Goal: Task Accomplishment & Management: Complete application form

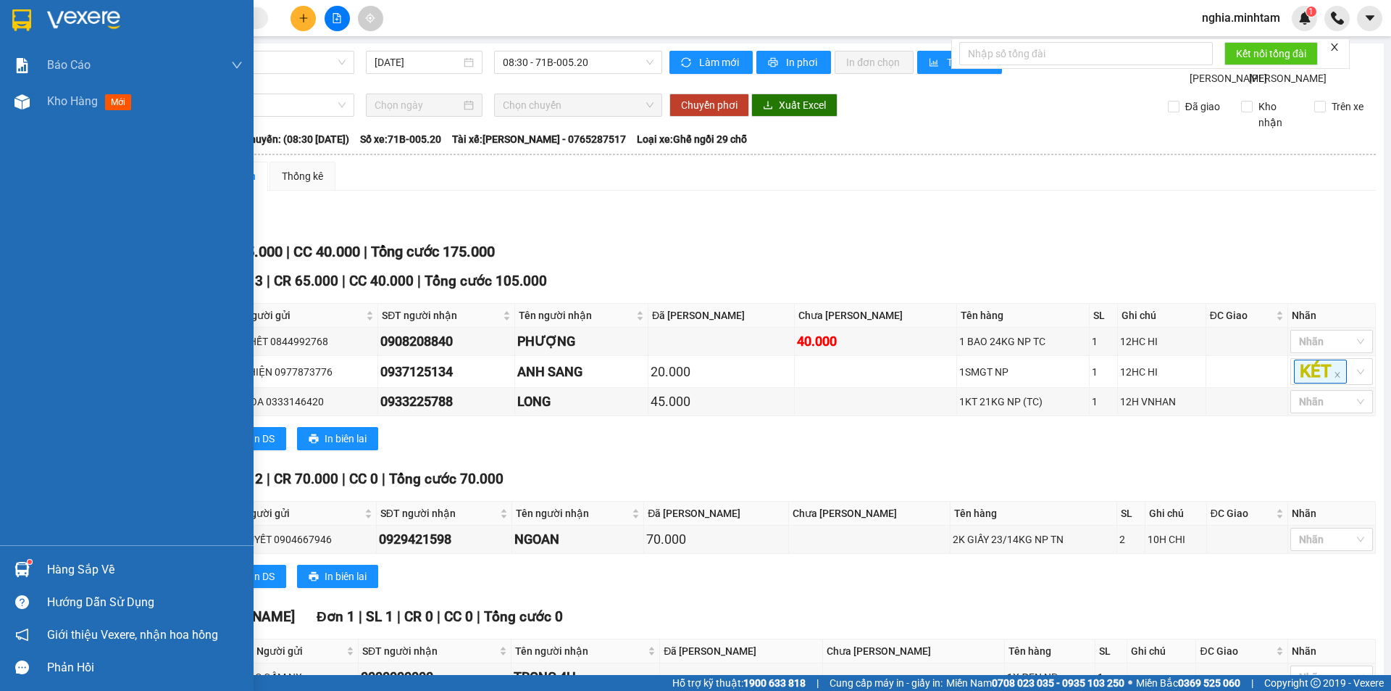
click at [18, 14] on img at bounding box center [21, 20] width 19 height 22
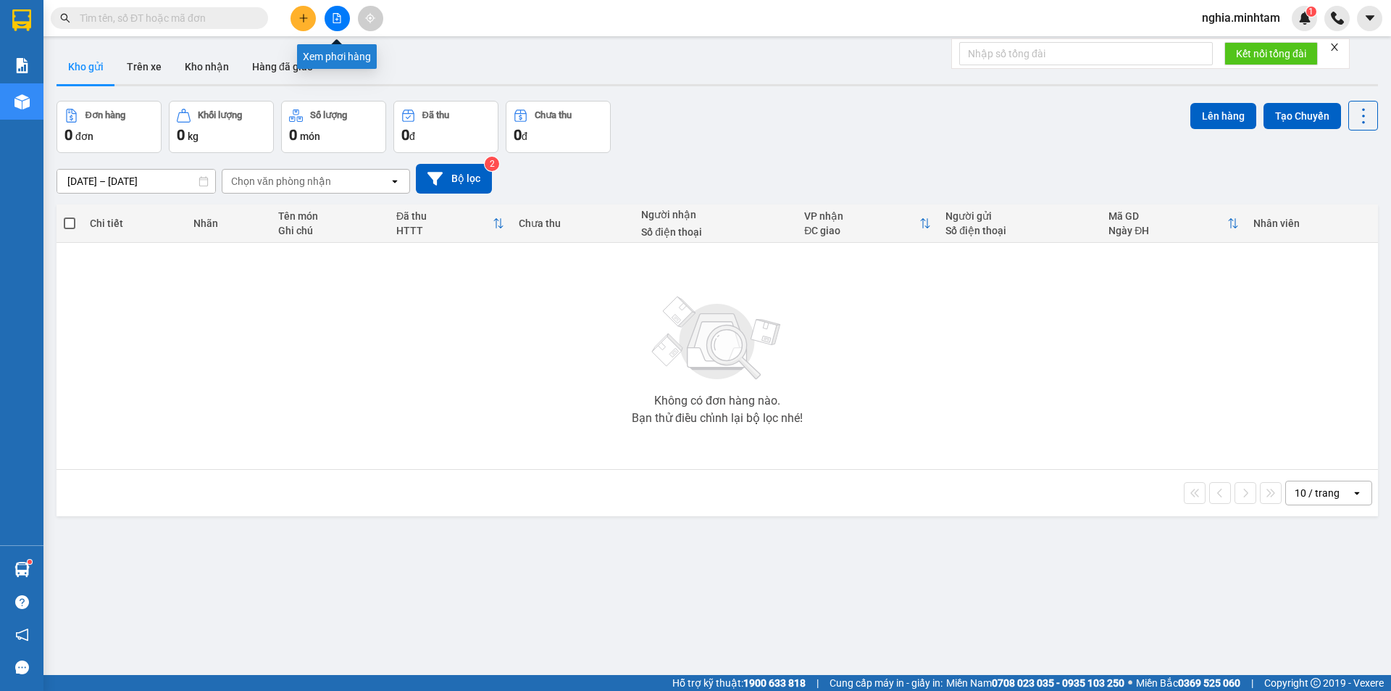
click at [334, 15] on icon "file-add" at bounding box center [337, 18] width 10 height 10
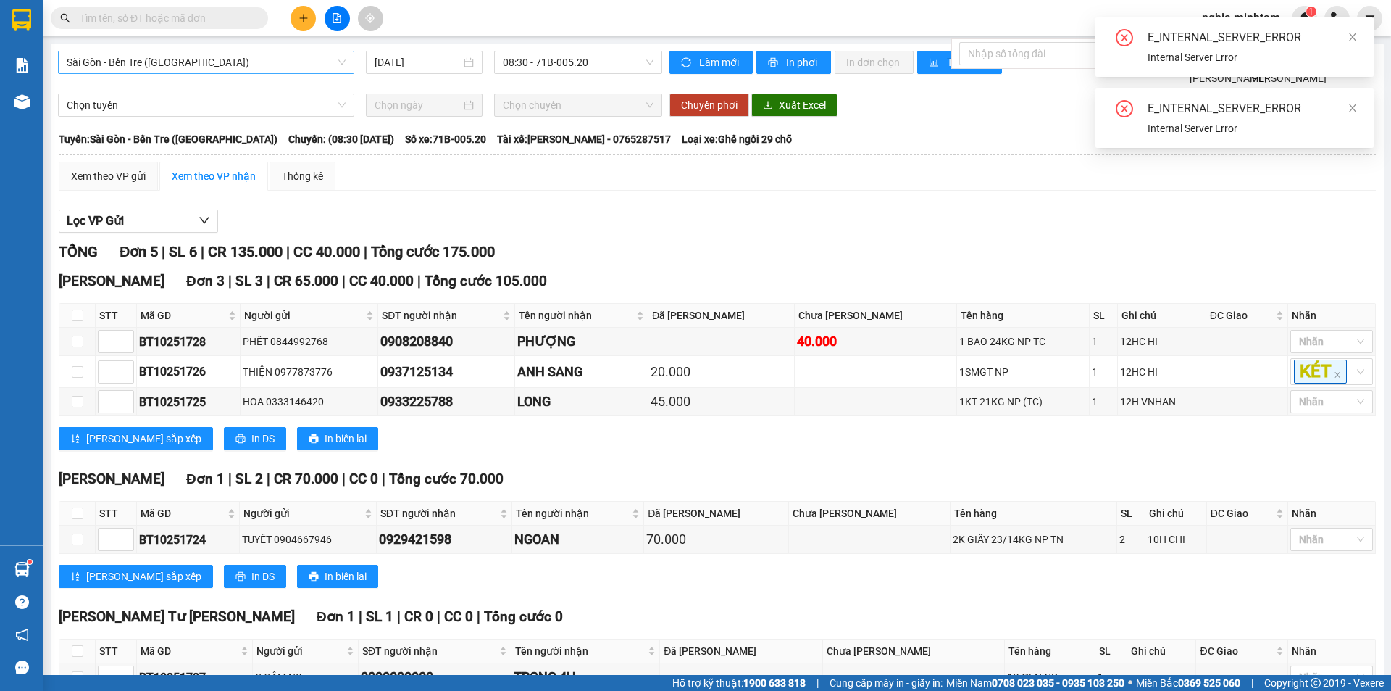
click at [191, 64] on span "Sài Gòn - Bến Tre (CN)" at bounding box center [206, 62] width 279 height 22
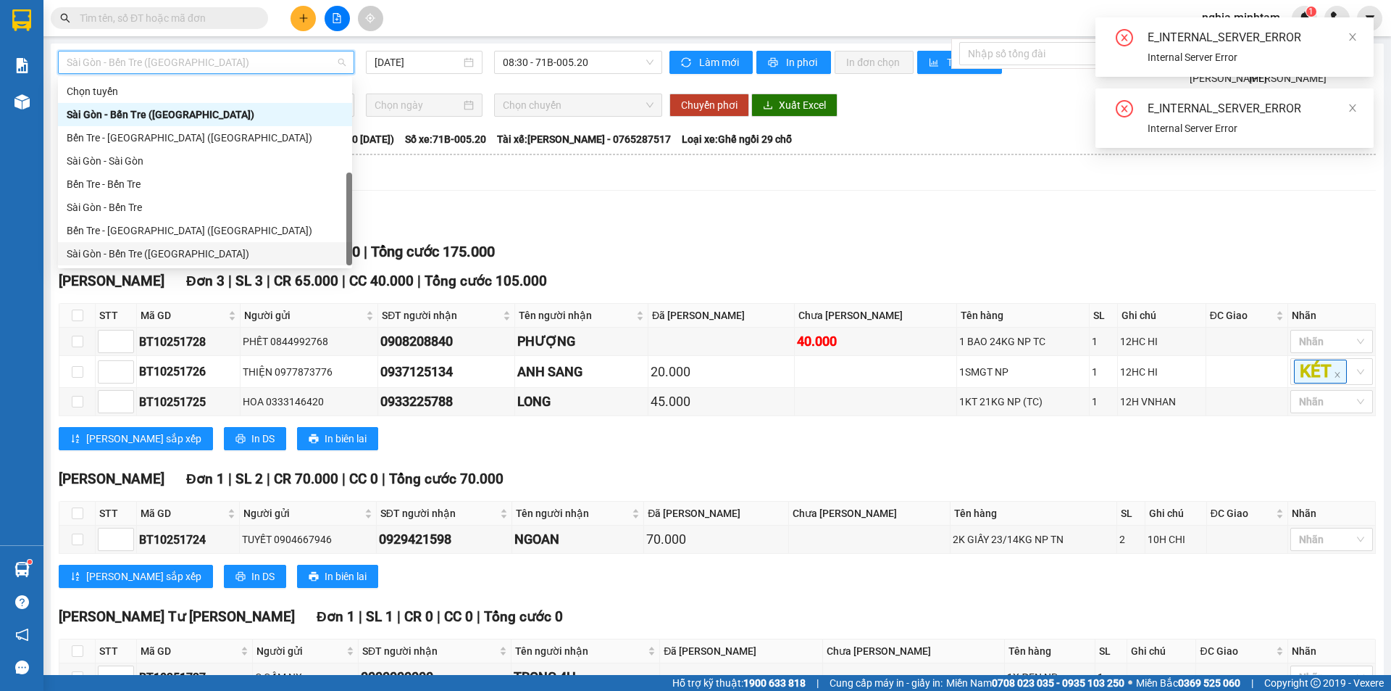
scroll to position [23, 0]
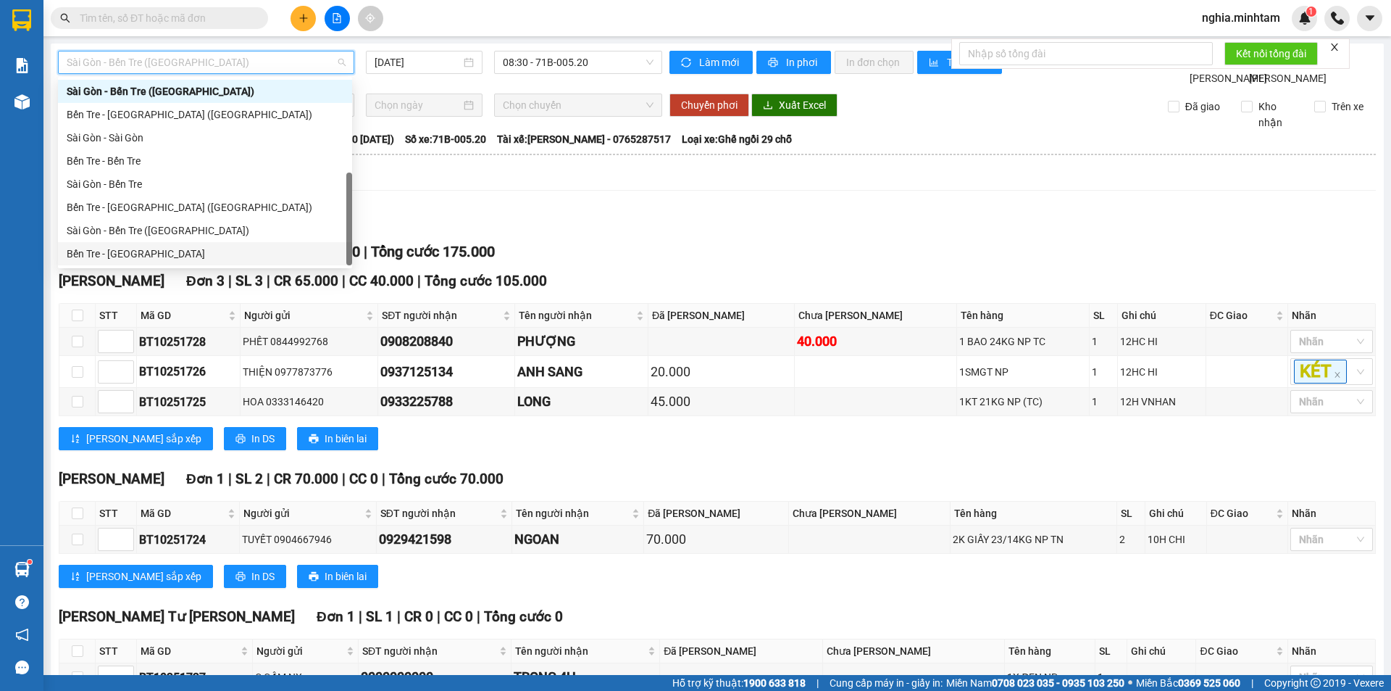
click at [175, 255] on div "Bến Tre - Sài Gòn" at bounding box center [205, 254] width 277 height 16
type input "14/10/2025"
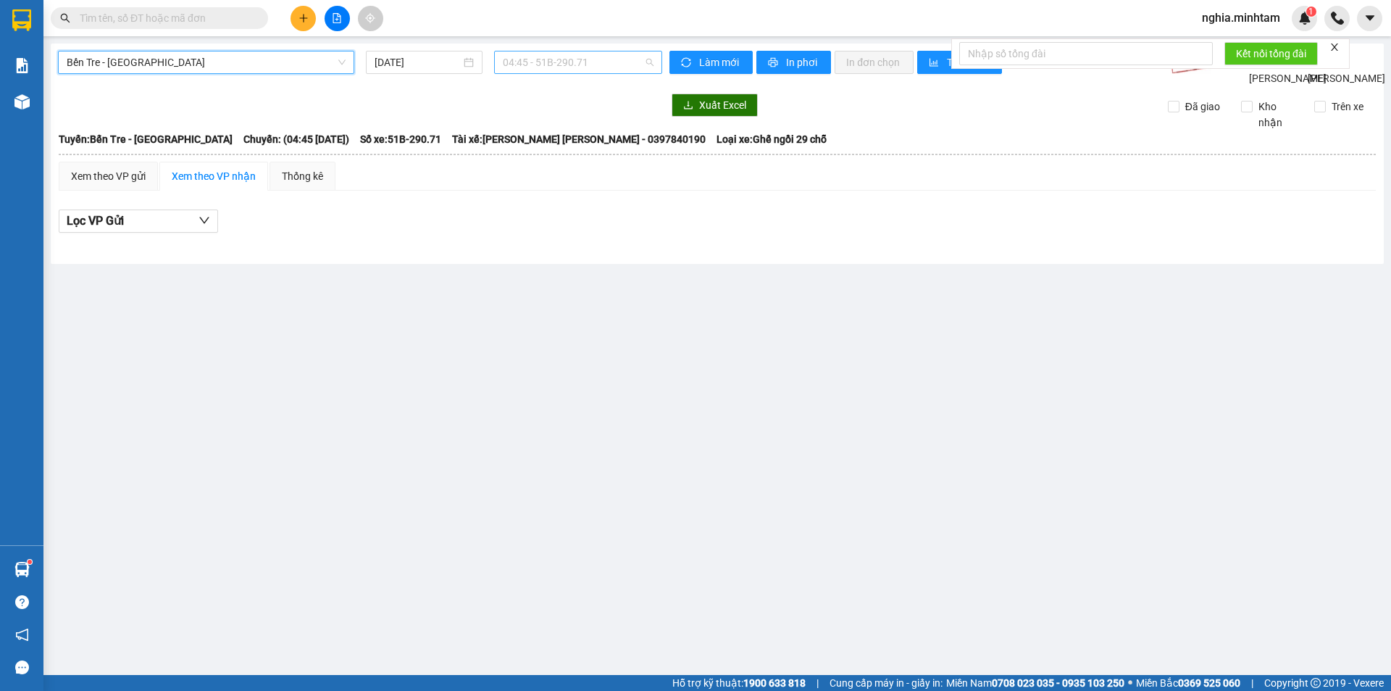
click at [523, 63] on span "04:45 - 51B-290.71" at bounding box center [578, 62] width 151 height 22
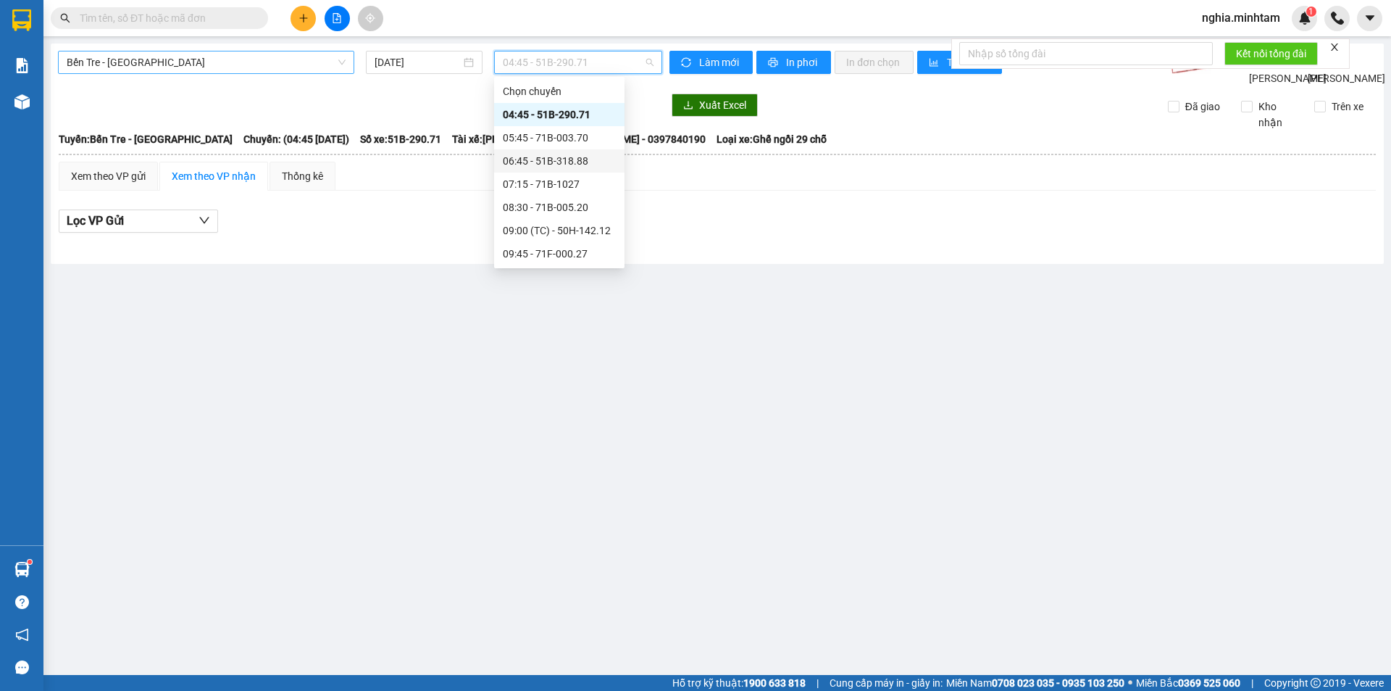
click at [293, 56] on span "Bến Tre - Sài Gòn" at bounding box center [206, 62] width 279 height 22
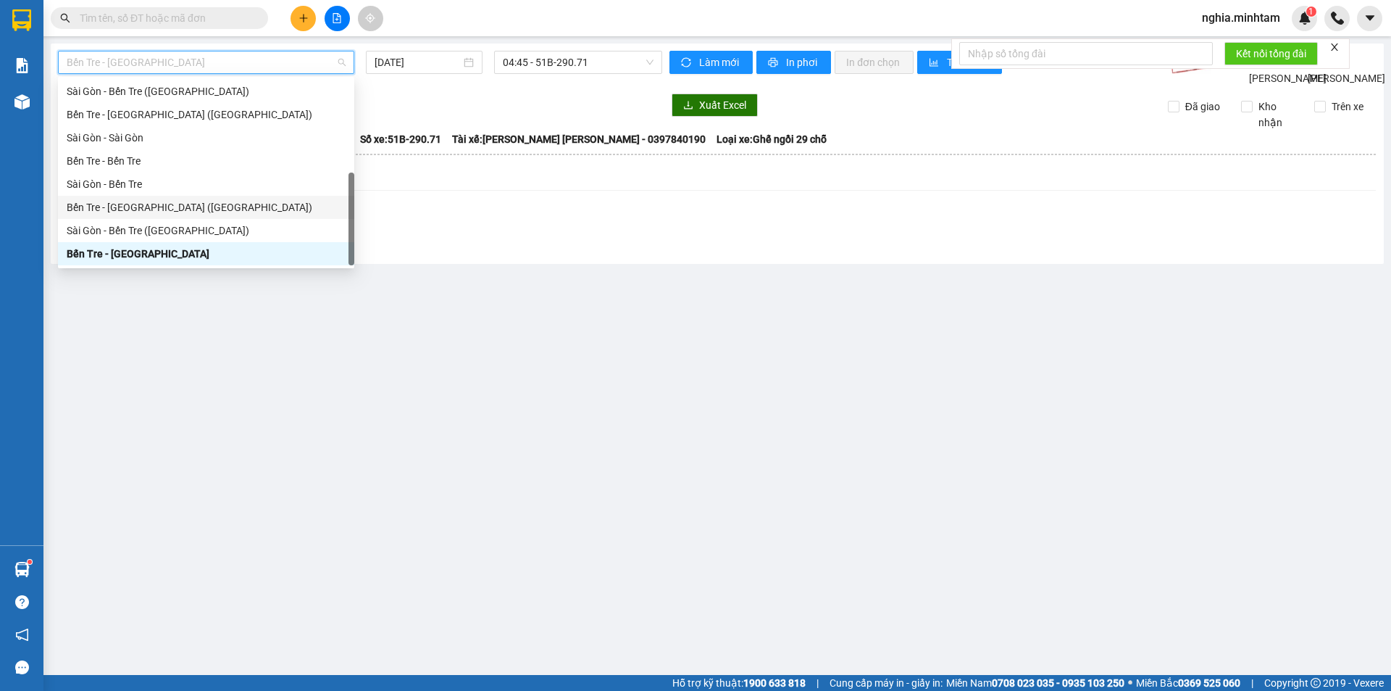
click at [202, 206] on div "Bến Tre - Sài Gòn (CT)" at bounding box center [206, 207] width 279 height 16
type input "14/10/2025"
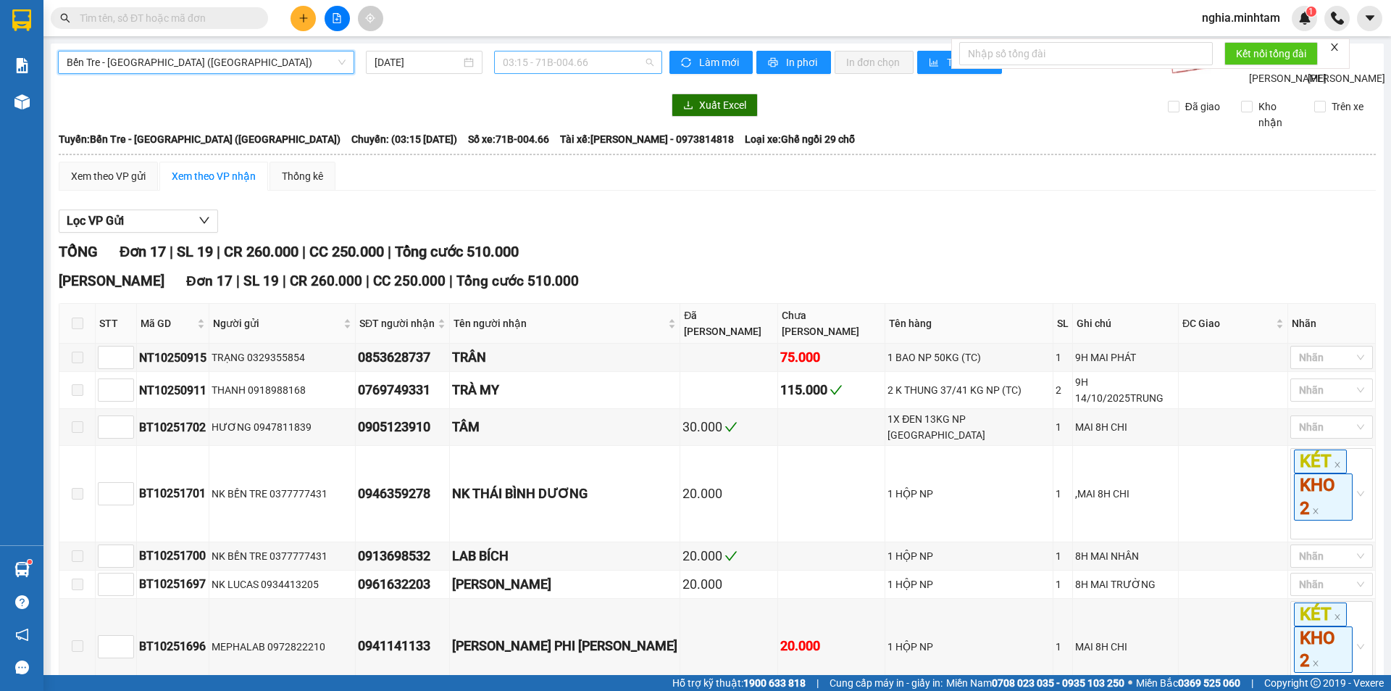
click at [564, 60] on span "03:15 - 71B-004.66" at bounding box center [578, 62] width 151 height 22
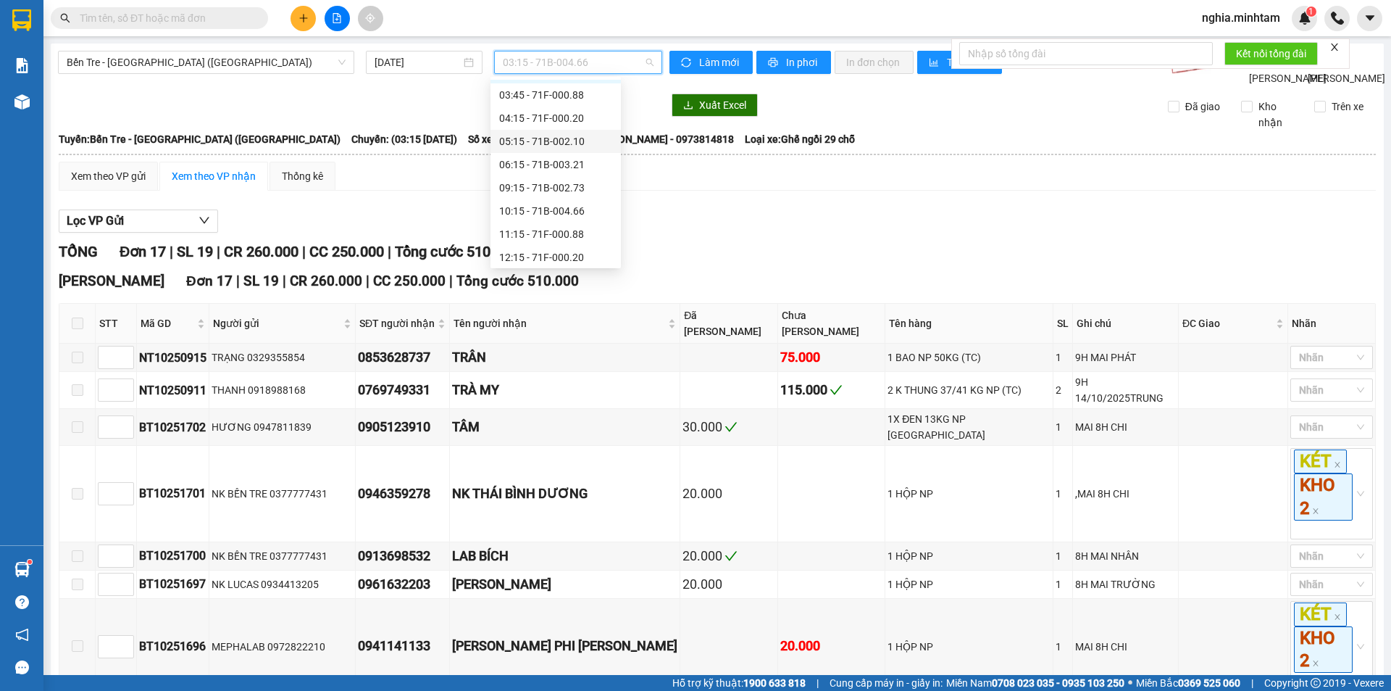
scroll to position [72, 0]
click at [183, 61] on span "Bến Tre - Sài Gòn (CT)" at bounding box center [206, 62] width 279 height 22
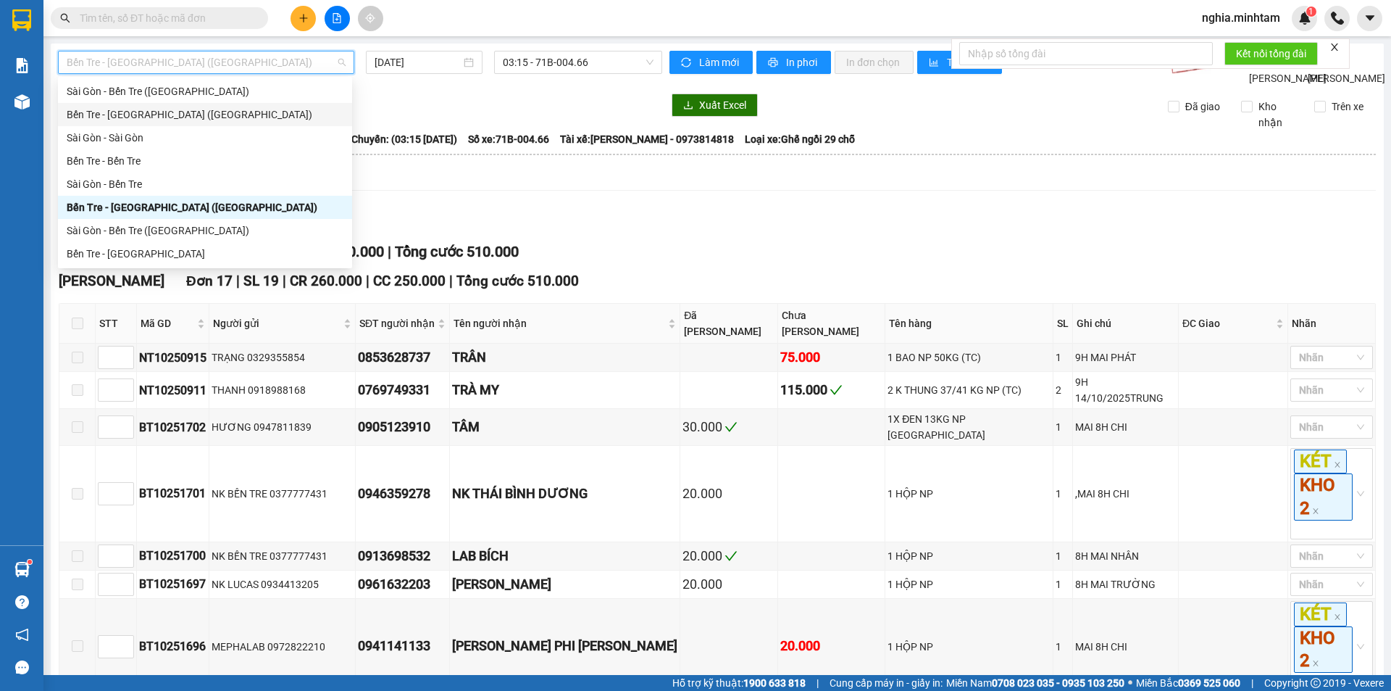
click at [161, 112] on div "Bến Tre - Sài Gòn (CN)" at bounding box center [205, 115] width 277 height 16
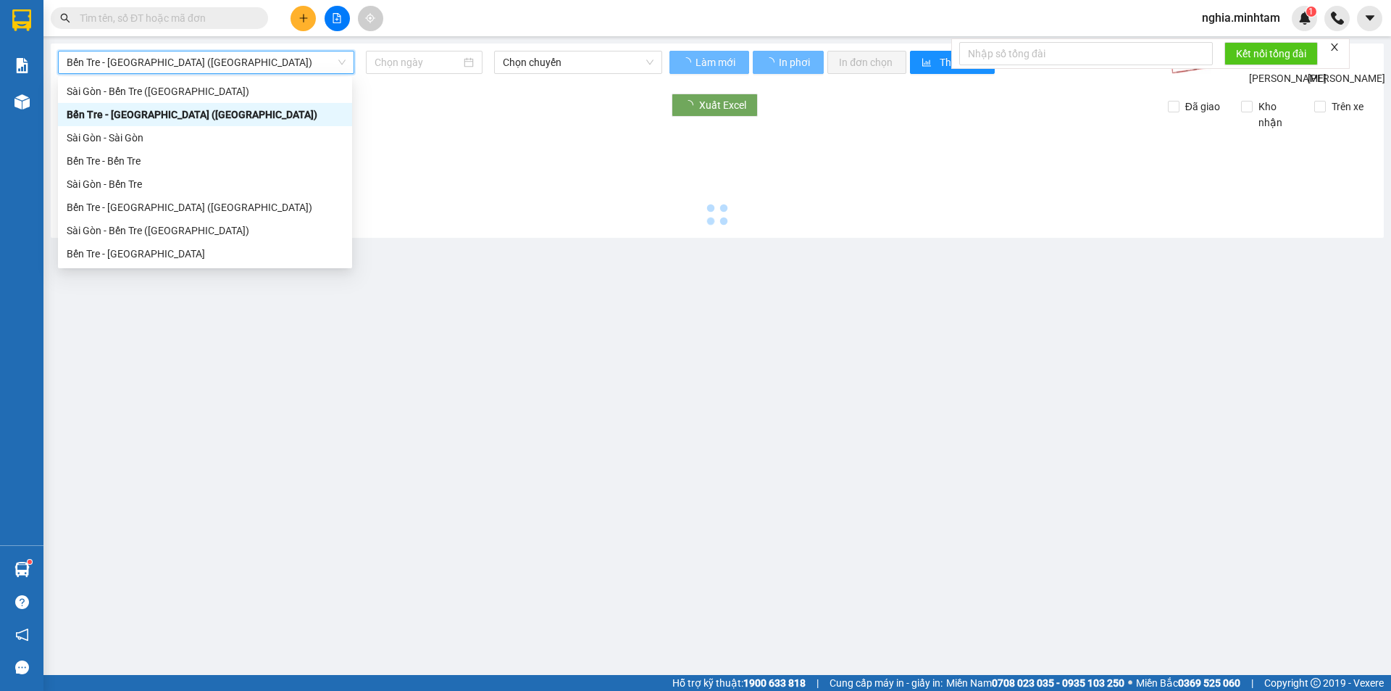
type input "14/10/2025"
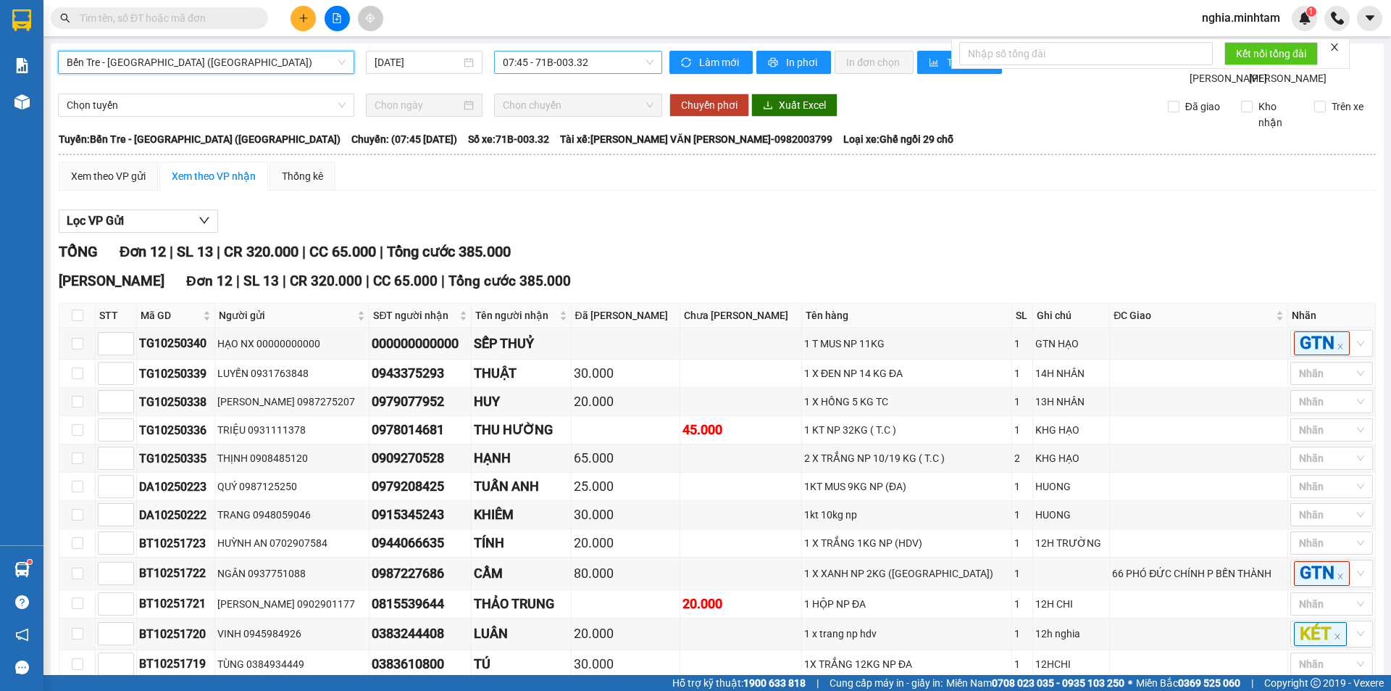
click at [555, 61] on span "07:45 - 71B-003.32" at bounding box center [578, 62] width 151 height 22
click at [156, 65] on span "Bến Tre - Sài Gòn (CN)" at bounding box center [206, 62] width 279 height 22
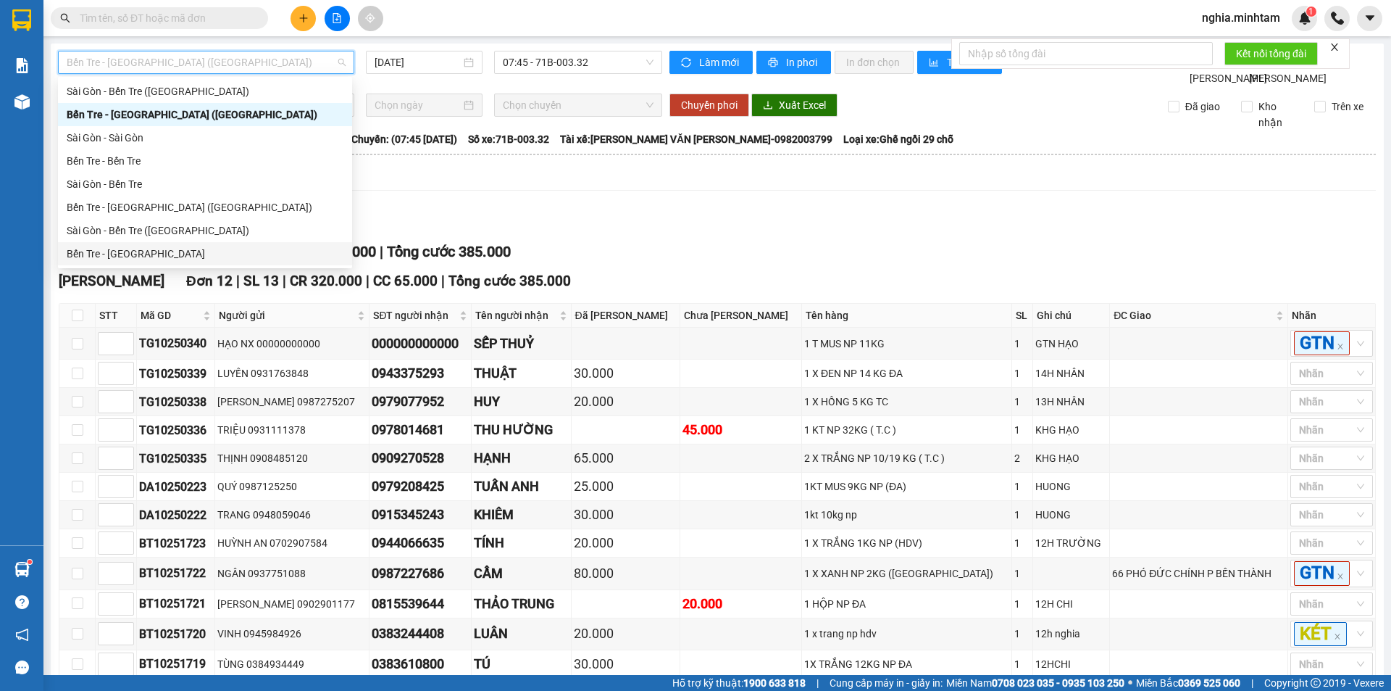
click at [167, 257] on div "Bến Tre - Sài Gòn" at bounding box center [205, 254] width 277 height 16
type input "14/10/2025"
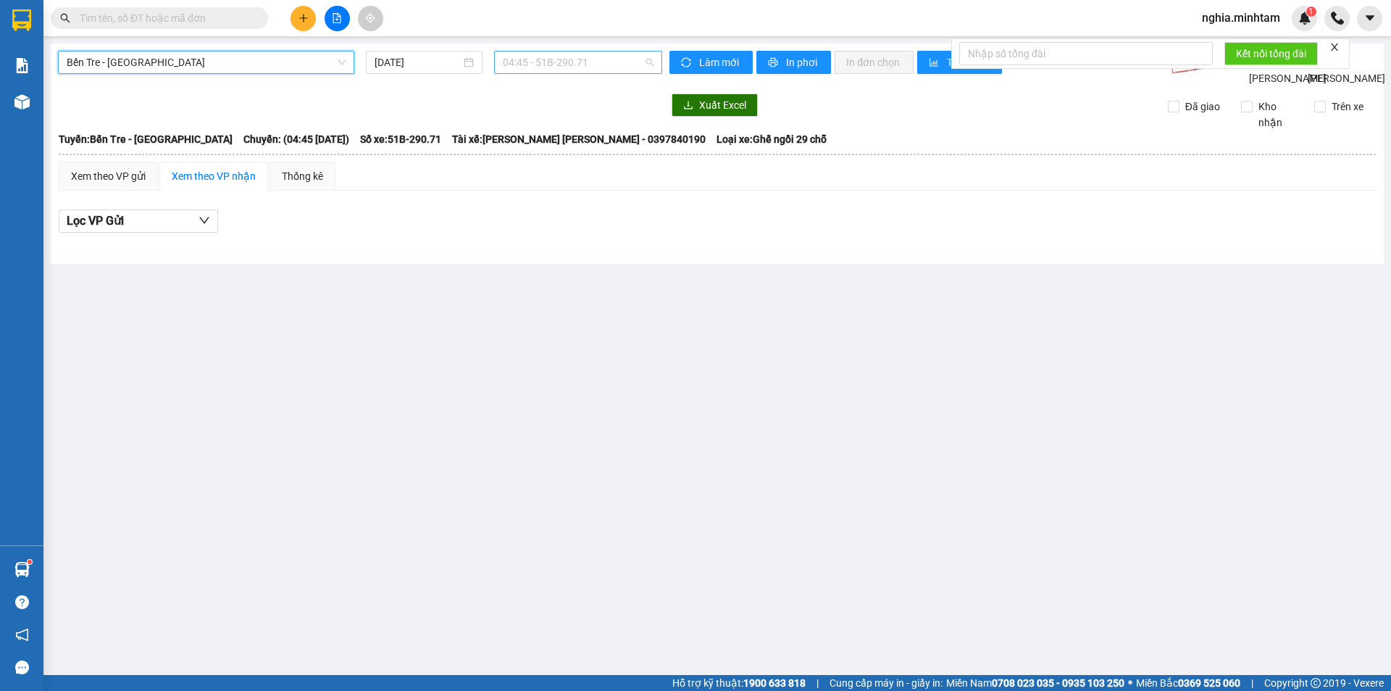
click at [542, 61] on span "04:45 - 51B-290.71" at bounding box center [578, 62] width 151 height 22
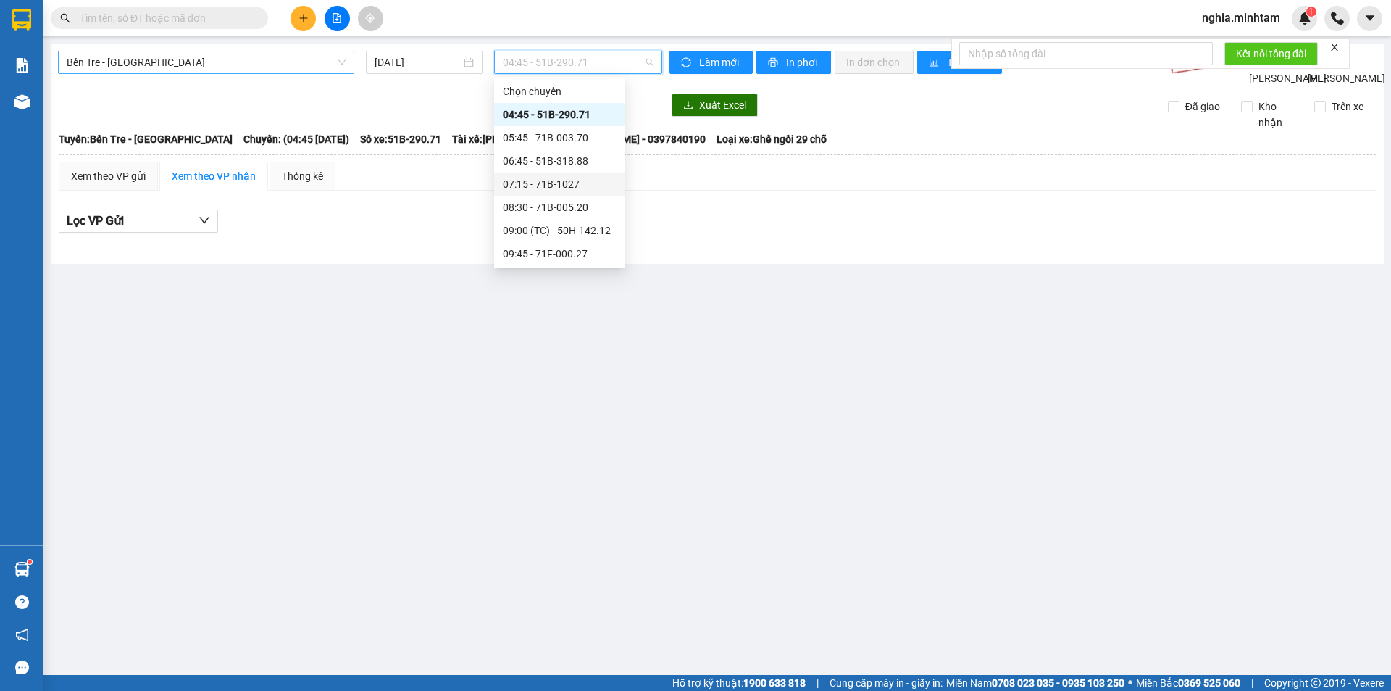
click at [201, 67] on span "Bến Tre - Sài Gòn" at bounding box center [206, 62] width 279 height 22
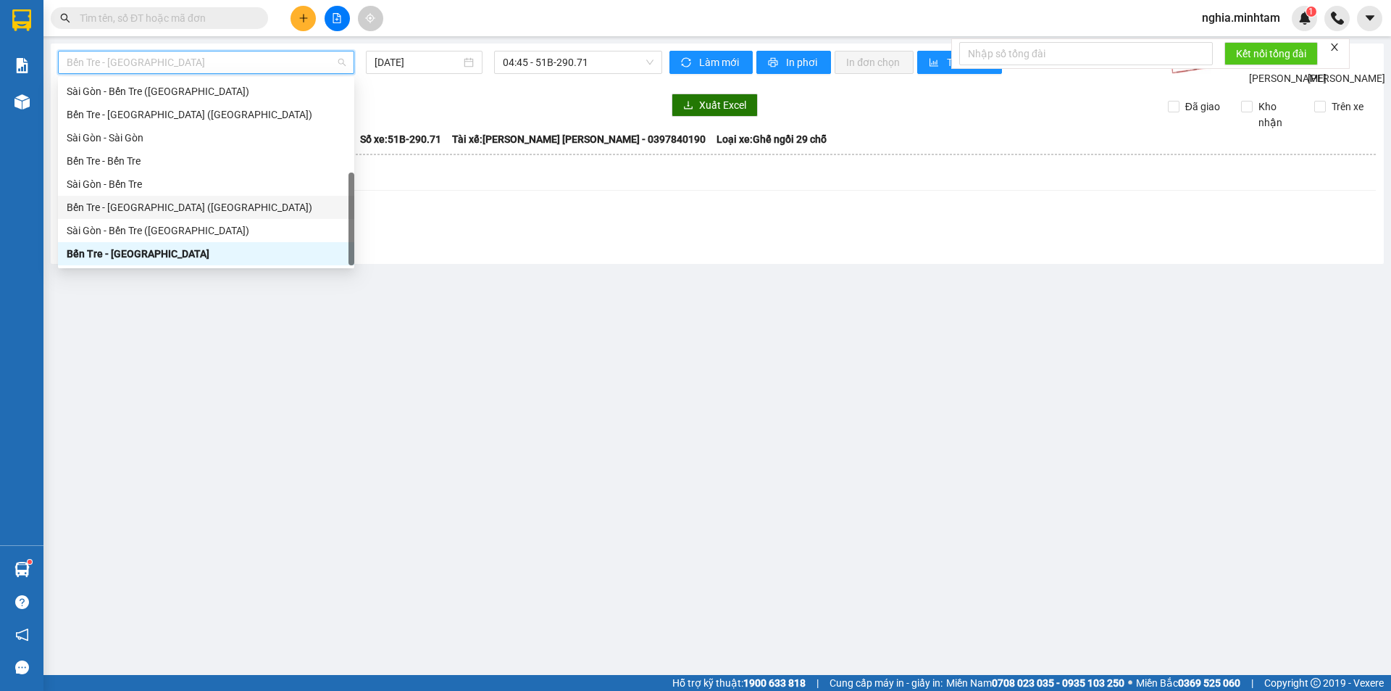
click at [192, 205] on div "Bến Tre - Sài Gòn (CT)" at bounding box center [206, 207] width 279 height 16
type input "14/10/2025"
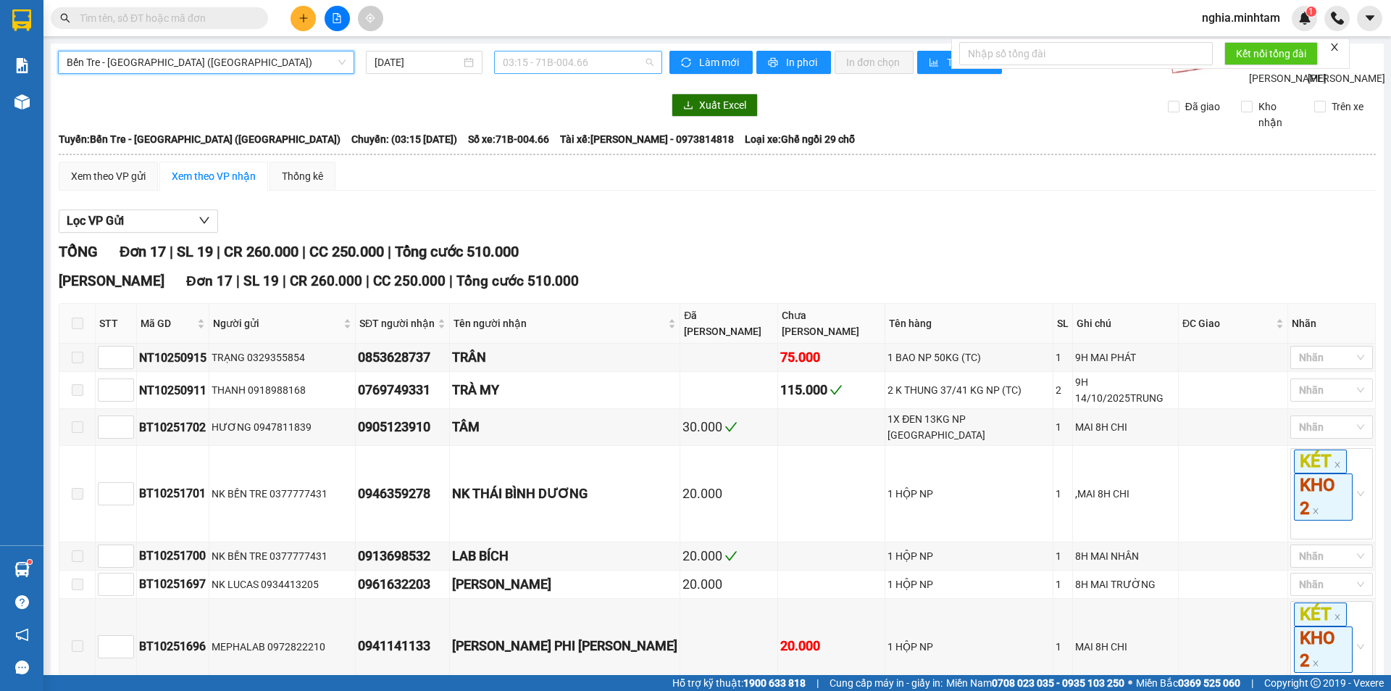
click at [577, 59] on span "03:15 - 71B-004.66" at bounding box center [578, 62] width 151 height 22
click at [542, 64] on span "03:15 - 71B-004.66" at bounding box center [578, 62] width 151 height 22
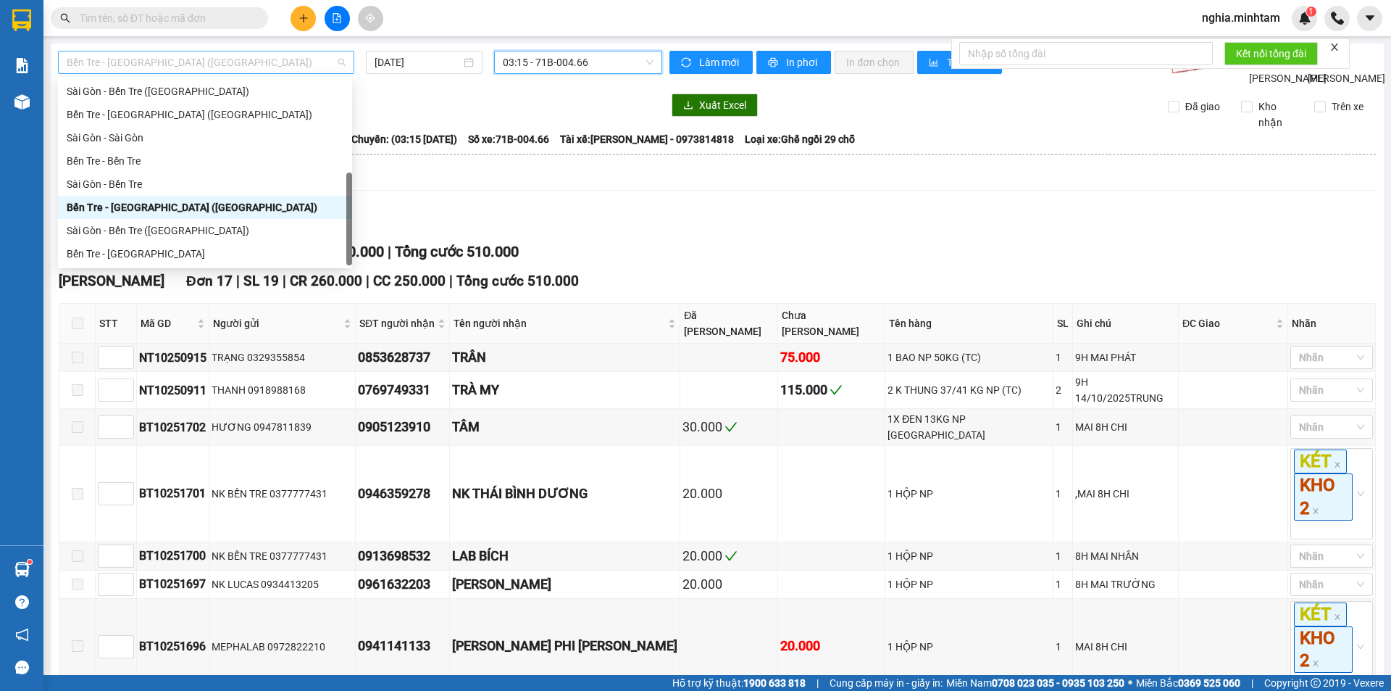
click at [208, 64] on span "Bến Tre - Sài Gòn (CT)" at bounding box center [206, 62] width 279 height 22
click at [192, 116] on div "Bến Tre - Sài Gòn (CN)" at bounding box center [205, 115] width 277 height 16
type input "14/10/2025"
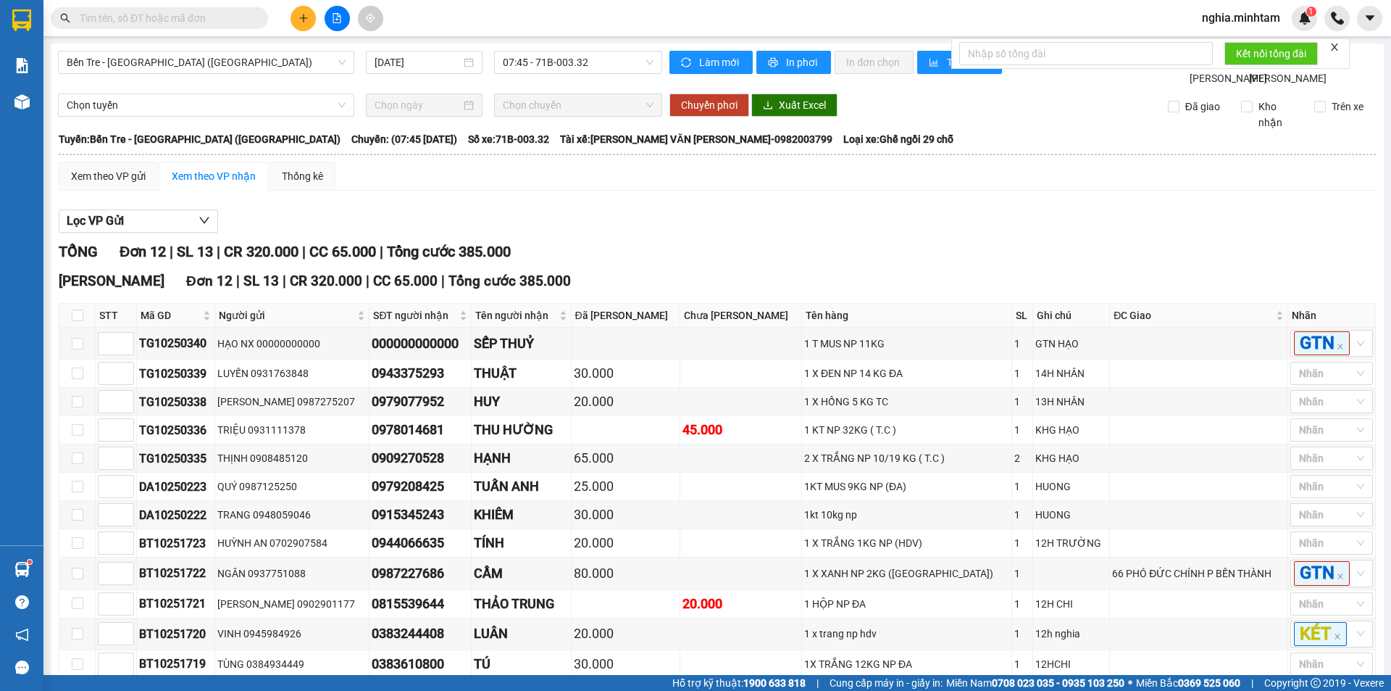
click at [552, 44] on div "Bến Tre - Sài Gòn (CN) 14/10/2025 07:45 - 71B-003.32 Làm mới In phơi In đơn chọ…" at bounding box center [717, 394] width 1333 height 702
click at [550, 62] on span "07:45 - 71B-003.32" at bounding box center [578, 62] width 151 height 22
click at [236, 62] on span "Bến Tre - Sài Gòn (CN)" at bounding box center [206, 62] width 279 height 22
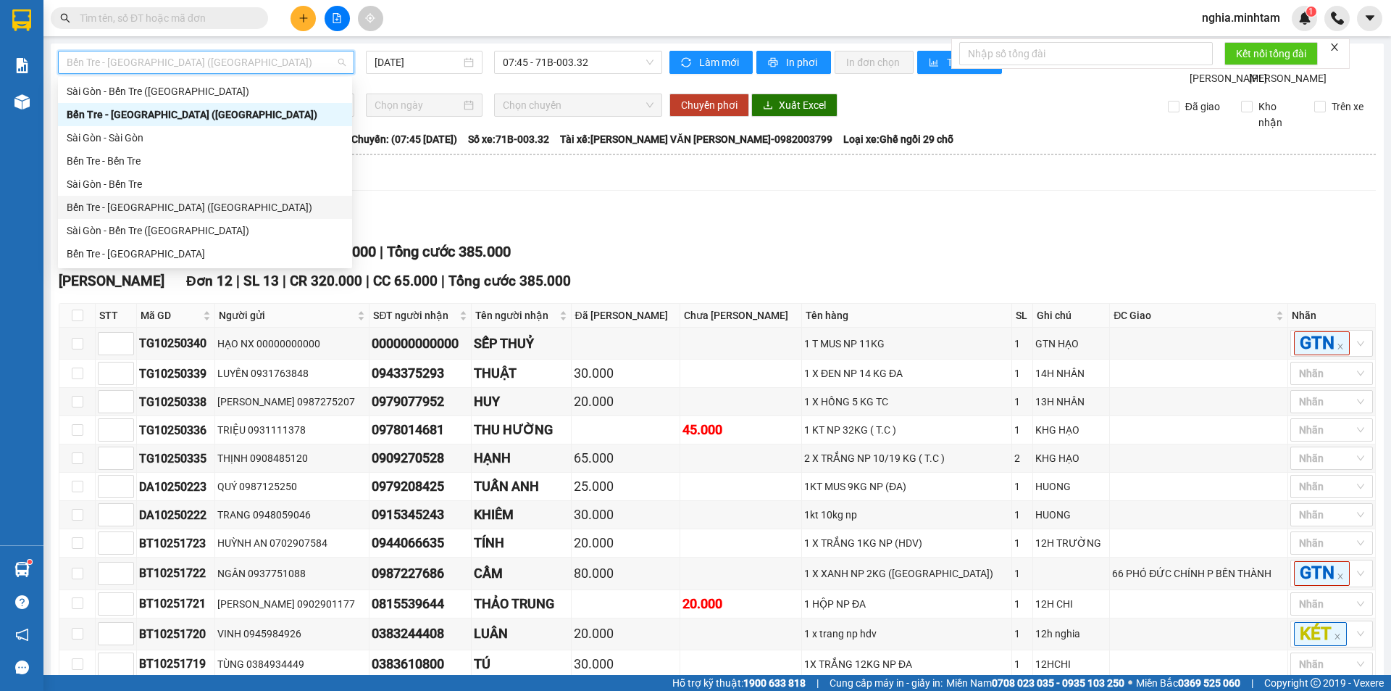
click at [146, 212] on div "Bến Tre - Sài Gòn (CT)" at bounding box center [205, 207] width 277 height 16
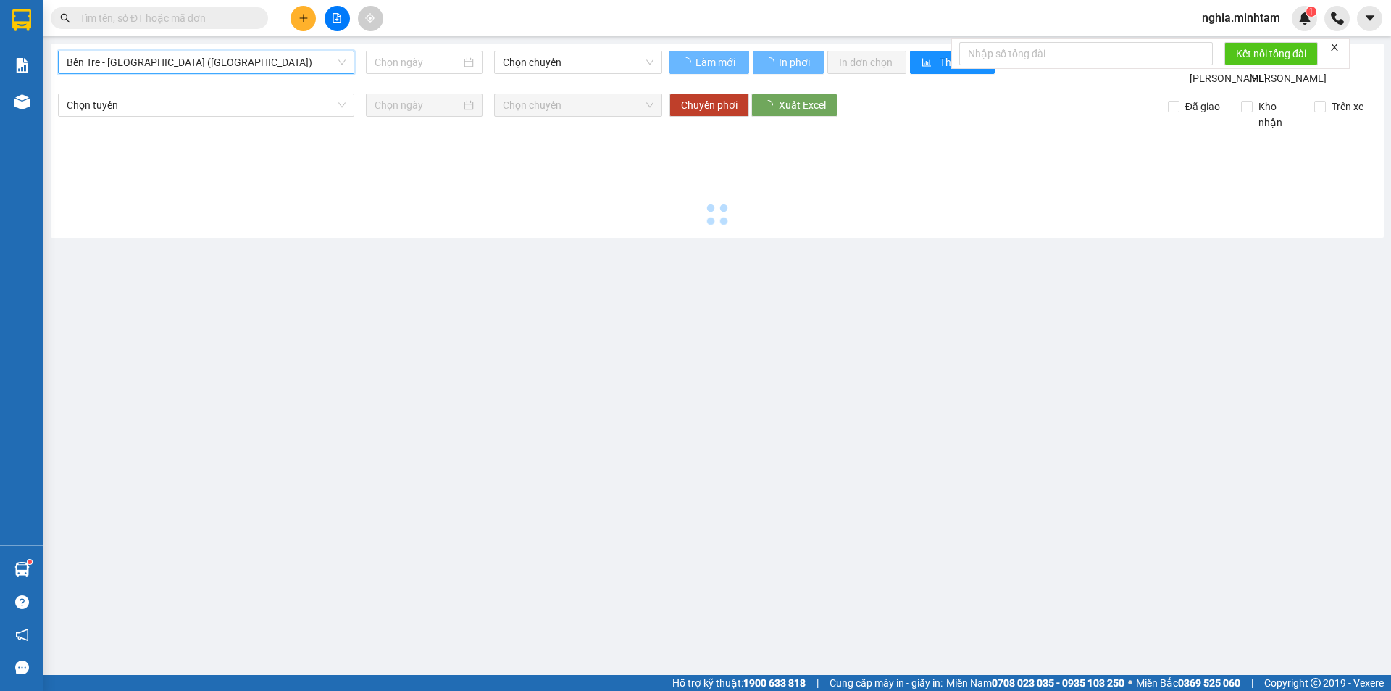
type input "14/10/2025"
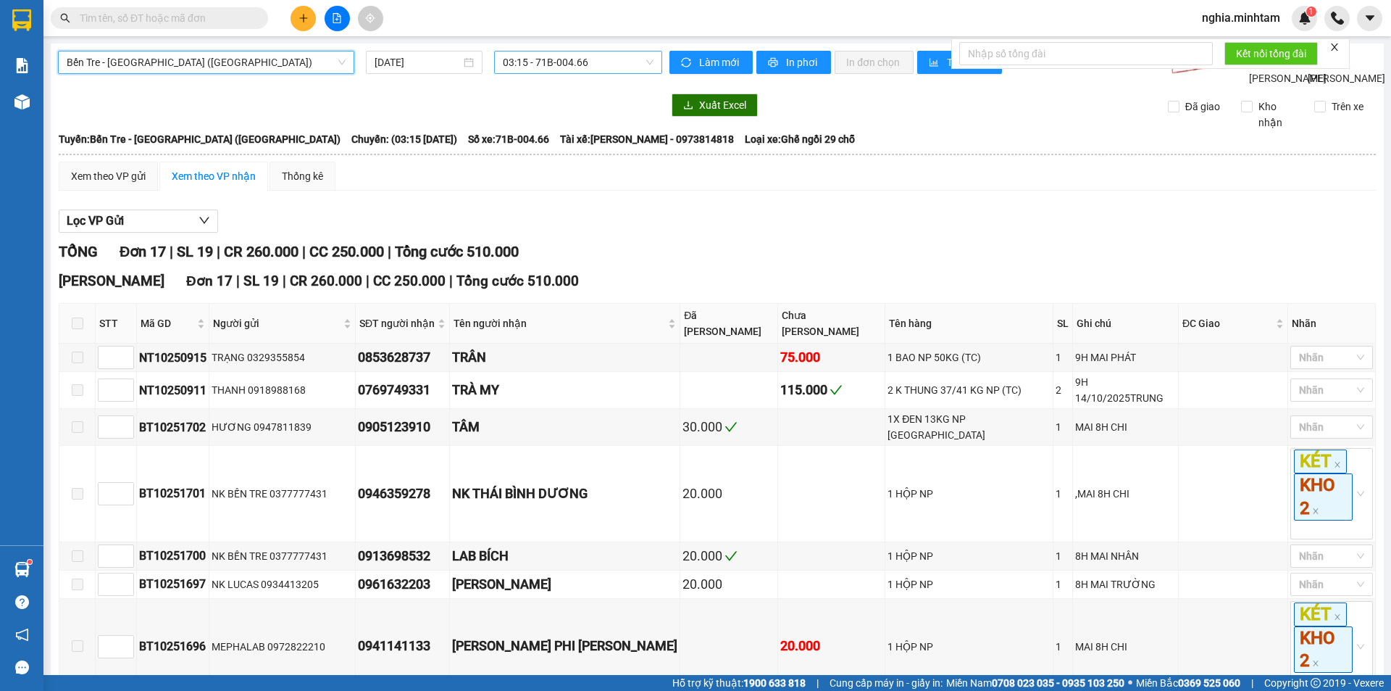
click at [551, 62] on span "03:15 - 71B-004.66" at bounding box center [578, 62] width 151 height 22
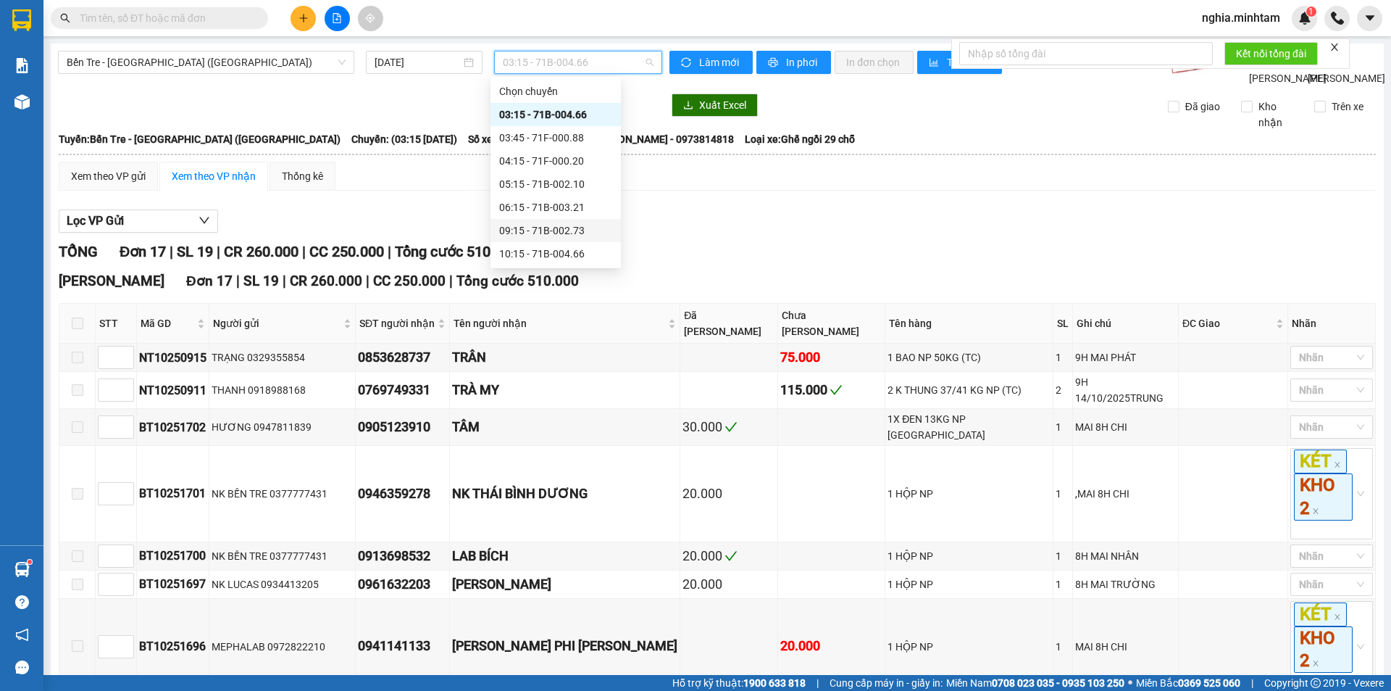
click at [554, 228] on div "09:15 - 71B-002.73" at bounding box center [555, 230] width 113 height 16
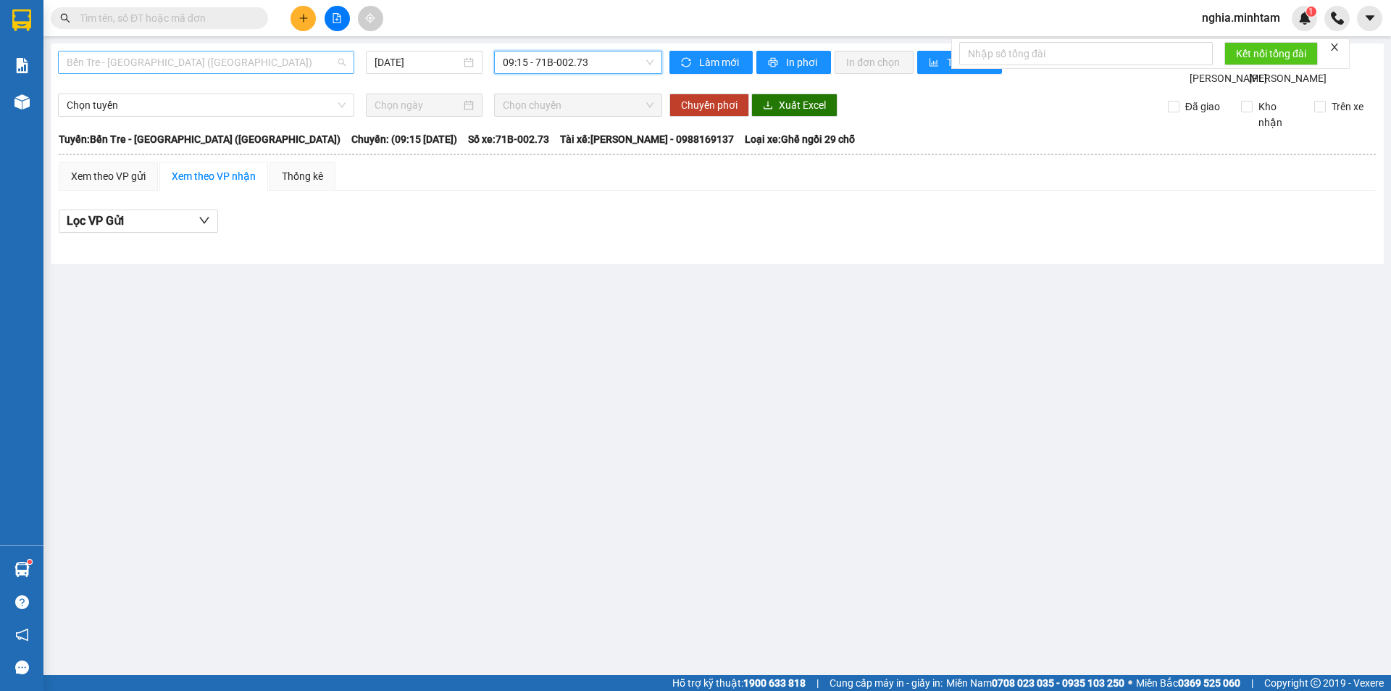
click at [176, 57] on span "Bến Tre - Sài Gòn (CT)" at bounding box center [206, 62] width 279 height 22
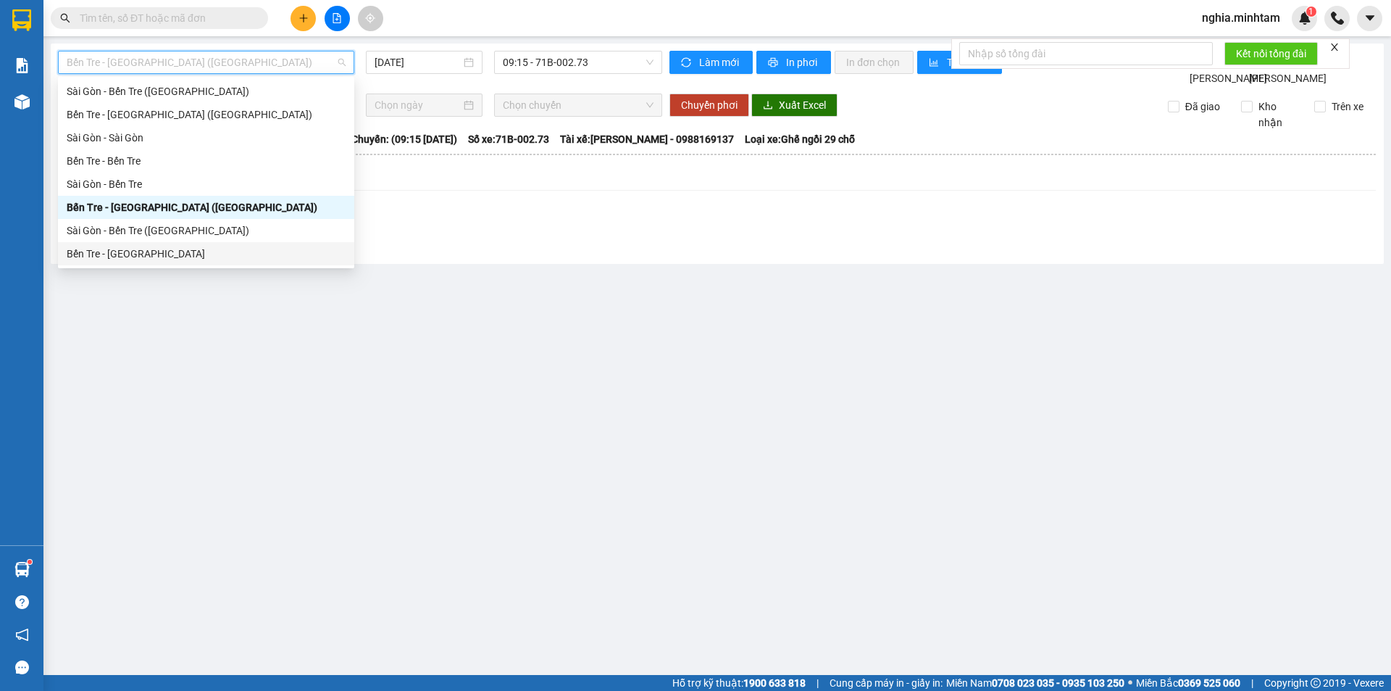
click at [128, 254] on div "Bến Tre - Sài Gòn" at bounding box center [206, 254] width 279 height 16
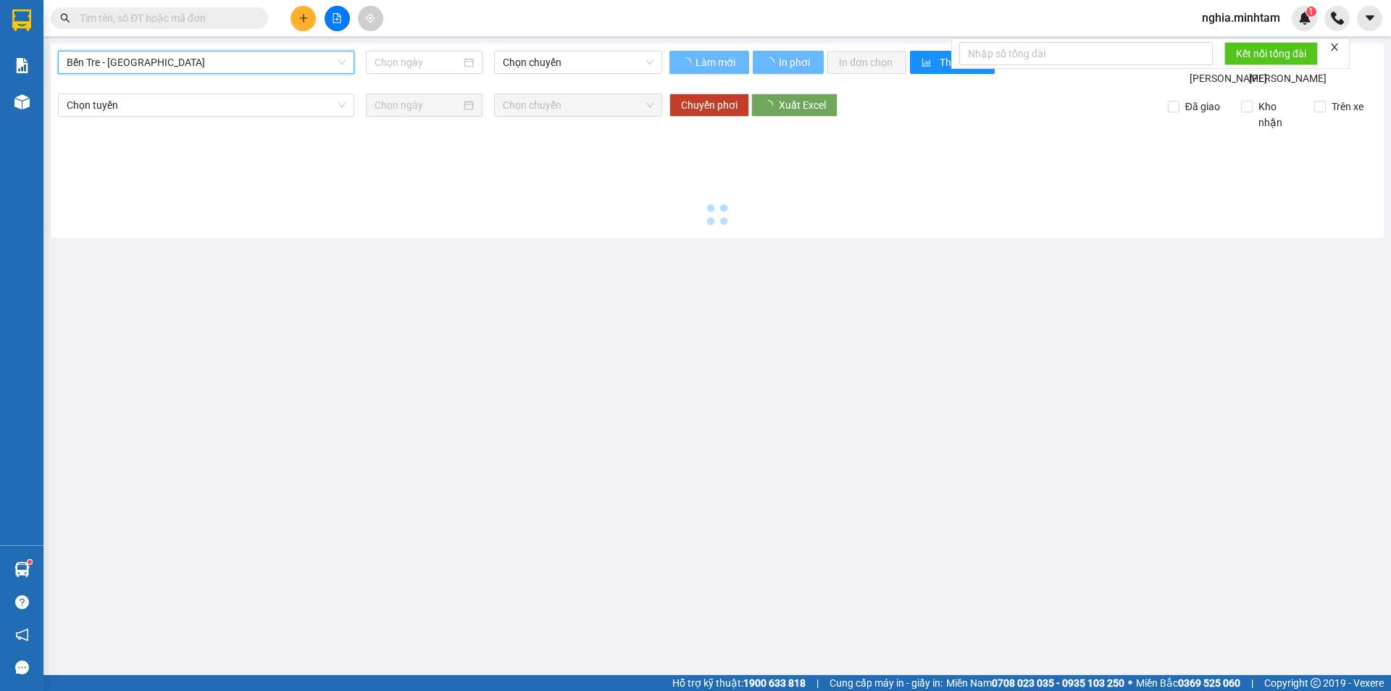
type input "14/10/2025"
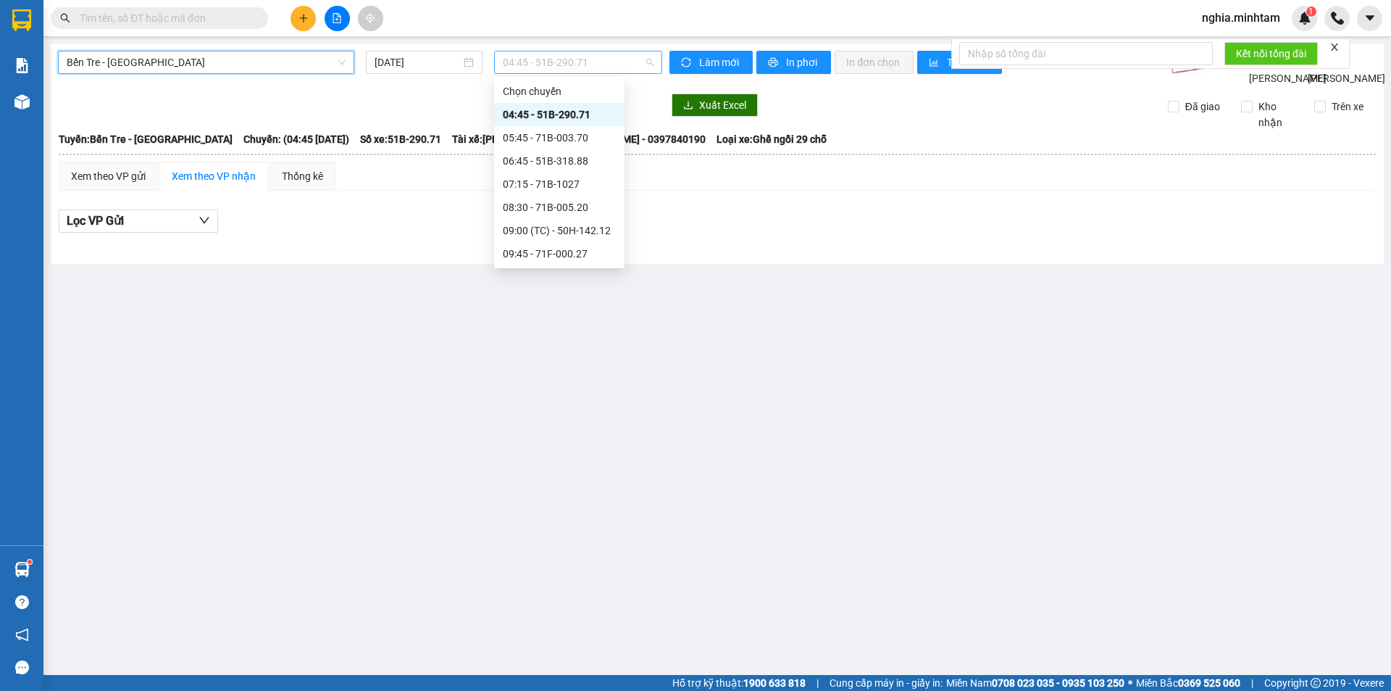
click at [549, 54] on span "04:45 - 51B-290.71" at bounding box center [578, 62] width 151 height 22
click at [200, 52] on span "Bến Tre - Sài Gòn" at bounding box center [206, 62] width 279 height 22
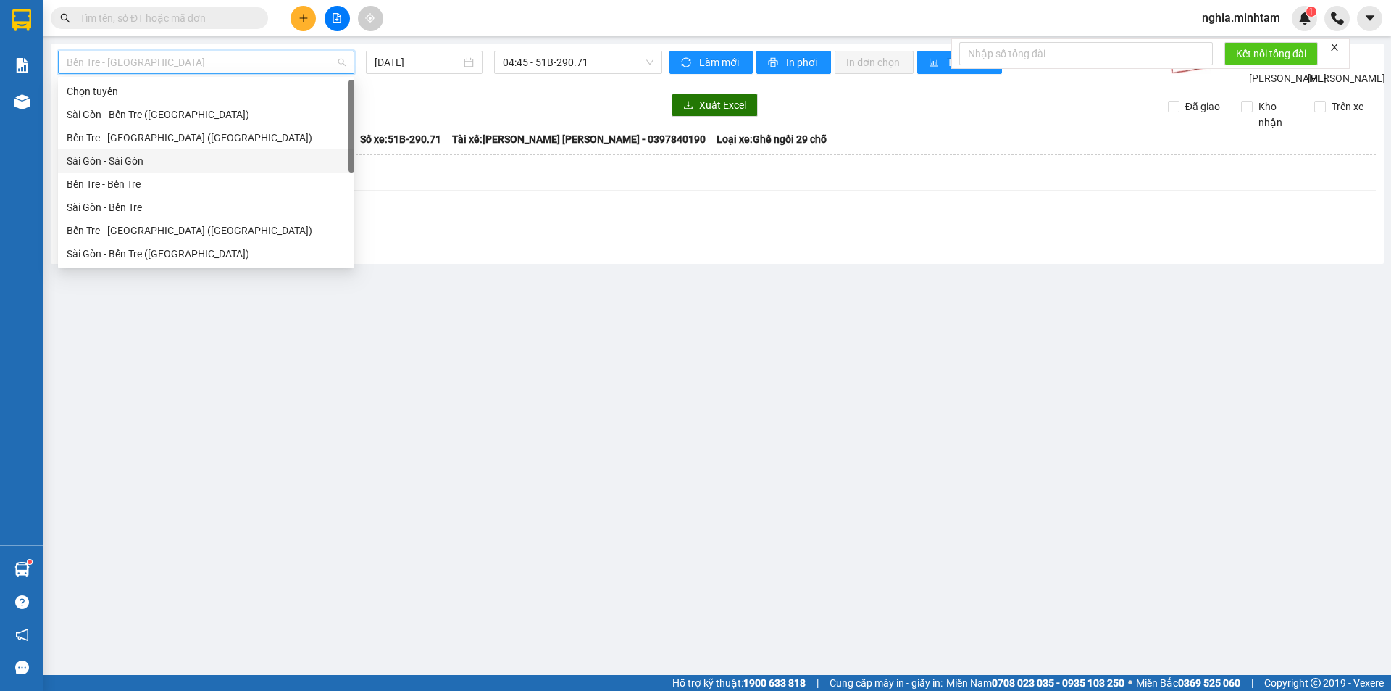
scroll to position [23, 0]
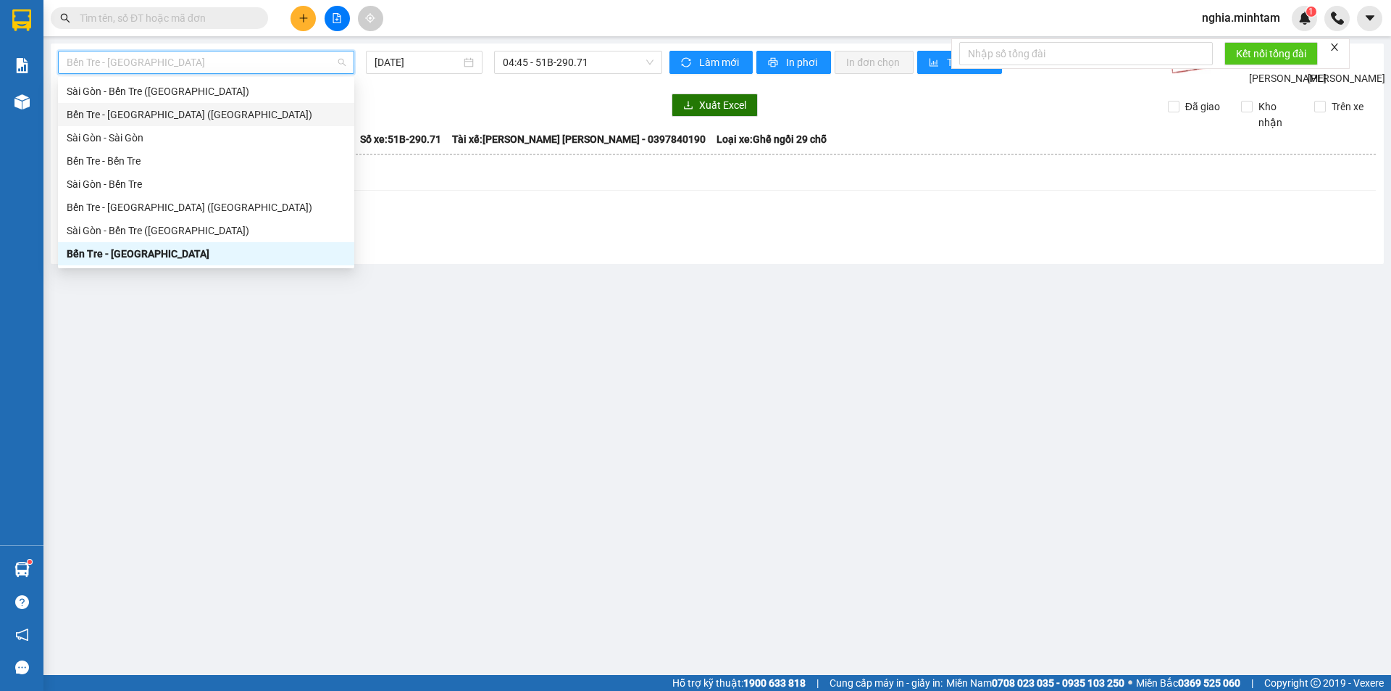
click at [130, 111] on div "Bến Tre - Sài Gòn (CN)" at bounding box center [206, 115] width 279 height 16
type input "14/10/2025"
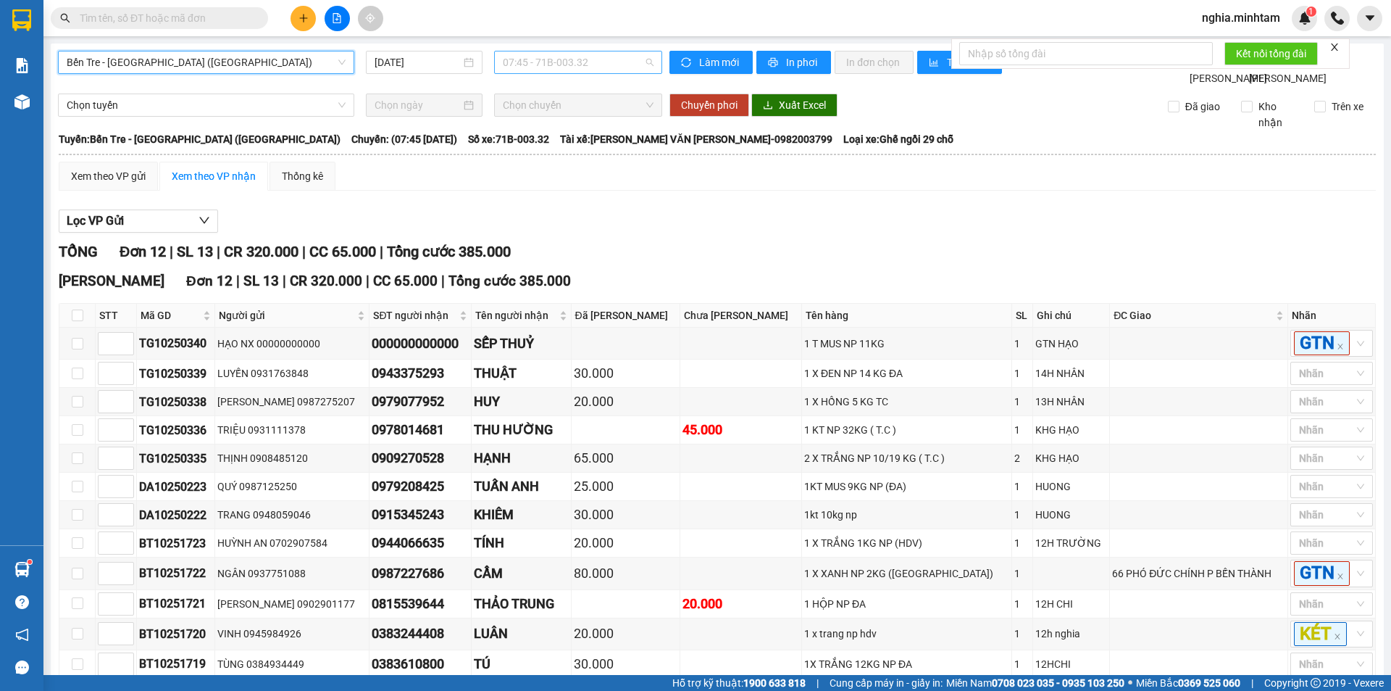
click at [584, 63] on span "07:45 - 71B-003.32" at bounding box center [578, 62] width 151 height 22
click at [241, 72] on span "Bến Tre - Sài Gòn (CN)" at bounding box center [206, 62] width 279 height 22
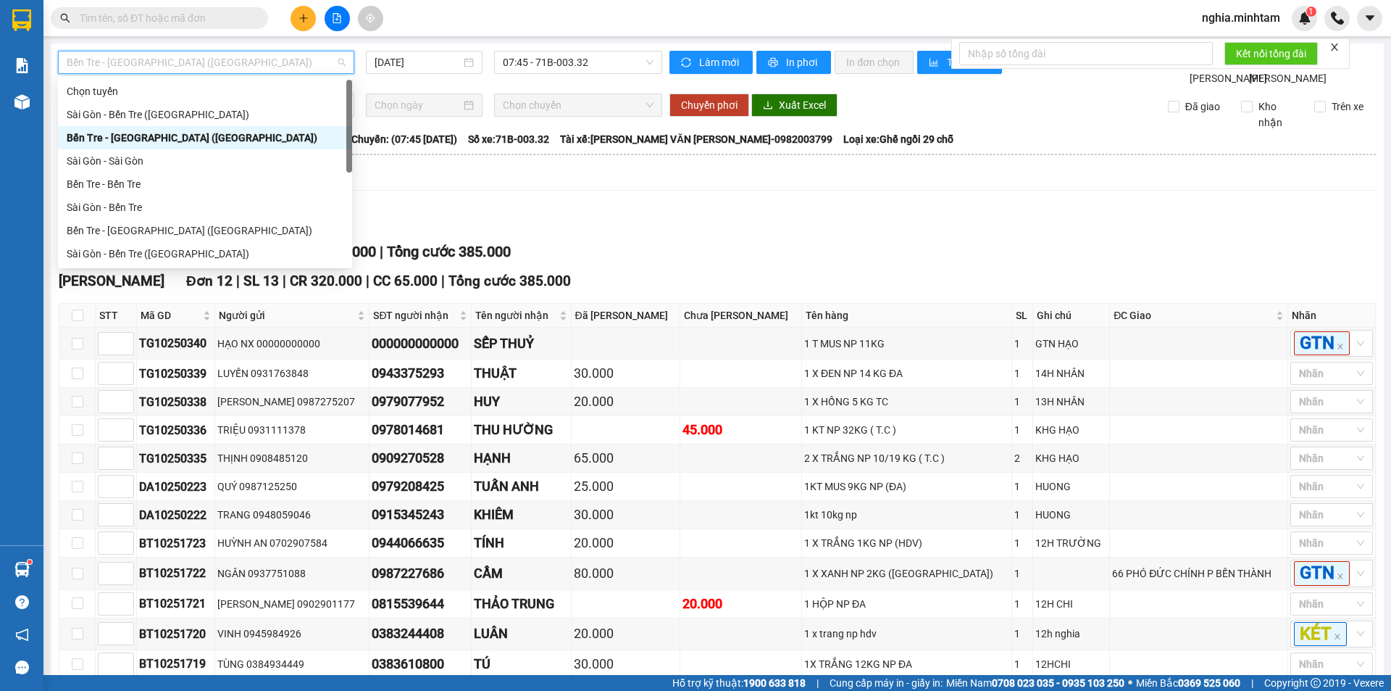
click at [155, 131] on div "Bến Tre - Sài Gòn (CN)" at bounding box center [205, 138] width 277 height 16
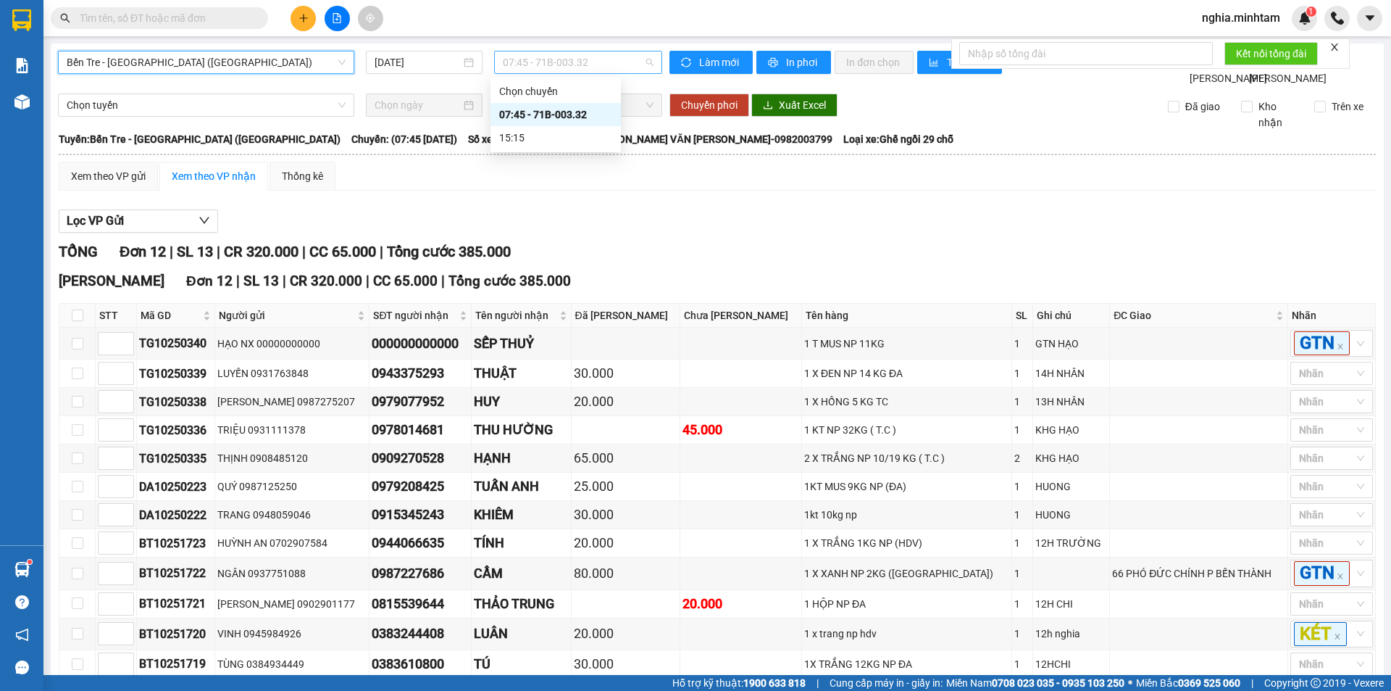
click at [527, 64] on span "07:45 - 71B-003.32" at bounding box center [578, 62] width 151 height 22
click at [221, 64] on span "Bến Tre - Sài Gòn (CN)" at bounding box center [206, 62] width 279 height 22
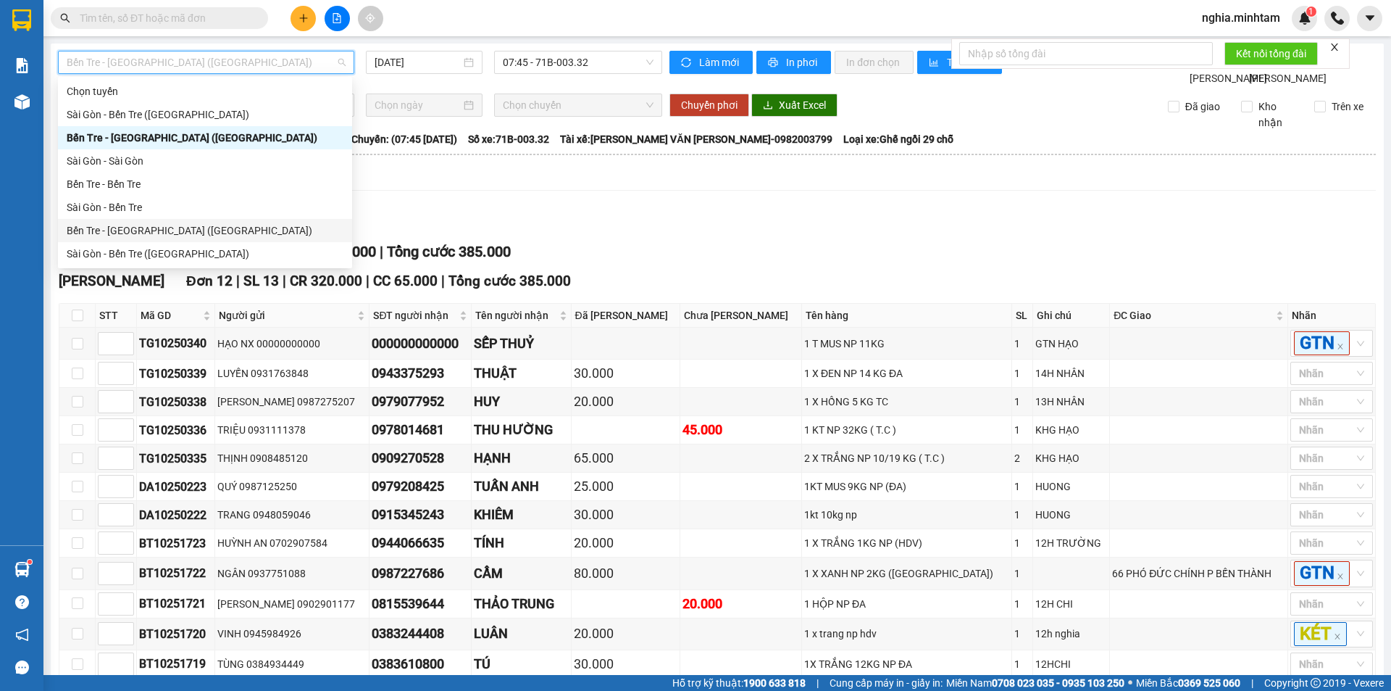
click at [148, 228] on div "Bến Tre - Sài Gòn (CT)" at bounding box center [205, 230] width 277 height 16
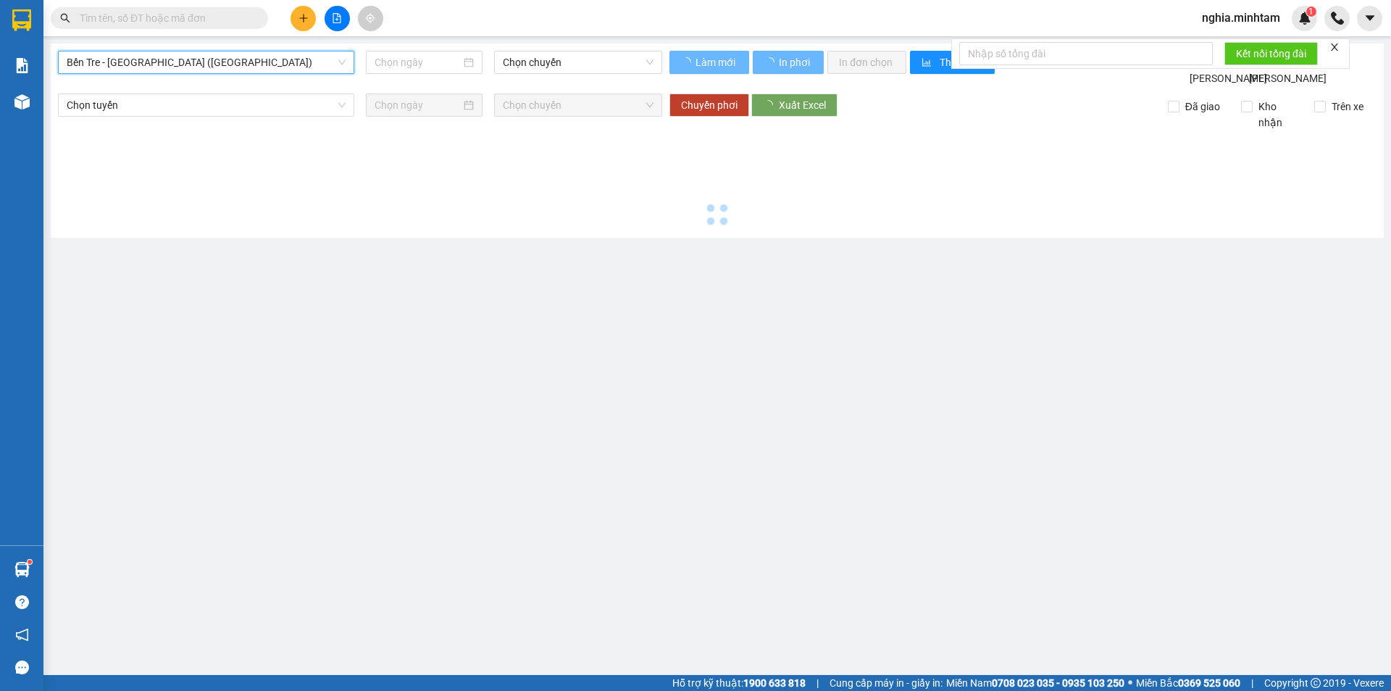
type input "14/10/2025"
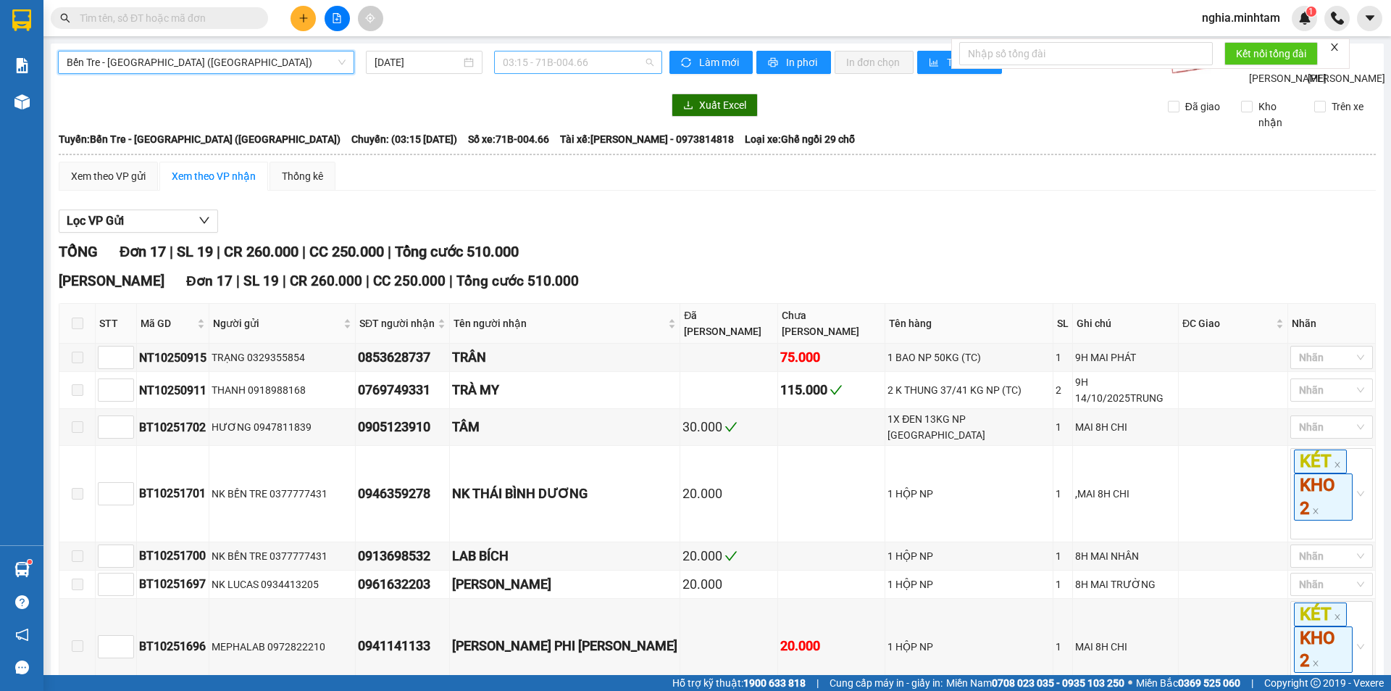
click at [531, 63] on span "03:15 - 71B-004.66" at bounding box center [578, 62] width 151 height 22
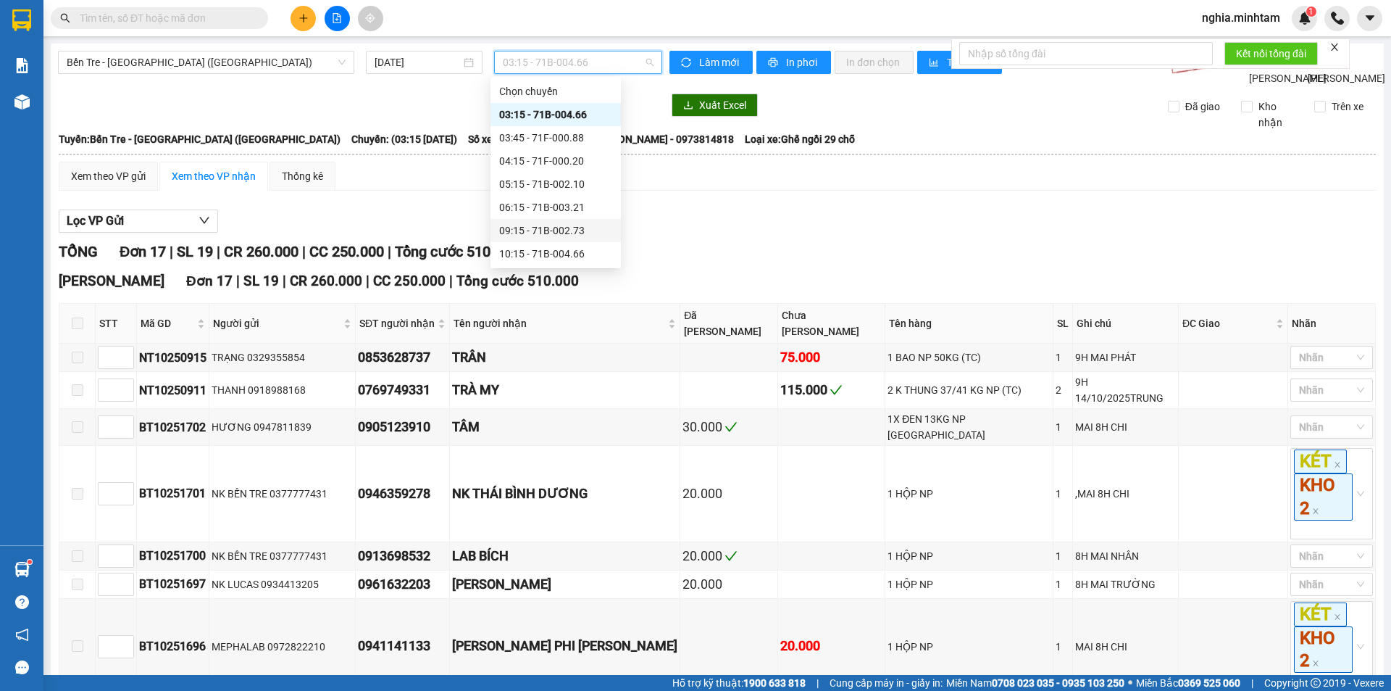
click at [559, 230] on div "09:15 - 71B-002.73" at bounding box center [555, 230] width 113 height 16
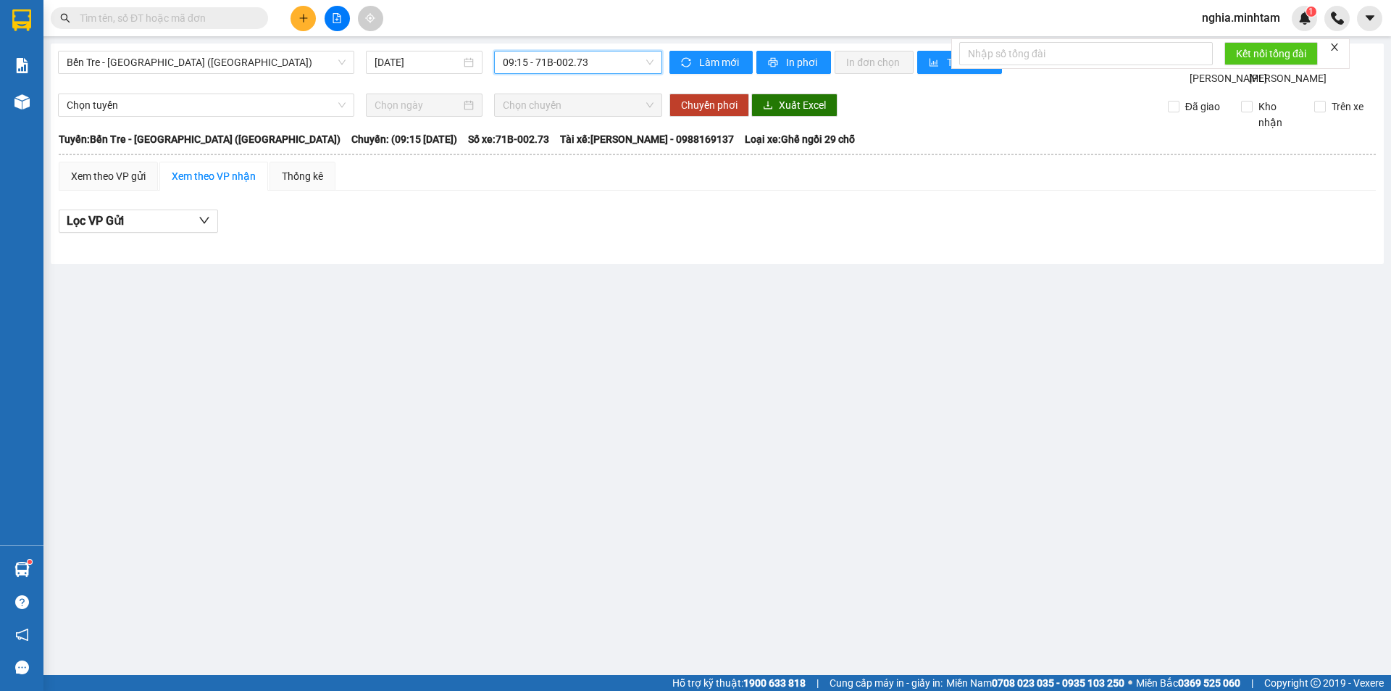
click at [228, 21] on input "text" at bounding box center [165, 18] width 171 height 16
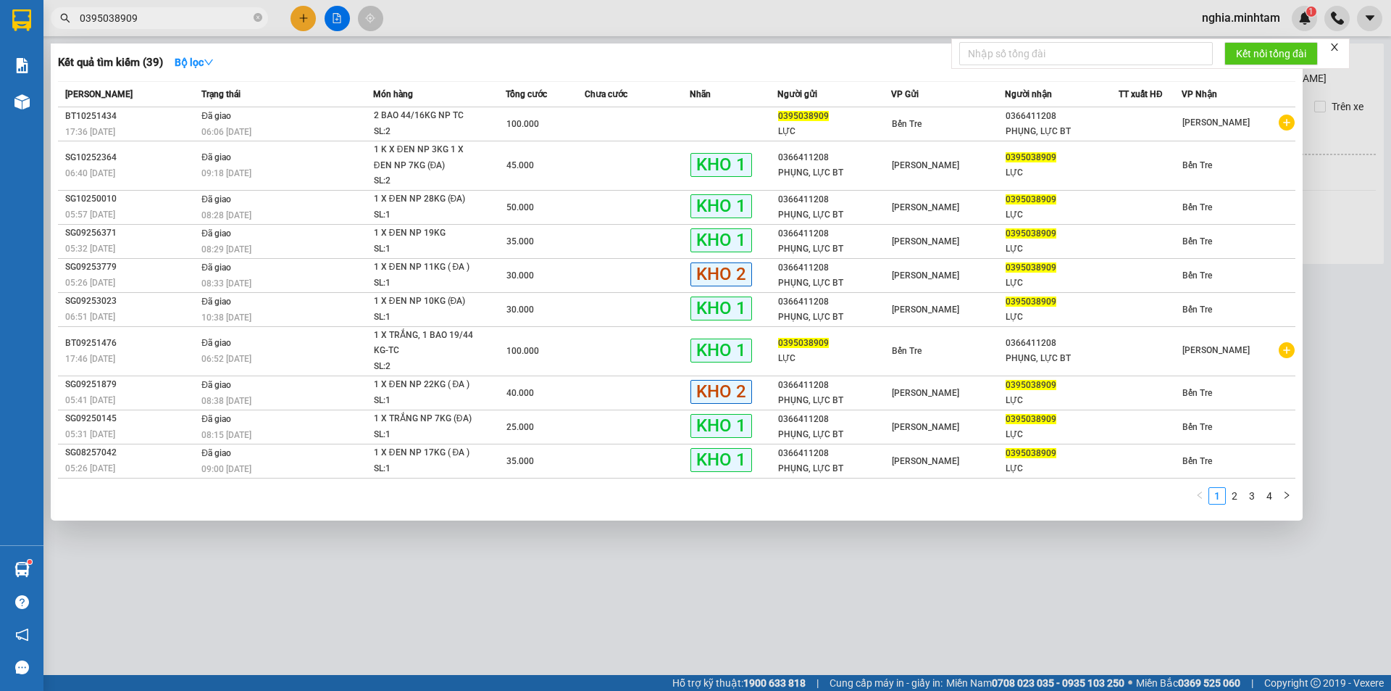
type input "0395038909"
click at [257, 18] on icon "close-circle" at bounding box center [258, 17] width 9 height 9
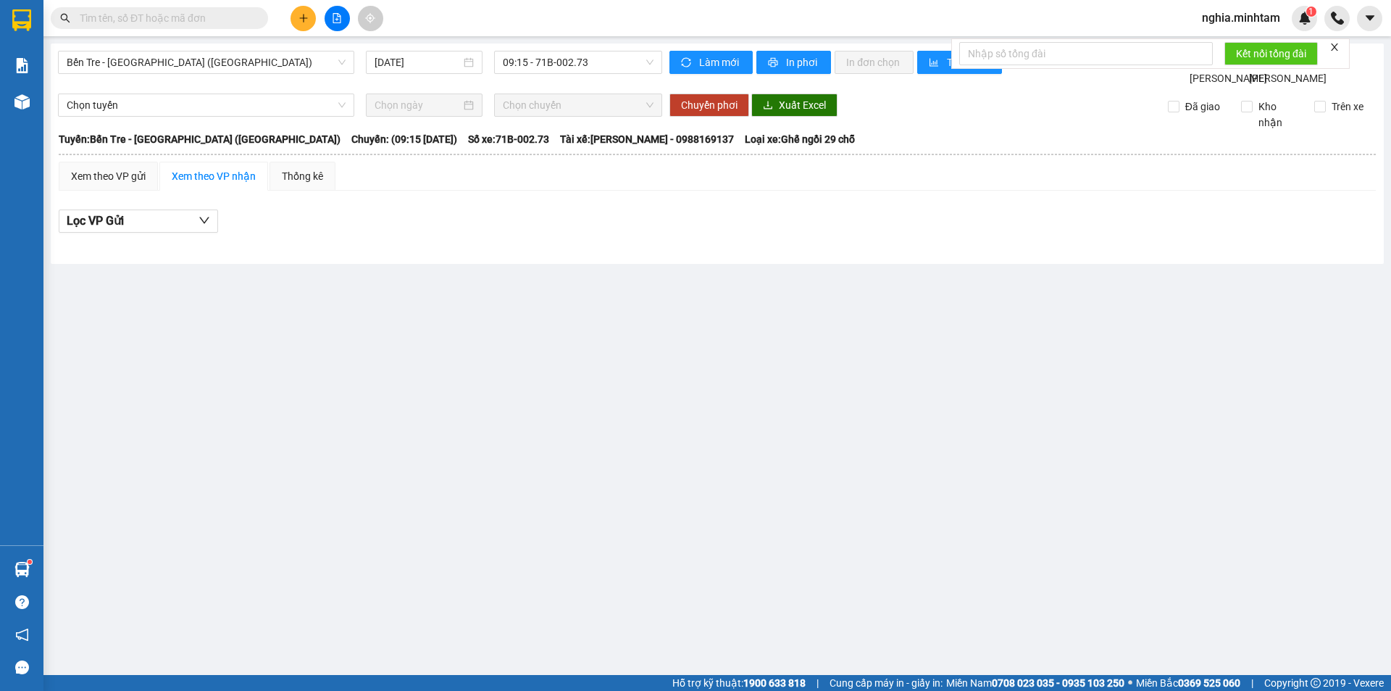
click at [217, 18] on input "text" at bounding box center [165, 18] width 171 height 16
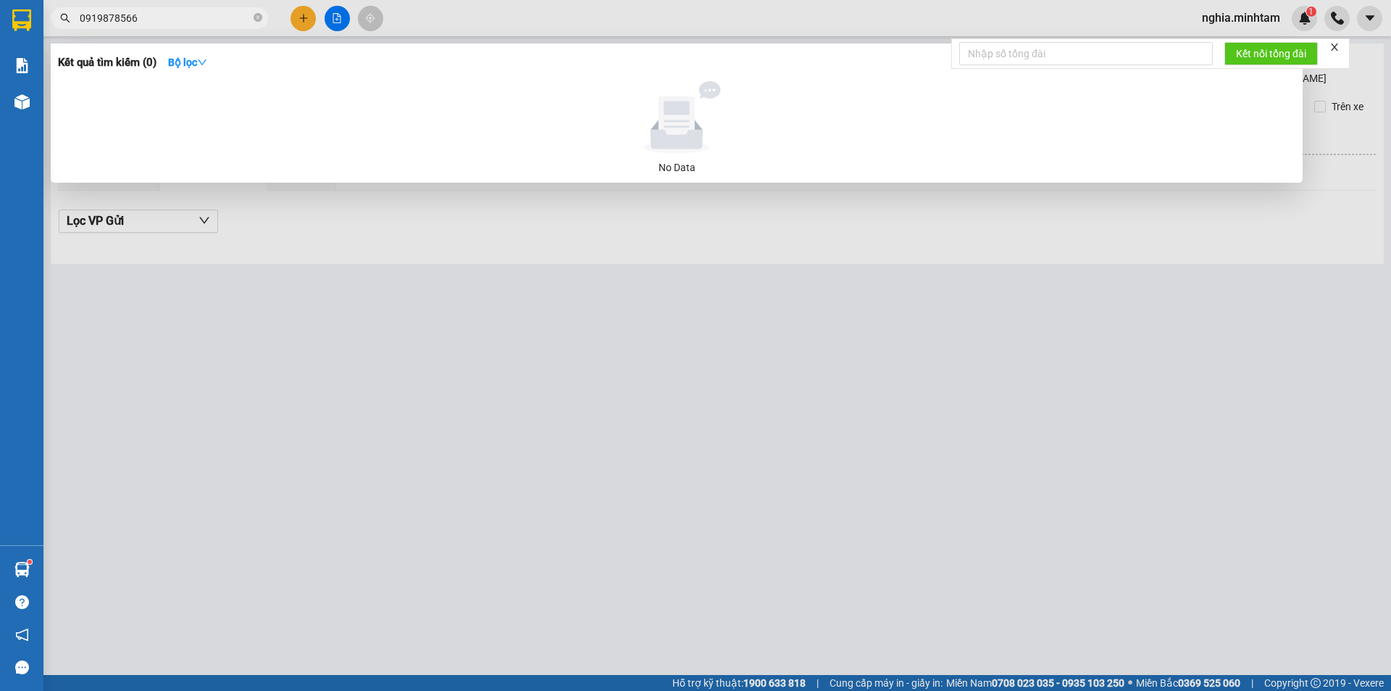
click at [106, 17] on input "0919878566" at bounding box center [165, 18] width 171 height 16
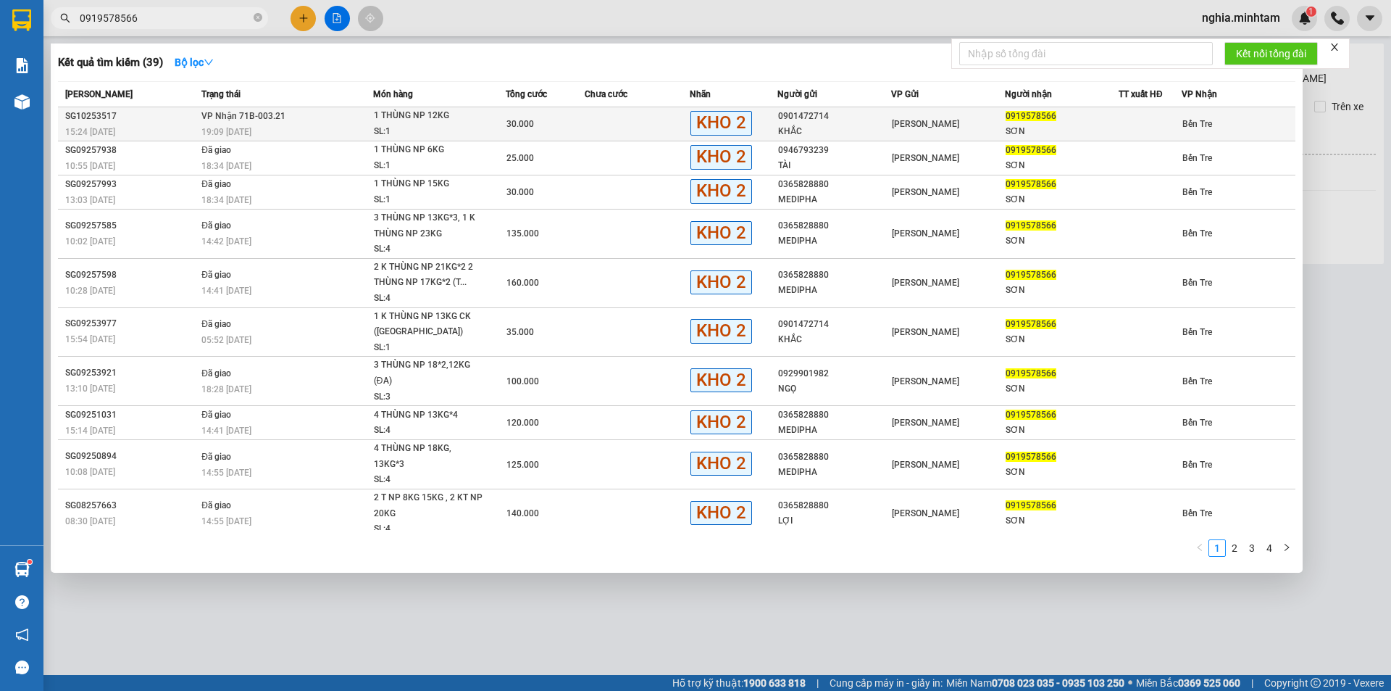
type input "0919578566"
click at [408, 122] on div "1 THÙNG NP 12KG" at bounding box center [428, 116] width 109 height 16
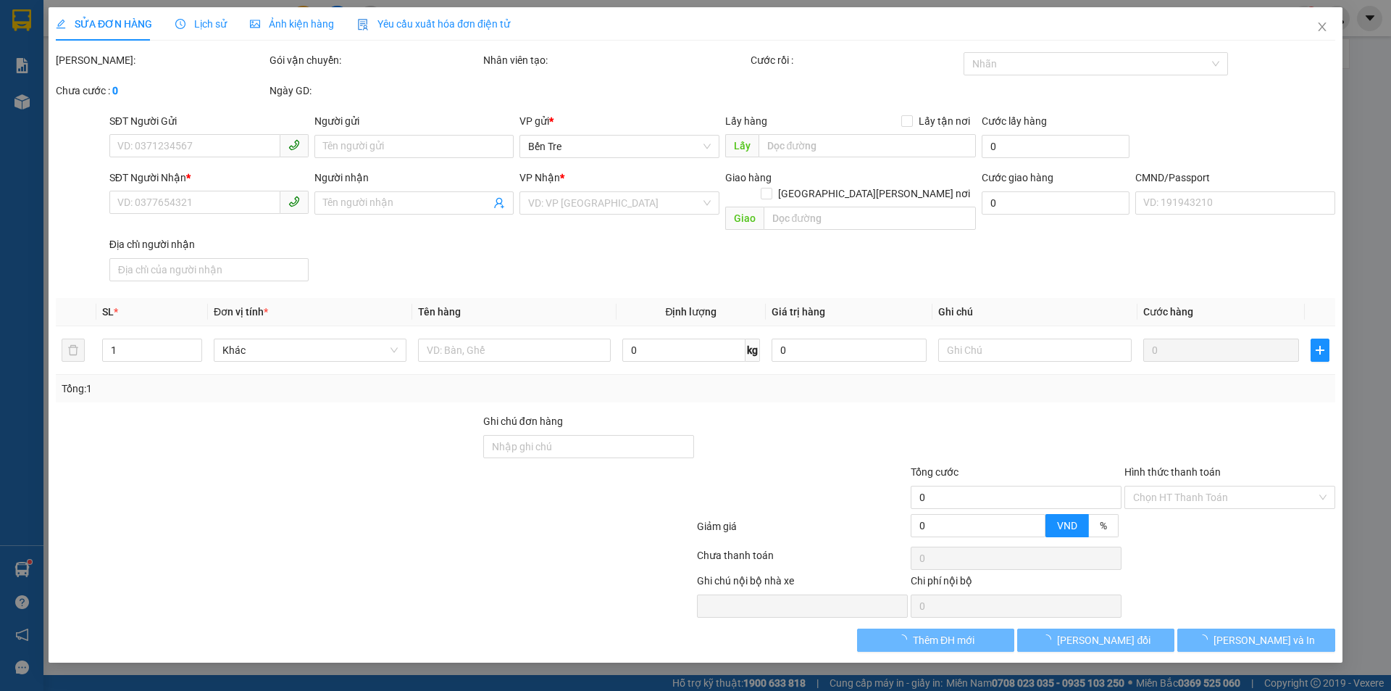
type input "0901472714"
type input "KHẮC"
type input "0919578566"
type input "SƠN"
type input "DGG"
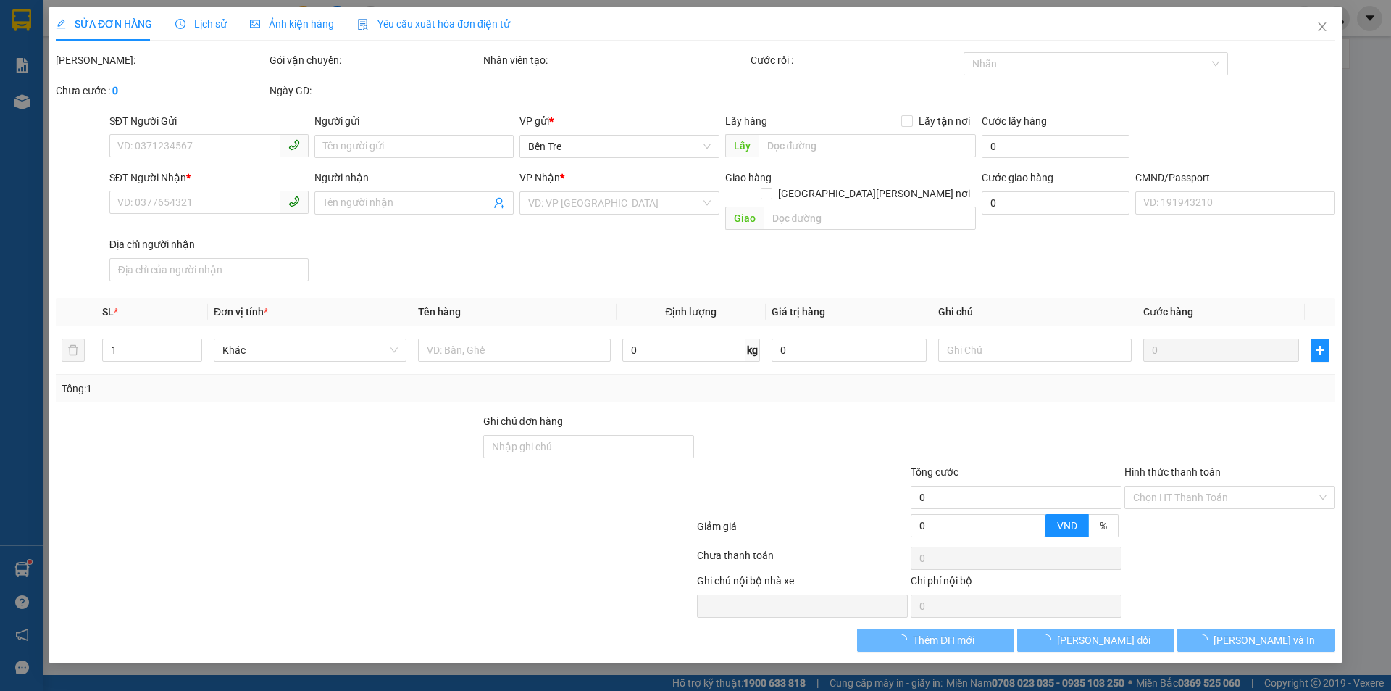
type input "30.000"
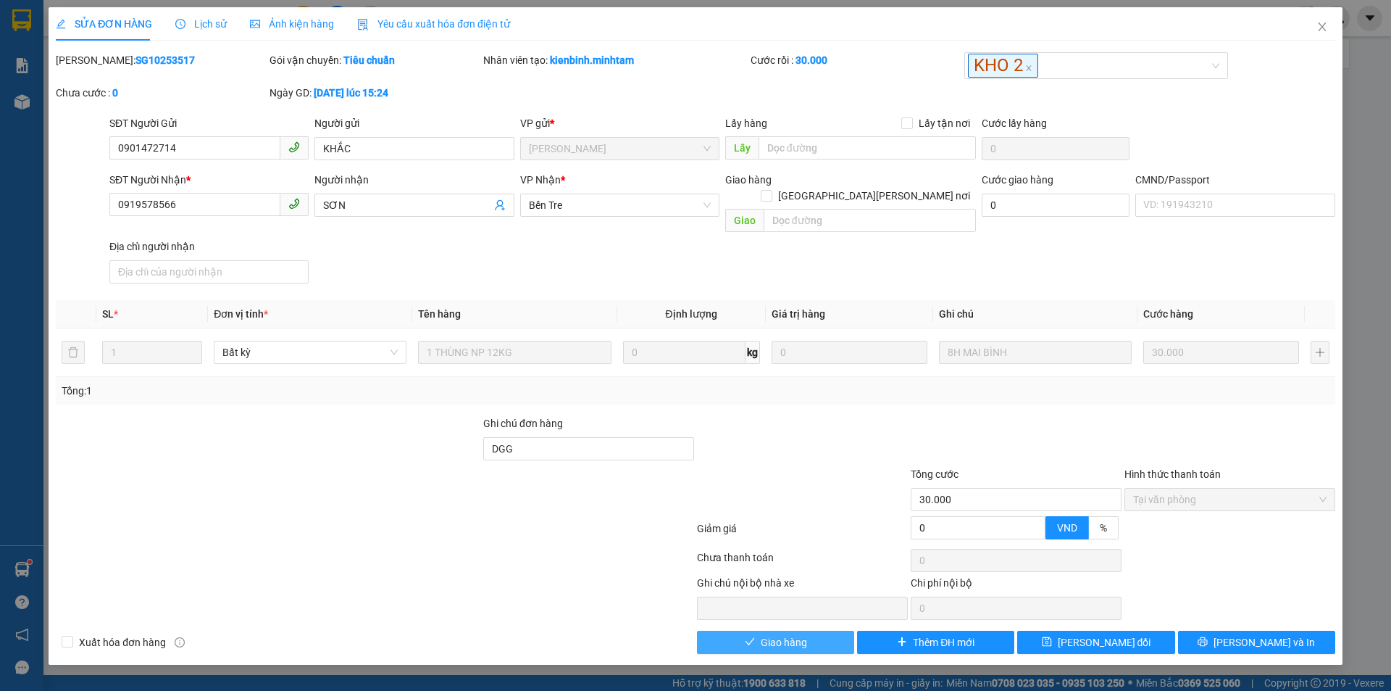
drag, startPoint x: 783, startPoint y: 634, endPoint x: 815, endPoint y: 632, distance: 32.7
click at [783, 635] on button "Giao hàng" at bounding box center [775, 641] width 157 height 23
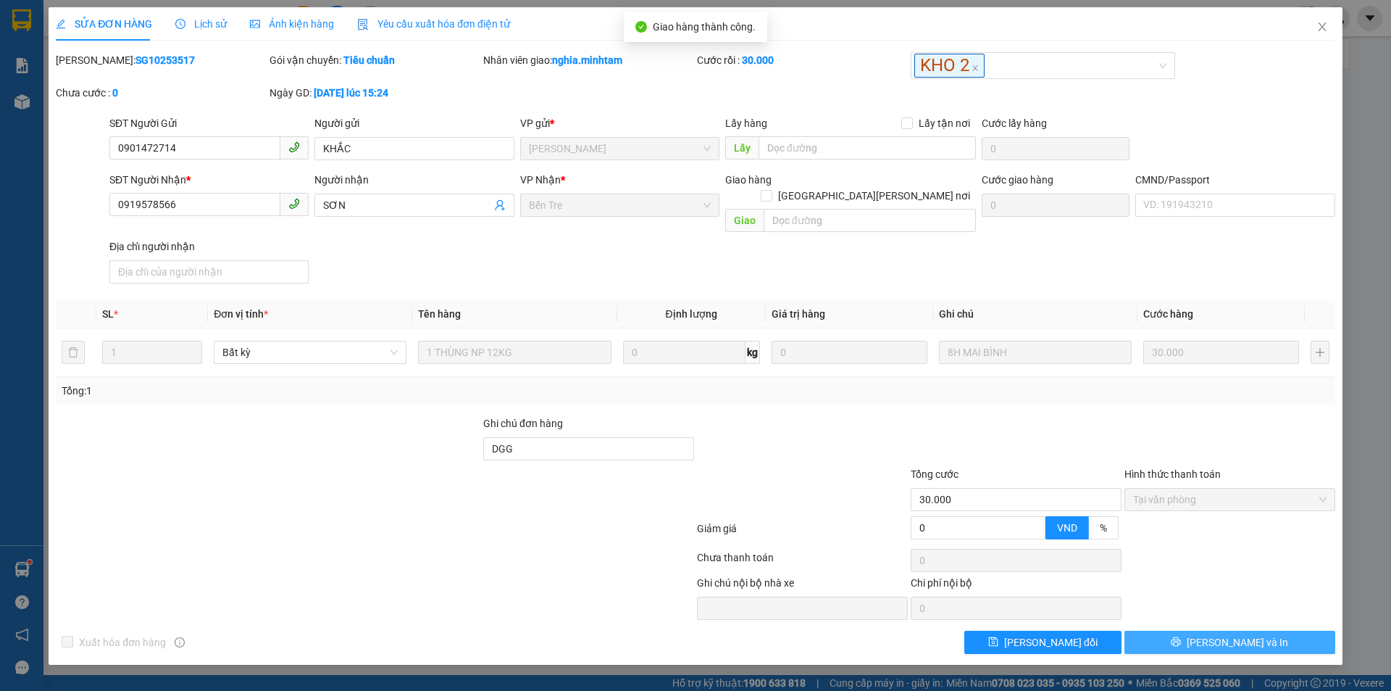
click at [1278, 630] on button "[PERSON_NAME] và In" at bounding box center [1230, 641] width 211 height 23
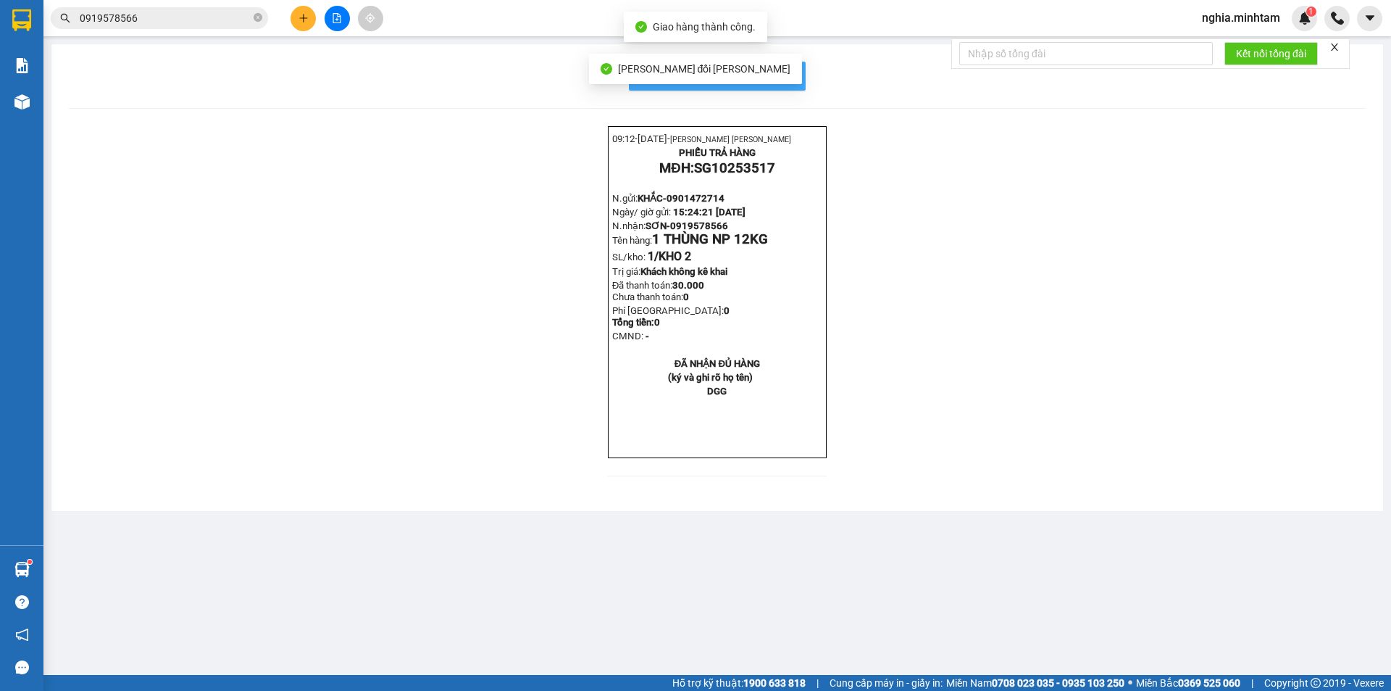
click at [794, 70] on button "In mẫu biên lai tự cấu hình" at bounding box center [717, 76] width 177 height 29
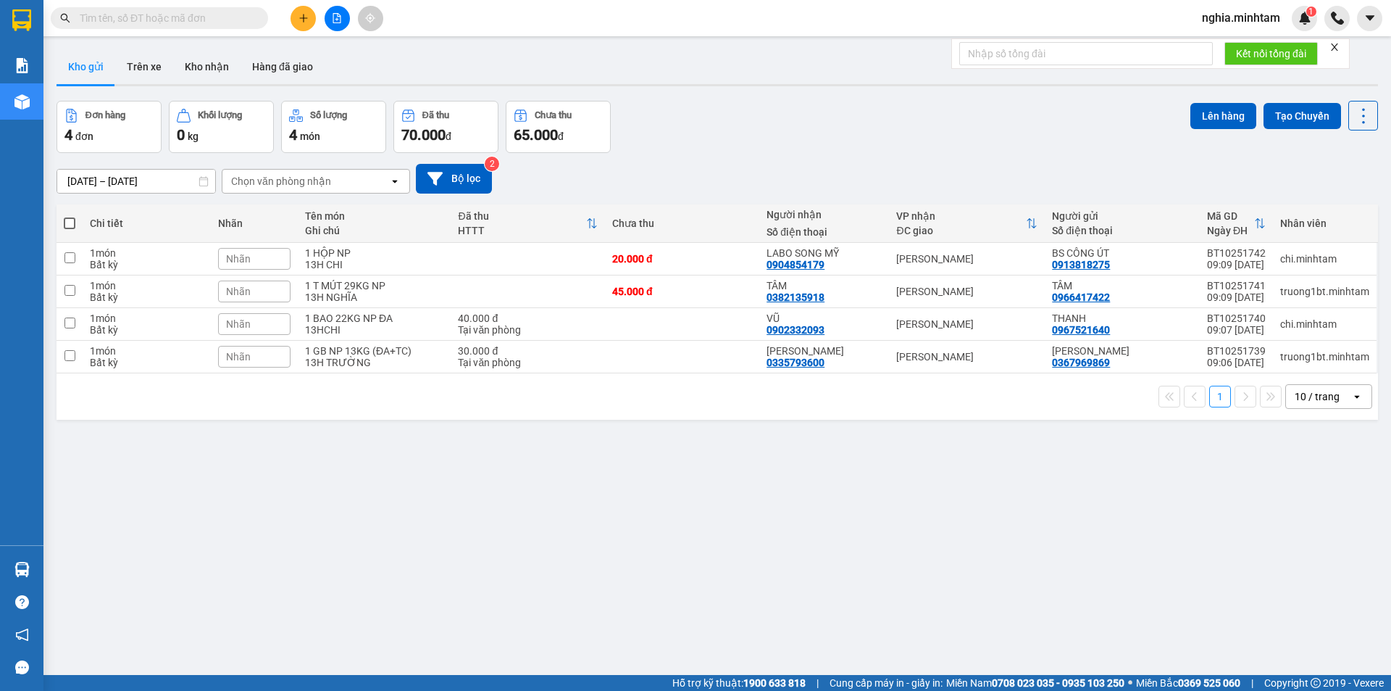
click at [226, 14] on input "text" at bounding box center [165, 18] width 171 height 16
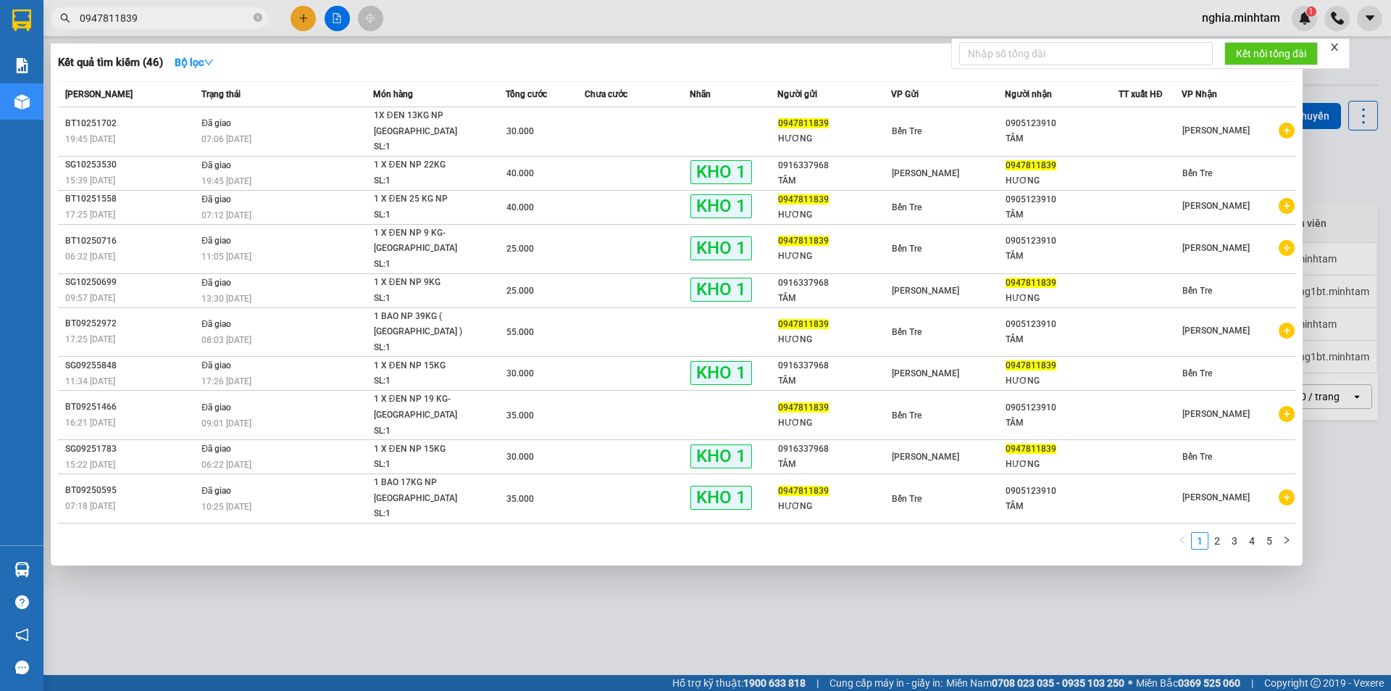
type input "0947811839"
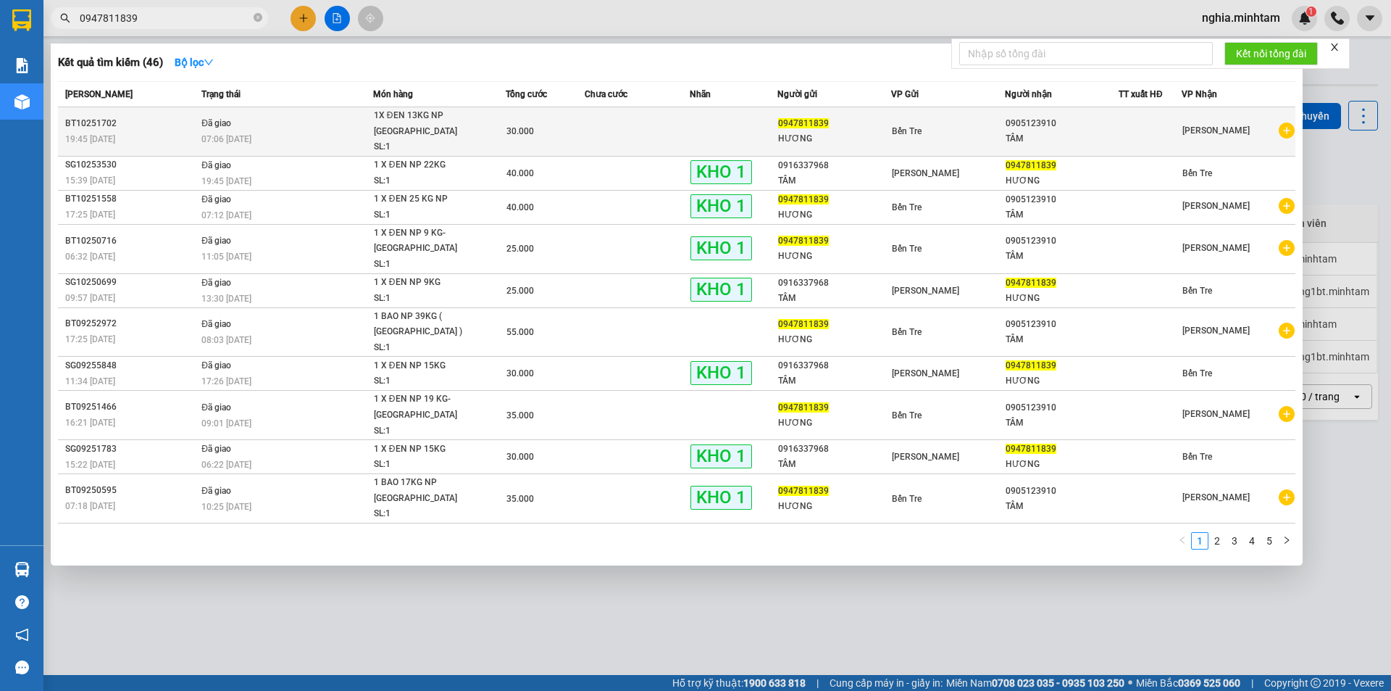
click at [891, 120] on td "Bến Tre" at bounding box center [948, 131] width 114 height 49
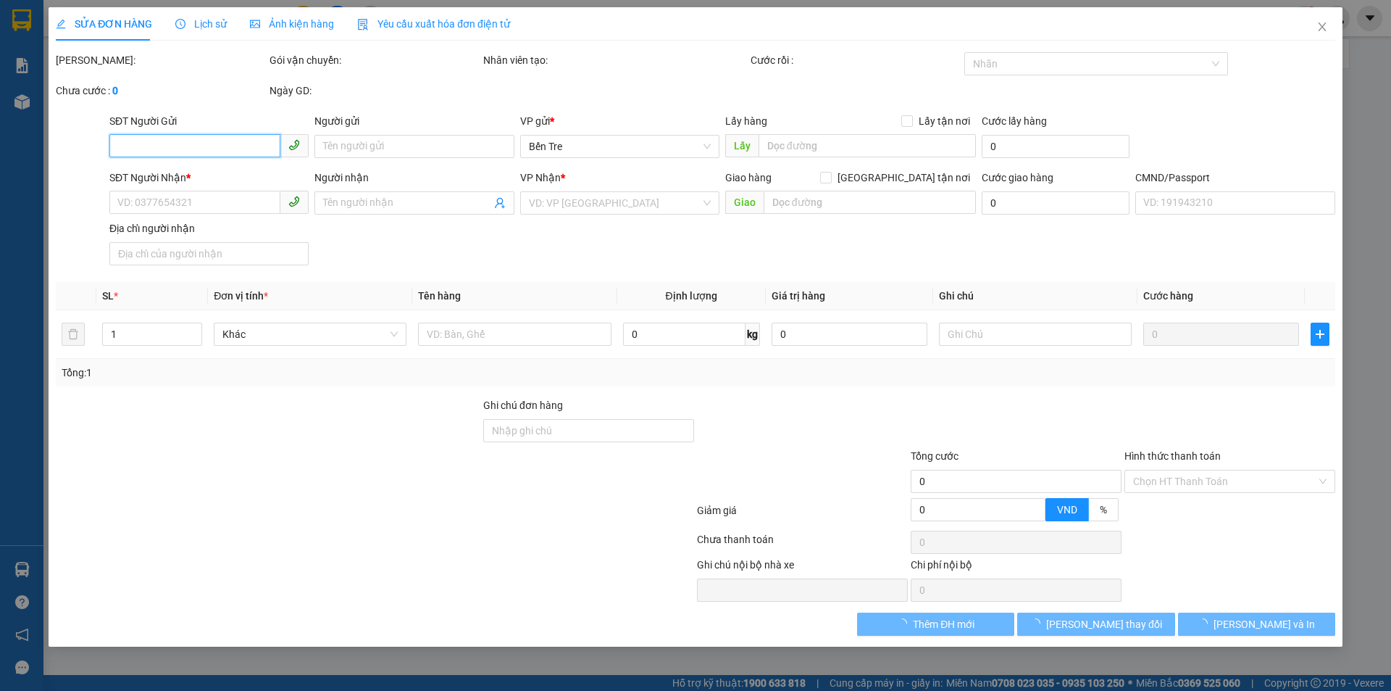
type input "0947811839"
type input "HƯƠNG"
type input "0905123910"
type input "TÂM"
type input "30.000"
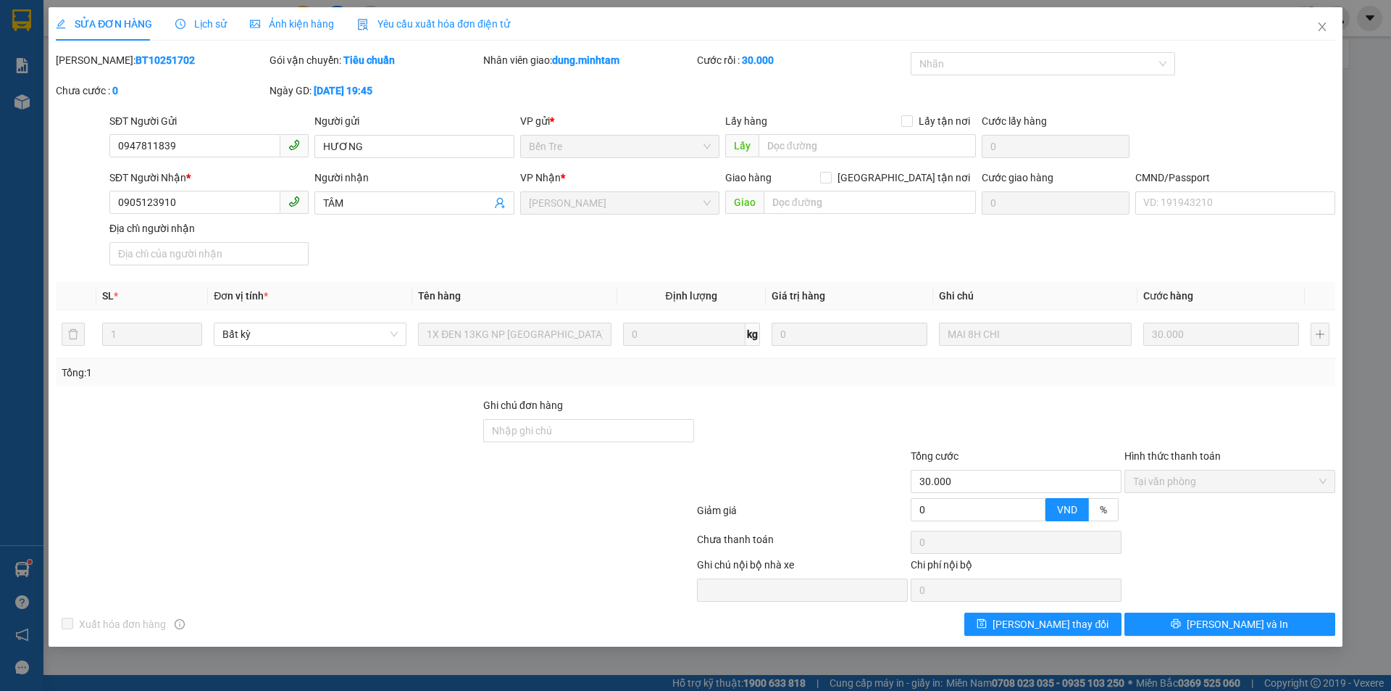
click at [0, 495] on div "SỬA ĐƠN HÀNG Lịch sử Ảnh kiện hàng Yêu cầu xuất hóa đơn điện tử Total Paid Fee …" at bounding box center [695, 345] width 1391 height 691
drag, startPoint x: 27, startPoint y: 575, endPoint x: 75, endPoint y: 554, distance: 52.9
click at [27, 575] on div "SỬA ĐƠN HÀNG Lịch sử Ảnh kiện hàng Yêu cầu xuất hóa đơn điện tử Total Paid Fee …" at bounding box center [695, 345] width 1391 height 691
click at [1320, 28] on icon "close" at bounding box center [1323, 27] width 12 height 12
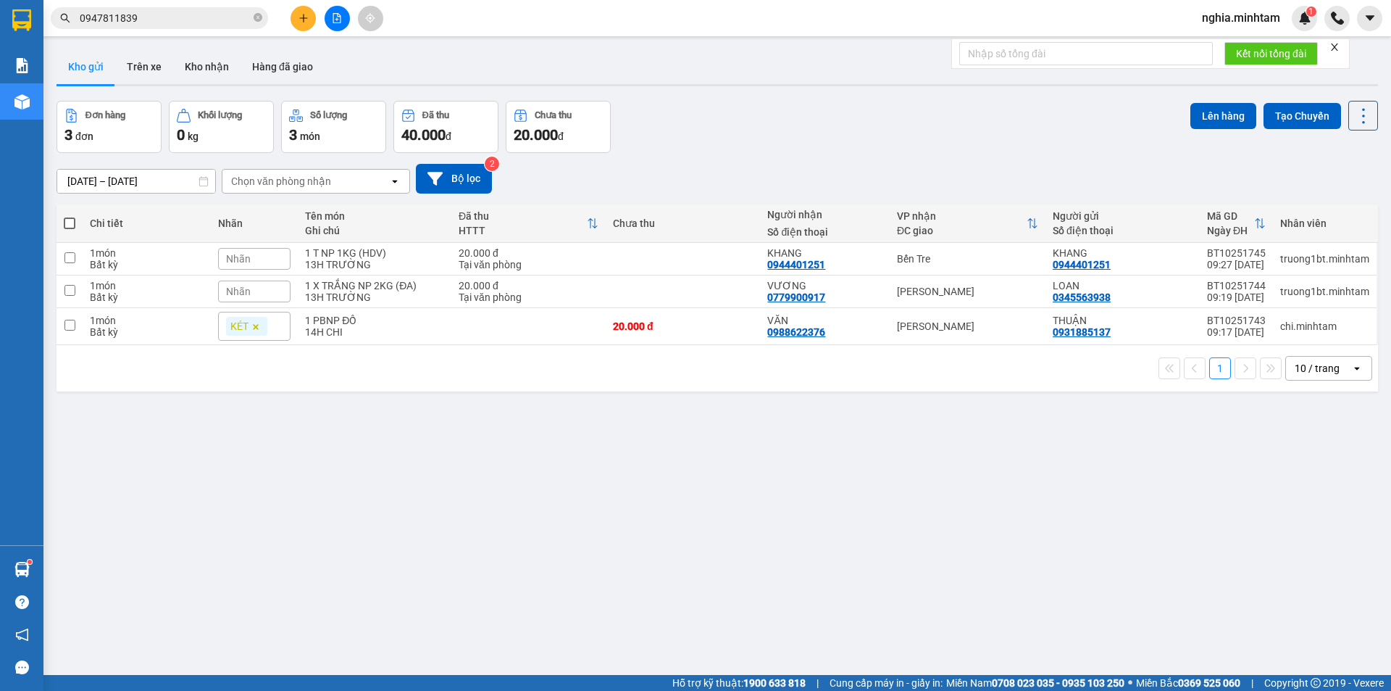
click at [112, 564] on div "ver 1.8.147 Kho gửi Trên xe Kho nhận Hàng đã giao Đơn hàng 3 đơn Khối lượng 0 k…" at bounding box center [717, 388] width 1333 height 691
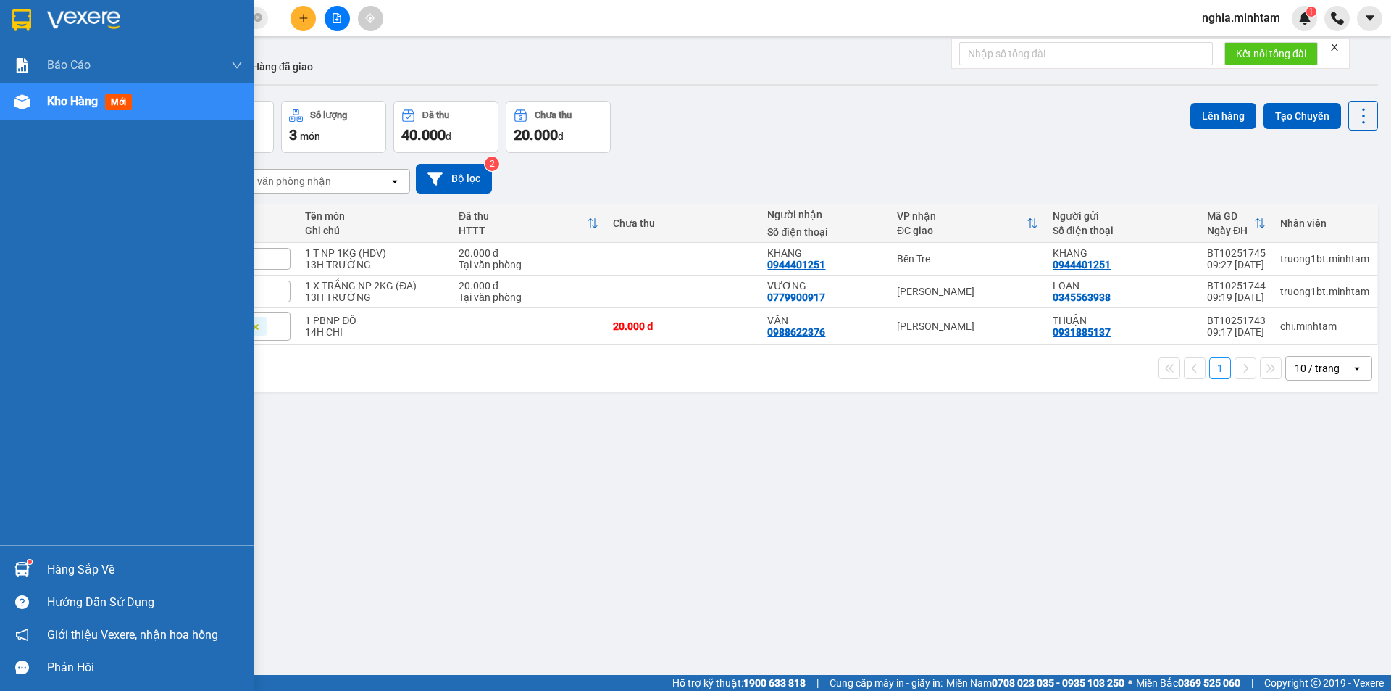
click at [68, 567] on div "Hàng sắp về" at bounding box center [145, 570] width 196 height 22
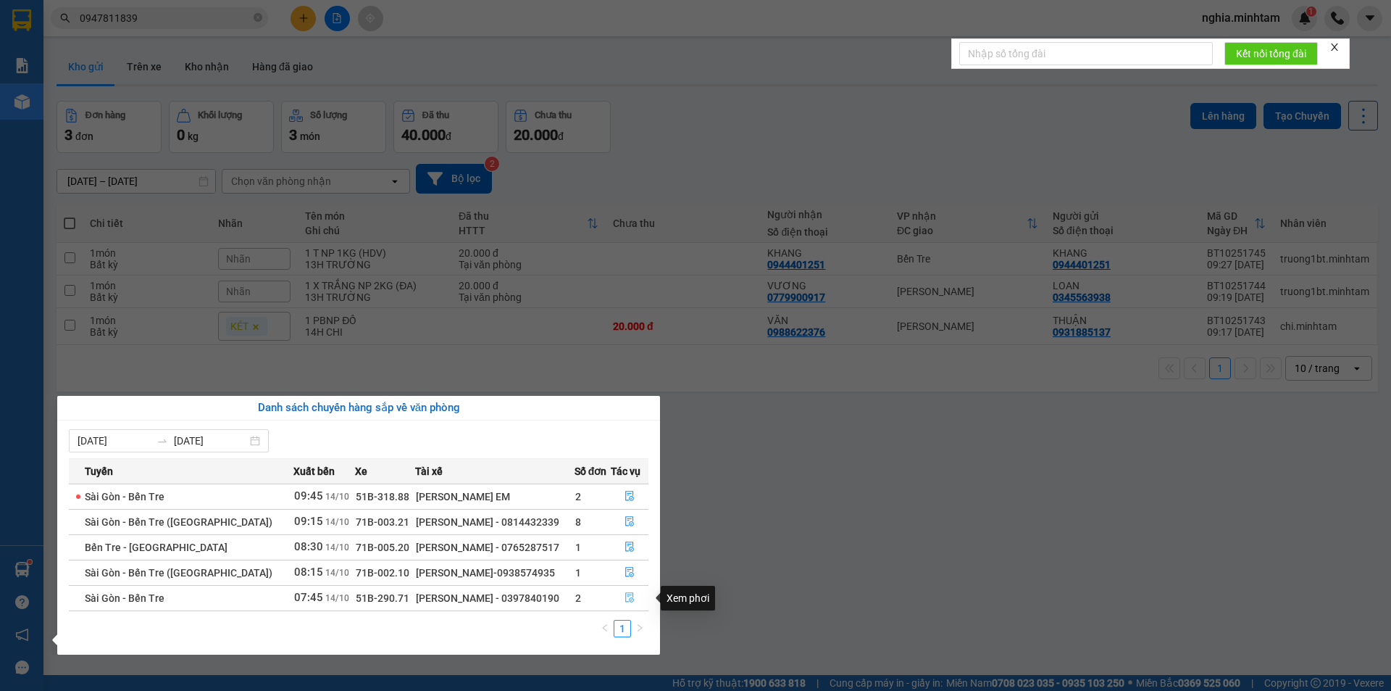
click at [626, 593] on icon "file-done" at bounding box center [629, 598] width 9 height 10
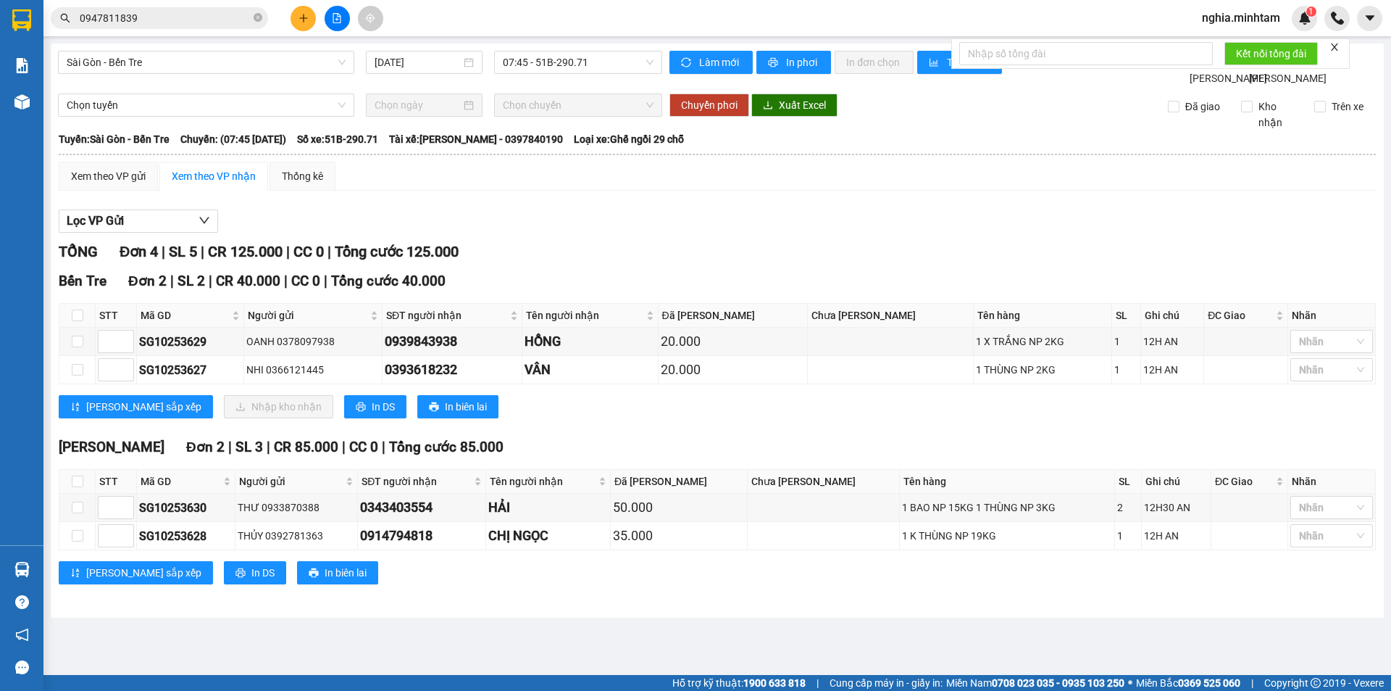
click at [309, 20] on button at bounding box center [303, 18] width 25 height 25
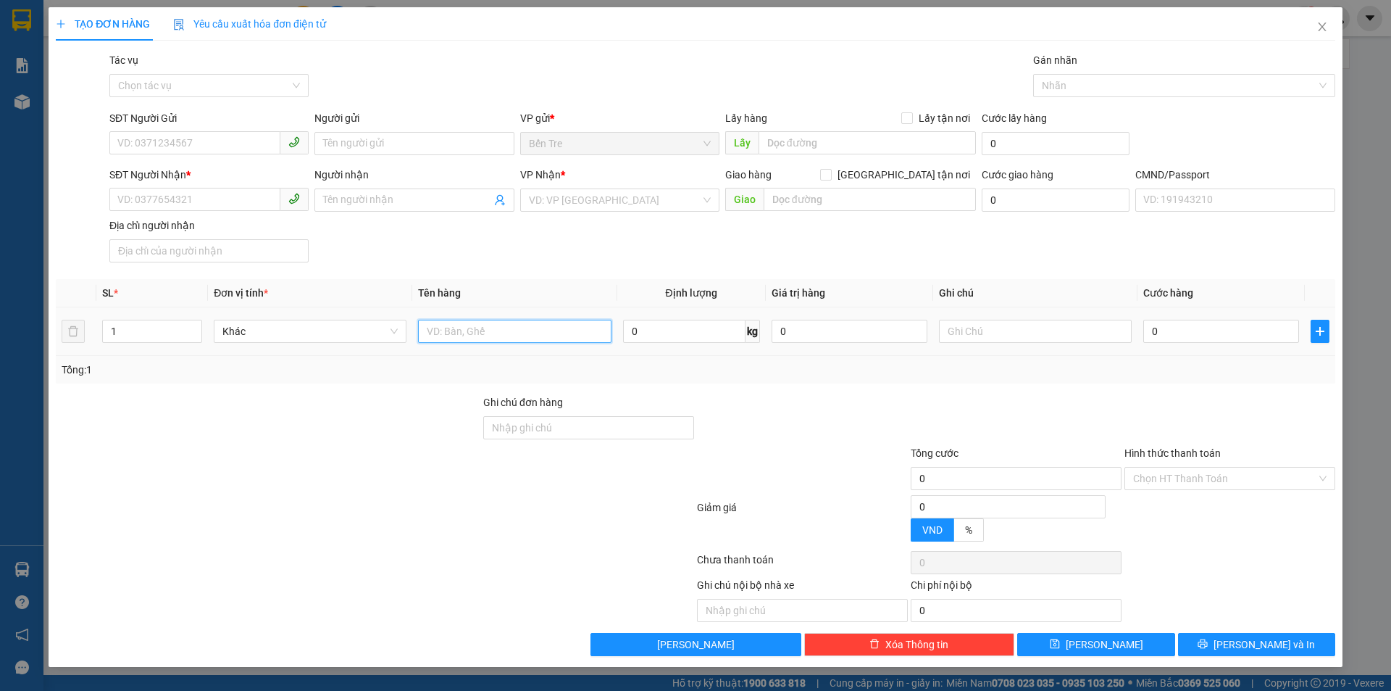
click at [501, 336] on input "text" at bounding box center [514, 331] width 193 height 23
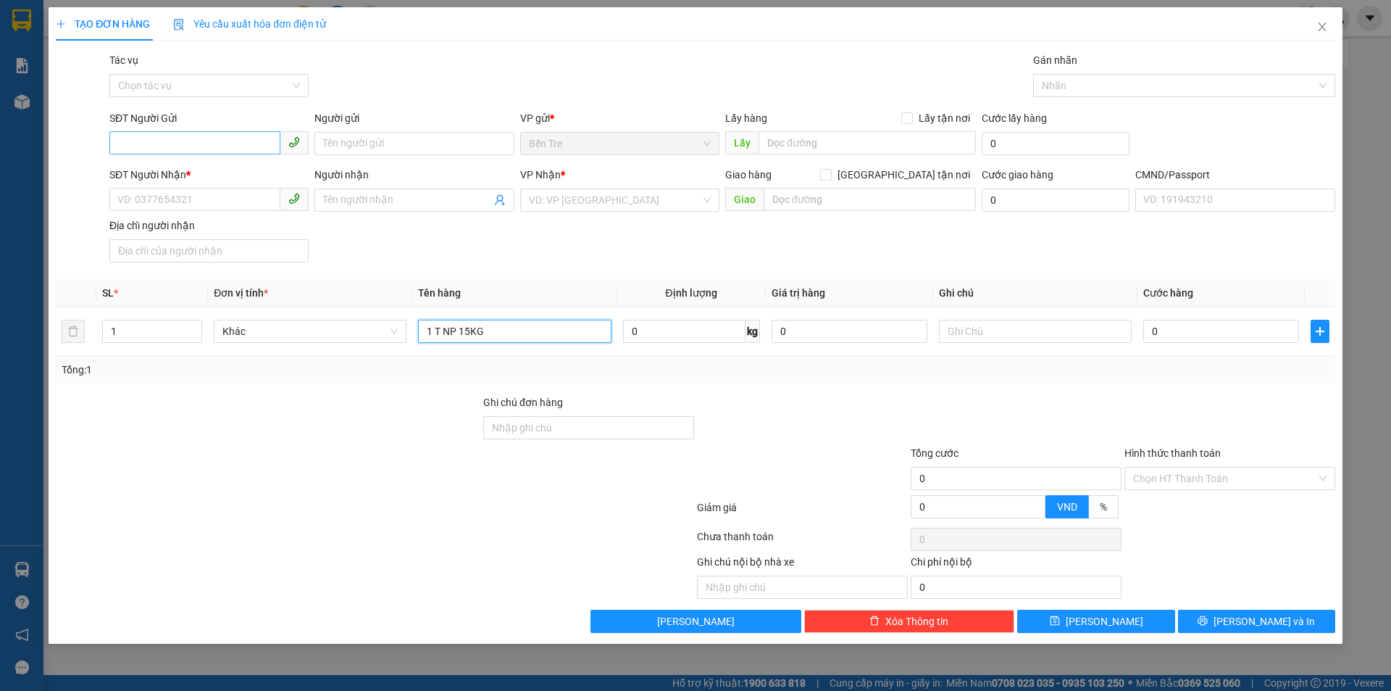
type input "1 T NP 15KG"
click at [149, 138] on input "SĐT Người Gửi" at bounding box center [194, 142] width 171 height 23
click at [225, 170] on div "0901086116 - THÚY" at bounding box center [209, 172] width 182 height 16
type input "0901086116"
type input "THÚY"
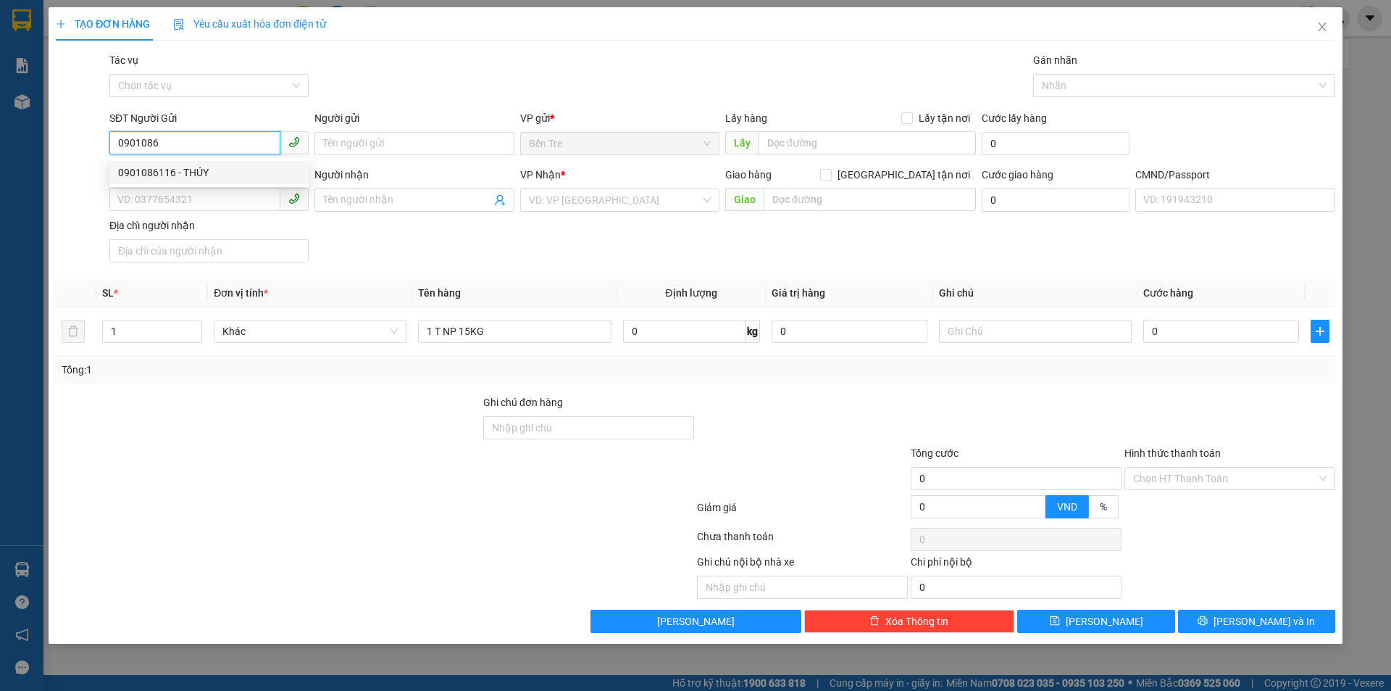
type input "0935866736"
type input "NGUYỆT"
checkbox input "true"
type input "192/77 NGUYỄN OANH Q.GÒ VẤP"
type input "120.000"
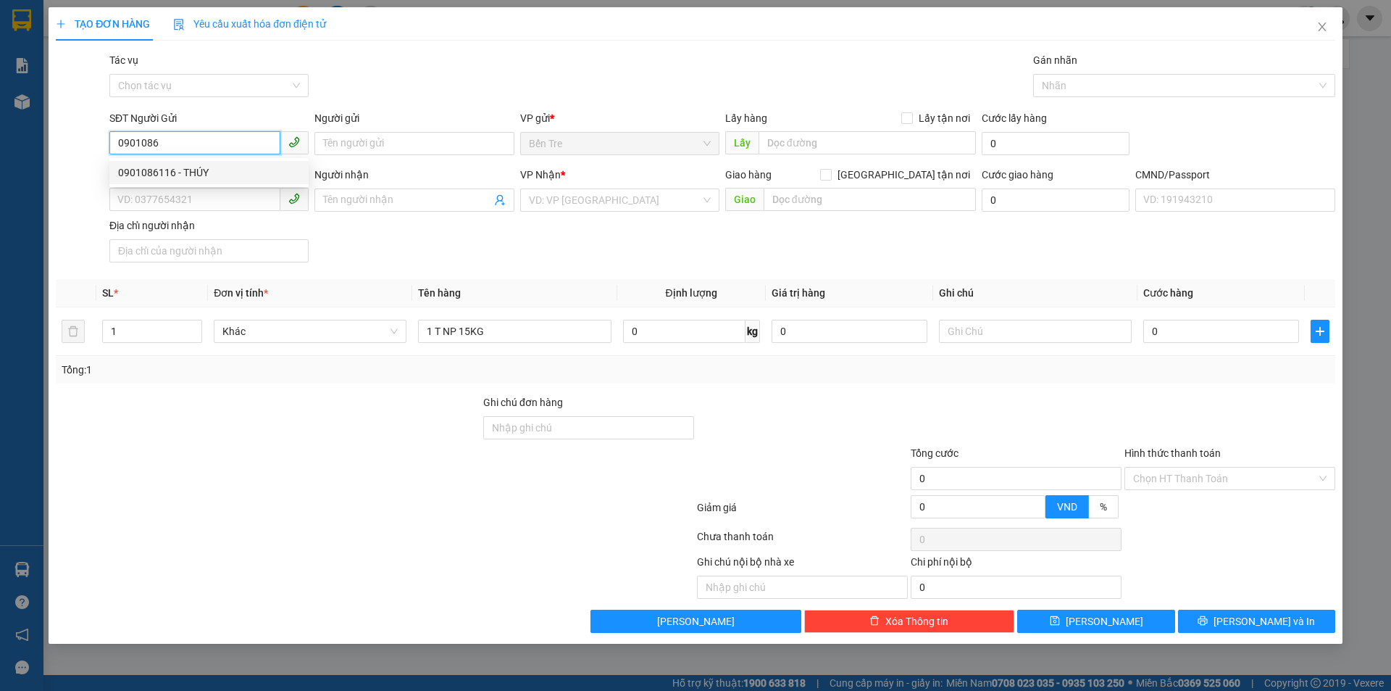
type input "120.000"
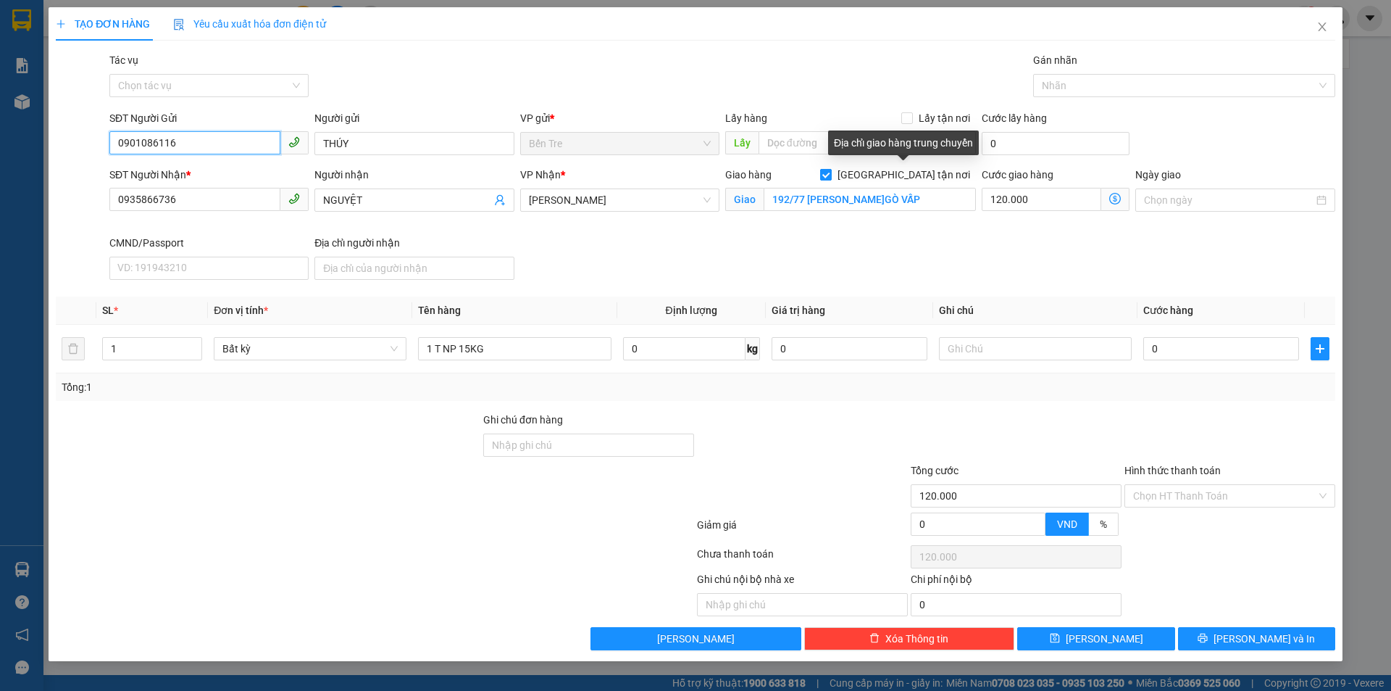
type input "0901086116"
click at [830, 170] on input "[GEOGRAPHIC_DATA][PERSON_NAME] nơi" at bounding box center [825, 174] width 10 height 10
checkbox input "false"
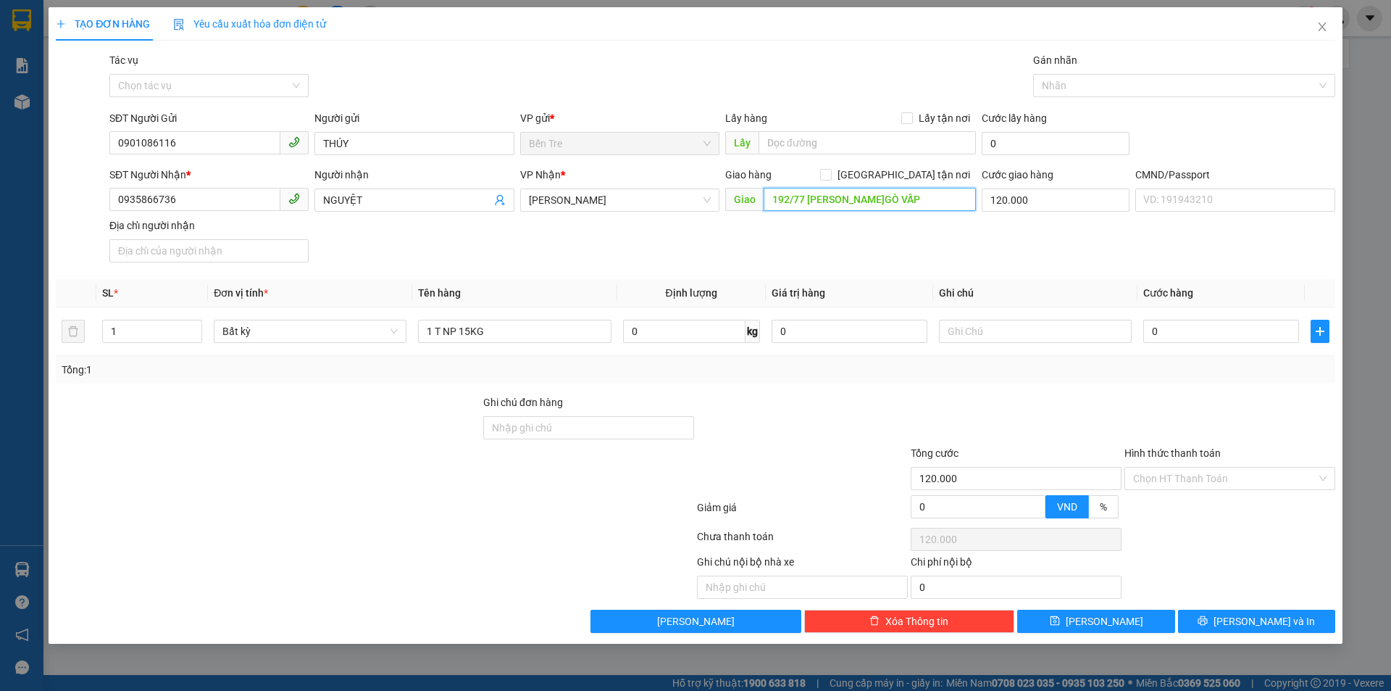
click at [896, 195] on input "192/77 NGUYỄN OANH Q.GÒ VẤP" at bounding box center [870, 199] width 212 height 23
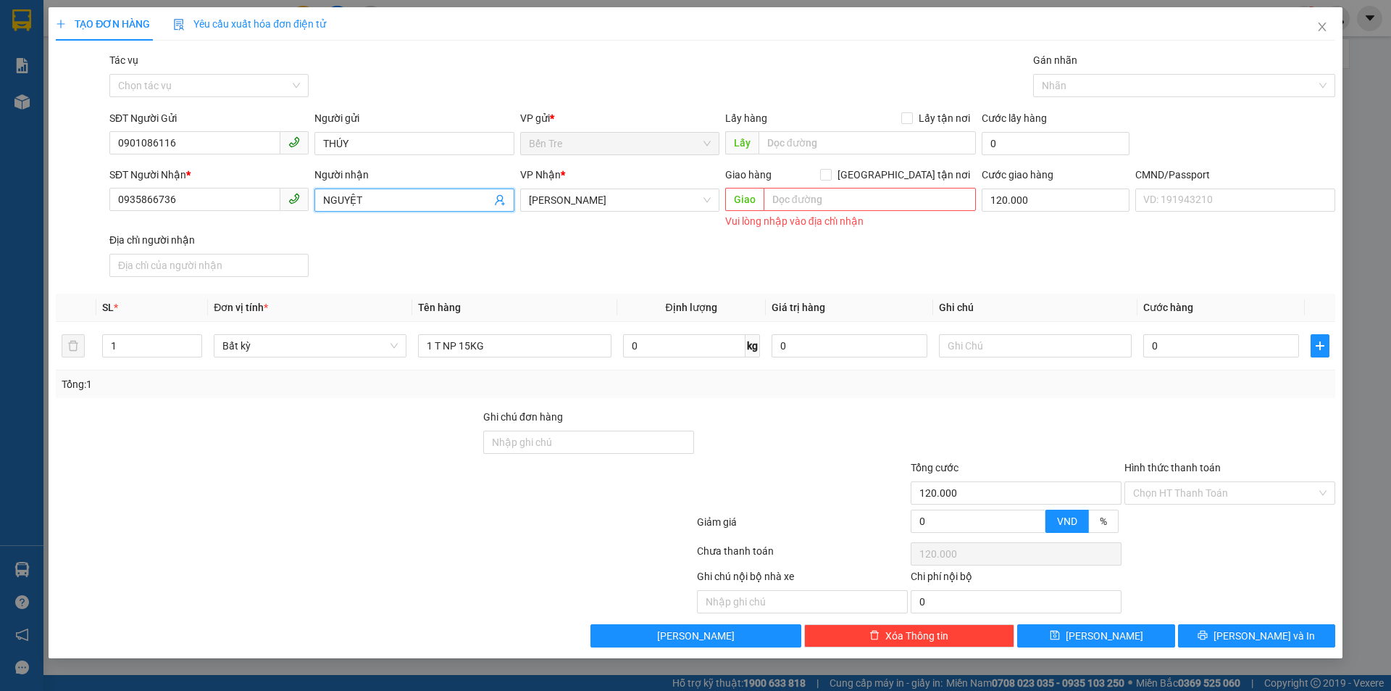
click at [502, 196] on icon "user-add" at bounding box center [500, 200] width 12 height 12
drag, startPoint x: 420, startPoint y: 207, endPoint x: 266, endPoint y: 207, distance: 153.6
click at [266, 207] on div "SĐT Người Nhận * 0935866736 Người nhận NGUYỆT NGUYỆT VP Nhận * Hồ Chí Minh Giao…" at bounding box center [723, 225] width 1232 height 116
drag, startPoint x: 205, startPoint y: 199, endPoint x: 4, endPoint y: 198, distance: 200.7
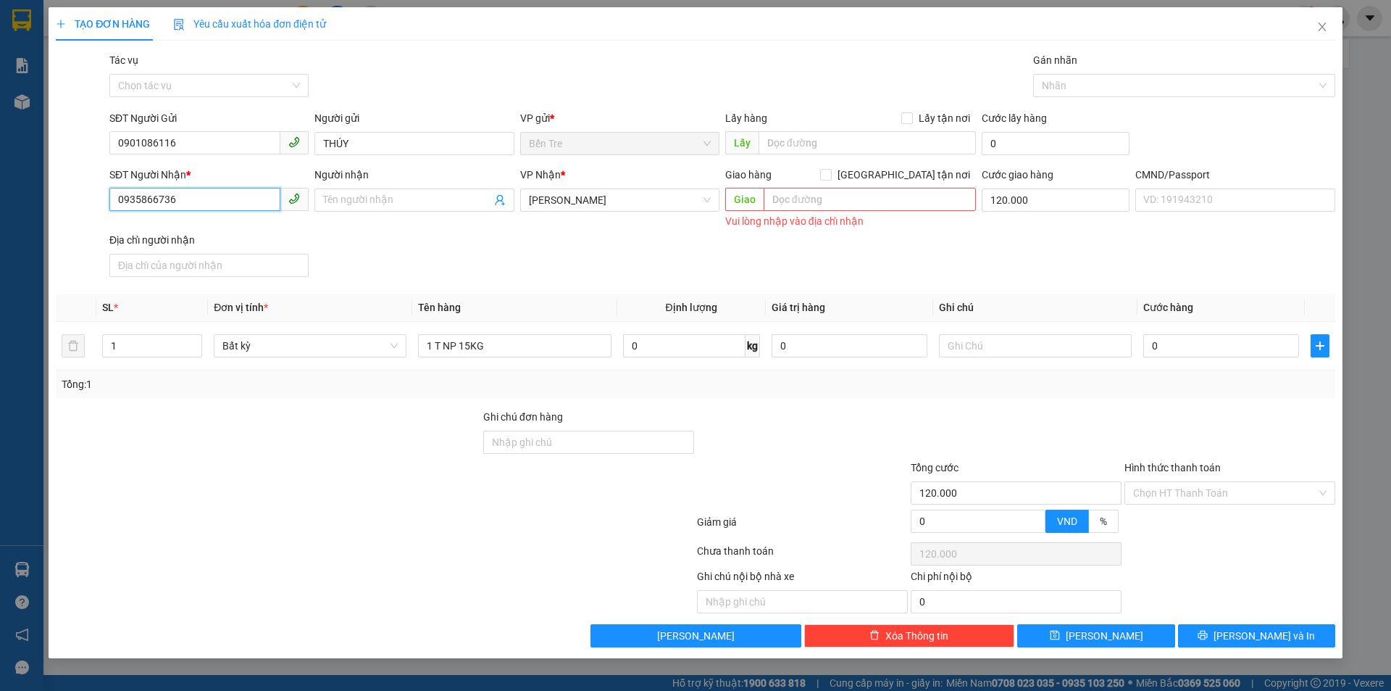
click at [32, 199] on div "TẠO ĐƠN HÀNG Yêu cầu xuất hóa đơn điện tử Transit Pickup Surcharge Ids Transit …" at bounding box center [695, 345] width 1391 height 691
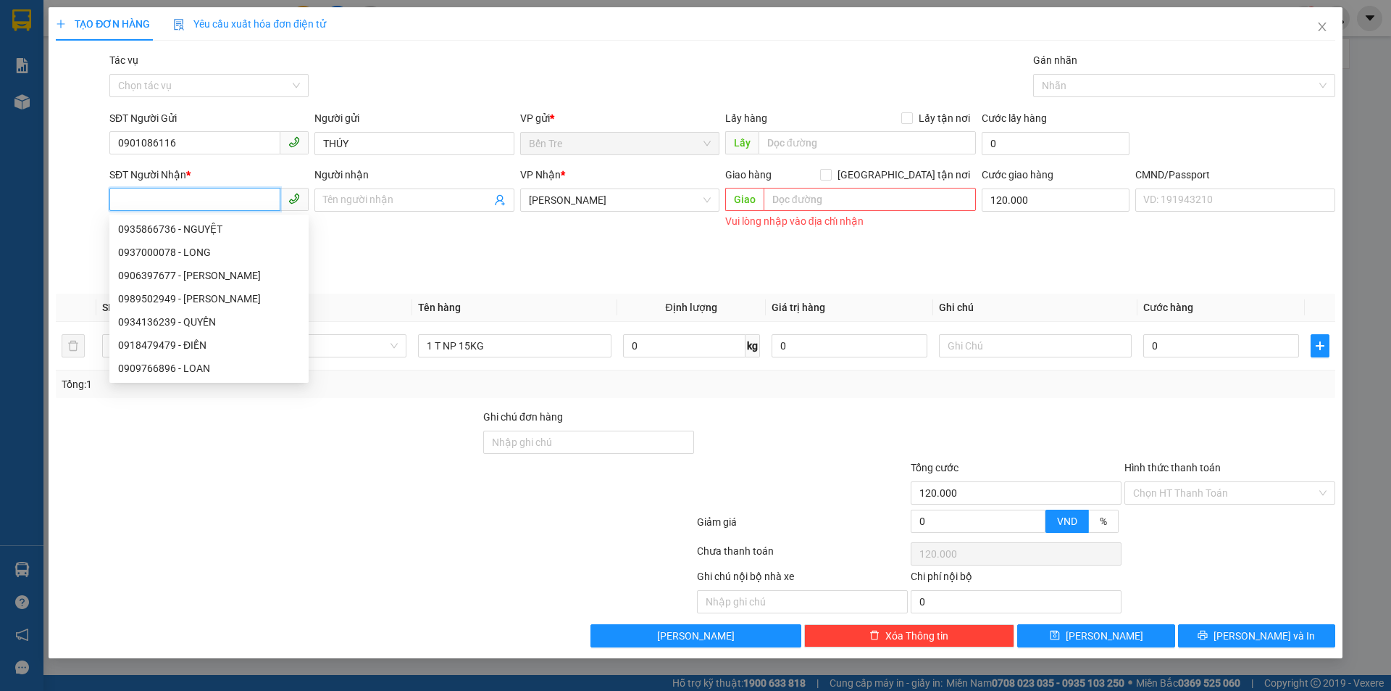
click at [209, 189] on input "SĐT Người Nhận *" at bounding box center [194, 199] width 171 height 23
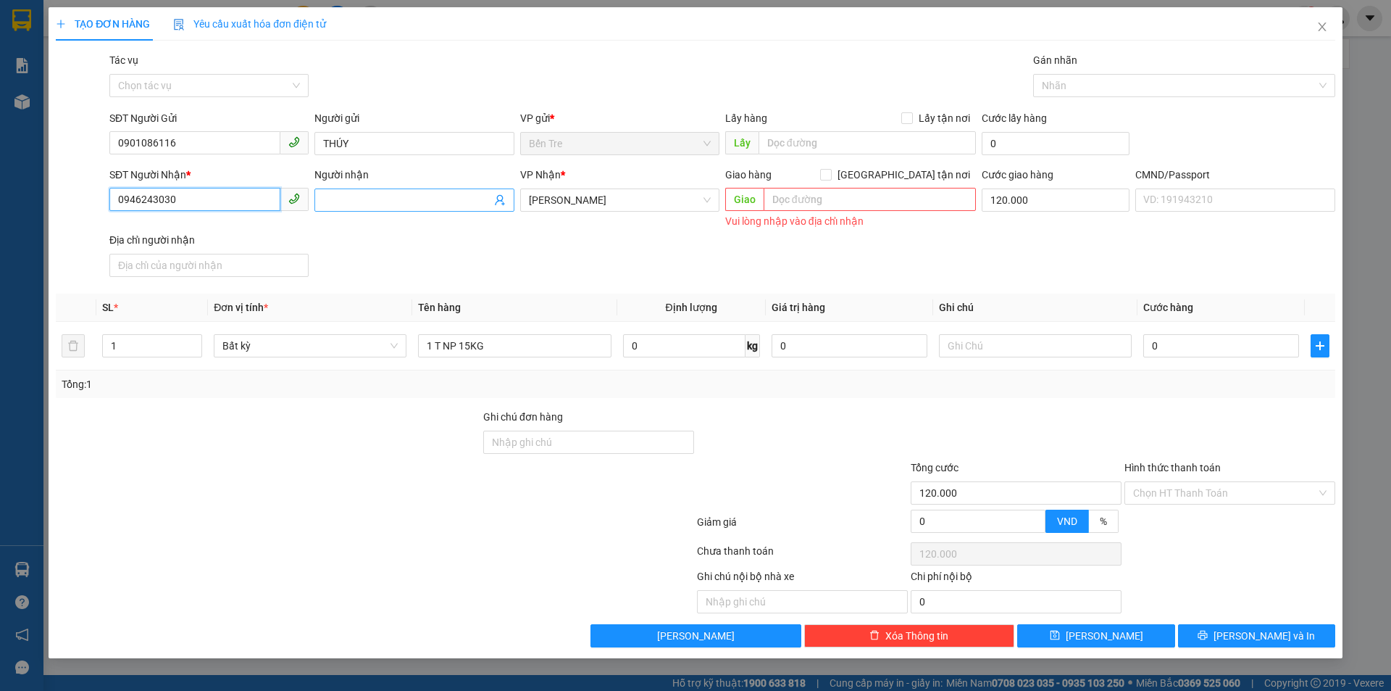
type input "0946243030"
click at [448, 204] on input "Người nhận" at bounding box center [406, 200] width 167 height 16
type input "B"
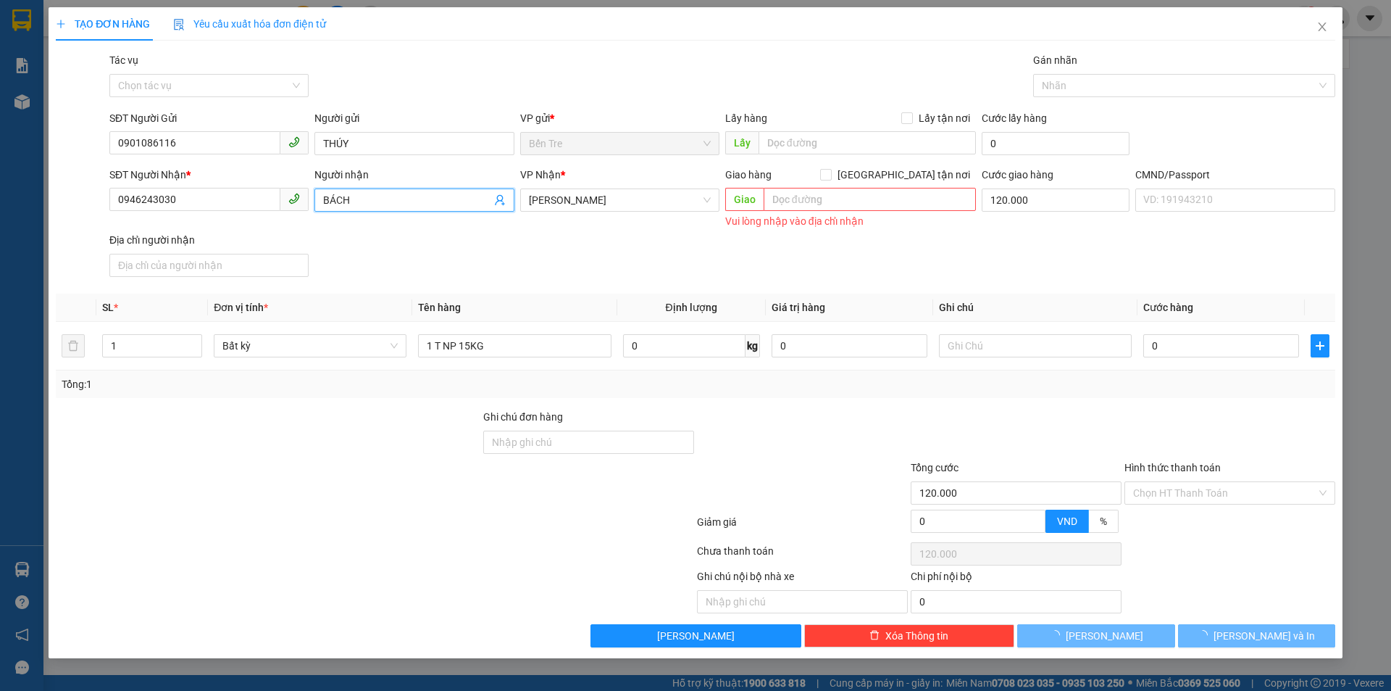
click at [492, 203] on span "BÁCH" at bounding box center [413, 199] width 199 height 23
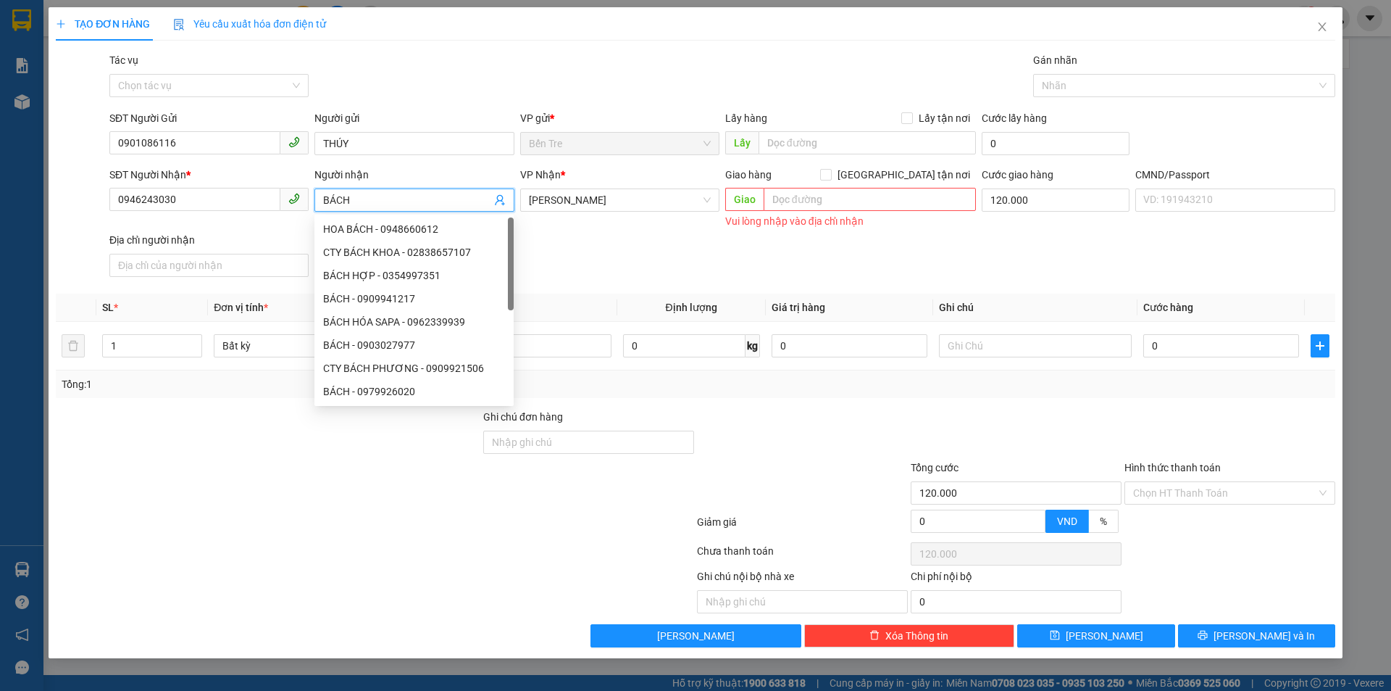
type input "BÁCH"
click at [465, 78] on div "Gói vận chuyển * Tiêu chuẩn Tác vụ Chọn tác vụ Gán nhãn Nhãn" at bounding box center [723, 77] width 1232 height 51
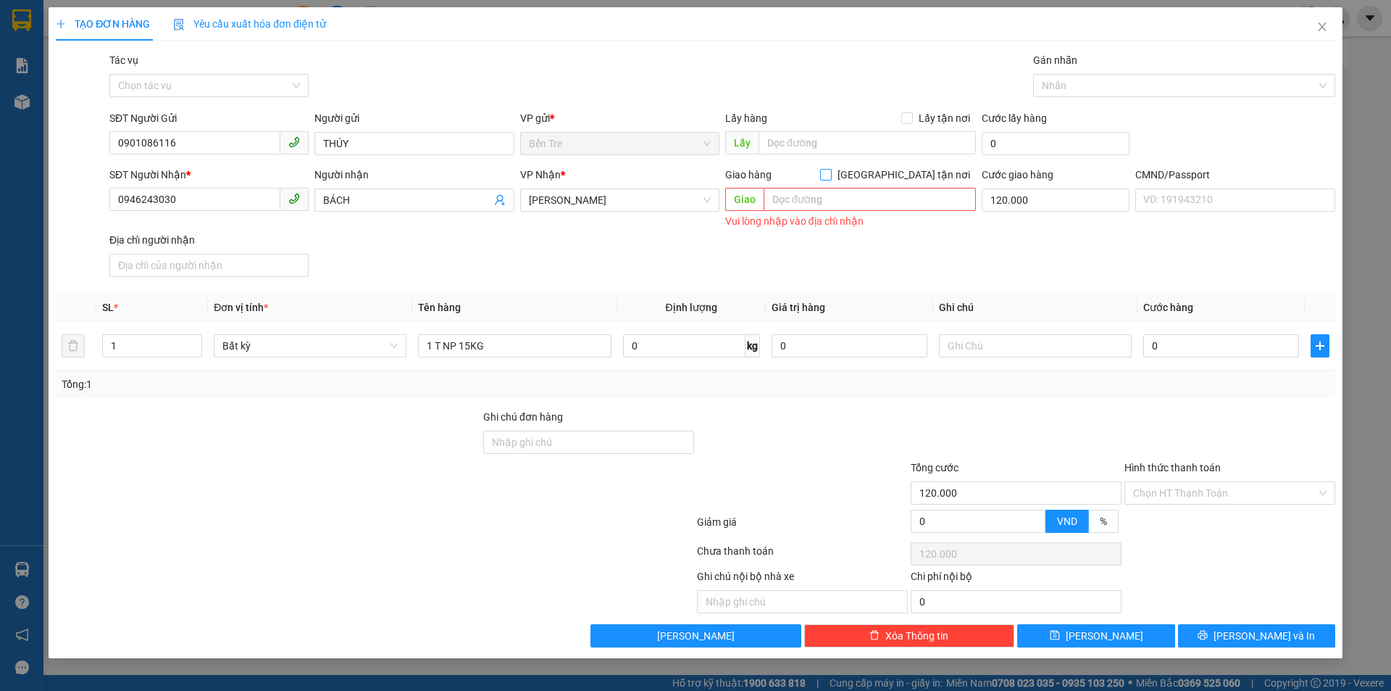
click at [830, 176] on input "[GEOGRAPHIC_DATA][PERSON_NAME] nơi" at bounding box center [825, 174] width 10 height 10
checkbox input "true"
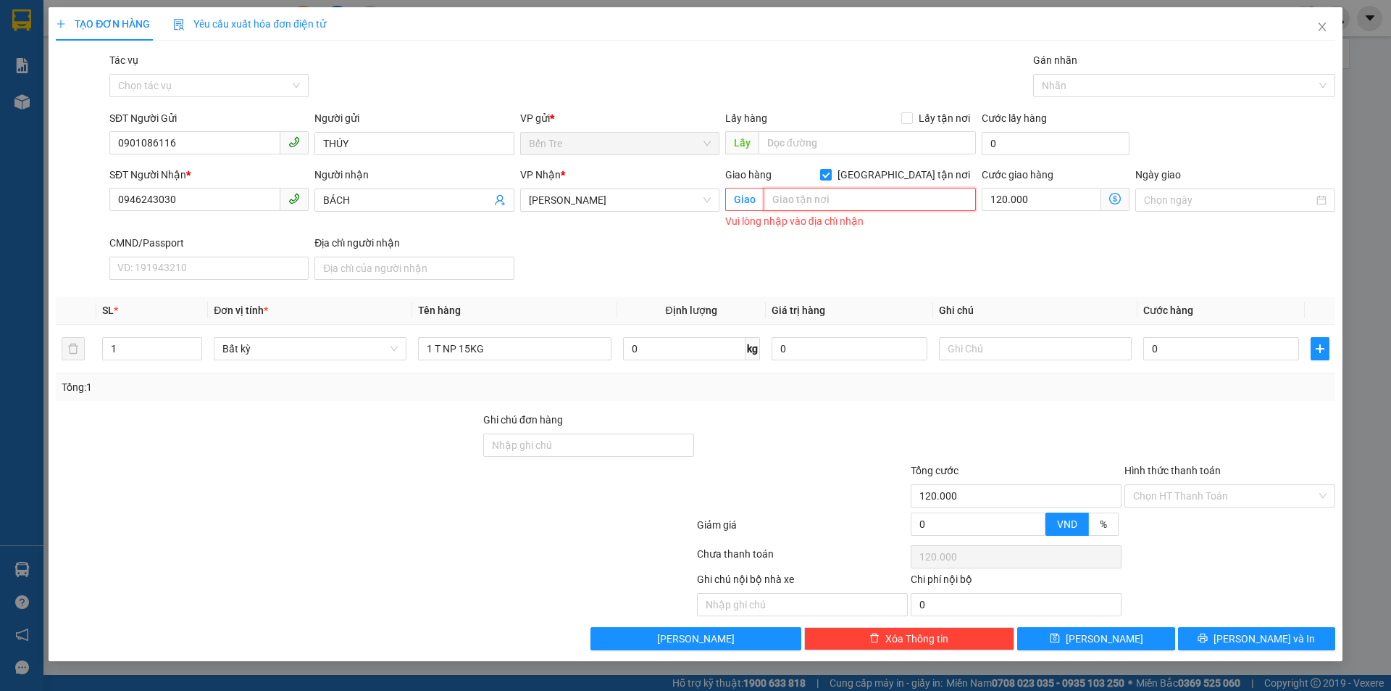
click at [890, 192] on input "text" at bounding box center [870, 199] width 212 height 23
click at [1032, 197] on input "120.000" at bounding box center [1042, 199] width 120 height 23
type input "0"
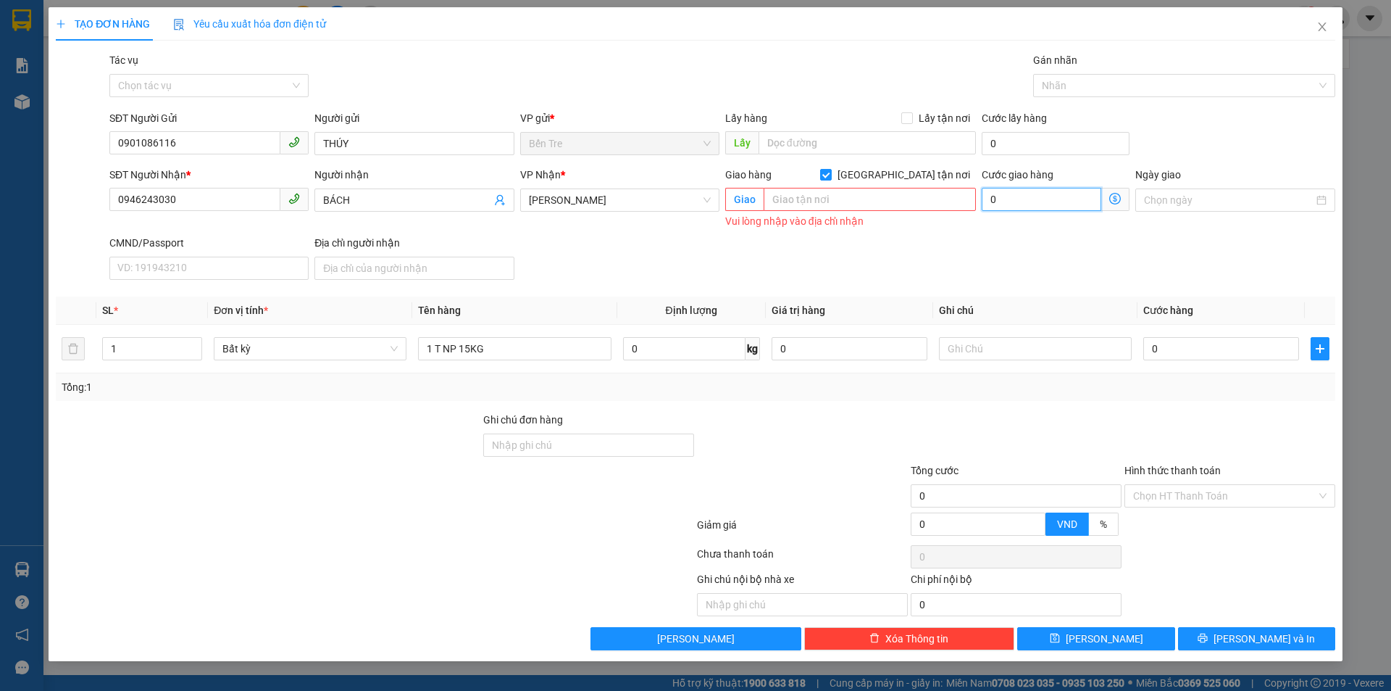
type input "0"
click at [814, 195] on input "text" at bounding box center [870, 199] width 212 height 23
type input "5"
type input "555 PHẠM VĂN BẠCH Q TÂN PHÚ"
click at [807, 235] on div "SĐT Người Nhận * 0946243030 Người nhận BÁCH VP Nhận * Hồ Chí Minh Giao hàng Gia…" at bounding box center [723, 226] width 1232 height 119
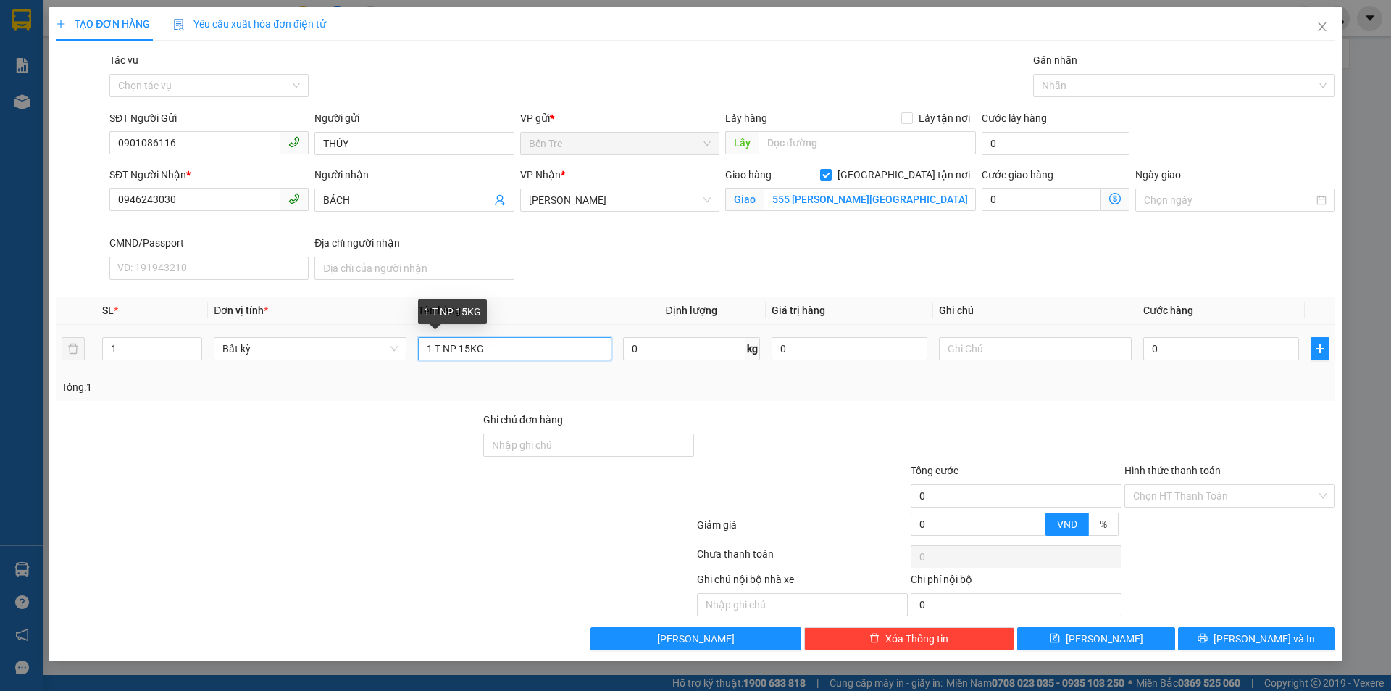
click at [530, 346] on input "1 T NP 15KG" at bounding box center [514, 348] width 193 height 23
type input "1 T NP 15KG (TC)"
click at [847, 345] on input "0" at bounding box center [850, 348] width 156 height 23
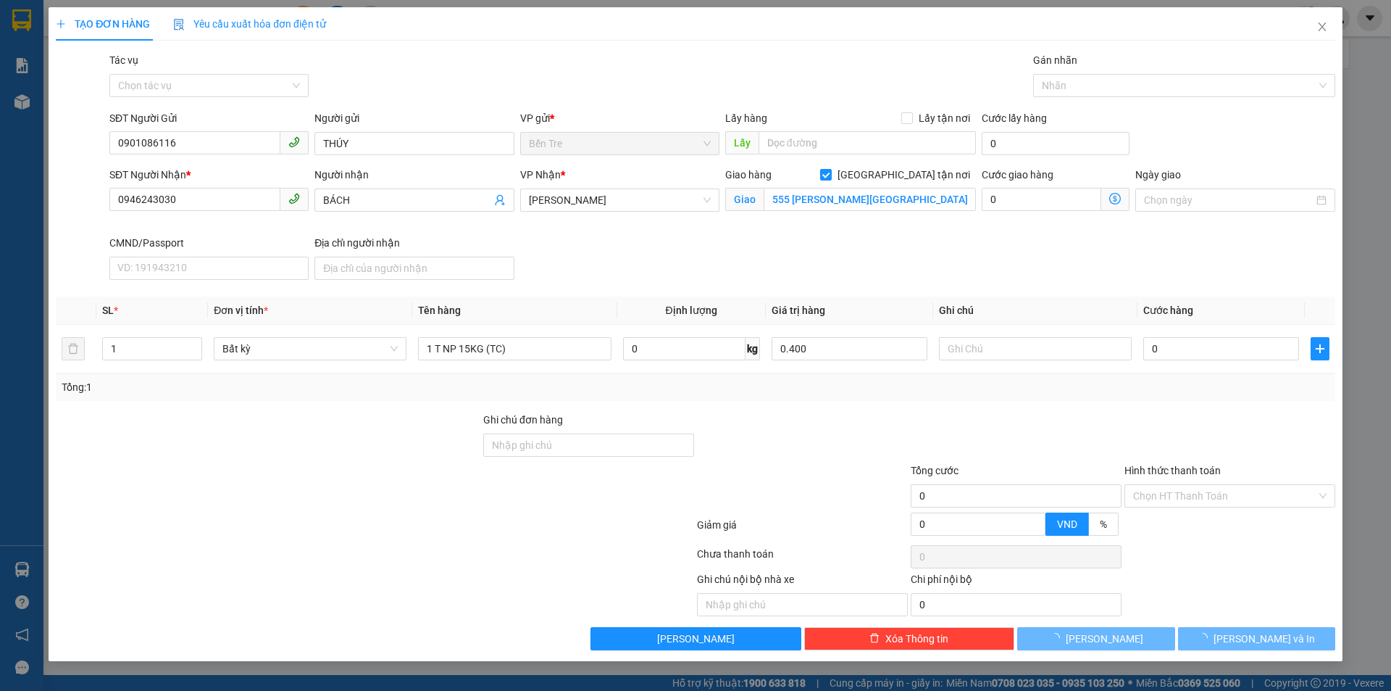
type input "400.000"
drag, startPoint x: 862, startPoint y: 408, endPoint x: 970, endPoint y: 362, distance: 116.8
click at [870, 407] on div "Transit Pickup Surcharge Ids Transit Deliver Surcharge Ids Transit Deliver Surc…" at bounding box center [696, 351] width 1280 height 598
click at [997, 340] on input "text" at bounding box center [1035, 348] width 193 height 23
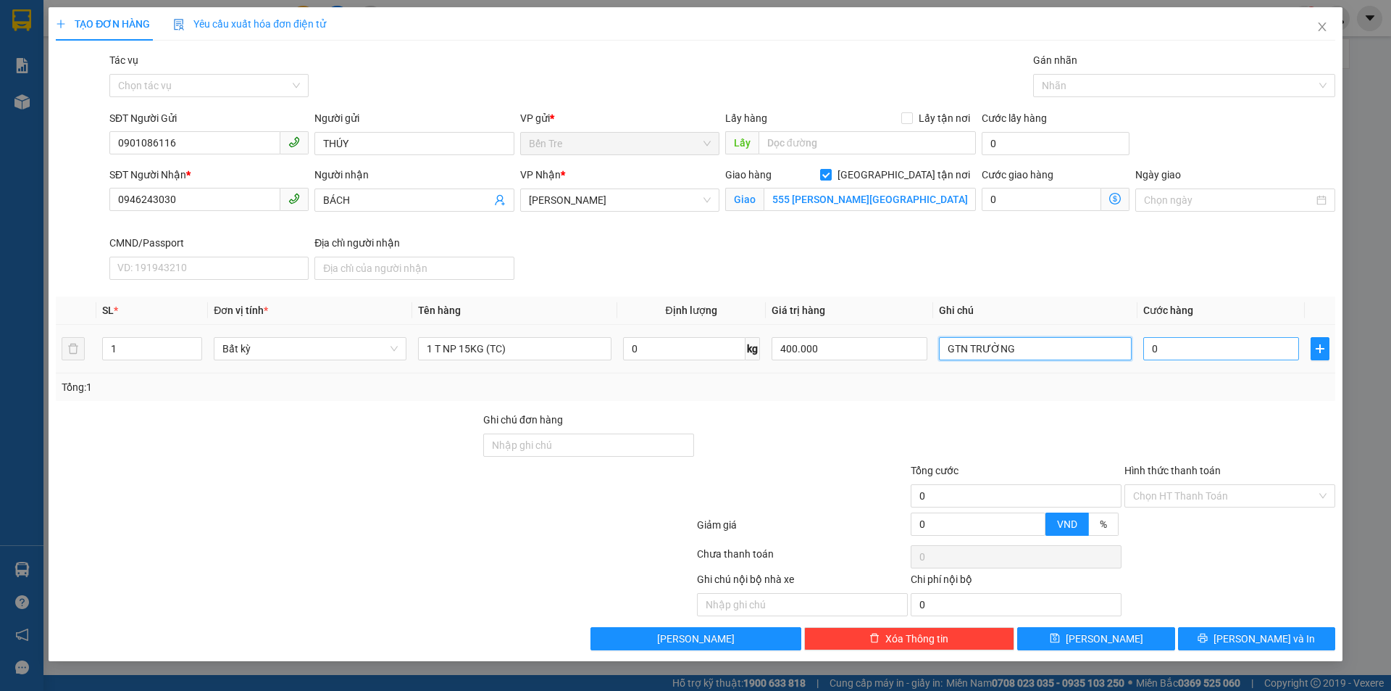
type input "GTN TRƯỜNG"
click at [1170, 351] on input "0" at bounding box center [1221, 348] width 156 height 23
click at [1048, 207] on input "0" at bounding box center [1042, 199] width 120 height 23
type input "1"
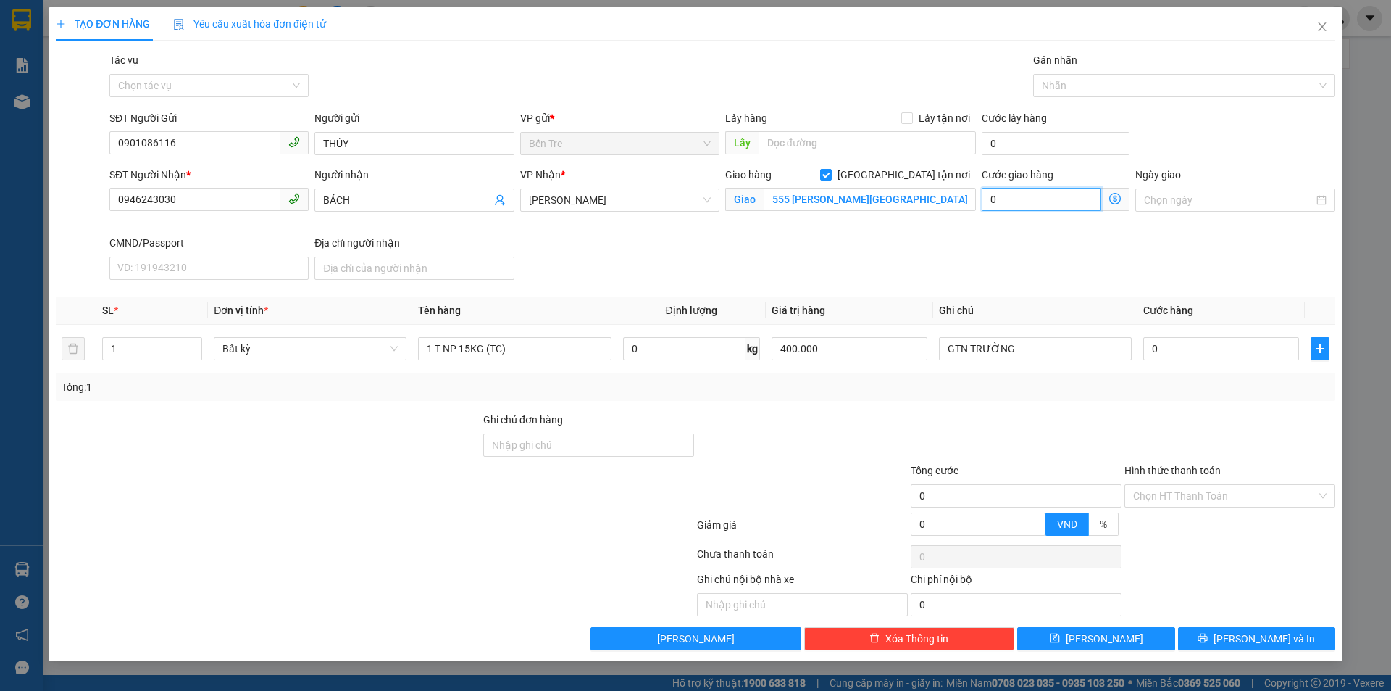
type input "1"
type input "13"
type input "130"
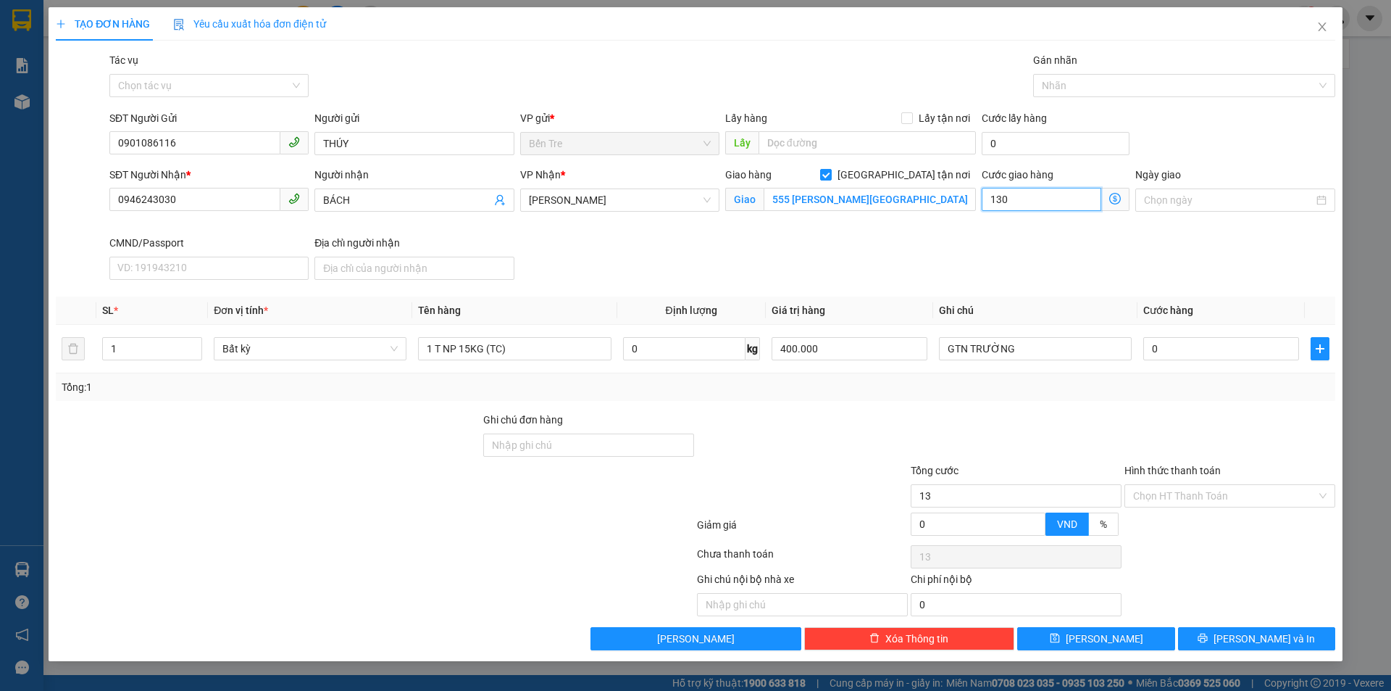
type input "130"
type input "130.000"
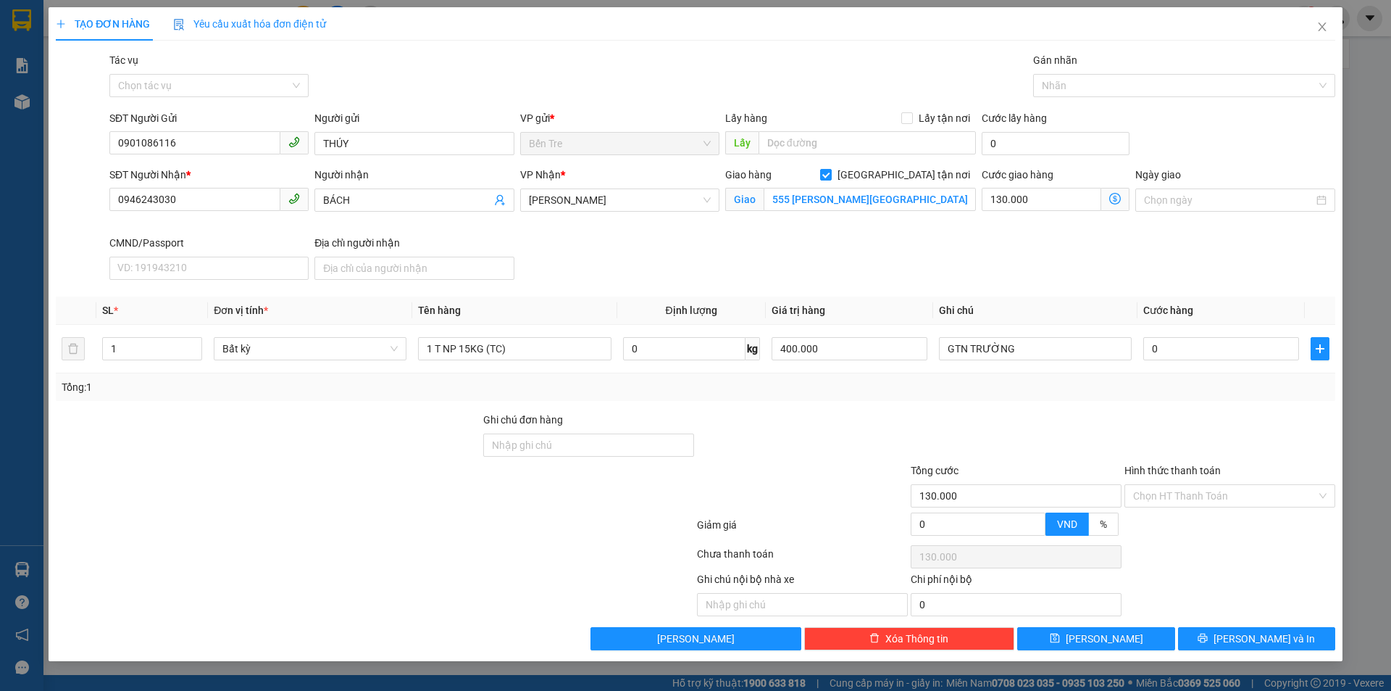
click at [1043, 258] on div "SĐT Người Nhận * 0946243030 Người nhận BÁCH VP Nhận * Hồ Chí Minh Giao hàng Gia…" at bounding box center [723, 226] width 1232 height 119
type input "3"
type input "130.003"
type input "30"
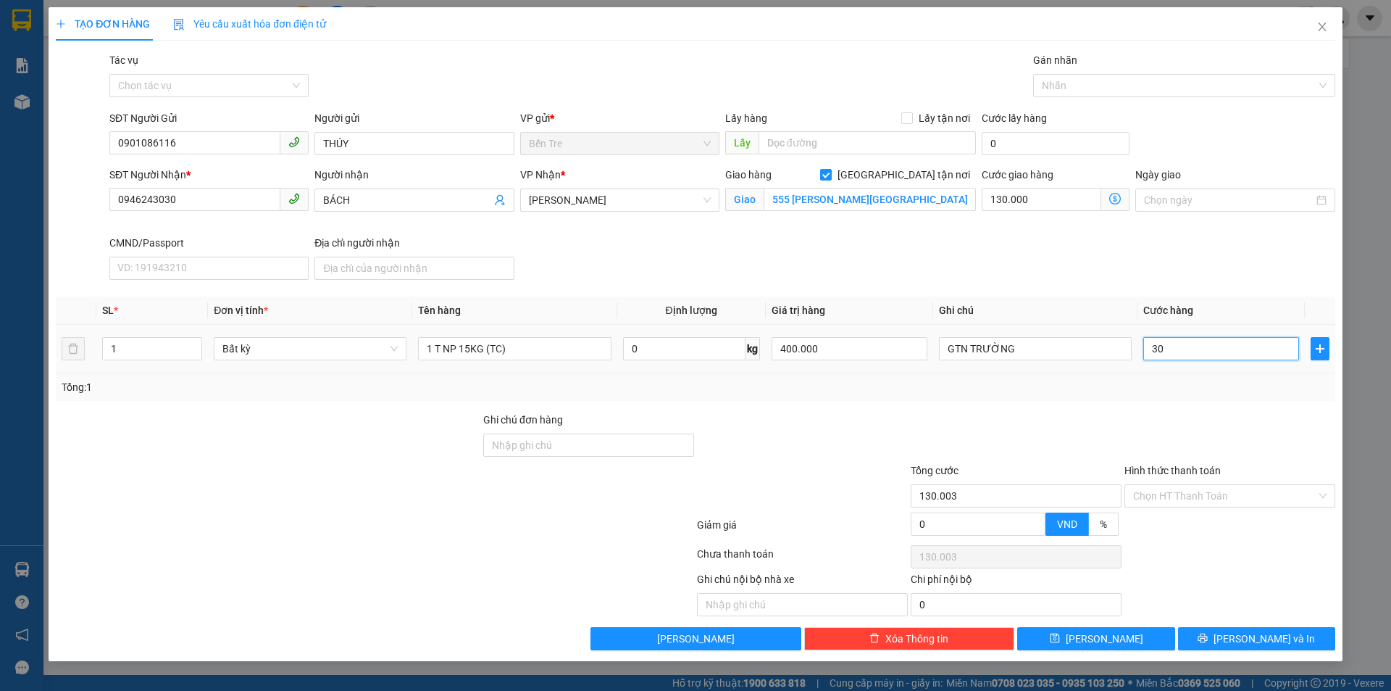
type input "130.030"
type input "30.000"
type input "160.000"
click at [1283, 267] on div "SĐT Người Nhận * 0946243030 Người nhận BÁCH VP Nhận * Hồ Chí Minh Giao hàng Gia…" at bounding box center [723, 226] width 1232 height 119
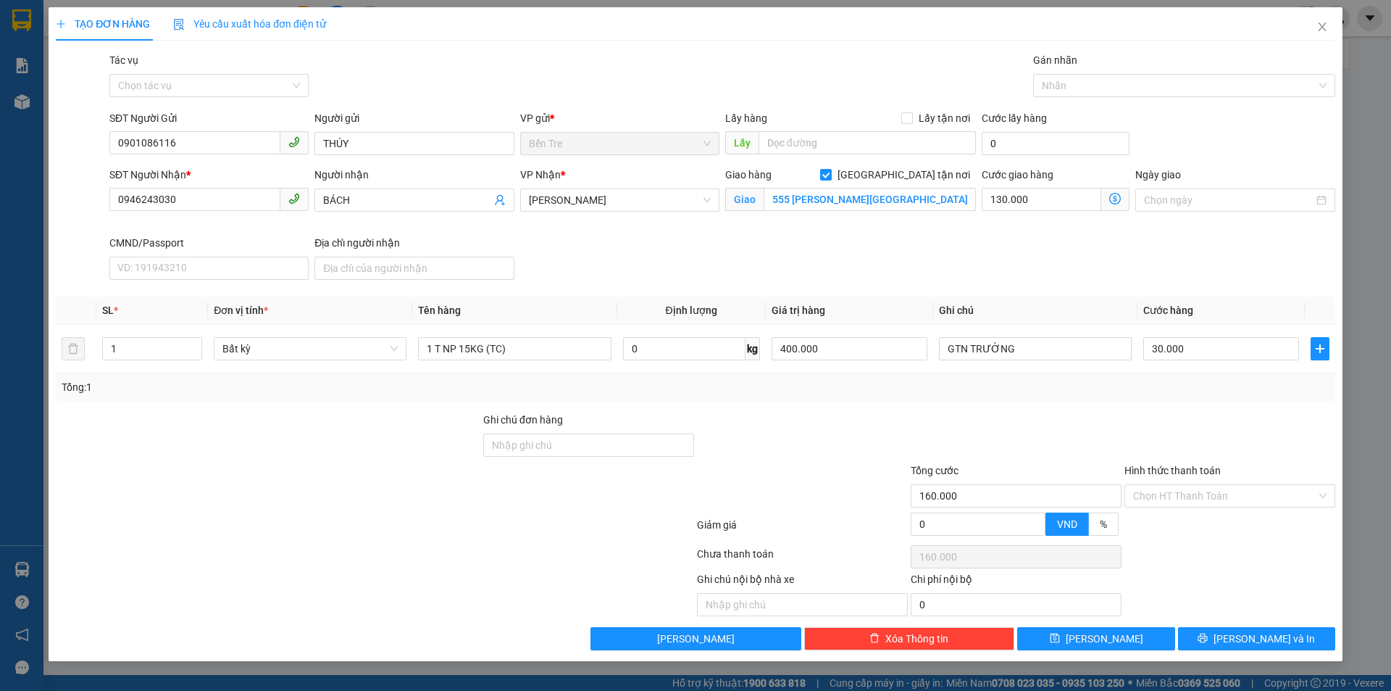
click at [1213, 412] on div at bounding box center [1230, 437] width 214 height 51
click at [1209, 497] on input "Hình thức thanh toán" at bounding box center [1224, 496] width 183 height 22
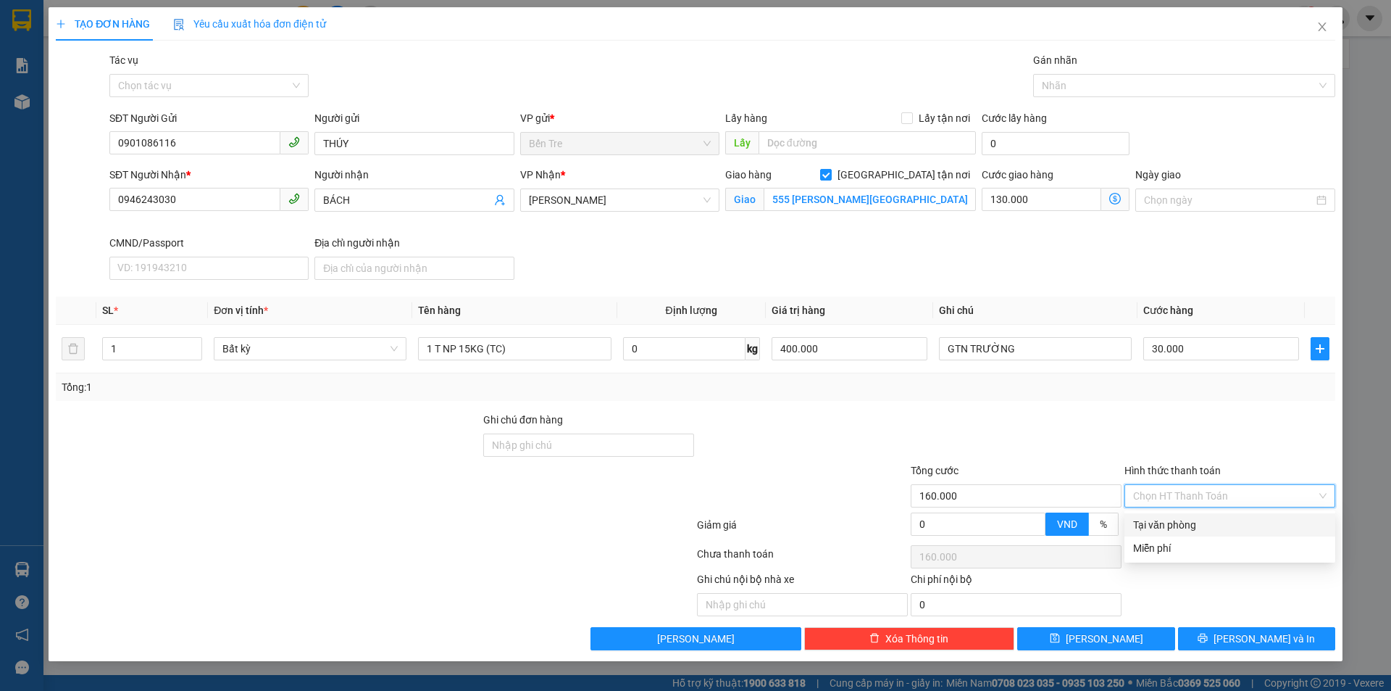
click at [1201, 519] on div "Tại văn phòng" at bounding box center [1229, 525] width 193 height 16
type input "0"
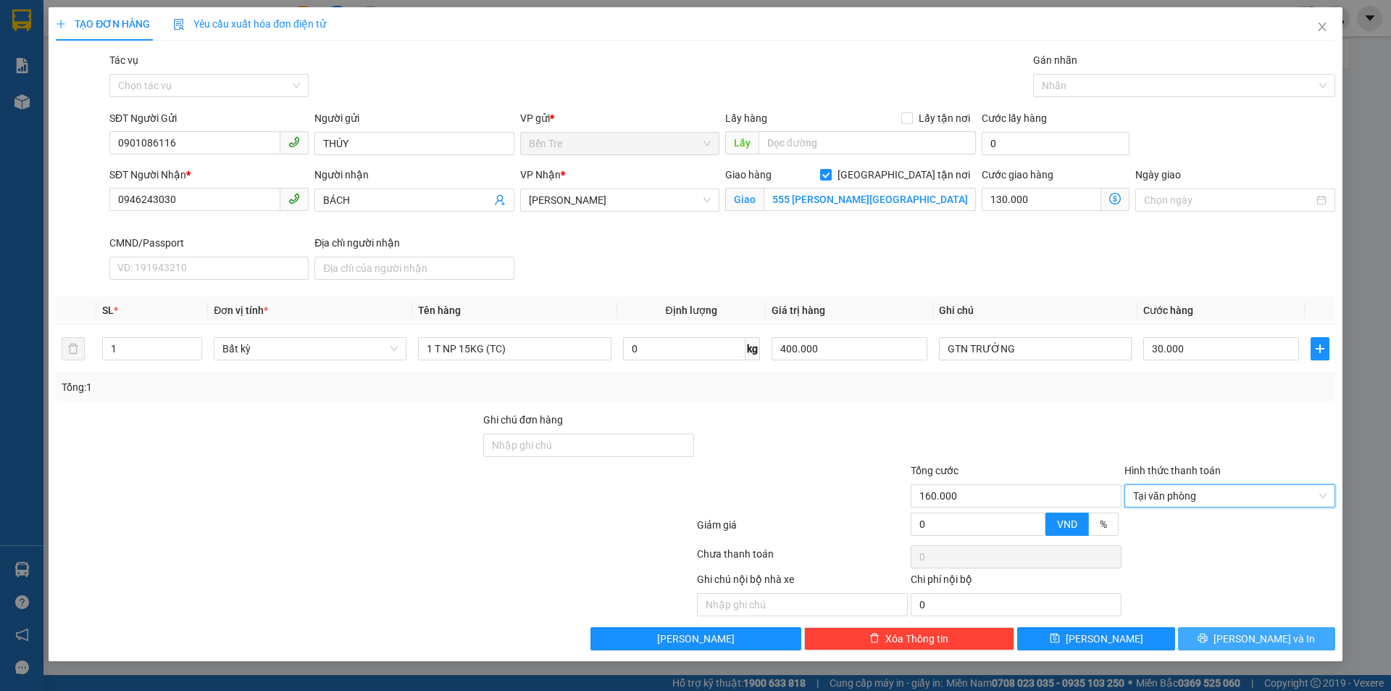
click at [1248, 635] on span "[PERSON_NAME] và In" at bounding box center [1264, 638] width 101 height 16
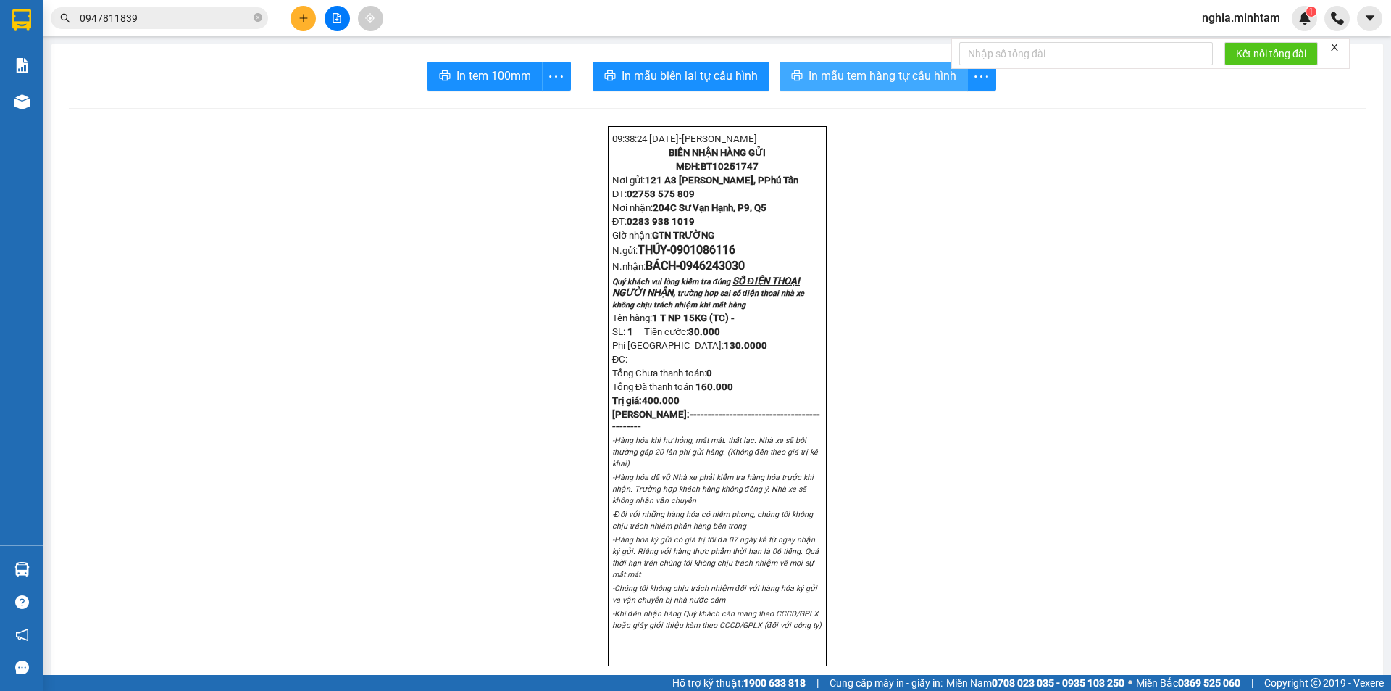
click at [822, 71] on span "In mẫu tem hàng tự cấu hình" at bounding box center [883, 76] width 148 height 18
click at [482, 81] on span "In tem 100mm" at bounding box center [494, 76] width 75 height 18
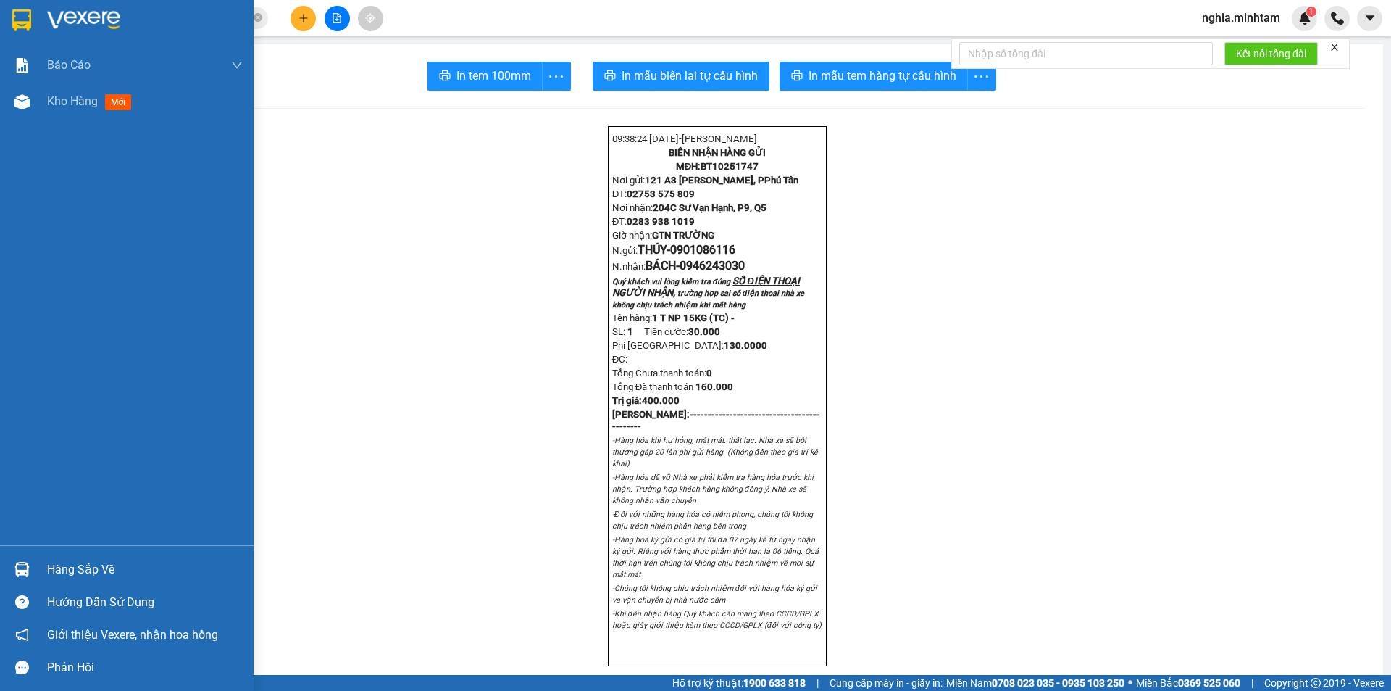
click at [44, 20] on div at bounding box center [127, 23] width 254 height 47
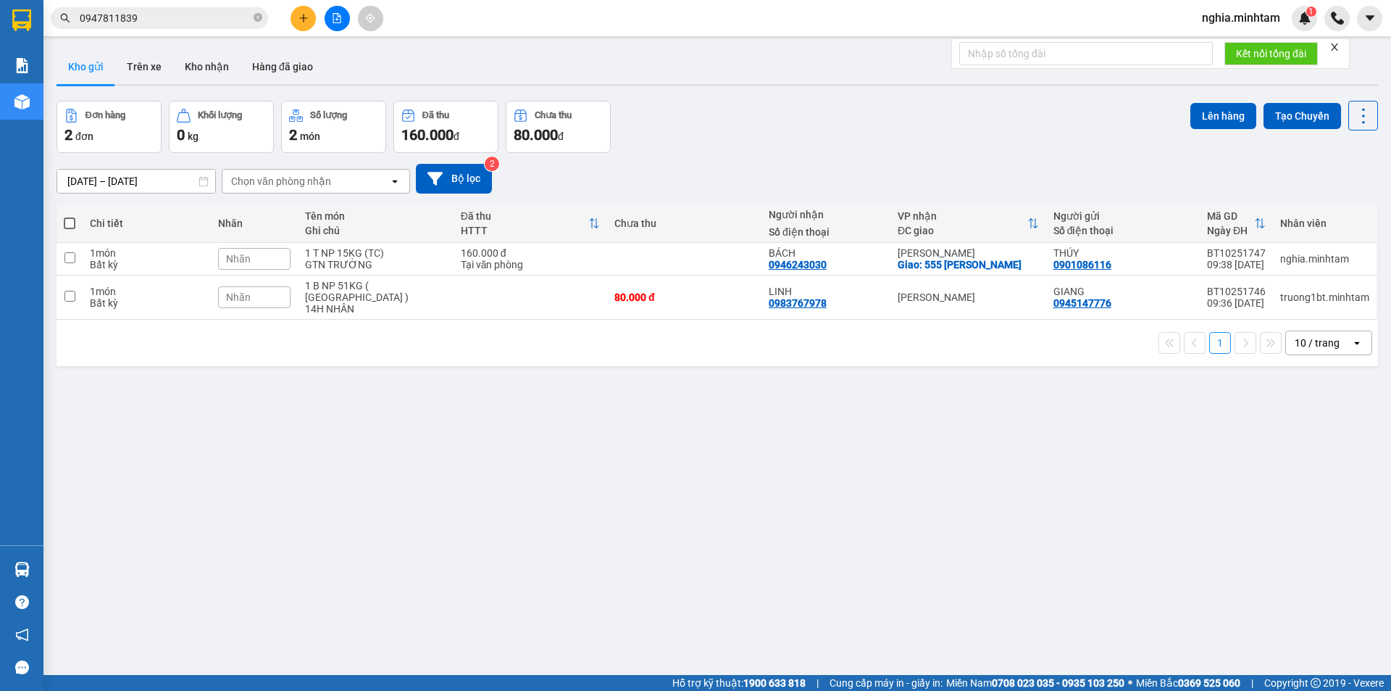
click at [74, 220] on span at bounding box center [70, 223] width 12 height 12
click at [70, 216] on input "checkbox" at bounding box center [70, 216] width 0 height 0
checkbox input "true"
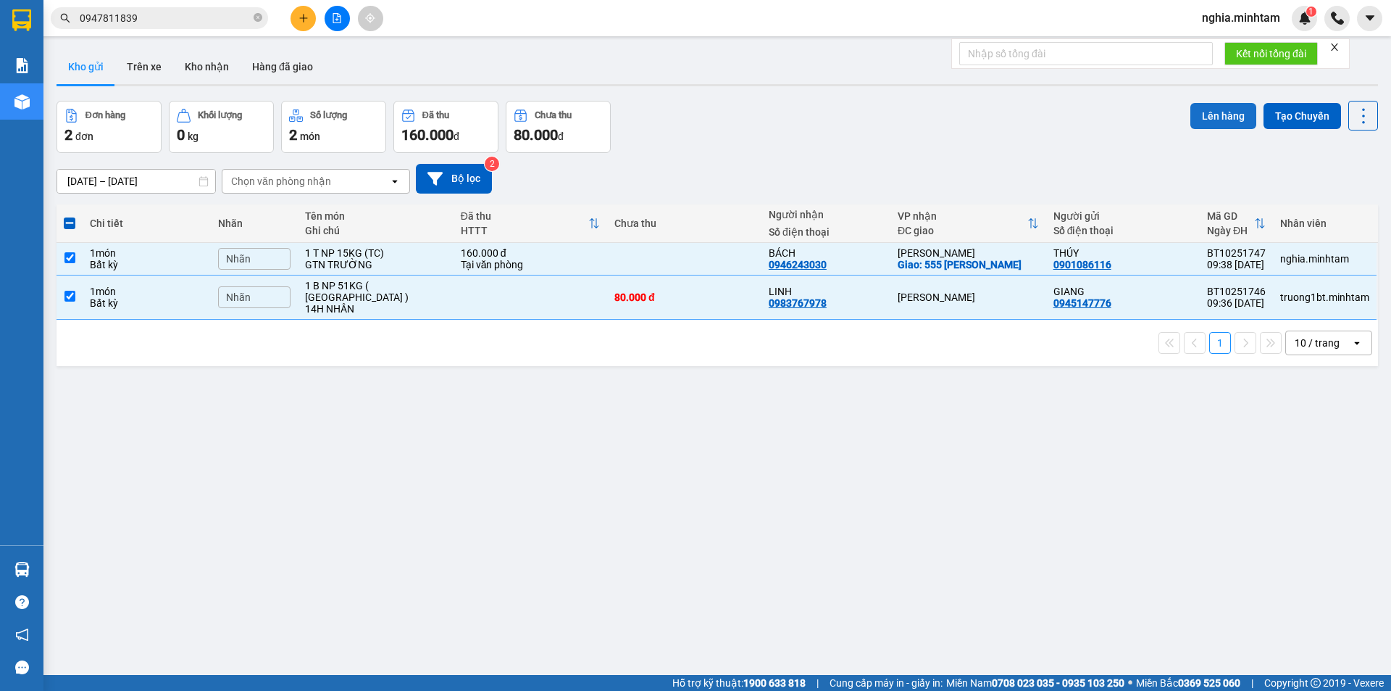
click at [1209, 114] on button "Lên hàng" at bounding box center [1224, 116] width 66 height 26
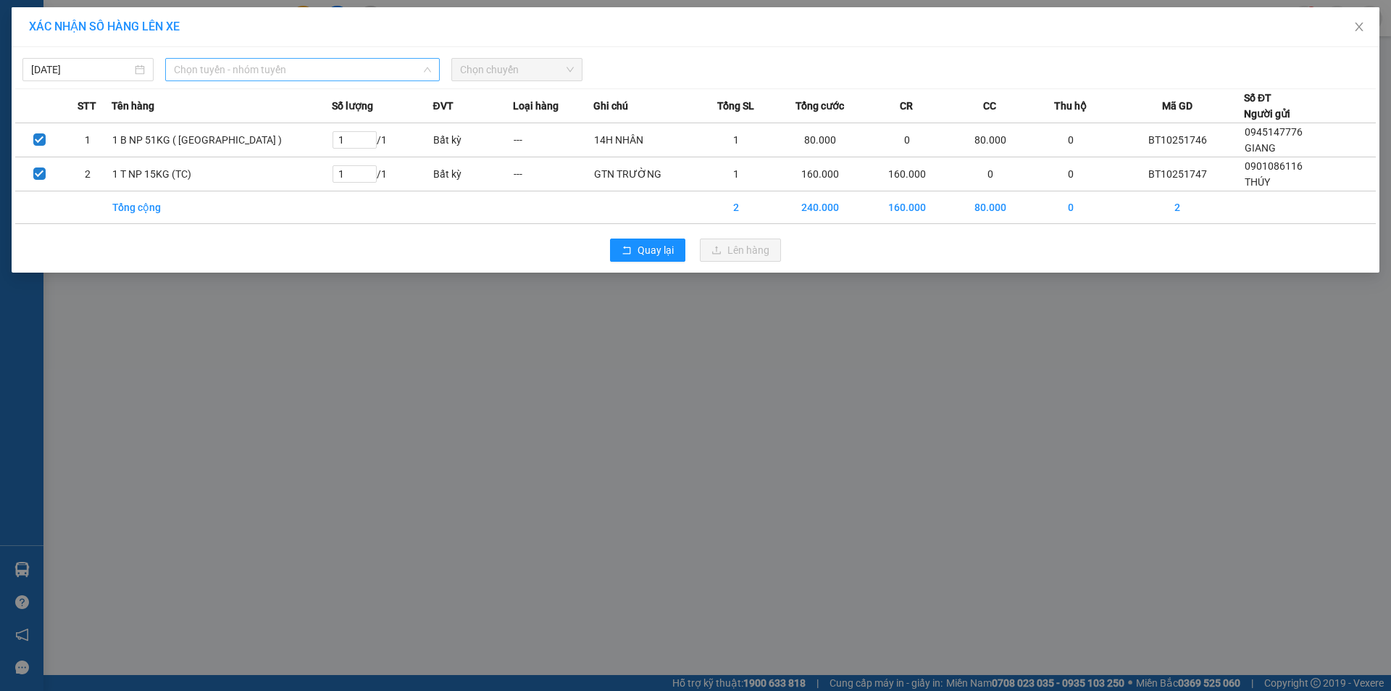
click at [286, 72] on span "Chọn tuyến - nhóm tuyến" at bounding box center [302, 70] width 257 height 22
click at [264, 66] on span "Chọn tuyến - nhóm tuyến" at bounding box center [302, 70] width 257 height 22
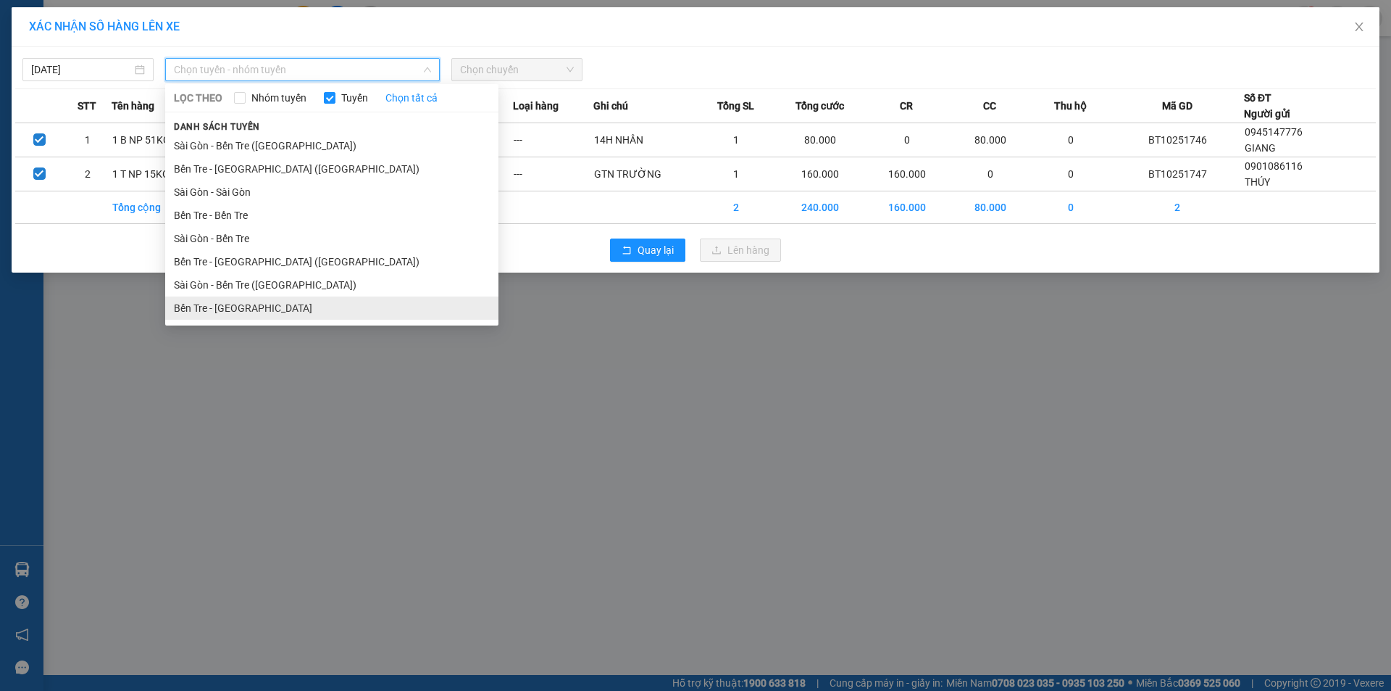
click at [272, 304] on li "Bến Tre - Sài Gòn" at bounding box center [331, 307] width 333 height 23
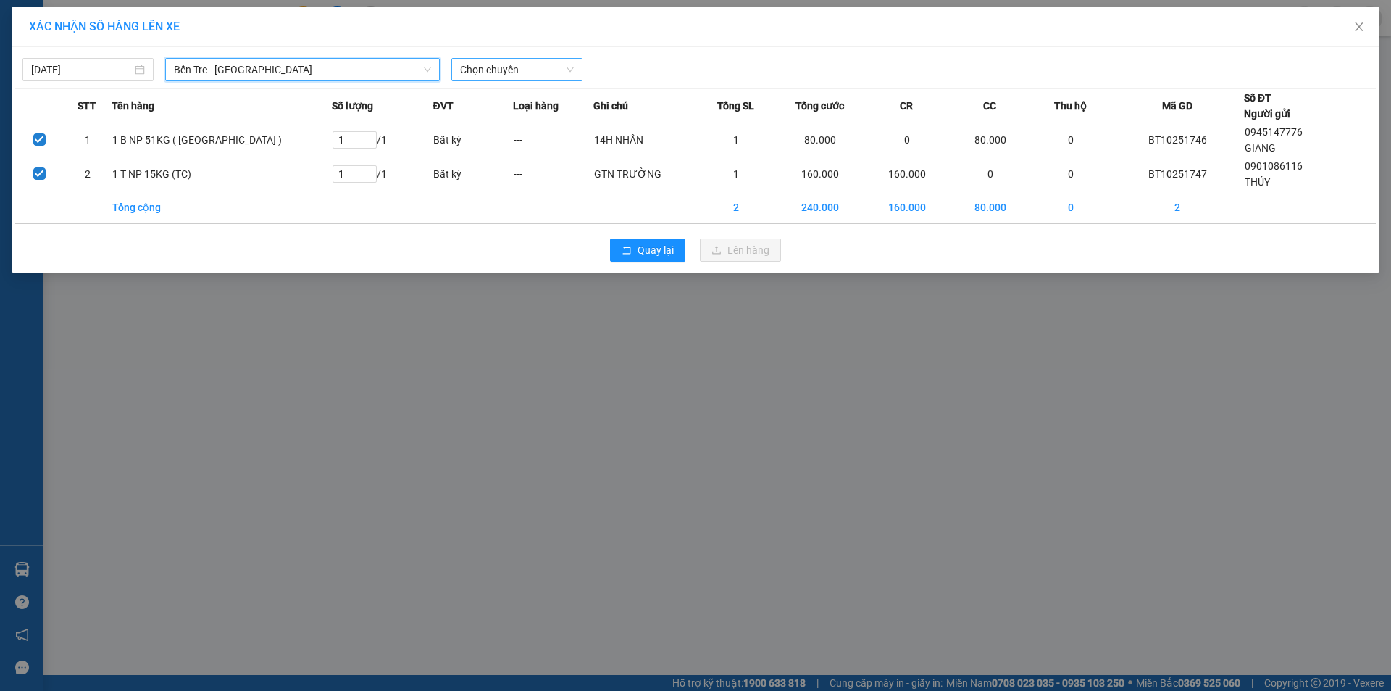
click at [499, 72] on span "Chọn chuyến" at bounding box center [517, 70] width 114 height 22
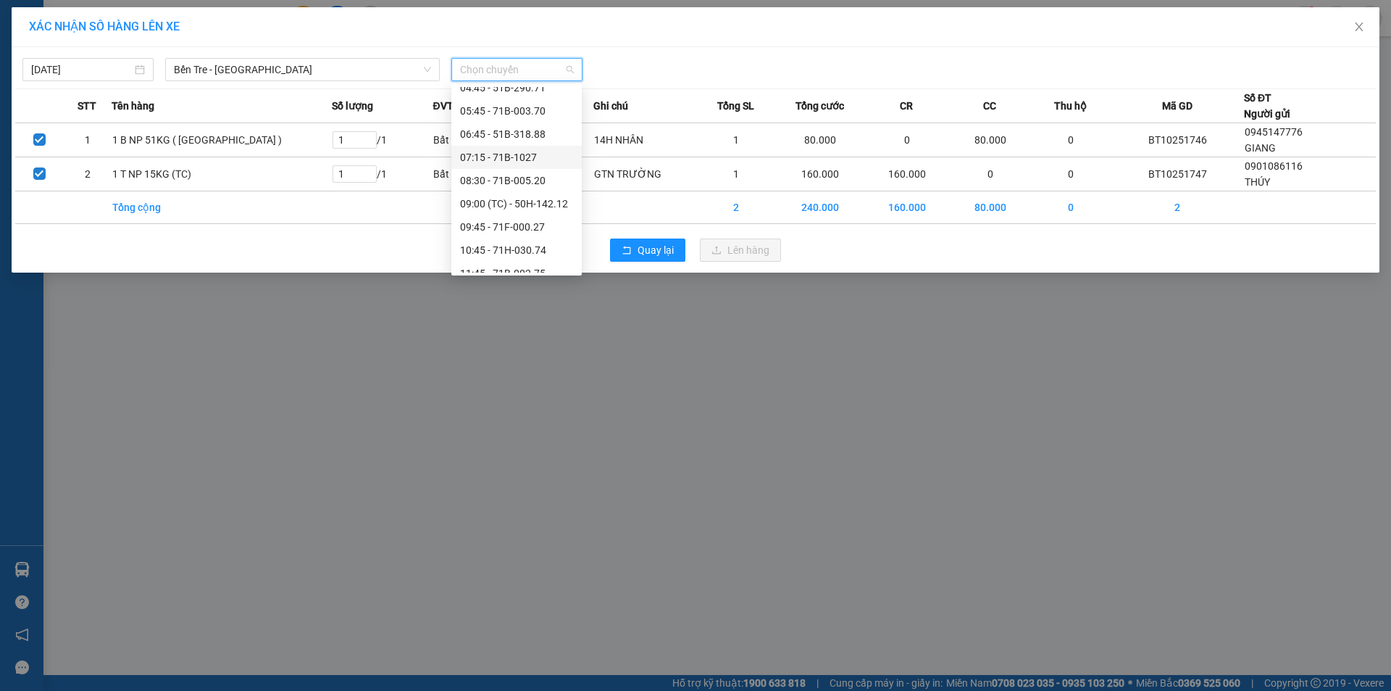
scroll to position [72, 0]
click at [514, 192] on div "09:45 - 71F-000.27" at bounding box center [516, 188] width 113 height 16
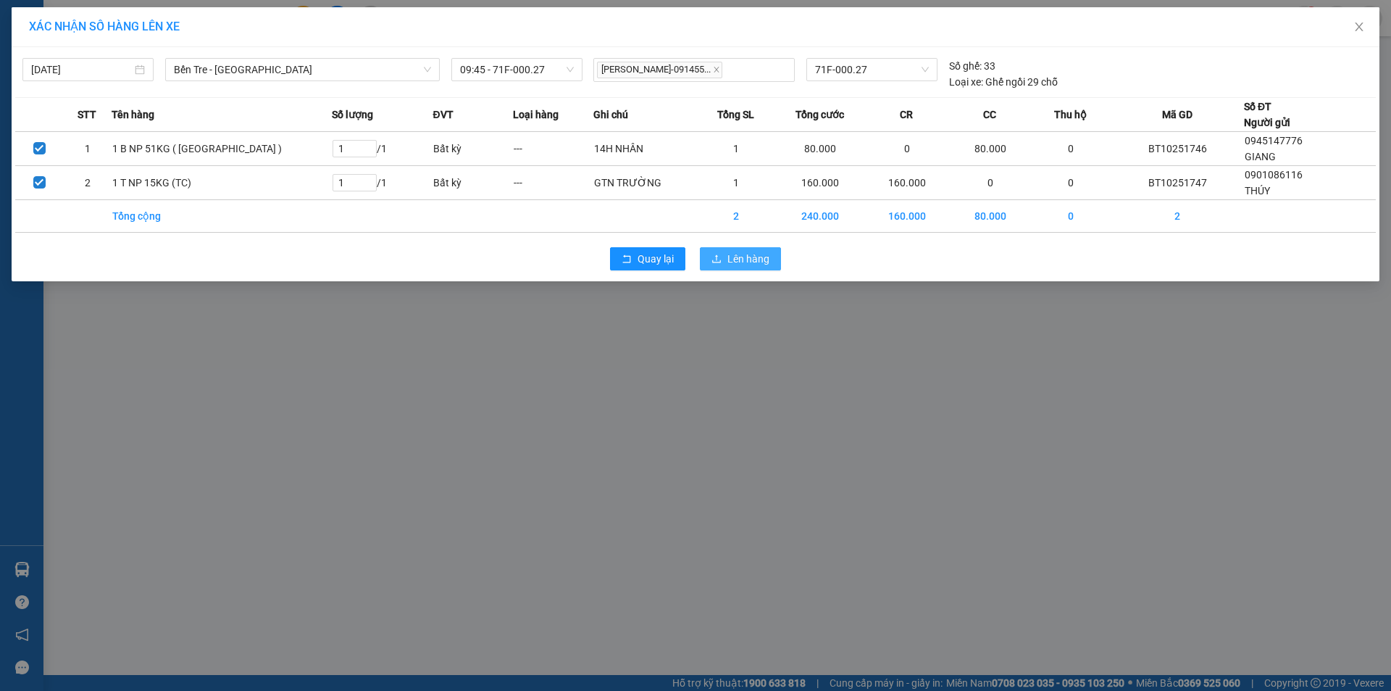
click at [730, 256] on span "Lên hàng" at bounding box center [749, 259] width 42 height 16
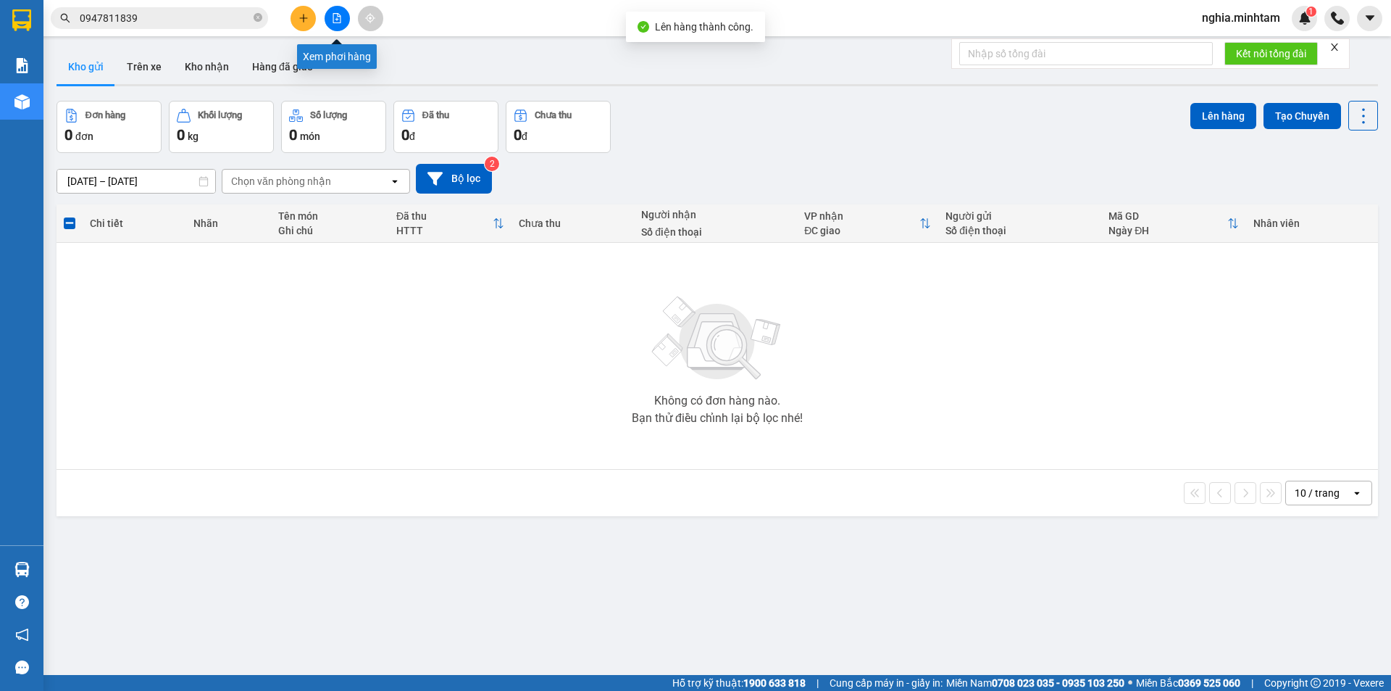
click at [331, 25] on button at bounding box center [337, 18] width 25 height 25
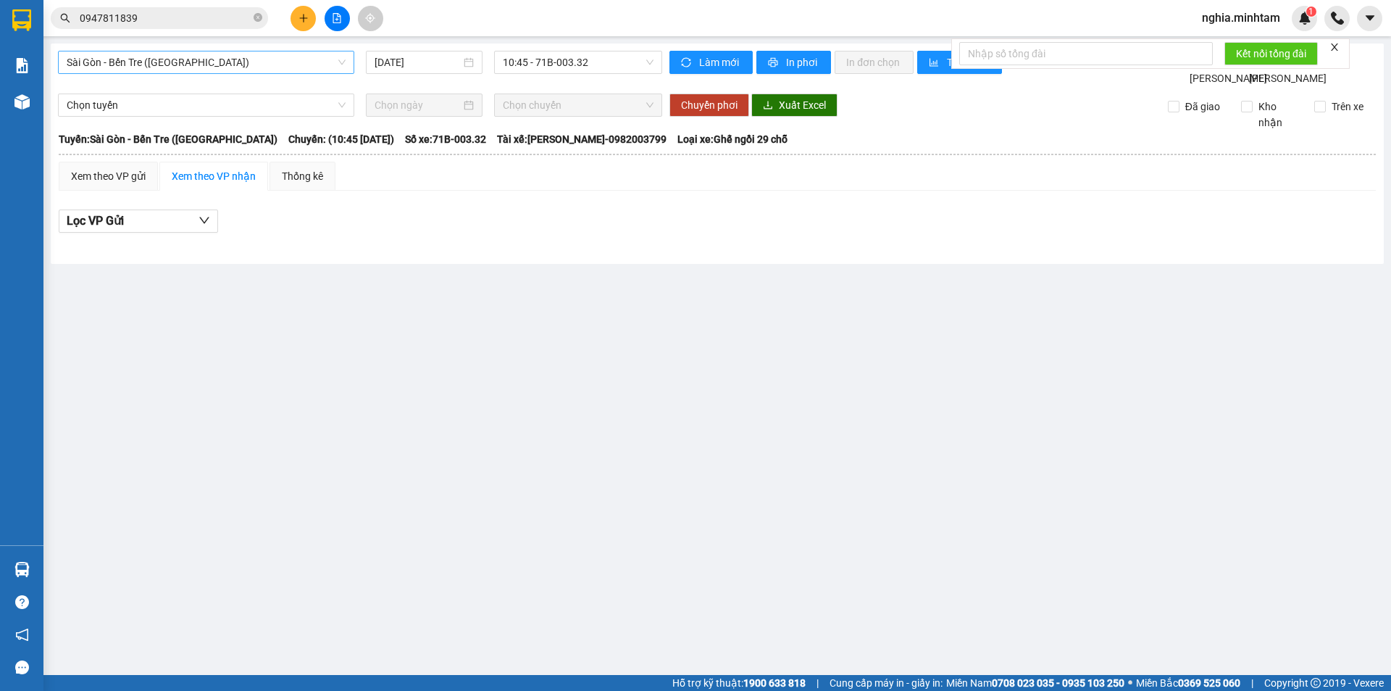
click at [276, 66] on span "Sài Gòn - Bến Tre (CN)" at bounding box center [206, 62] width 279 height 22
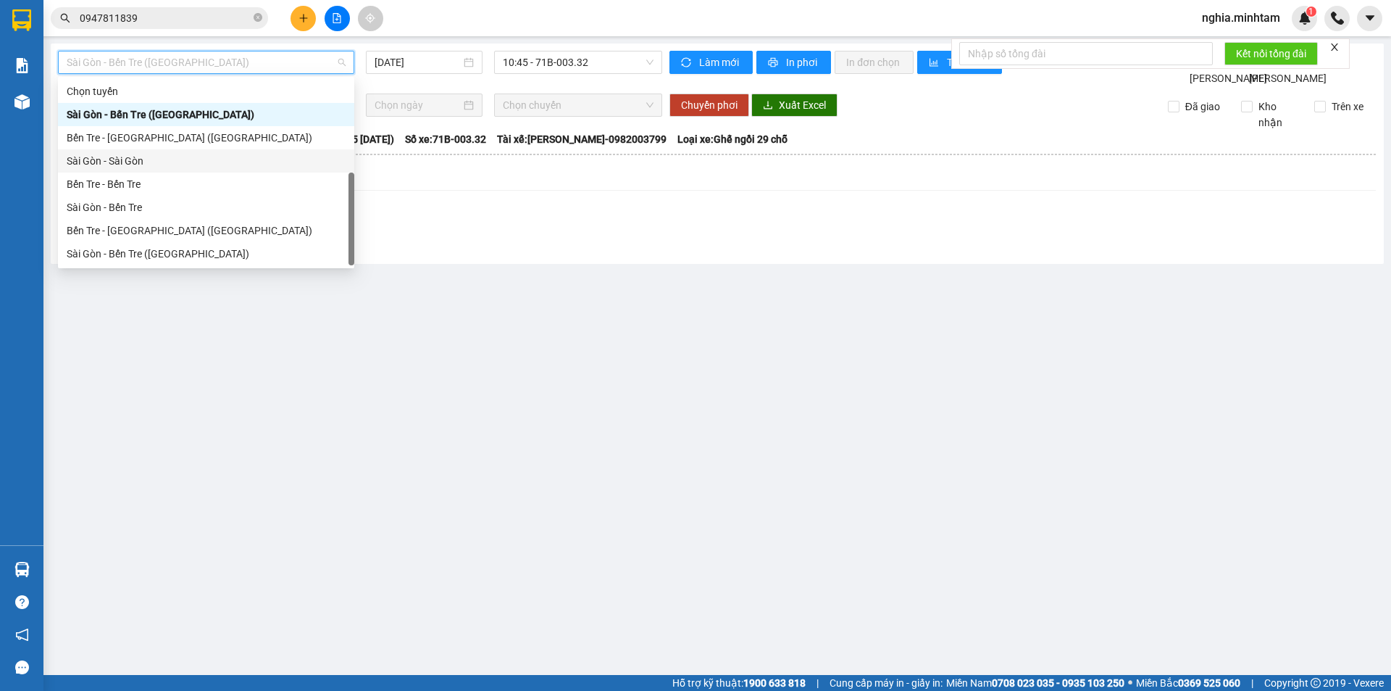
scroll to position [23, 0]
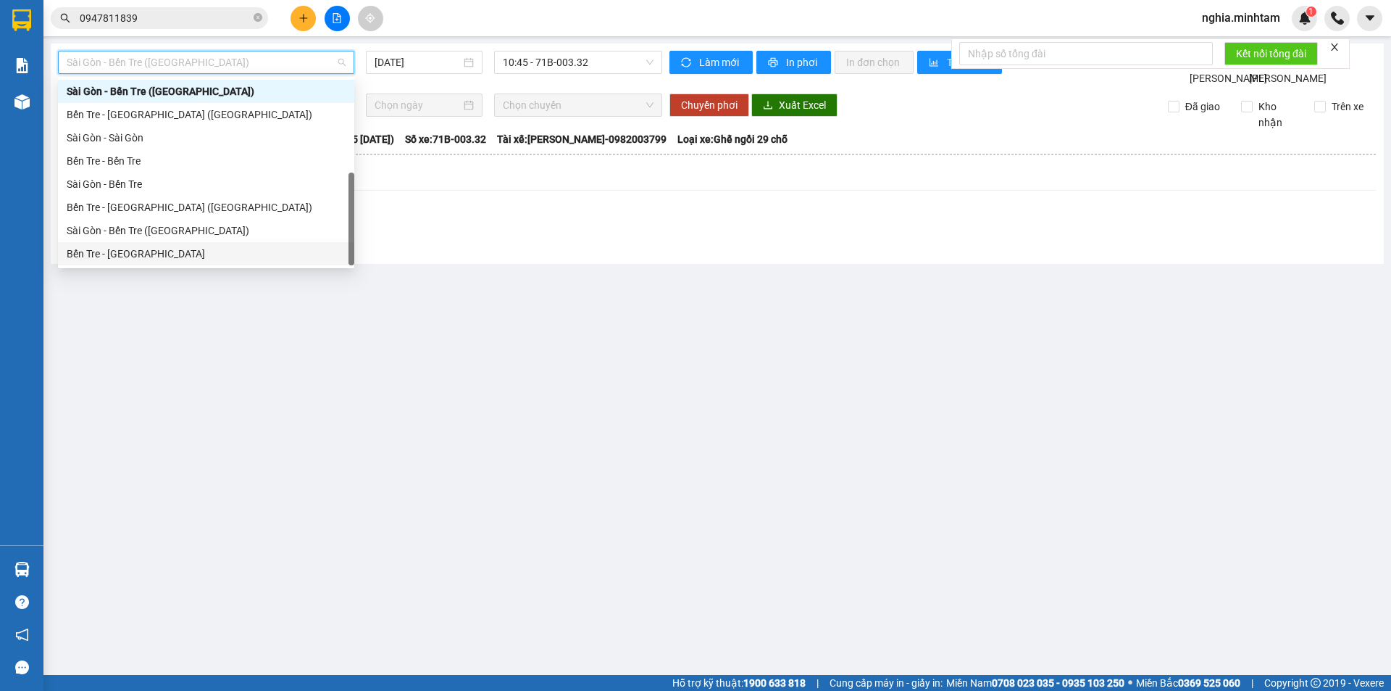
click at [222, 249] on div "Bến Tre - Sài Gòn" at bounding box center [206, 254] width 279 height 16
type input "14/10/2025"
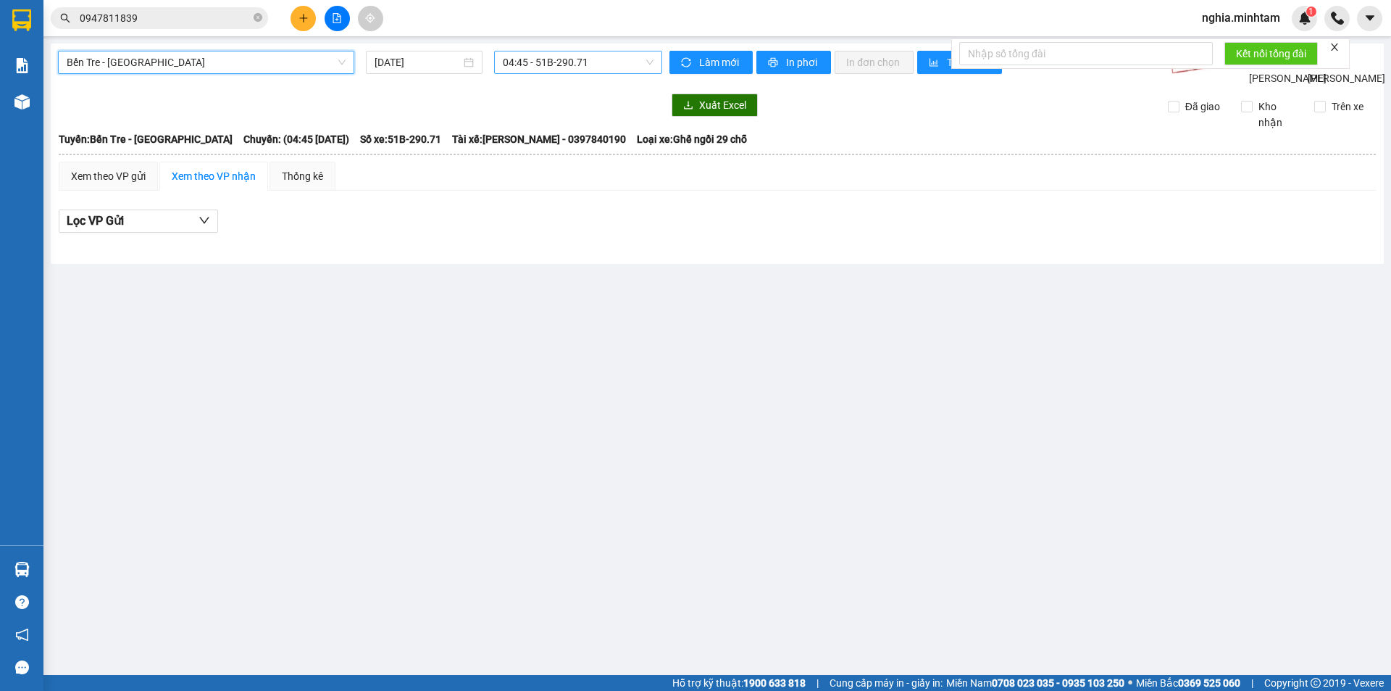
click at [555, 62] on span "04:45 - 51B-290.71" at bounding box center [578, 62] width 151 height 22
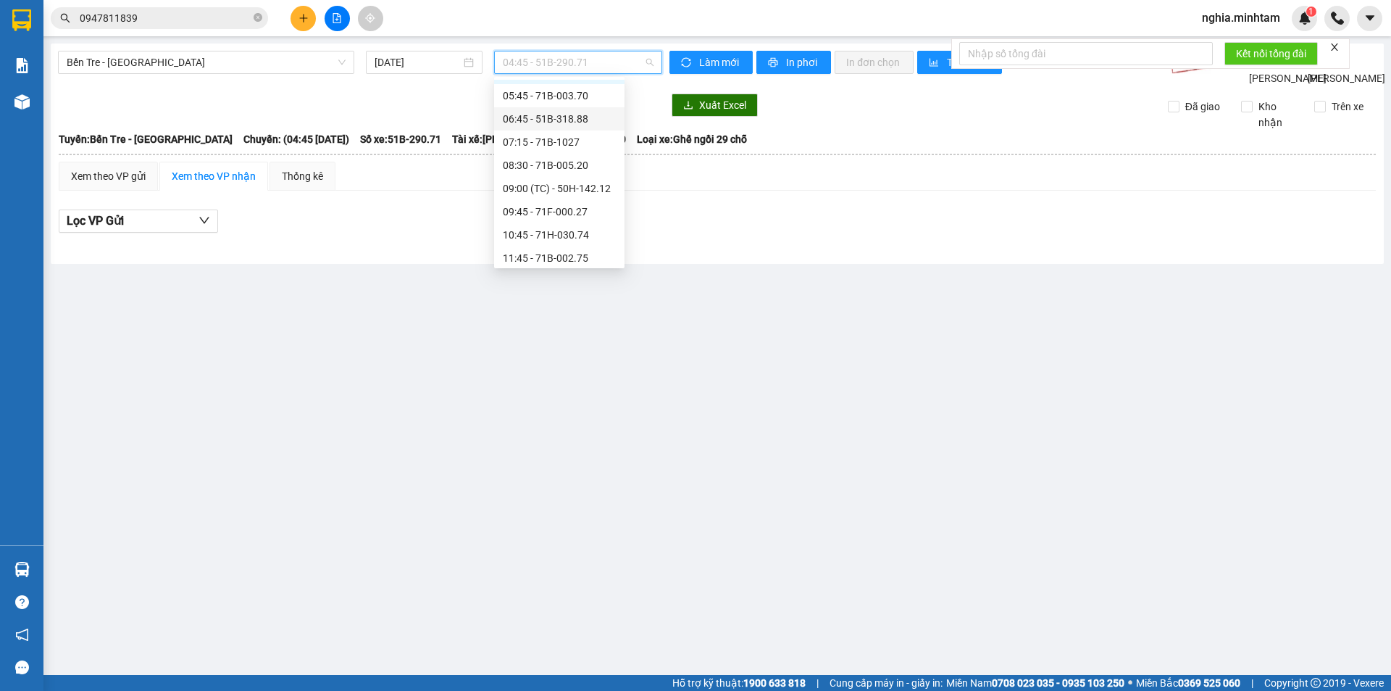
scroll to position [72, 0]
click at [539, 178] on div "09:45 - 71F-000.27" at bounding box center [559, 181] width 113 height 16
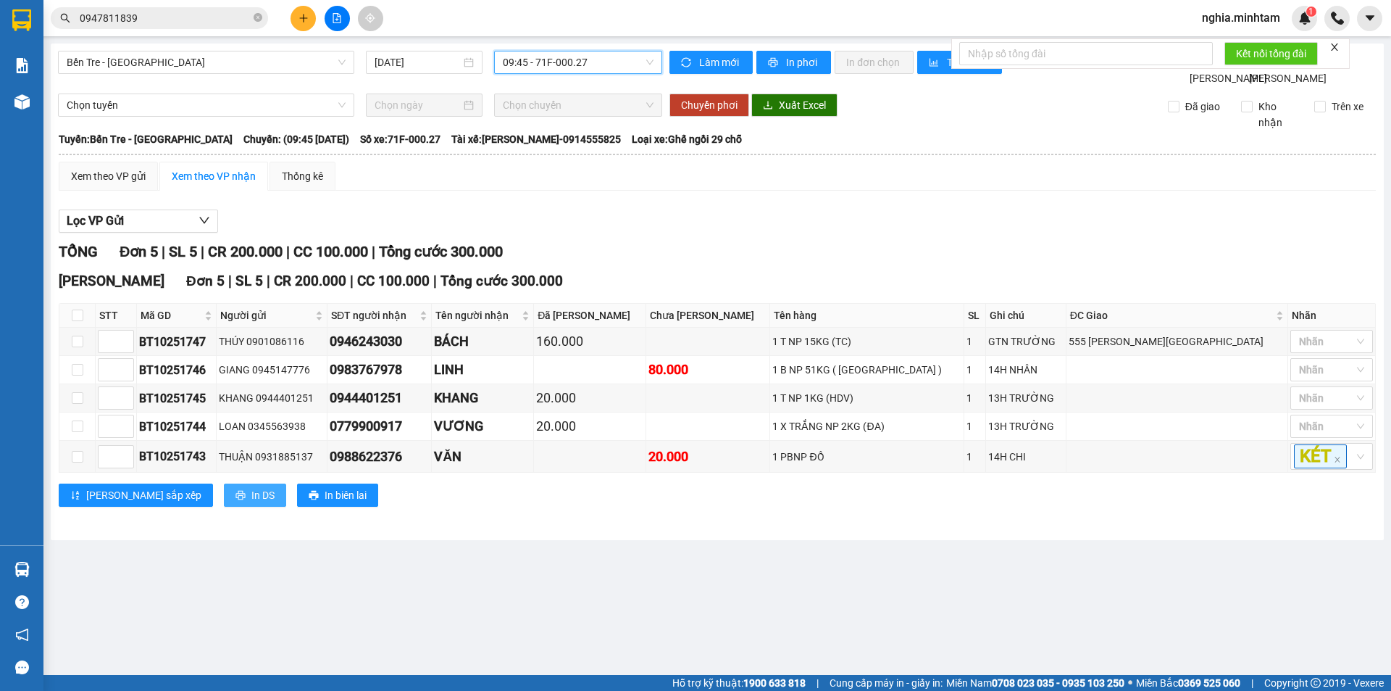
click at [251, 503] on span "In DS" at bounding box center [262, 495] width 23 height 16
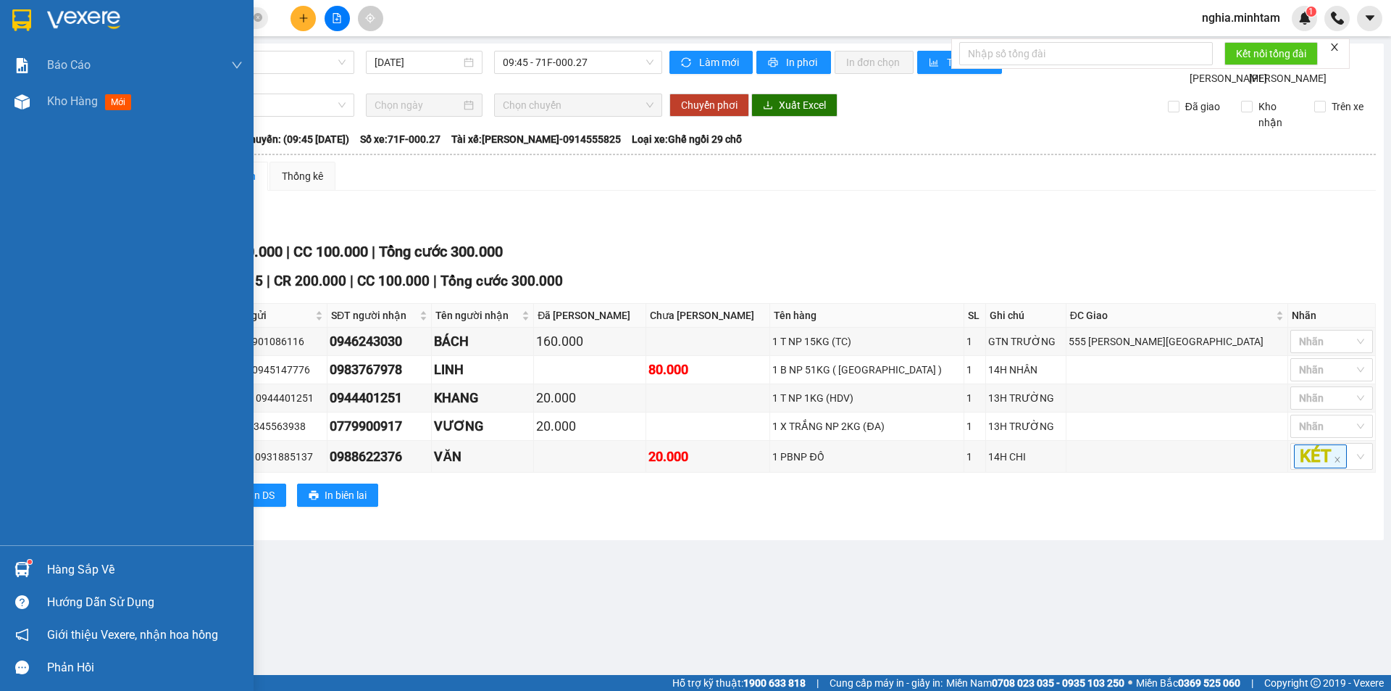
click at [124, 573] on div "Hàng sắp về" at bounding box center [145, 570] width 196 height 22
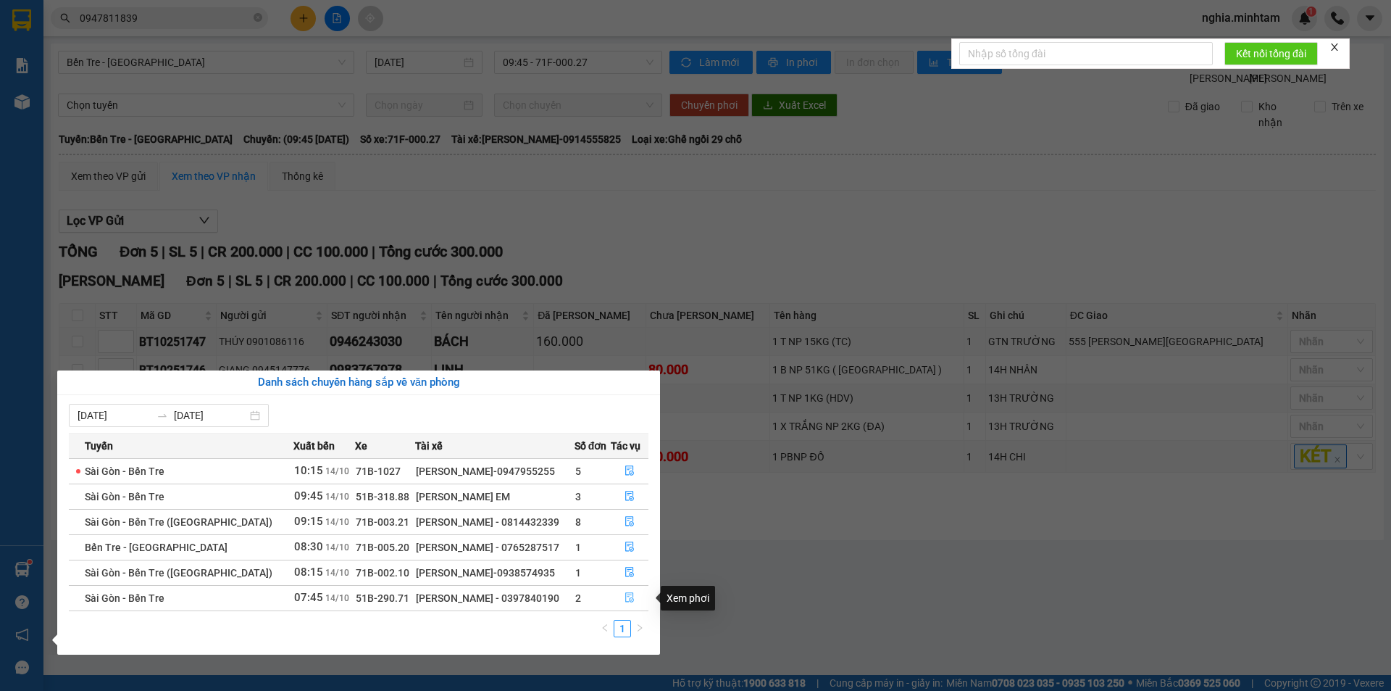
click at [625, 592] on icon "file-done" at bounding box center [630, 597] width 10 height 10
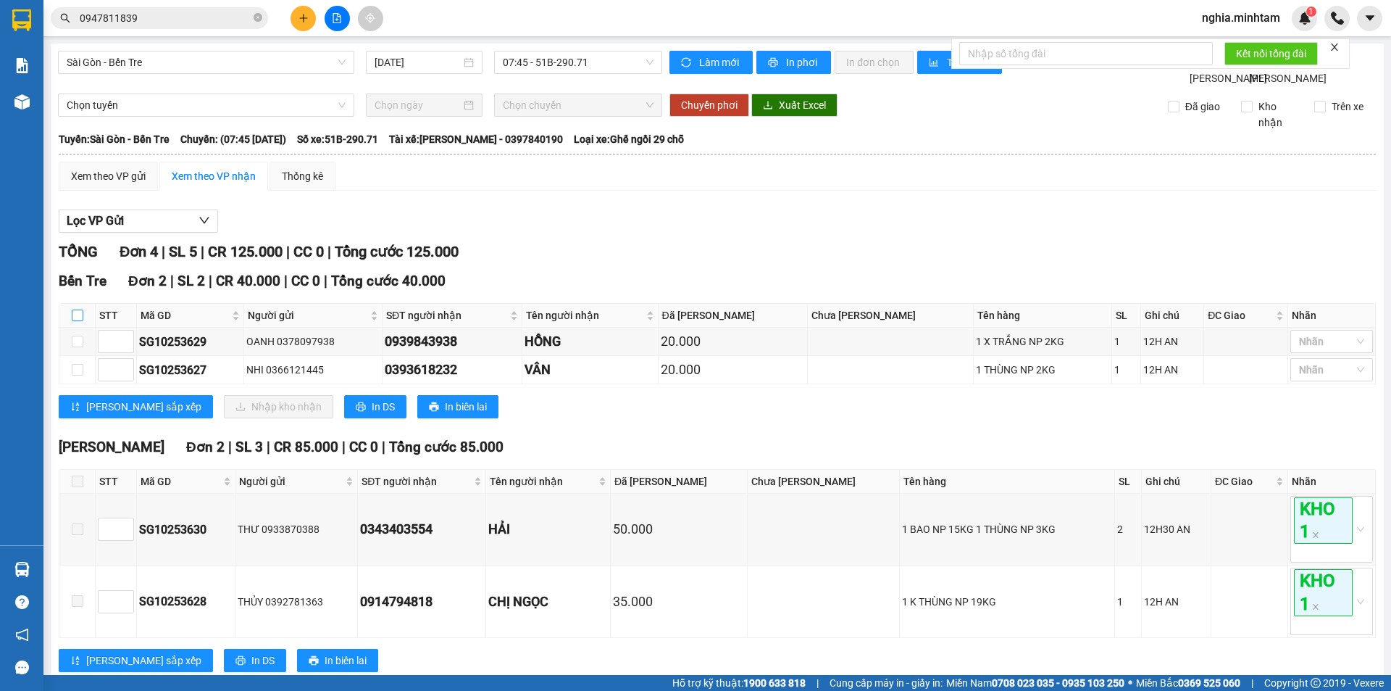
click at [79, 321] on input "checkbox" at bounding box center [78, 315] width 12 height 12
checkbox input "true"
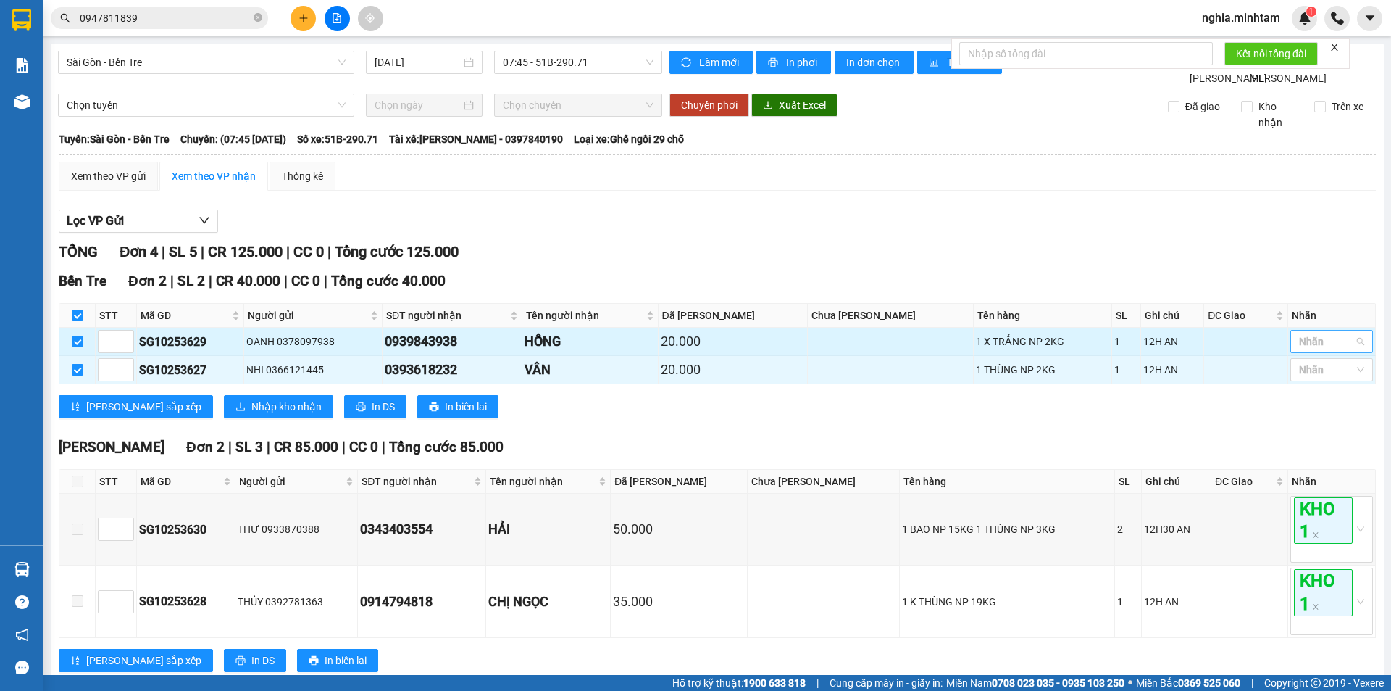
click at [1316, 350] on div at bounding box center [1324, 341] width 61 height 17
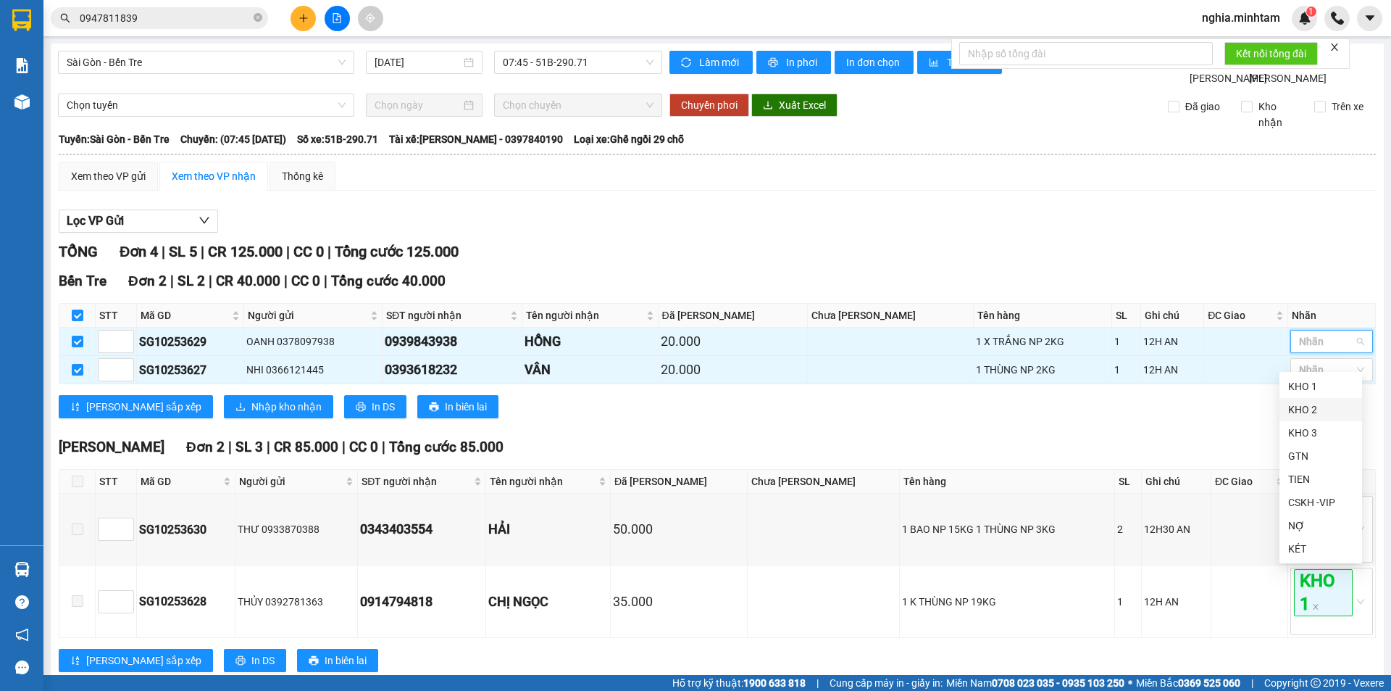
click at [1310, 414] on div "KHO 2" at bounding box center [1320, 409] width 65 height 16
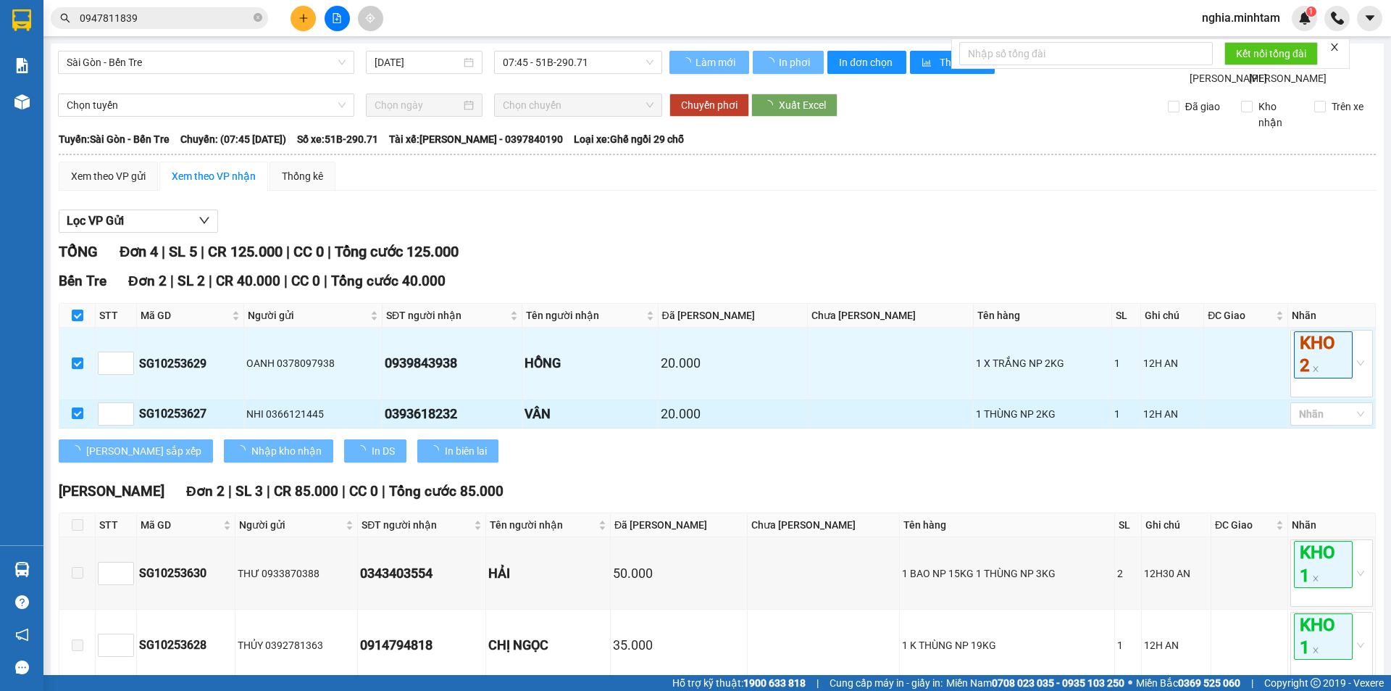
click at [1225, 428] on td at bounding box center [1246, 414] width 84 height 28
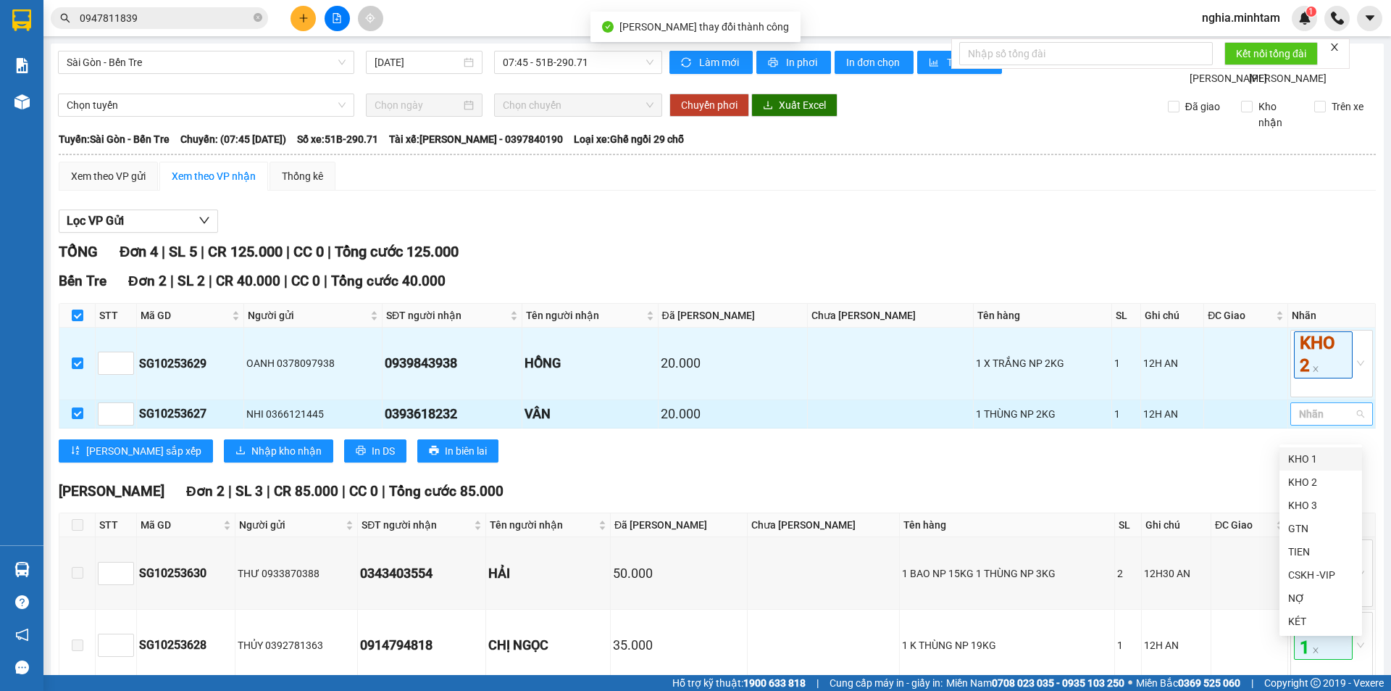
click at [1307, 422] on div at bounding box center [1324, 413] width 61 height 17
click at [1311, 482] on div "KHO 2" at bounding box center [1320, 482] width 65 height 16
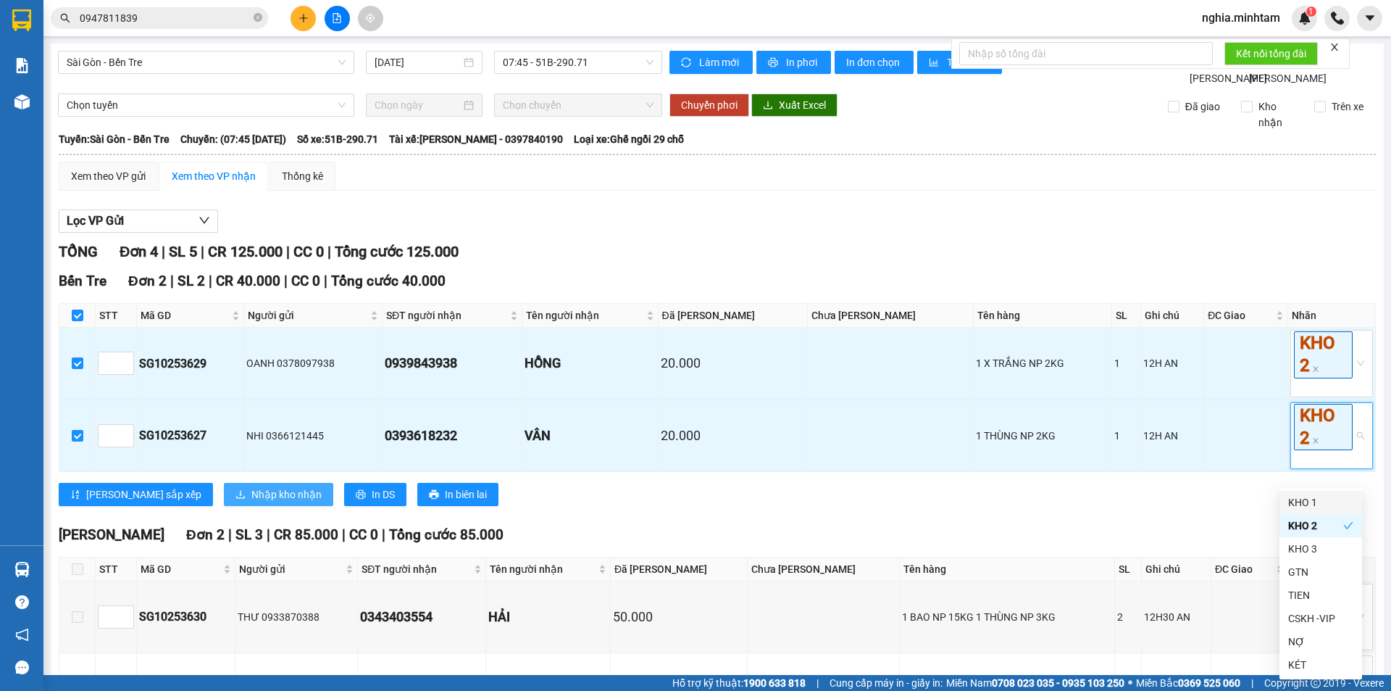
click at [251, 502] on span "Nhập kho nhận" at bounding box center [286, 494] width 70 height 16
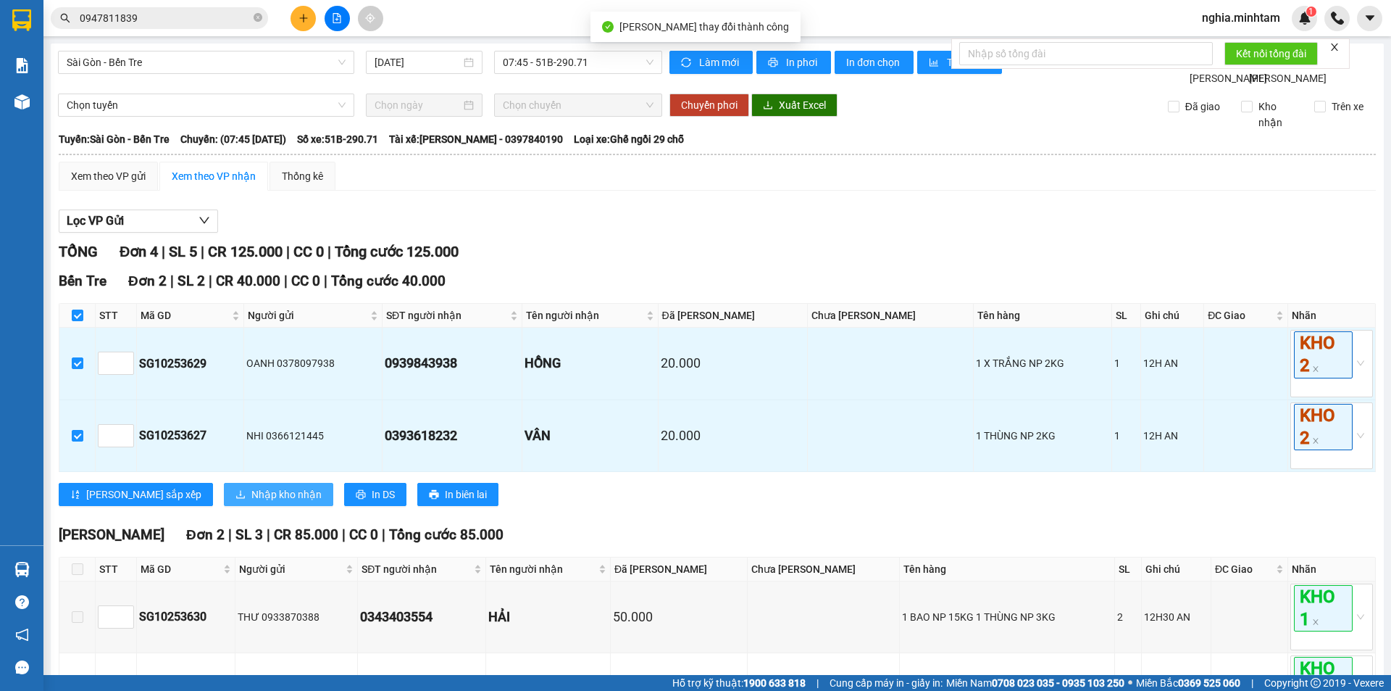
click at [251, 502] on span "Nhập kho nhận" at bounding box center [286, 494] width 70 height 16
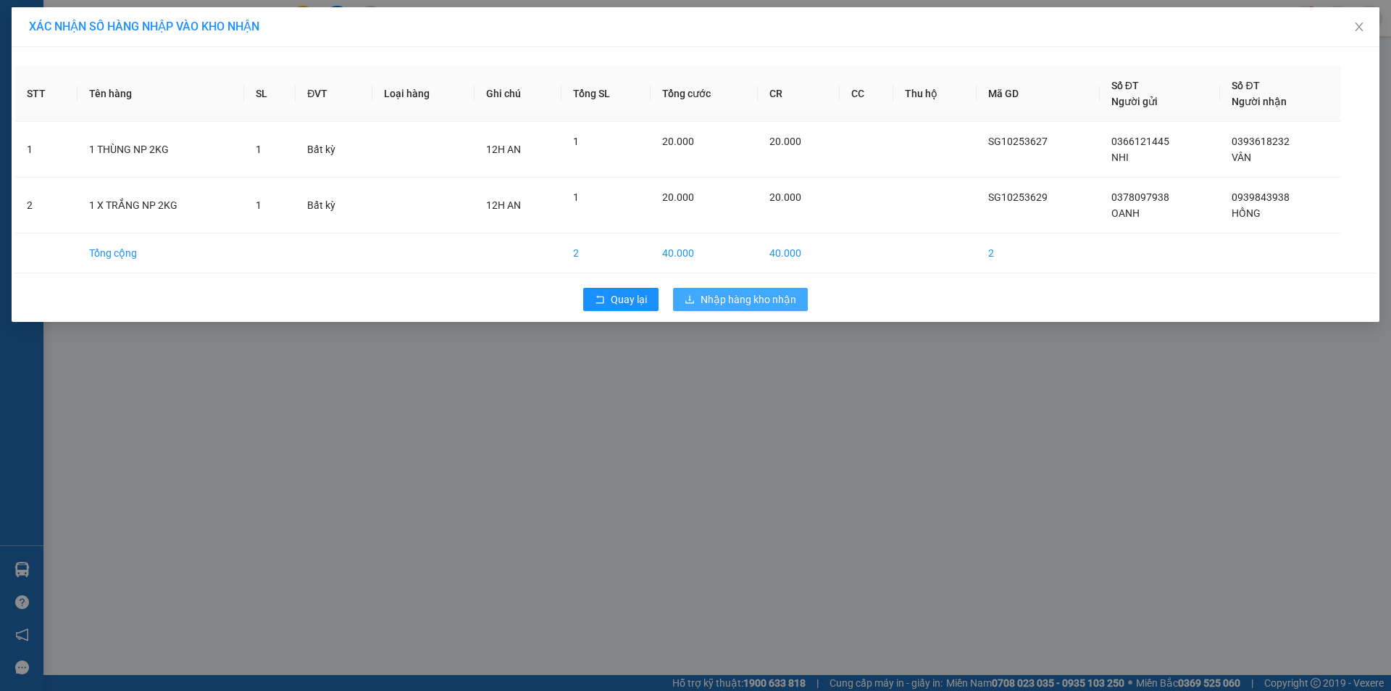
click at [755, 301] on span "Nhập hàng kho nhận" at bounding box center [749, 299] width 96 height 16
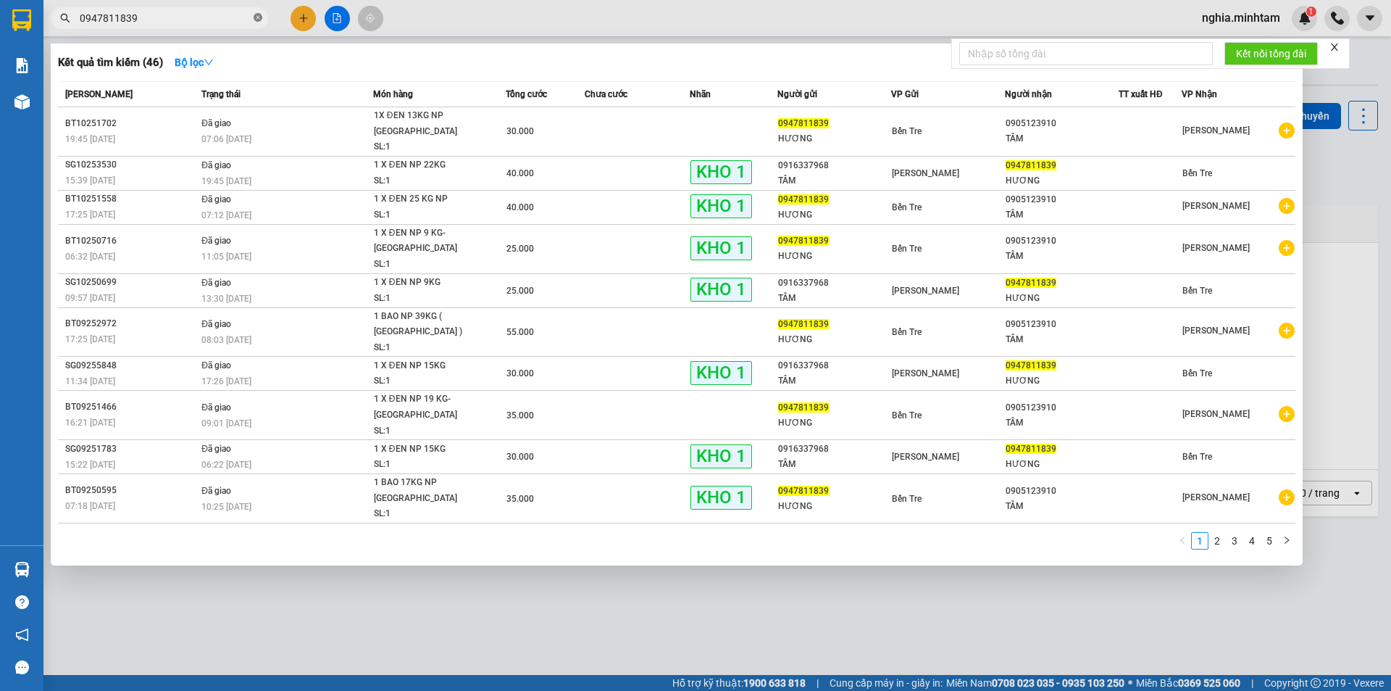
click at [254, 19] on icon "close-circle" at bounding box center [258, 17] width 9 height 9
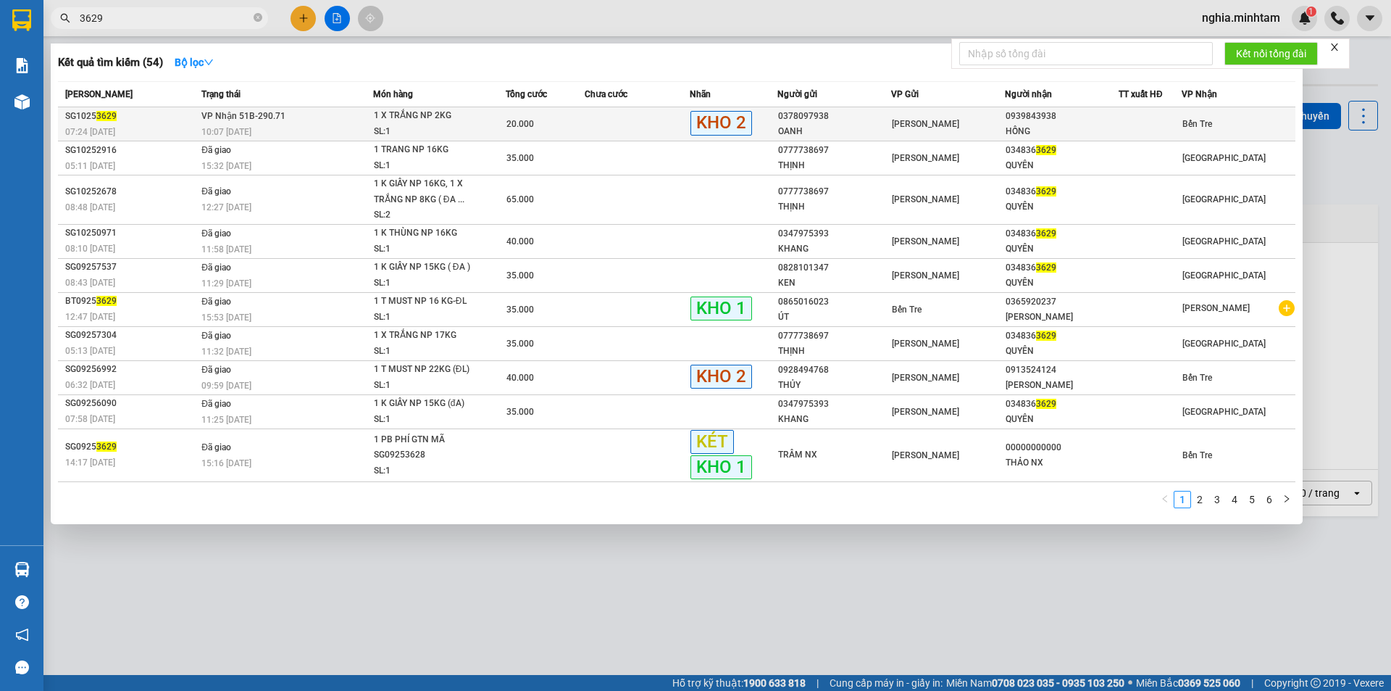
type input "3629"
click at [330, 125] on div "10:07 - 14/10" at bounding box center [286, 132] width 171 height 16
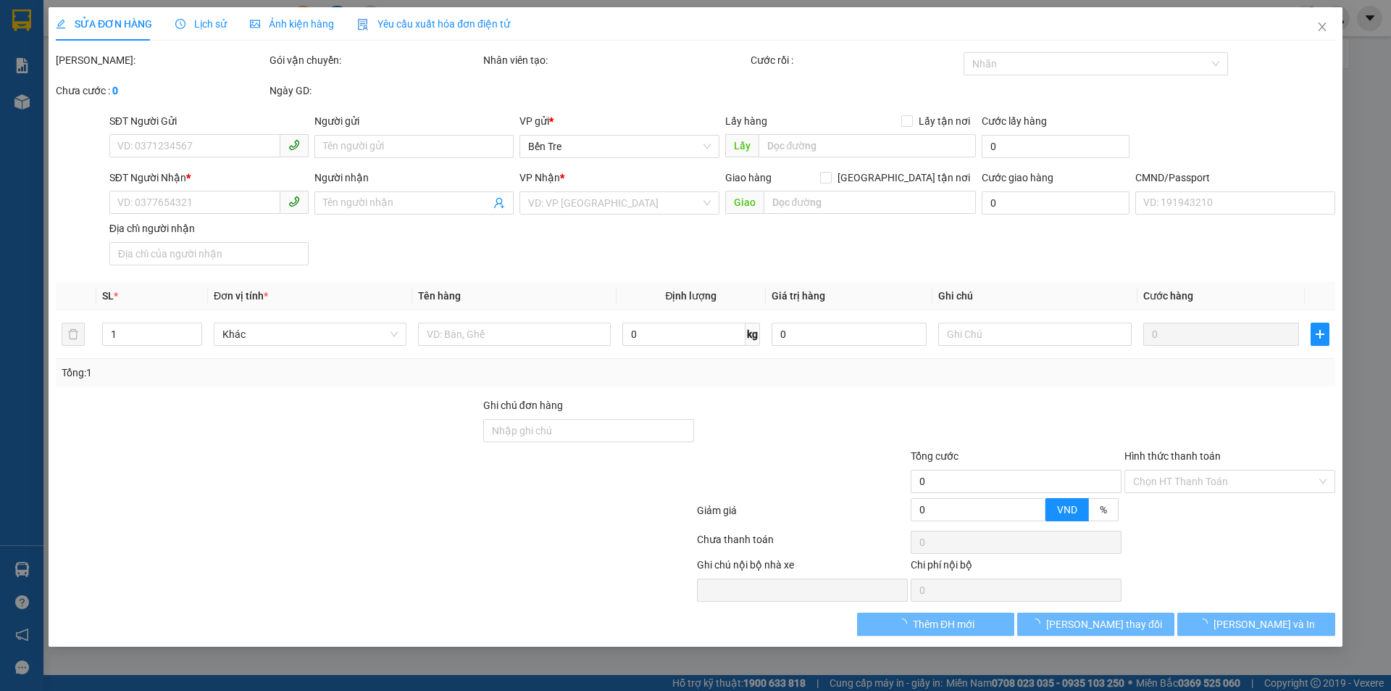
type input "0378097938"
type input "OANH"
type input "0939843938"
type input "HỒNG"
type input "20.000"
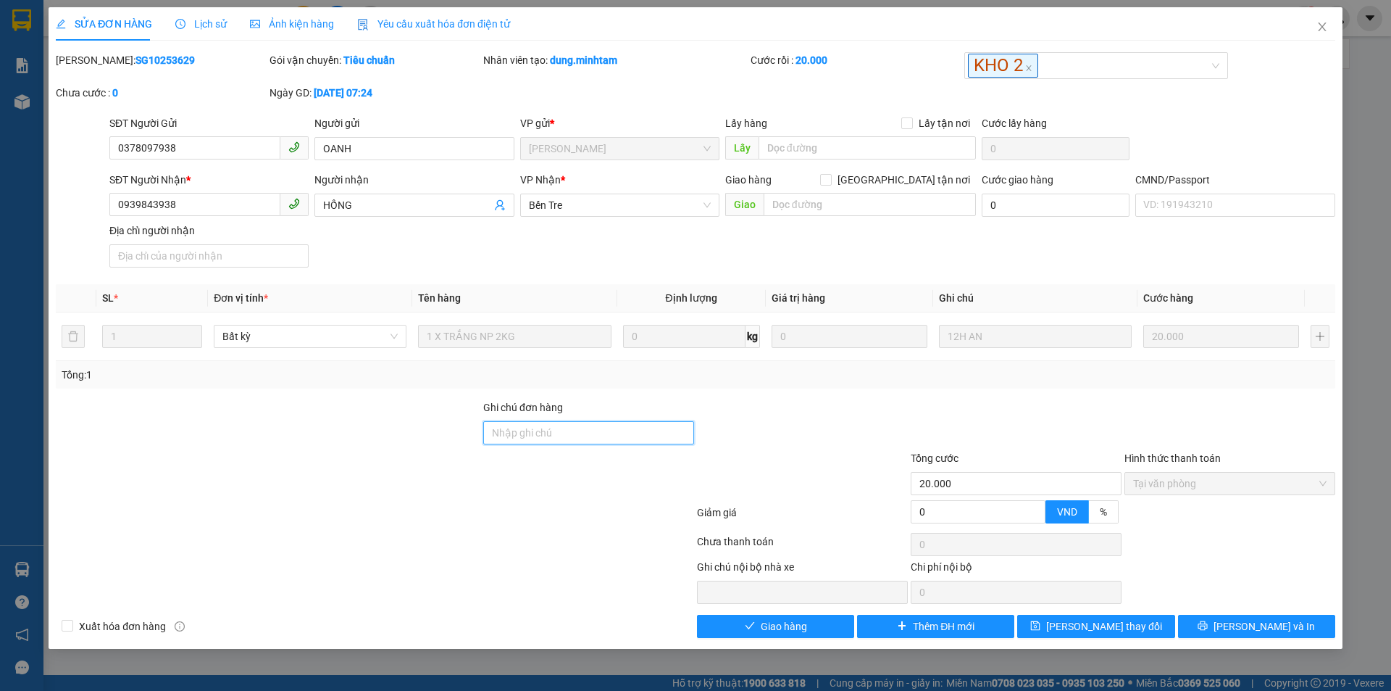
click at [538, 438] on input "Ghi chú đơn hàng" at bounding box center [588, 432] width 211 height 23
type input "DG"
click at [1099, 621] on span "[PERSON_NAME] đổi" at bounding box center [1104, 626] width 116 height 16
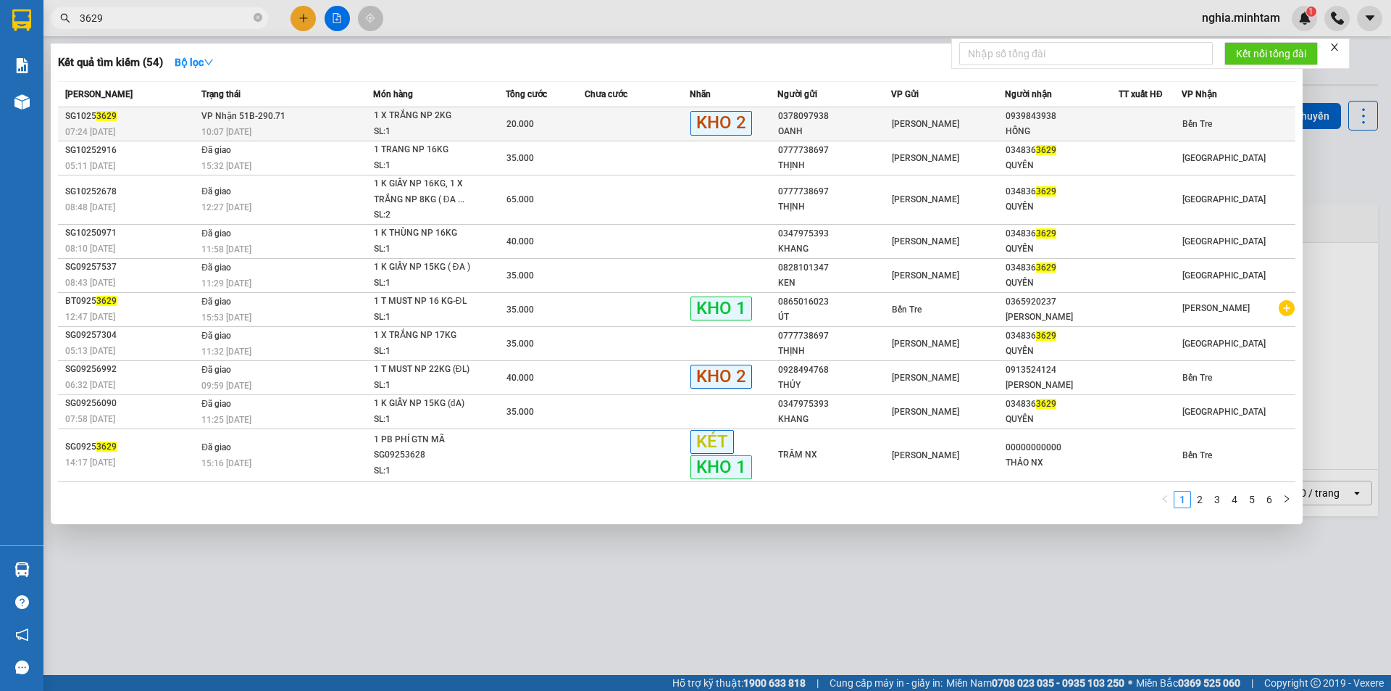
drag, startPoint x: 150, startPoint y: 18, endPoint x: 162, endPoint y: 125, distance: 108.0
click at [162, 31] on div "Kết quả tìm kiếm ( 54 ) Bộ lọc Mã ĐH Trạng thái Món hàng Tổng cước Chưa cước Nh…" at bounding box center [141, 18] width 283 height 25
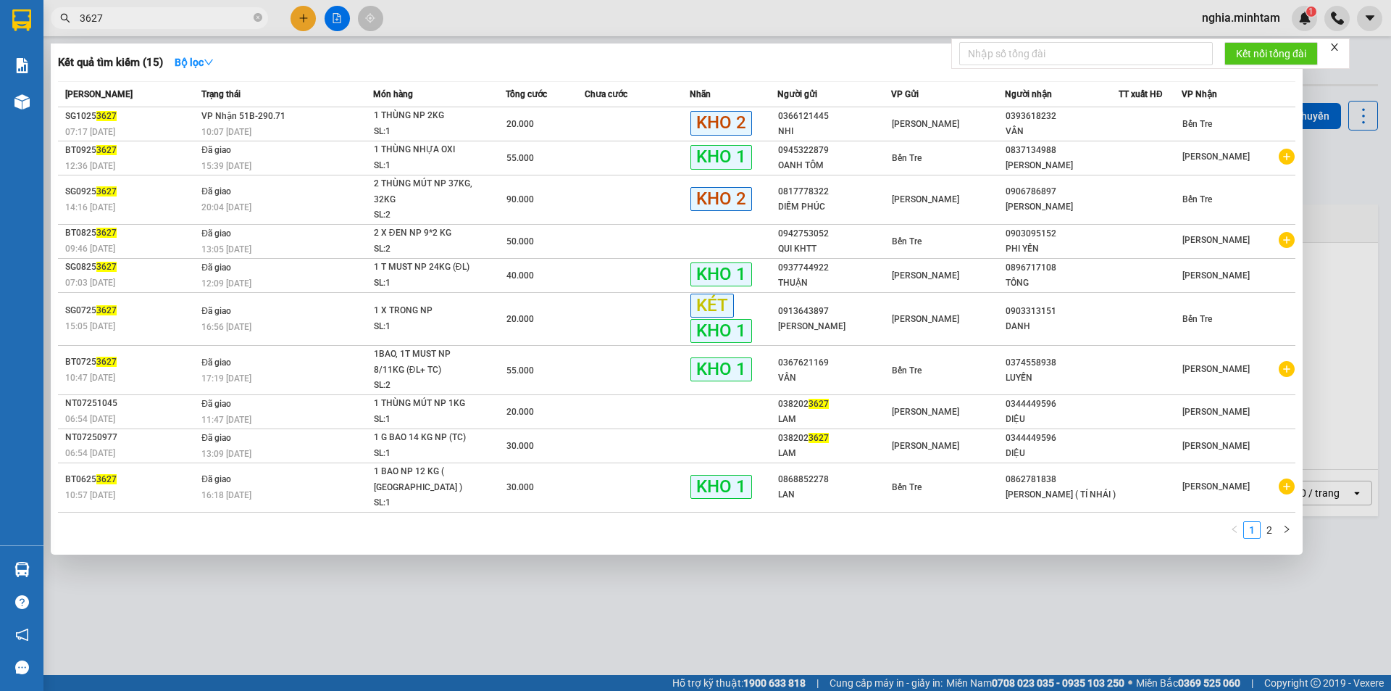
type input "3627"
click at [162, 125] on div "07:17 - 14/10" at bounding box center [131, 132] width 132 height 16
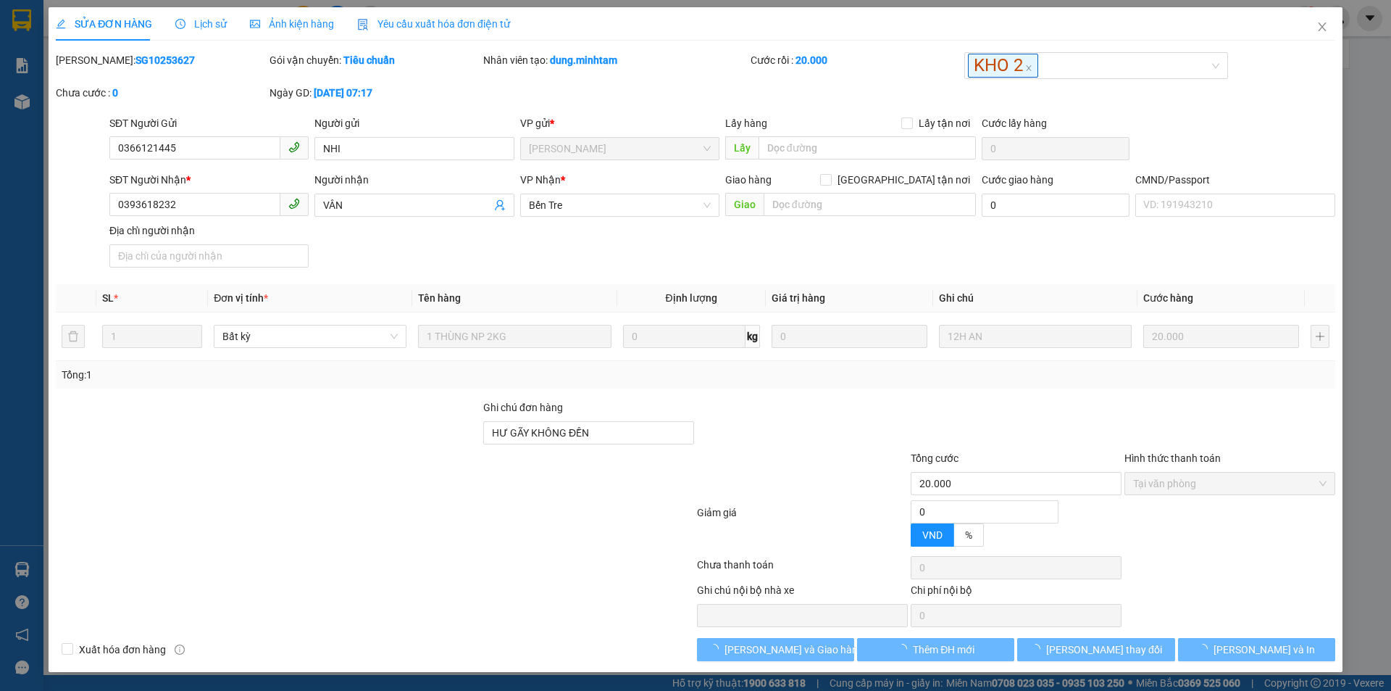
type input "0366121445"
type input "NHI"
type input "0393618232"
type input "VÂN"
type input "HƯ GÃY KHÔNG ĐỀN"
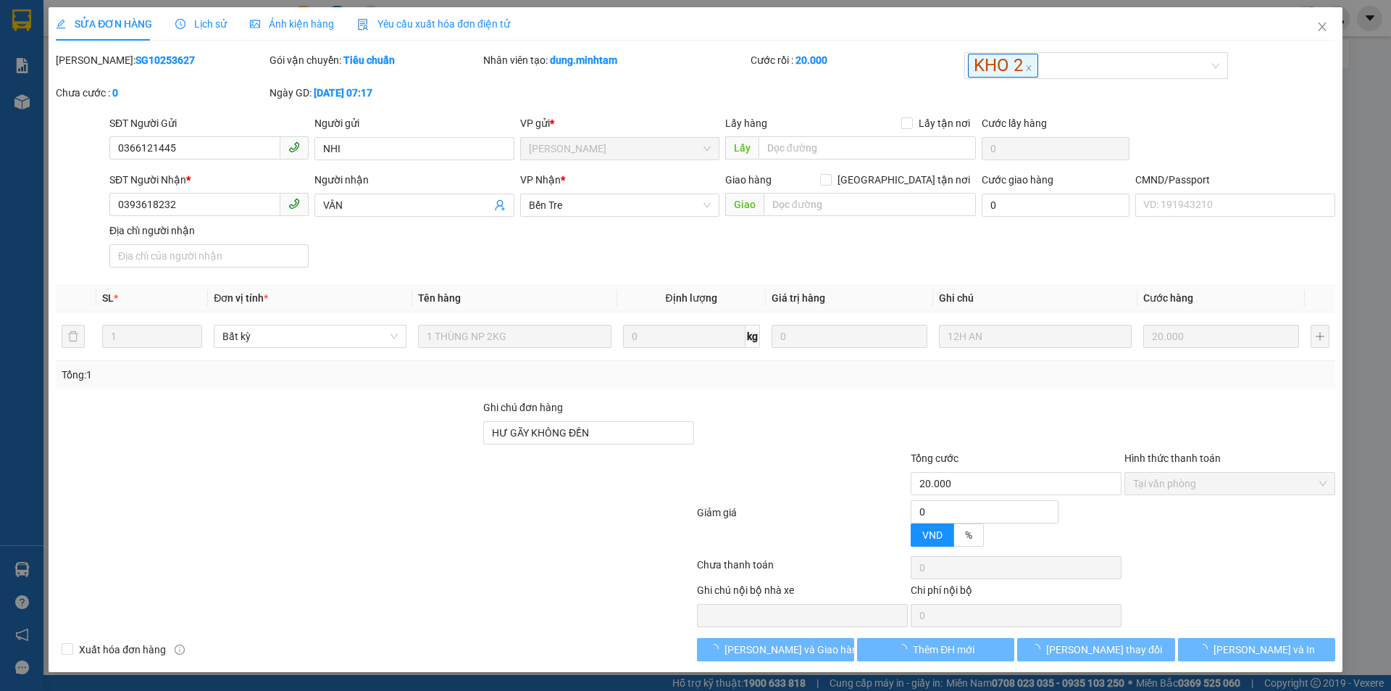
type input "20.000"
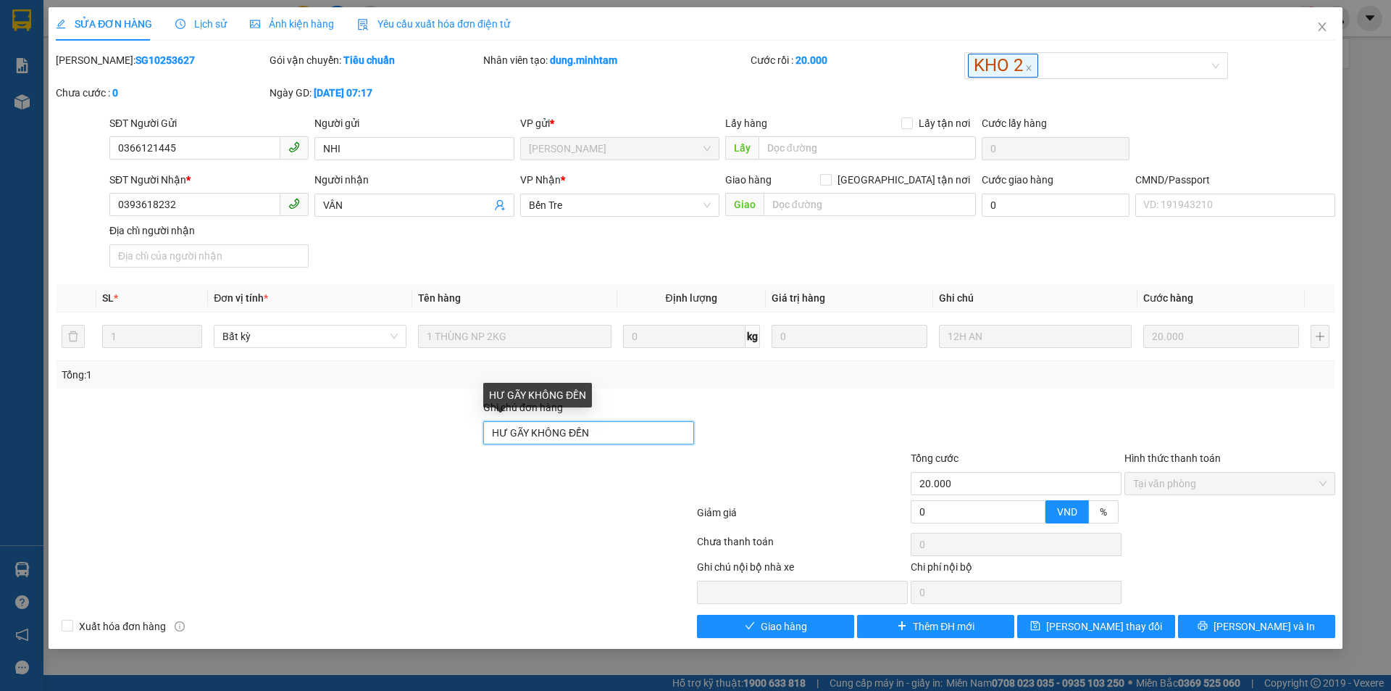
click at [611, 433] on input "HƯ GÃY KHÔNG ĐỀN" at bounding box center [588, 432] width 211 height 23
click at [632, 443] on input "HƯ GÃY KHÔNG ĐỀN" at bounding box center [588, 432] width 211 height 23
click at [624, 433] on input "HƯ GÃY KHÔNG ĐỀN" at bounding box center [588, 432] width 211 height 23
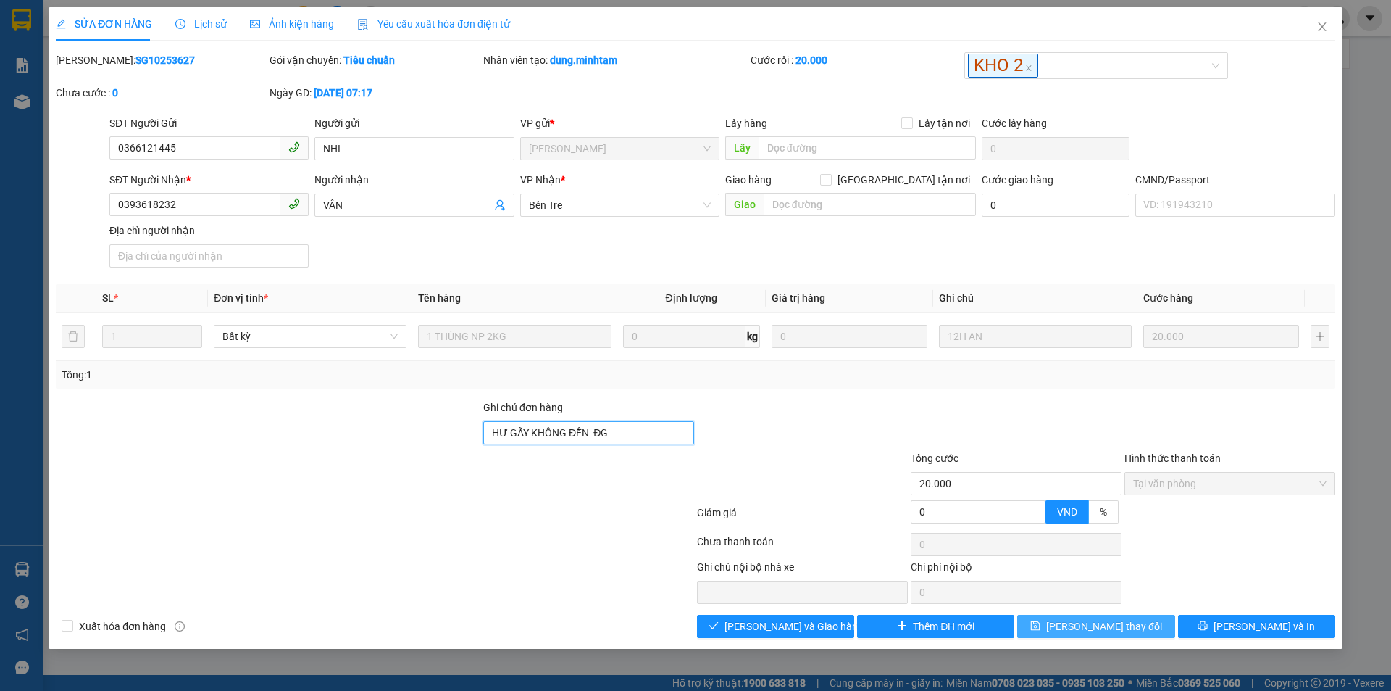
type input "HƯ GÃY KHÔNG ĐỀN ĐG"
click at [1111, 627] on span "[PERSON_NAME] đổi" at bounding box center [1104, 626] width 116 height 16
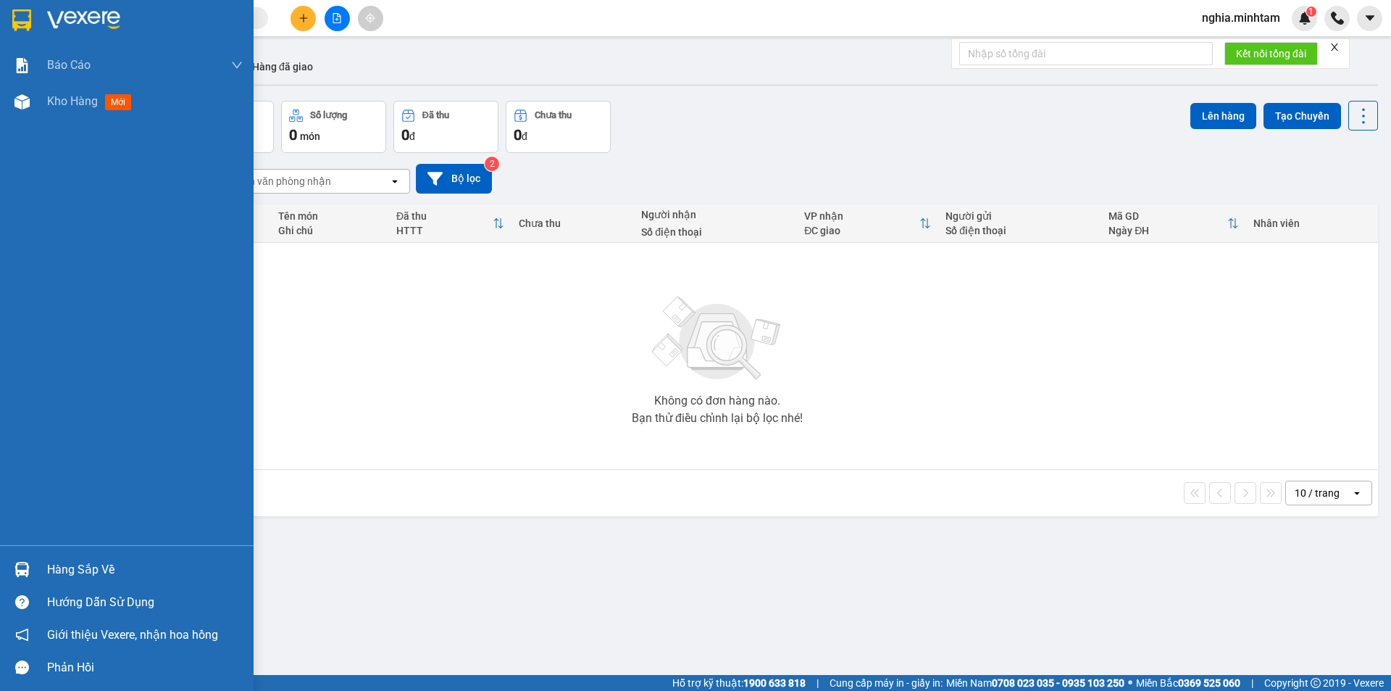
click at [81, 574] on div "Hàng sắp về" at bounding box center [145, 570] width 196 height 22
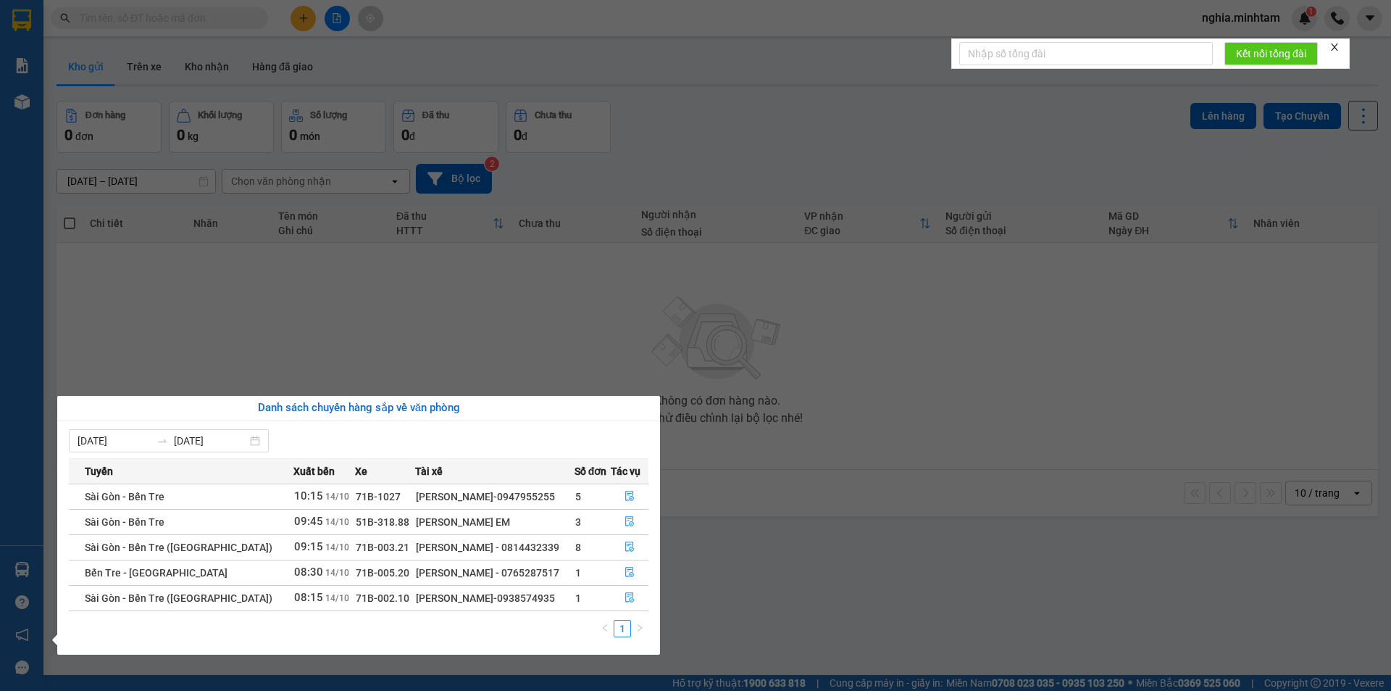
click at [869, 563] on section "Kết quả tìm kiếm ( 0 ) Bộ lọc No Data nghia.minhtam 1 Báo cáo BC giao hàng (nhâ…" at bounding box center [695, 345] width 1391 height 691
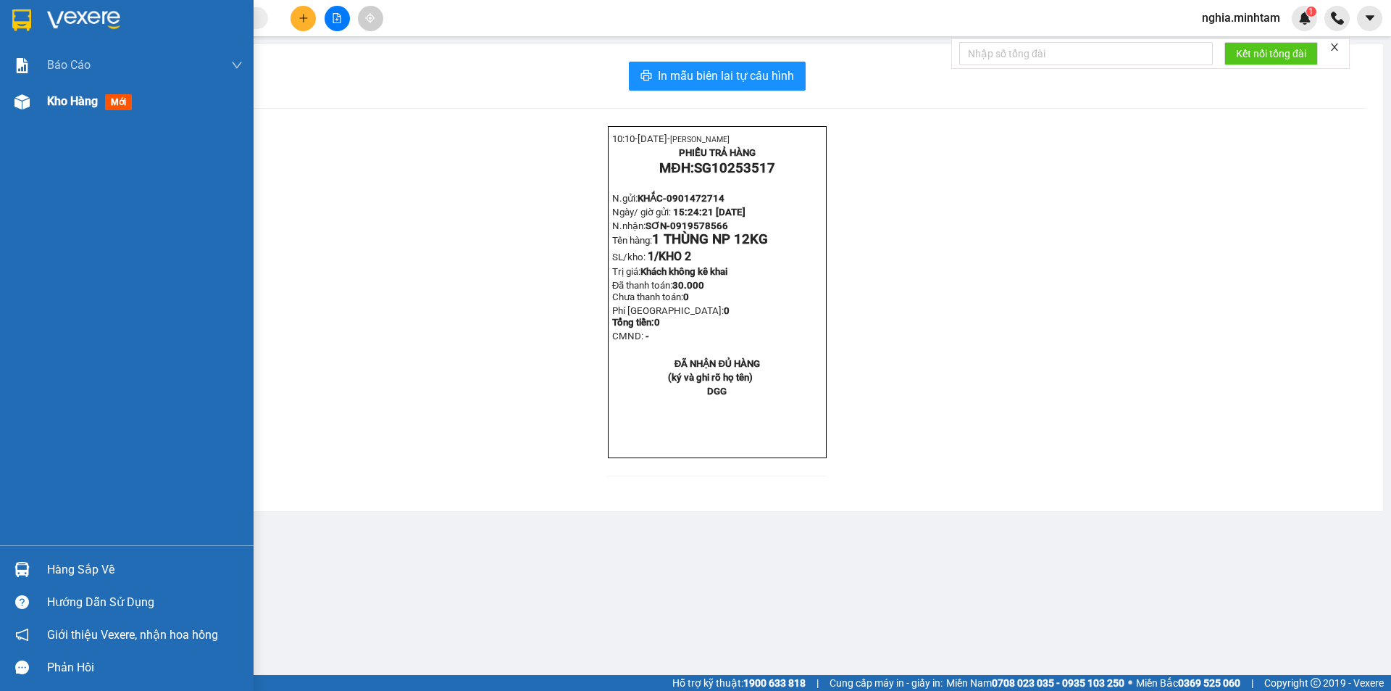
click at [69, 103] on span "Kho hàng" at bounding box center [72, 101] width 51 height 14
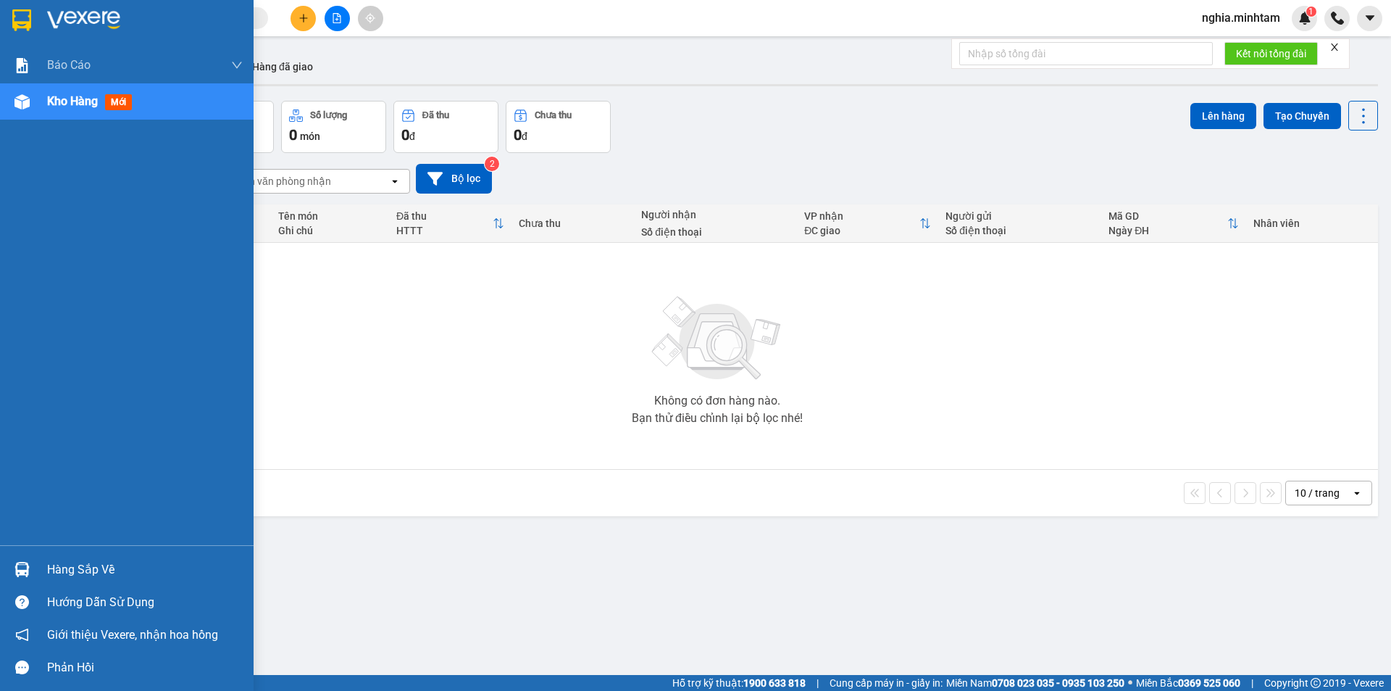
click at [88, 568] on div "ver 1.8.147 Kho gửi Trên xe Kho nhận Hàng đã giao Đơn hàng 0 đơn Khối lượng 0 k…" at bounding box center [717, 388] width 1333 height 691
drag, startPoint x: 86, startPoint y: 570, endPoint x: 343, endPoint y: 562, distance: 256.7
click at [88, 572] on div "Hàng sắp về" at bounding box center [145, 570] width 196 height 22
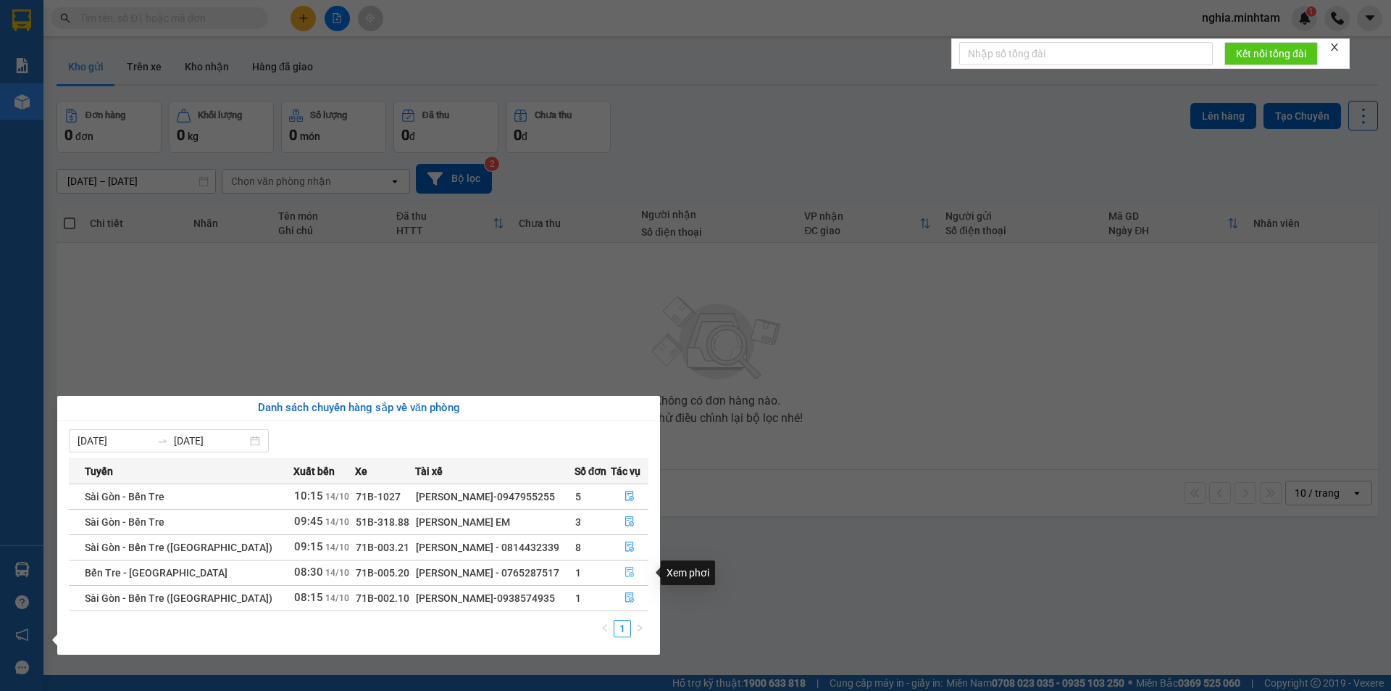
click at [625, 570] on icon "file-done" at bounding box center [630, 572] width 10 height 10
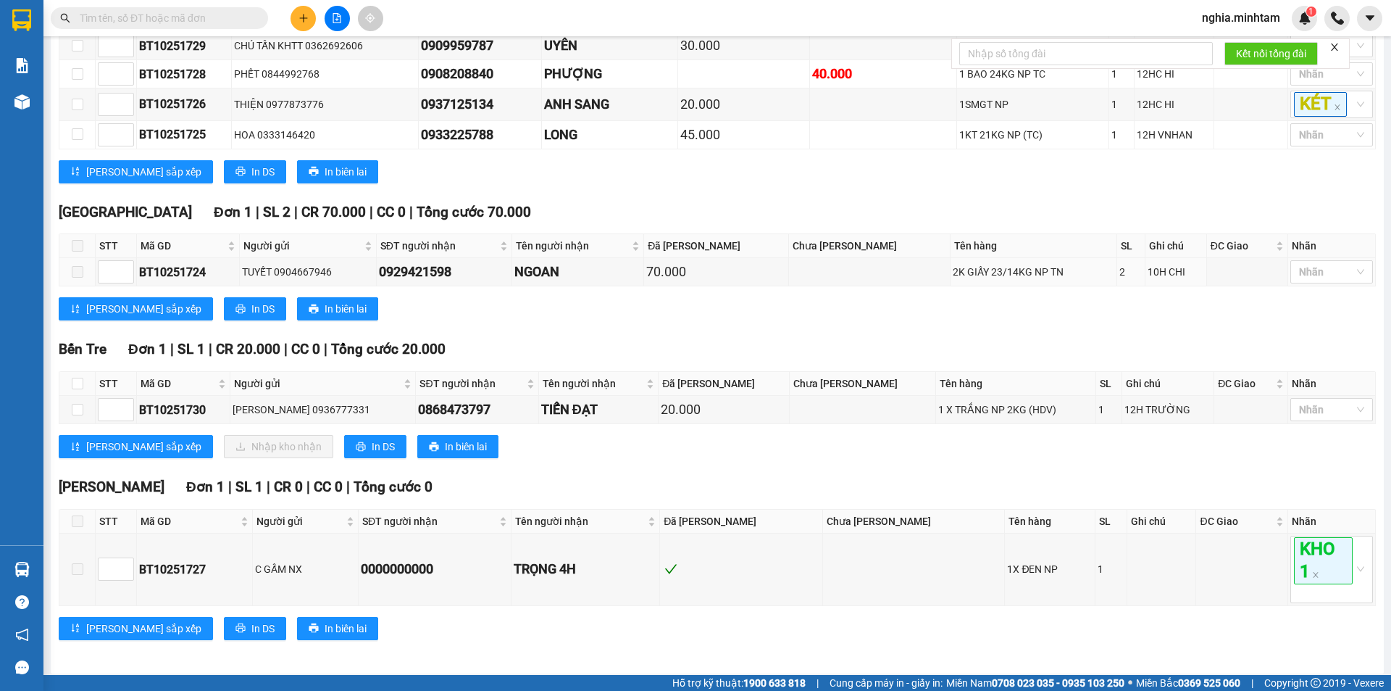
scroll to position [491, 0]
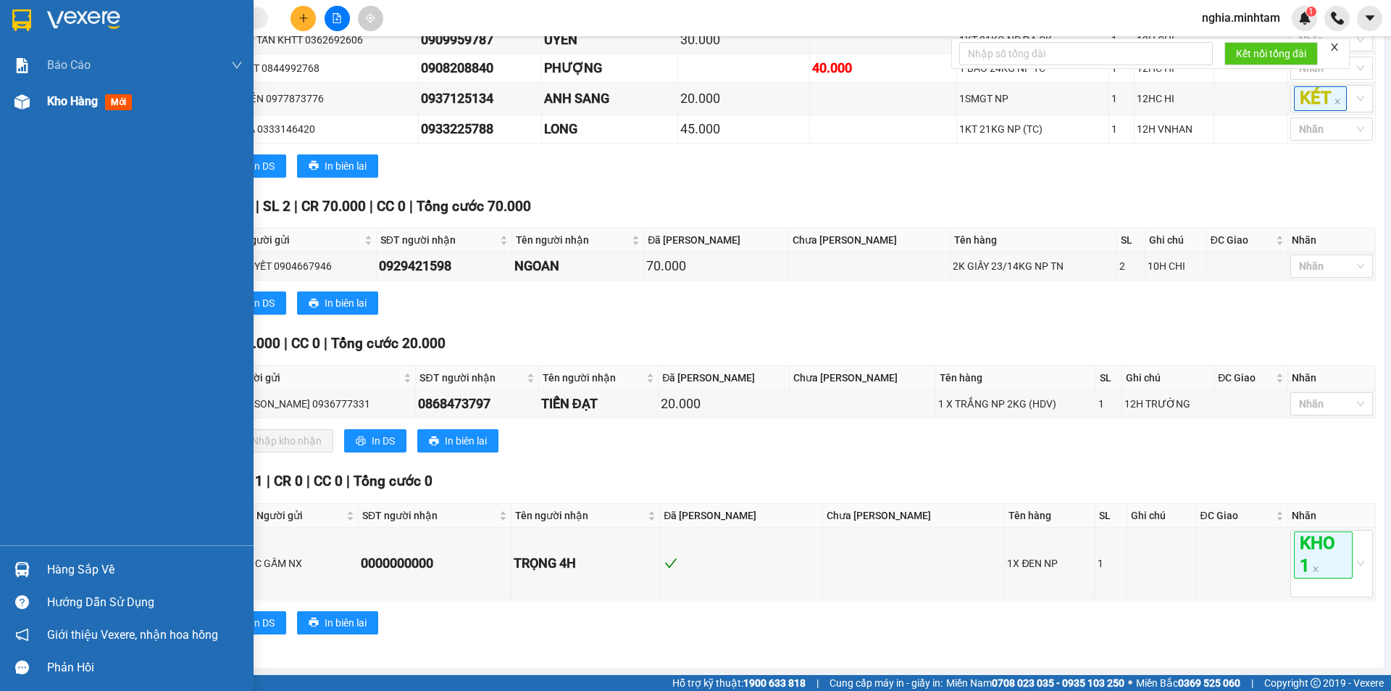
click at [67, 98] on span "Kho hàng" at bounding box center [72, 101] width 51 height 14
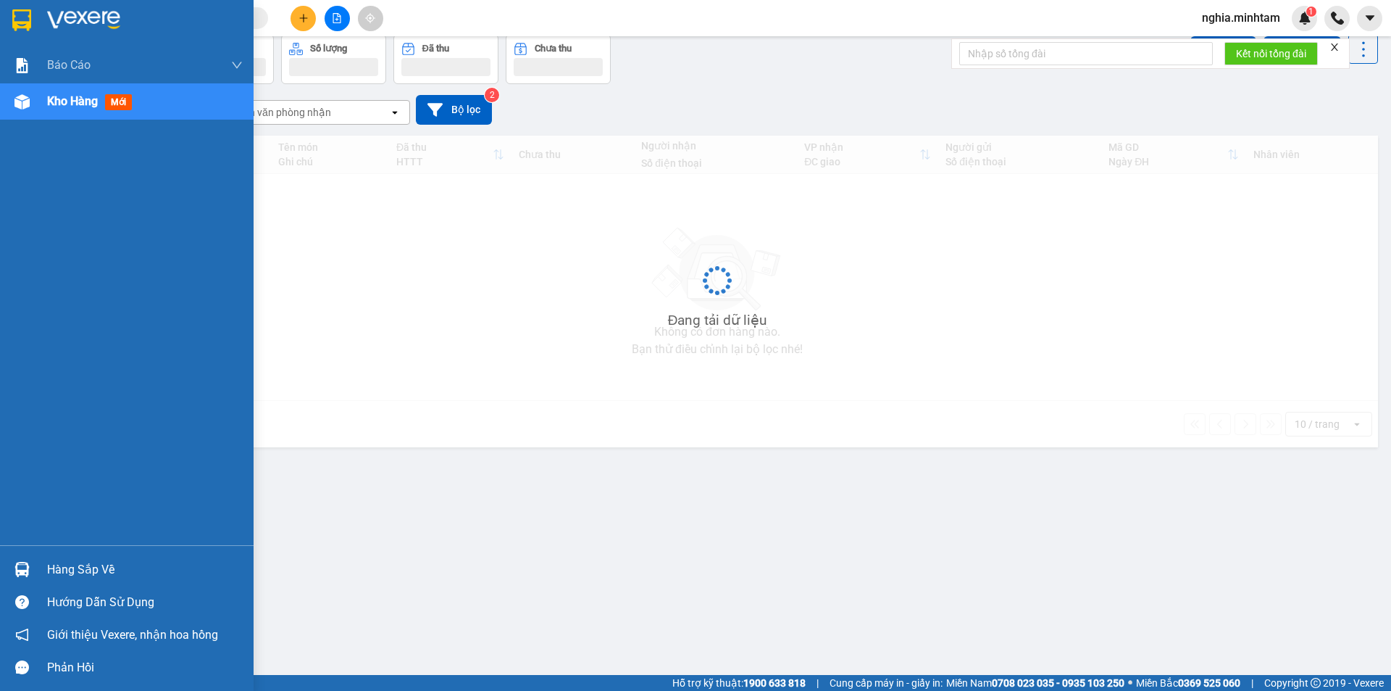
scroll to position [67, 0]
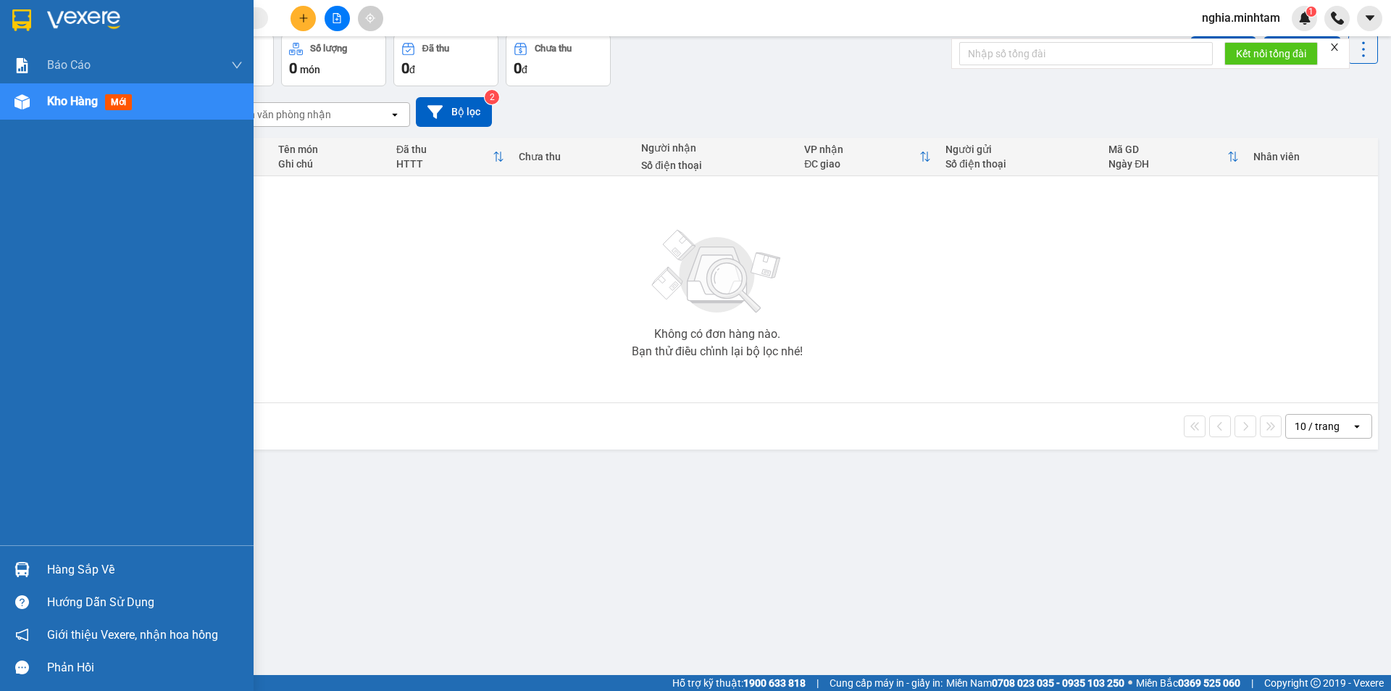
drag, startPoint x: 102, startPoint y: 567, endPoint x: 675, endPoint y: 560, distance: 572.5
click at [102, 567] on div "Hàng sắp về" at bounding box center [145, 570] width 196 height 22
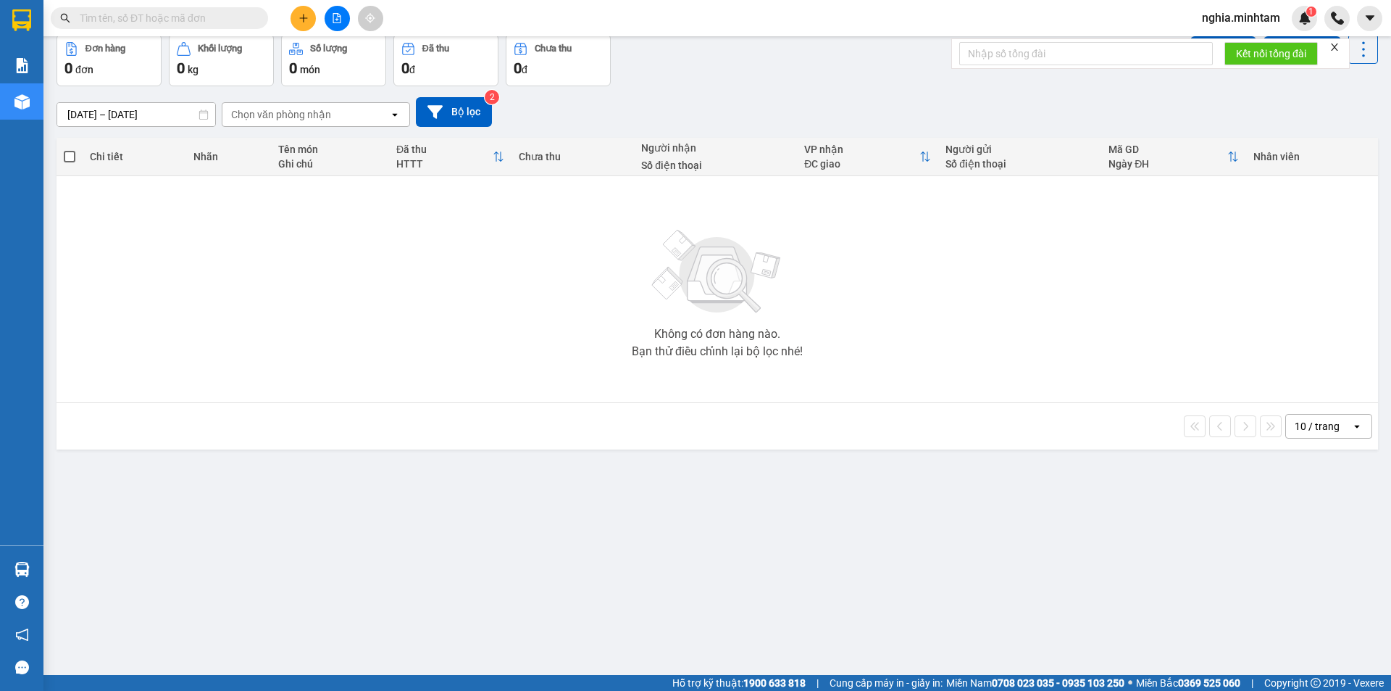
click at [792, 545] on section "Kết quả tìm kiếm ( 0 ) Bộ lọc No Data nghia.minhtam 1 Báo cáo BC giao hàng (nhâ…" at bounding box center [695, 345] width 1391 height 691
click at [787, 534] on div "ver 1.8.147 Kho gửi Trên xe Kho nhận Hàng đã giao Đơn hàng 0 đơn Khối lượng 0 k…" at bounding box center [717, 322] width 1333 height 691
click at [786, 531] on div "ver 1.8.147 Kho gửi Trên xe Kho nhận Hàng đã giao Đơn hàng 0 đơn Khối lượng 0 k…" at bounding box center [717, 322] width 1333 height 691
click at [786, 530] on div "ver 1.8.147 Kho gửi Trên xe Kho nhận Hàng đã giao Đơn hàng 0 đơn Khối lượng 0 k…" at bounding box center [717, 322] width 1333 height 691
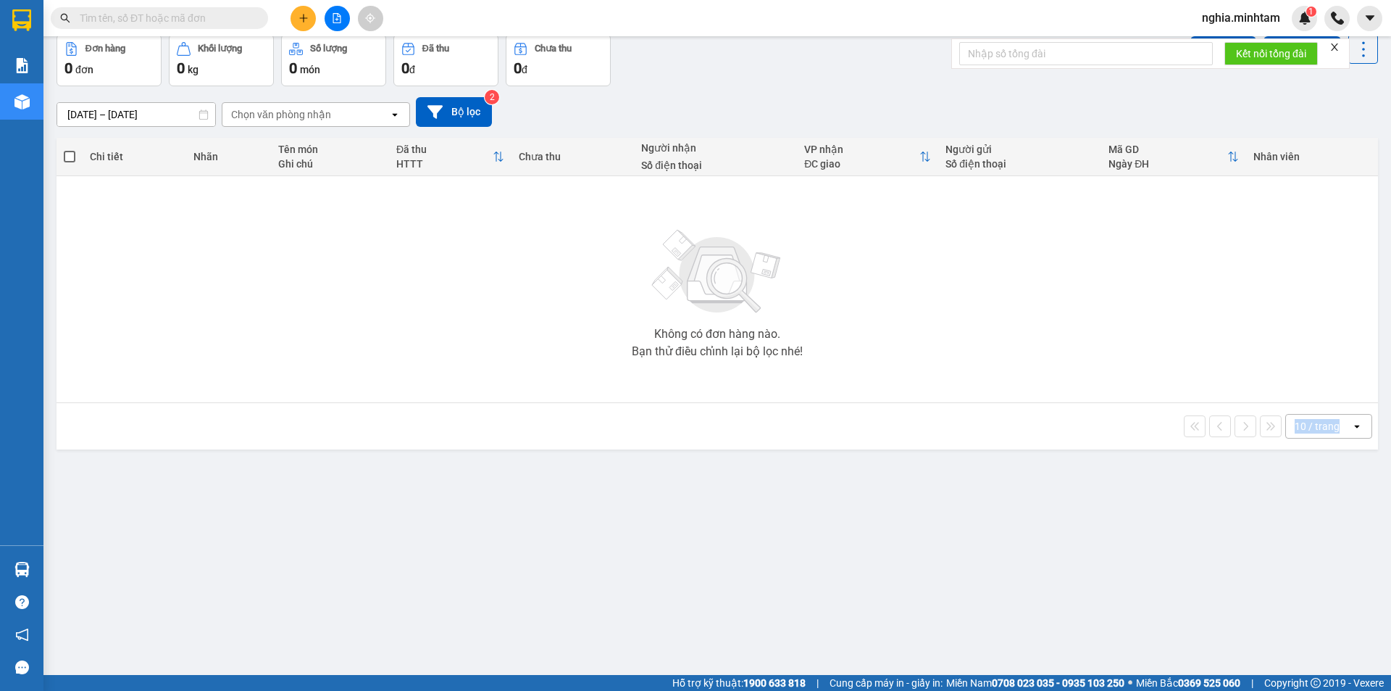
click at [786, 532] on div "ver 1.8.147 Kho gửi Trên xe Kho nhận Hàng đã giao Đơn hàng 0 đơn Khối lượng 0 k…" at bounding box center [717, 322] width 1333 height 691
click at [786, 533] on div "ver 1.8.147 Kho gửi Trên xe Kho nhận Hàng đã giao Đơn hàng 0 đơn Khối lượng 0 k…" at bounding box center [717, 322] width 1333 height 691
click at [786, 532] on div "ver 1.8.147 Kho gửi Trên xe Kho nhận Hàng đã giao Đơn hàng 0 đơn Khối lượng 0 k…" at bounding box center [717, 322] width 1333 height 691
click at [786, 533] on div "ver 1.8.147 Kho gửi Trên xe Kho nhận Hàng đã giao Đơn hàng 0 đơn Khối lượng 0 k…" at bounding box center [717, 322] width 1333 height 691
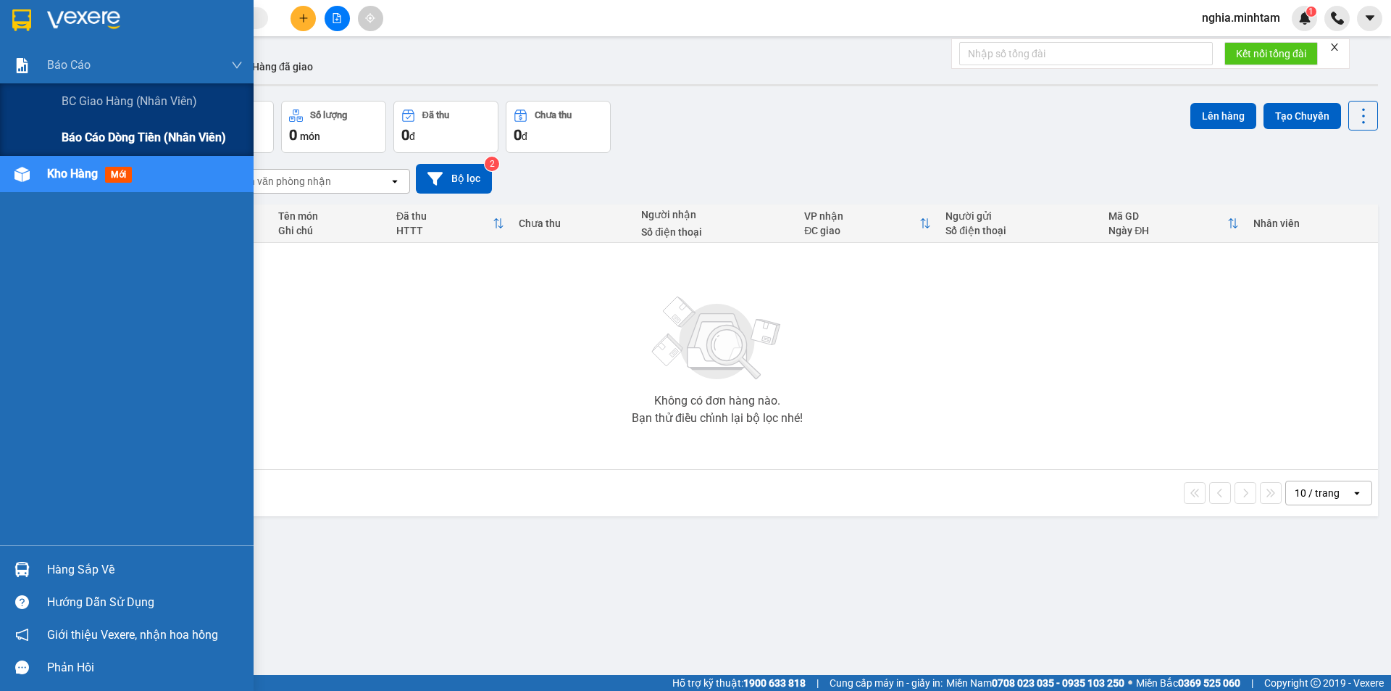
click at [96, 141] on span "Báo cáo dòng tiền (nhân viên)" at bounding box center [144, 137] width 164 height 18
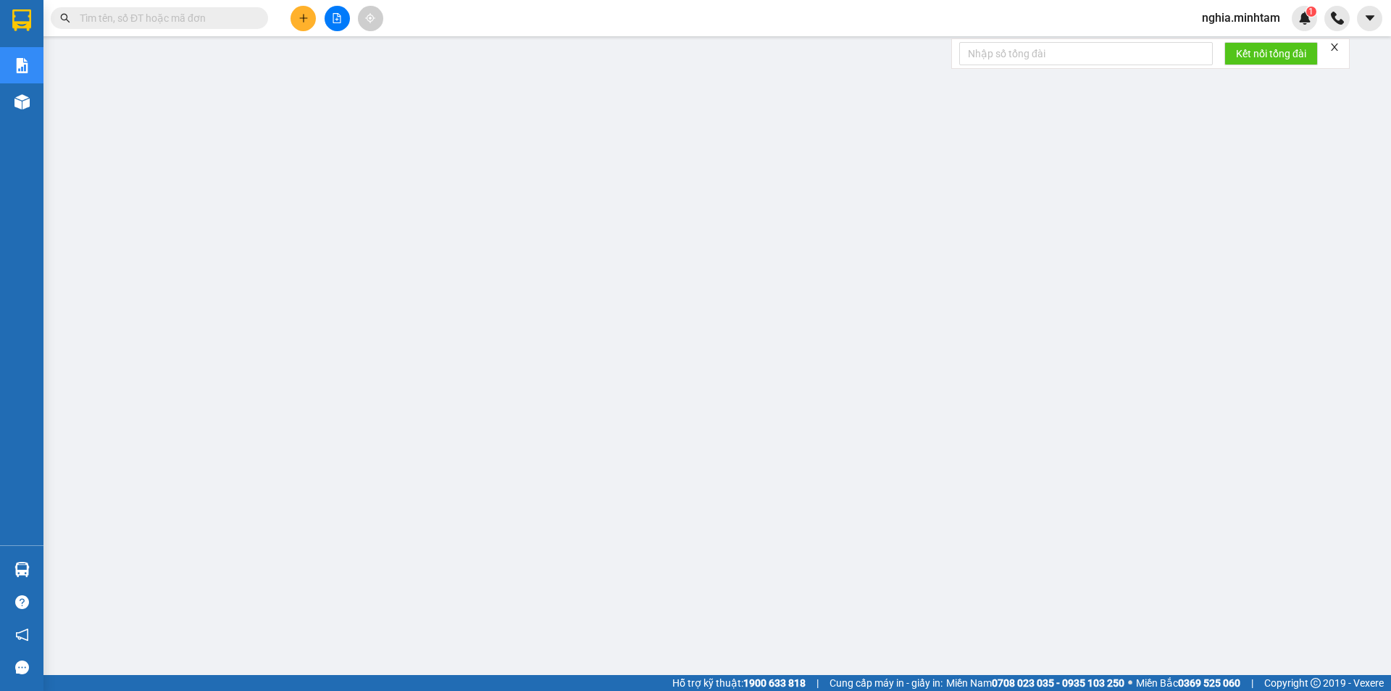
click at [104, 21] on input "text" at bounding box center [165, 18] width 171 height 16
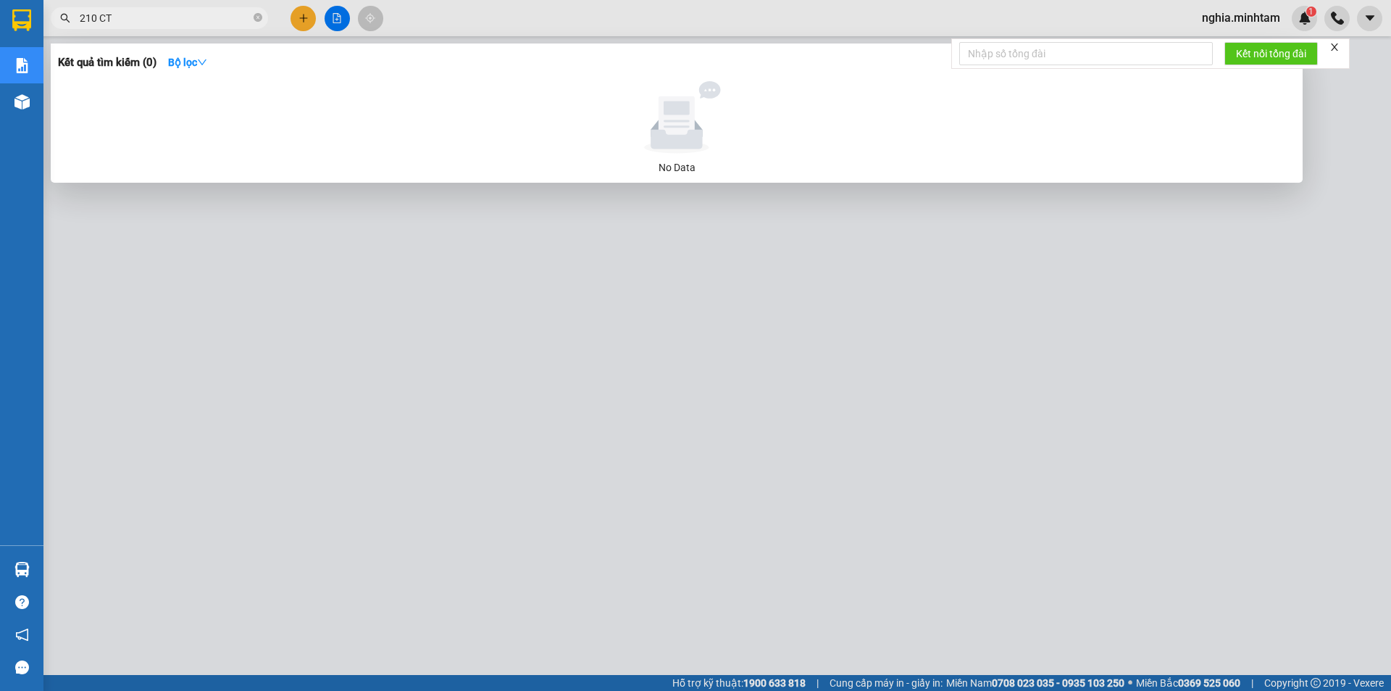
type input "210 CT"
click at [225, 386] on div at bounding box center [695, 345] width 1391 height 691
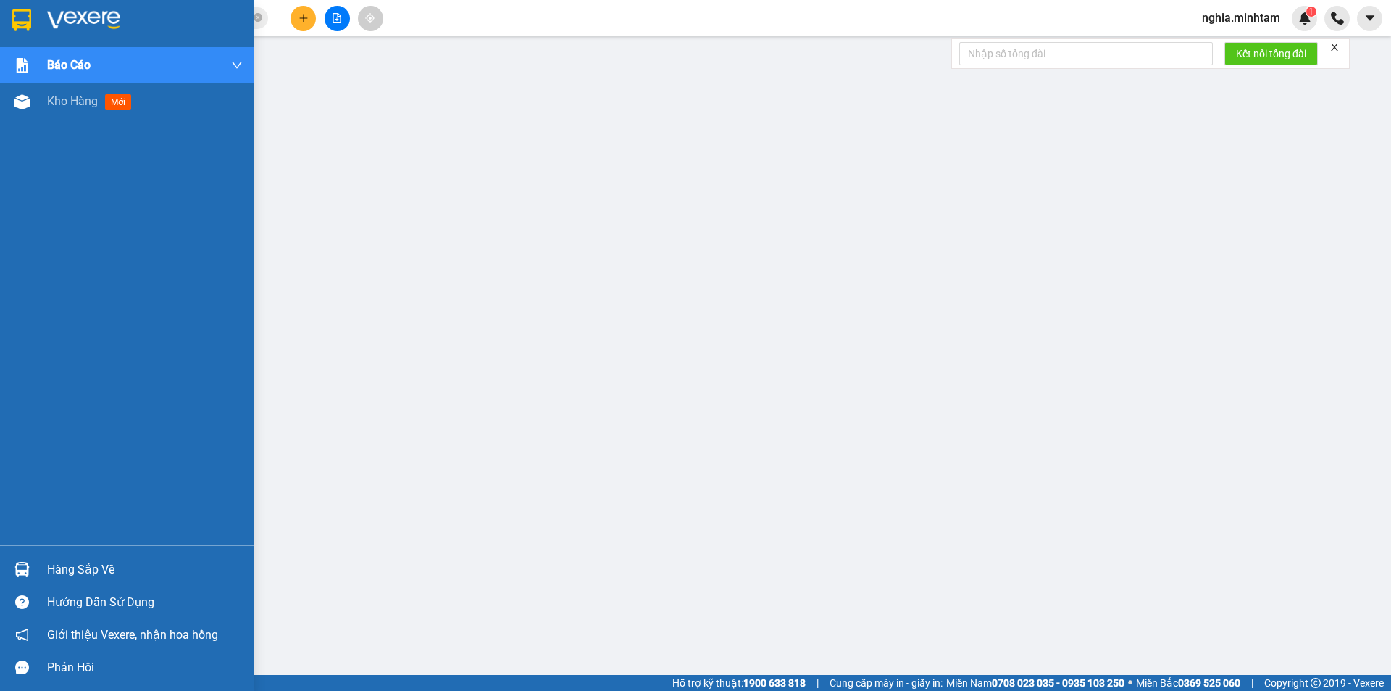
click at [85, 576] on div "Hàng sắp về" at bounding box center [145, 570] width 196 height 22
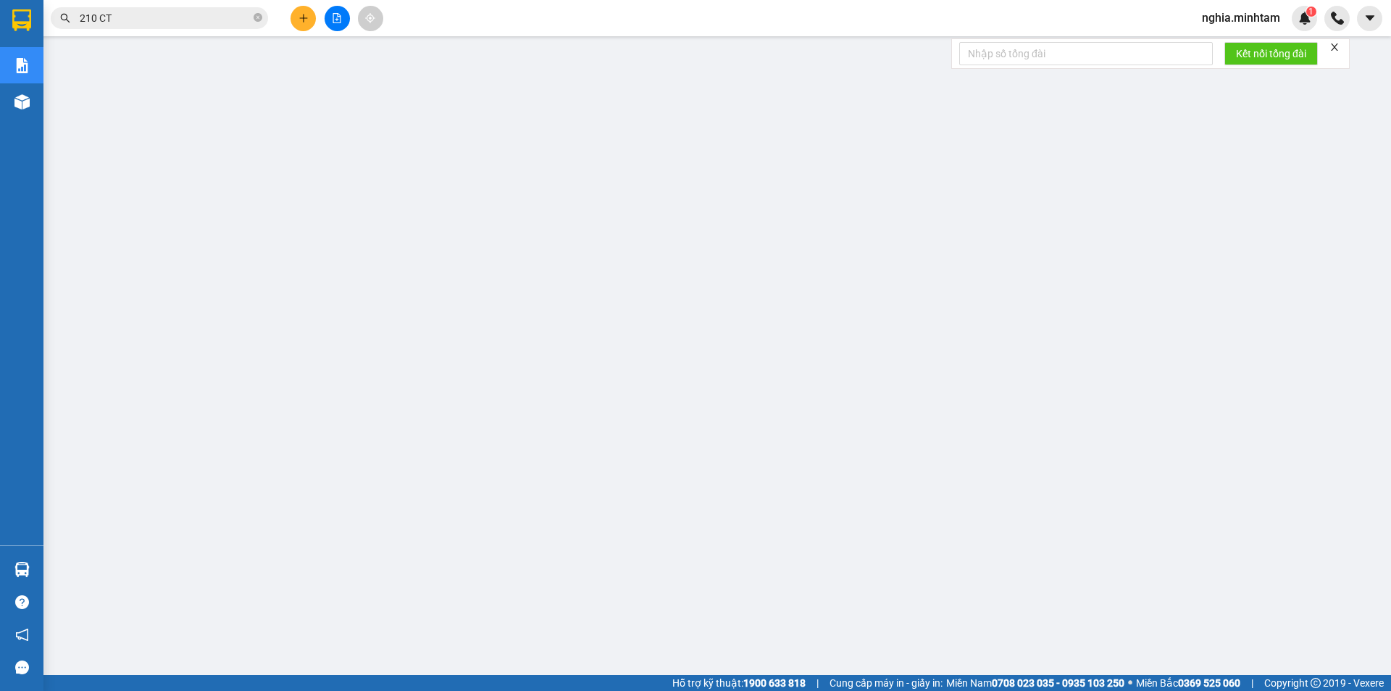
click at [312, 22] on button at bounding box center [303, 18] width 25 height 25
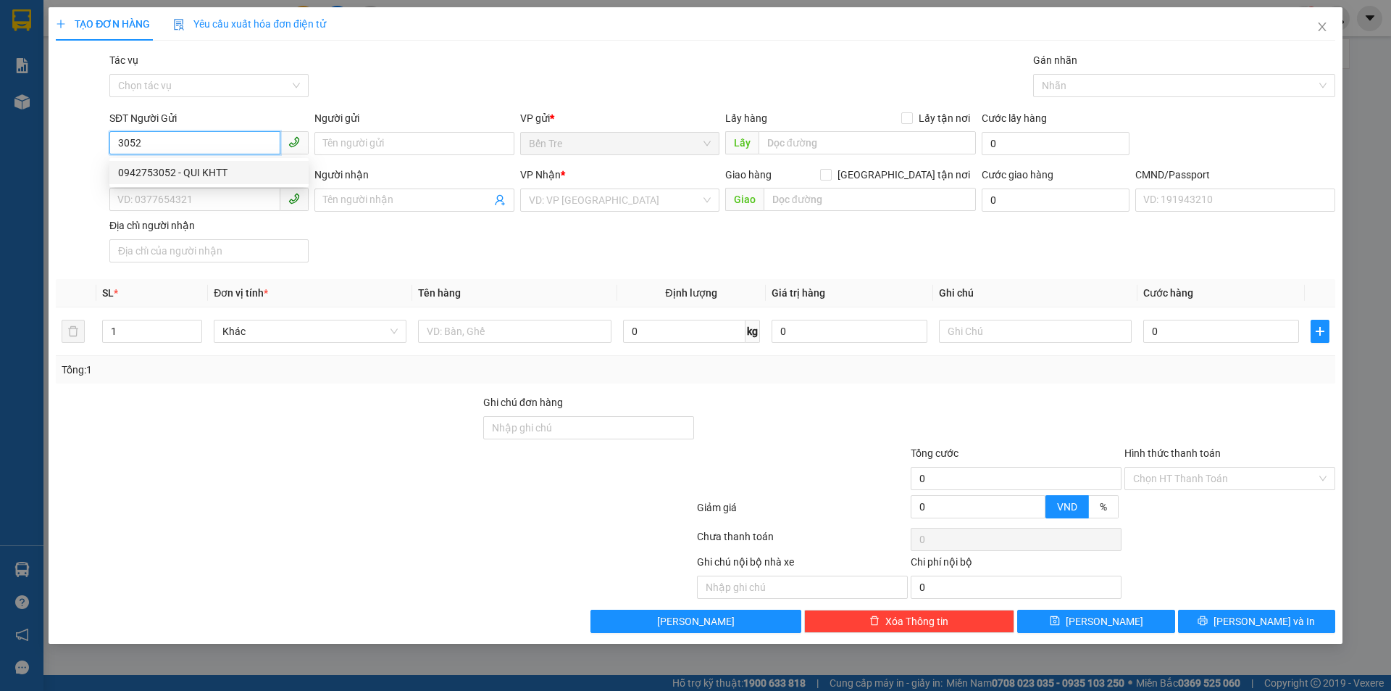
click at [143, 172] on div "0942753052 - QUI KHTT" at bounding box center [209, 172] width 182 height 16
type input "0942753052"
type input "QUI KHTT"
type input "0972842293"
type input "KIỀU THI"
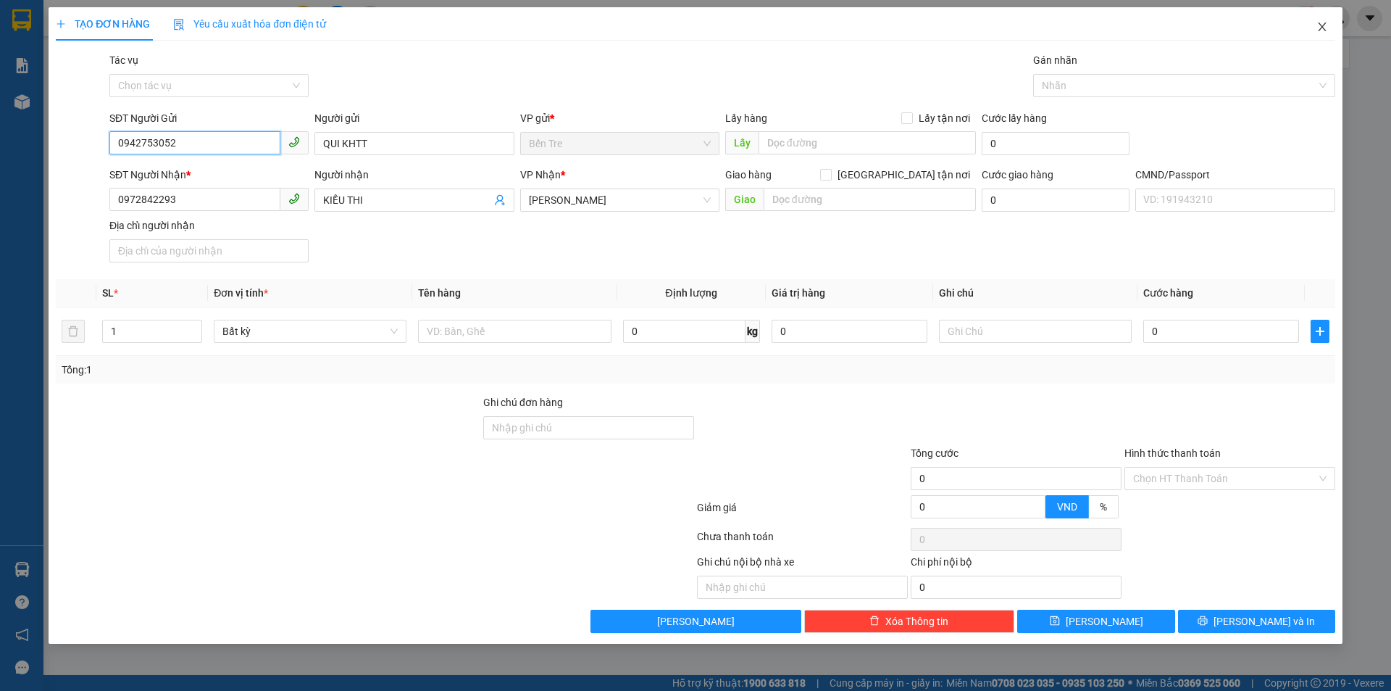
type input "0942753052"
click at [1324, 33] on span "Close" at bounding box center [1322, 27] width 41 height 41
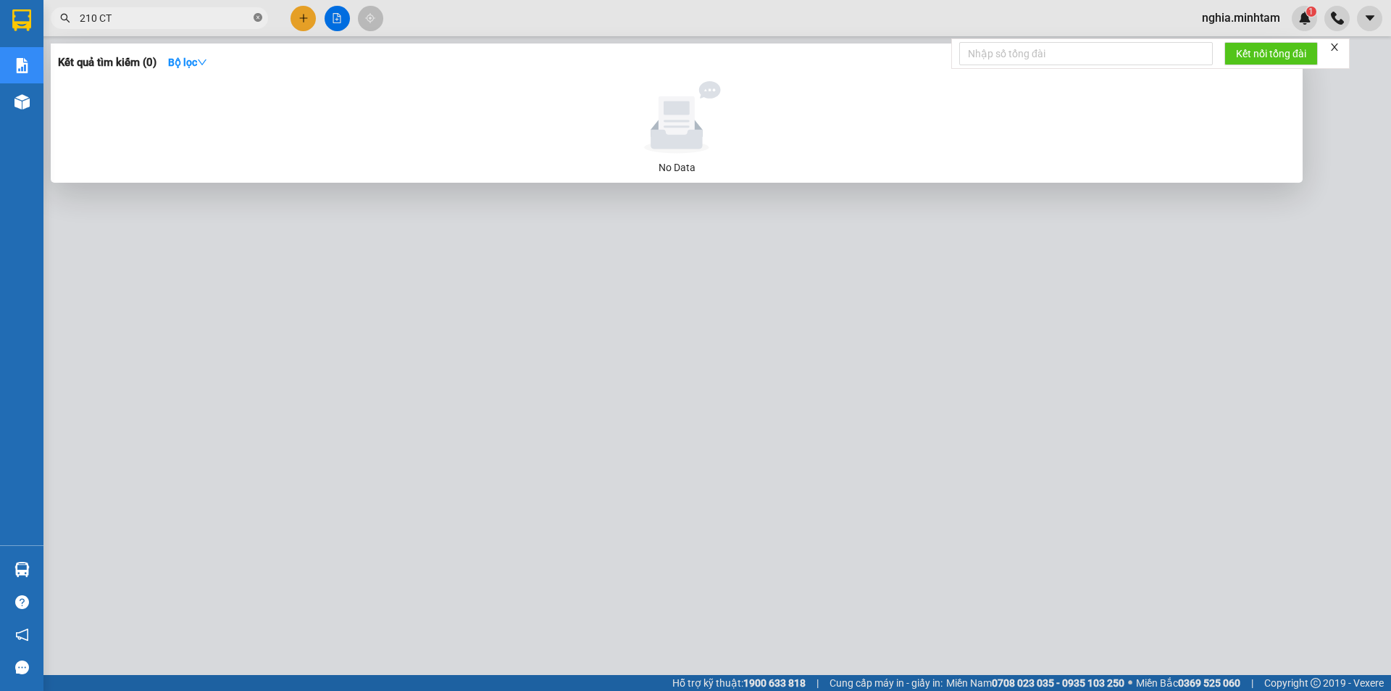
click at [260, 20] on icon "close-circle" at bounding box center [258, 17] width 9 height 9
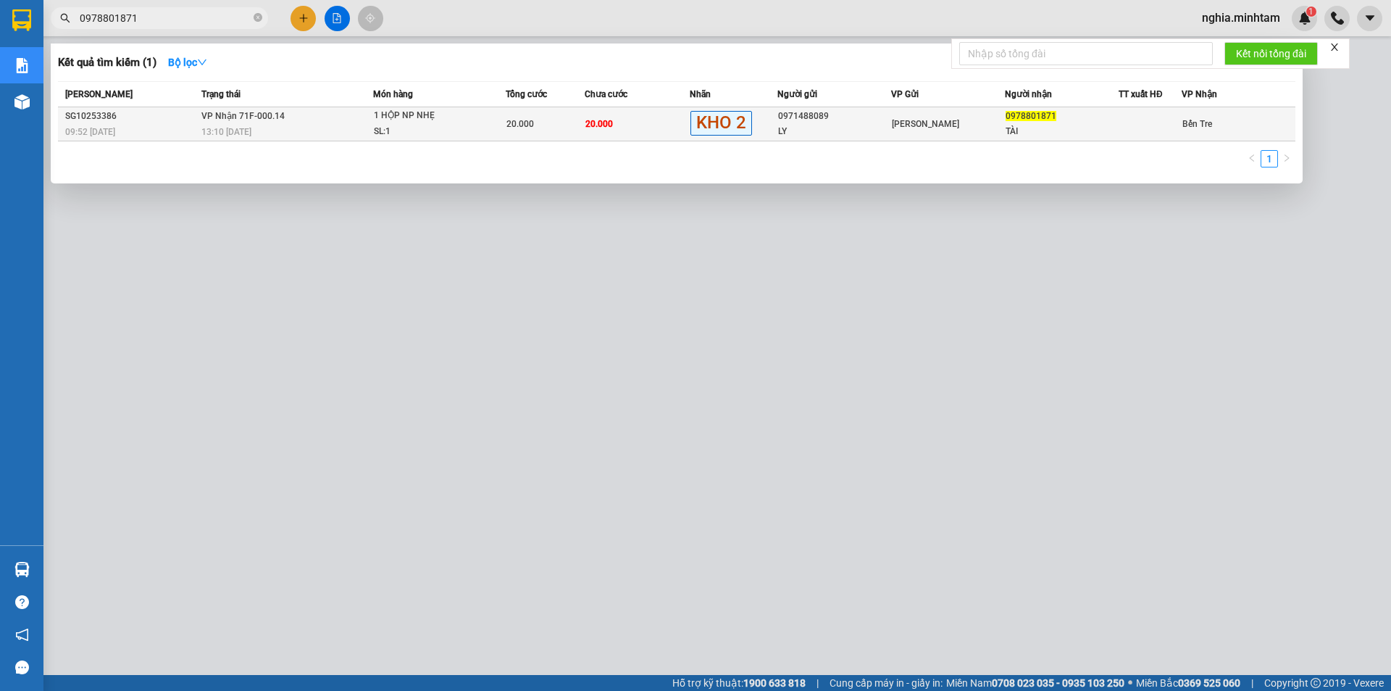
type input "0978801871"
click at [396, 118] on div "1 HỘP NP NHẸ" at bounding box center [428, 116] width 109 height 16
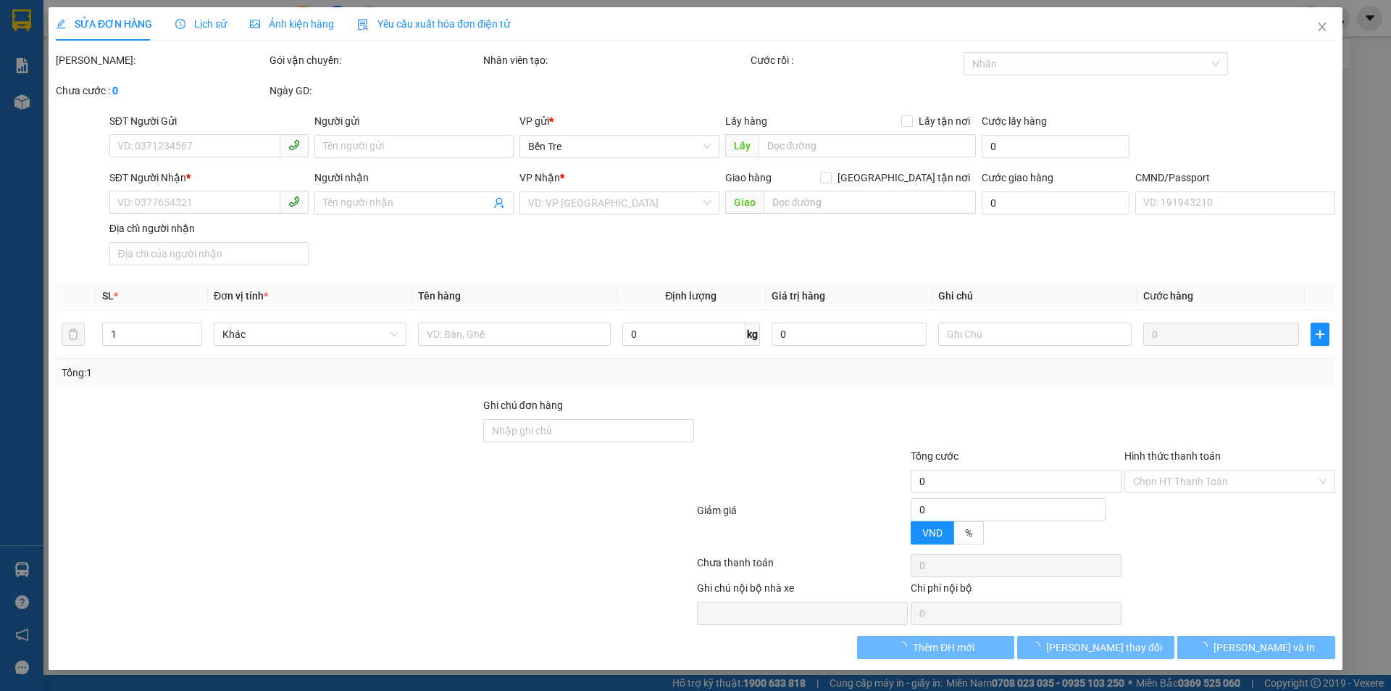
type input "0971488089"
type input "LY"
type input "0978801871"
type input "TÀI"
type input "NN KNM/ ĐG NG"
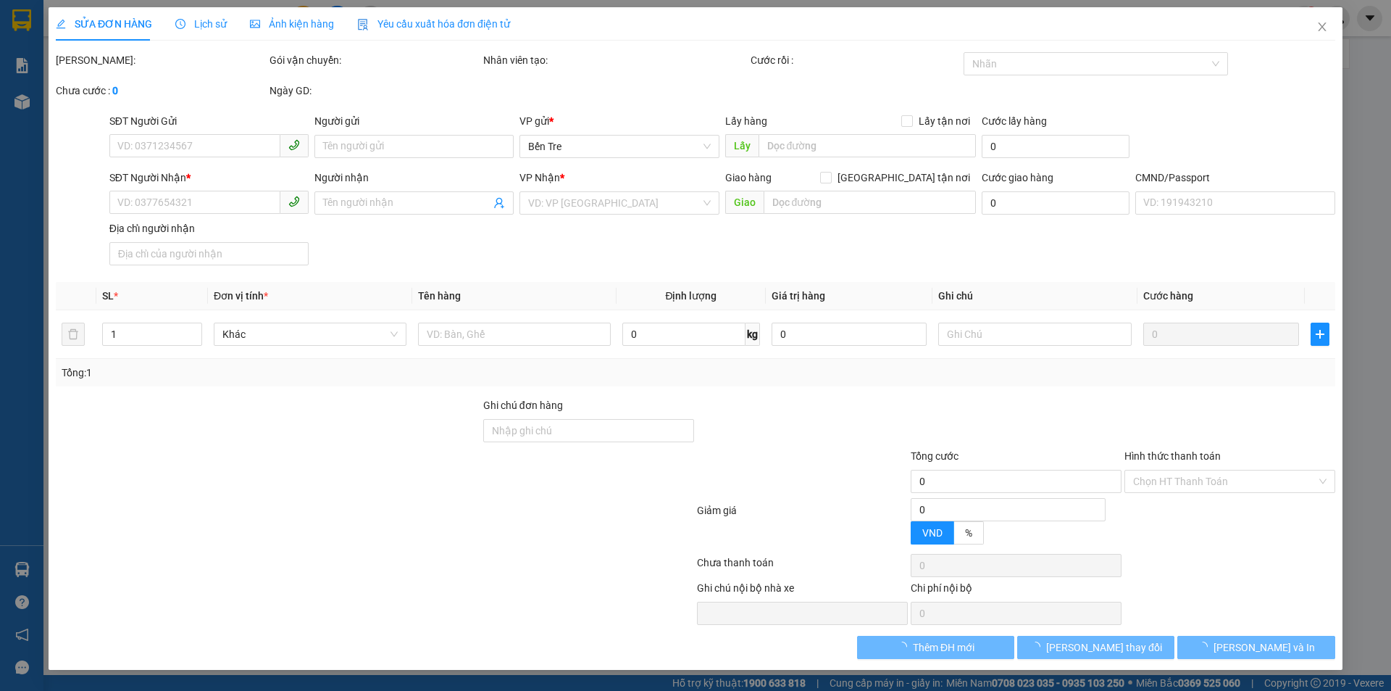
type input "20.000"
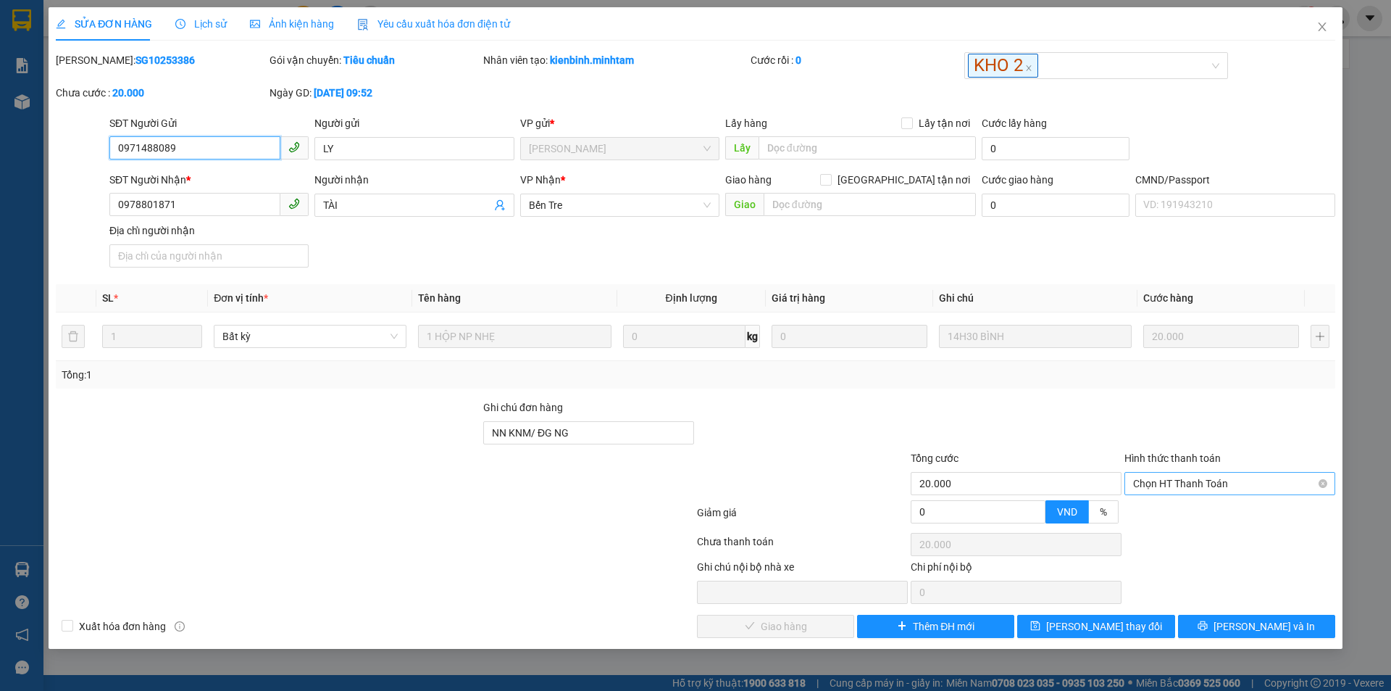
click at [1193, 480] on span "Chọn HT Thanh Toán" at bounding box center [1229, 483] width 193 height 22
click at [1174, 517] on div "Tại văn phòng" at bounding box center [1229, 512] width 193 height 16
type input "0"
click at [811, 622] on span "[PERSON_NAME] và [PERSON_NAME] hàng" at bounding box center [794, 626] width 139 height 16
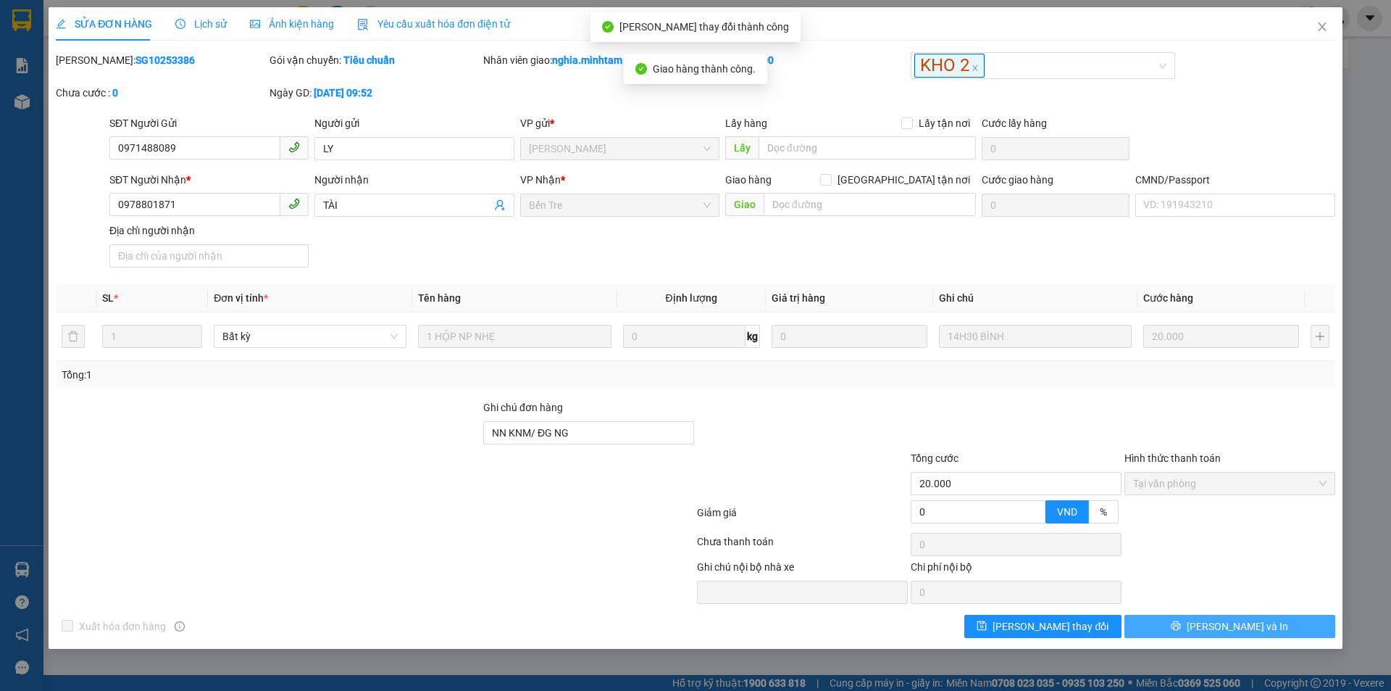
drag, startPoint x: 1262, startPoint y: 620, endPoint x: 1165, endPoint y: 570, distance: 108.6
click at [1260, 620] on button "[PERSON_NAME] và In" at bounding box center [1230, 625] width 211 height 23
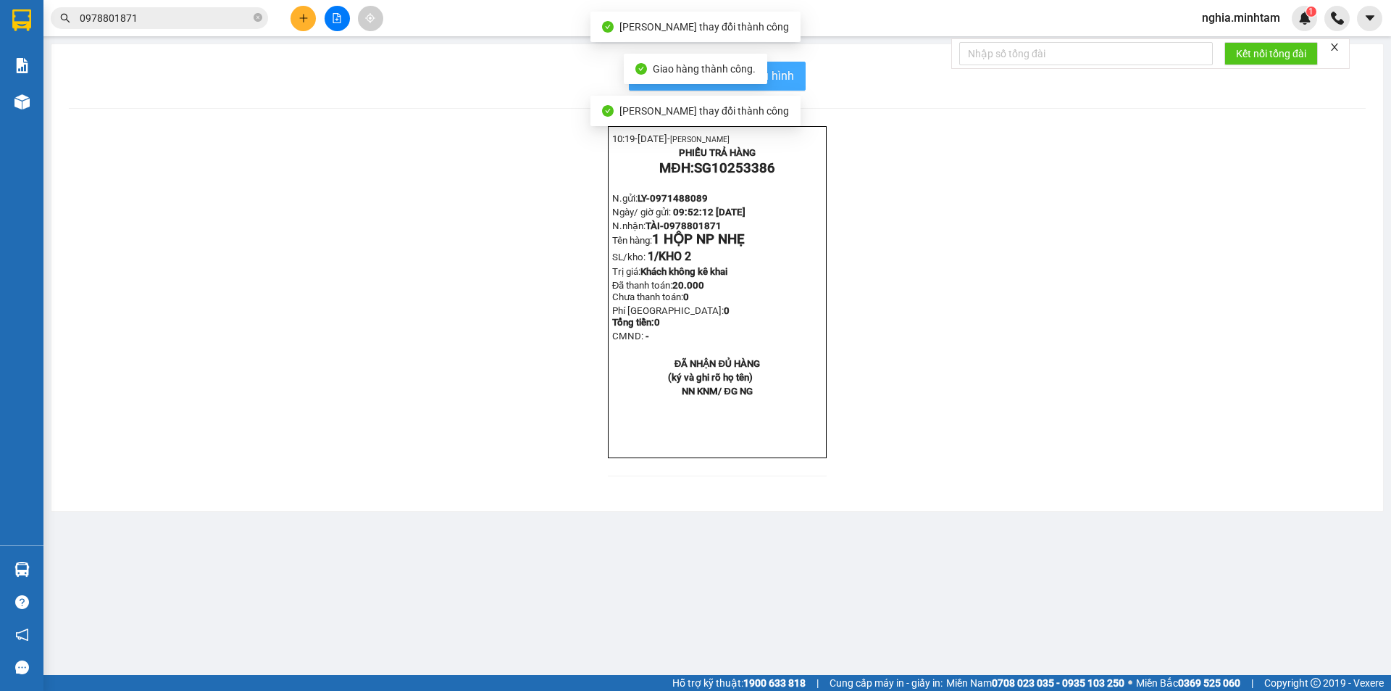
click at [797, 81] on button "In mẫu biên lai tự cấu hình" at bounding box center [717, 76] width 177 height 29
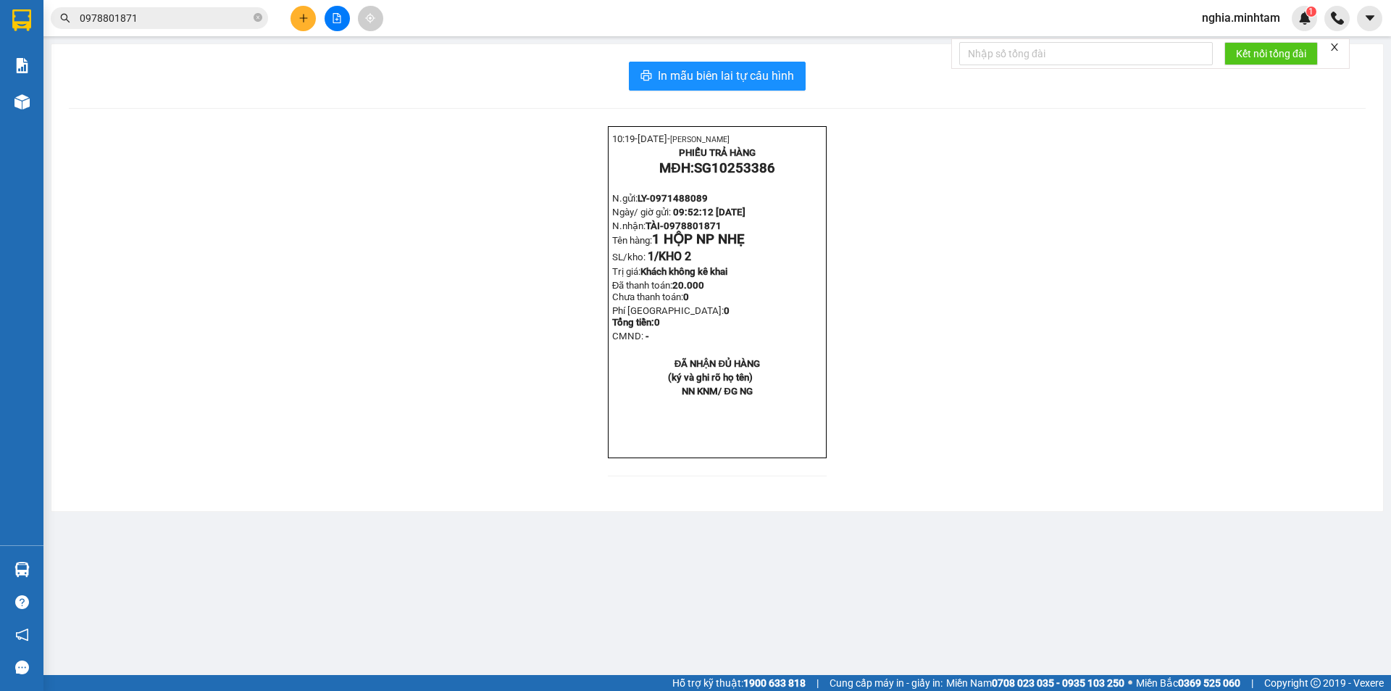
click at [191, 9] on span "0978801871" at bounding box center [159, 18] width 217 height 22
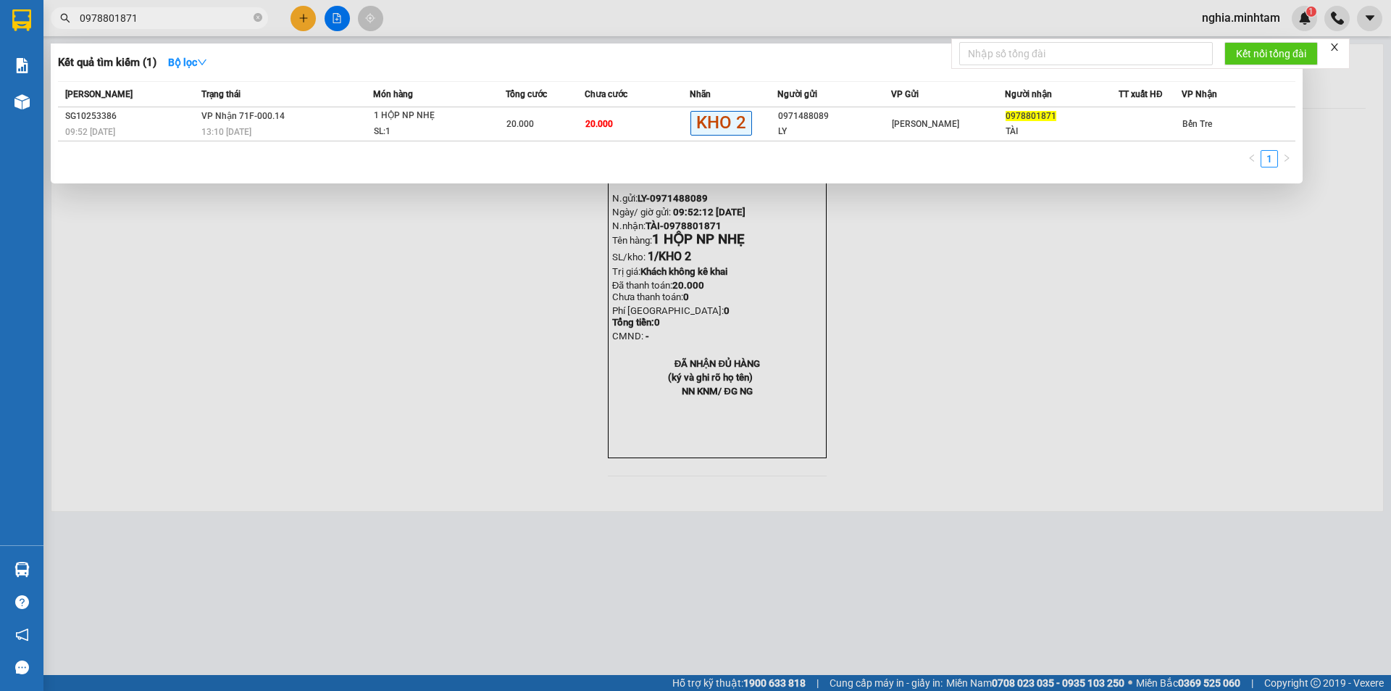
click at [162, 20] on input "0978801871" at bounding box center [165, 18] width 171 height 16
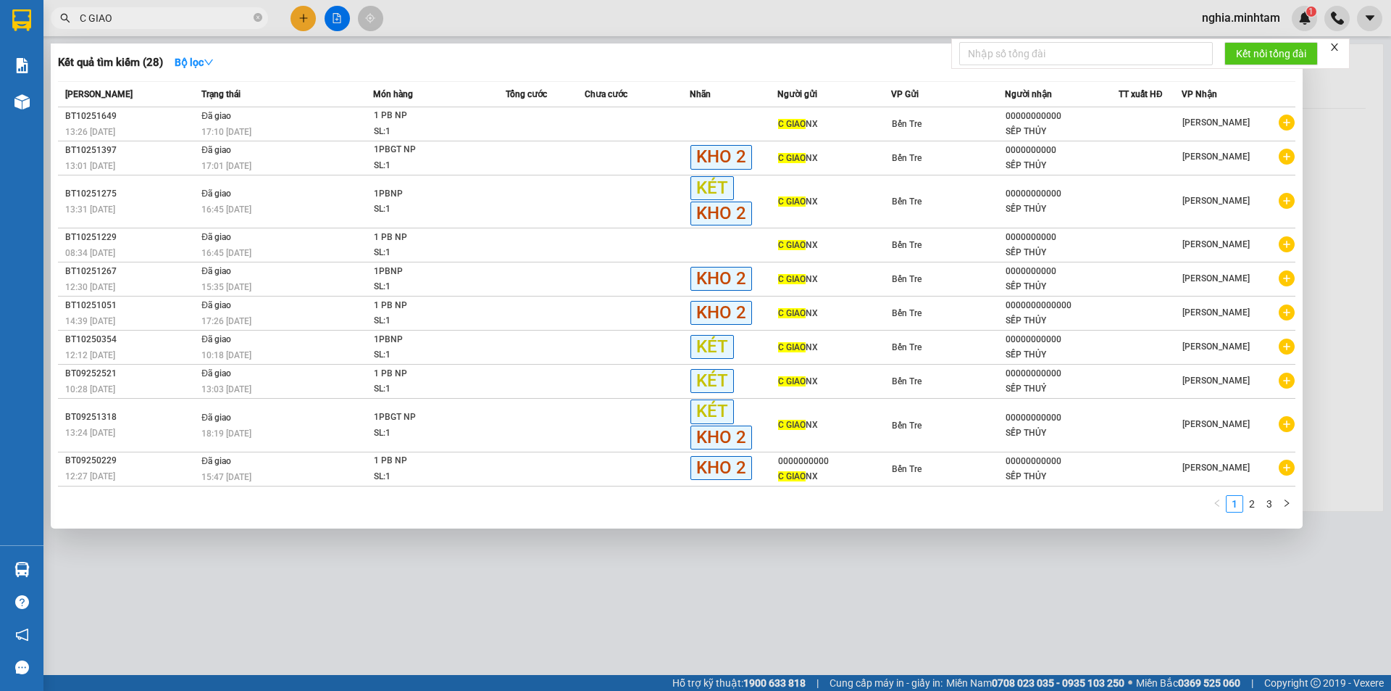
drag, startPoint x: 134, startPoint y: 16, endPoint x: 43, endPoint y: 25, distance: 91.1
click at [43, 25] on div "C GIAO" at bounding box center [141, 18] width 283 height 22
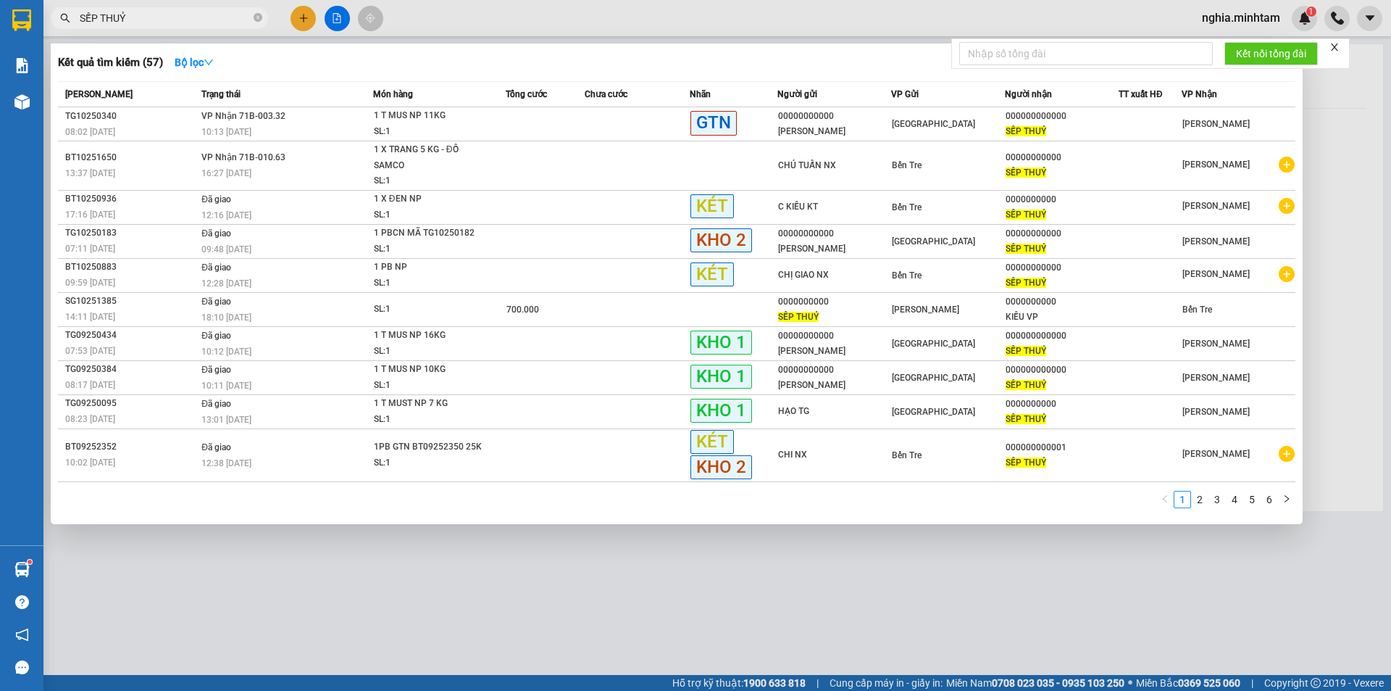
type input "SẾP THUỶ"
click at [425, 9] on div at bounding box center [695, 345] width 1391 height 691
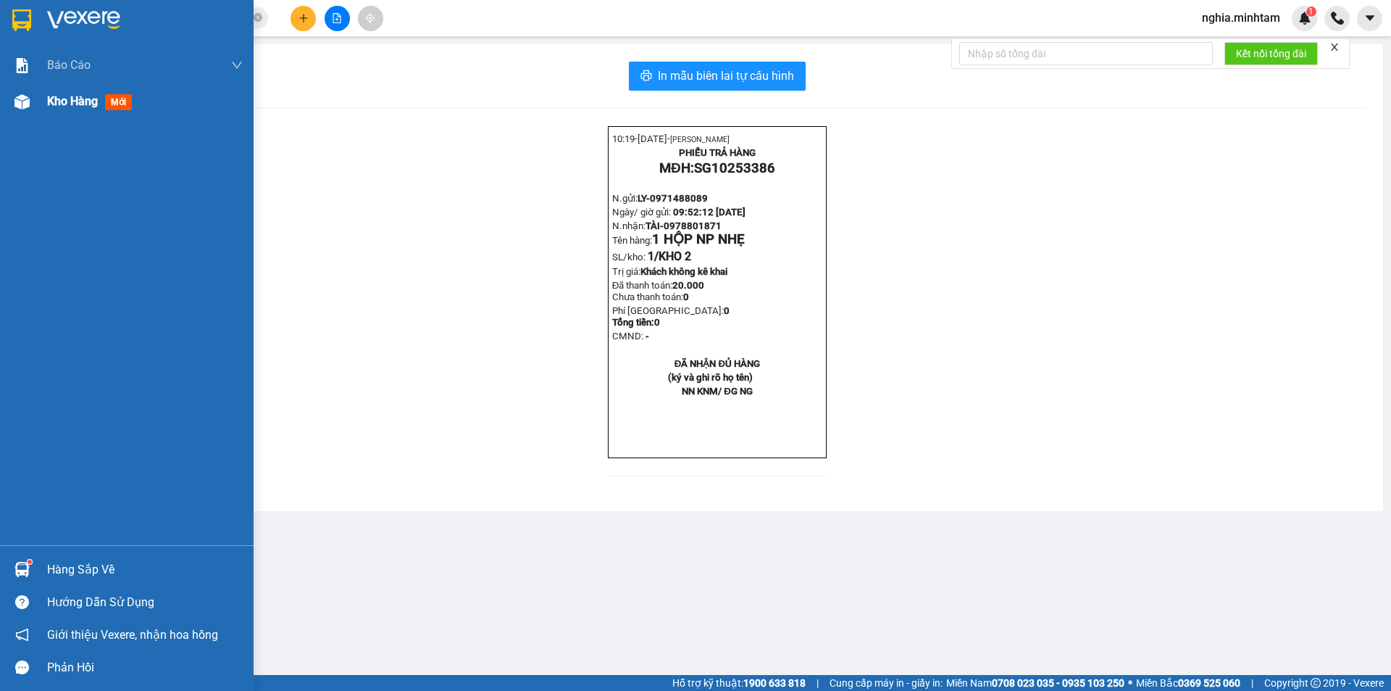
click at [85, 105] on span "Kho hàng" at bounding box center [72, 101] width 51 height 14
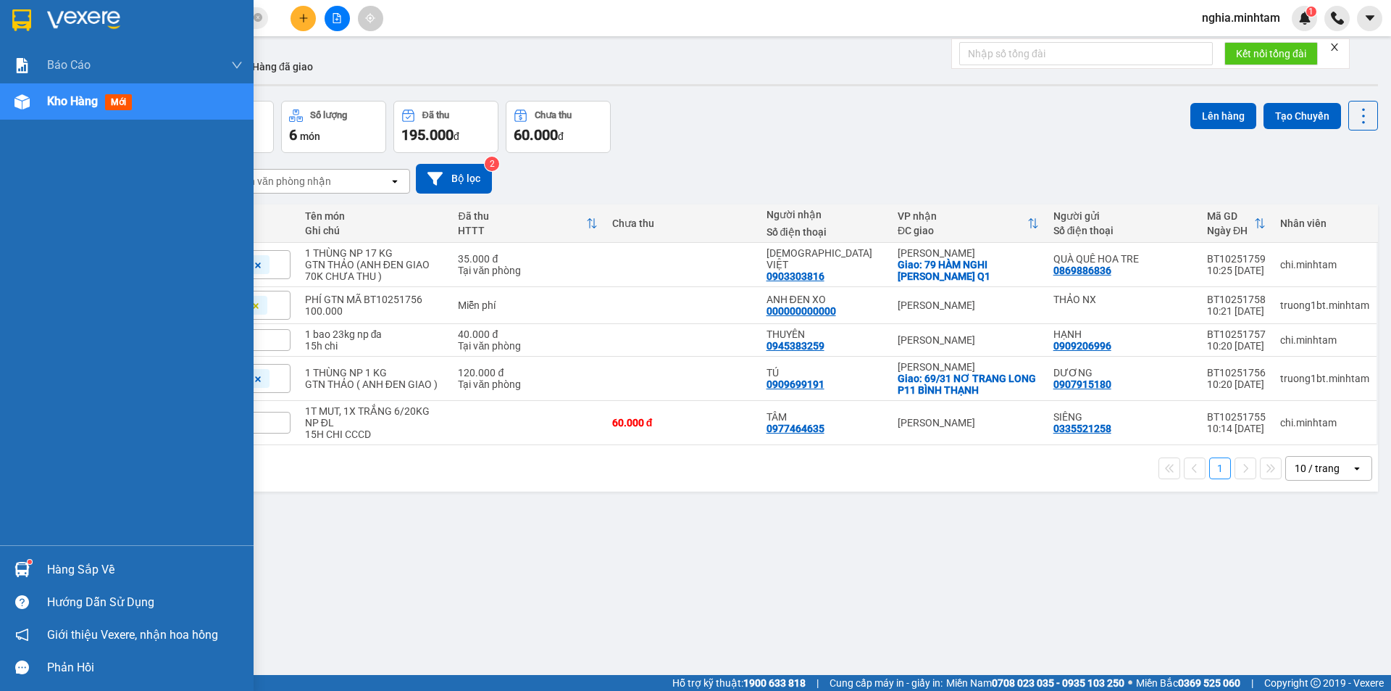
click at [55, 569] on div "Hàng sắp về" at bounding box center [145, 570] width 196 height 22
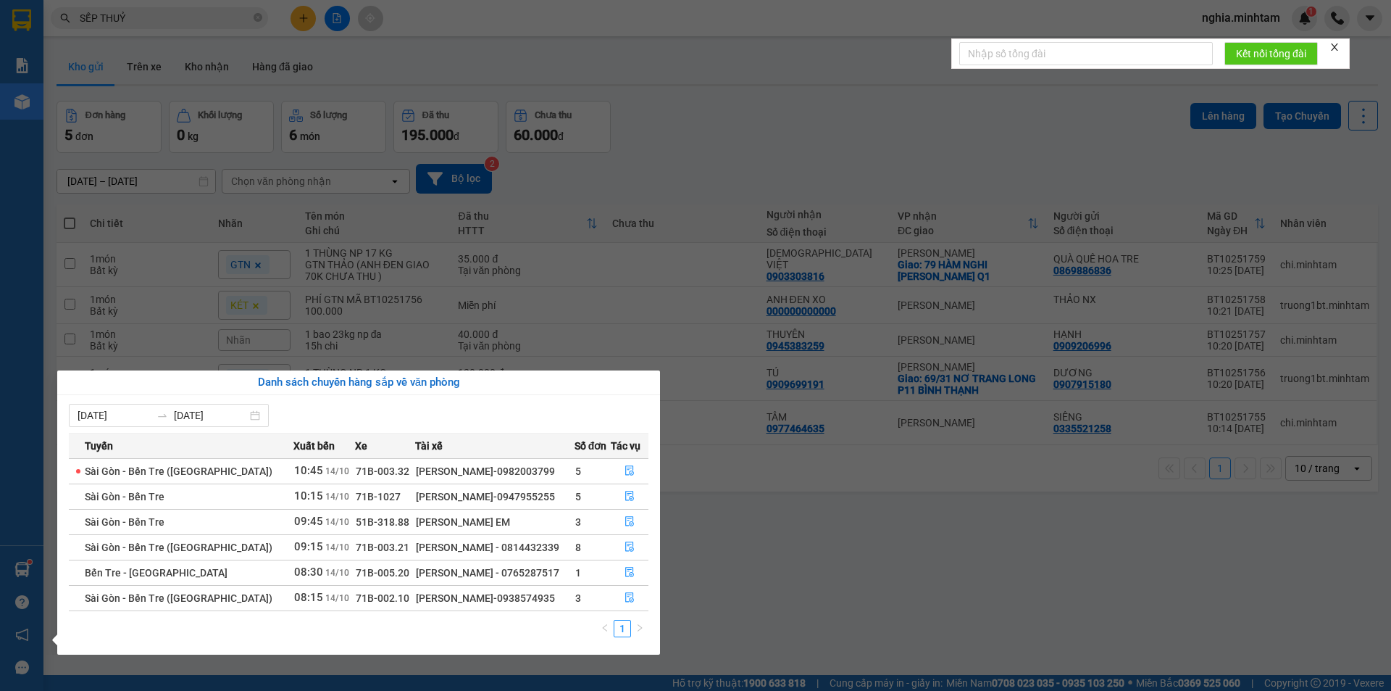
click at [838, 540] on section "Kết quả tìm kiếm ( 57 ) Bộ lọc Mã ĐH Trạng thái Món hàng Tổng cước Chưa cước Nh…" at bounding box center [695, 345] width 1391 height 691
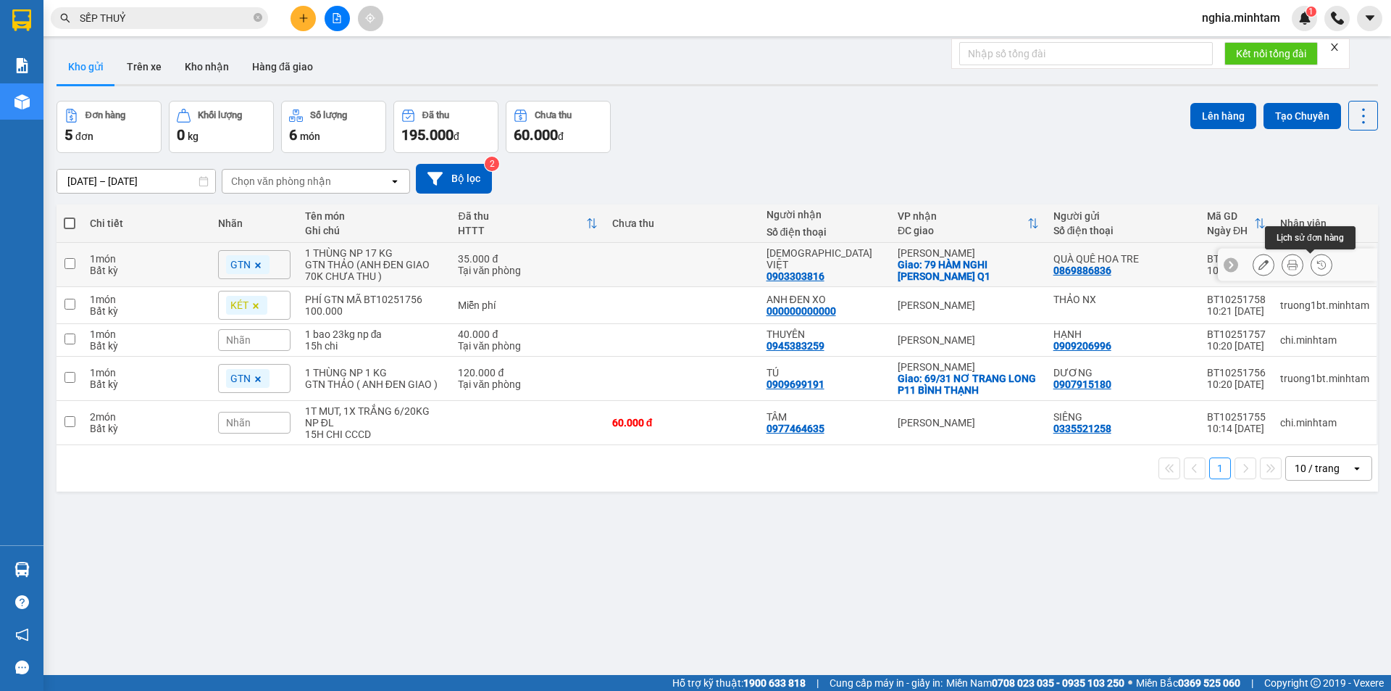
click at [1317, 264] on icon at bounding box center [1322, 264] width 10 height 10
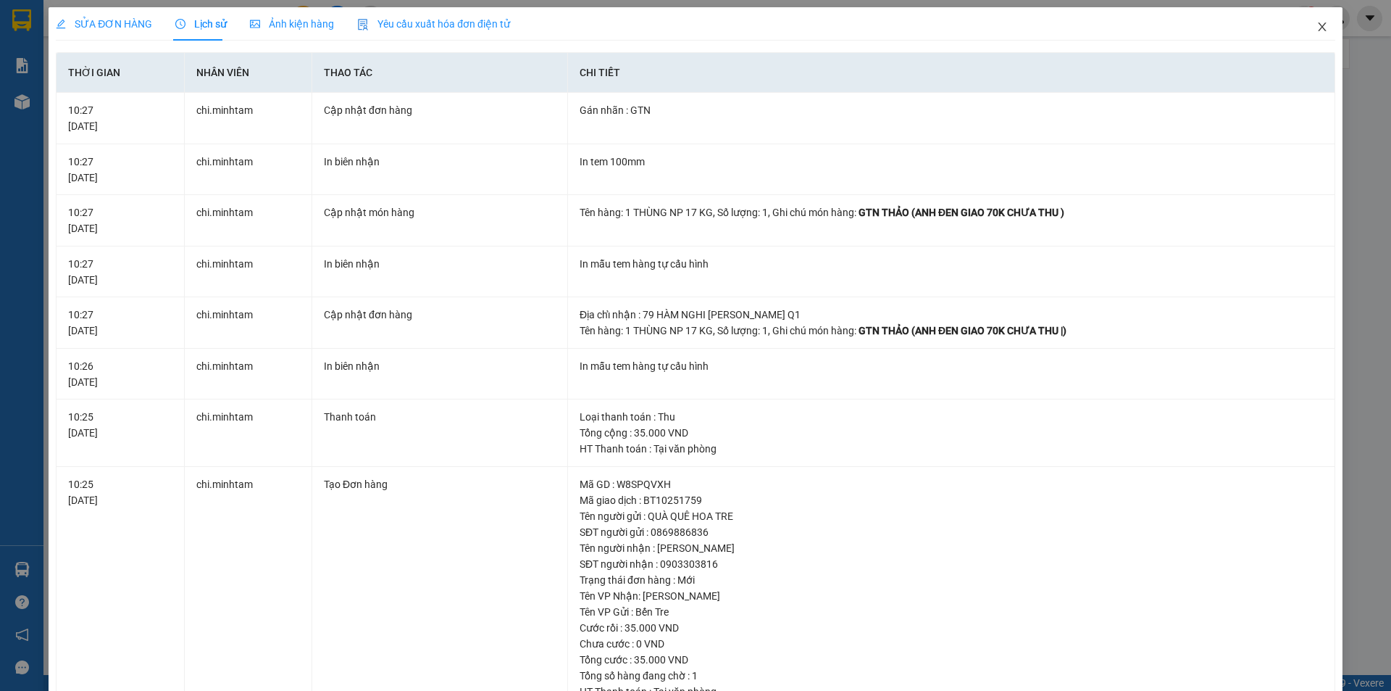
click at [1317, 23] on icon "close" at bounding box center [1323, 27] width 12 height 12
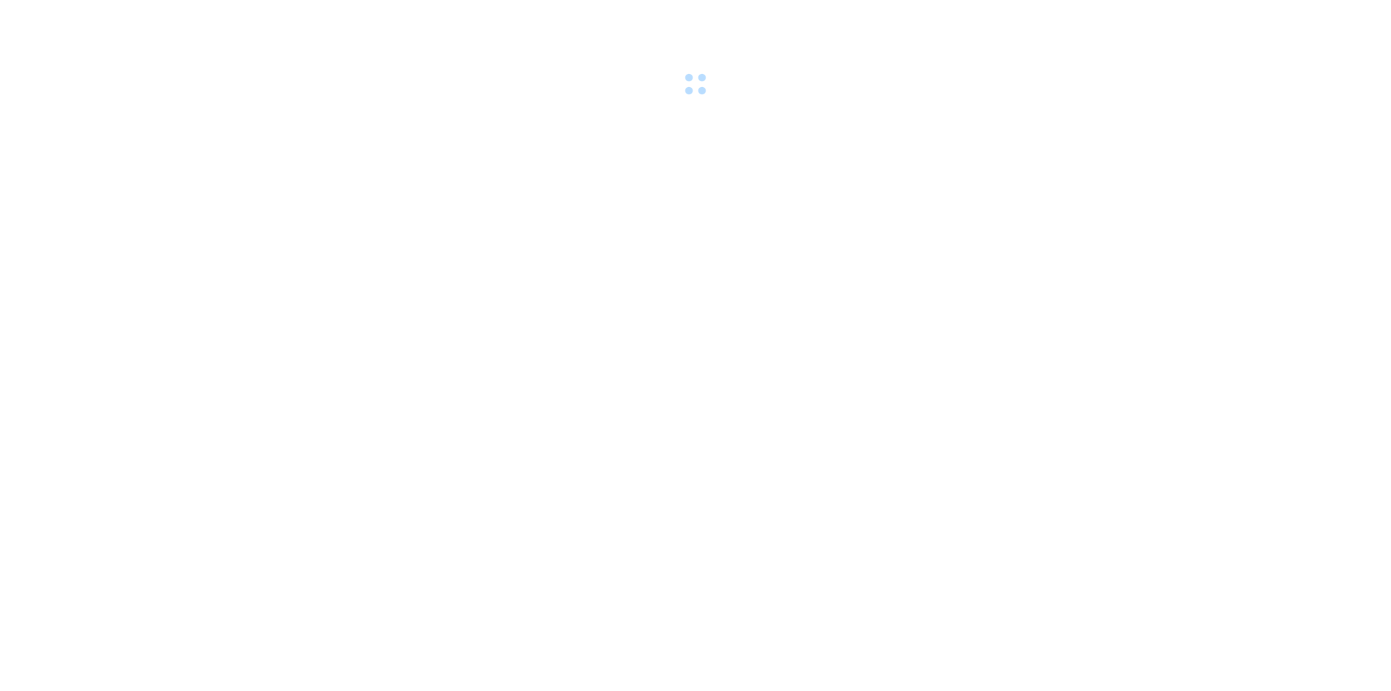
click at [292, 29] on div at bounding box center [695, 50] width 1391 height 100
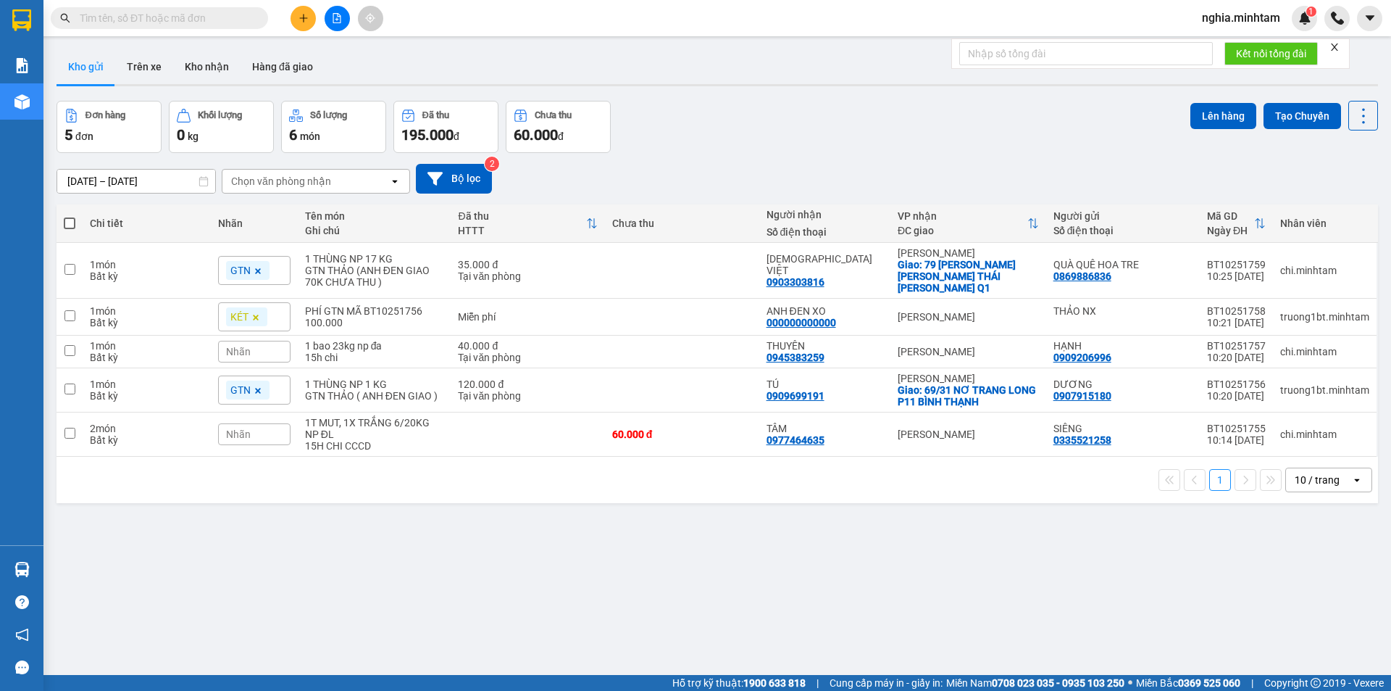
click at [148, 17] on input "text" at bounding box center [165, 18] width 171 height 16
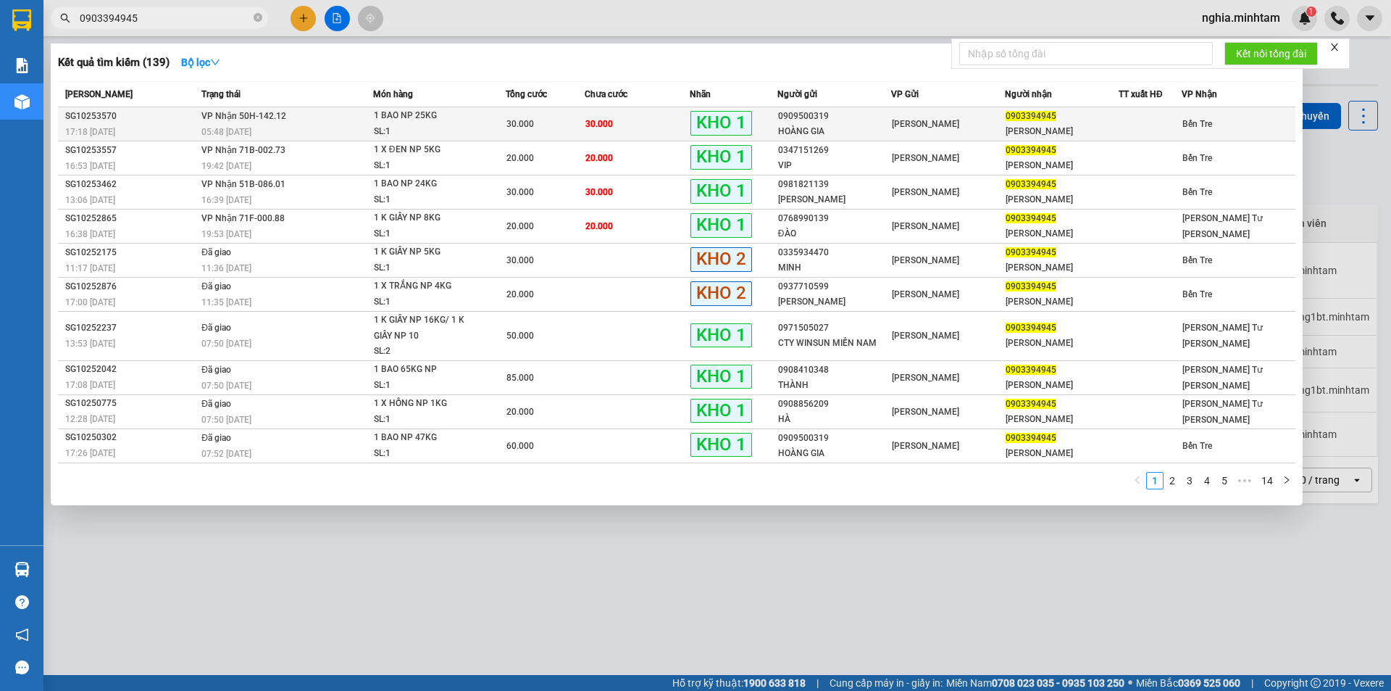
type input "0903394945"
click at [238, 113] on span "[PERSON_NAME] 50H-142.12" at bounding box center [243, 116] width 85 height 10
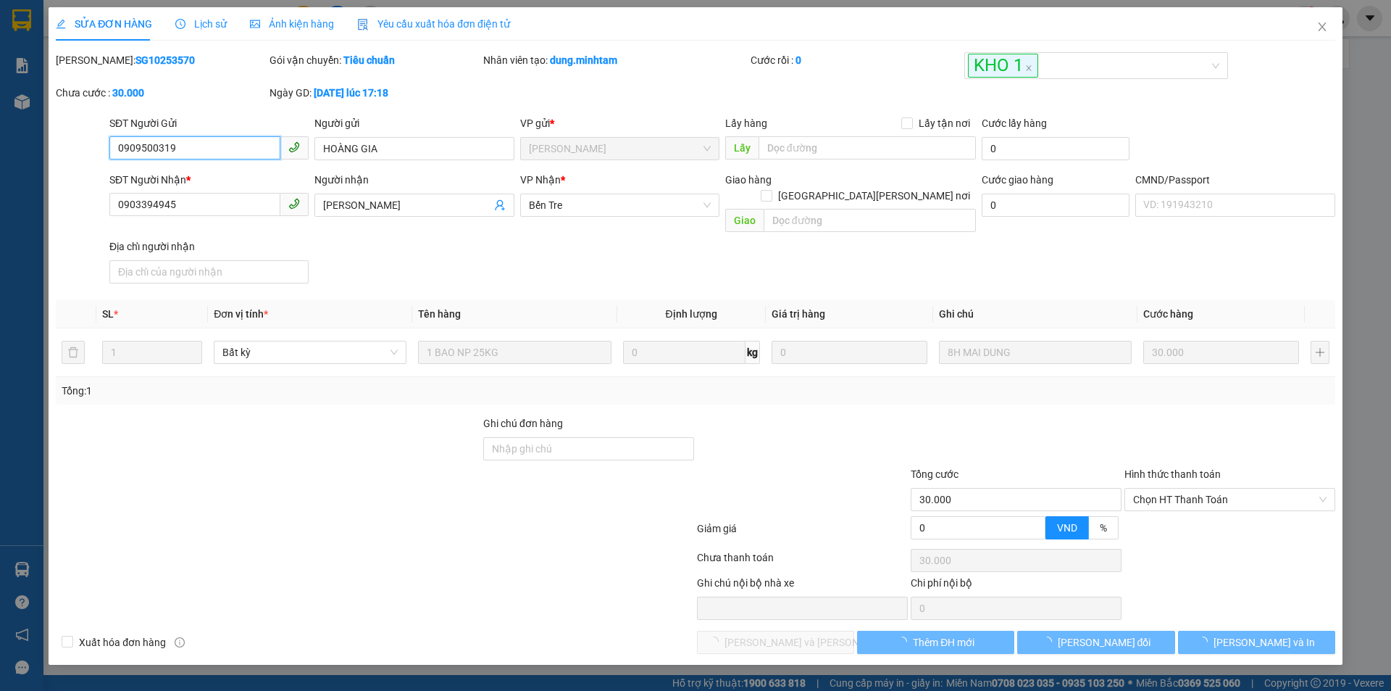
type input "0909500319"
type input "HOÀNG GIA"
type input "0903394945"
type input "[PERSON_NAME]"
type input "30.000"
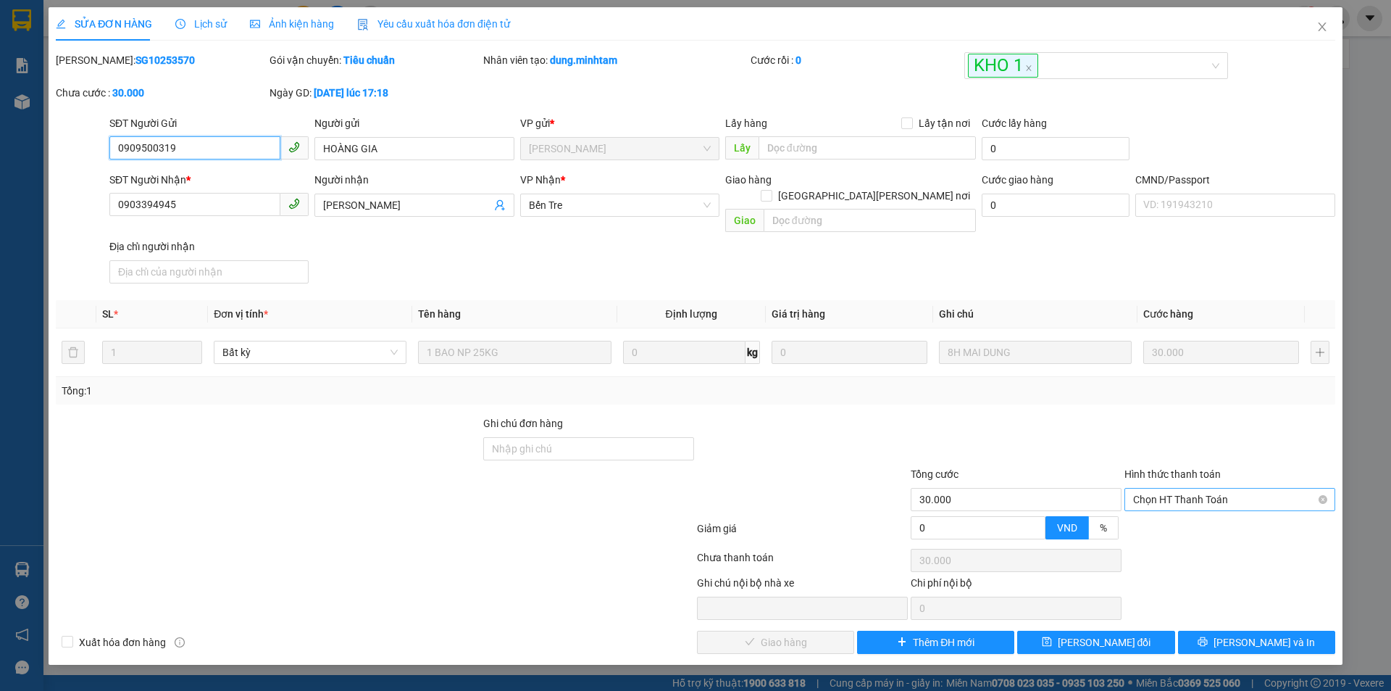
drag, startPoint x: 1195, startPoint y: 483, endPoint x: 1195, endPoint y: 499, distance: 16.7
click at [1195, 488] on span "Chọn HT Thanh Toán" at bounding box center [1229, 499] width 193 height 22
click at [1193, 512] on div "Tại văn phòng" at bounding box center [1229, 512] width 193 height 16
type input "0"
click at [774, 634] on span "[PERSON_NAME] và [PERSON_NAME] hàng" at bounding box center [823, 642] width 196 height 16
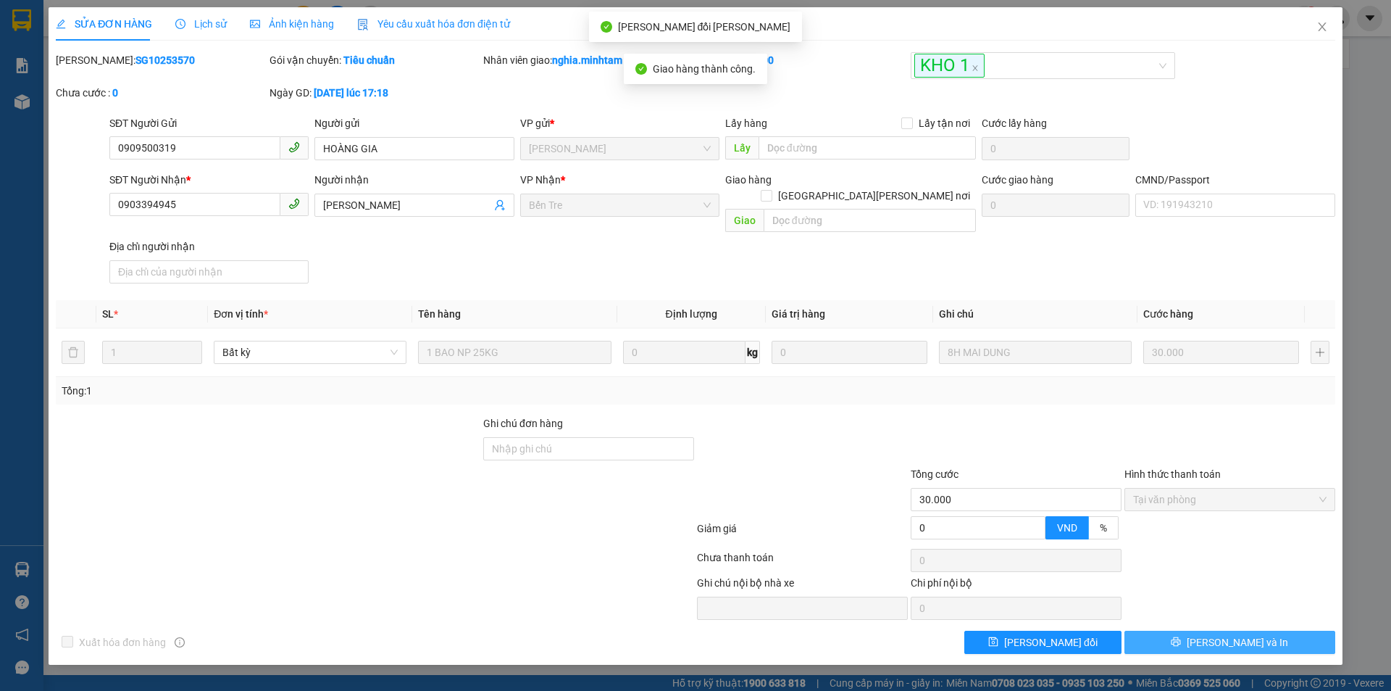
drag, startPoint x: 1301, startPoint y: 630, endPoint x: 1284, endPoint y: 625, distance: 17.9
click at [1285, 630] on button "[PERSON_NAME] và In" at bounding box center [1230, 641] width 211 height 23
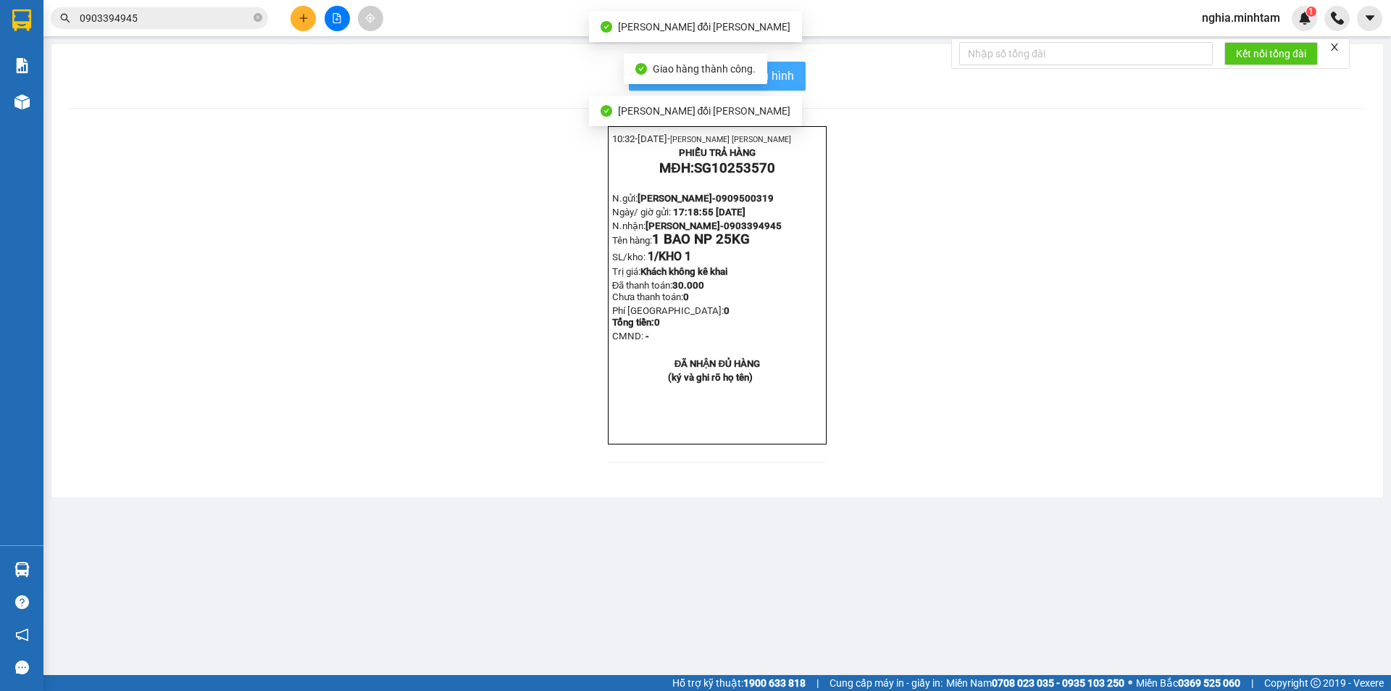
click at [783, 89] on button "In mẫu biên lai tự cấu hình" at bounding box center [717, 76] width 177 height 29
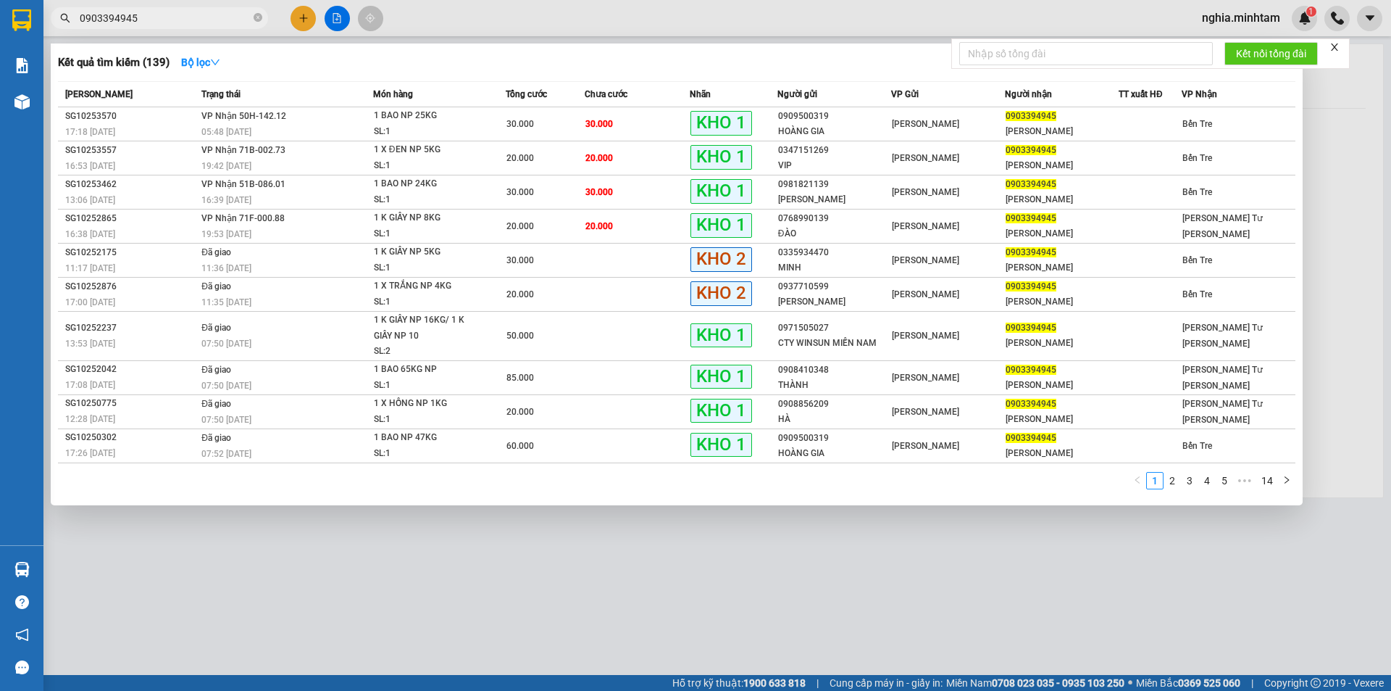
click at [165, 12] on input "0903394945" at bounding box center [165, 18] width 171 height 16
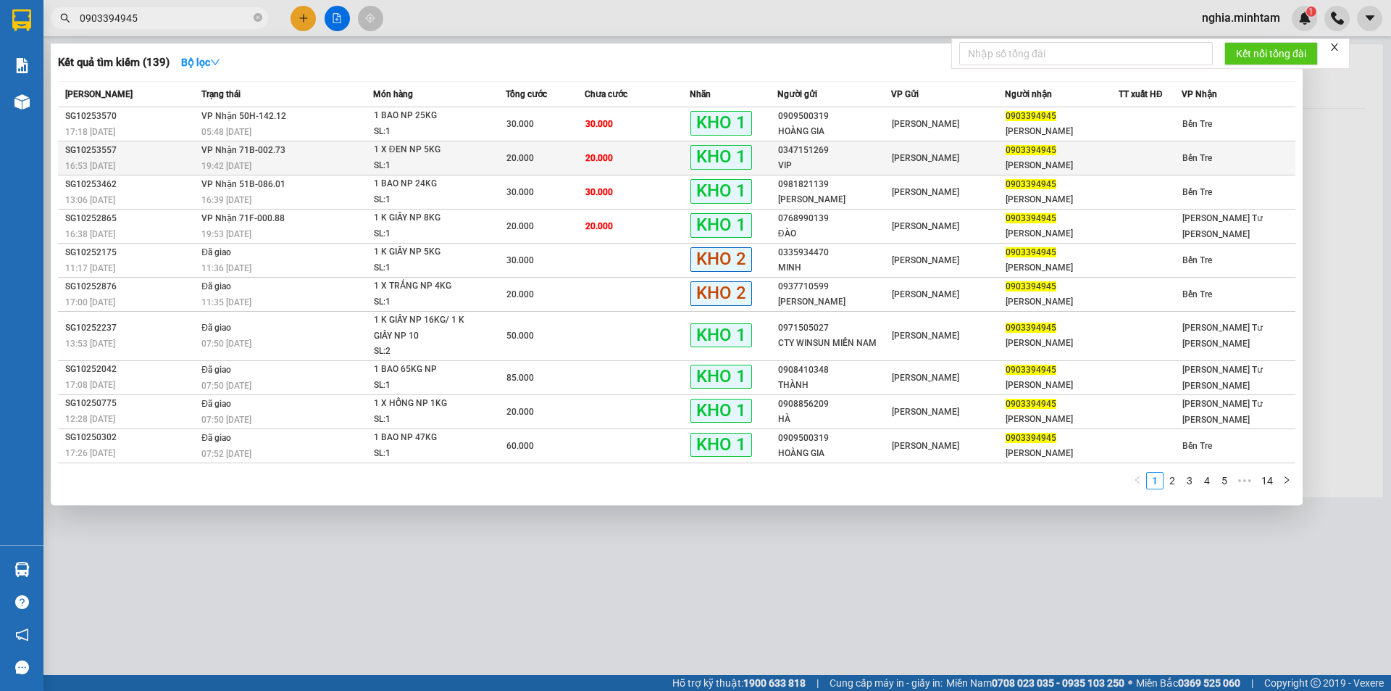
click at [201, 154] on td "[PERSON_NAME] 71B-002.73 19:42 [DATE]" at bounding box center [285, 158] width 175 height 34
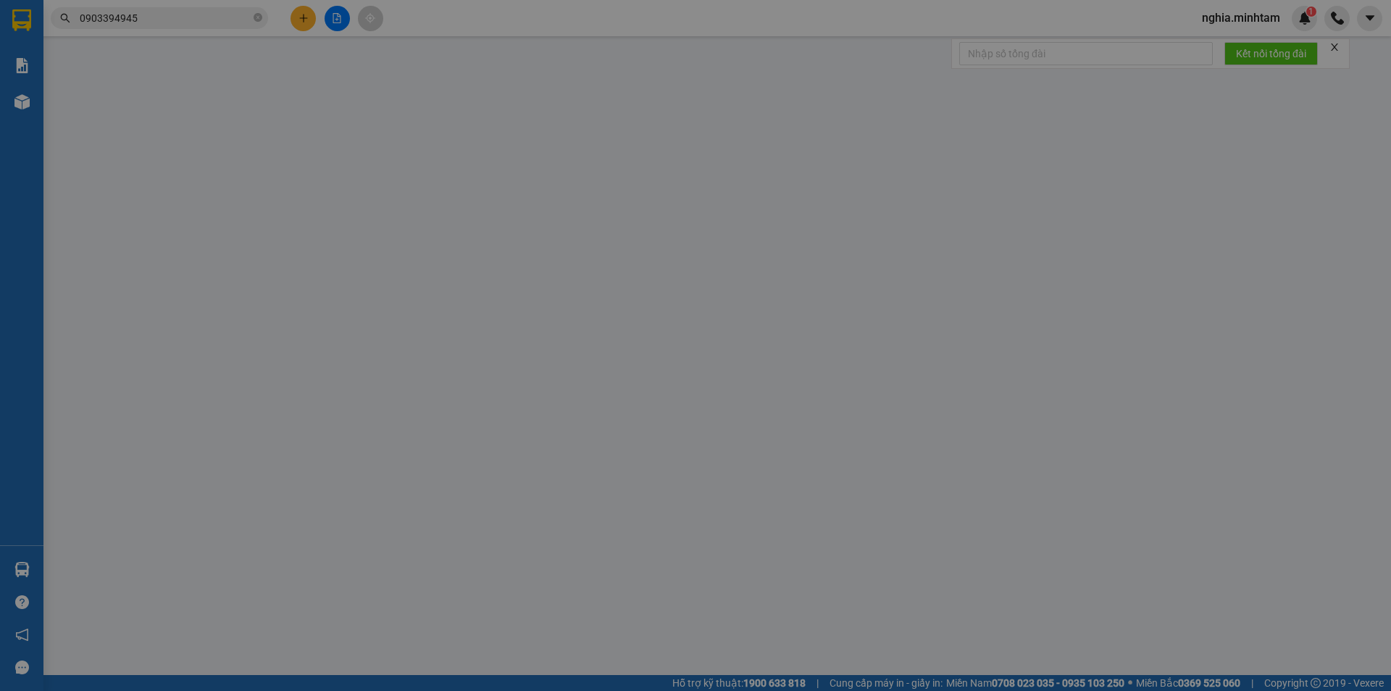
type input "0347151269"
type input "VIP"
type input "0903394945"
type input "[PERSON_NAME]"
type input "20.000"
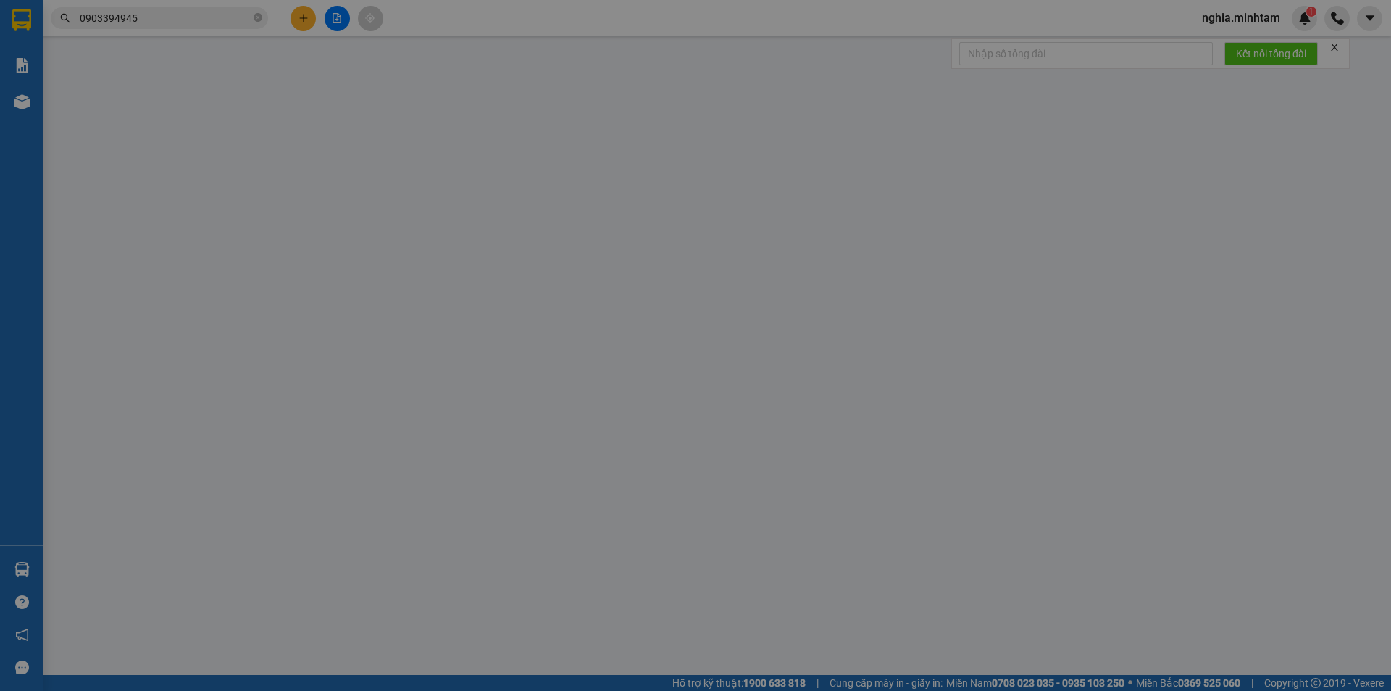
type input "20.000"
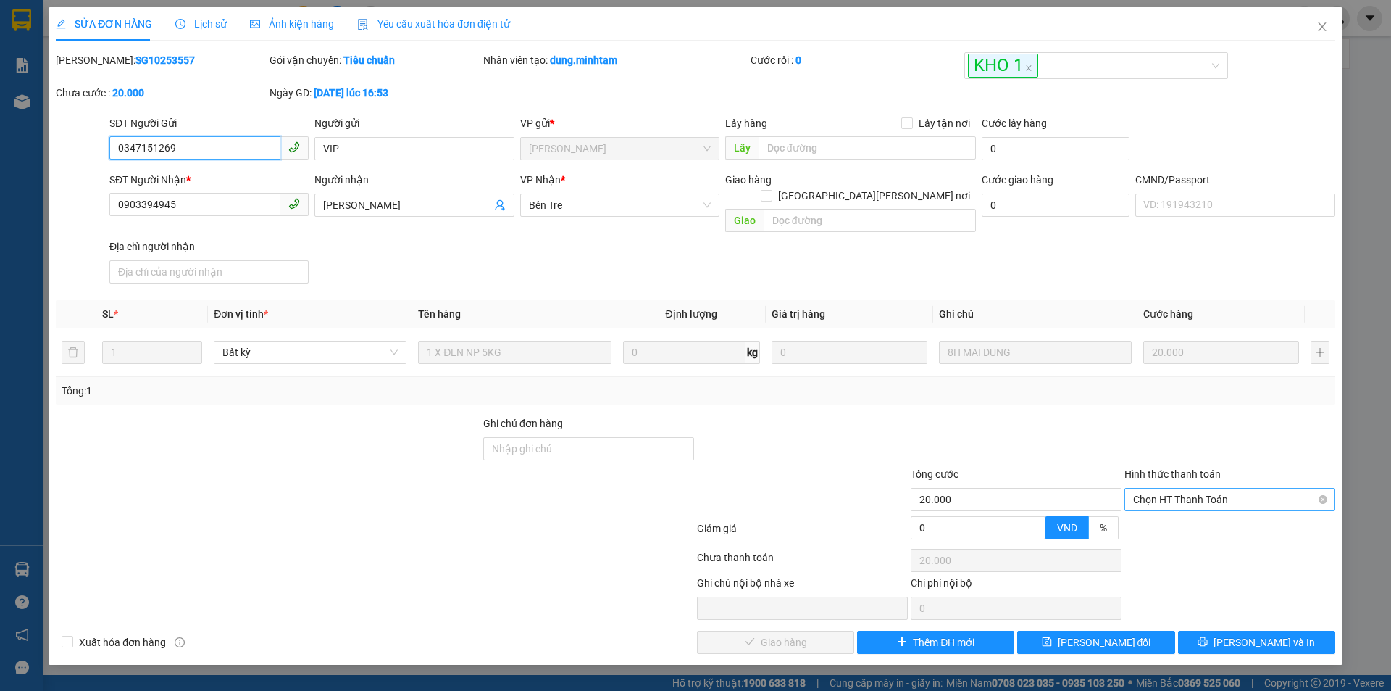
drag, startPoint x: 1180, startPoint y: 486, endPoint x: 1180, endPoint y: 493, distance: 8.0
click at [1180, 488] on span "Chọn HT Thanh Toán" at bounding box center [1229, 499] width 193 height 22
click at [1183, 523] on div "Tại văn phòng" at bounding box center [1230, 512] width 211 height 23
click at [798, 634] on span "[PERSON_NAME] và [PERSON_NAME] hàng" at bounding box center [823, 642] width 196 height 16
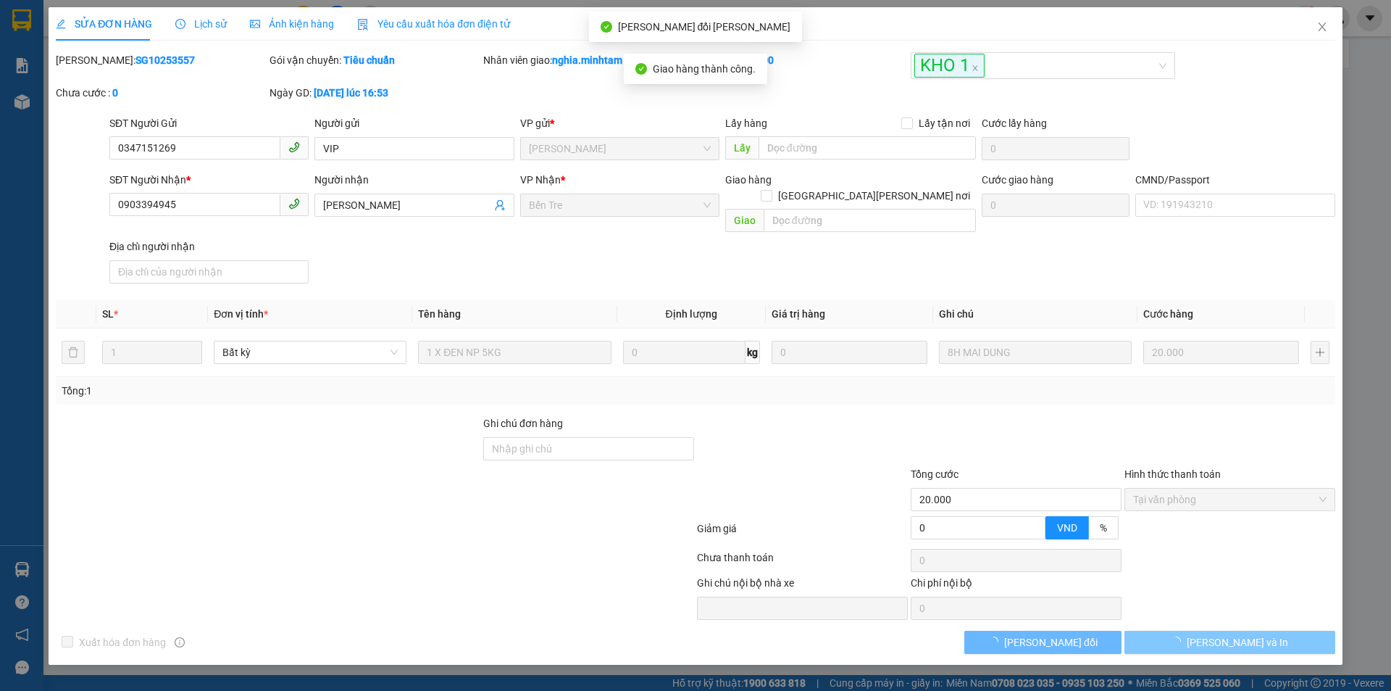
click at [1259, 630] on button "[PERSON_NAME] và In" at bounding box center [1230, 641] width 211 height 23
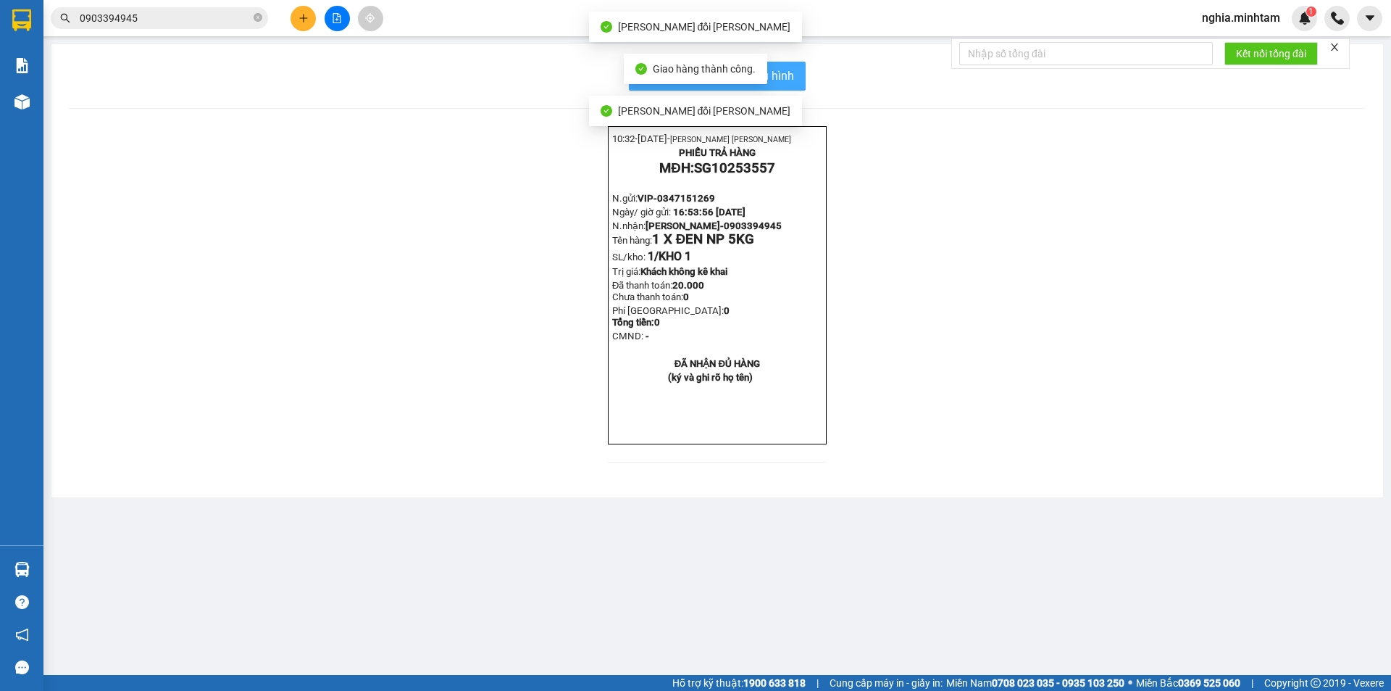
click at [782, 68] on span "In mẫu biên lai tự cấu hình" at bounding box center [726, 76] width 136 height 18
click at [164, 19] on input "0903394945" at bounding box center [165, 18] width 171 height 16
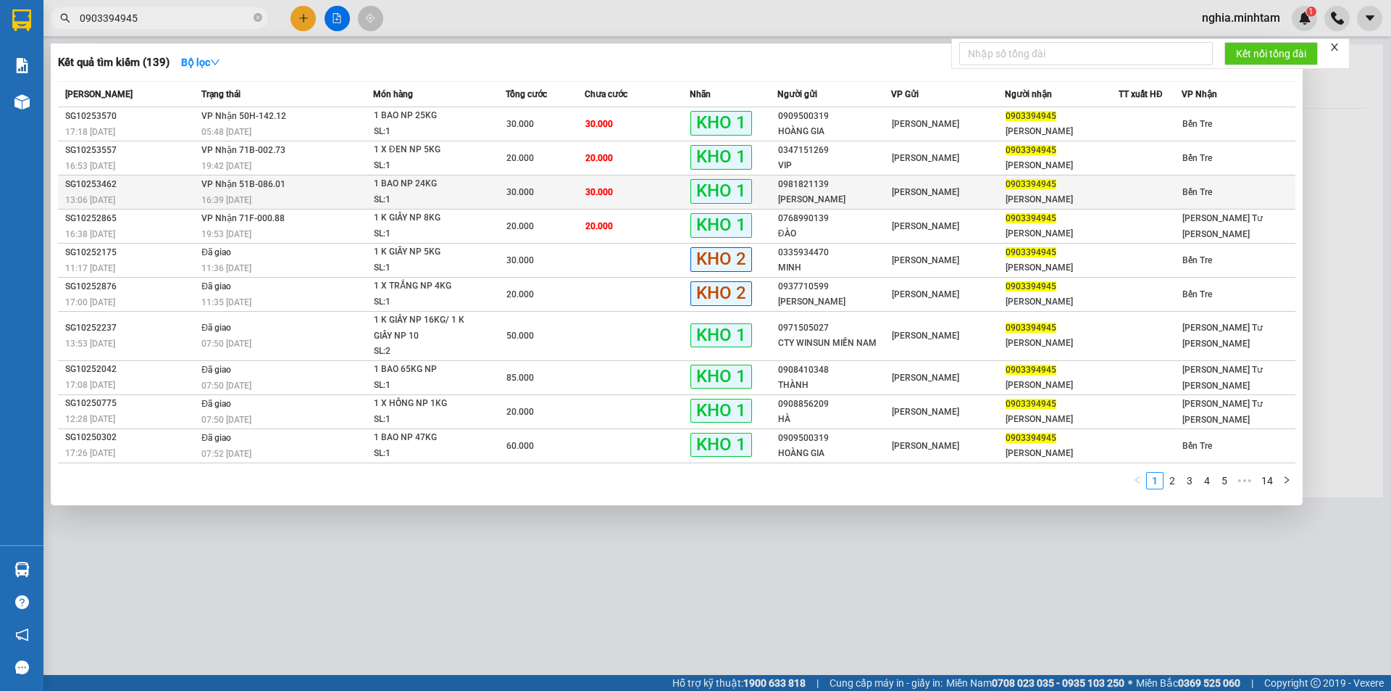
click at [250, 191] on td "[PERSON_NAME] 51B-086.01 16:39 [DATE]" at bounding box center [285, 192] width 175 height 34
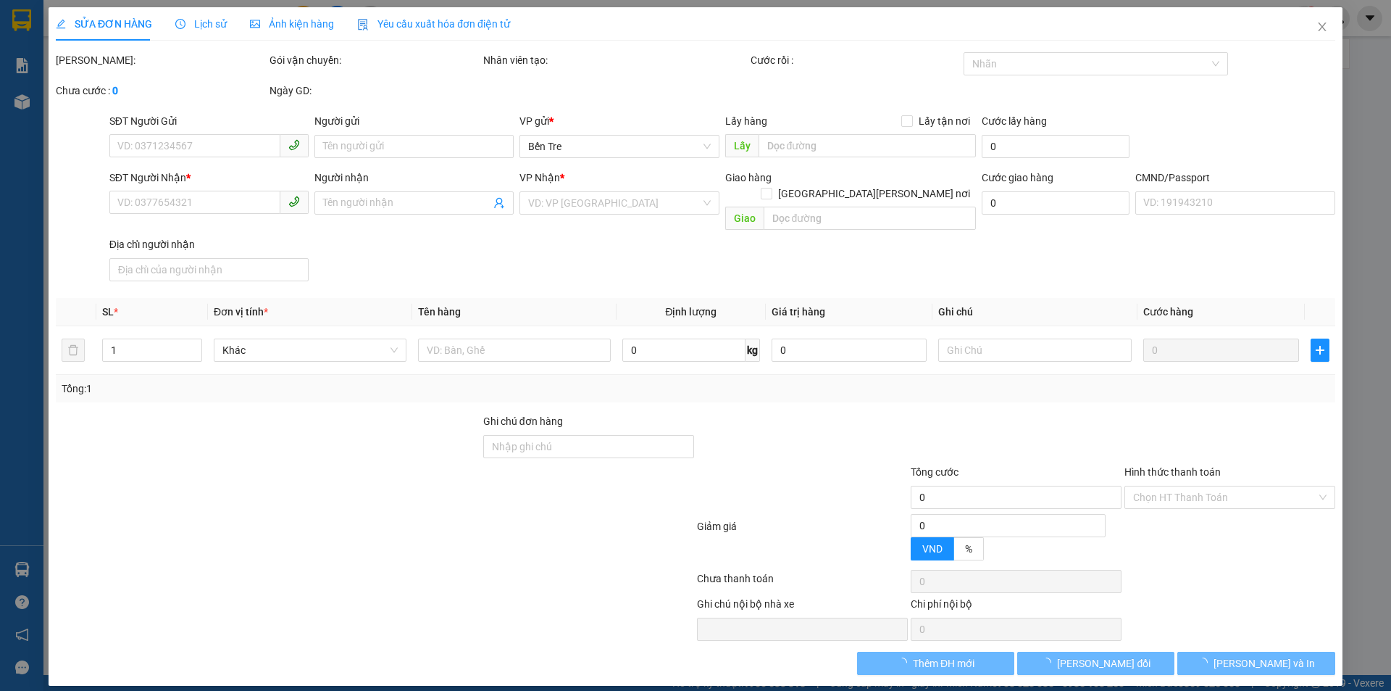
type input "0981821139"
type input "[PERSON_NAME]"
type input "0903394945"
type input "[PERSON_NAME]"
type input "30.000"
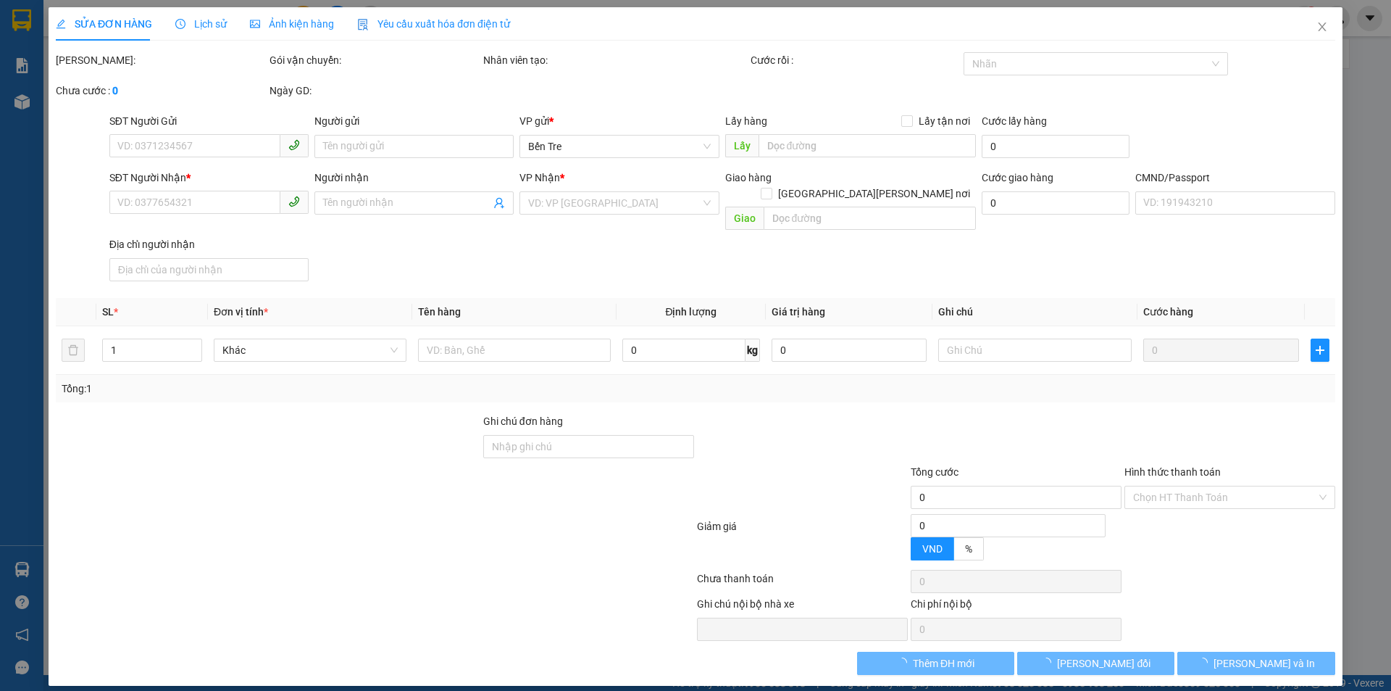
type input "30.000"
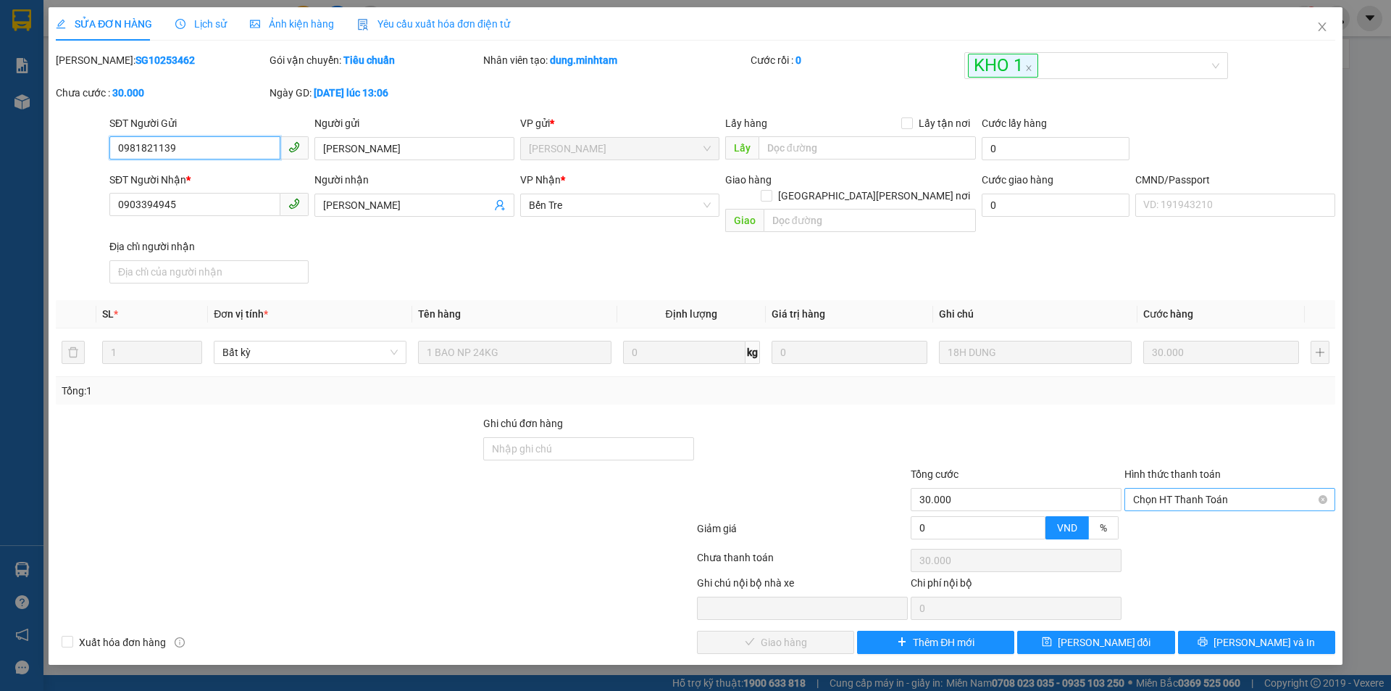
click at [1178, 488] on span "Chọn HT Thanh Toán" at bounding box center [1229, 499] width 193 height 22
click at [1191, 518] on div "Tại văn phòng" at bounding box center [1229, 512] width 193 height 16
click at [821, 634] on span "[PERSON_NAME] và [PERSON_NAME] hàng" at bounding box center [823, 642] width 196 height 16
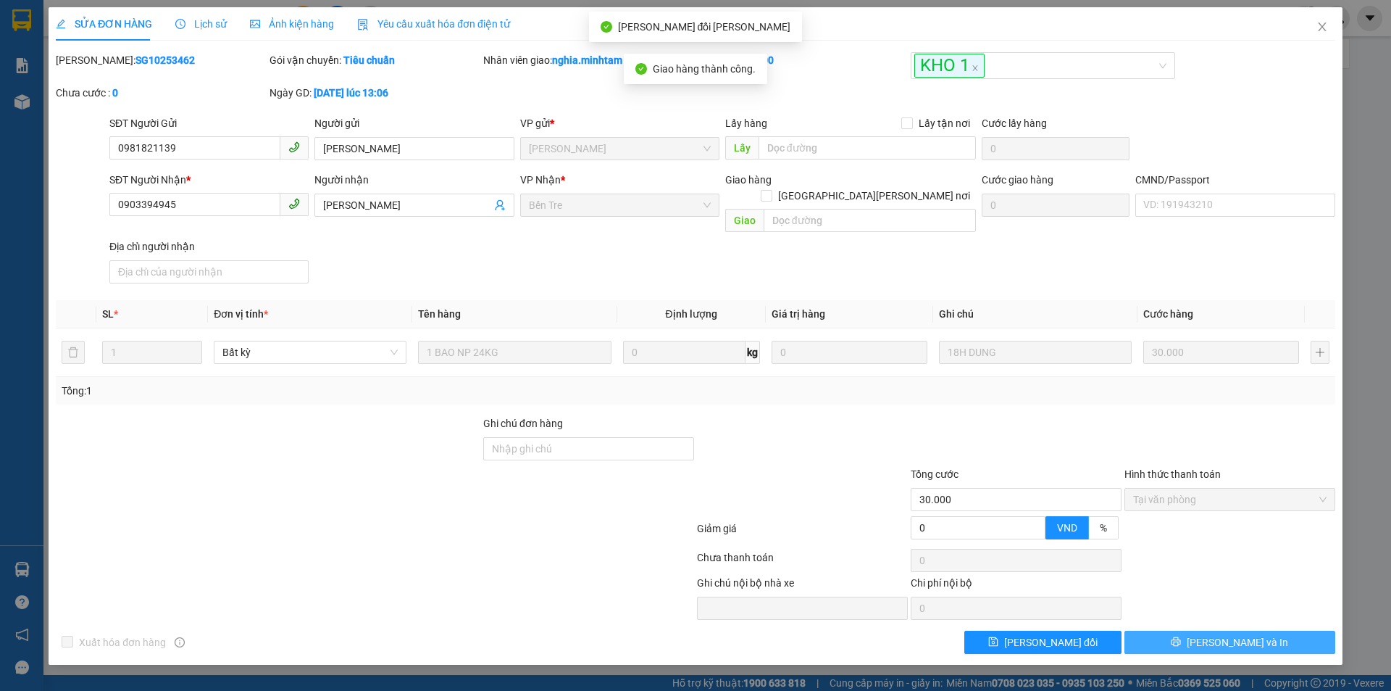
click at [1262, 632] on button "[PERSON_NAME] và In" at bounding box center [1230, 641] width 211 height 23
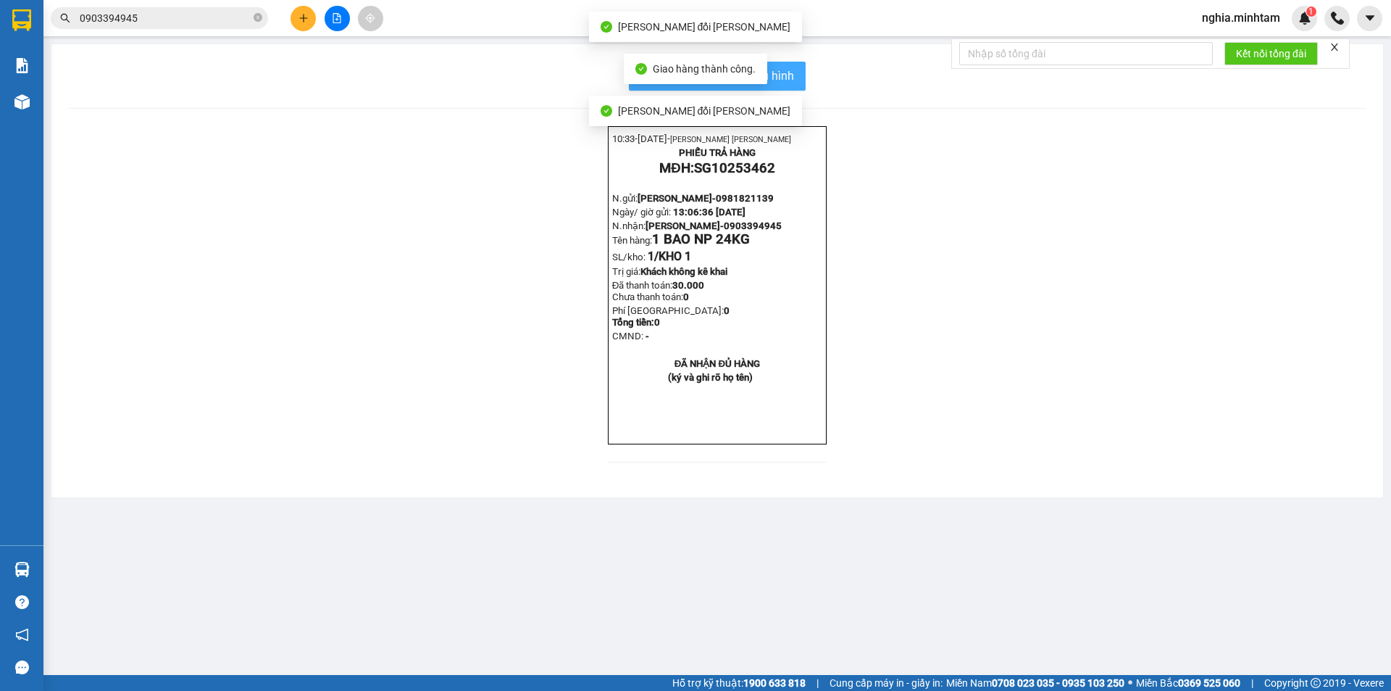
click at [804, 75] on button "In mẫu biên lai tự cấu hình" at bounding box center [717, 76] width 177 height 29
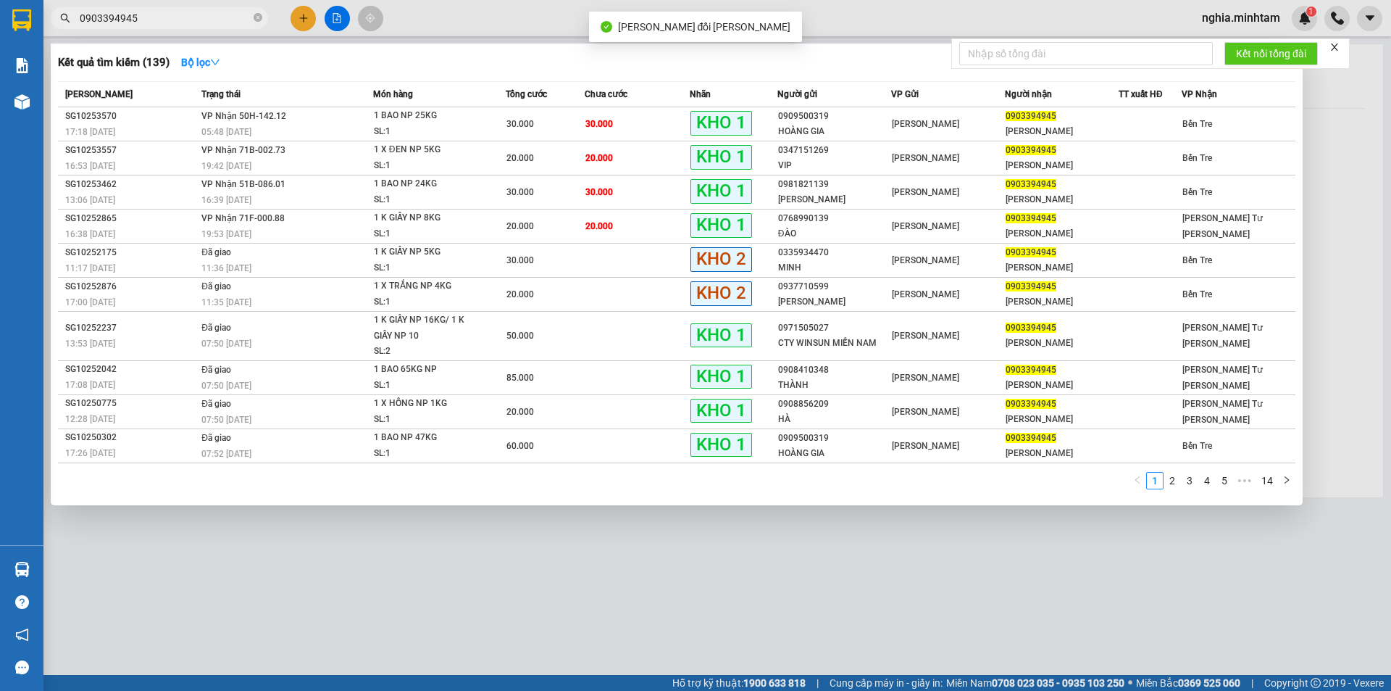
click at [160, 13] on input "0903394945" at bounding box center [165, 18] width 171 height 16
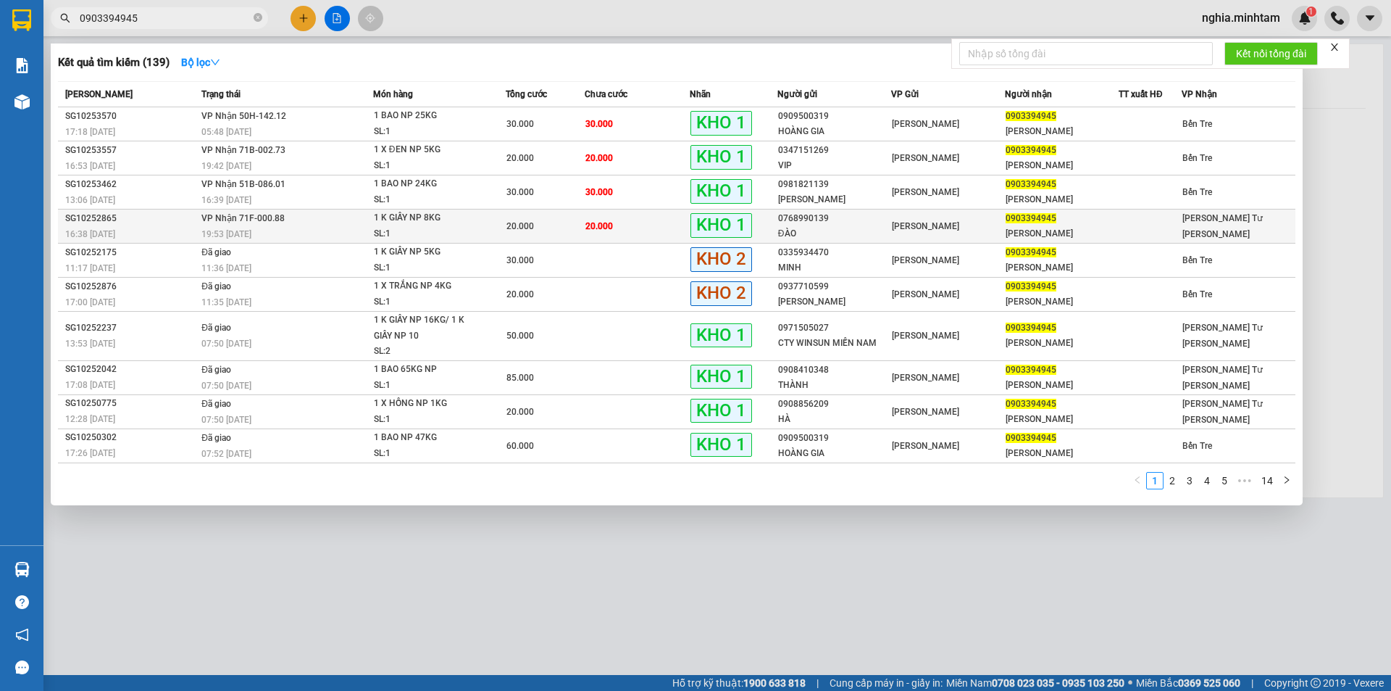
click at [225, 222] on span "VP Nhận 71F-000.88" at bounding box center [242, 218] width 83 height 10
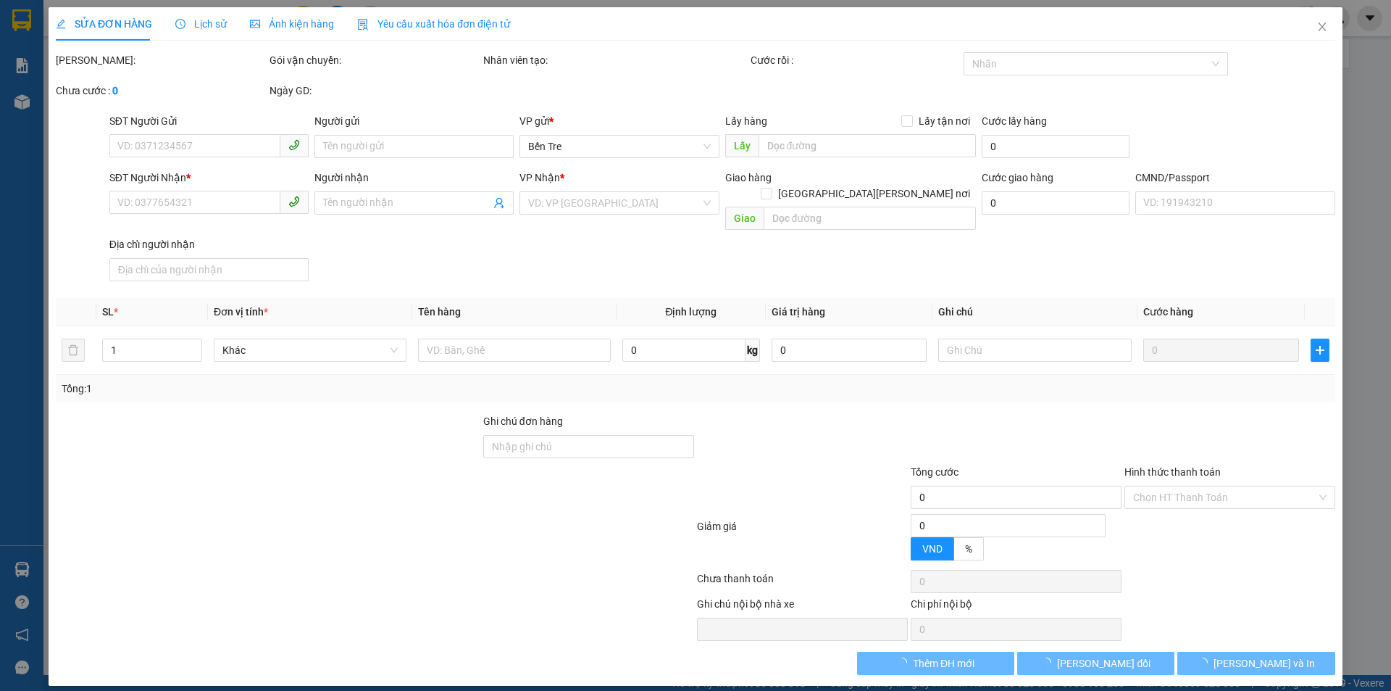
type input "0768990139"
type input "ĐÀO"
type input "0903394945"
type input "[PERSON_NAME]"
type input "KBM"
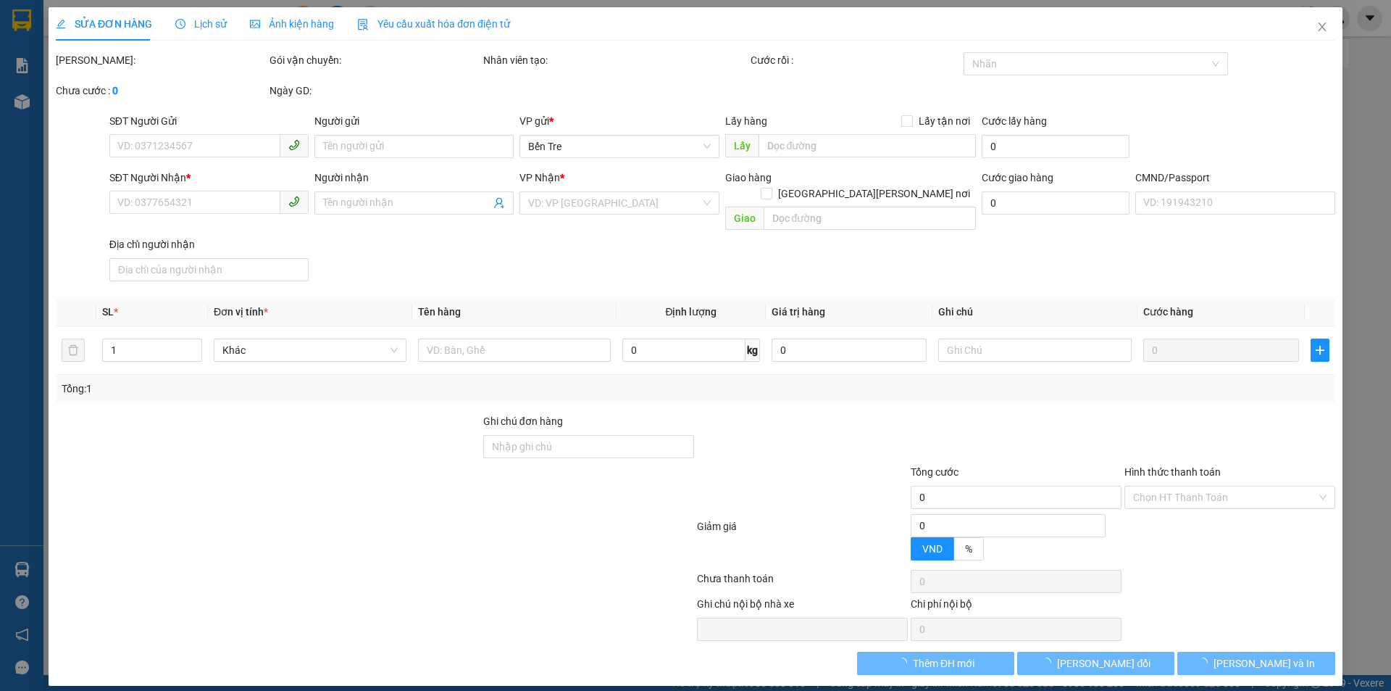
type input "20.000"
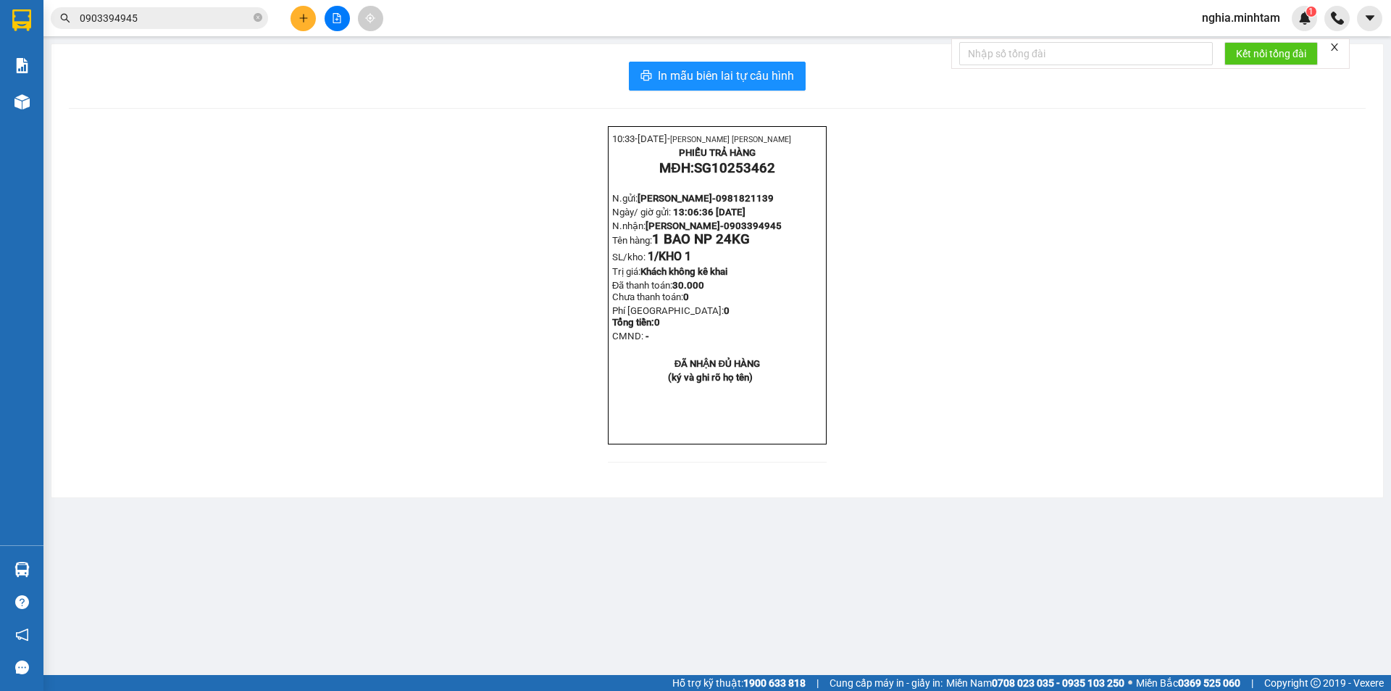
click at [193, 21] on input "0903394945" at bounding box center [165, 18] width 171 height 16
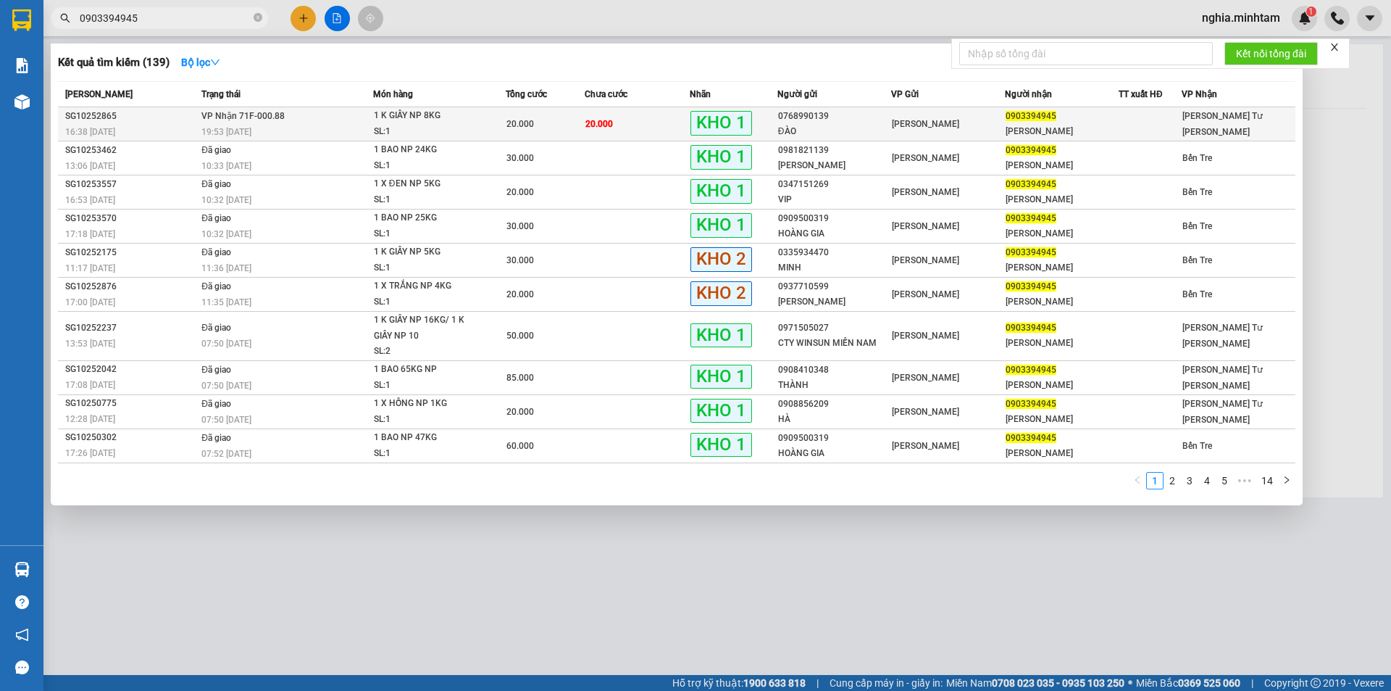
click at [320, 112] on td "[PERSON_NAME] 71F-000.88 19:53 [DATE]" at bounding box center [285, 124] width 175 height 34
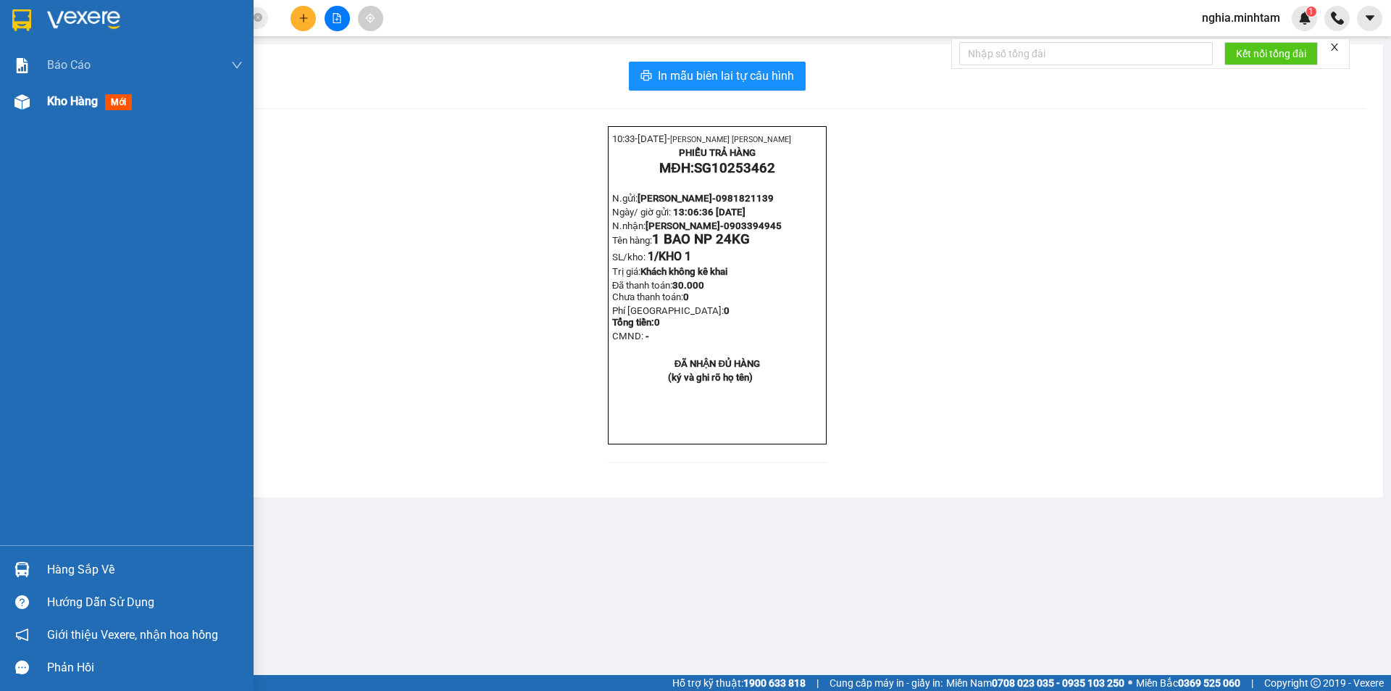
click at [43, 98] on div "Kho hàng mới" at bounding box center [127, 101] width 254 height 36
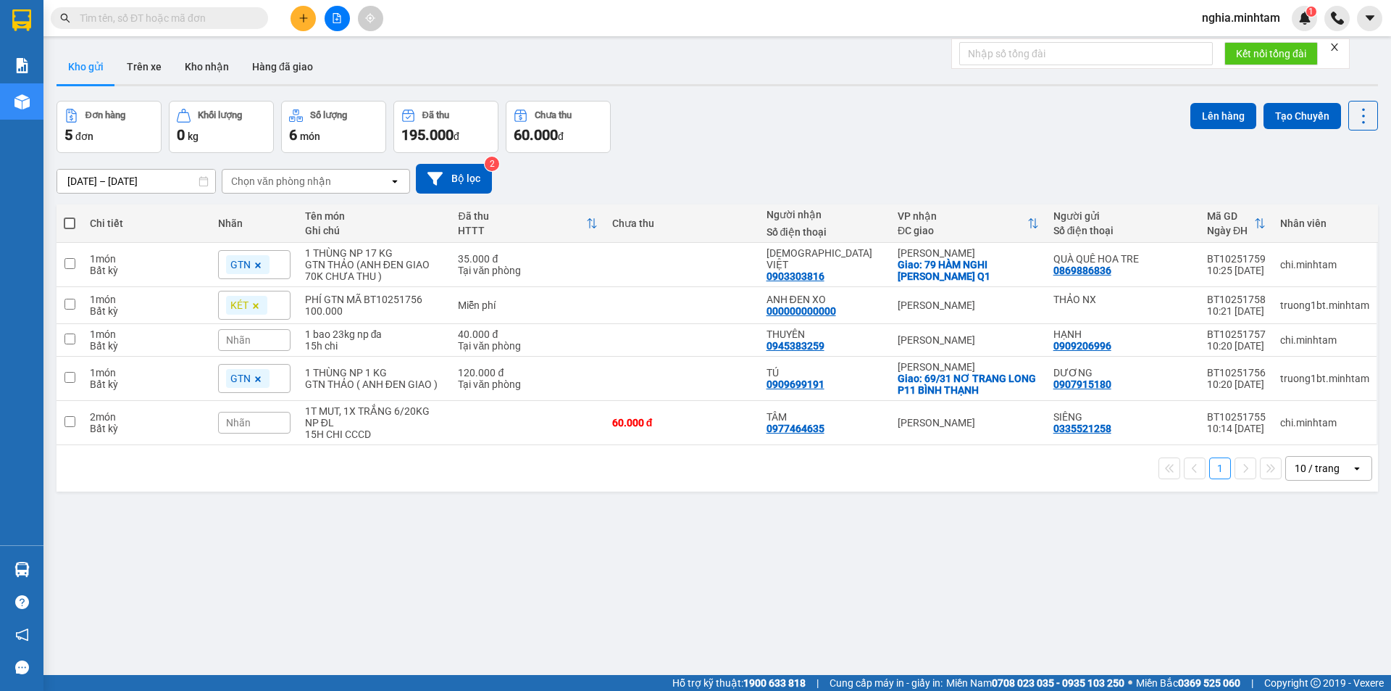
click at [539, 564] on div "ver 1.8.147 Kho gửi Trên xe Kho nhận Hàng đã giao Đơn hàng 5 đơn Khối lượng 0 k…" at bounding box center [717, 388] width 1333 height 691
click at [215, 20] on input "text" at bounding box center [165, 18] width 171 height 16
click at [303, 16] on icon "plus" at bounding box center [304, 18] width 10 height 10
click at [299, 12] on button at bounding box center [303, 18] width 25 height 25
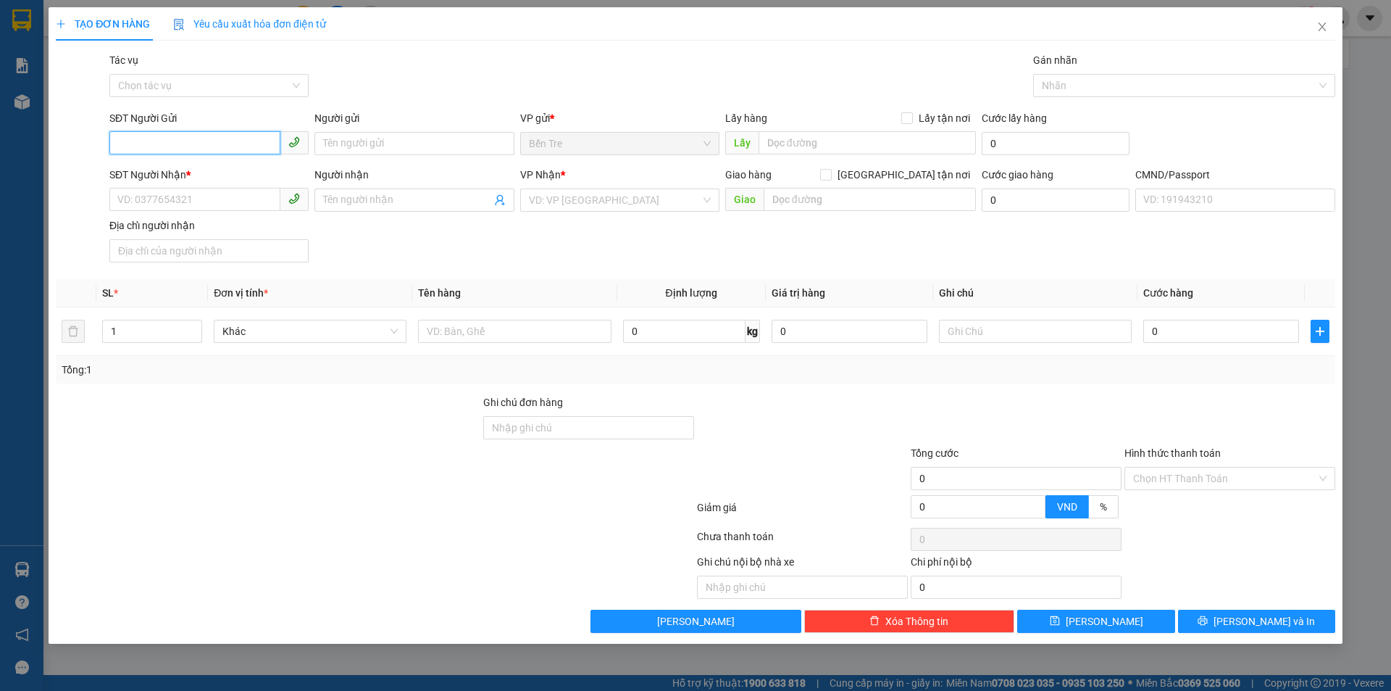
click at [168, 137] on input "SĐT Người Gửi" at bounding box center [194, 142] width 171 height 23
type input "0984373154"
click at [190, 204] on input "SĐT Người Nhận *" at bounding box center [194, 199] width 171 height 23
type input "0937392532"
click at [362, 141] on input "Người gửi" at bounding box center [413, 143] width 199 height 23
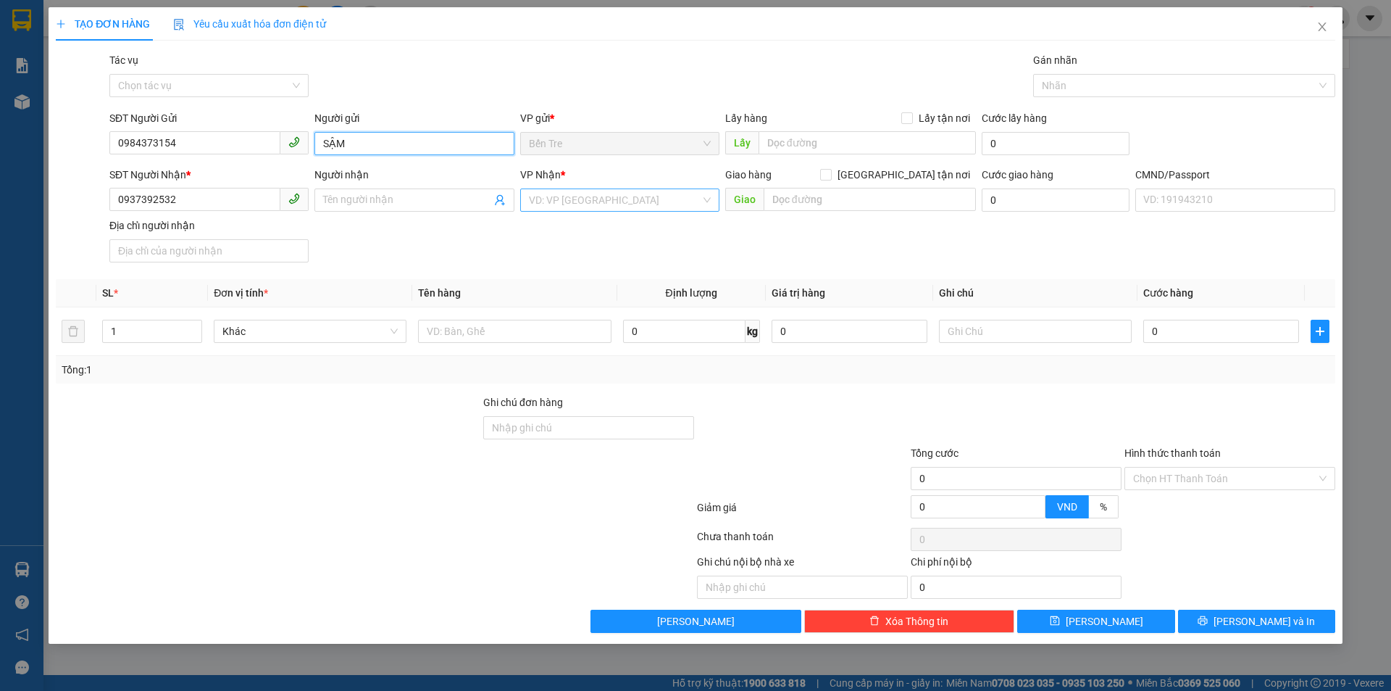
type input "SẬM"
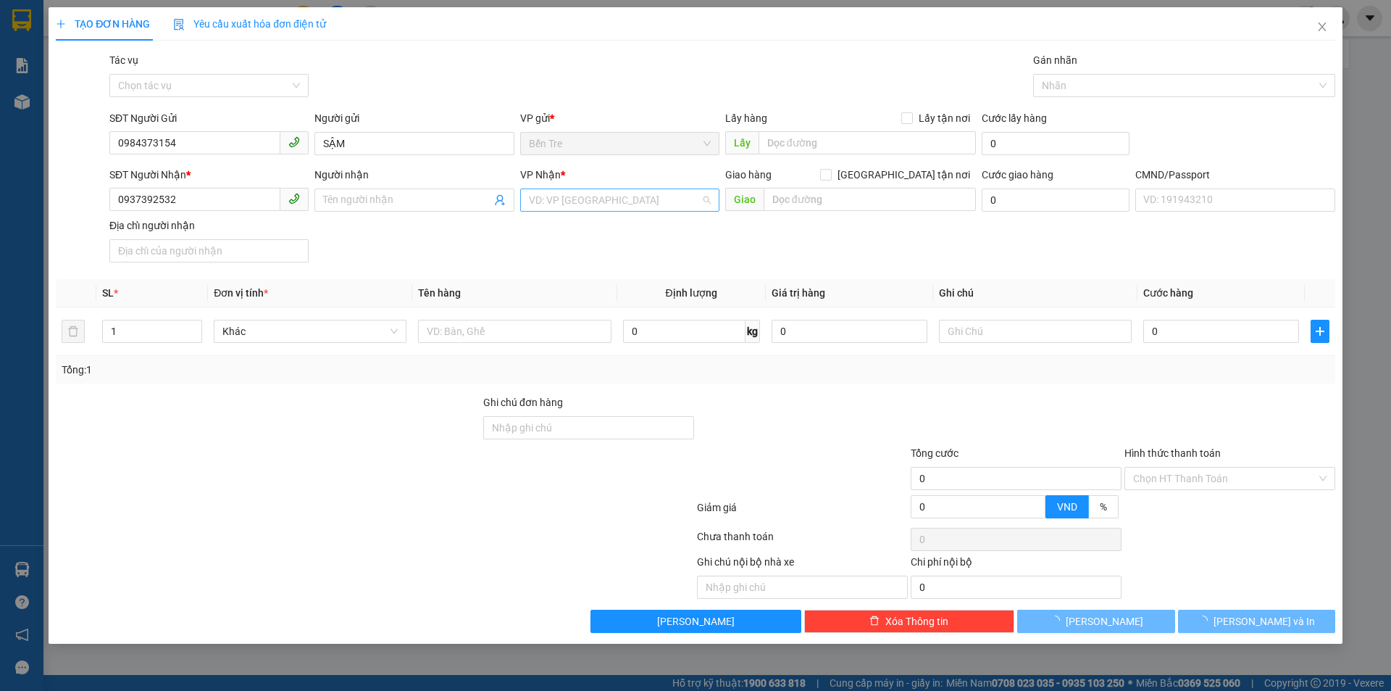
drag, startPoint x: 620, startPoint y: 199, endPoint x: 601, endPoint y: 267, distance: 70.9
click at [620, 200] on input "search" at bounding box center [615, 200] width 172 height 22
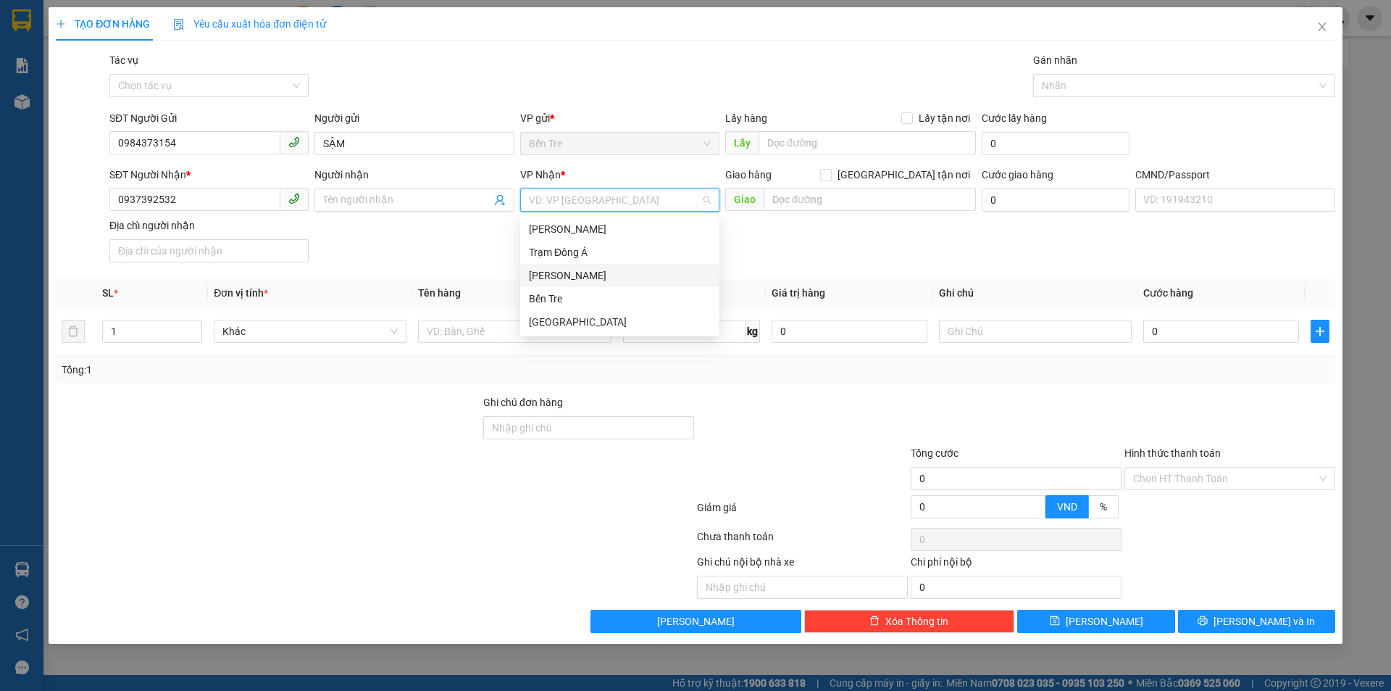
click at [594, 277] on div "Hồ Chí Minh" at bounding box center [620, 275] width 182 height 16
click at [419, 201] on input "Người nhận" at bounding box center [406, 200] width 167 height 16
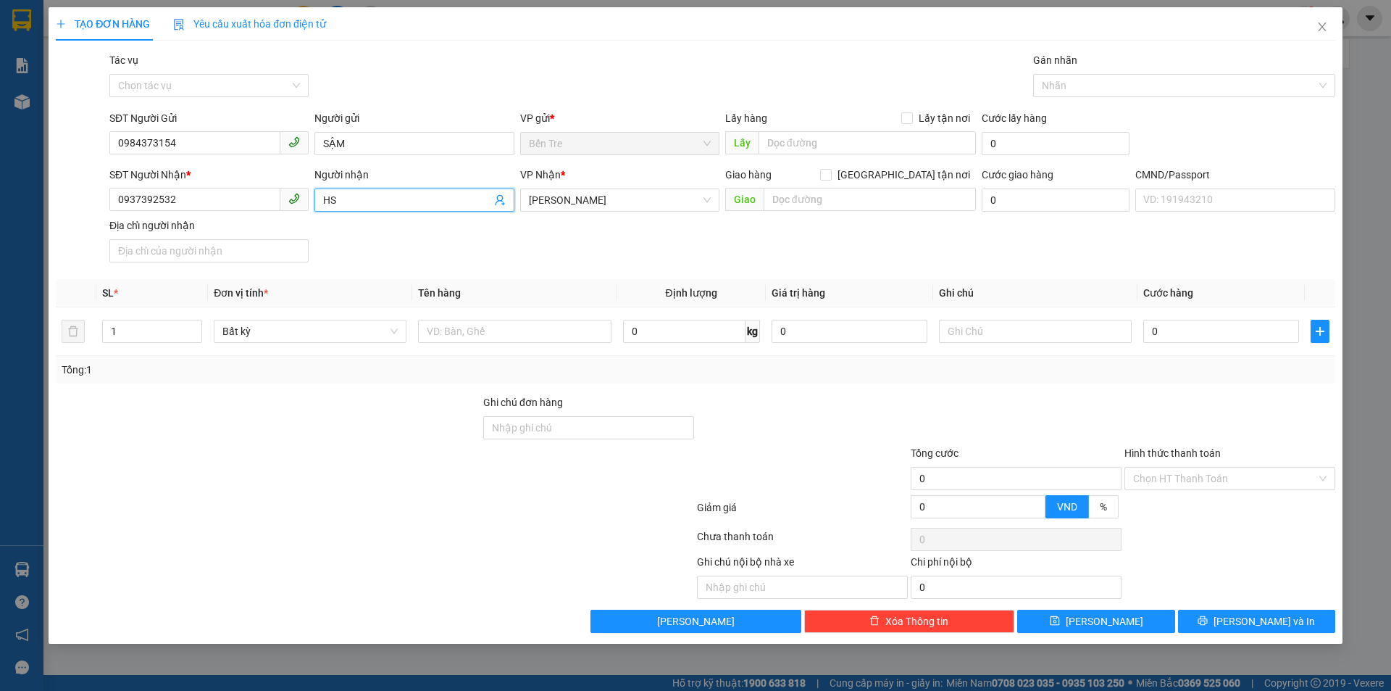
type input "H"
type input "HÂU"
click at [500, 337] on input "text" at bounding box center [514, 331] width 193 height 23
type input "1 HSGT NP"
click at [963, 328] on input "text" at bounding box center [1035, 331] width 193 height 23
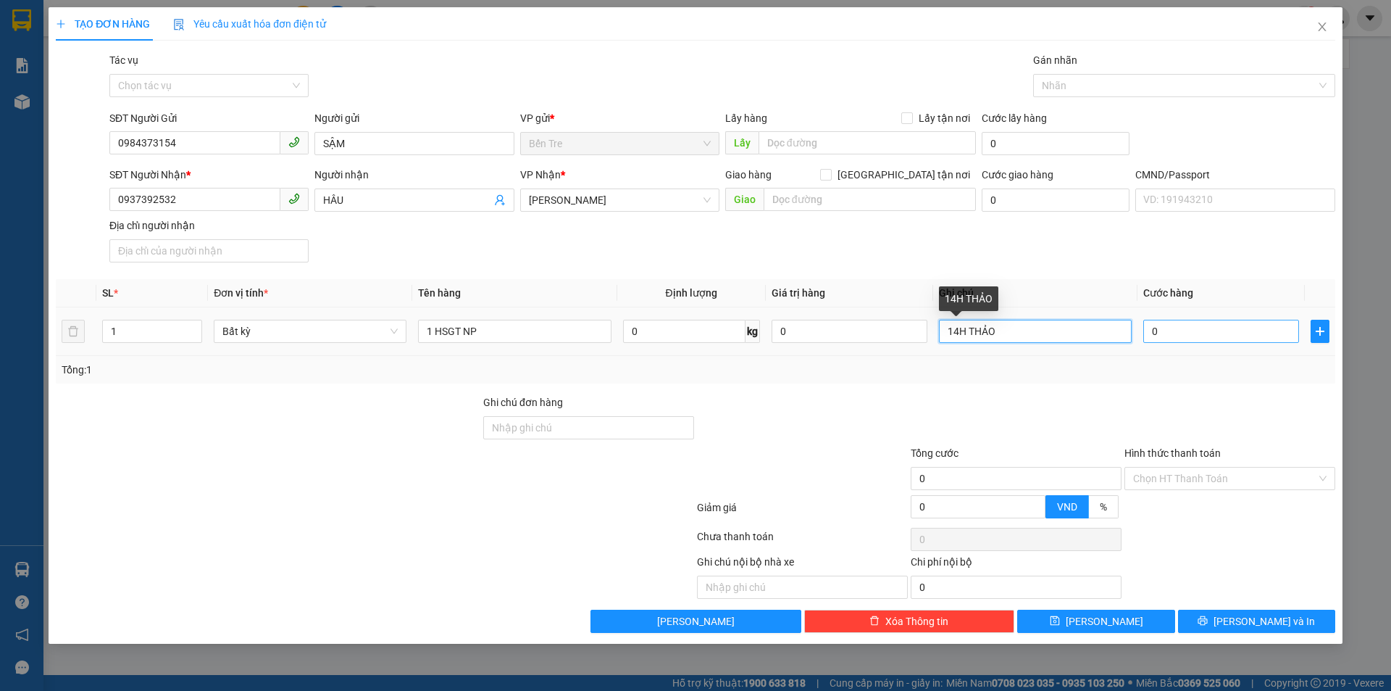
type input "14H THẢO"
click at [1175, 336] on input "0" at bounding box center [1221, 331] width 156 height 23
type input "2"
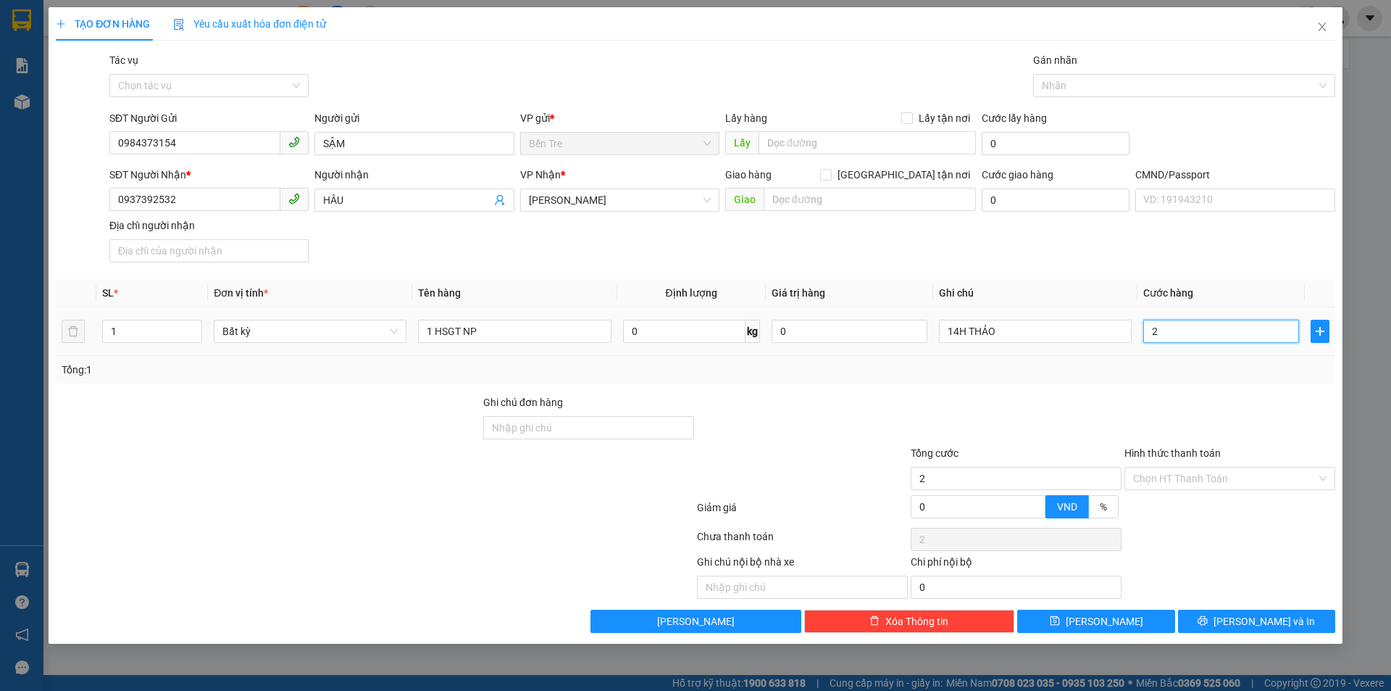
type input "20"
click at [809, 401] on div at bounding box center [803, 419] width 214 height 51
type input "20.000"
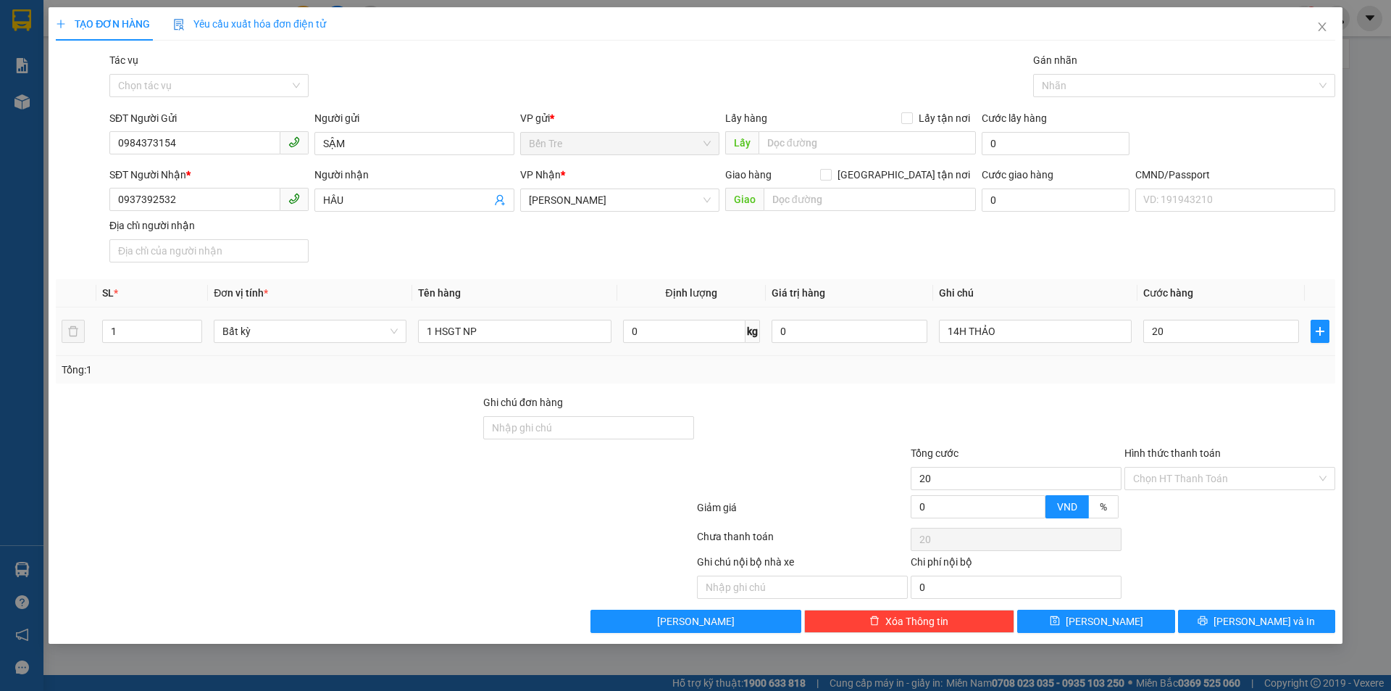
type input "20.000"
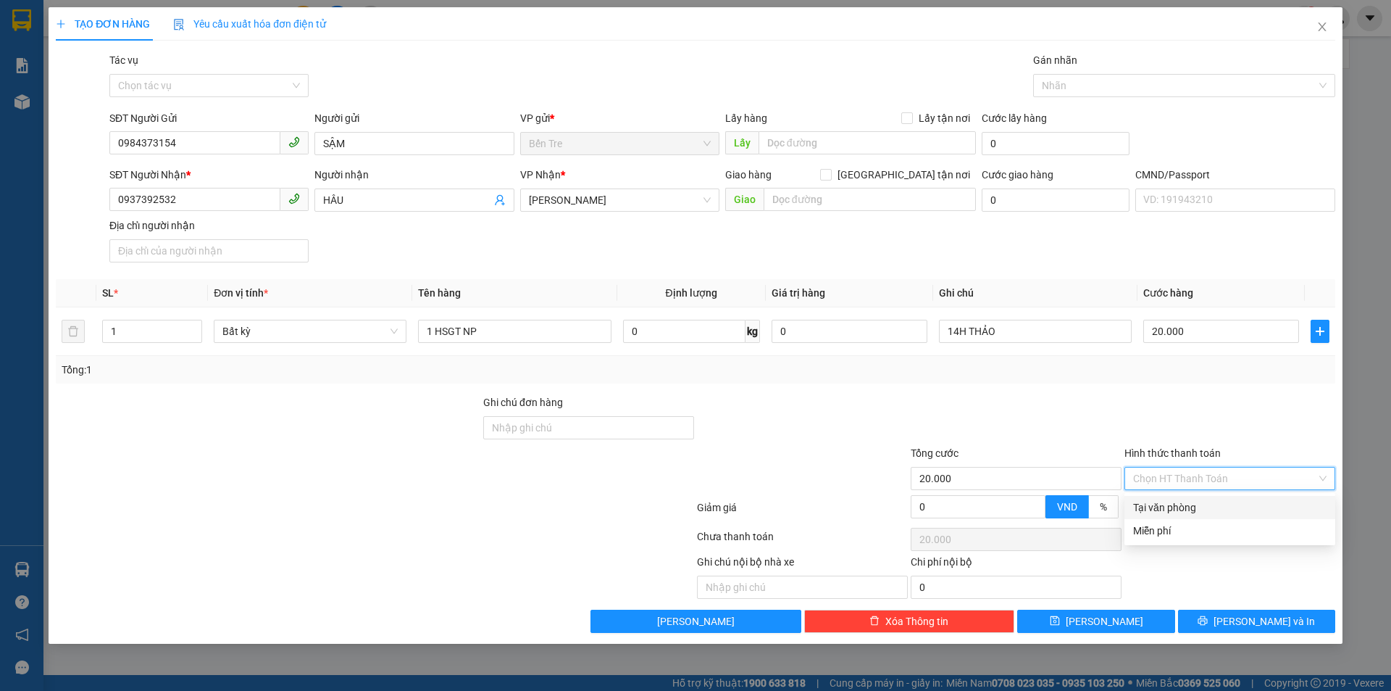
drag, startPoint x: 1175, startPoint y: 480, endPoint x: 1193, endPoint y: 517, distance: 40.5
click at [1177, 488] on input "Hình thức thanh toán" at bounding box center [1224, 478] width 183 height 22
click at [1193, 517] on div "Tại văn phòng" at bounding box center [1230, 507] width 211 height 23
type input "0"
click at [1249, 619] on span "[PERSON_NAME] và In" at bounding box center [1264, 621] width 101 height 16
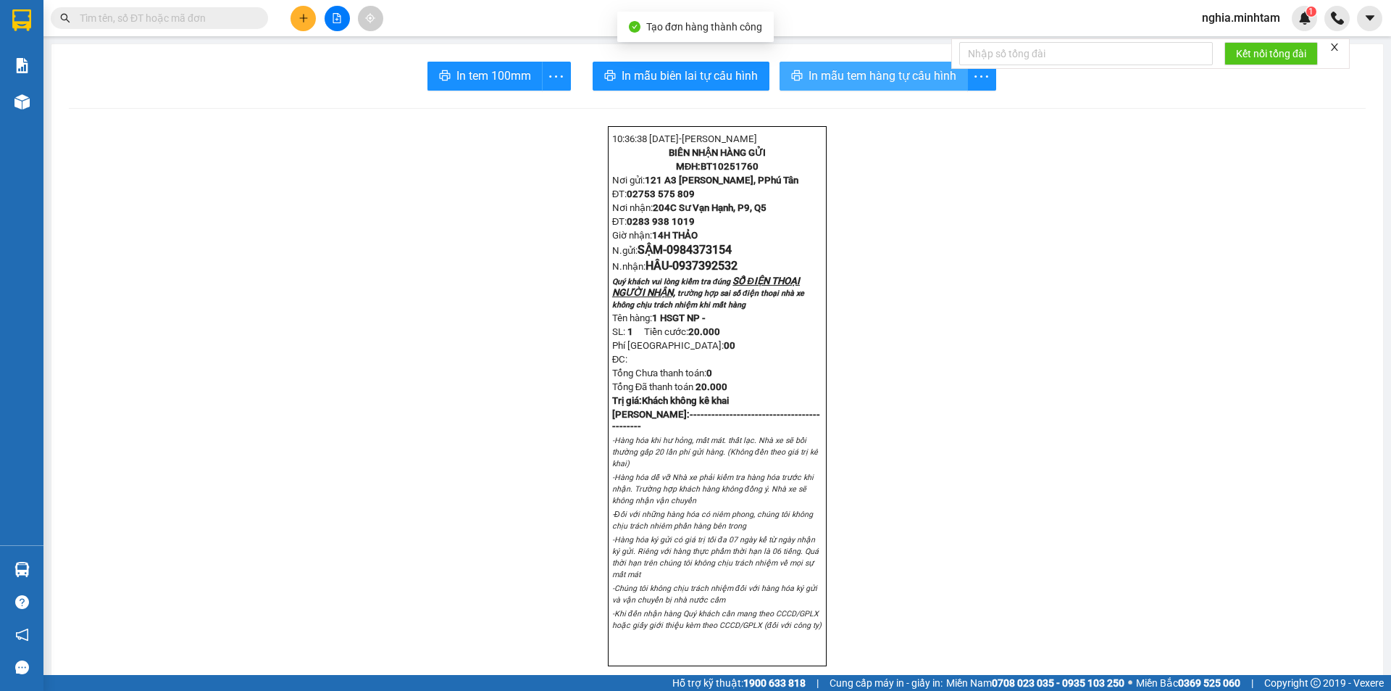
click at [814, 79] on span "In mẫu tem hàng tự cấu hình" at bounding box center [883, 76] width 148 height 18
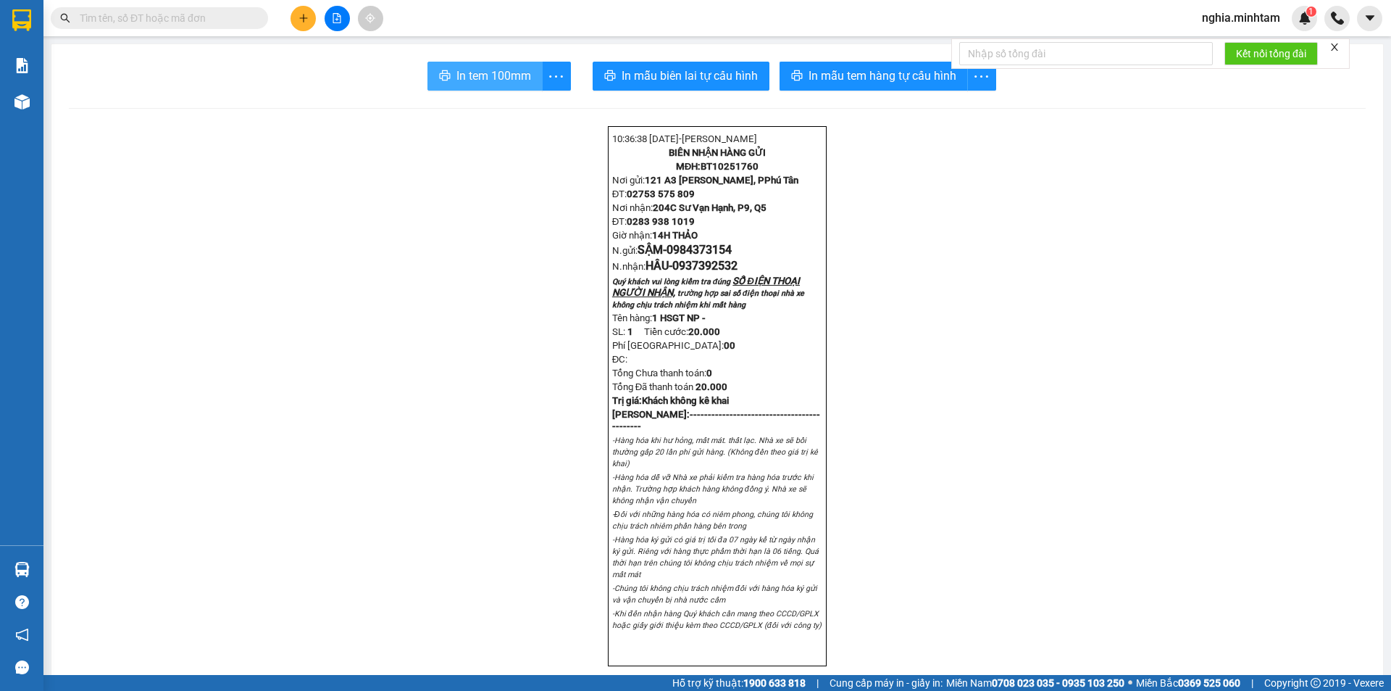
click at [465, 75] on span "In tem 100mm" at bounding box center [494, 76] width 75 height 18
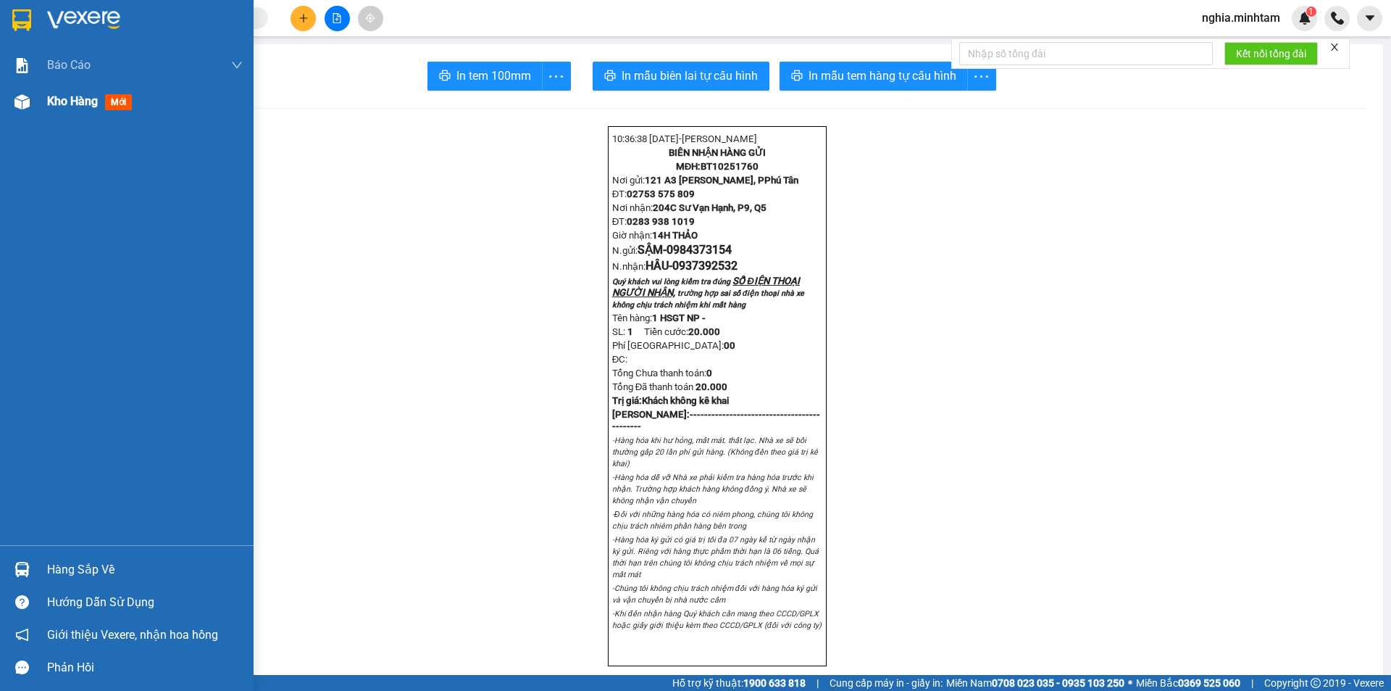
click at [78, 98] on span "Kho hàng" at bounding box center [72, 101] width 51 height 14
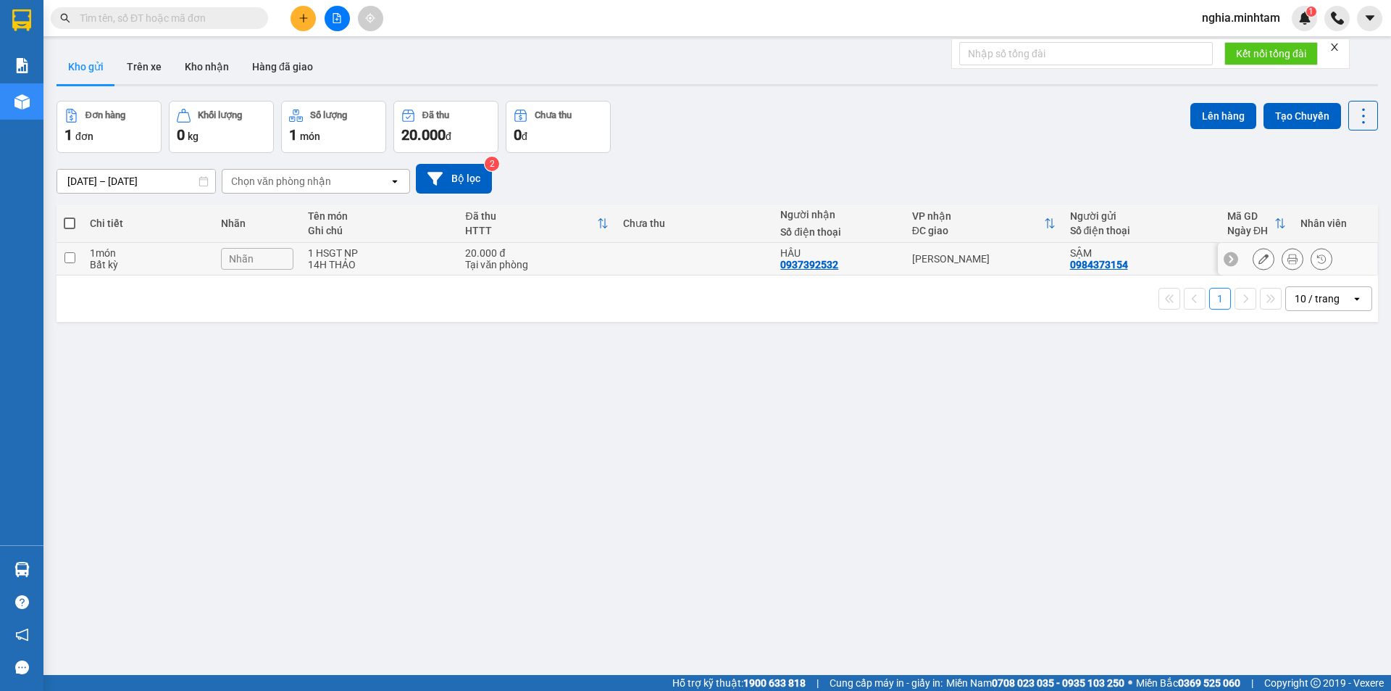
click at [262, 257] on div "Nhãn" at bounding box center [257, 259] width 72 height 22
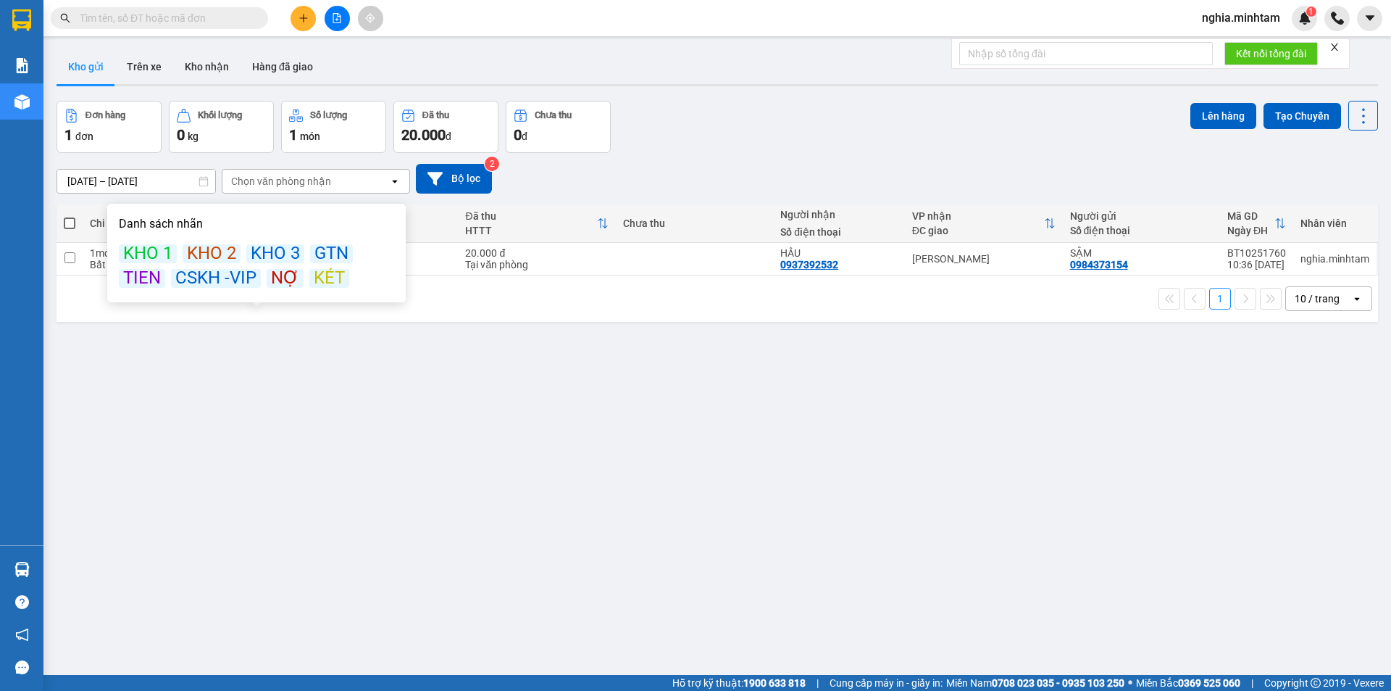
click at [318, 278] on div "KÉT" at bounding box center [329, 278] width 40 height 19
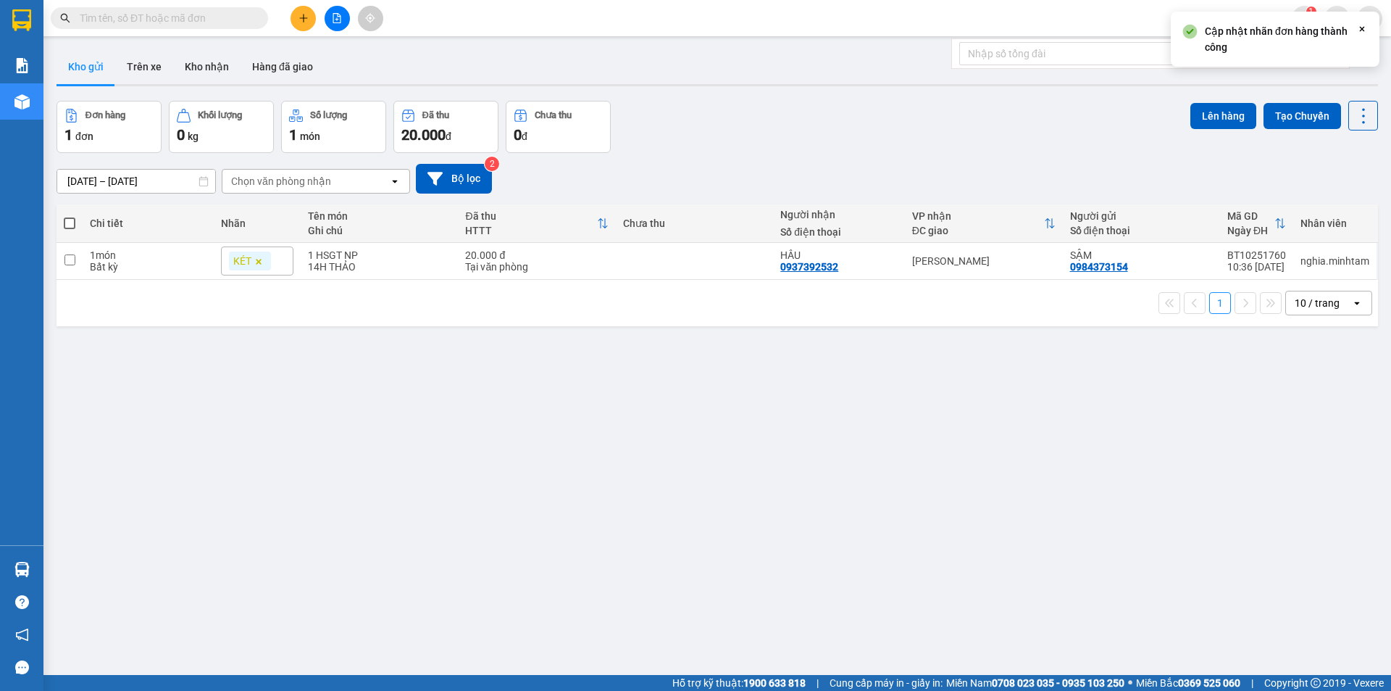
drag, startPoint x: 328, startPoint y: 430, endPoint x: 273, endPoint y: 459, distance: 61.9
click at [273, 459] on div "ver 1.8.147 Kho gửi Trên xe Kho nhận Hàng đã giao Đơn hàng 1 đơn Khối lượng 0 k…" at bounding box center [717, 388] width 1333 height 691
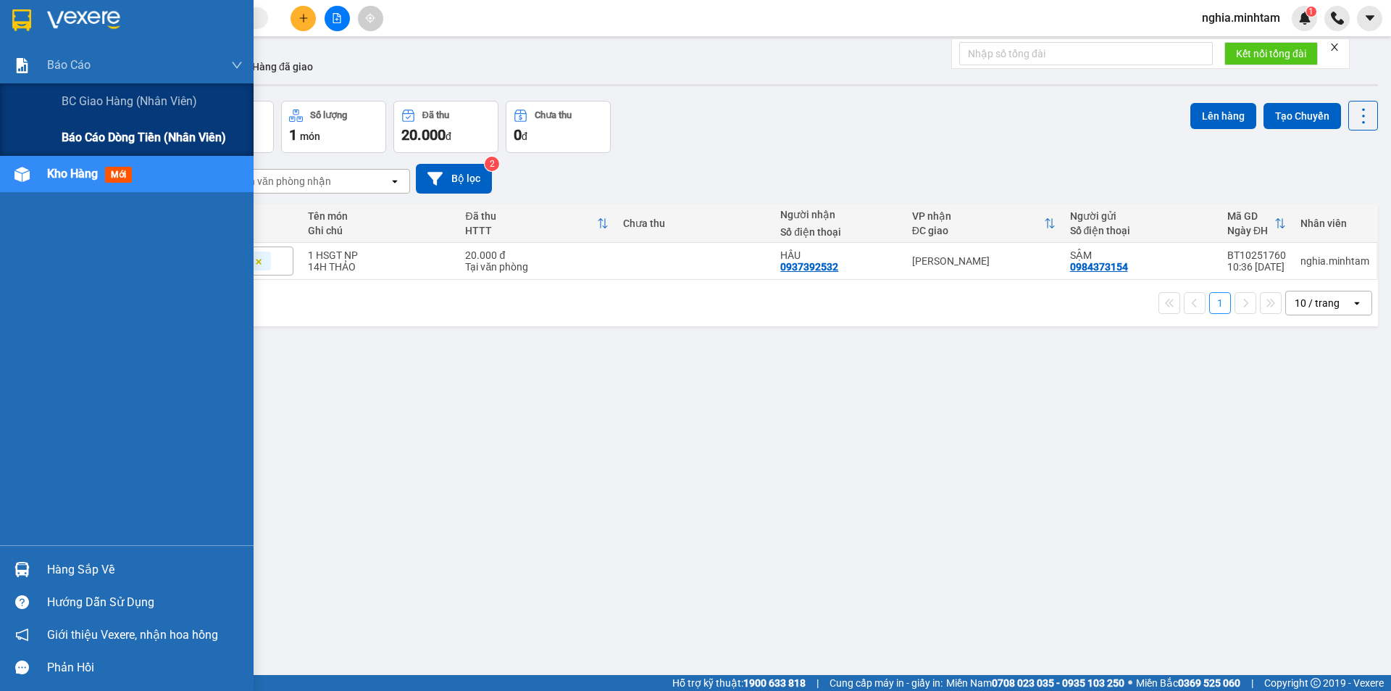
click at [109, 139] on span "Báo cáo dòng tiền (nhân viên)" at bounding box center [144, 137] width 164 height 18
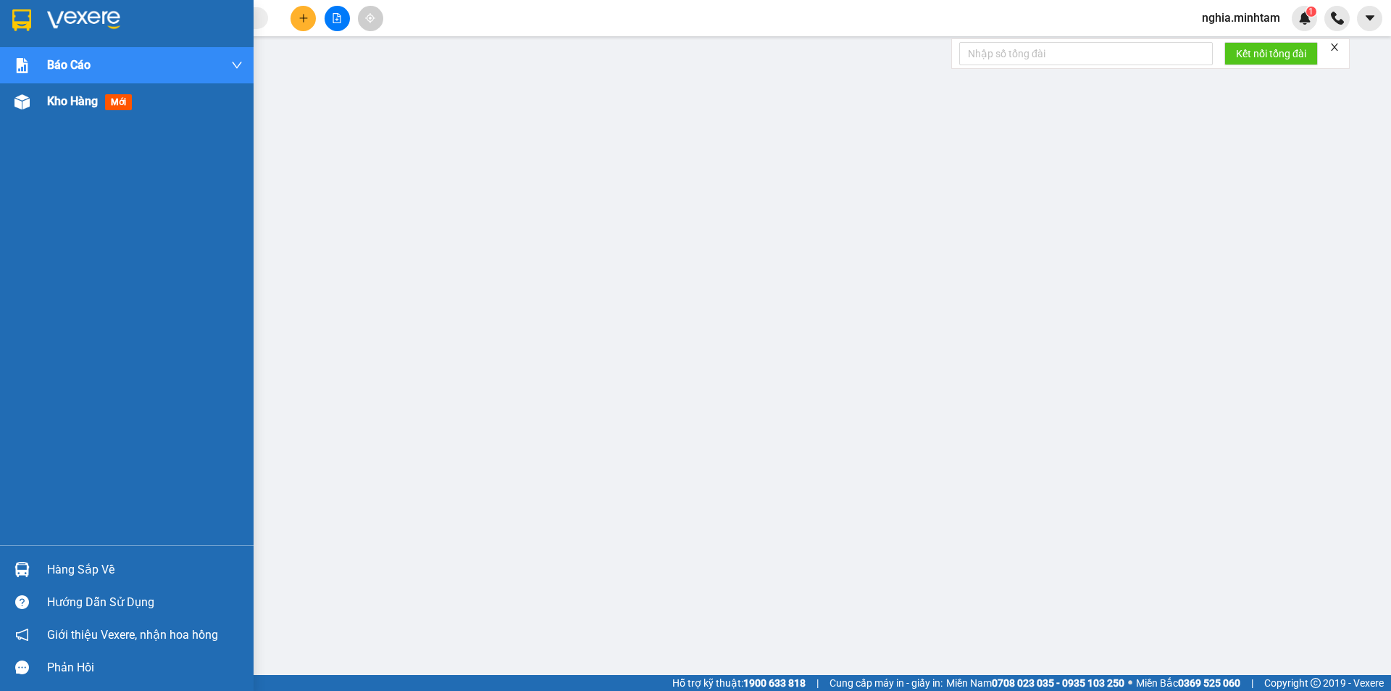
click at [61, 100] on span "Kho hàng" at bounding box center [72, 101] width 51 height 14
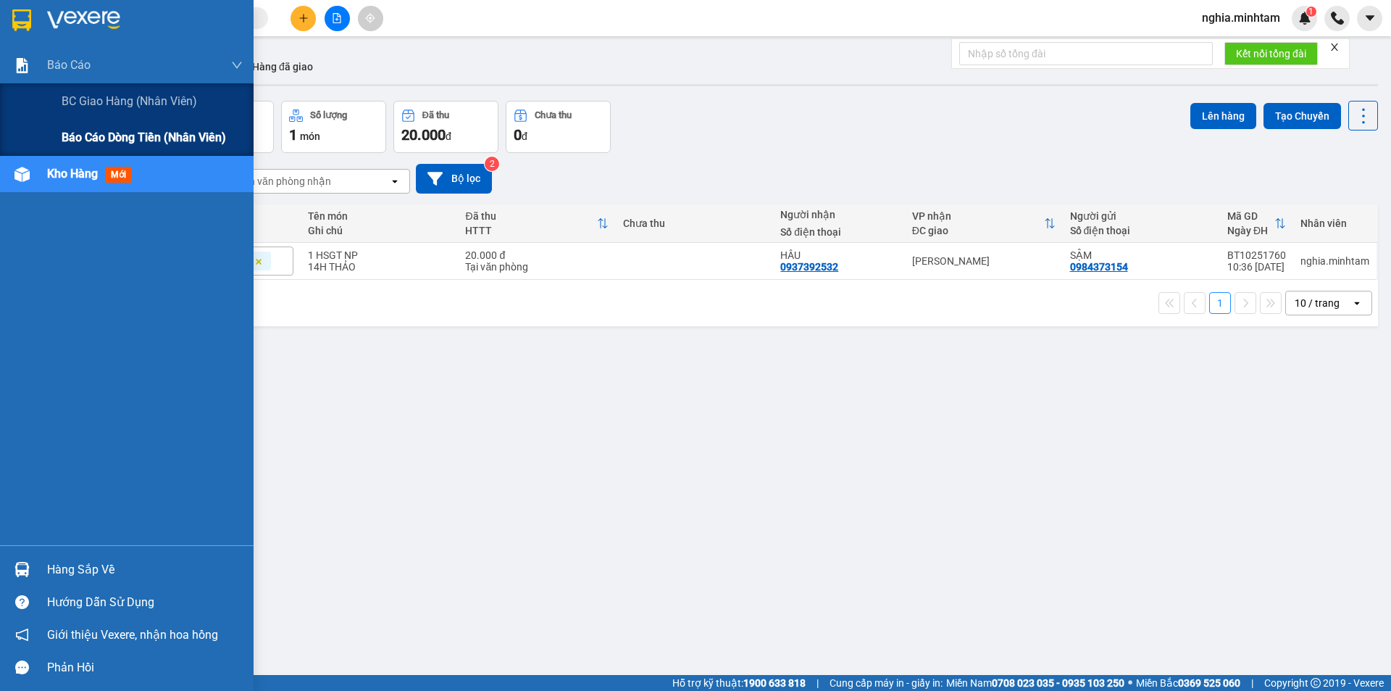
click at [73, 141] on span "Báo cáo dòng tiền (nhân viên)" at bounding box center [144, 137] width 164 height 18
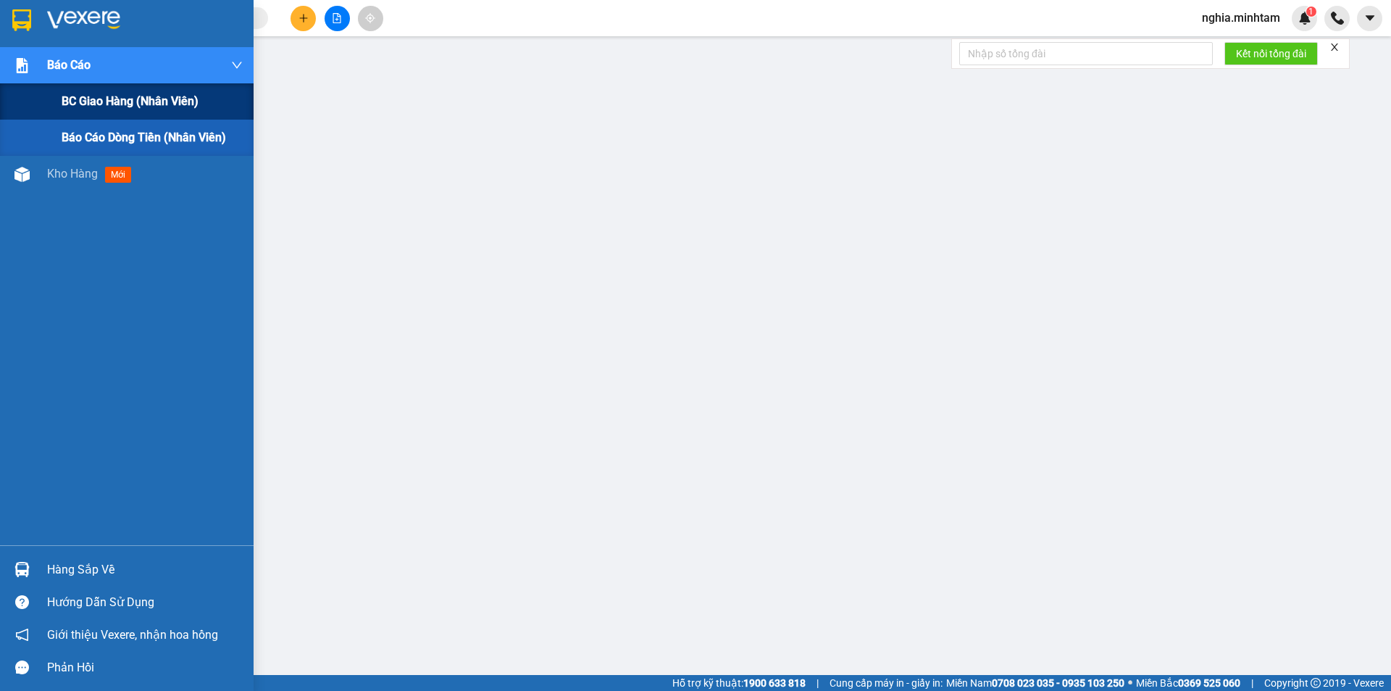
click at [88, 107] on span "BC giao hàng (nhân viên)" at bounding box center [130, 101] width 137 height 18
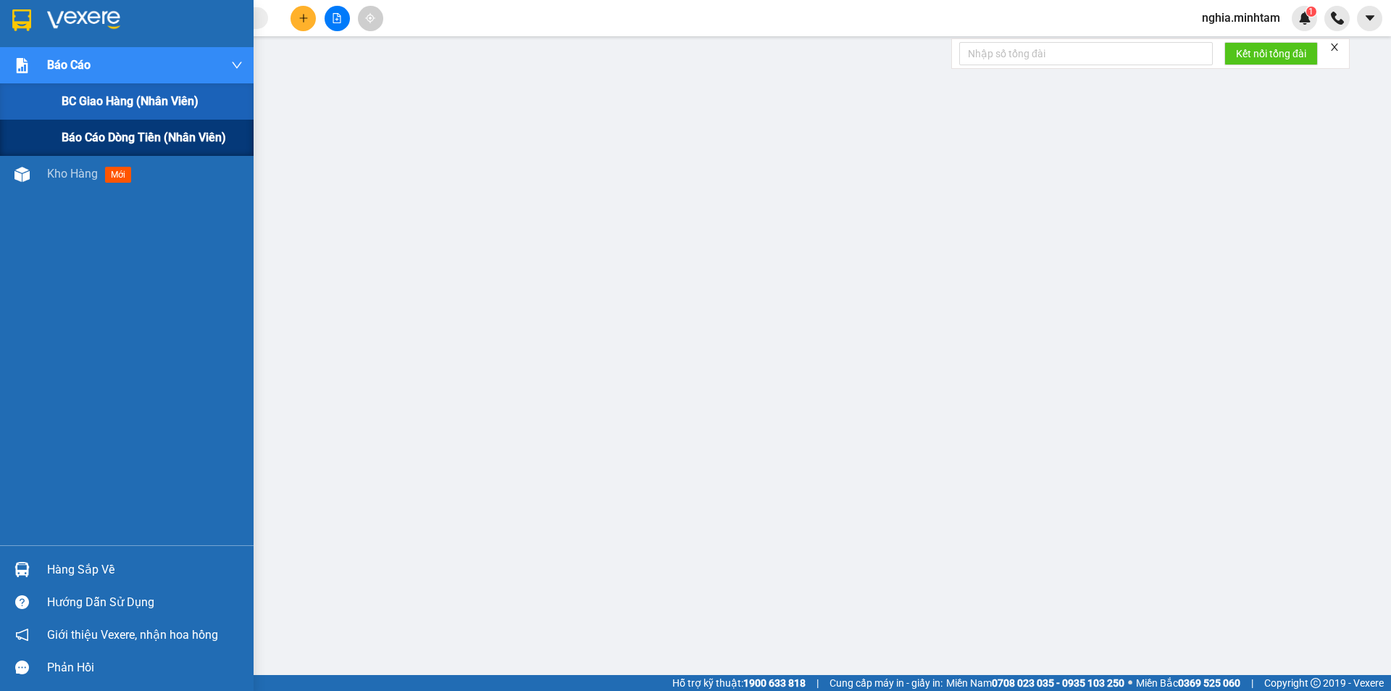
click at [98, 150] on div "Báo cáo dòng tiền (nhân viên)" at bounding box center [152, 138] width 181 height 36
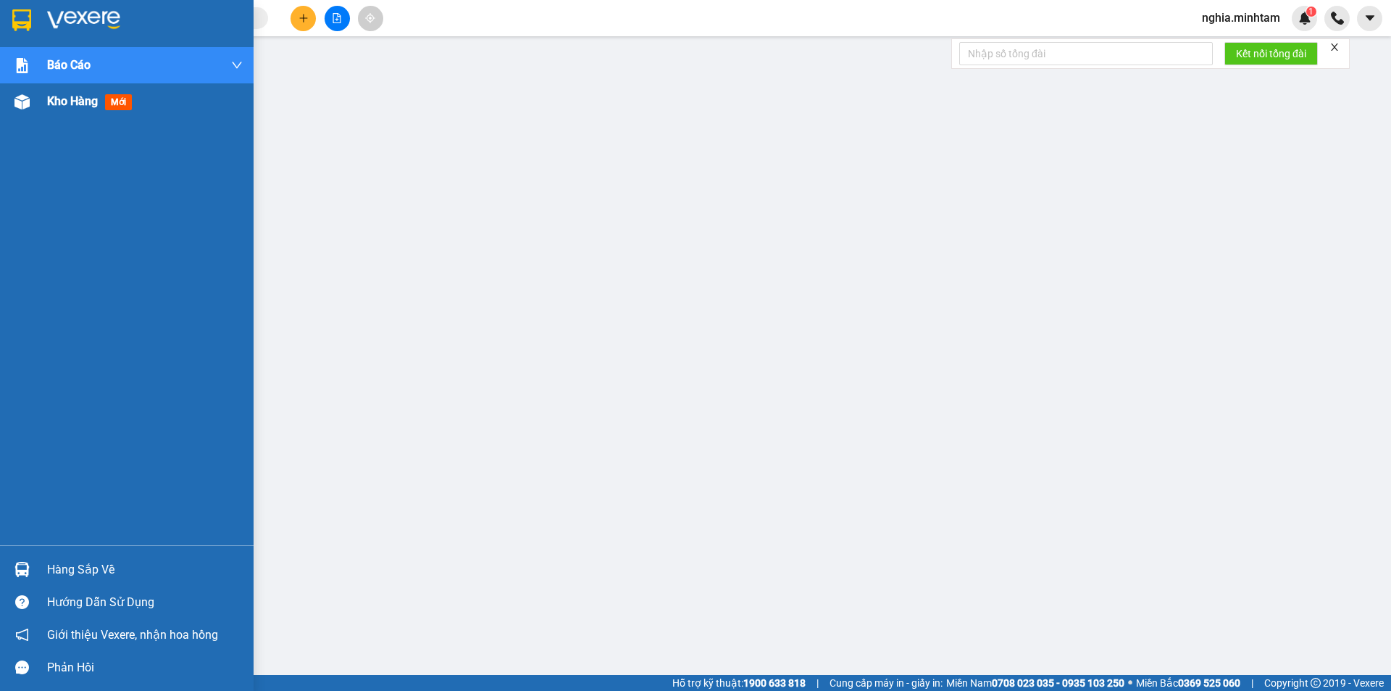
click at [61, 105] on span "Kho hàng" at bounding box center [72, 101] width 51 height 14
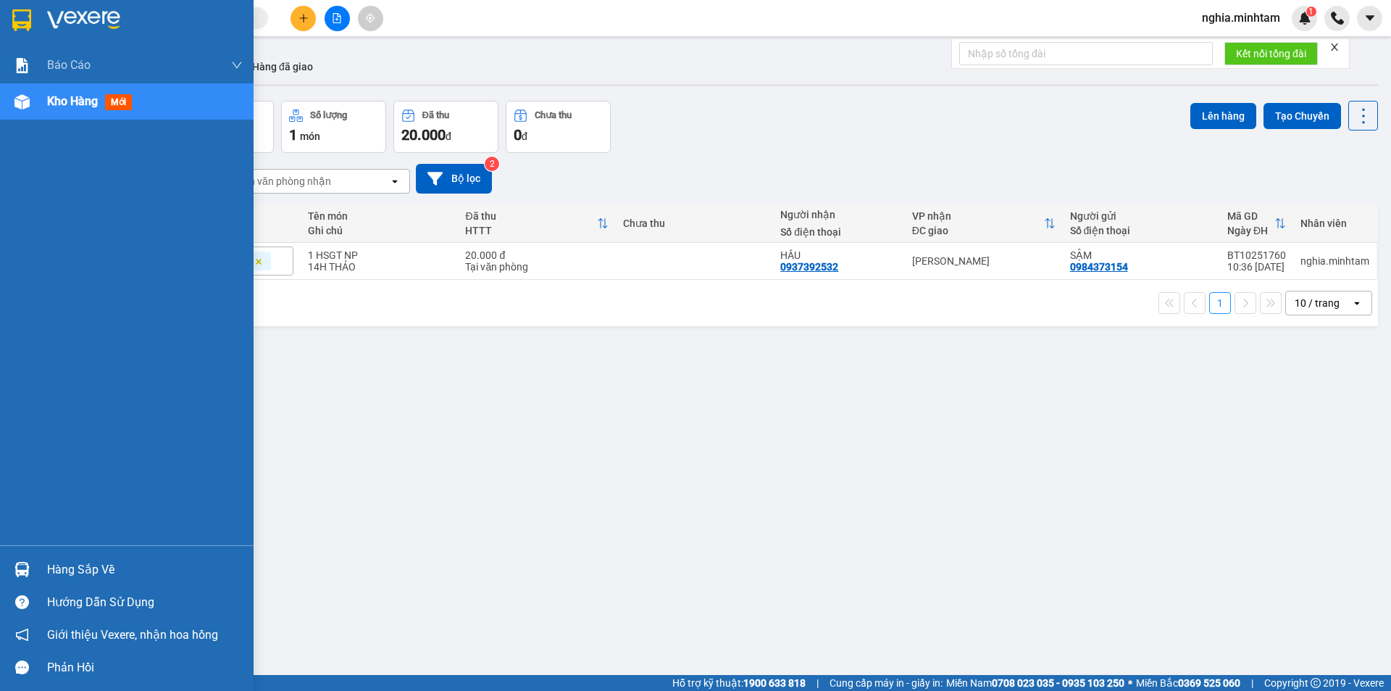
click at [70, 574] on div "Hàng sắp về" at bounding box center [145, 570] width 196 height 22
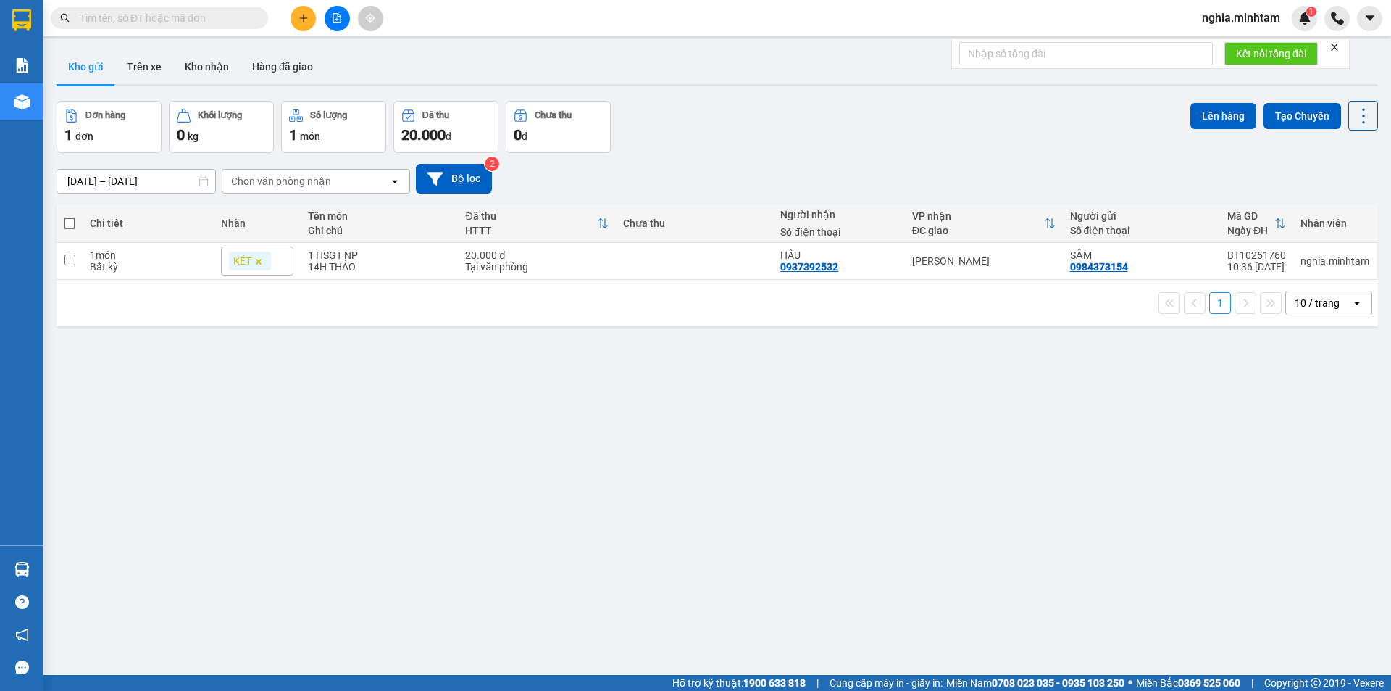
click at [971, 474] on div "ver 1.8.147 Kho gửi Trên xe Kho nhận Hàng đã giao Đơn hàng 1 đơn Khối lượng 0 k…" at bounding box center [717, 388] width 1333 height 691
drag, startPoint x: 971, startPoint y: 474, endPoint x: 187, endPoint y: 565, distance: 789.4
click at [208, 557] on div "ver 1.8.147 Kho gửi Trên xe Kho nhận Hàng đã giao Đơn hàng 1 đơn Khối lượng 0 k…" at bounding box center [717, 388] width 1333 height 691
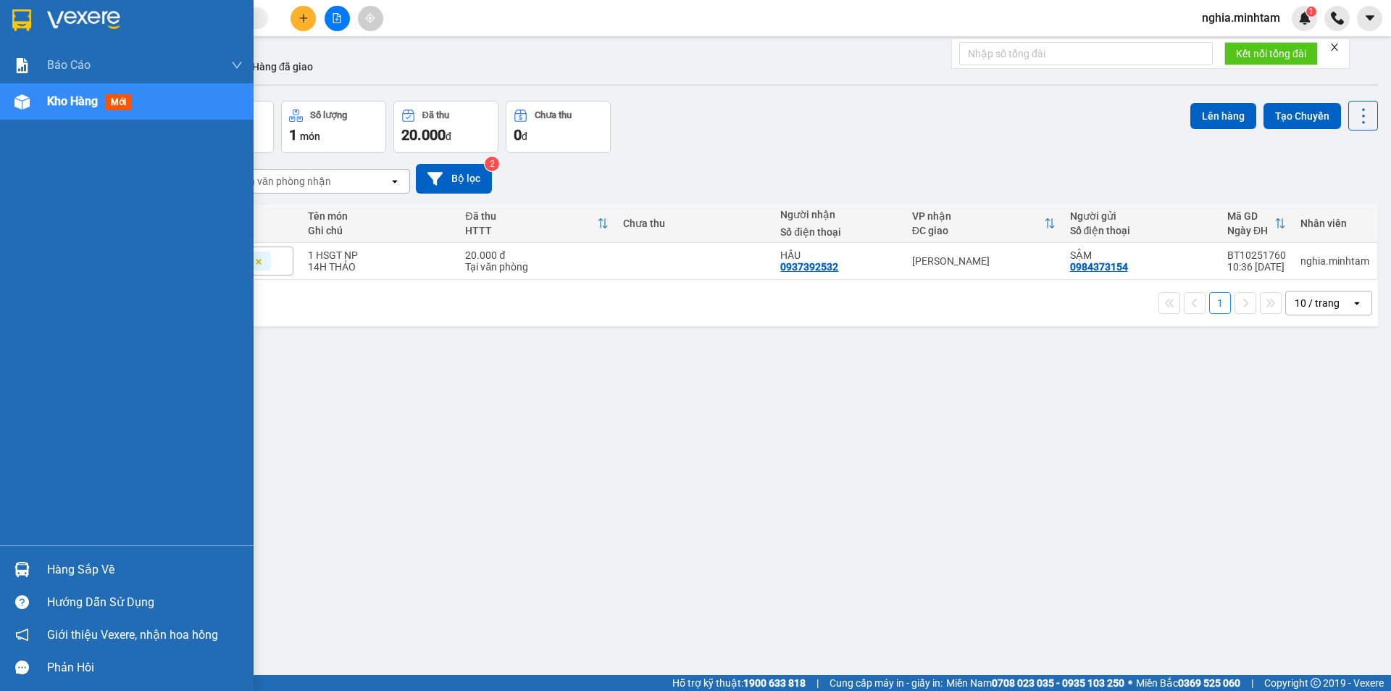
click at [91, 570] on div "Hàng sắp về" at bounding box center [145, 570] width 196 height 22
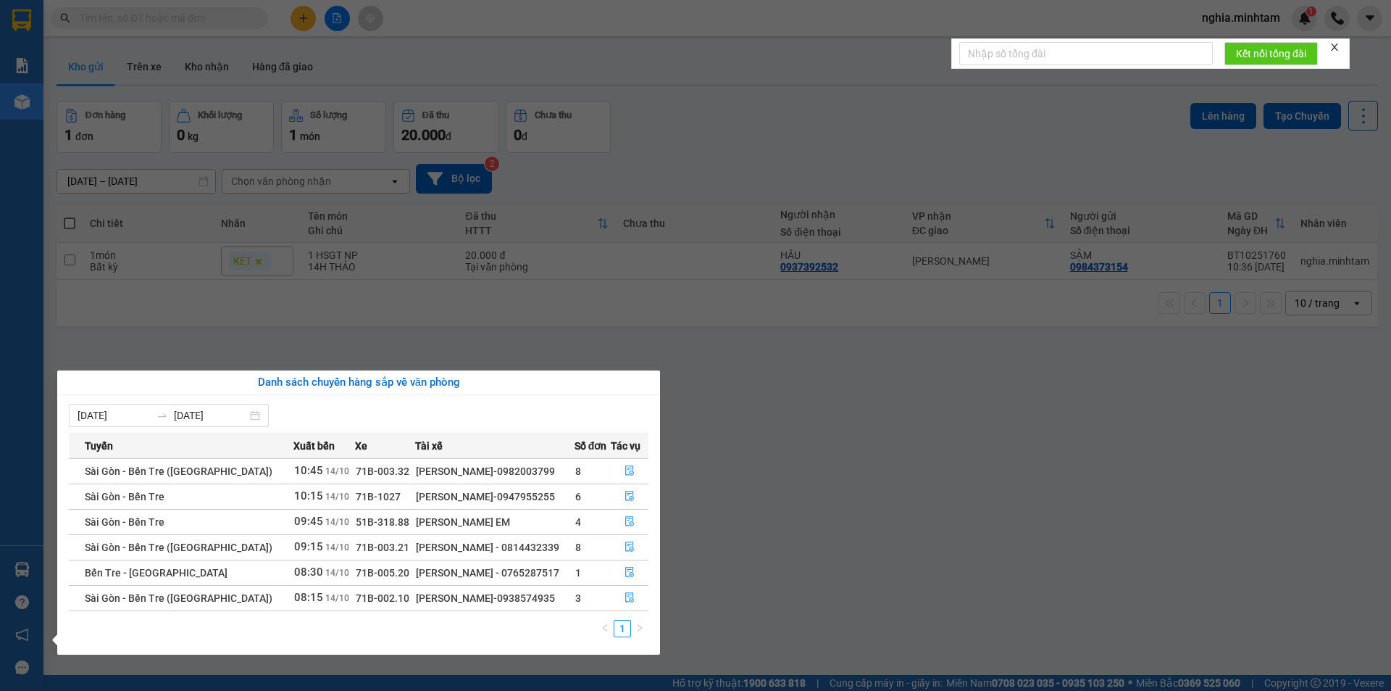
click at [837, 447] on section "Kết quả tìm kiếm ( 0 ) Bộ lọc No Data nghia.minhtam 1 Báo cáo BC giao hàng (nhâ…" at bounding box center [695, 345] width 1391 height 691
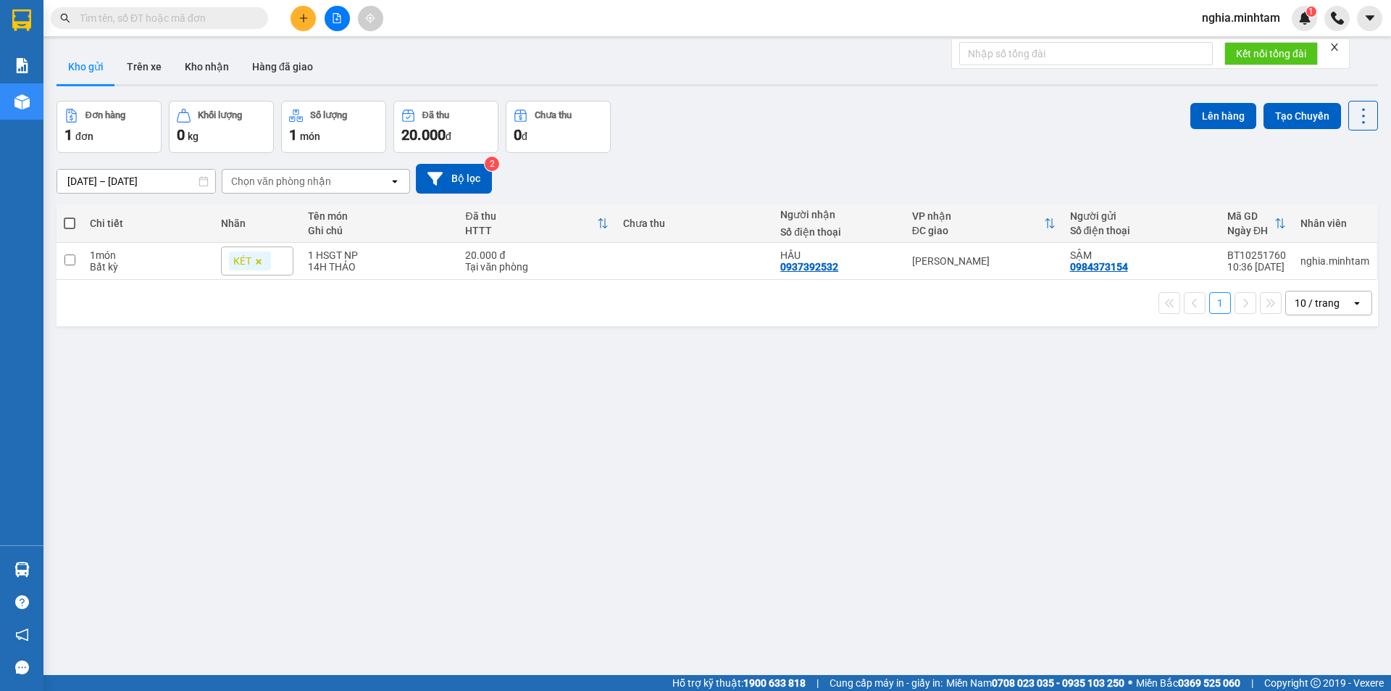
click at [837, 447] on div "ver 1.8.147 Kho gửi Trên xe Kho nhận Hàng đã giao Đơn hàng 1 đơn Khối lượng 0 k…" at bounding box center [717, 388] width 1333 height 691
click at [661, 475] on div "ver 1.8.147 Kho gửi Trên xe Kho nhận Hàng đã giao Đơn hàng 1 đơn Khối lượng 0 k…" at bounding box center [717, 388] width 1333 height 691
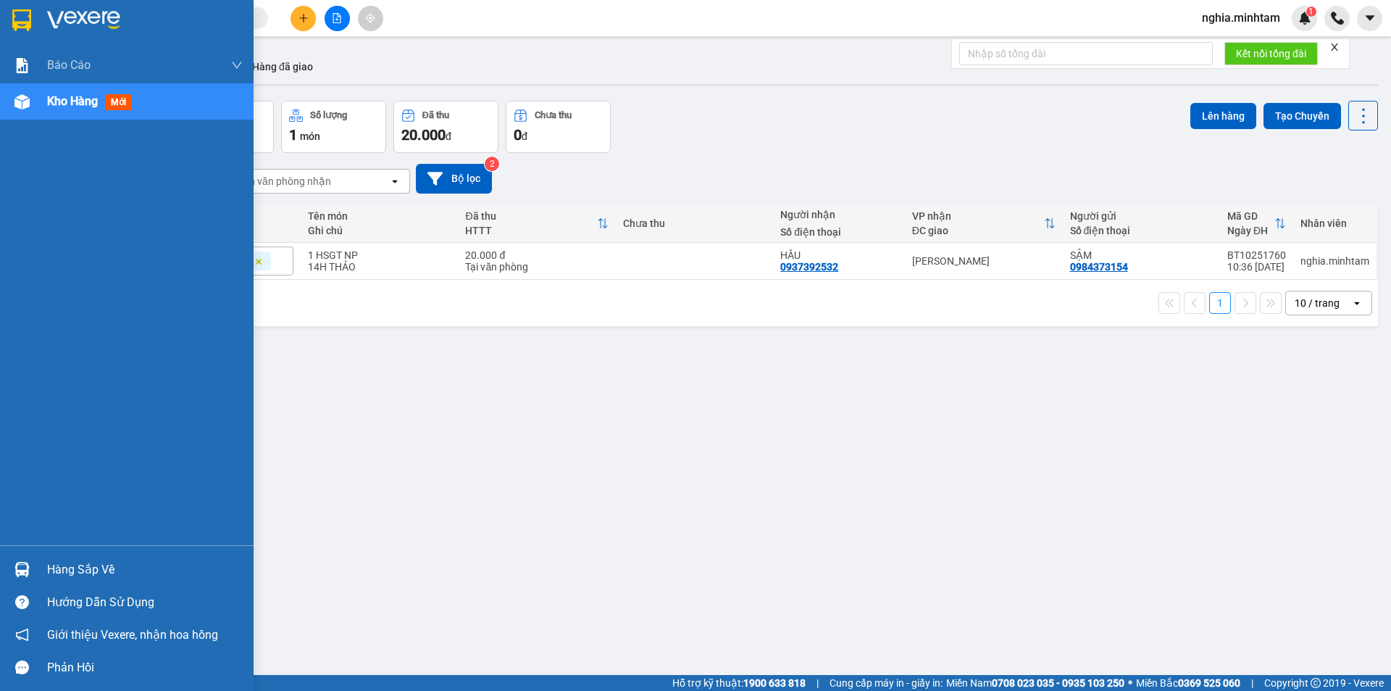
click at [96, 565] on div "Hàng sắp về" at bounding box center [145, 570] width 196 height 22
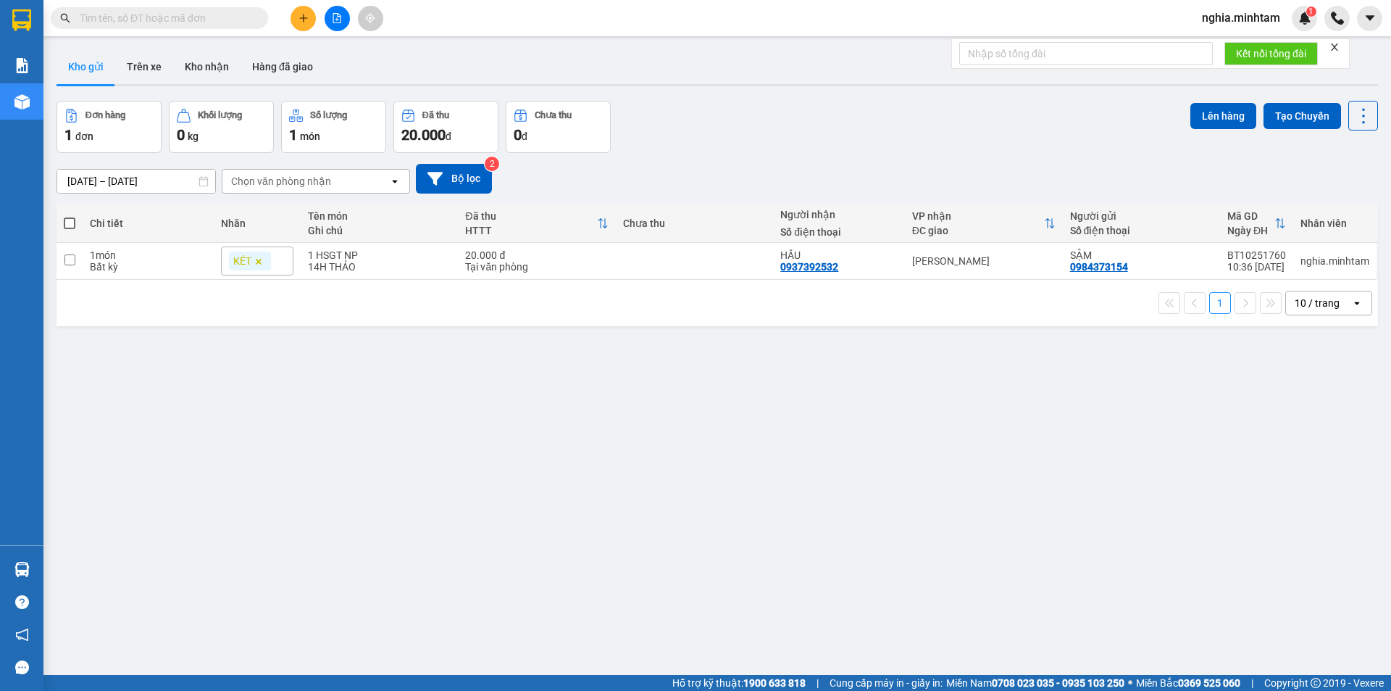
click at [896, 564] on section "Kết quả tìm kiếm ( 0 ) Bộ lọc No Data nghia.minhtam 1 Báo cáo BC giao hàng (nhâ…" at bounding box center [695, 345] width 1391 height 691
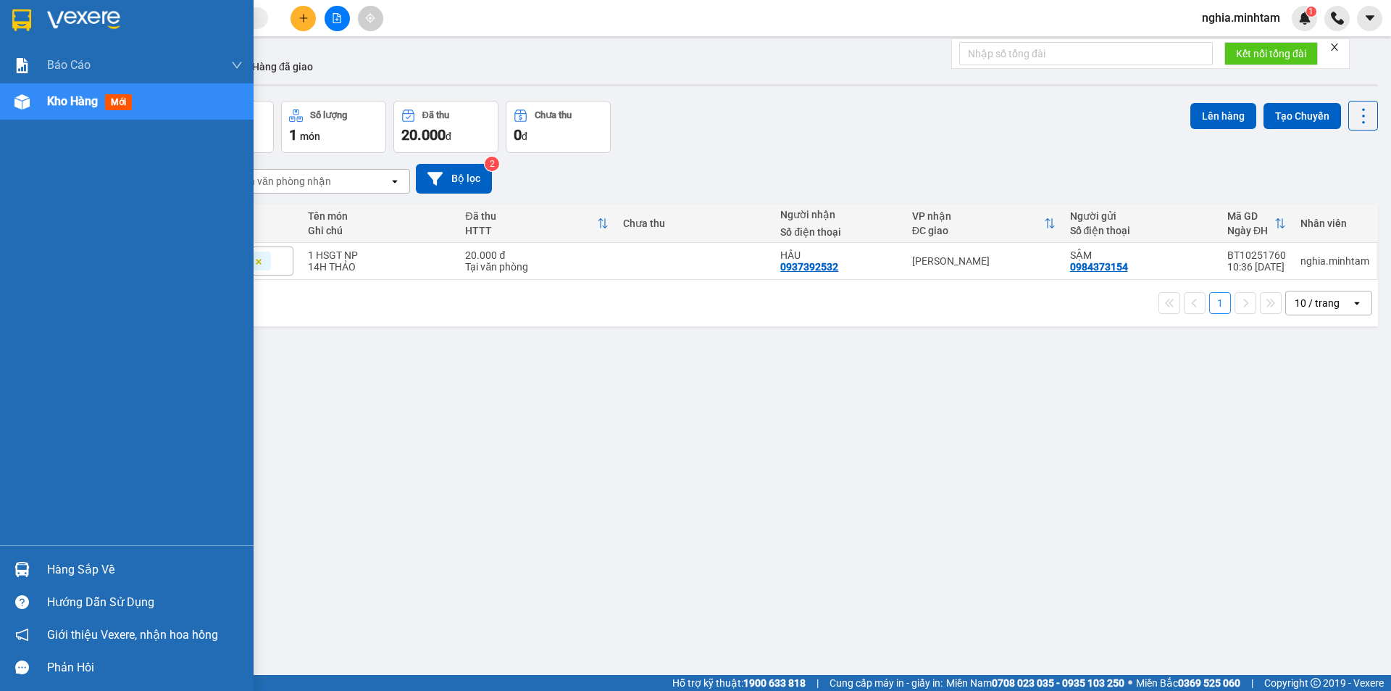
click at [98, 564] on div "Hàng sắp về" at bounding box center [145, 570] width 196 height 22
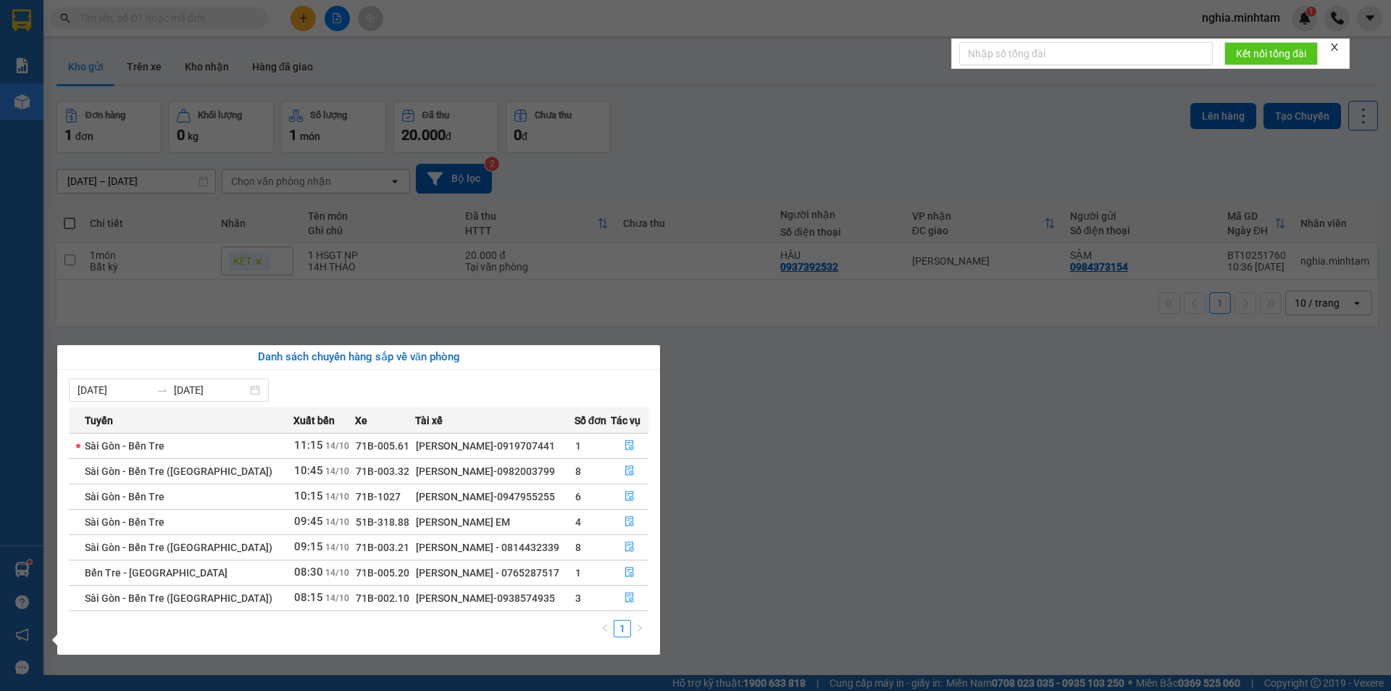
click at [807, 517] on section "Kết quả tìm kiếm ( 0 ) Bộ lọc No Data nghia.minhtam 1 Báo cáo BC giao hàng (nhâ…" at bounding box center [695, 345] width 1391 height 691
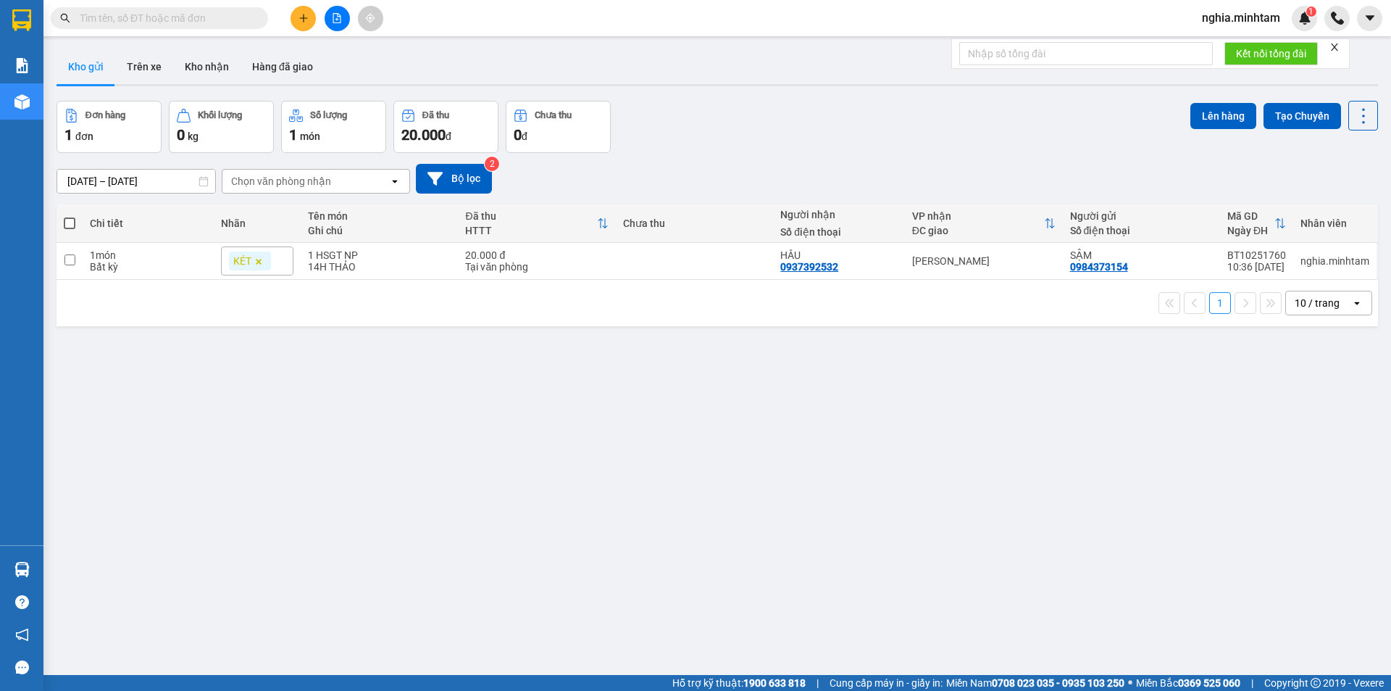
drag, startPoint x: 807, startPoint y: 524, endPoint x: 798, endPoint y: 538, distance: 16.9
click at [800, 534] on div "ver 1.8.147 Kho gửi Trên xe Kho nhận Hàng đã giao Đơn hàng 1 đơn Khối lượng 0 k…" at bounding box center [717, 388] width 1333 height 691
click at [798, 541] on div "ver 1.8.147 Kho gửi Trên xe Kho nhận Hàng đã giao Đơn hàng 1 đơn Khối lượng 0 k…" at bounding box center [717, 388] width 1333 height 691
drag, startPoint x: 798, startPoint y: 541, endPoint x: 794, endPoint y: 549, distance: 9.4
click at [796, 548] on div "ver 1.8.147 Kho gửi Trên xe Kho nhận Hàng đã giao Đơn hàng 1 đơn Khối lượng 0 k…" at bounding box center [717, 388] width 1333 height 691
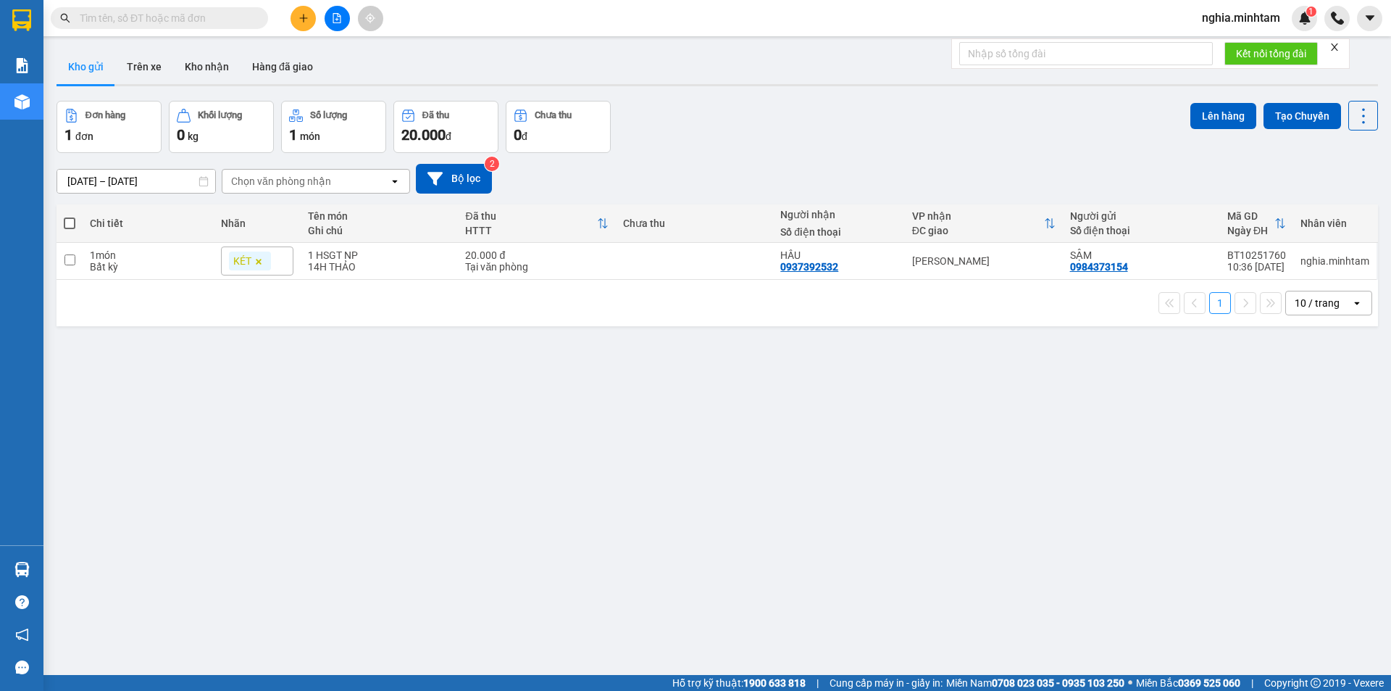
click at [794, 549] on div "ver 1.8.147 Kho gửi Trên xe Kho nhận Hàng đã giao Đơn hàng 1 đơn Khối lượng 0 k…" at bounding box center [717, 388] width 1333 height 691
click at [783, 546] on div "ver 1.8.147 Kho gửi Trên xe Kho nhận Hàng đã giao Đơn hàng 1 đơn Khối lượng 0 k…" at bounding box center [717, 388] width 1333 height 691
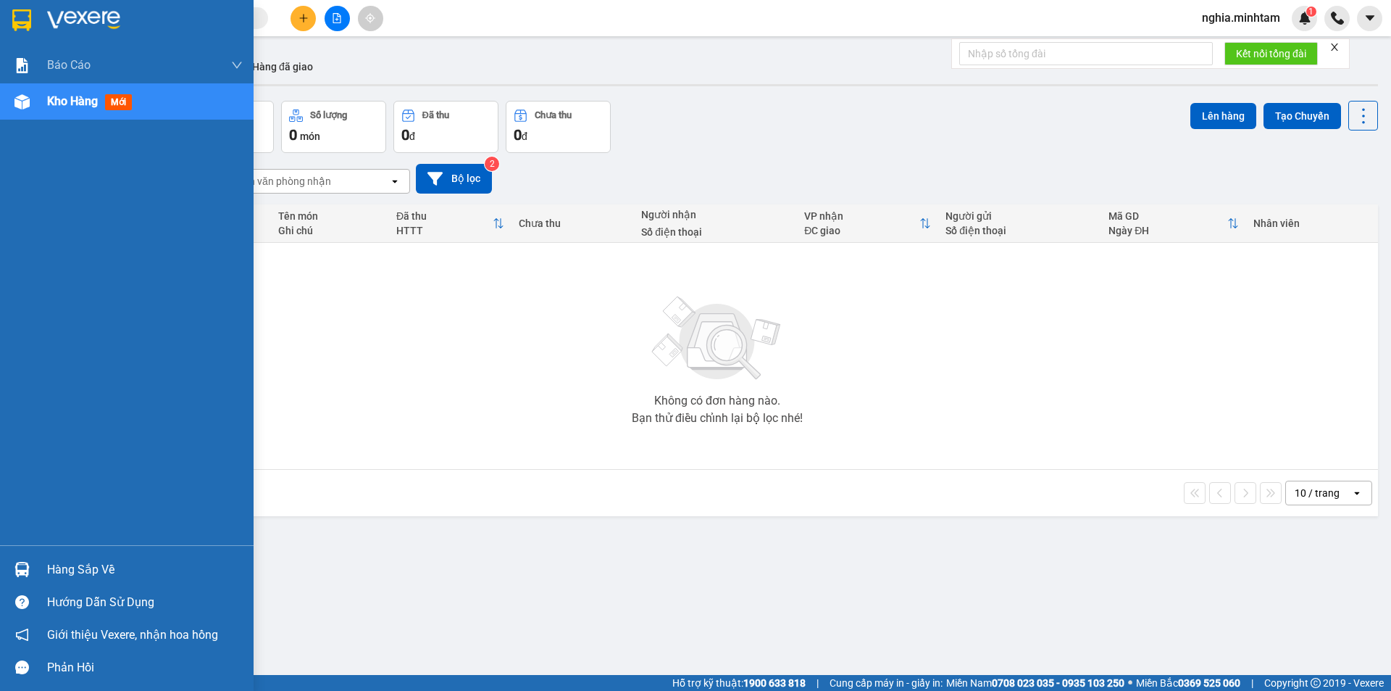
click at [83, 568] on div "Hàng sắp về" at bounding box center [145, 570] width 196 height 22
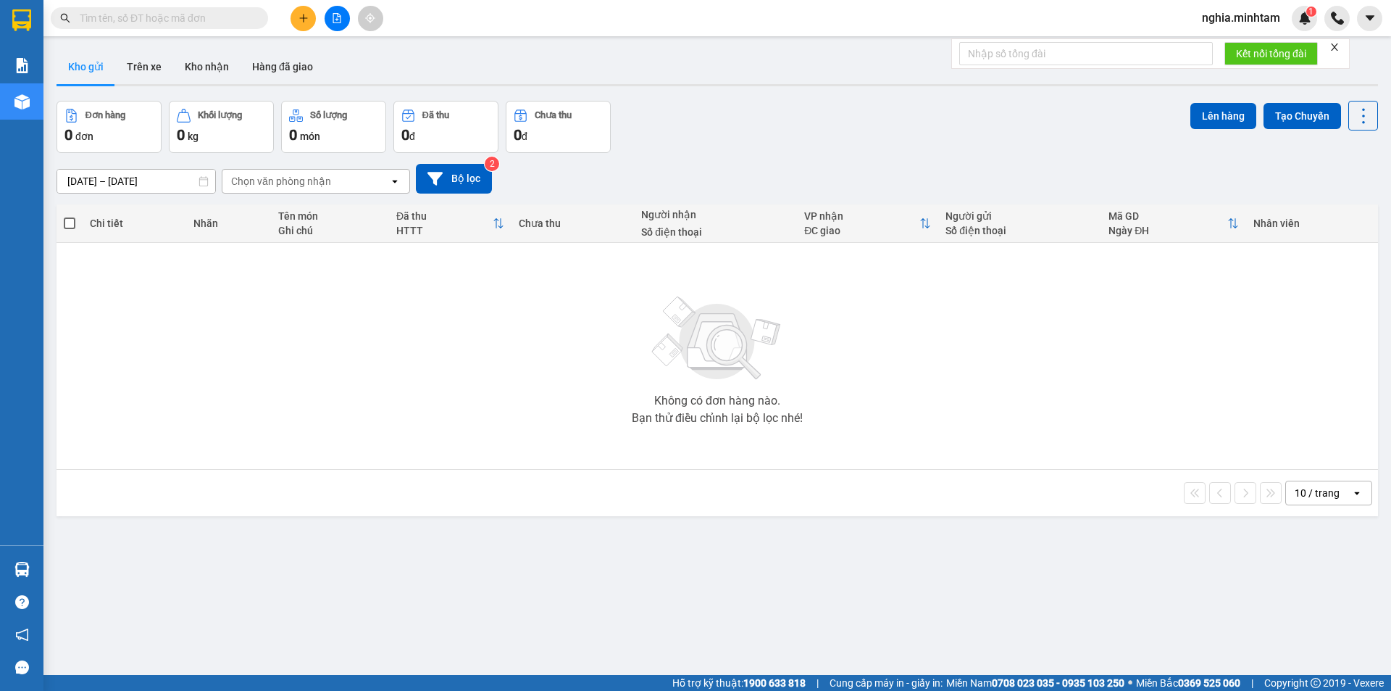
drag, startPoint x: 924, startPoint y: 372, endPoint x: 599, endPoint y: 341, distance: 326.1
click at [600, 341] on div "Không có đơn hàng nào. Bạn thử điều chỉnh lại bộ lọc nhé!" at bounding box center [717, 355] width 1307 height 217
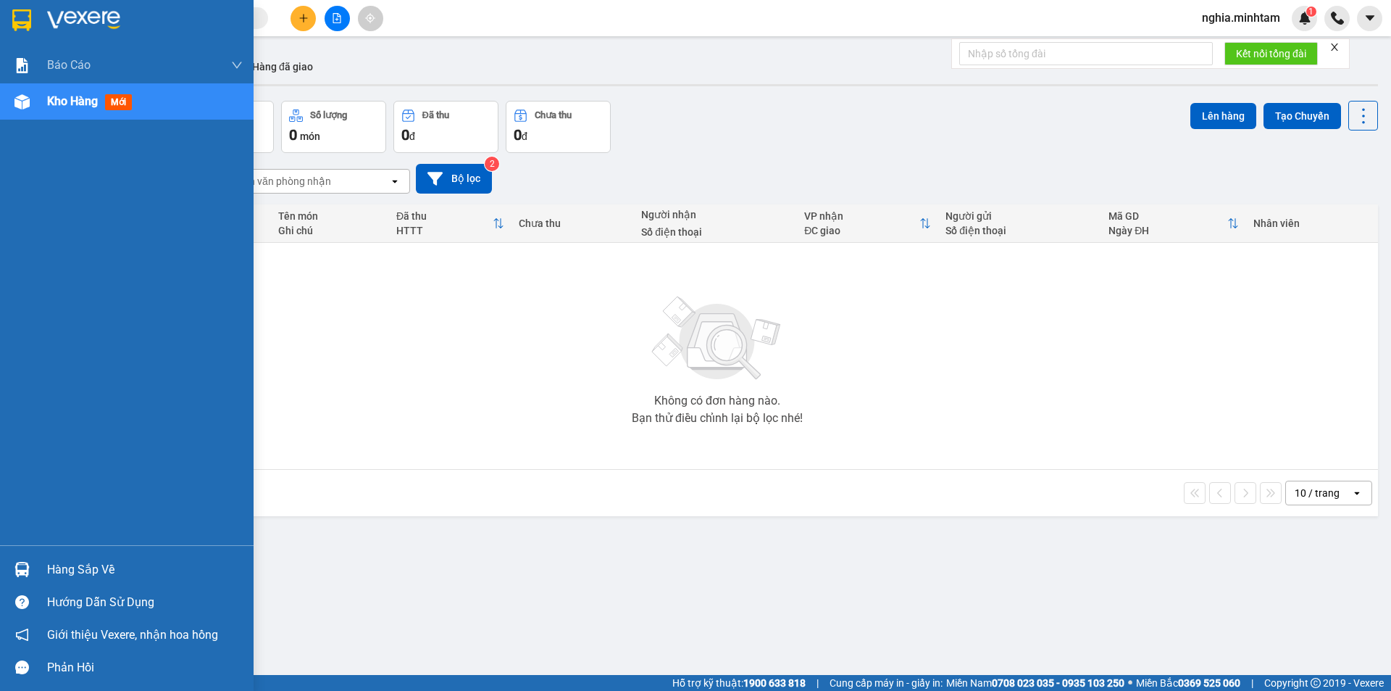
click at [96, 572] on div "Hàng sắp về" at bounding box center [145, 570] width 196 height 22
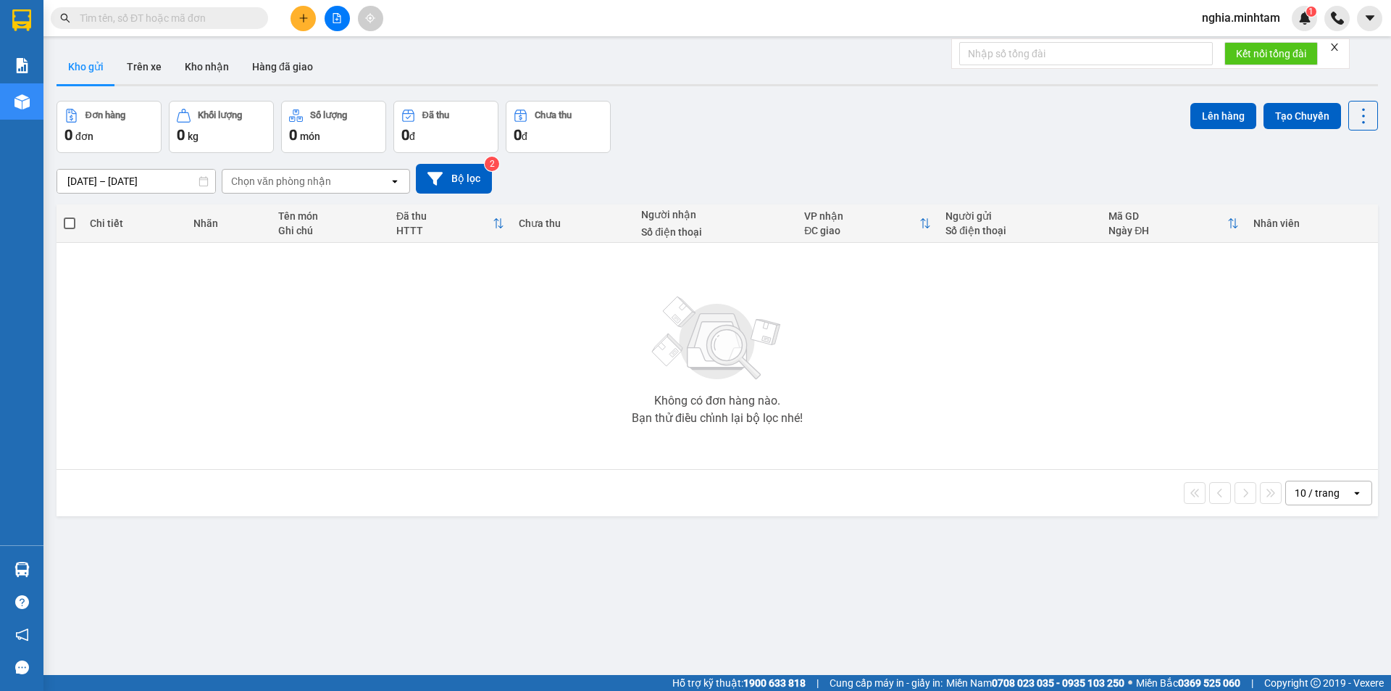
click at [972, 516] on section "Kết quả tìm kiếm ( 0 ) Bộ lọc No Data nghia.minhtam 1 Báo cáo BC giao hàng (nhâ…" at bounding box center [695, 345] width 1391 height 691
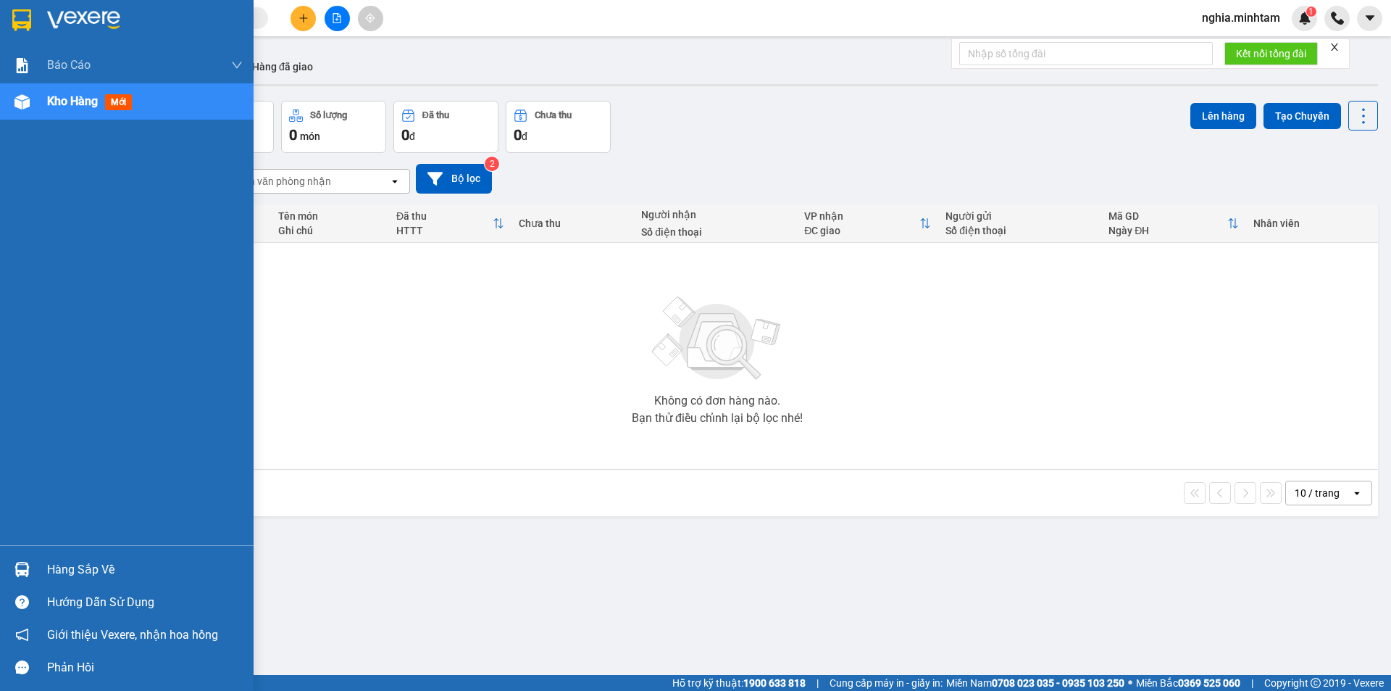
click at [104, 572] on div "Hàng sắp về" at bounding box center [145, 570] width 196 height 22
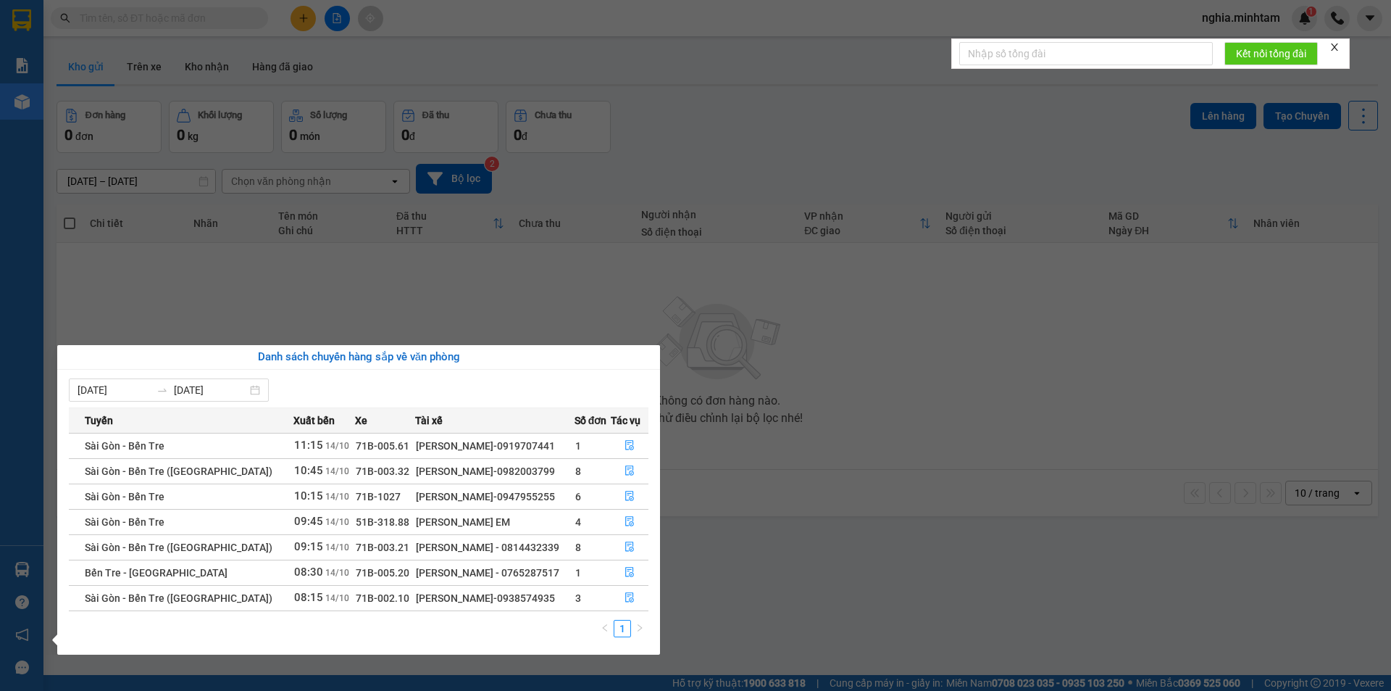
click at [833, 452] on section "Kết quả tìm kiếm ( 0 ) Bộ lọc No Data nghia.minhtam 1 Báo cáo BC giao hàng (nhâ…" at bounding box center [695, 345] width 1391 height 691
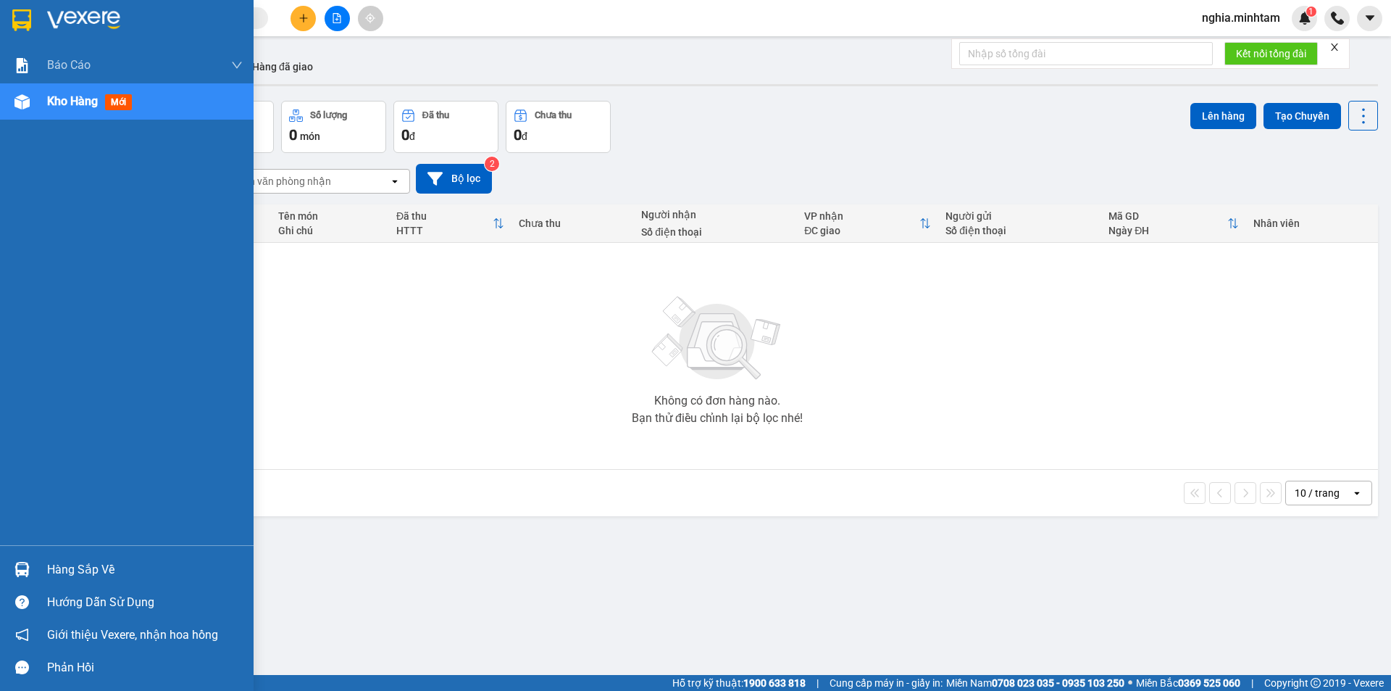
click at [70, 569] on div "Hàng sắp về" at bounding box center [145, 570] width 196 height 22
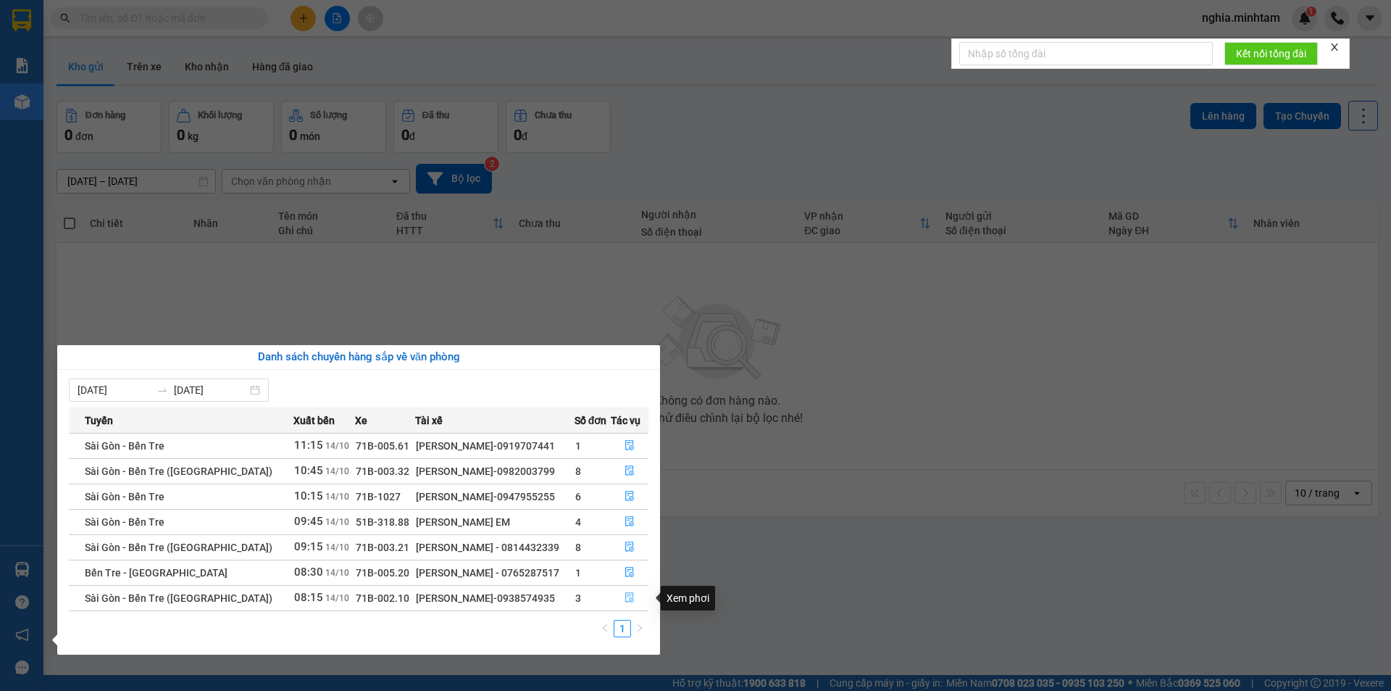
click at [627, 596] on icon "file-done" at bounding box center [630, 597] width 10 height 10
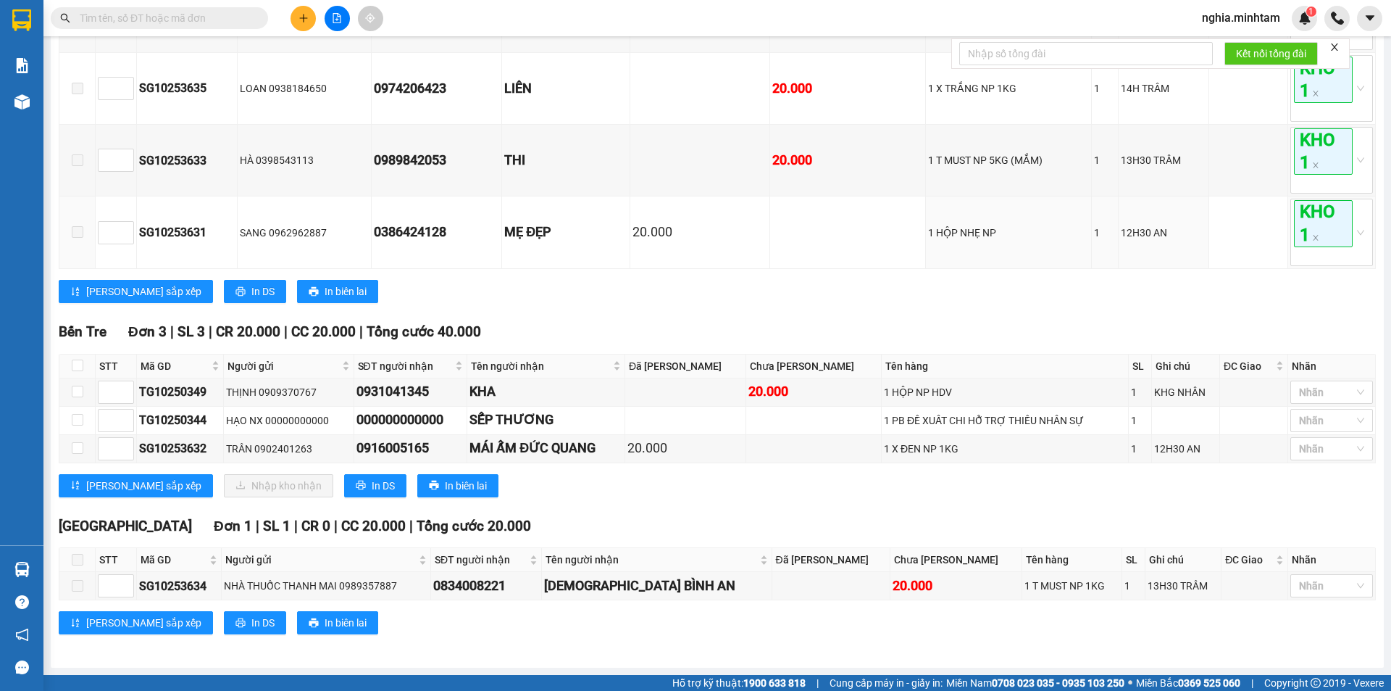
scroll to position [363, 0]
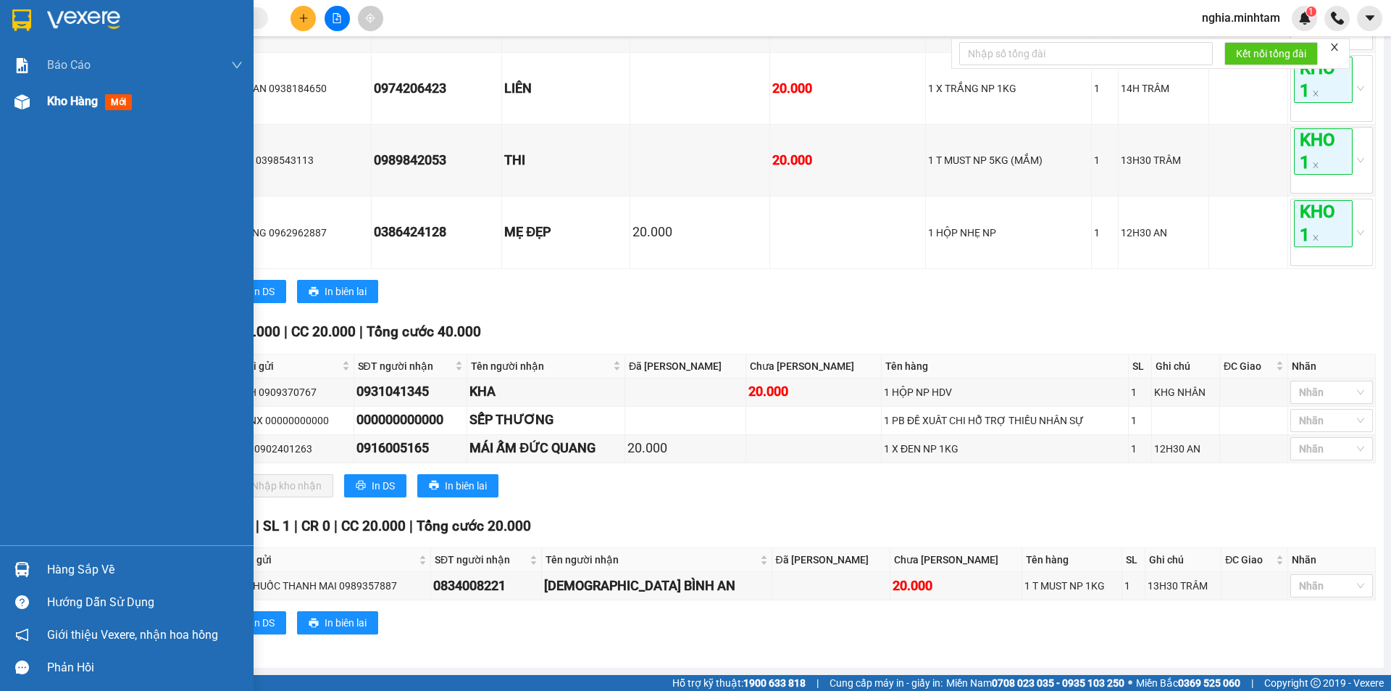
click at [53, 99] on span "Kho hàng" at bounding box center [72, 101] width 51 height 14
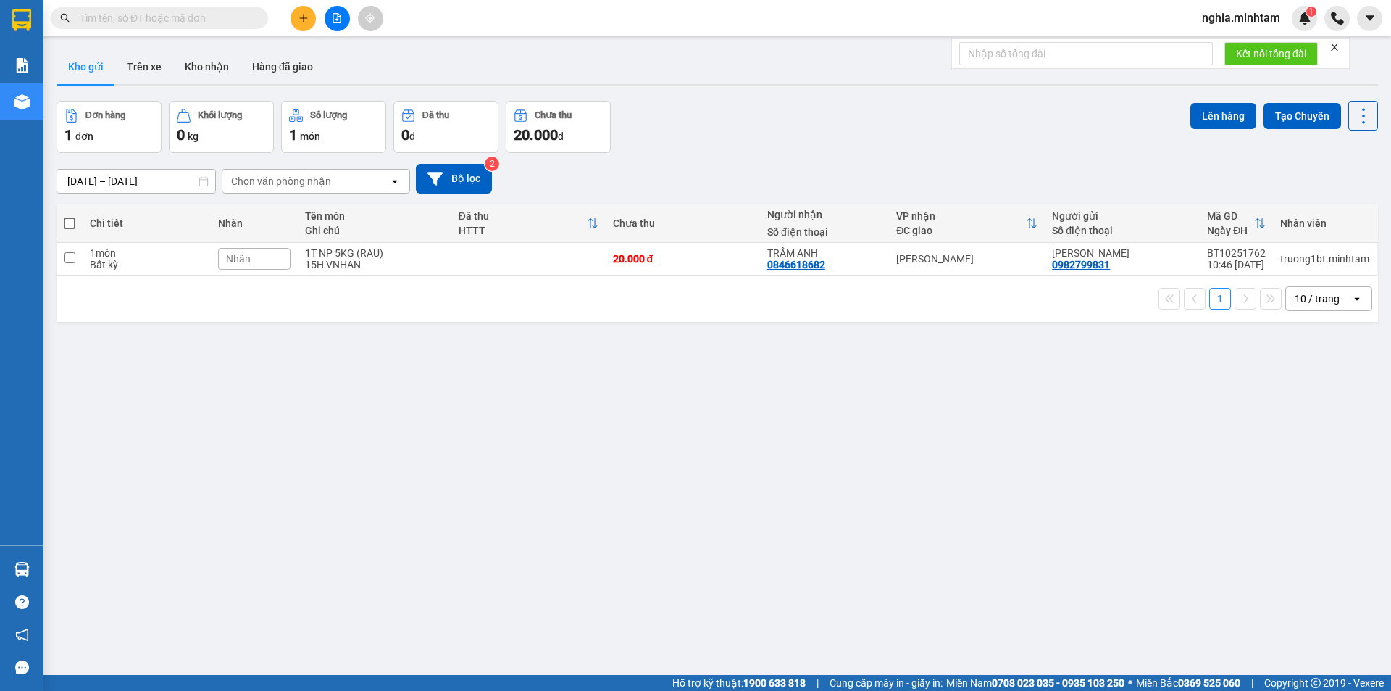
click at [641, 349] on div "ver 1.8.147 Kho gửi Trên xe Kho nhận Hàng đã giao Đơn hàng 1 đơn Khối lượng 0 k…" at bounding box center [717, 388] width 1333 height 691
click at [335, 400] on div "ver 1.8.147 Kho gửi Trên xe Kho nhận Hàng đã giao Đơn hàng 1 đơn Khối lượng 0 k…" at bounding box center [717, 388] width 1333 height 691
click at [332, 396] on div "ver 1.8.147 Kho gửi Trên xe Kho nhận Hàng đã giao Đơn hàng 1 đơn Khối lượng 0 k…" at bounding box center [717, 388] width 1333 height 691
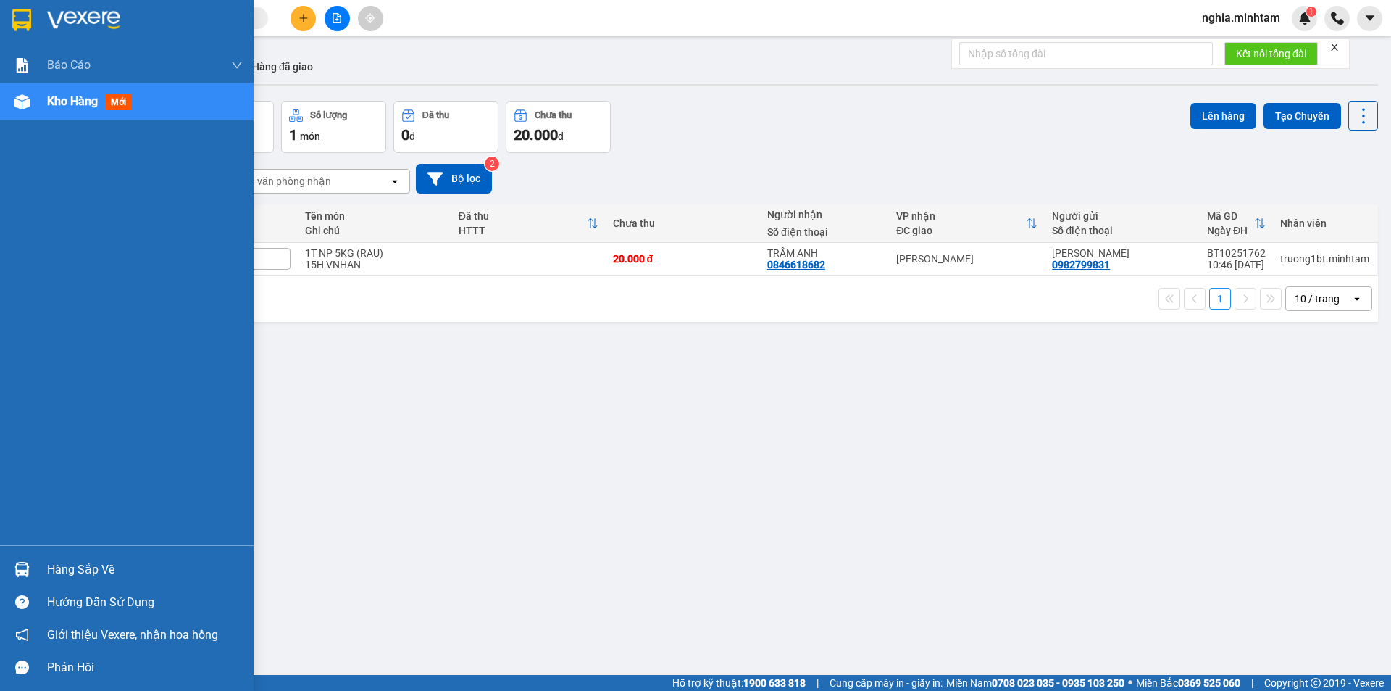
click at [99, 568] on div "Hàng sắp về" at bounding box center [145, 570] width 196 height 22
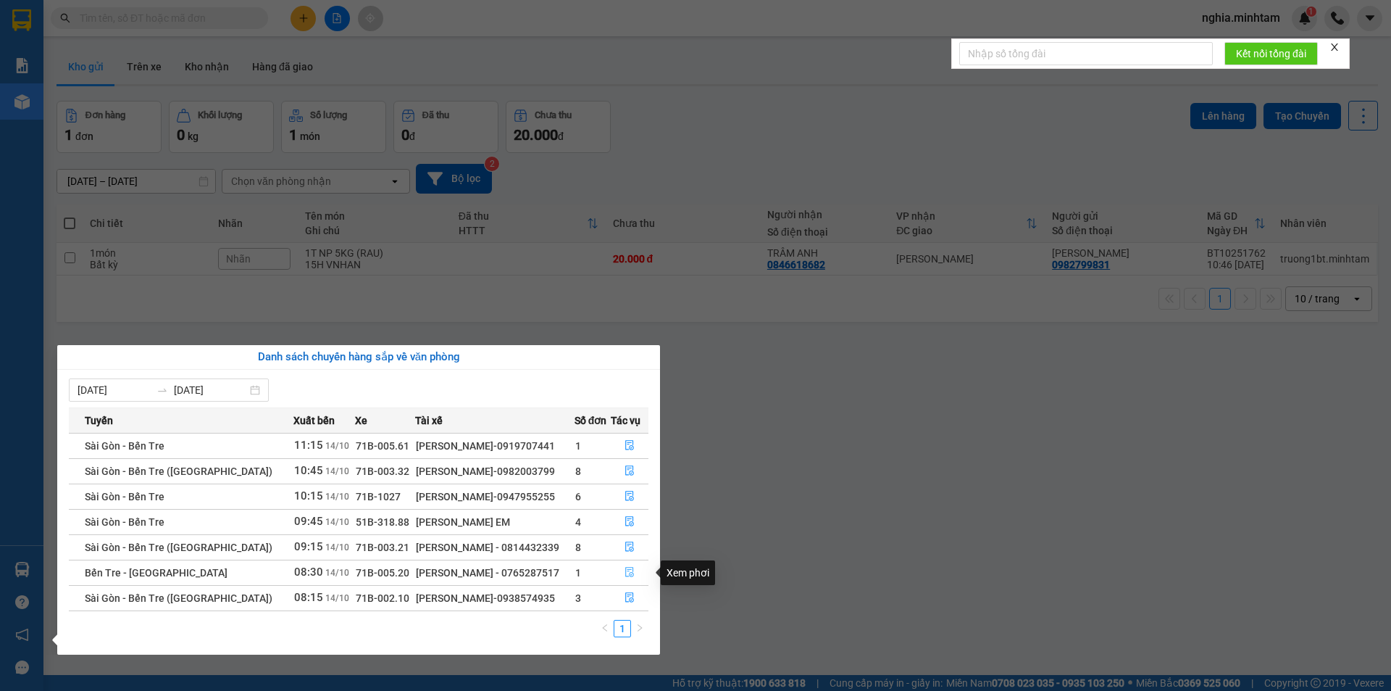
click at [625, 570] on icon "file-done" at bounding box center [630, 572] width 10 height 10
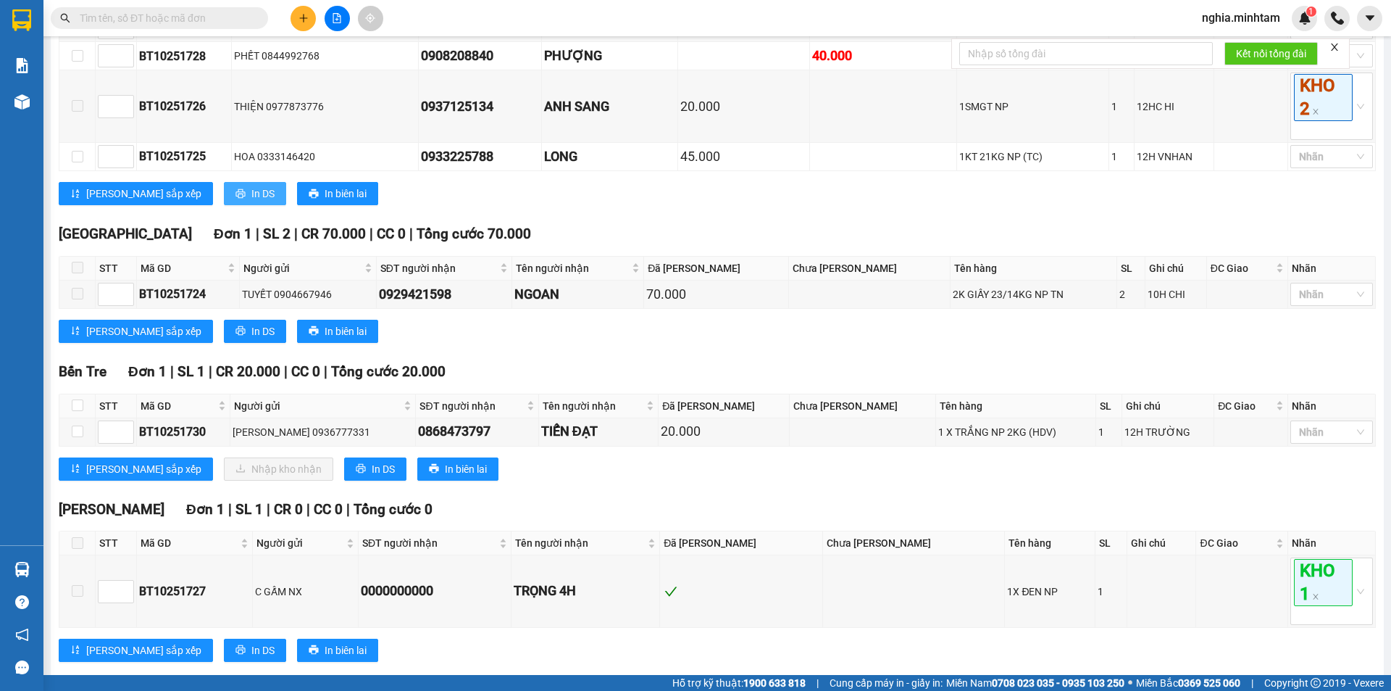
scroll to position [507, 0]
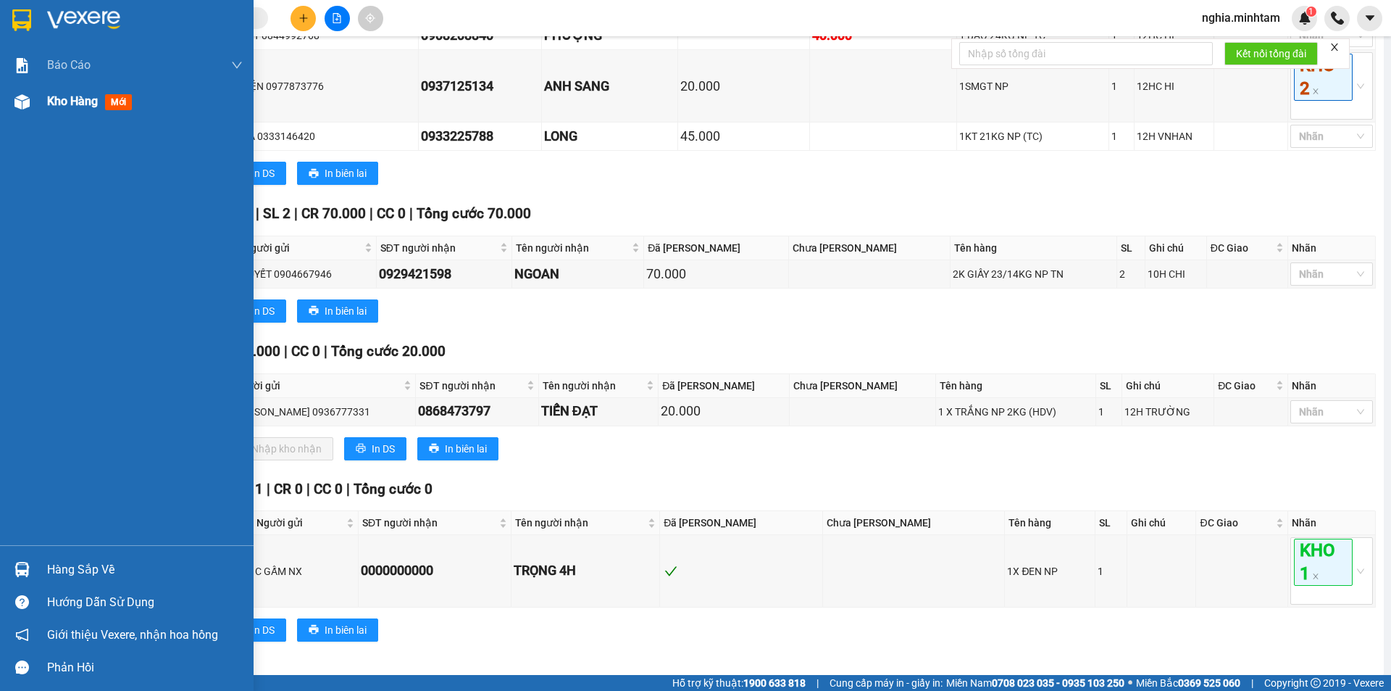
click at [59, 90] on div "Kho hàng mới" at bounding box center [145, 101] width 196 height 36
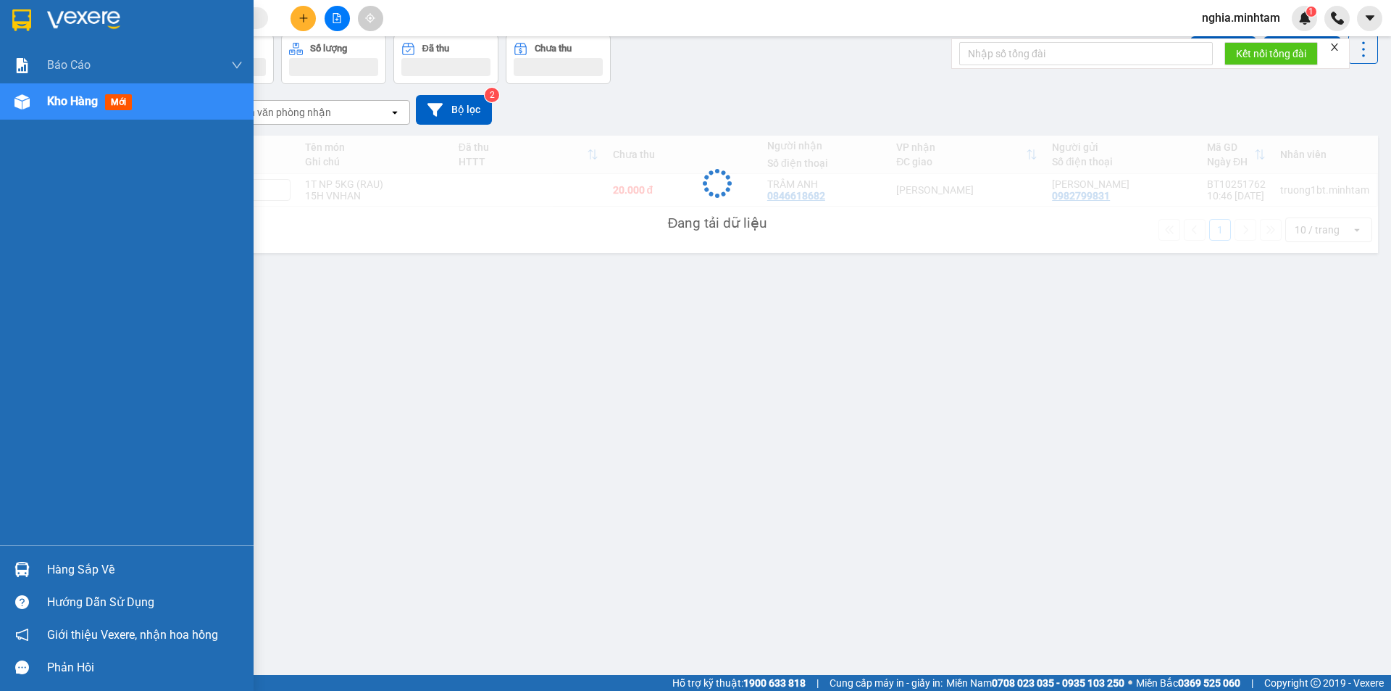
scroll to position [67, 0]
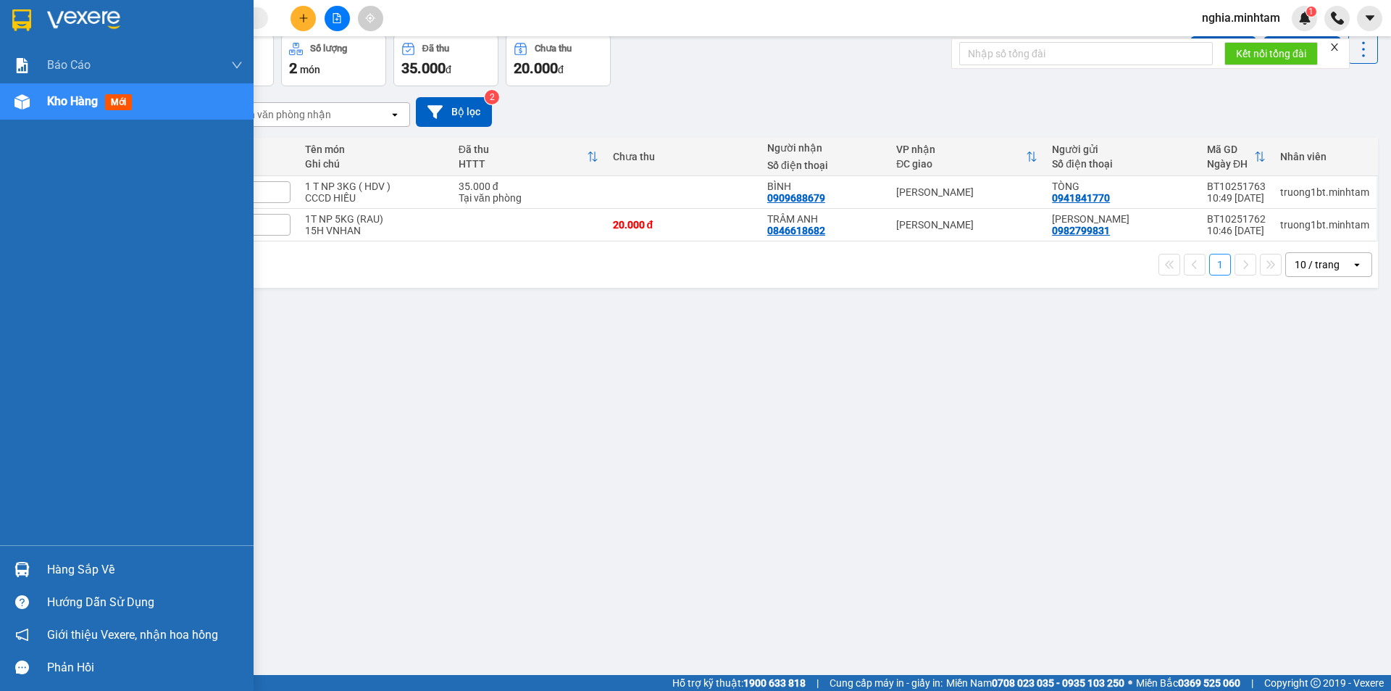
drag, startPoint x: 82, startPoint y: 563, endPoint x: 137, endPoint y: 570, distance: 55.5
click at [91, 567] on div "Hàng sắp về" at bounding box center [145, 570] width 196 height 22
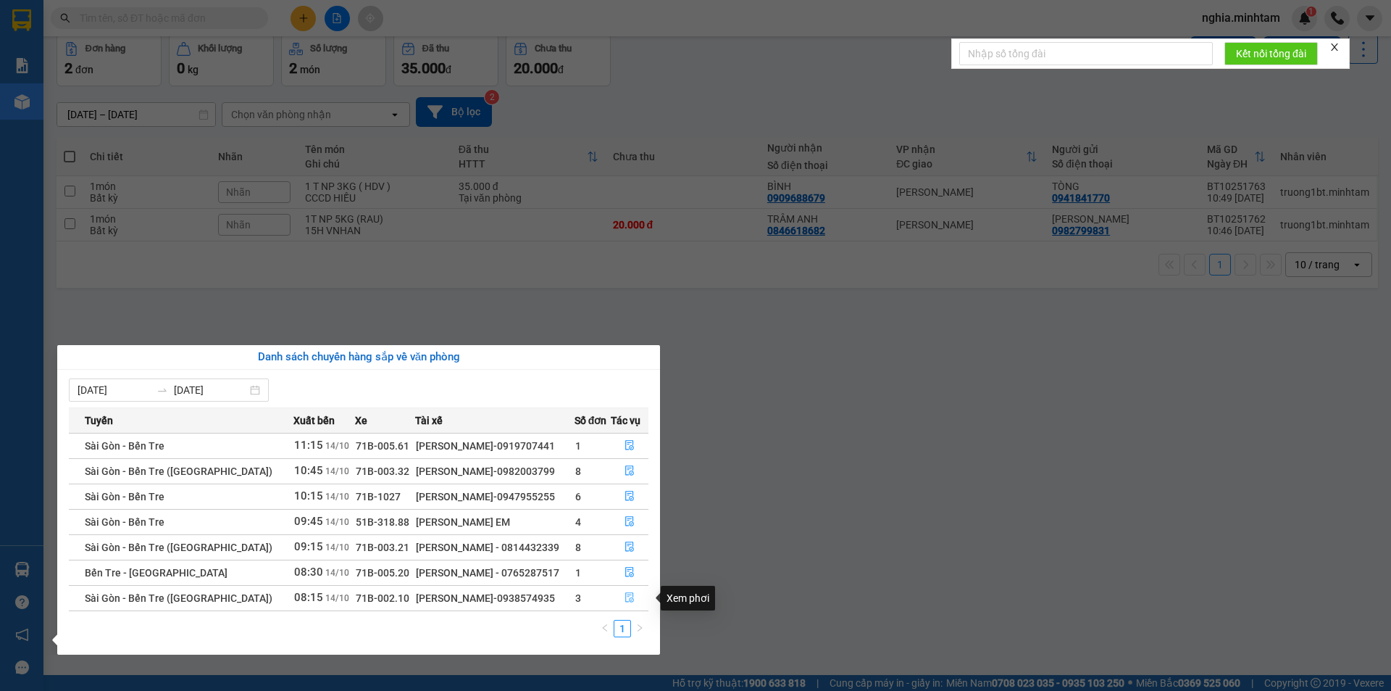
click at [626, 593] on icon "file-done" at bounding box center [630, 597] width 10 height 10
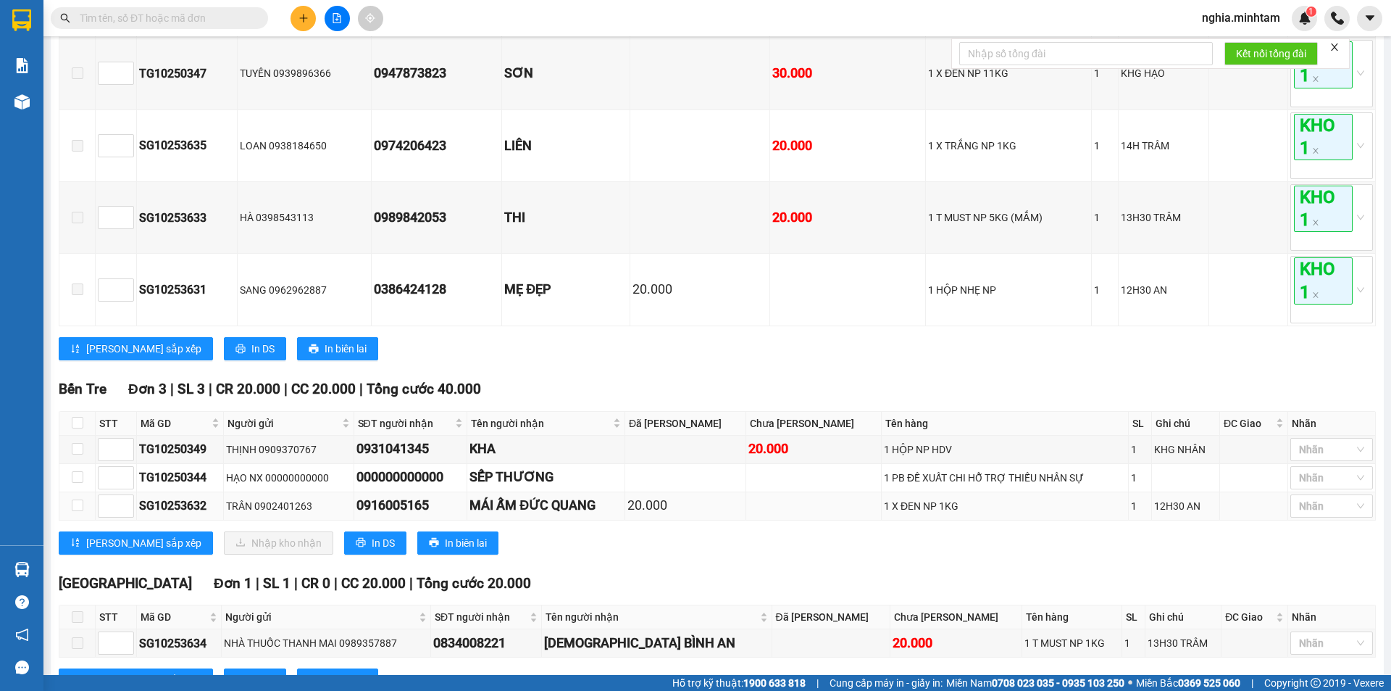
scroll to position [362, 0]
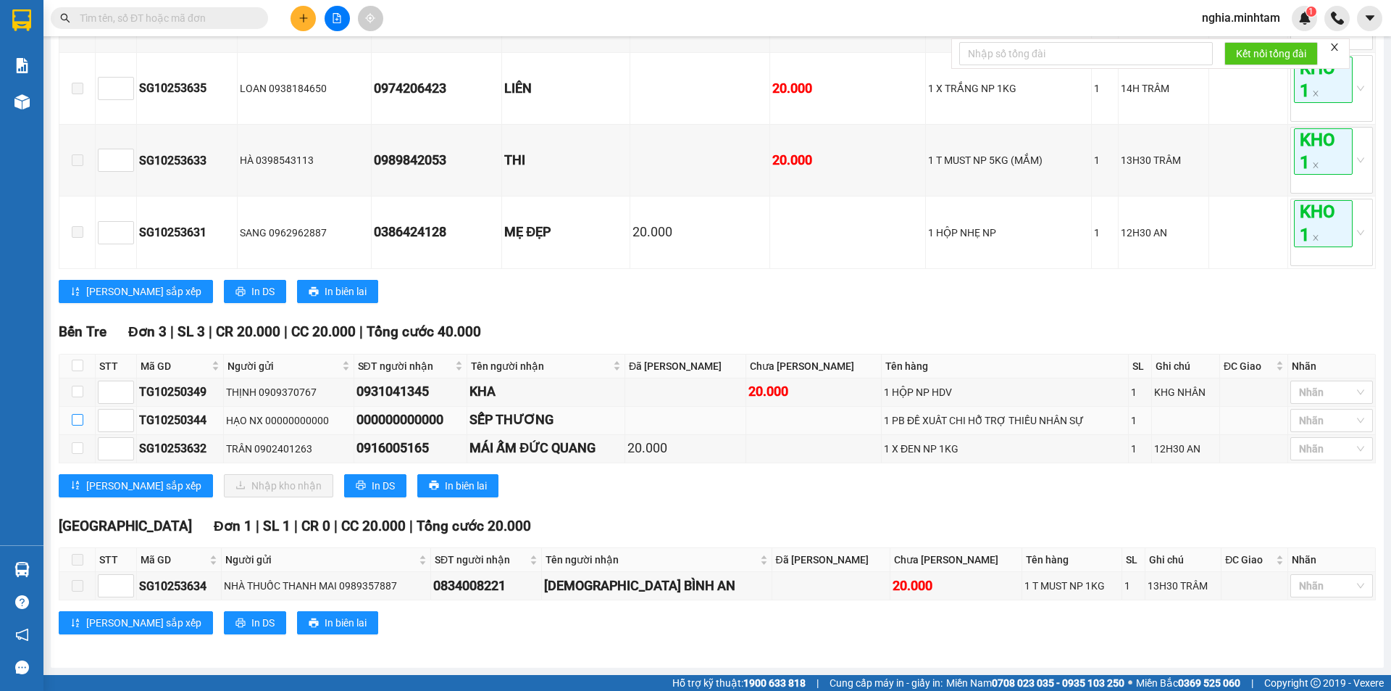
click at [77, 419] on input "checkbox" at bounding box center [78, 420] width 12 height 12
checkbox input "true"
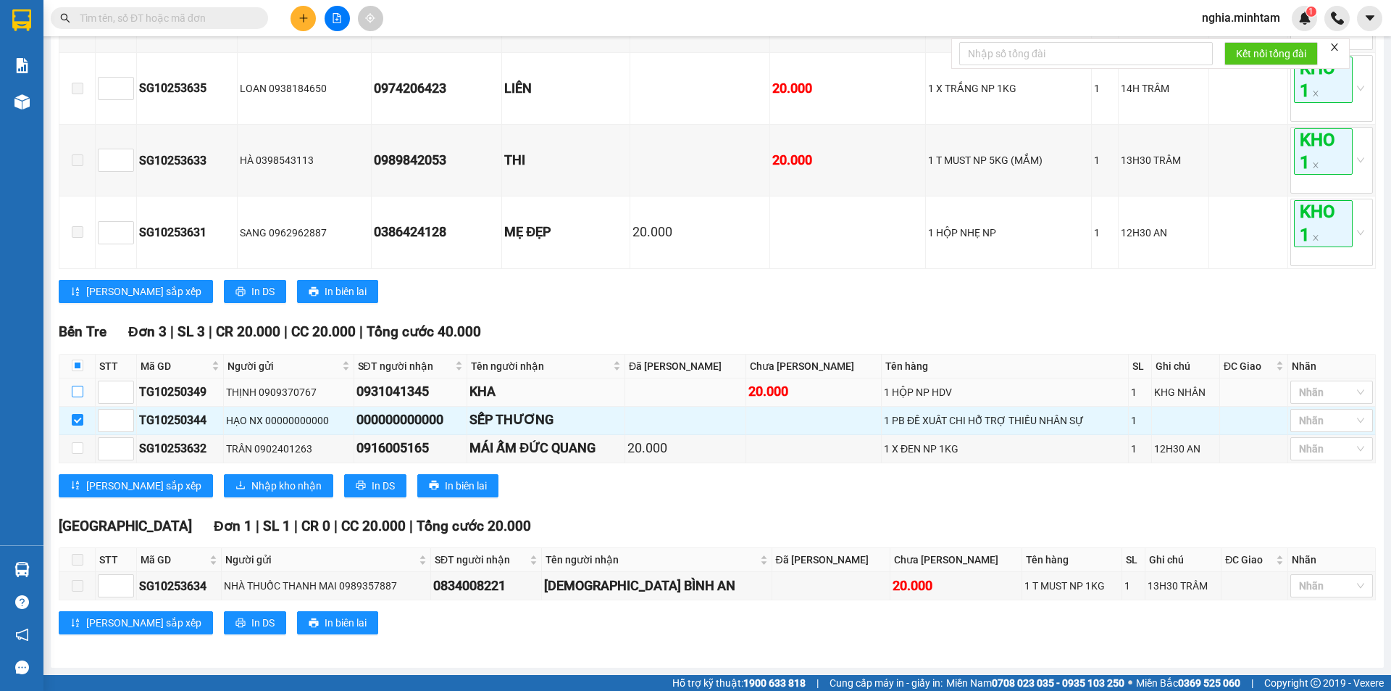
drag, startPoint x: 73, startPoint y: 388, endPoint x: 56, endPoint y: 391, distance: 17.6
click at [72, 389] on input "checkbox" at bounding box center [78, 392] width 12 height 12
checkbox input "true"
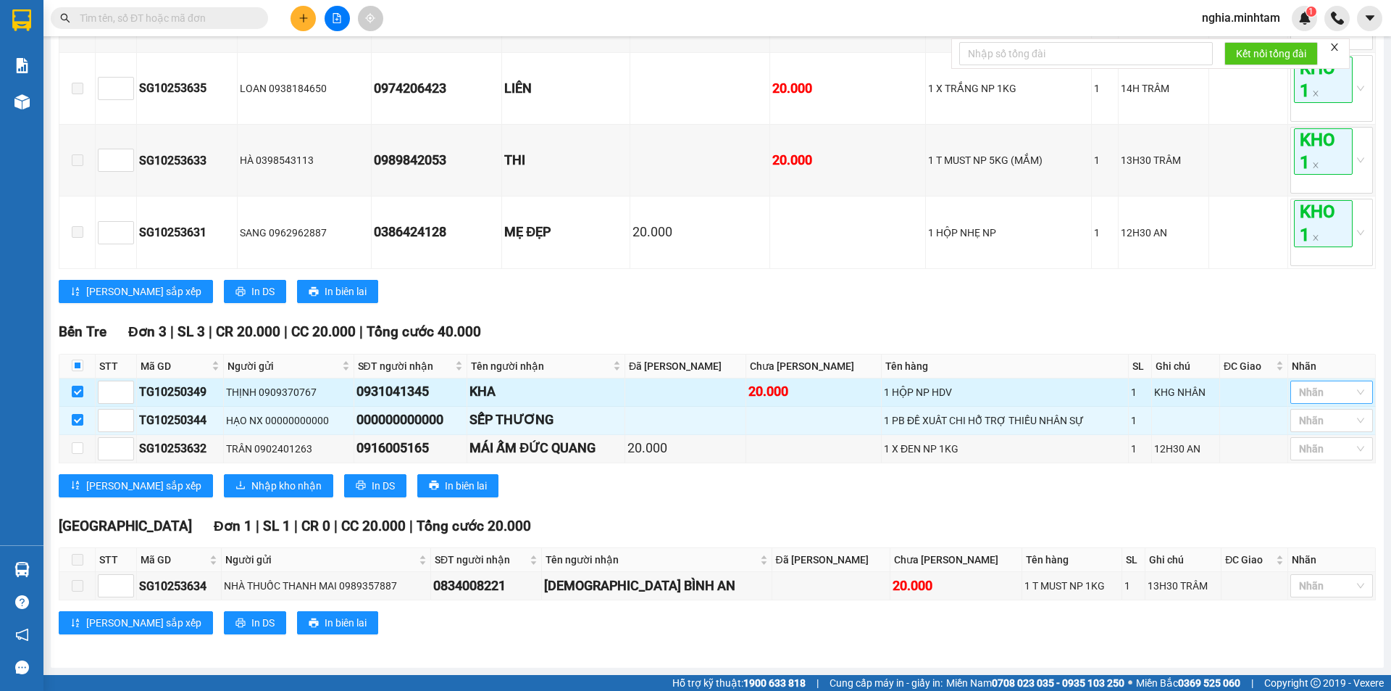
click at [1312, 386] on div at bounding box center [1324, 391] width 61 height 17
drag, startPoint x: 1304, startPoint y: 419, endPoint x: 1201, endPoint y: 446, distance: 105.6
click at [1299, 425] on div "KHO 1" at bounding box center [1320, 422] width 65 height 16
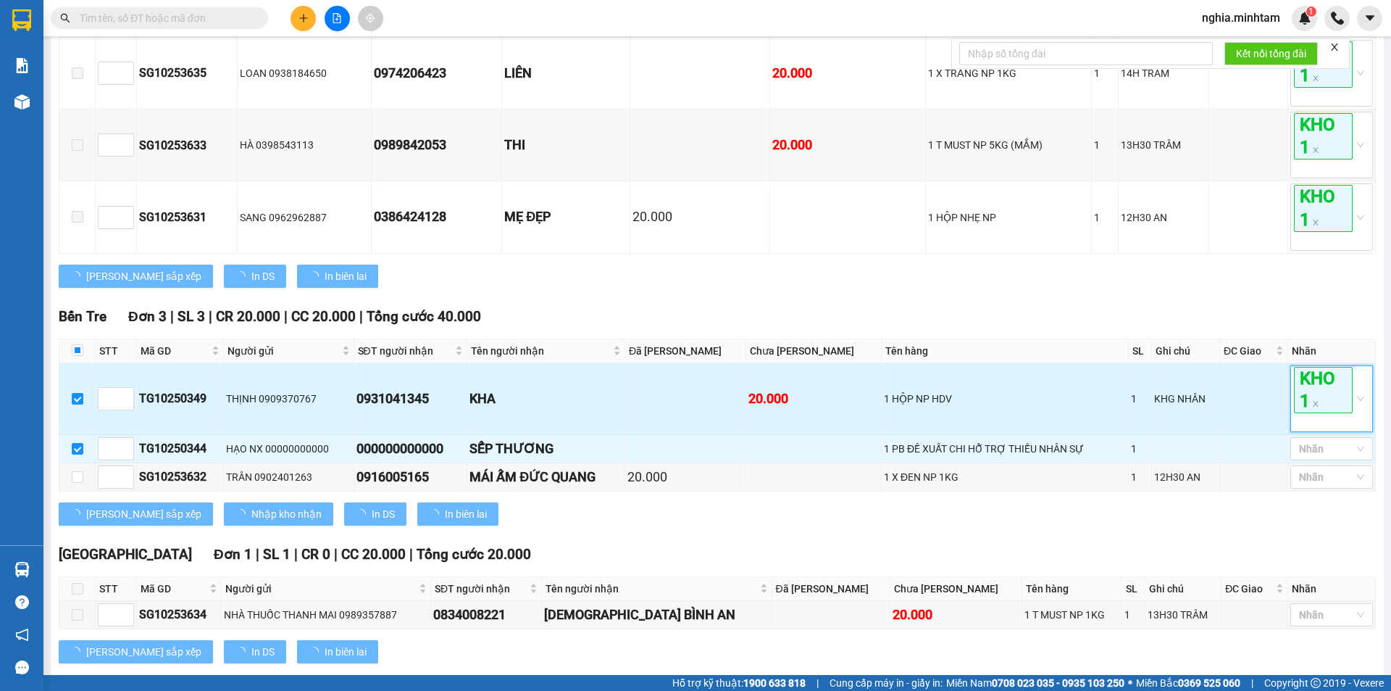
click at [1201, 435] on td "KHG NHÂN" at bounding box center [1186, 399] width 68 height 72
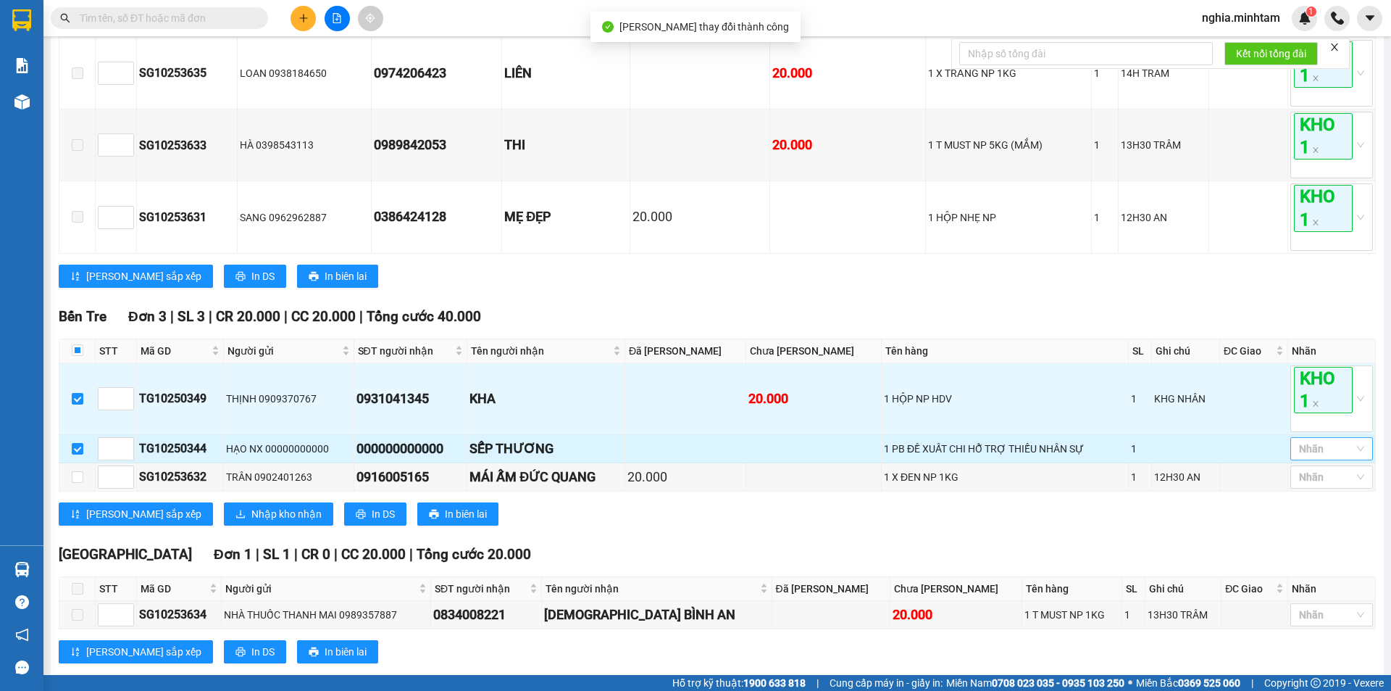
click at [1312, 457] on div at bounding box center [1324, 448] width 61 height 17
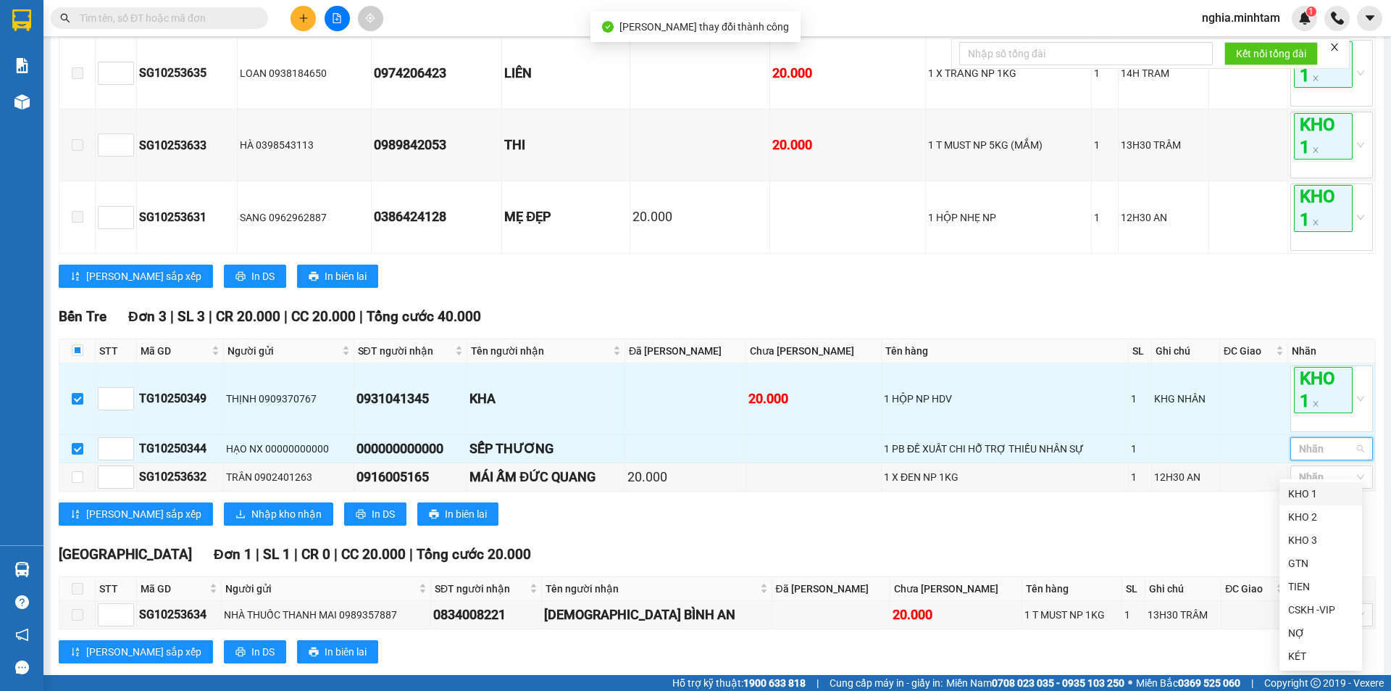
drag, startPoint x: 1301, startPoint y: 488, endPoint x: 1183, endPoint y: 567, distance: 141.5
click at [1299, 488] on div "KHO 1" at bounding box center [1320, 494] width 65 height 16
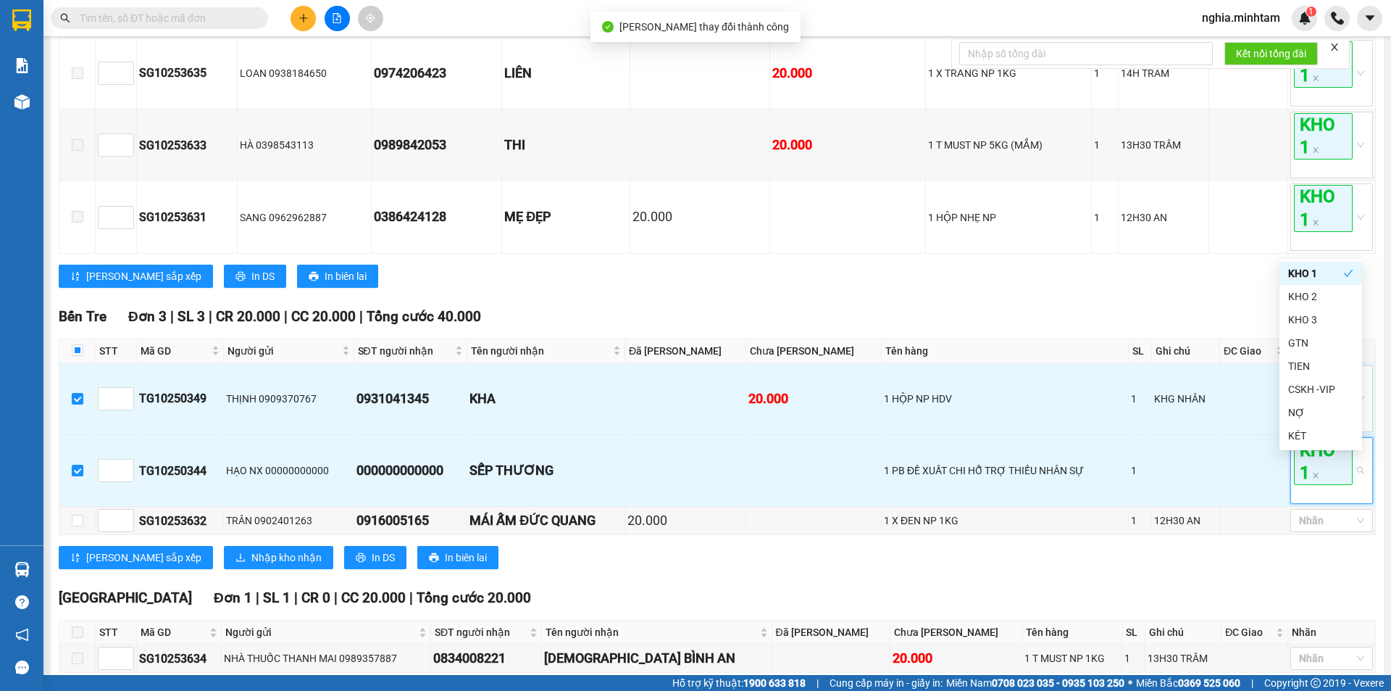
click at [1178, 569] on div "Lưu sắp xếp Nhập kho nhận In DS In biên lai" at bounding box center [717, 557] width 1317 height 23
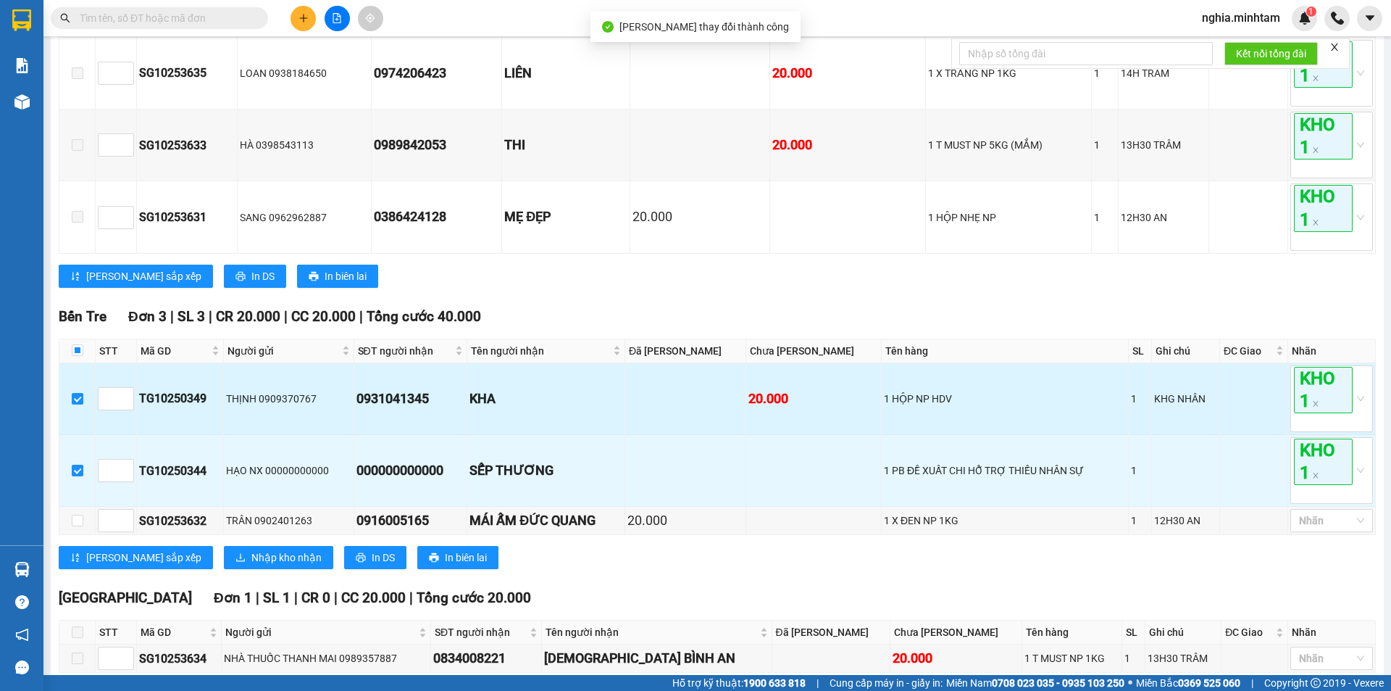
click at [402, 406] on div "0931041345" at bounding box center [411, 398] width 109 height 20
copy div "0931041345"
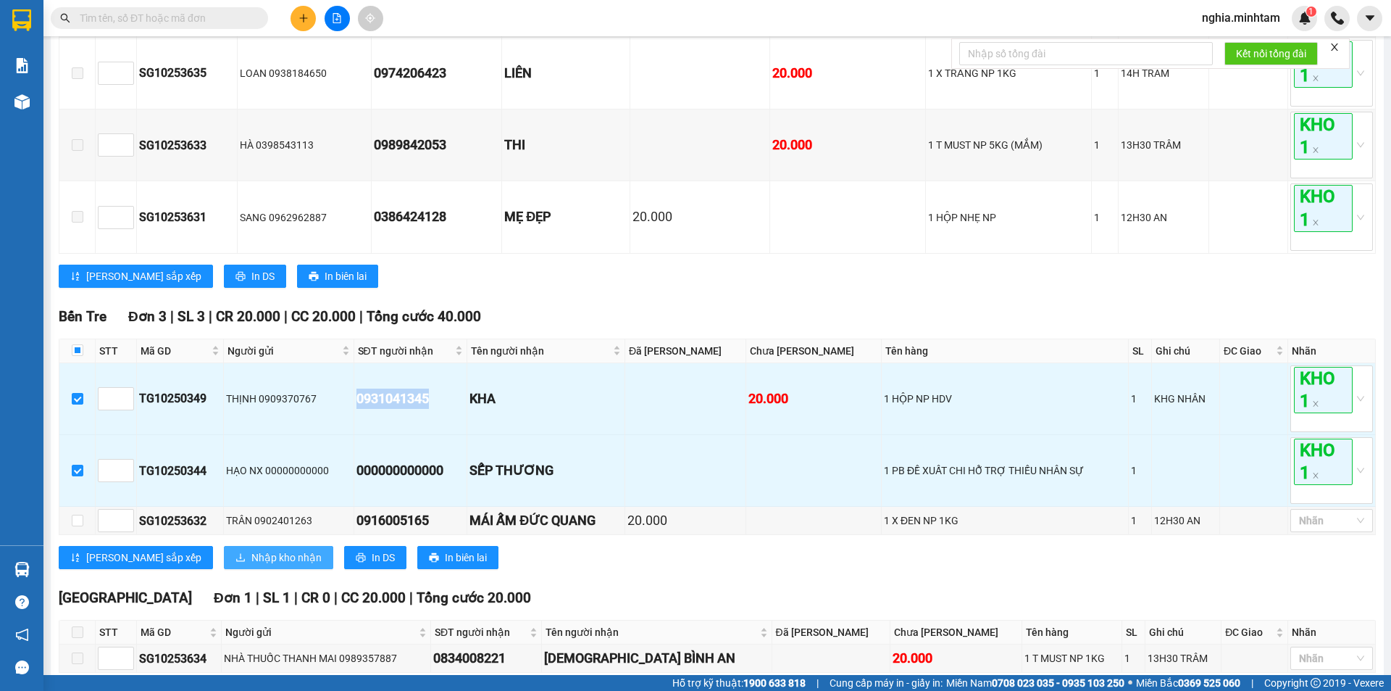
click at [251, 565] on span "Nhập kho nhận" at bounding box center [286, 557] width 70 height 16
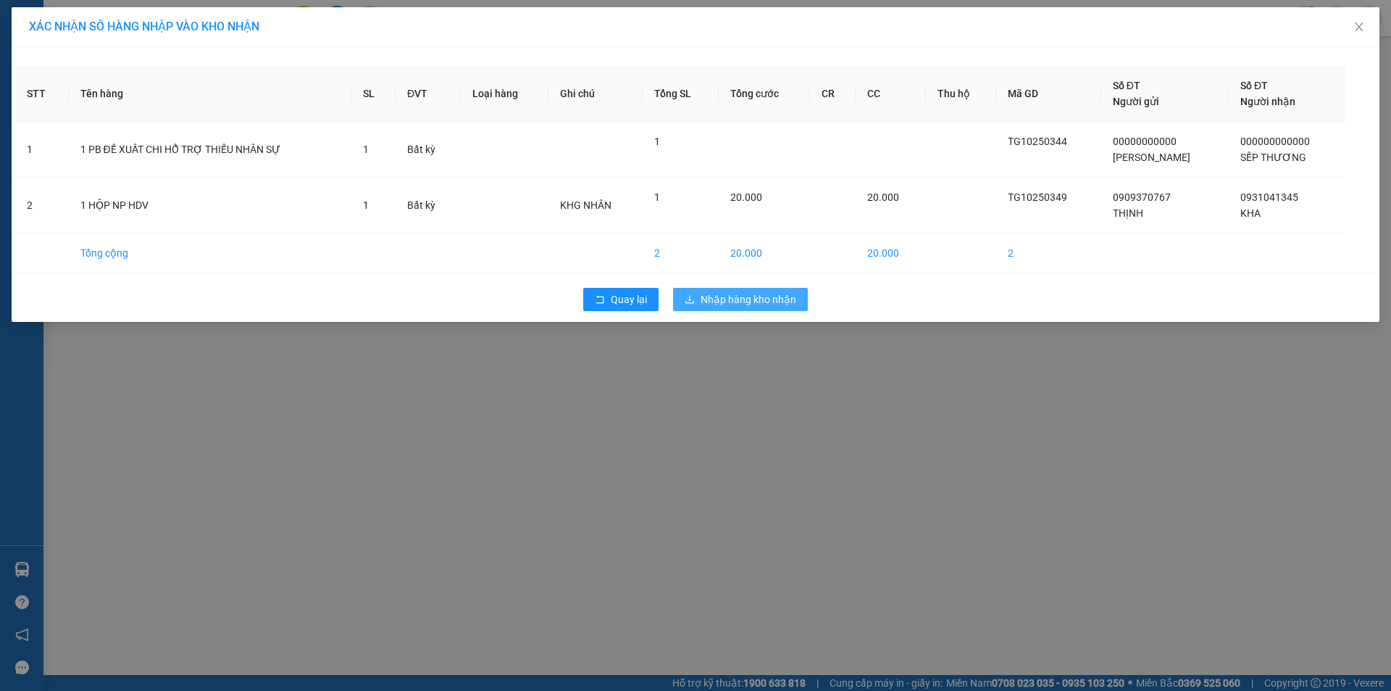
click at [787, 298] on span "Nhập hàng kho nhận" at bounding box center [749, 299] width 96 height 16
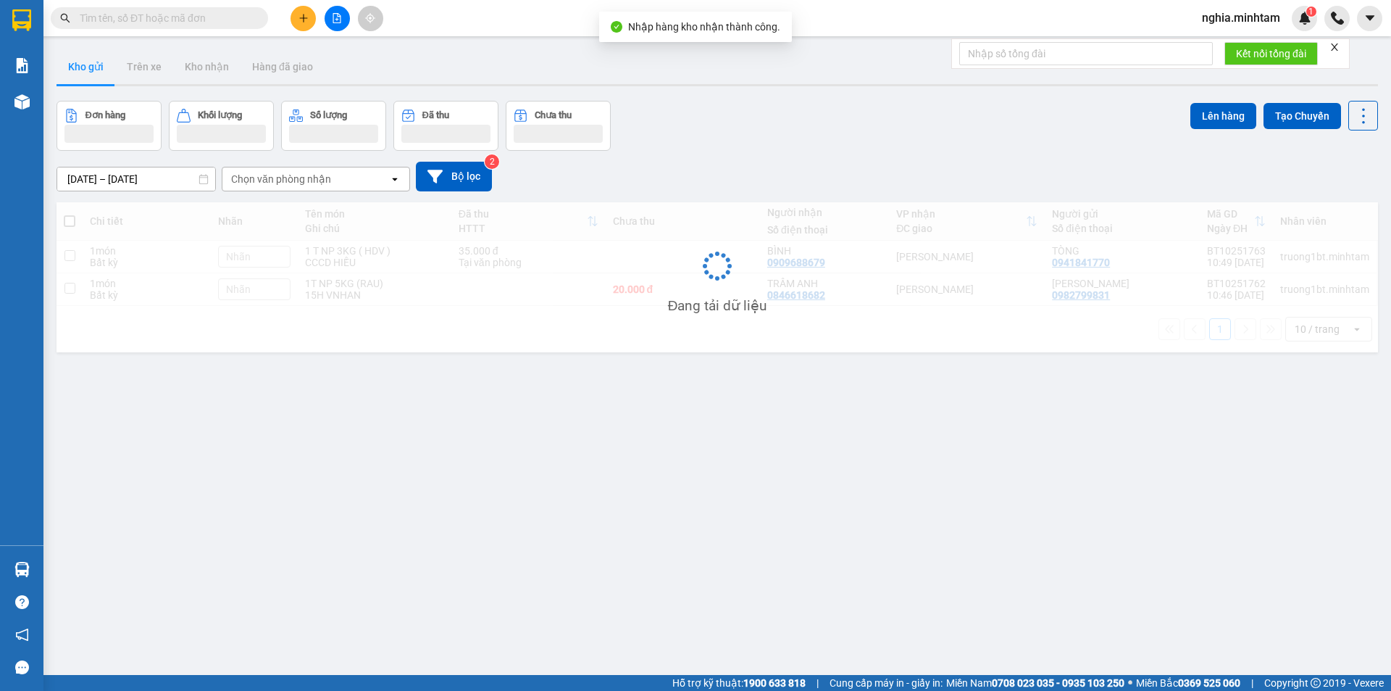
click at [149, 20] on input "text" at bounding box center [165, 18] width 171 height 16
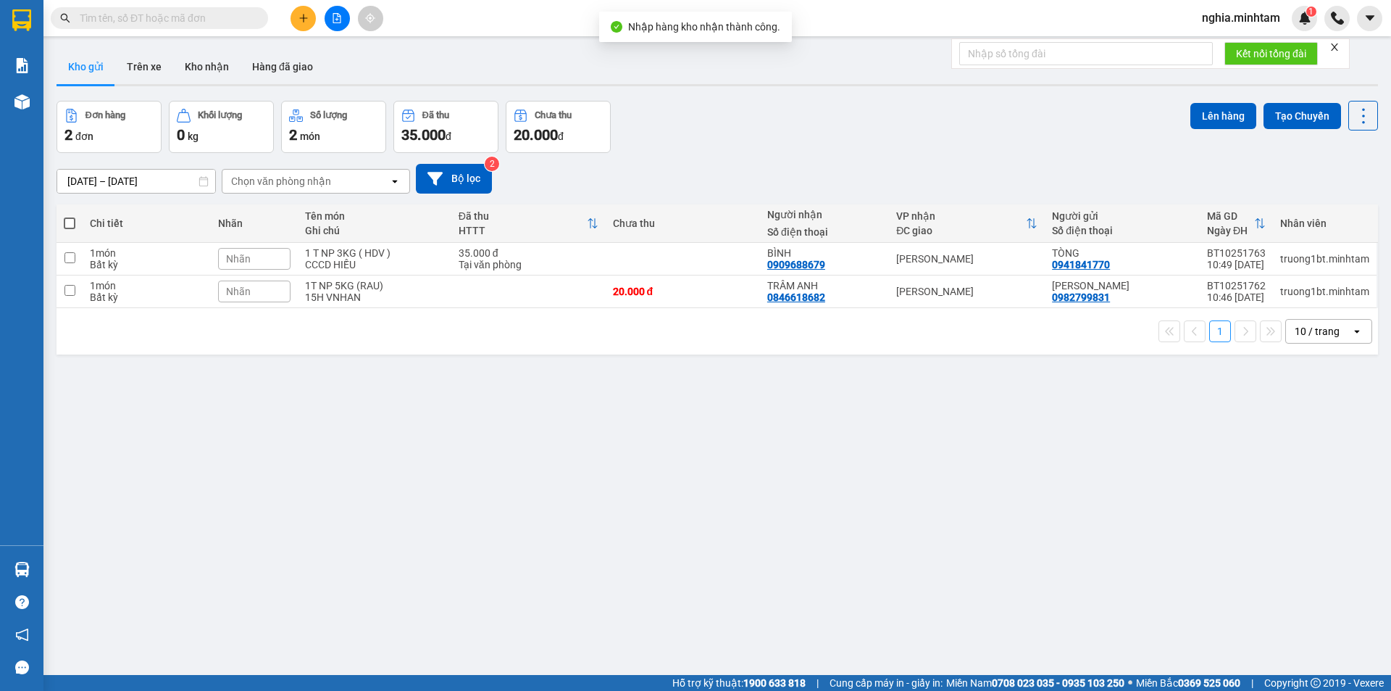
paste input "0931041345"
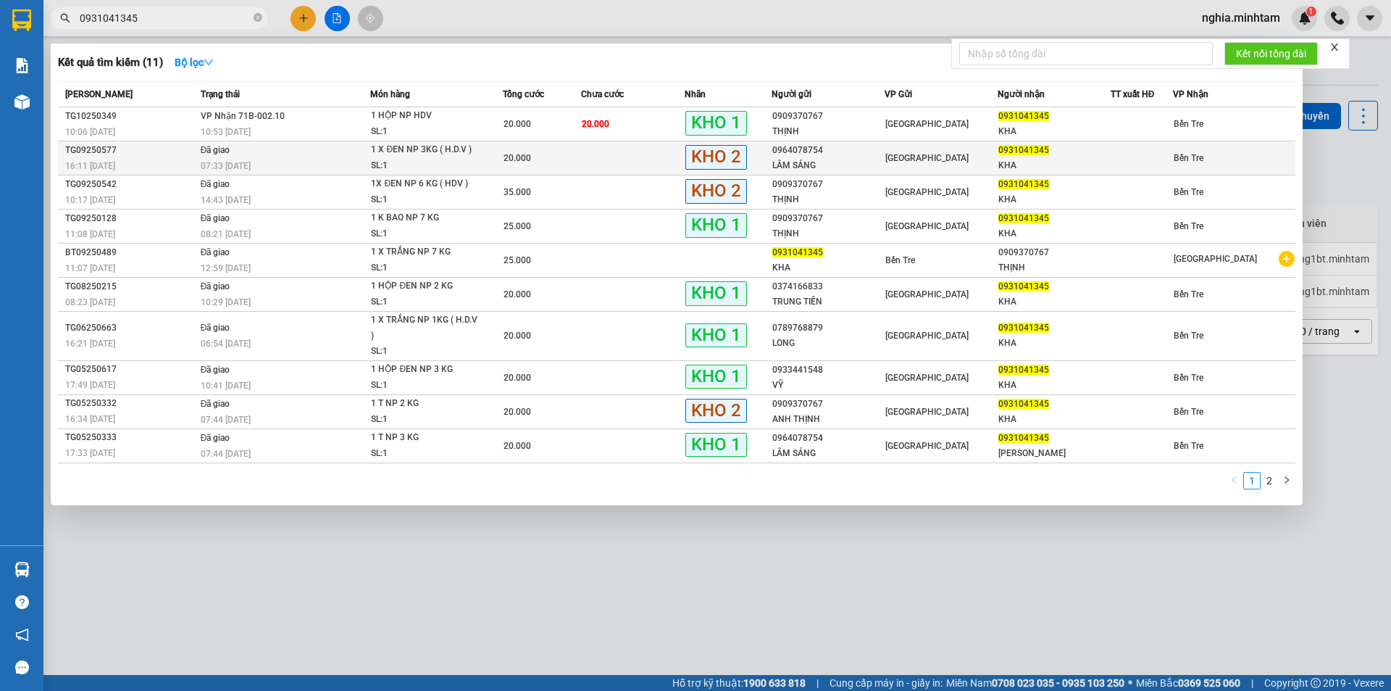
type input "0931041345"
click at [235, 159] on span "07:33 - 24/09" at bounding box center [226, 165] width 50 height 12
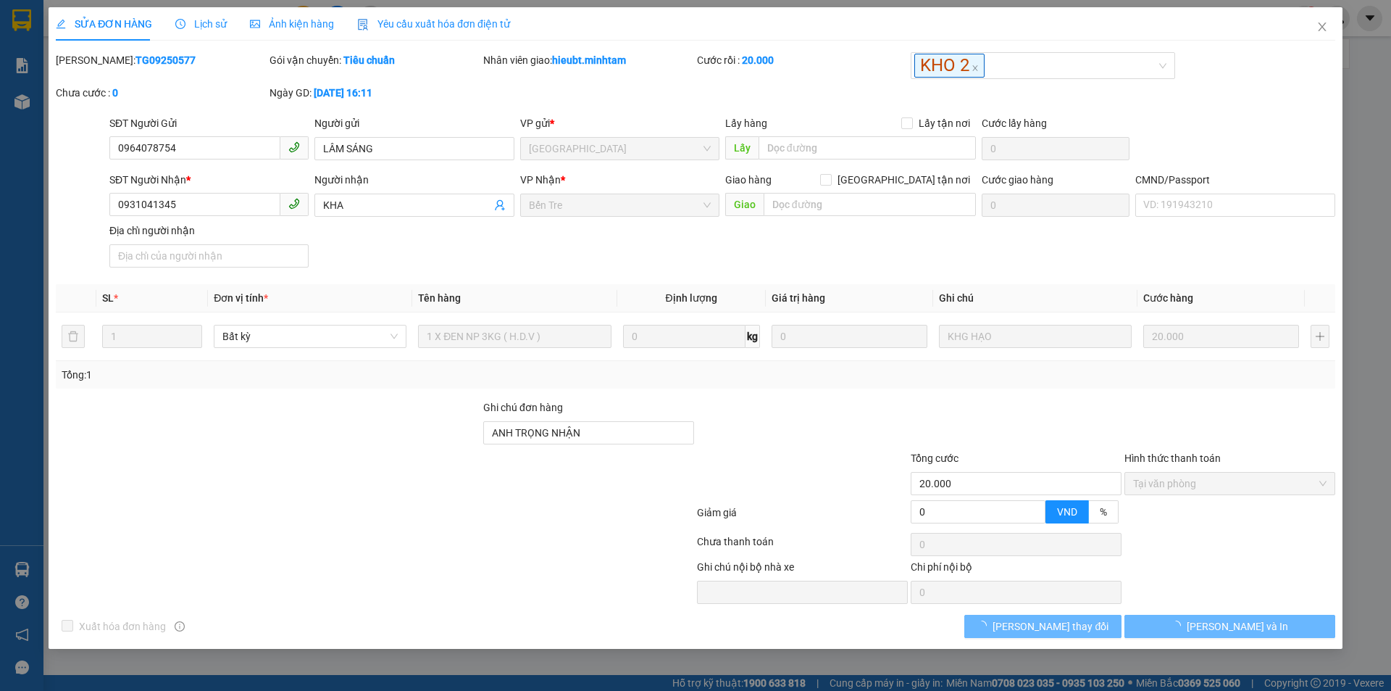
type input "0964078754"
type input "LÂM SÁNG"
type input "0931041345"
type input "KHA"
type input "ANH TRỌNG NHẬN"
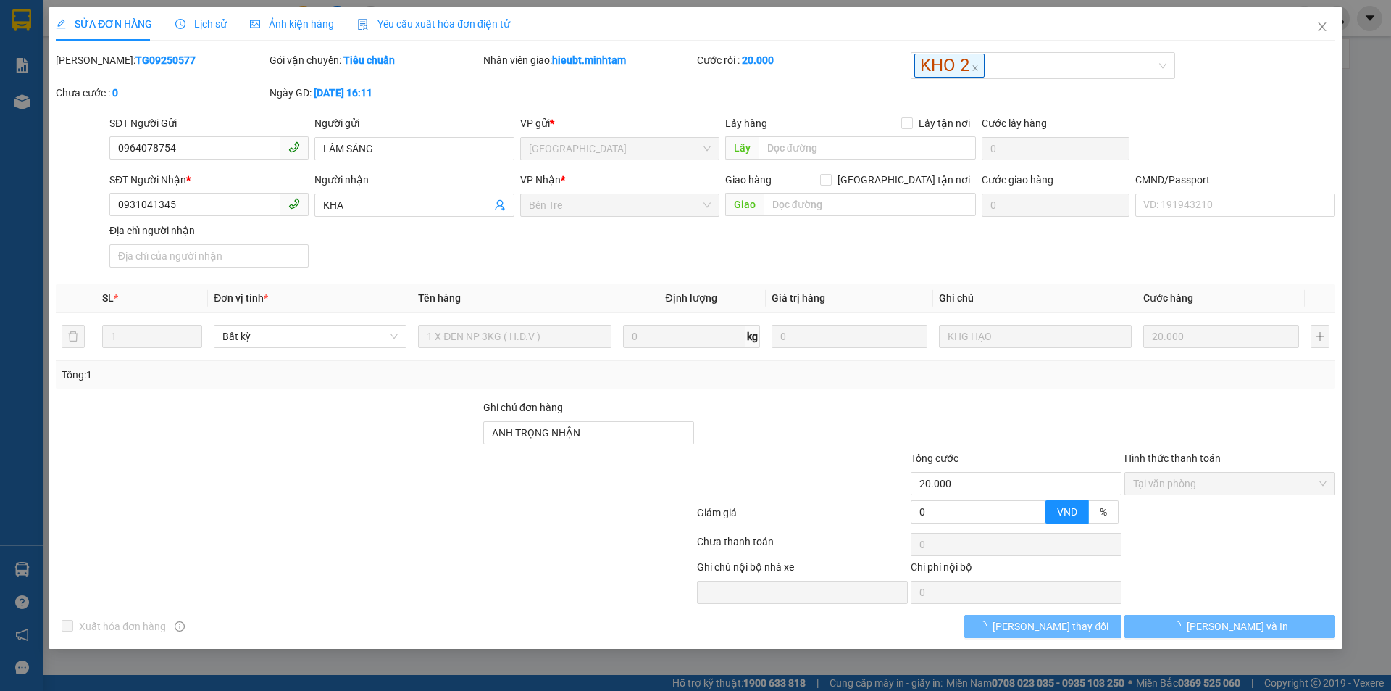
type input "20.000"
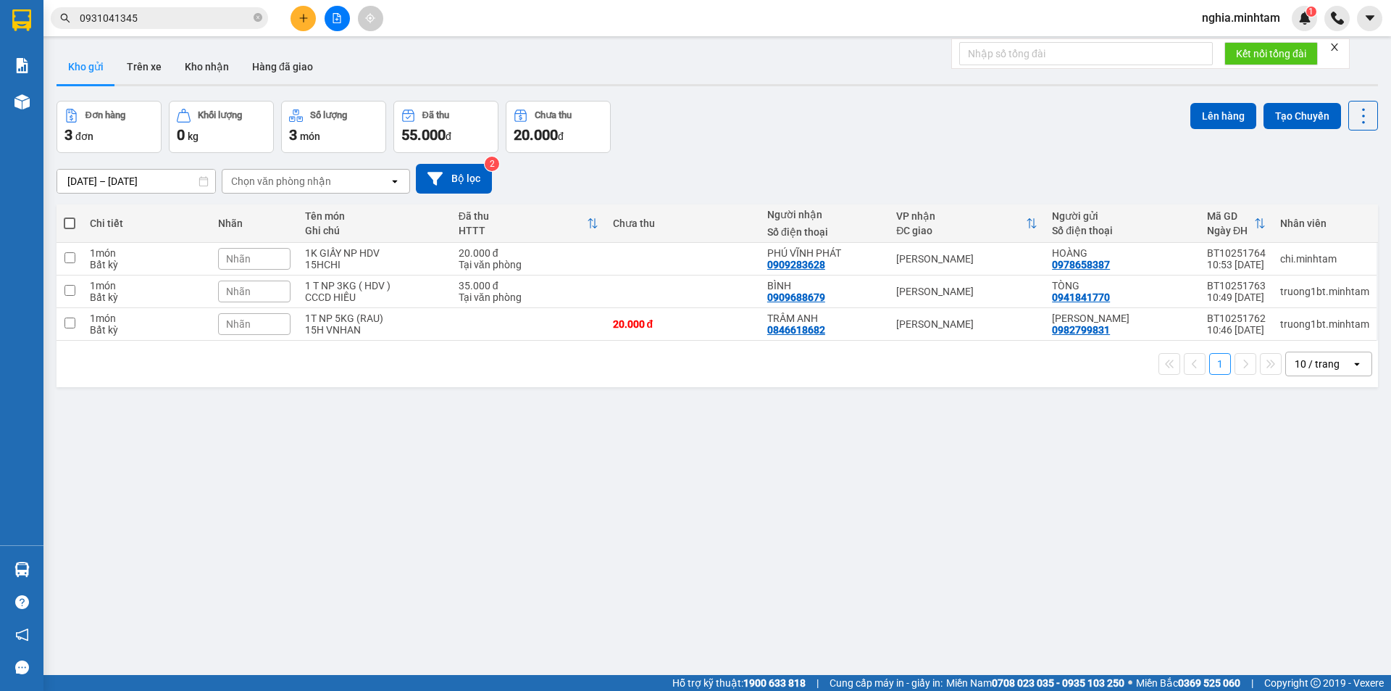
click at [151, 26] on span "0931041345" at bounding box center [159, 18] width 217 height 22
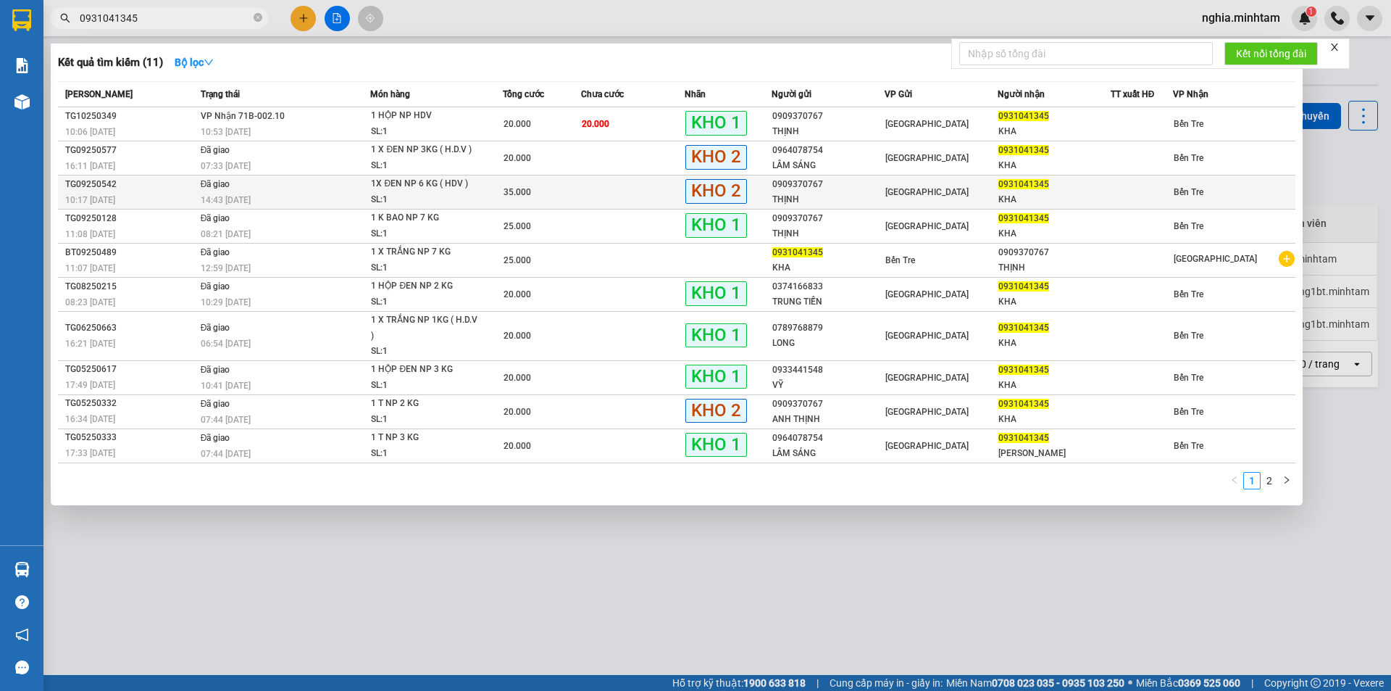
click at [164, 193] on div "10:17 - 22/09" at bounding box center [130, 200] width 131 height 16
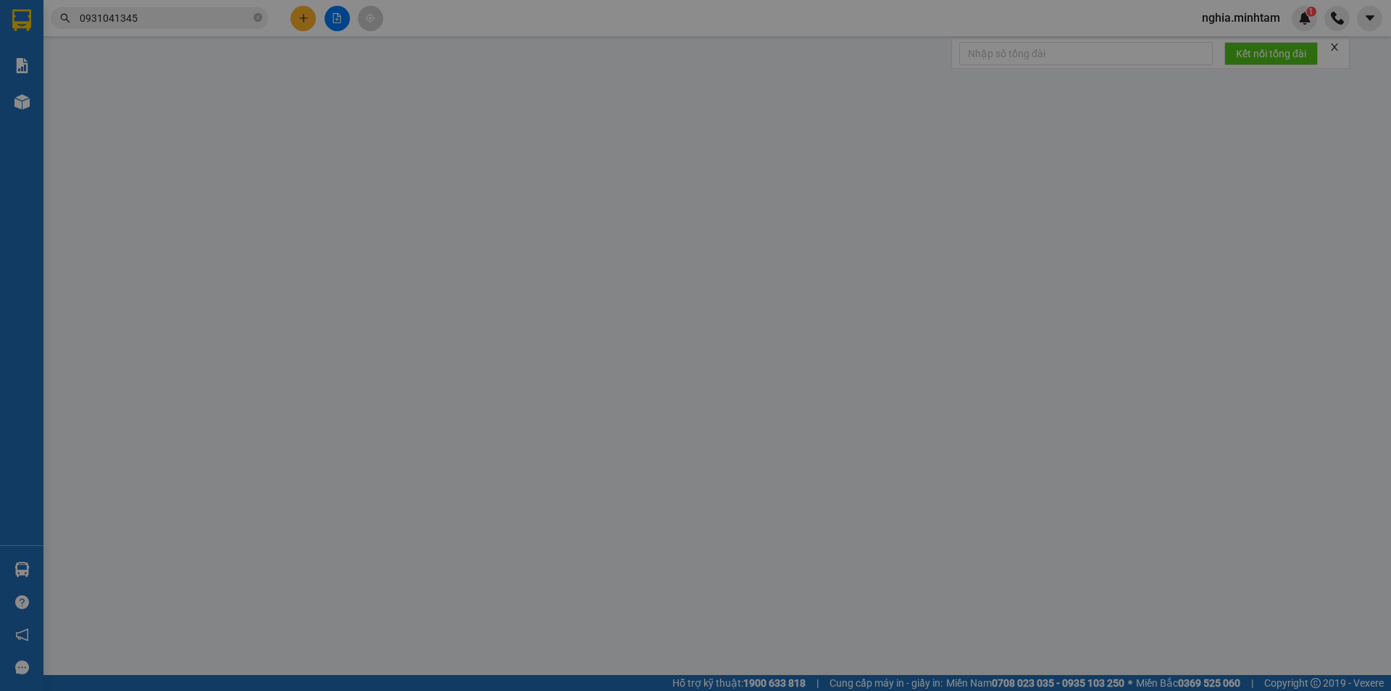
type input "0909370767"
type input "THỊNH"
type input "0931041345"
type input "KHA"
type input "TRỌNG HƯ BỂ KO ĐỀN ( KÉT NƯỚC XE ) DG"
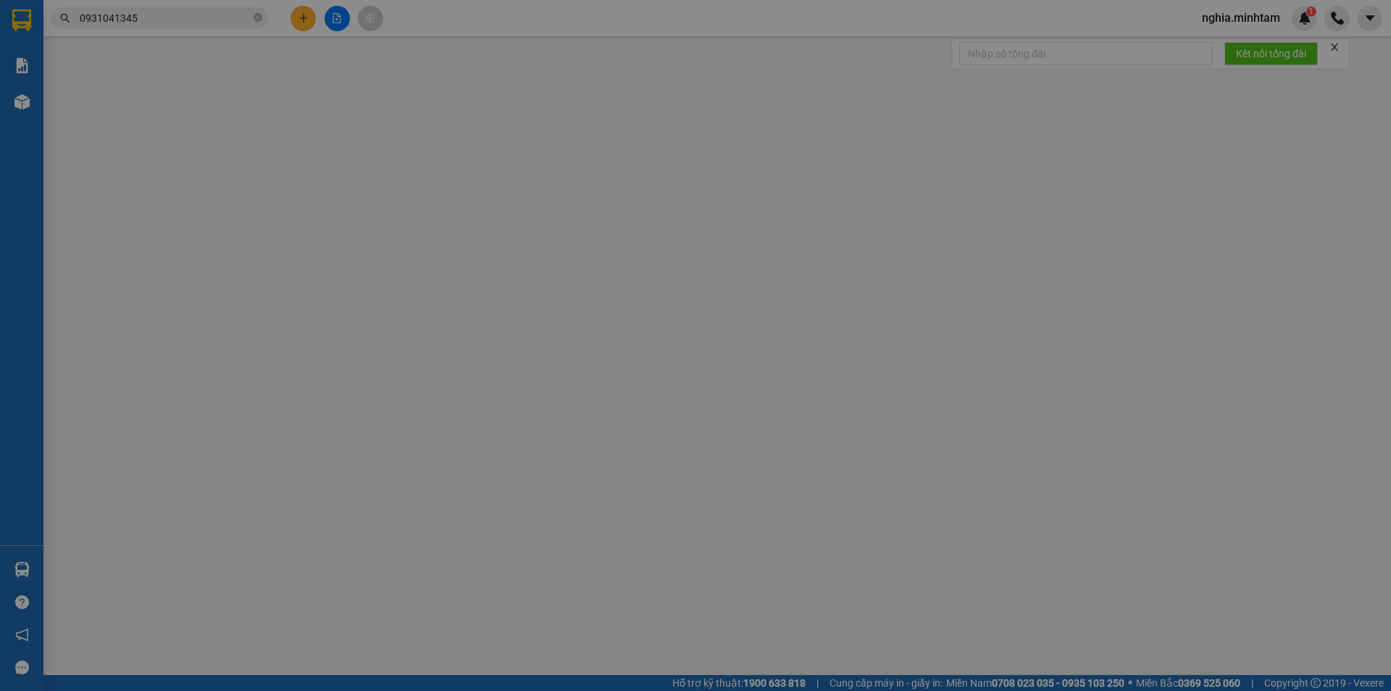
type input "35.000"
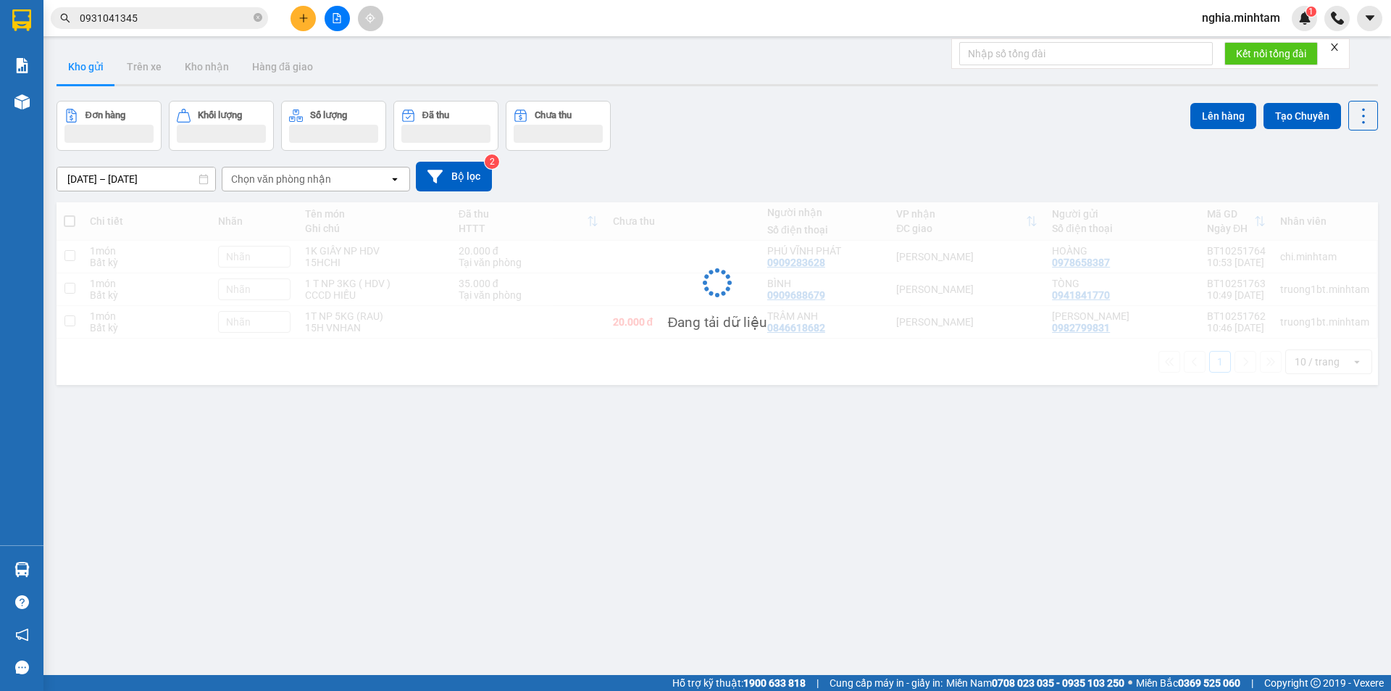
click at [185, 18] on input "0931041345" at bounding box center [165, 18] width 171 height 16
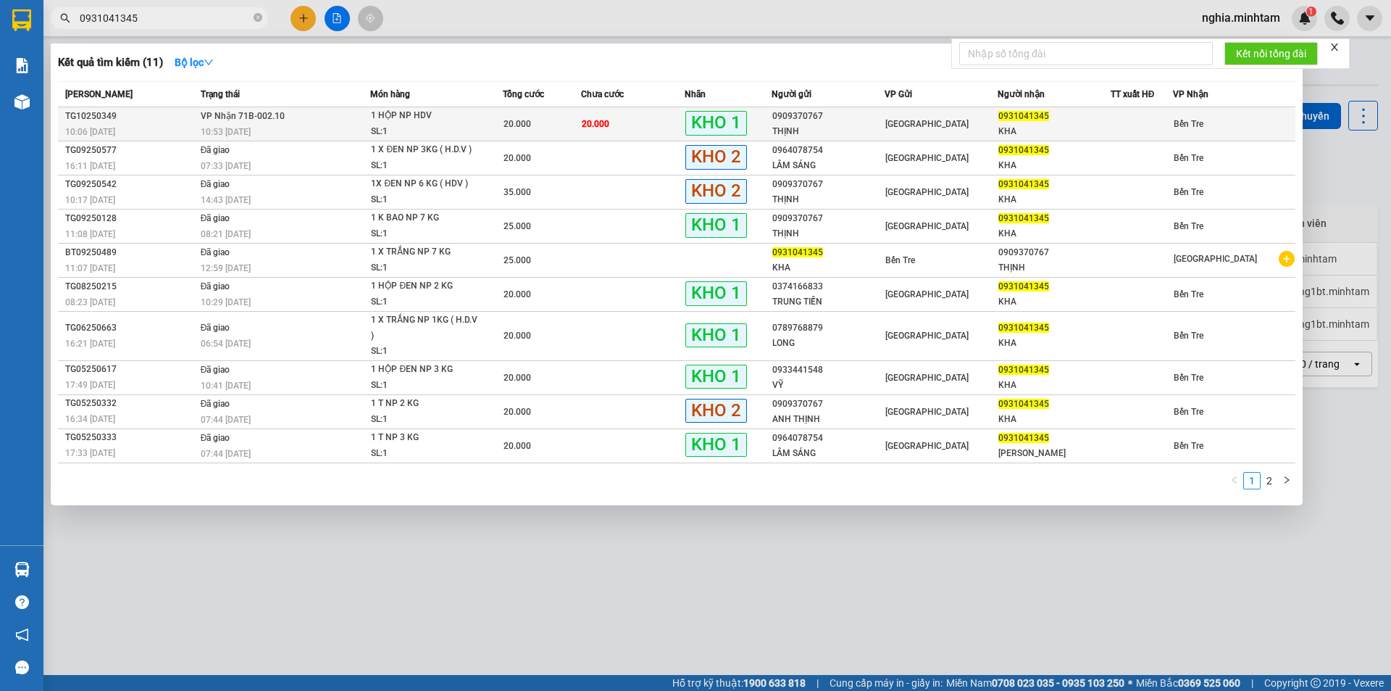
click at [188, 124] on div "10:06 - 14/10" at bounding box center [130, 132] width 131 height 16
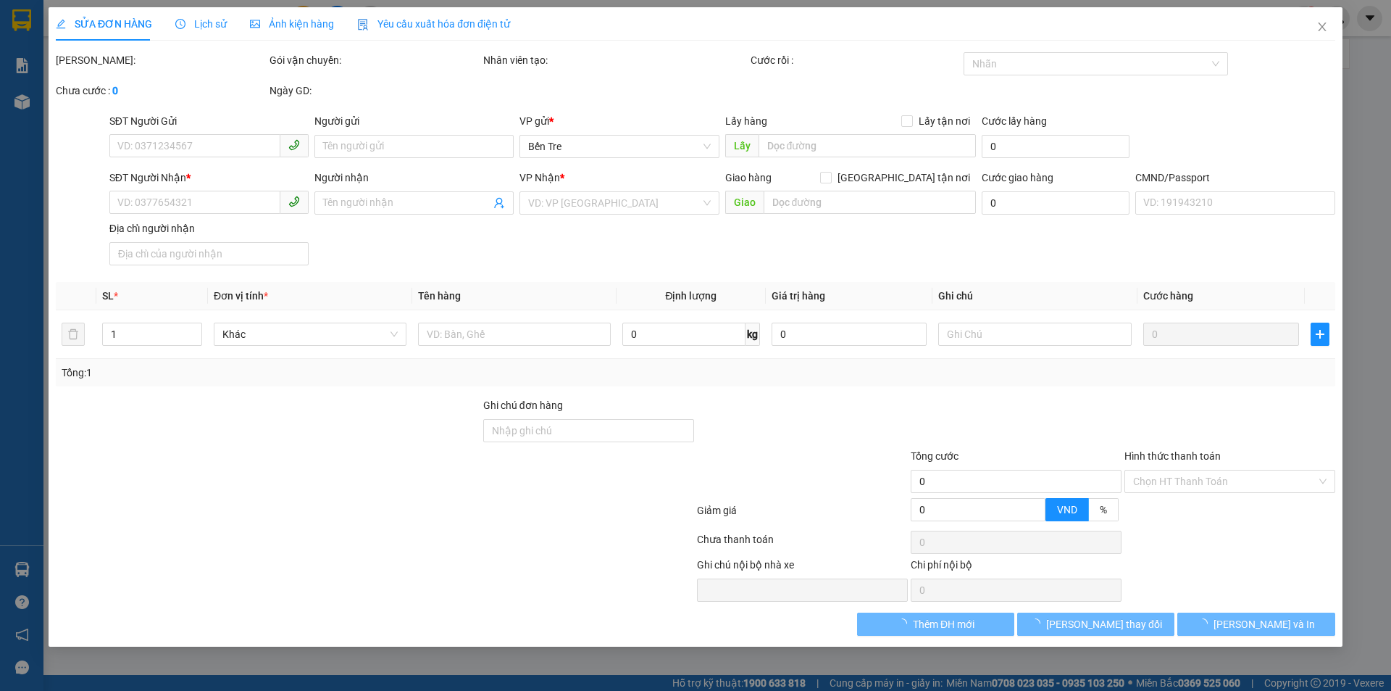
type input "0909370767"
type input "THỊNH"
type input "0931041345"
type input "KHA"
type input "20.000"
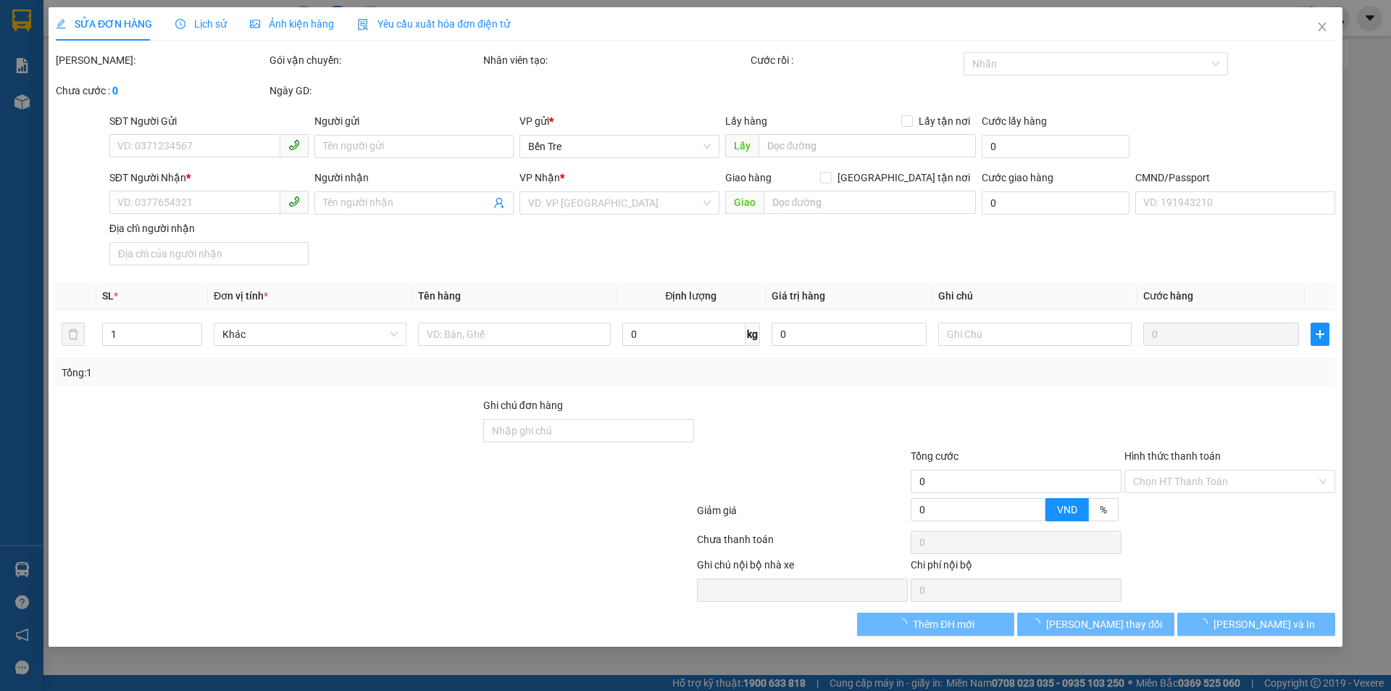
type input "20.000"
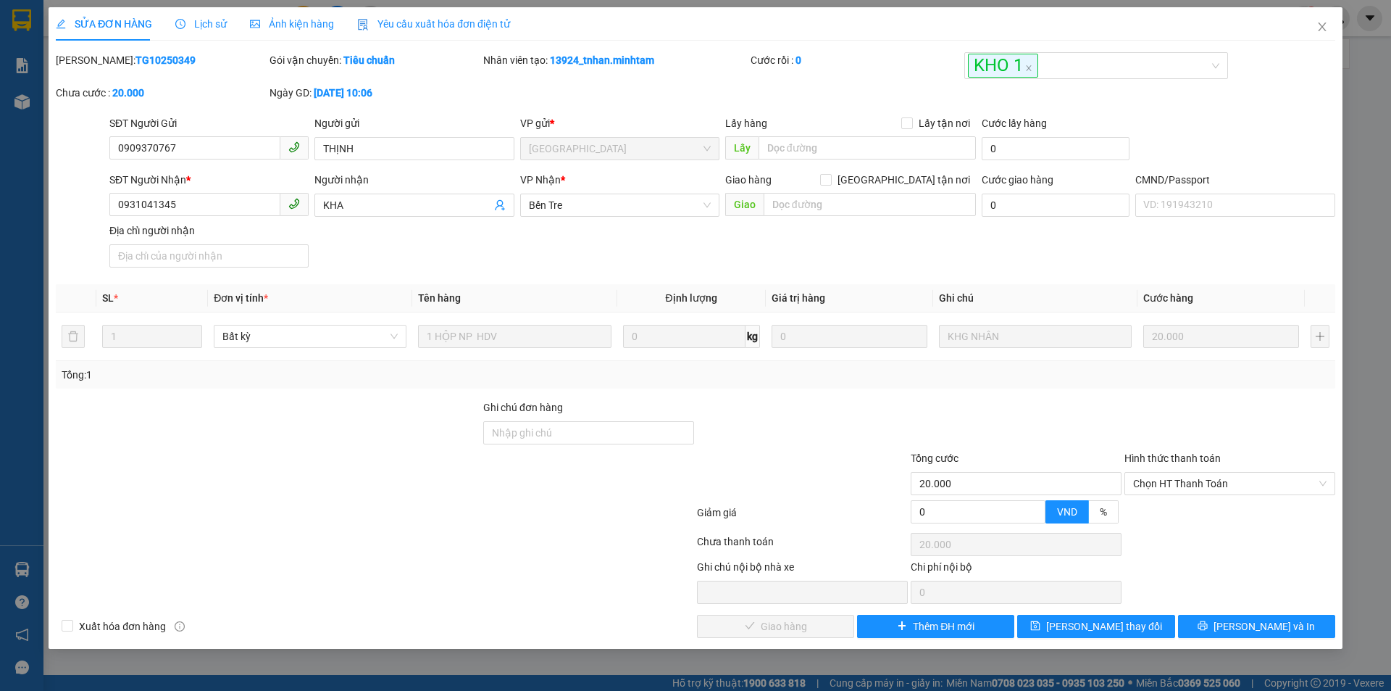
click at [196, 31] on div "Lịch sử" at bounding box center [200, 24] width 51 height 16
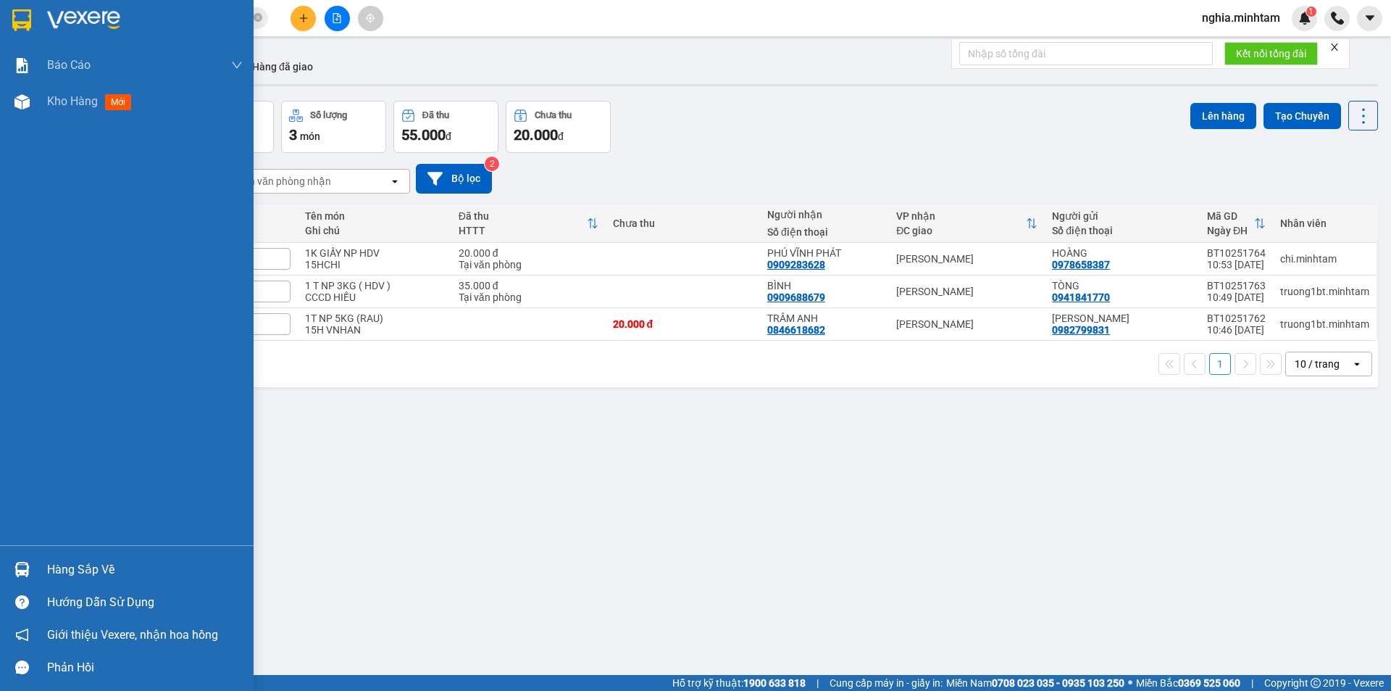
click at [122, 573] on div "Hàng sắp về" at bounding box center [145, 570] width 196 height 22
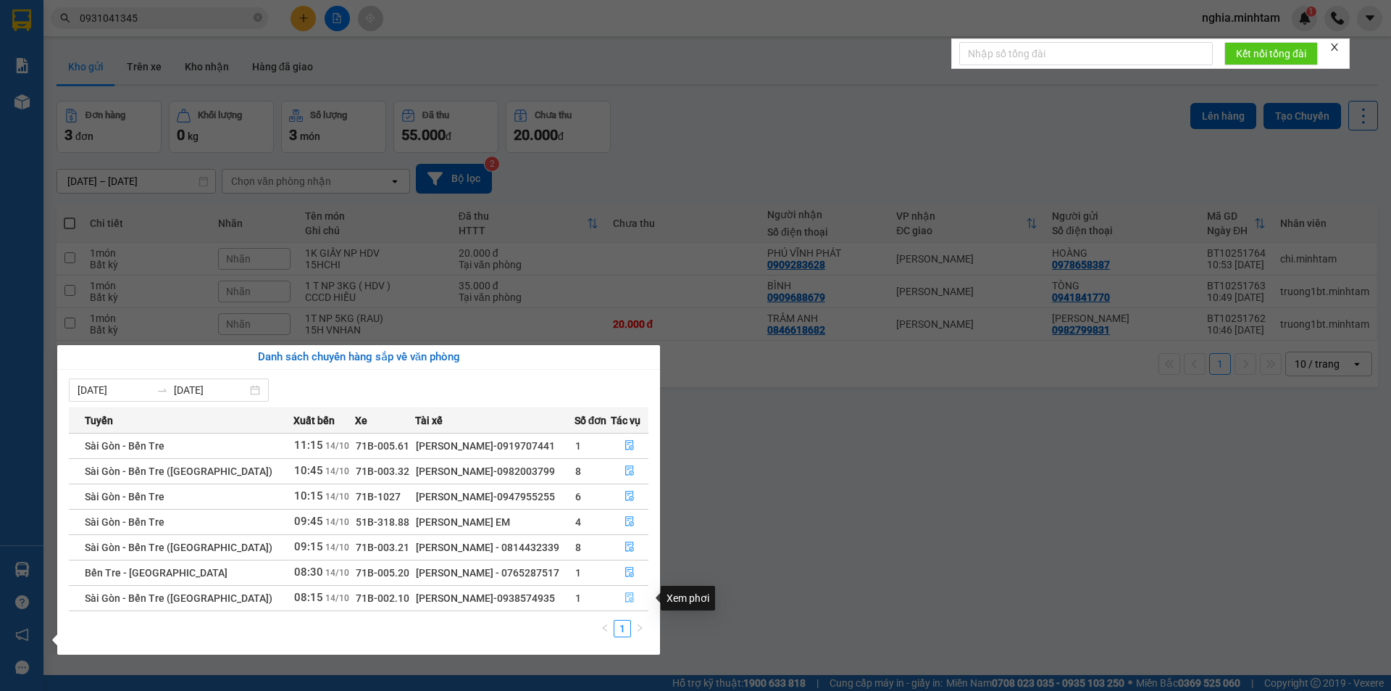
click at [627, 596] on icon "file-done" at bounding box center [630, 597] width 10 height 10
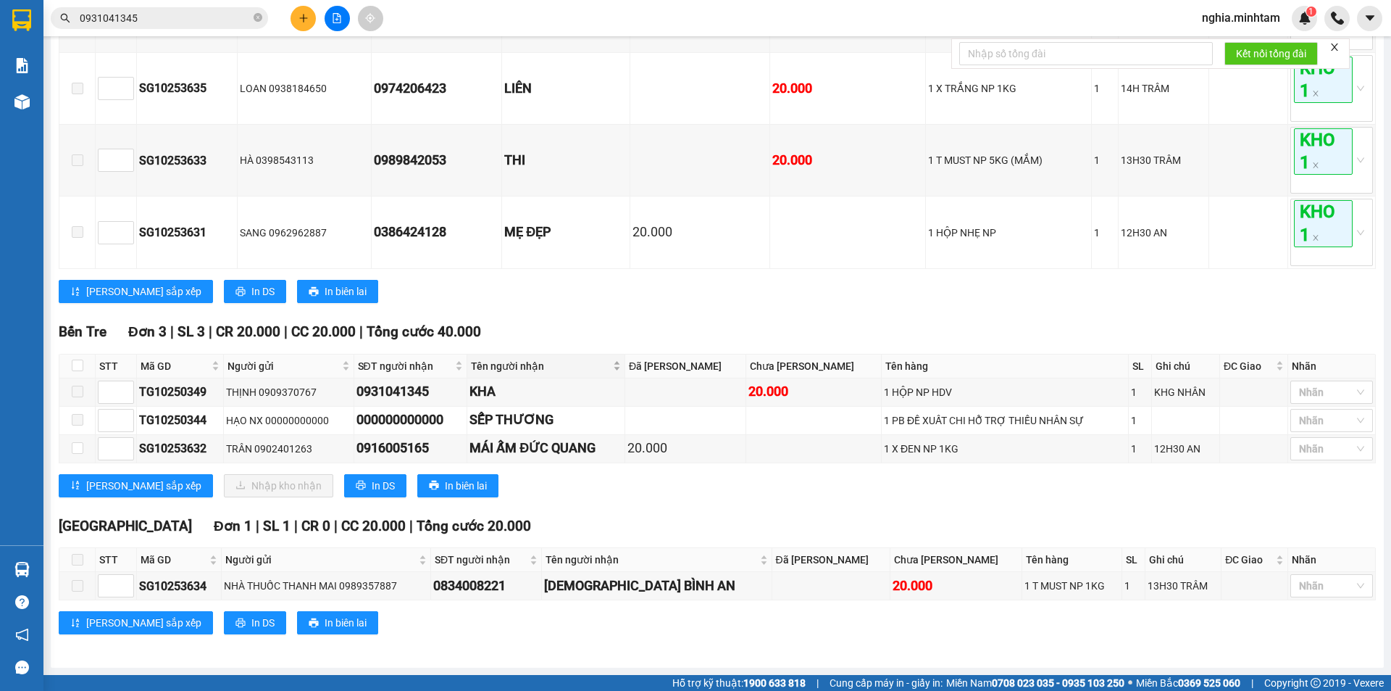
scroll to position [363, 0]
click at [78, 446] on input "checkbox" at bounding box center [78, 448] width 12 height 12
checkbox input "true"
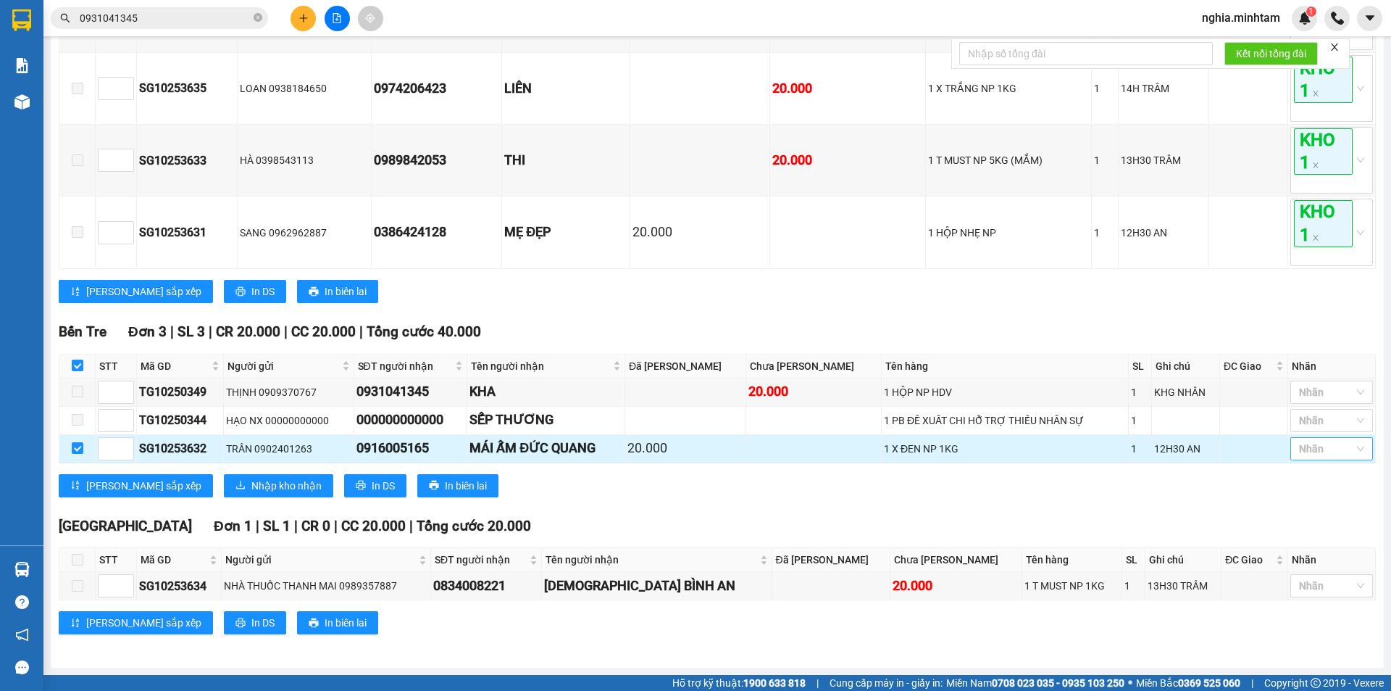
click at [1310, 455] on div at bounding box center [1324, 448] width 61 height 17
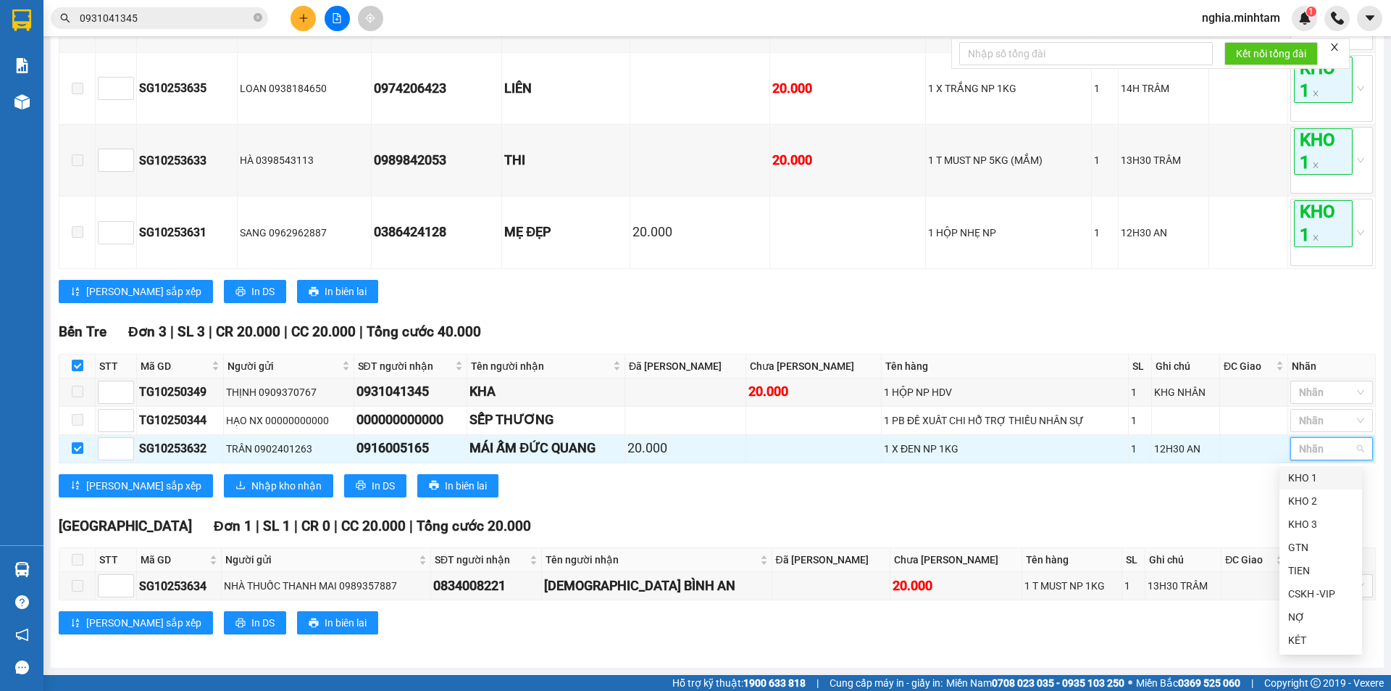
click at [1310, 479] on div "KHO 1" at bounding box center [1320, 478] width 65 height 16
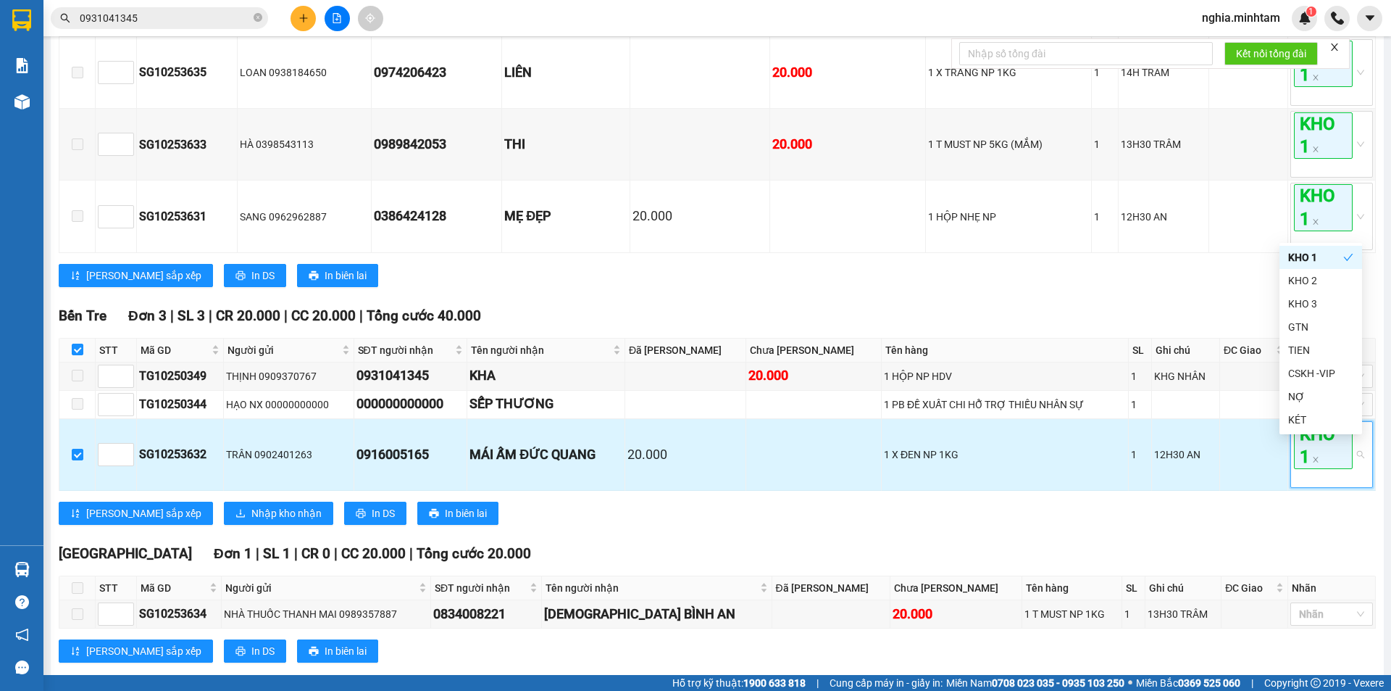
click at [404, 464] on div "0916005165" at bounding box center [411, 454] width 109 height 20
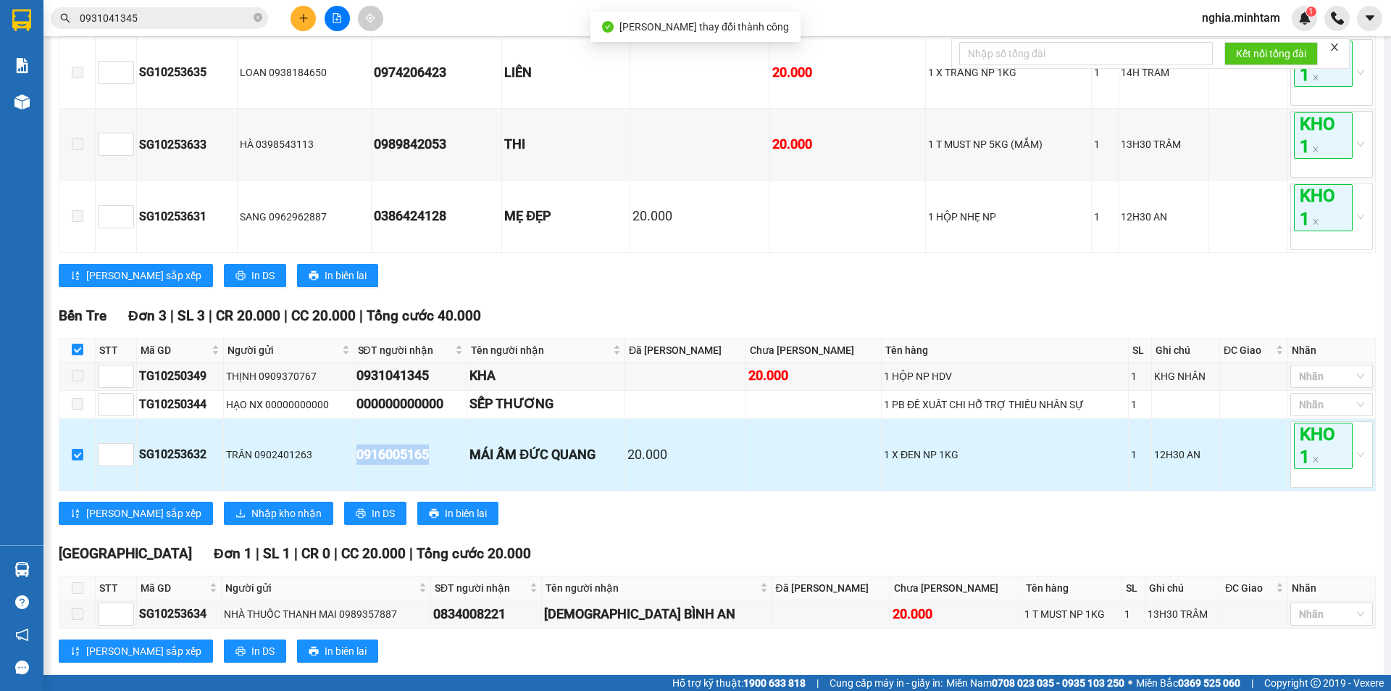
click at [404, 464] on div "0916005165" at bounding box center [411, 454] width 109 height 20
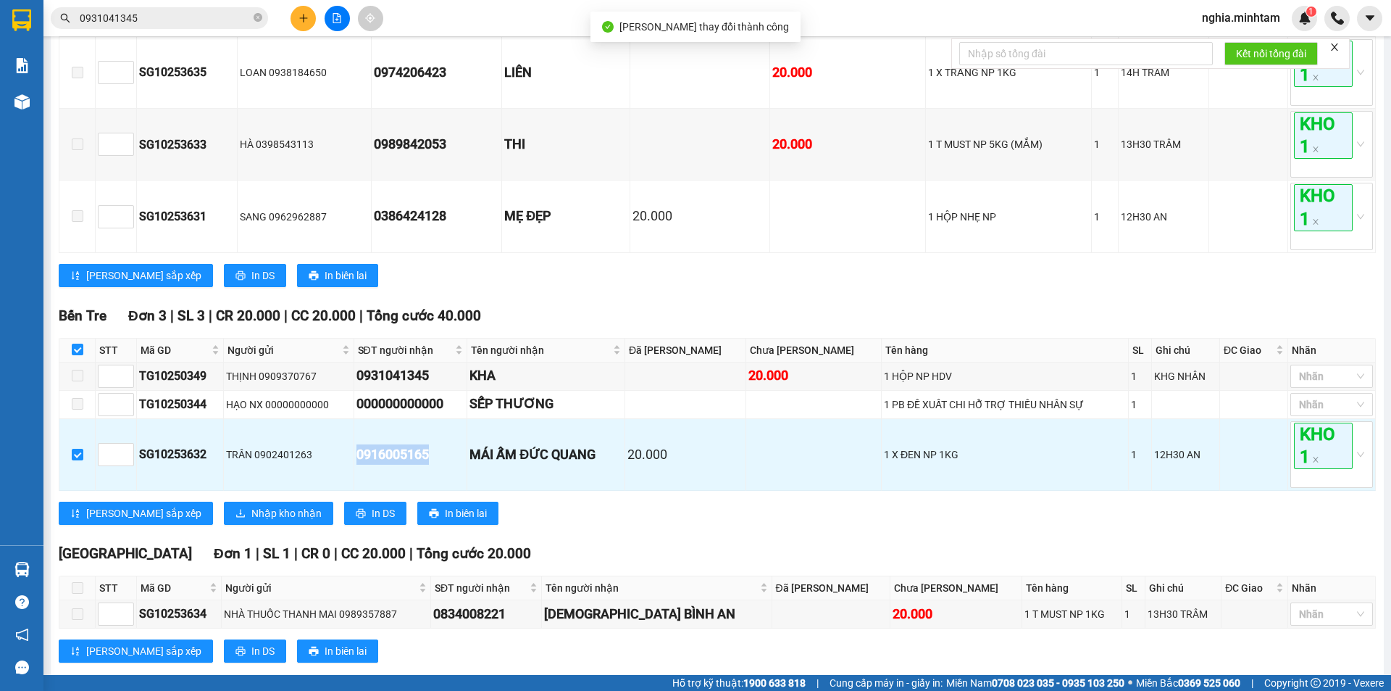
copy div "0916005165"
drag, startPoint x: 755, startPoint y: 531, endPoint x: 588, endPoint y: 541, distance: 166.9
click at [746, 525] on div "Lưu sắp xếp Nhập kho nhận In DS In biên lai" at bounding box center [717, 512] width 1317 height 23
click at [251, 521] on span "Nhập kho nhận" at bounding box center [286, 513] width 70 height 16
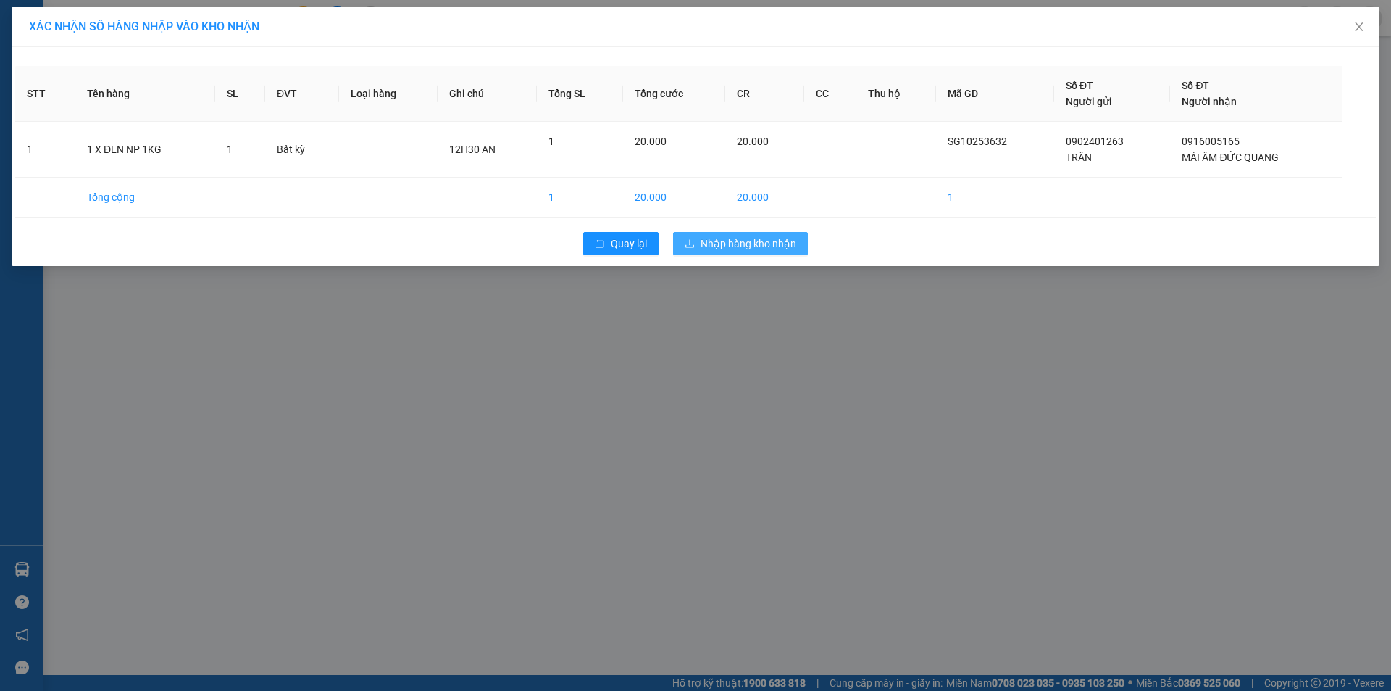
click at [754, 254] on button "Nhập hàng kho nhận" at bounding box center [740, 243] width 135 height 23
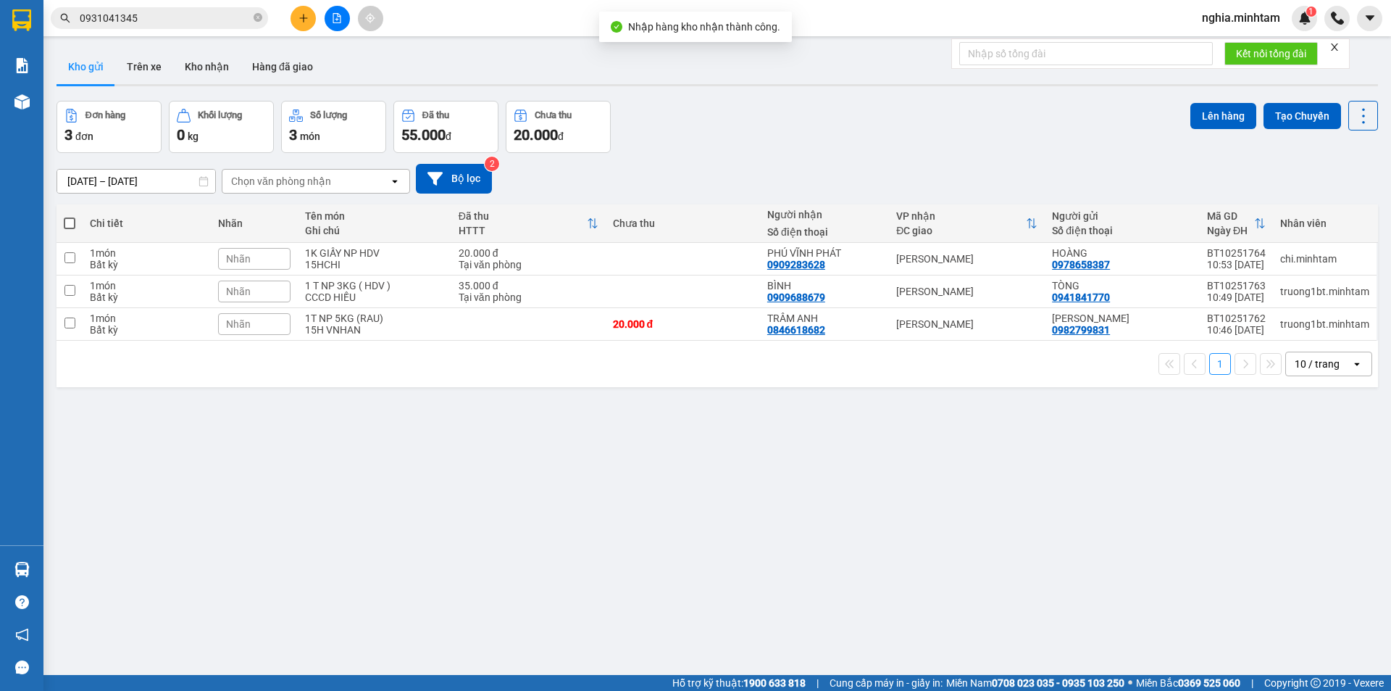
click at [159, 21] on input "0931041345" at bounding box center [165, 18] width 171 height 16
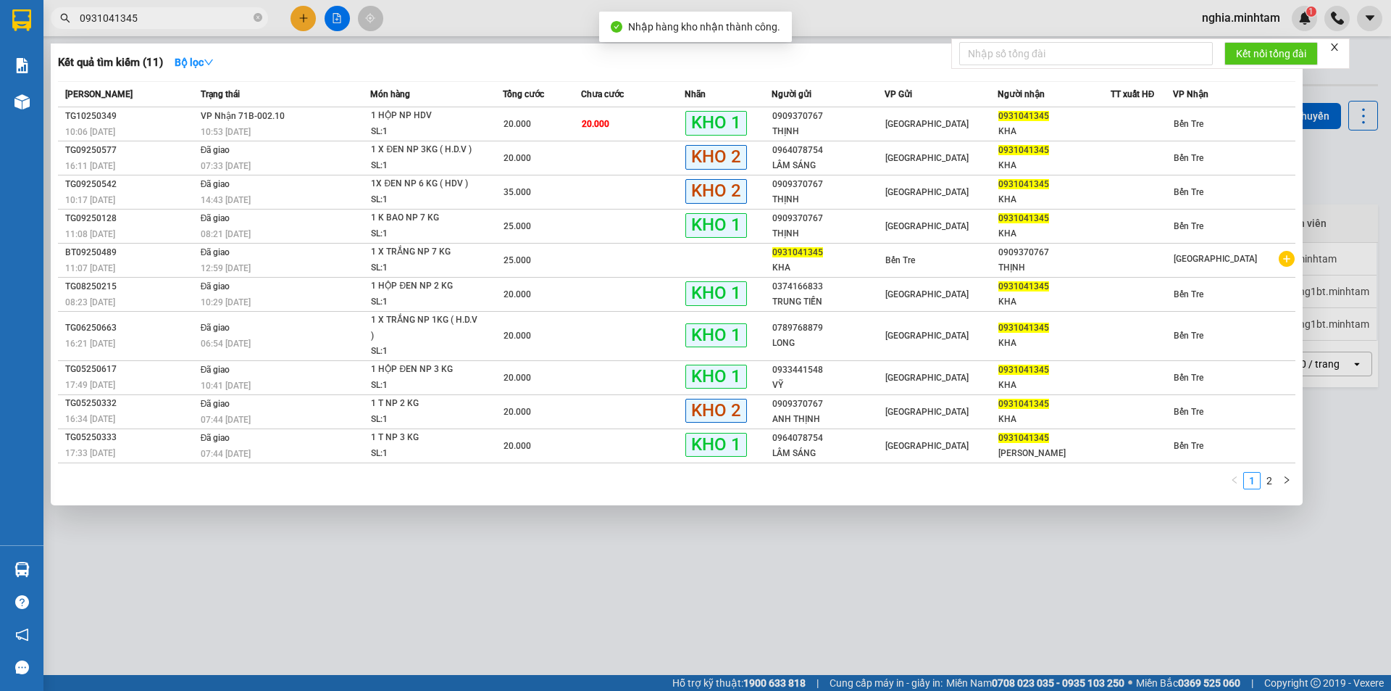
click at [158, 20] on input "0931041345" at bounding box center [165, 18] width 171 height 16
paste input "1600516"
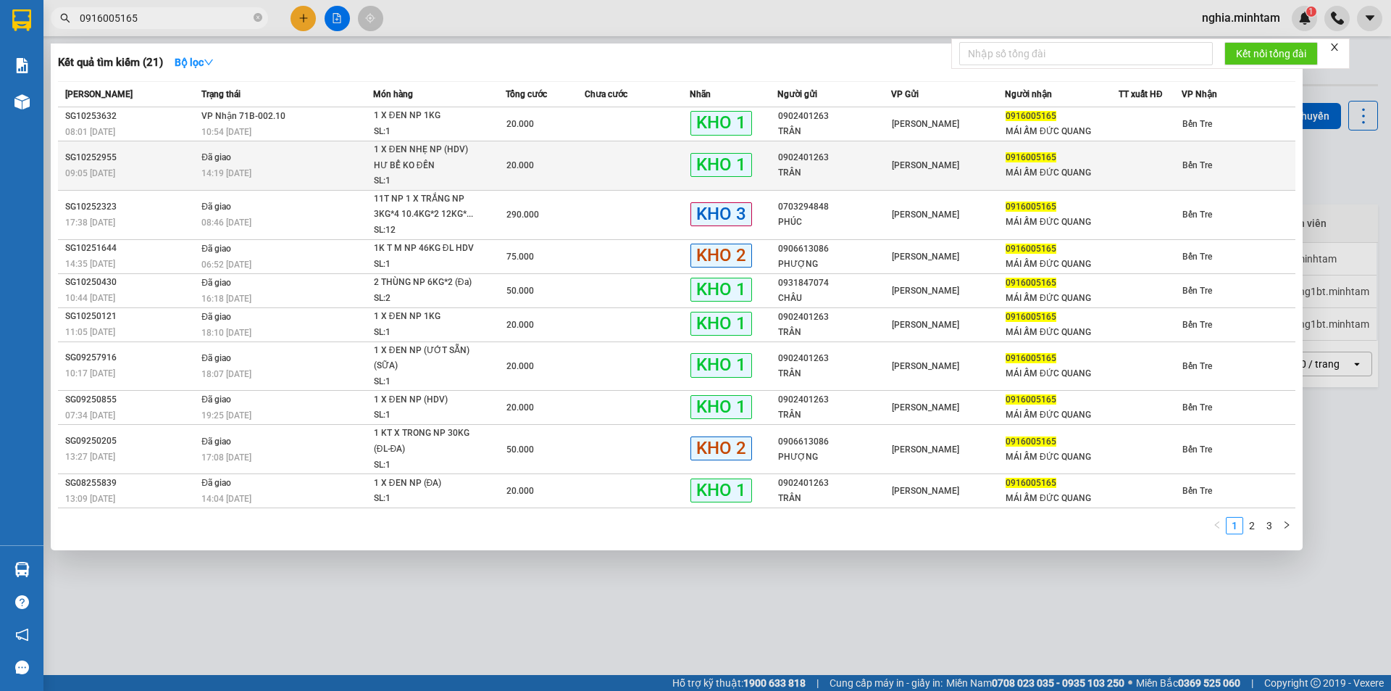
type input "0916005165"
click at [143, 162] on div "SG10252955" at bounding box center [131, 157] width 132 height 15
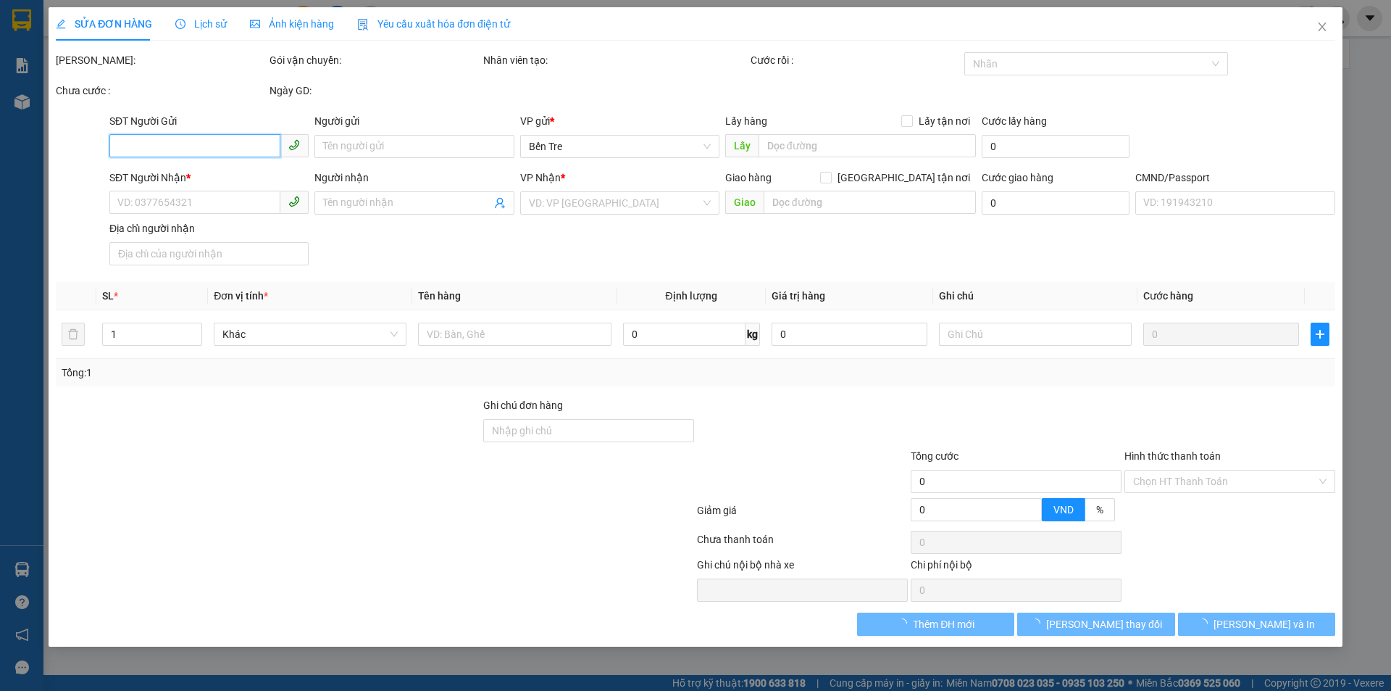
type input "0902401263"
type input "TRÂN"
type input "0916005165"
type input "MÁI ẤM ĐỨC QUANG"
type input "ĐG"
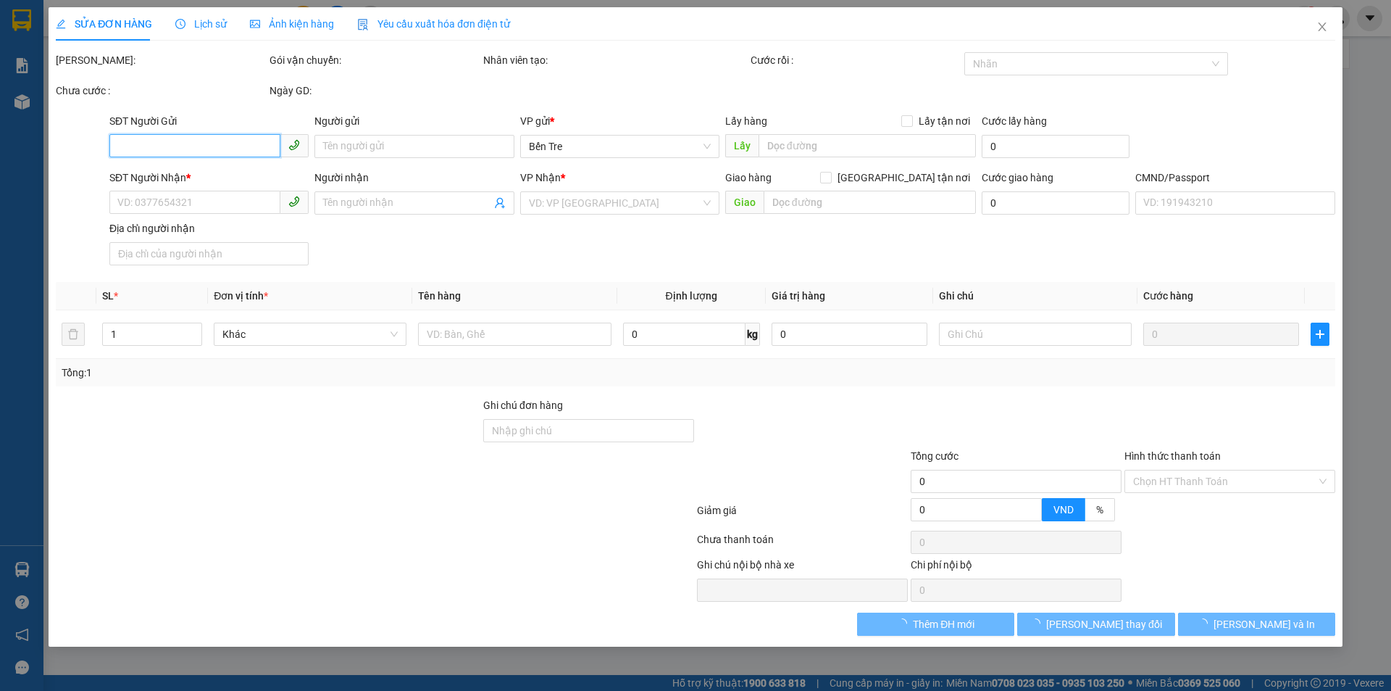
type input "20.000"
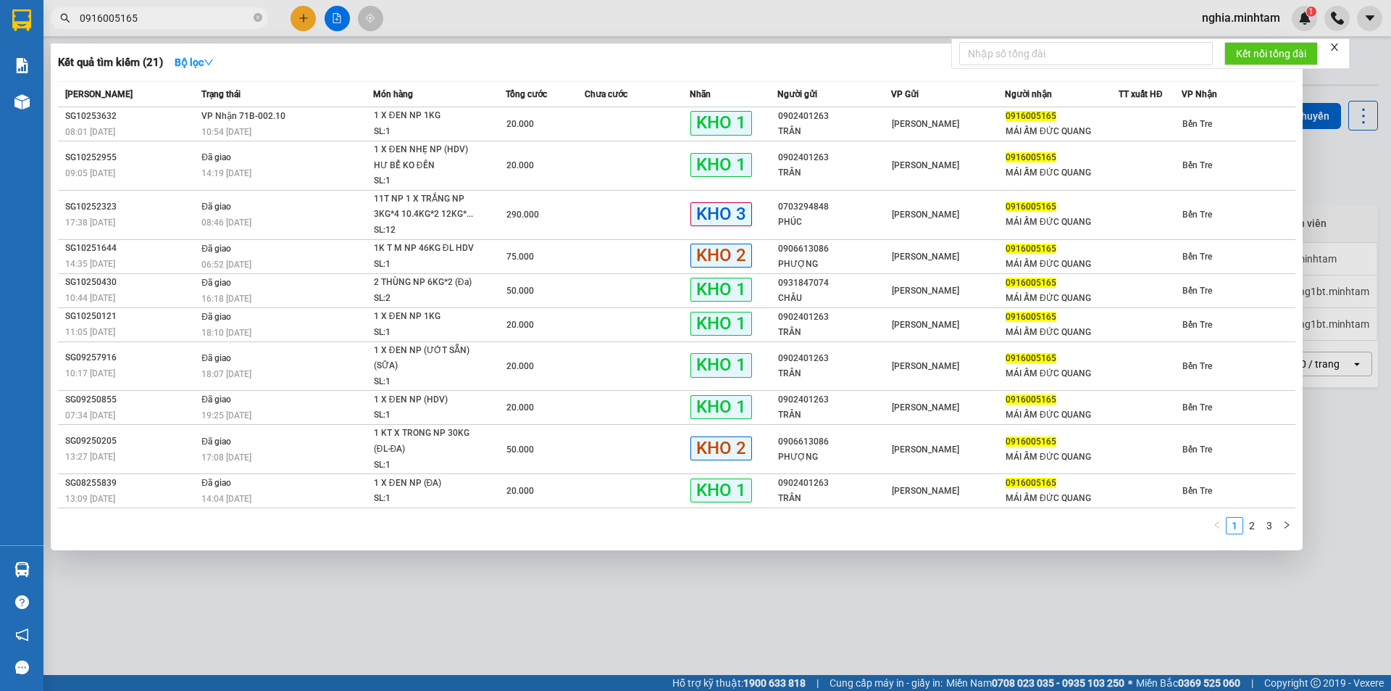
click at [170, 24] on input "0916005165" at bounding box center [165, 18] width 171 height 16
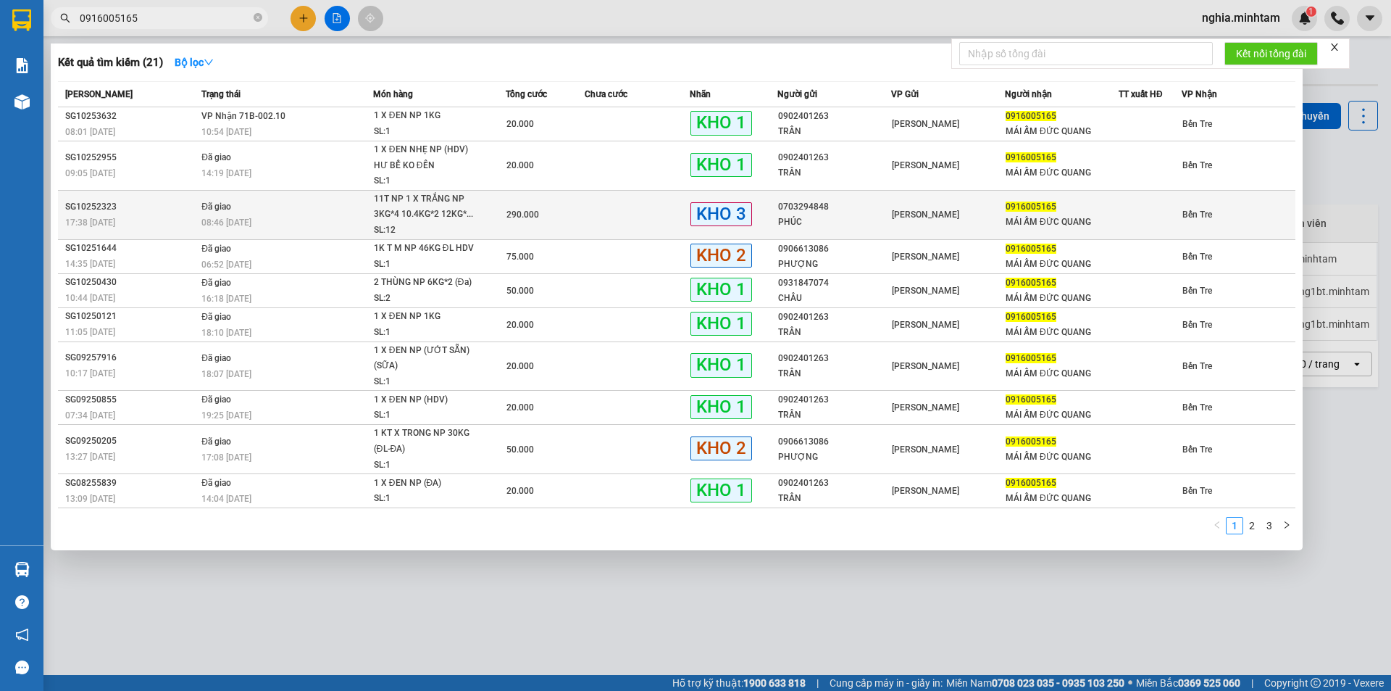
click at [175, 202] on div "SG10252323" at bounding box center [131, 206] width 132 height 15
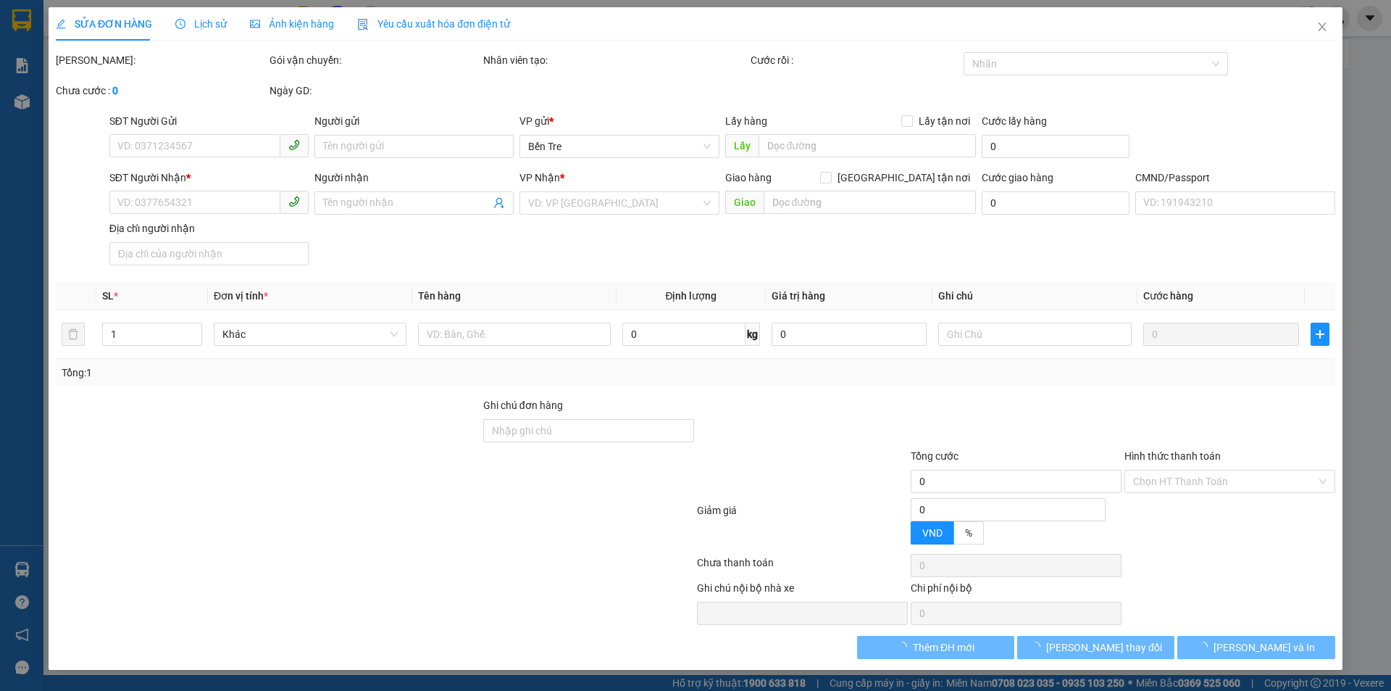
type input "0703294848"
type input "PHÚC"
type input "0916005165"
type input "MÁI ẤM ĐỨC QUANG"
type input "BỚT 1 MÓN, DG"
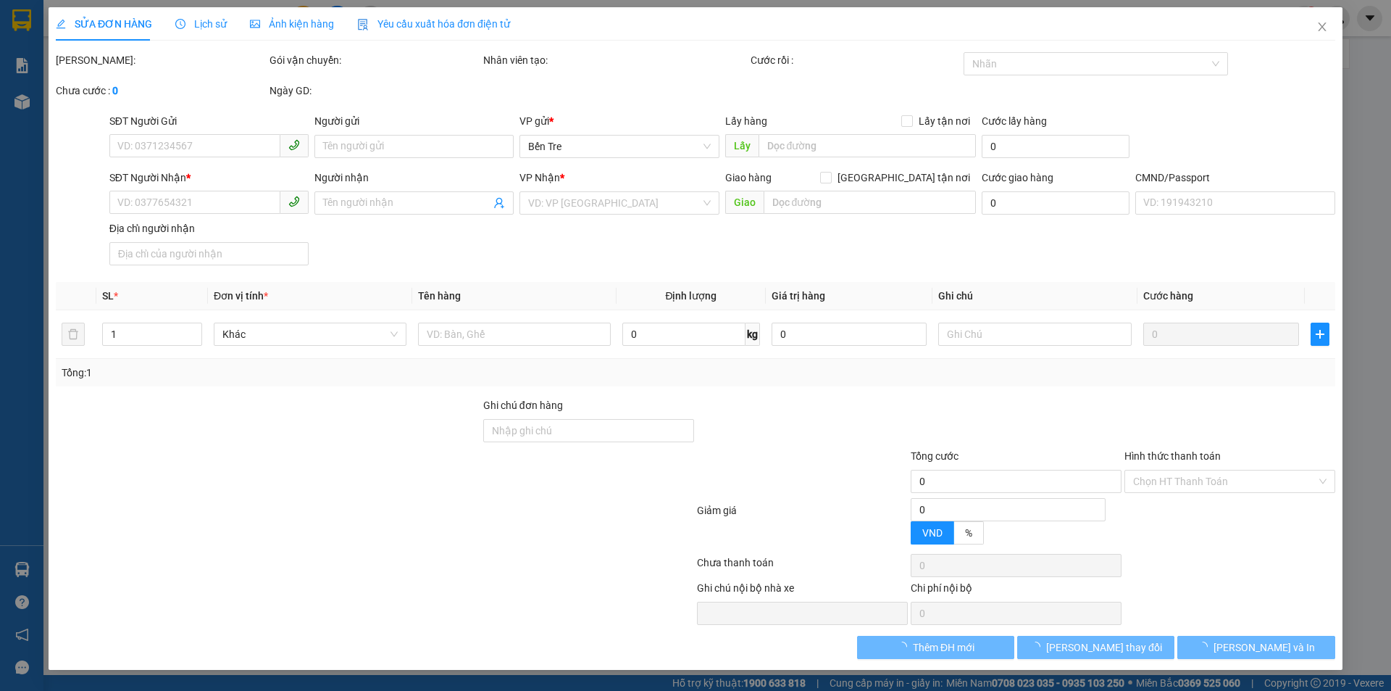
type input "290.000"
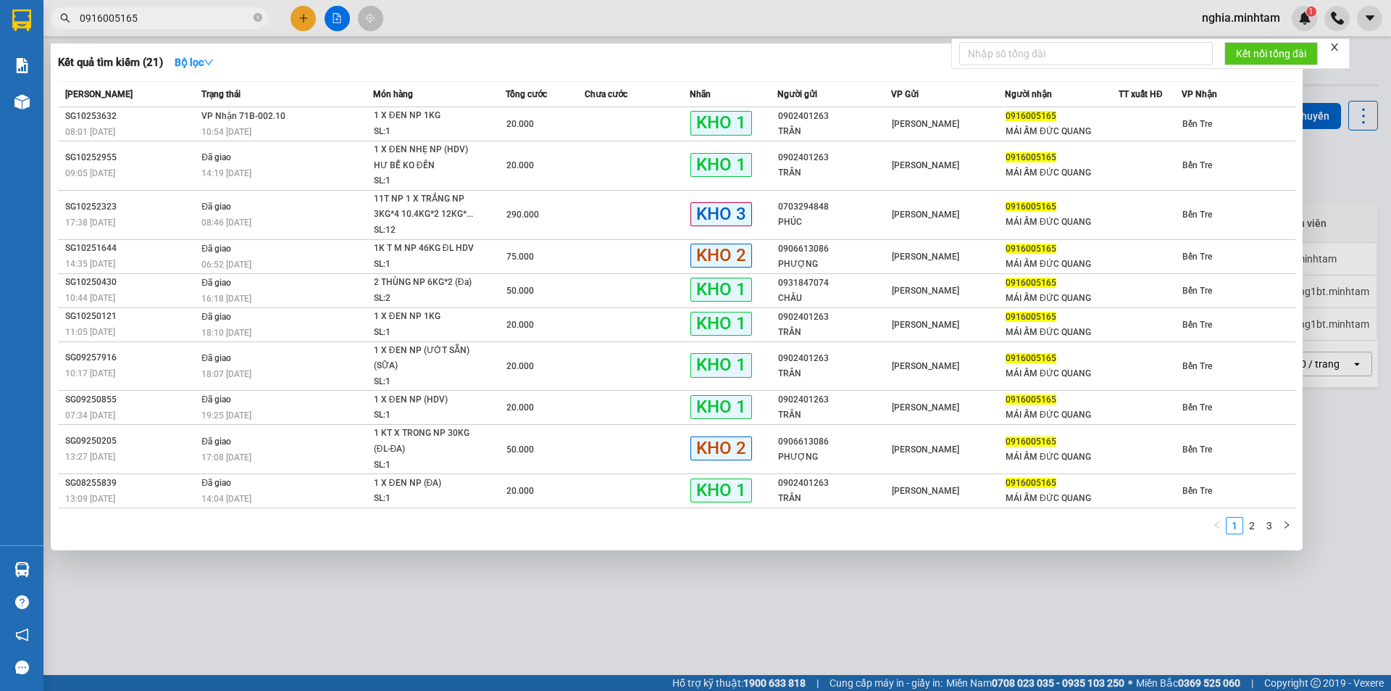
click at [158, 15] on input "0916005165" at bounding box center [165, 18] width 171 height 16
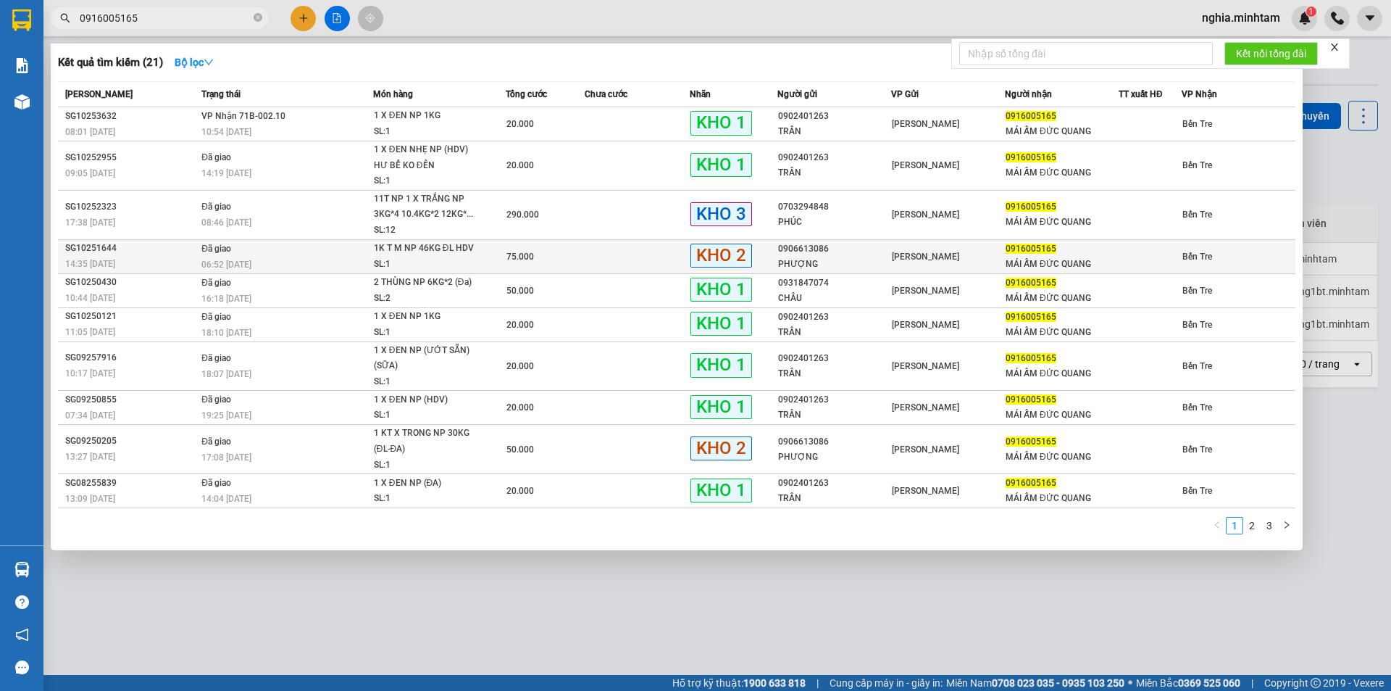
click at [173, 264] on div "14:35 - 06/10" at bounding box center [131, 264] width 132 height 16
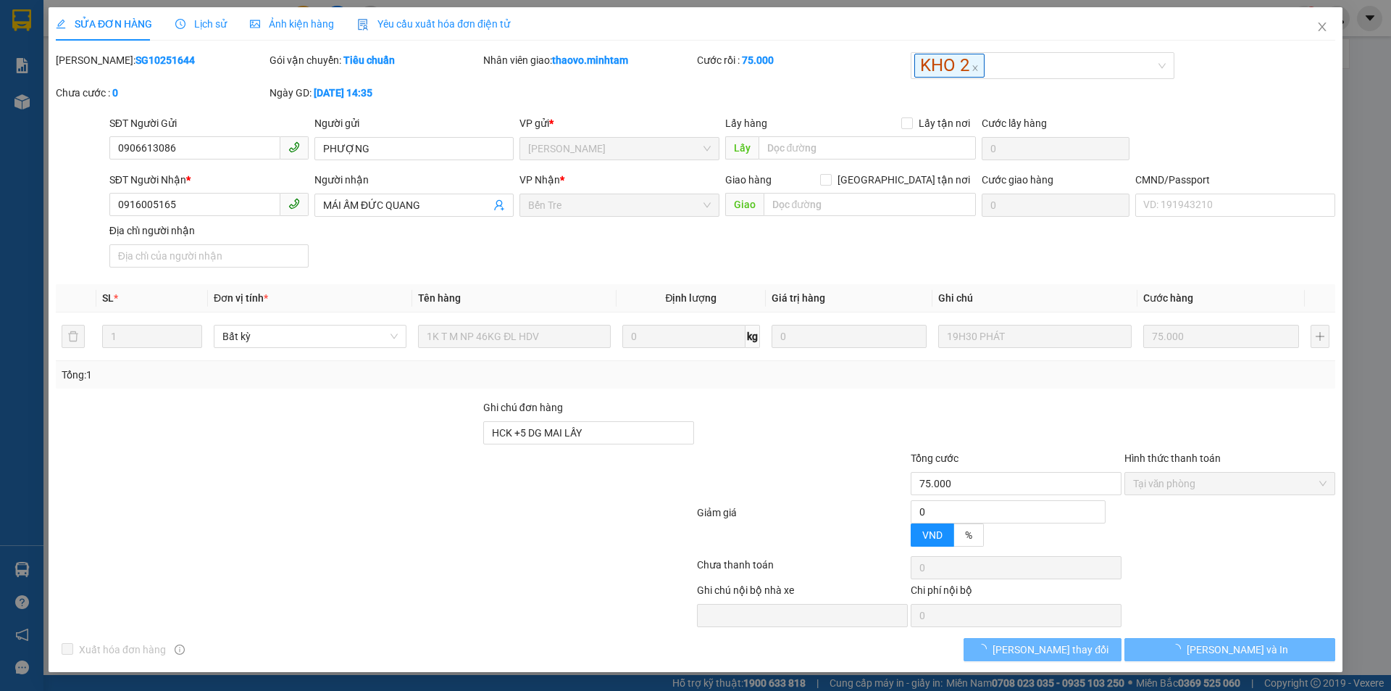
type input "0906613086"
type input "PHƯỢNG"
type input "0916005165"
type input "MÁI ẤM ĐỨC QUANG"
type input "HCK +5 DG MAI LẤY"
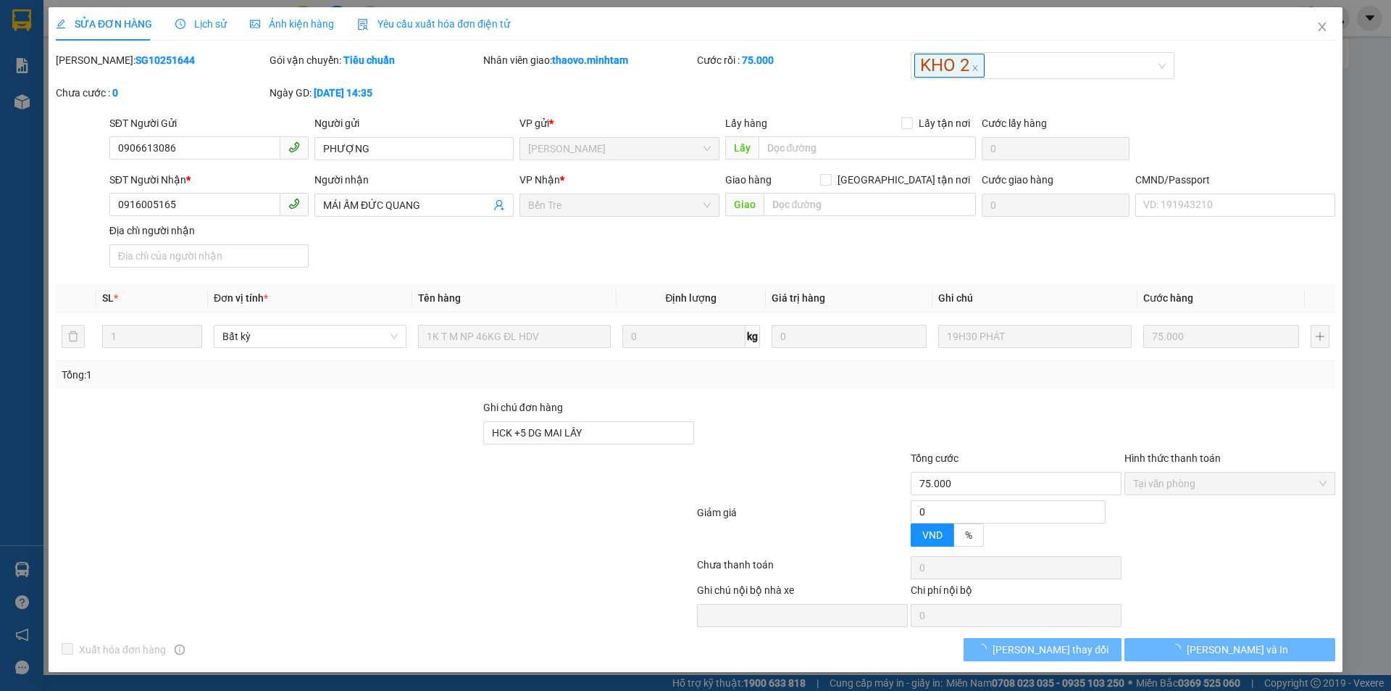
type input "75.000"
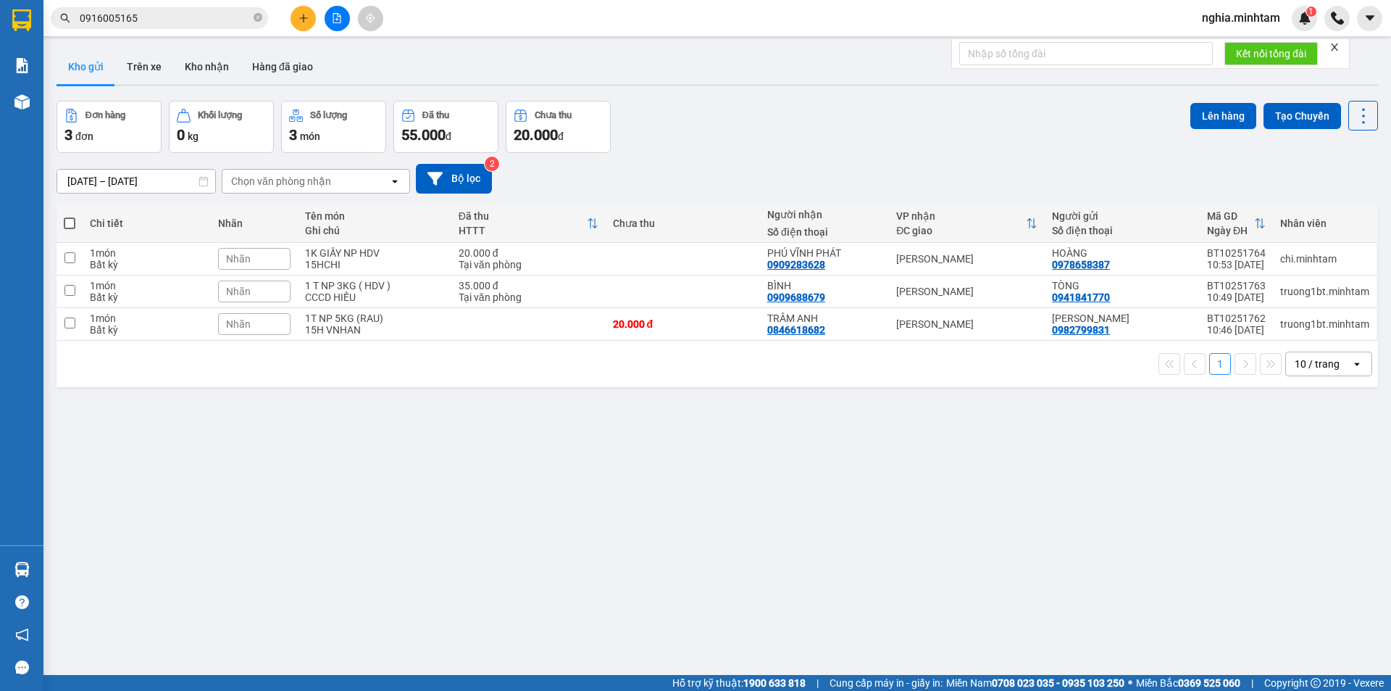
click at [192, 15] on input "0916005165" at bounding box center [165, 18] width 171 height 16
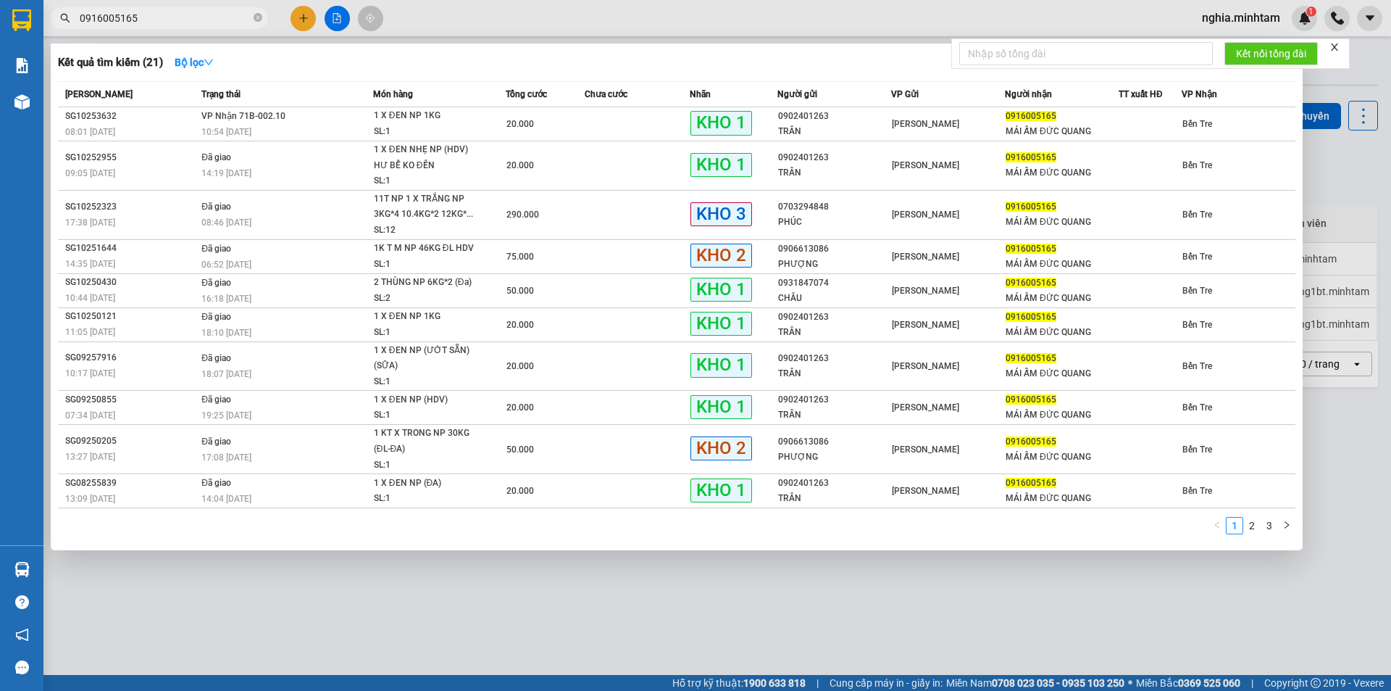
click at [159, 20] on input "0916005165" at bounding box center [165, 18] width 171 height 16
drag, startPoint x: 446, startPoint y: 16, endPoint x: 214, endPoint y: 29, distance: 233.0
click at [441, 16] on div at bounding box center [695, 345] width 1391 height 691
click at [204, 20] on input "0916005165" at bounding box center [165, 18] width 171 height 16
click at [141, 121] on div "SG10253632" at bounding box center [131, 116] width 132 height 15
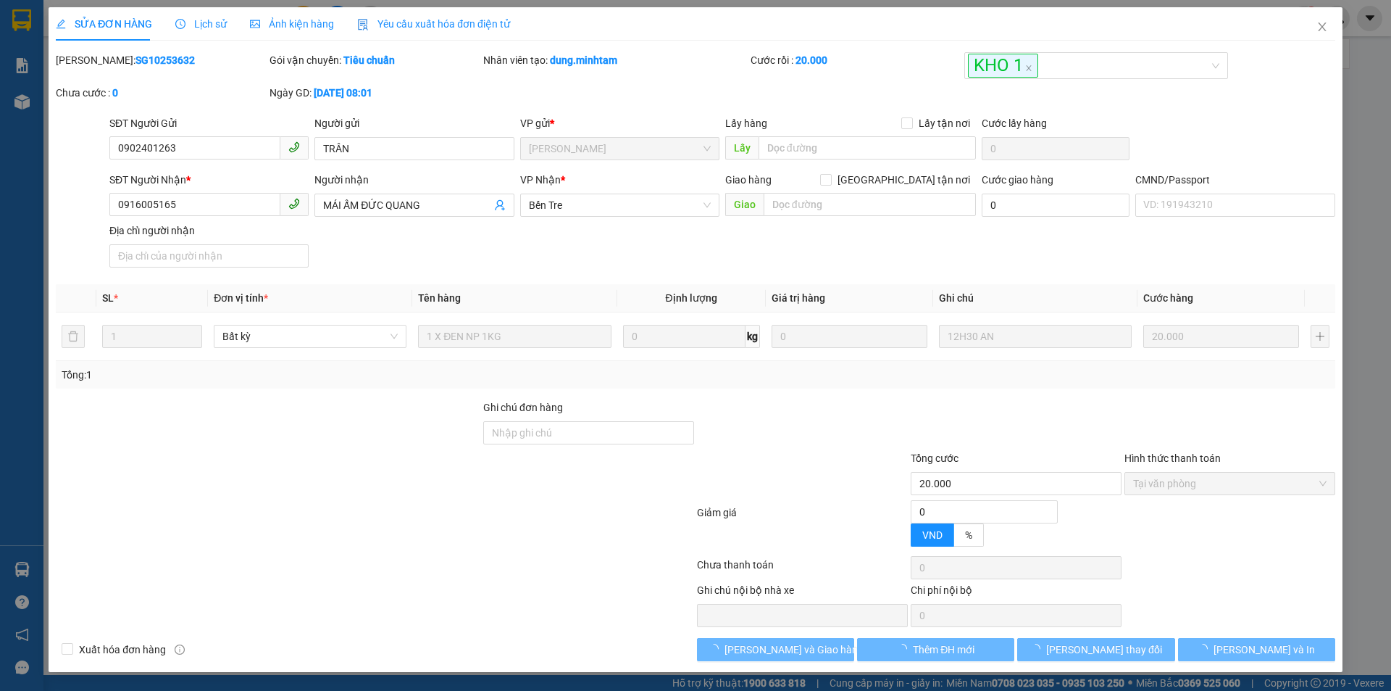
type input "0902401263"
type input "TRÂN"
type input "0916005165"
type input "MÁI ẤM ĐỨC QUANG"
type input "20.000"
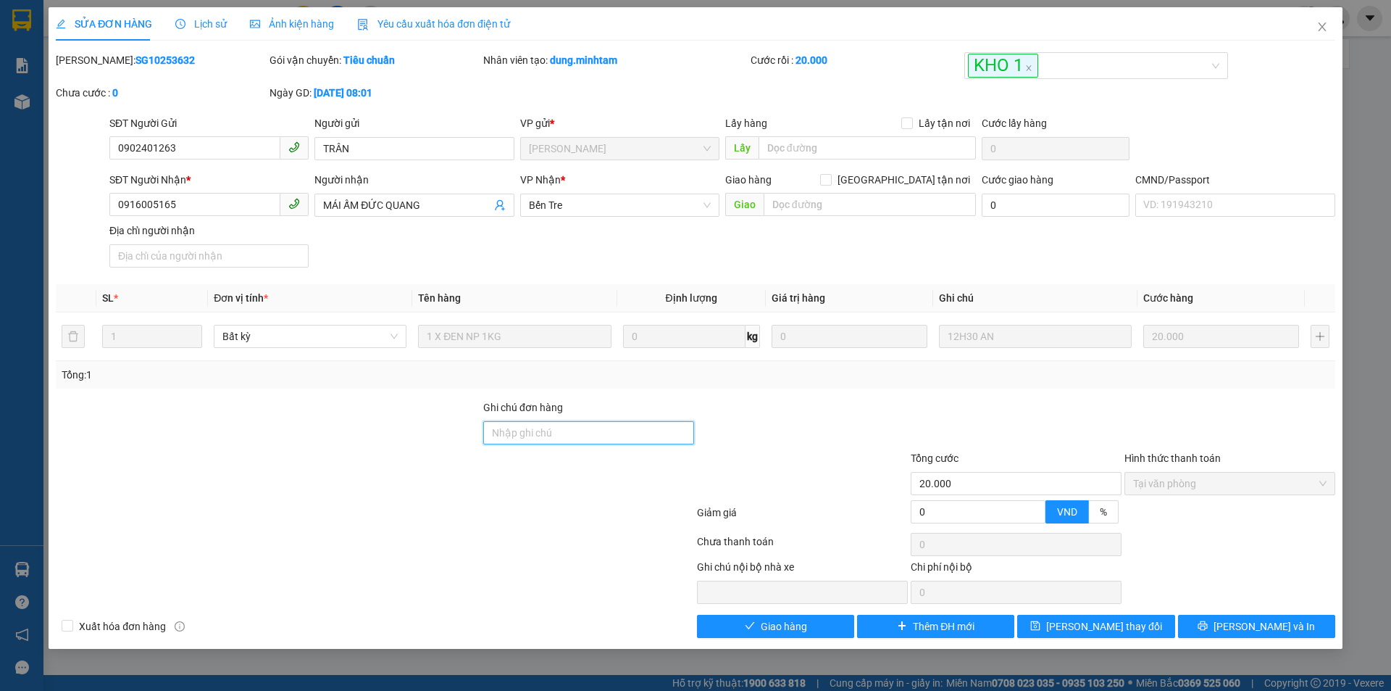
click at [561, 426] on input "Ghi chú đơn hàng" at bounding box center [588, 432] width 211 height 23
click at [520, 440] on input "DG" at bounding box center [588, 432] width 211 height 23
type input "D"
click at [572, 430] on input "ĐG KNM" at bounding box center [588, 432] width 211 height 23
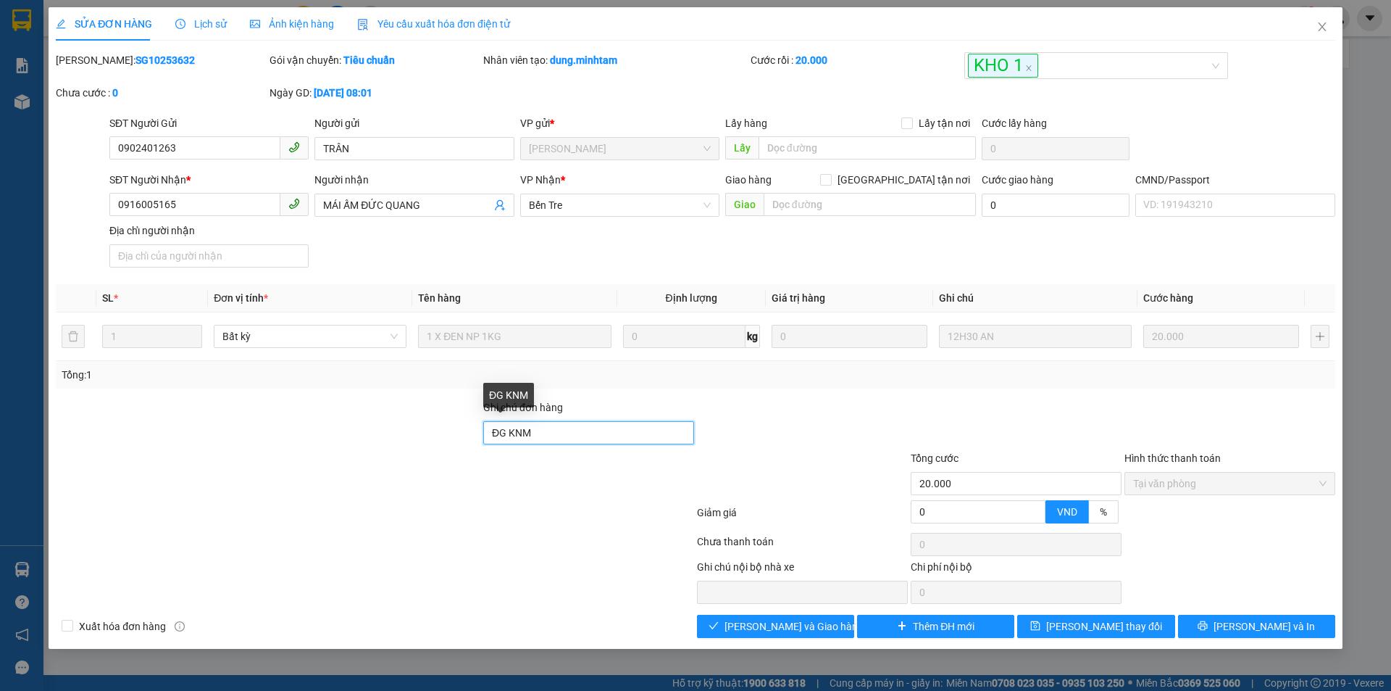
click at [572, 430] on input "ĐG KNM" at bounding box center [588, 432] width 211 height 23
click at [518, 430] on input "DG" at bounding box center [588, 432] width 211 height 23
drag, startPoint x: 518, startPoint y: 430, endPoint x: 531, endPoint y: 413, distance: 21.2
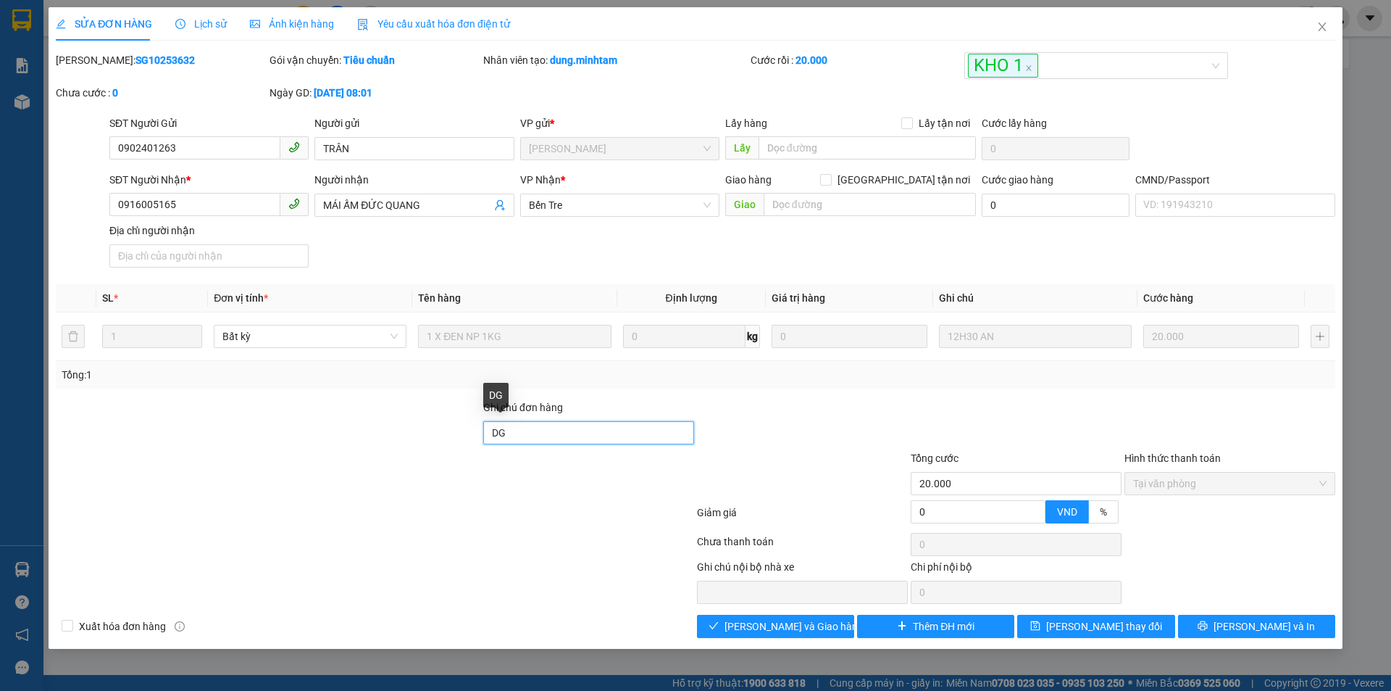
click at [518, 428] on input "DG" at bounding box center [588, 432] width 211 height 23
type input "DG"
click at [603, 376] on div "Tổng: 1" at bounding box center [696, 375] width 1268 height 16
click at [546, 440] on input "DG" at bounding box center [588, 432] width 211 height 23
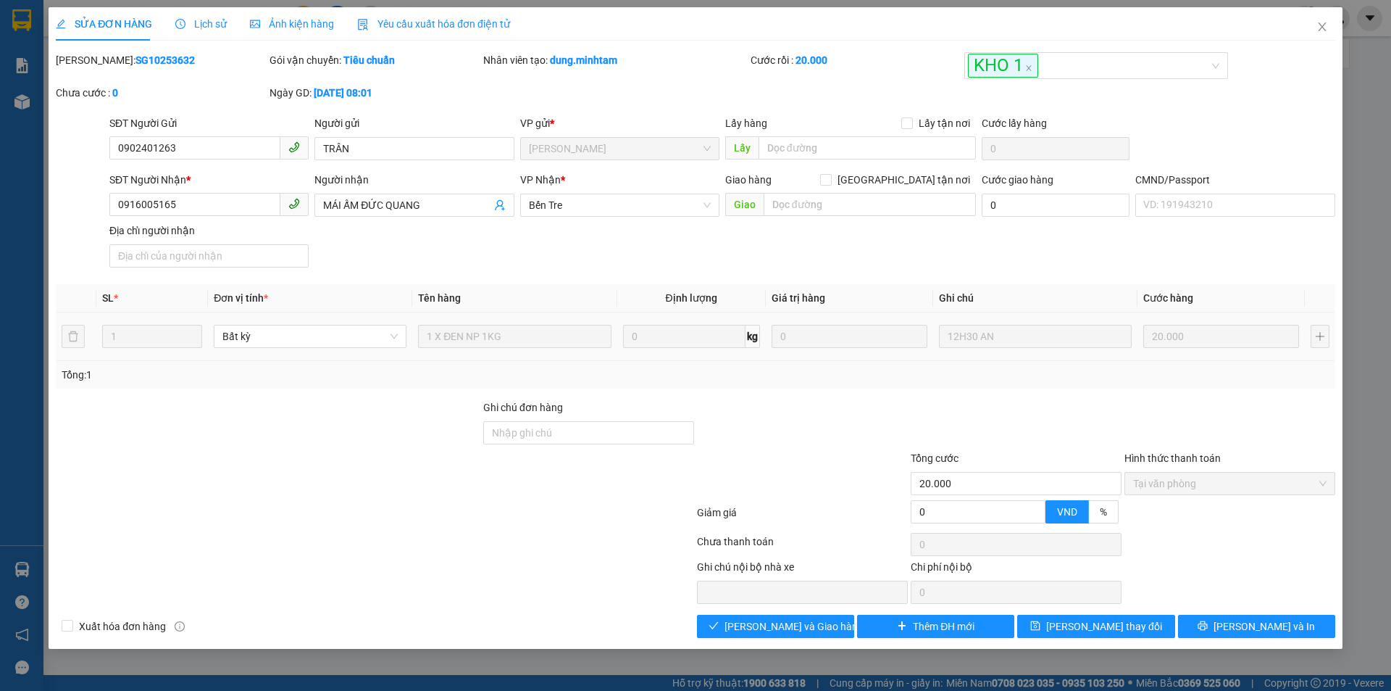
click at [638, 360] on td "0 kg" at bounding box center [691, 336] width 149 height 49
click at [565, 429] on input "Ghi chú đơn hàng" at bounding box center [588, 432] width 211 height 23
type input "HCK KNM"
click at [609, 438] on input "HCK KNM" at bounding box center [588, 432] width 211 height 23
drag, startPoint x: 567, startPoint y: 432, endPoint x: 412, endPoint y: 431, distance: 155.8
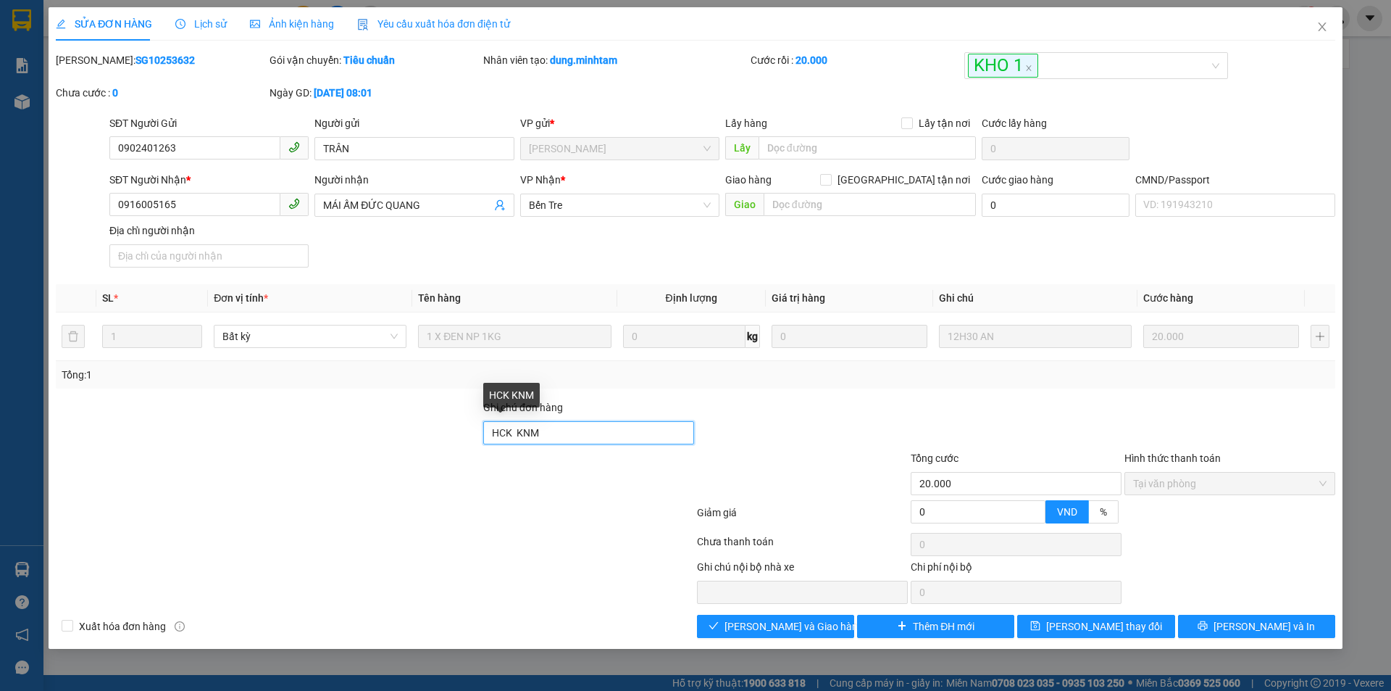
click at [413, 431] on div "Ghi chú đơn hàng HCK KNM" at bounding box center [695, 424] width 1283 height 51
click at [563, 433] on input "Ghi chú đơn hàng" at bounding box center [588, 432] width 211 height 23
click at [806, 467] on div at bounding box center [803, 475] width 214 height 51
click at [514, 427] on input "Ghi chú đơn hàng" at bounding box center [588, 432] width 211 height 23
type input "ĐG"
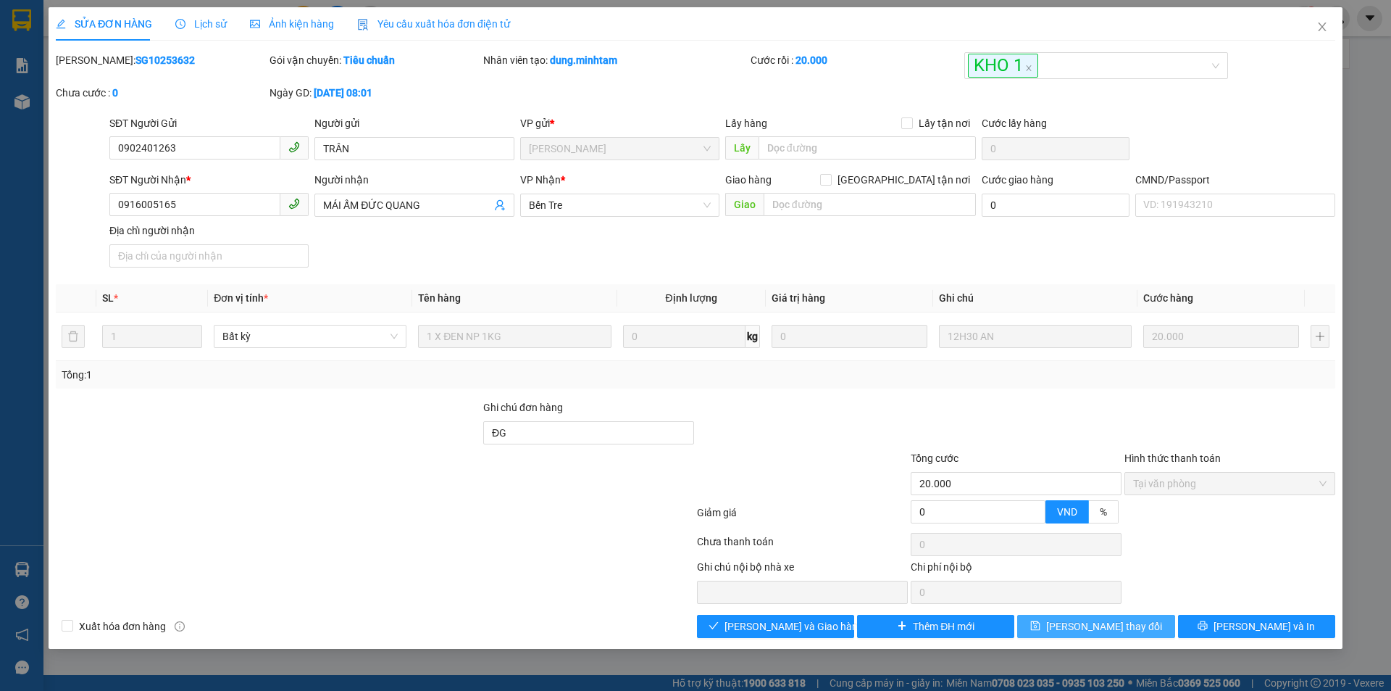
click at [1133, 626] on button "[PERSON_NAME] đổi" at bounding box center [1095, 625] width 157 height 23
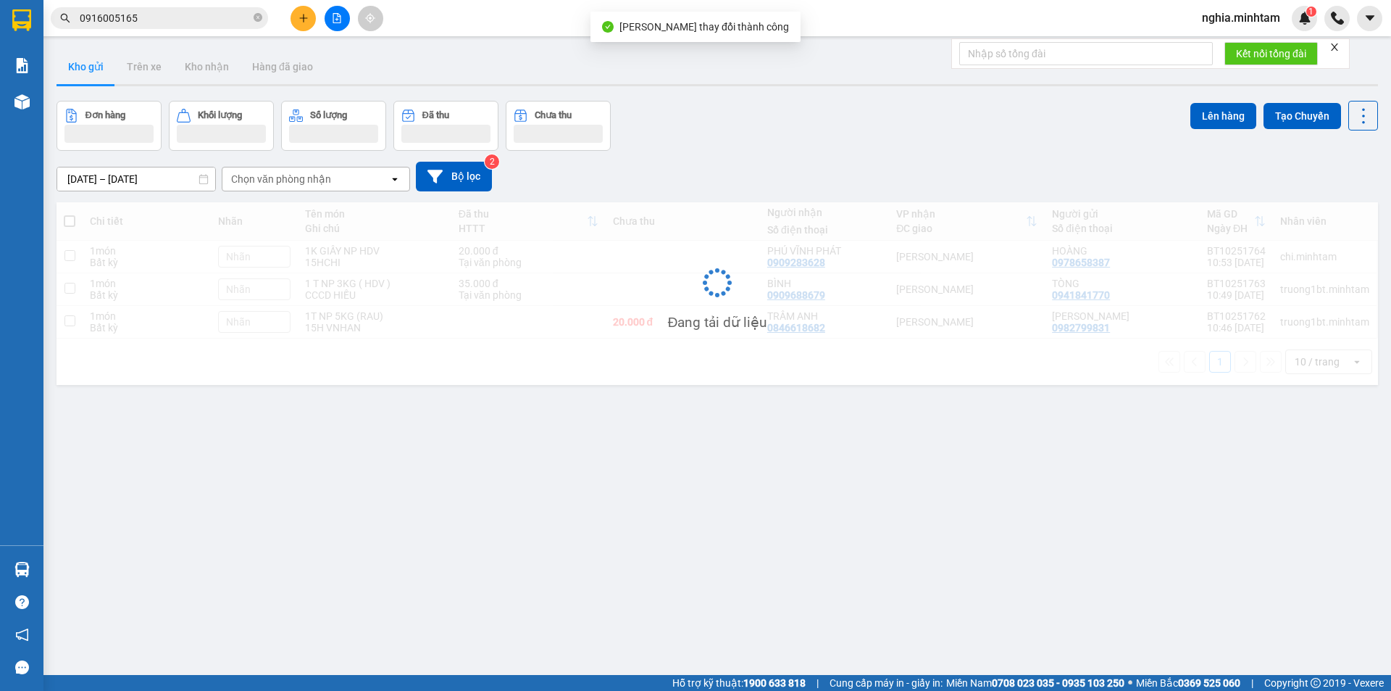
drag, startPoint x: 184, startPoint y: 33, endPoint x: 175, endPoint y: 18, distance: 17.5
click at [183, 31] on div "Kết quả tìm kiếm ( 21 ) Bộ lọc Mã ĐH Trạng thái Món hàng Tổng cước Chưa cước Nh…" at bounding box center [695, 18] width 1391 height 36
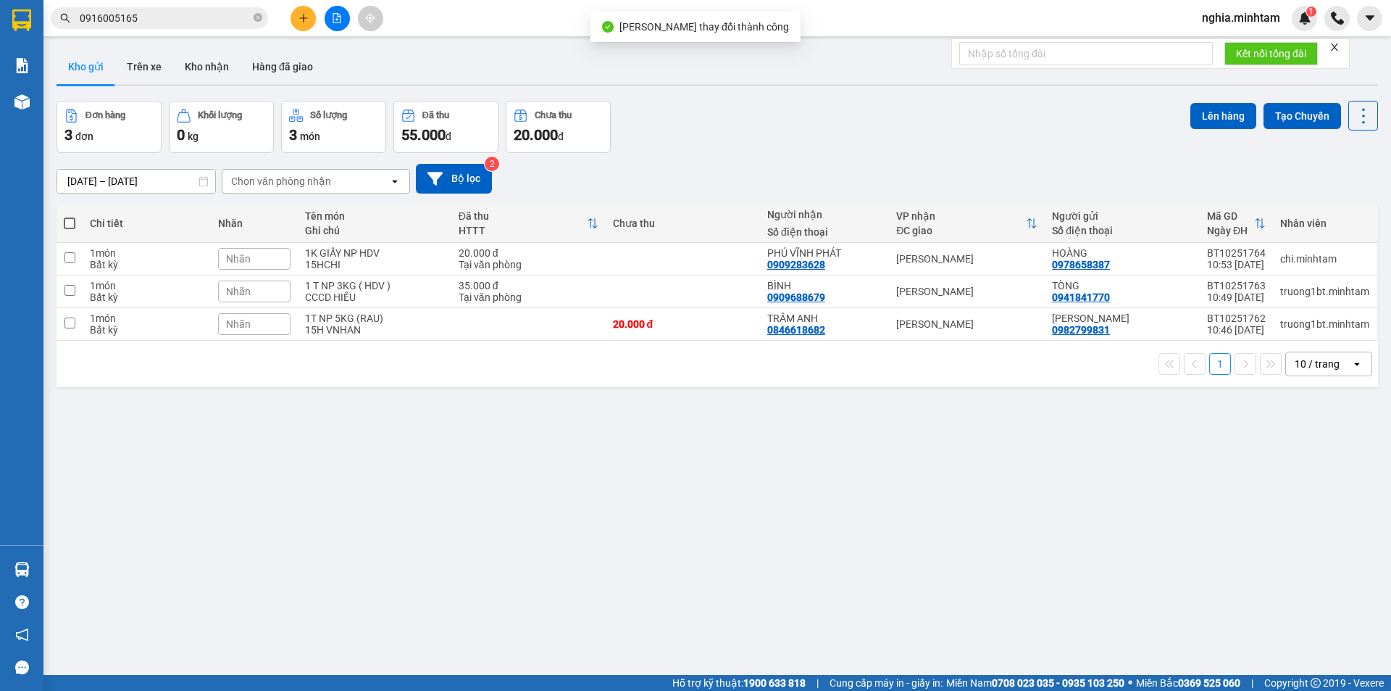
click at [175, 18] on input "0916005165" at bounding box center [165, 18] width 171 height 16
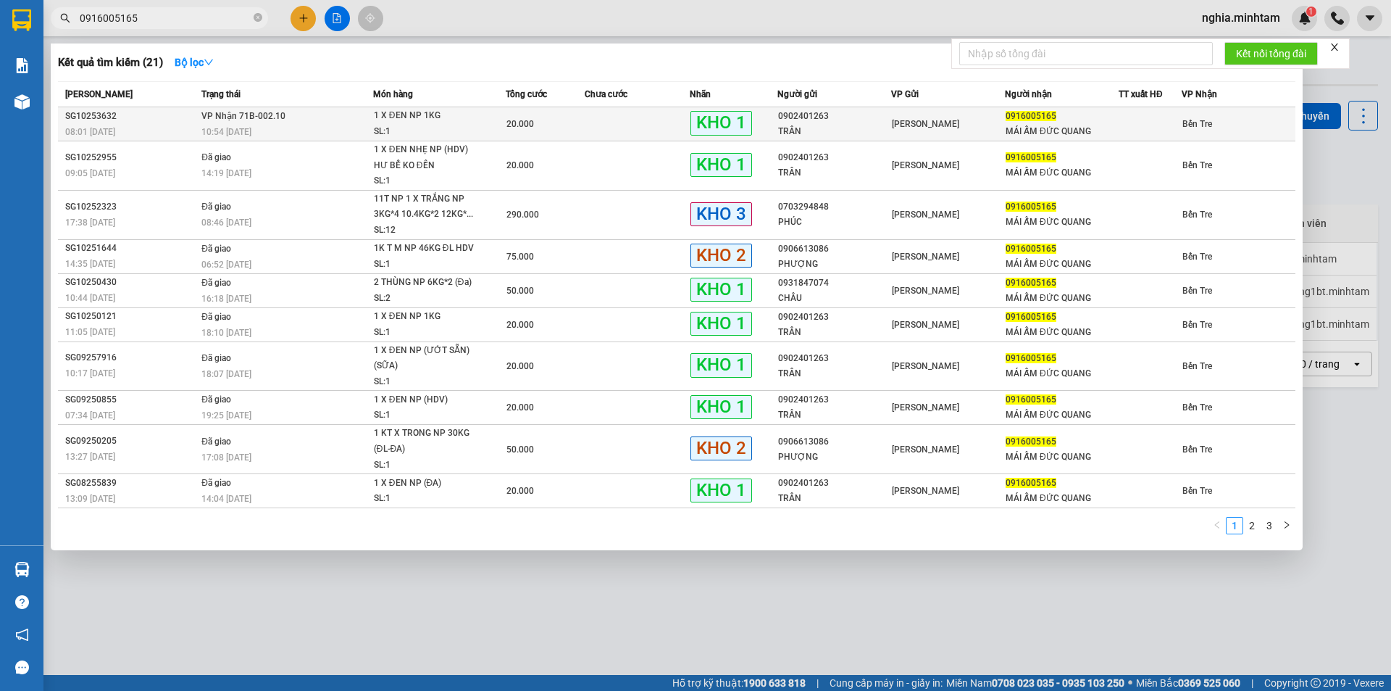
click at [160, 126] on div "08:01 - 14/10" at bounding box center [131, 132] width 132 height 16
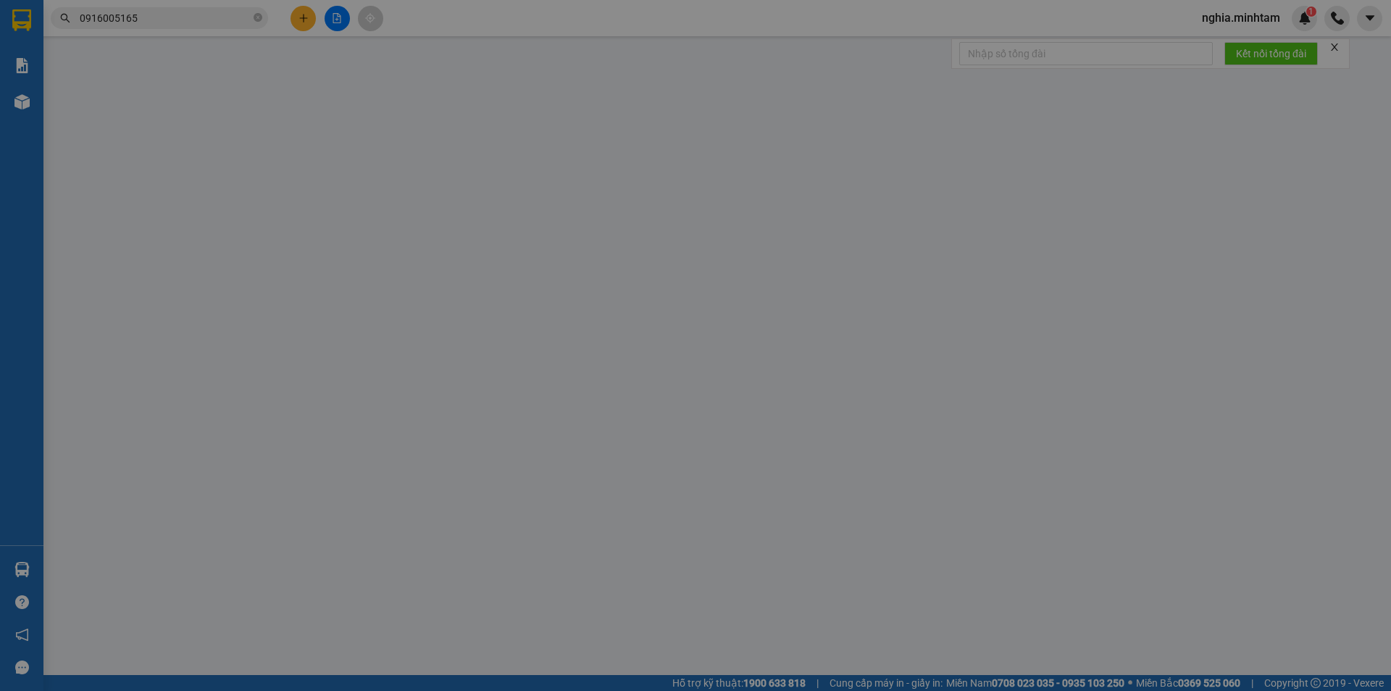
type input "0902401263"
type input "TRÂN"
type input "0916005165"
type input "MÁI ẤM ĐỨC QUANG"
type input "ĐG"
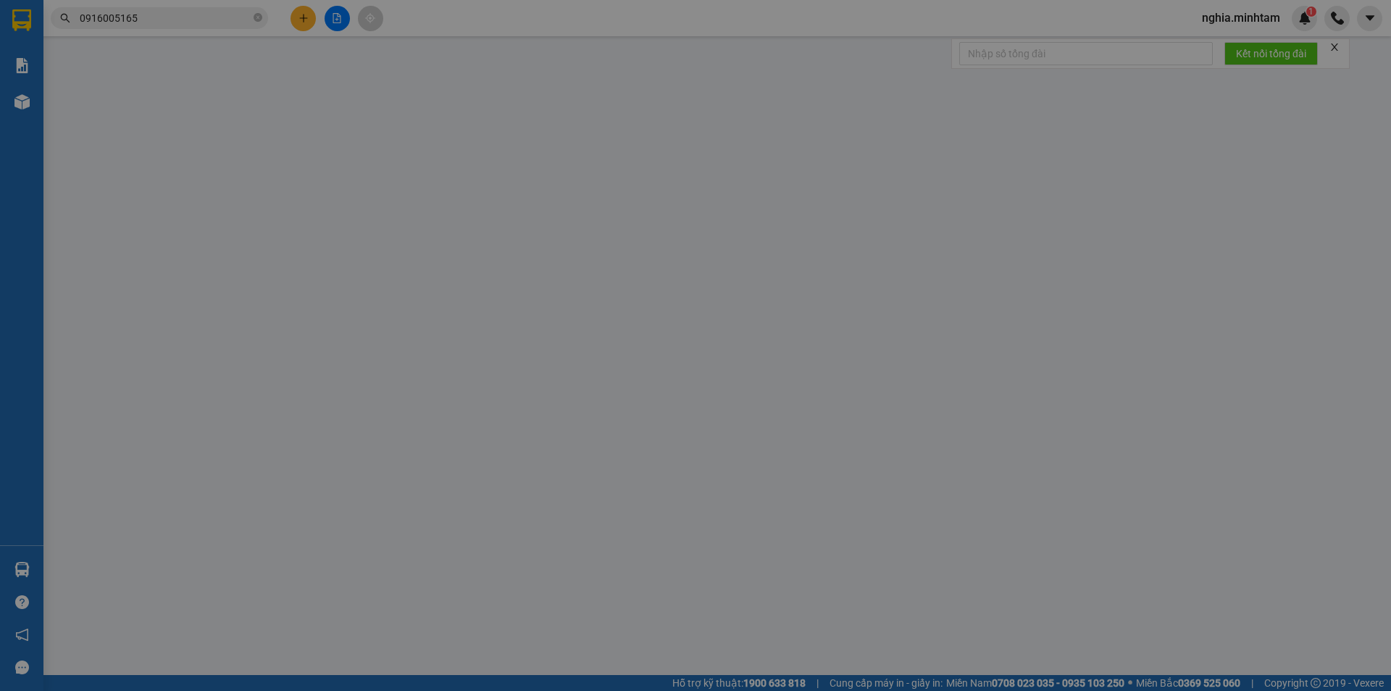
type input "20.000"
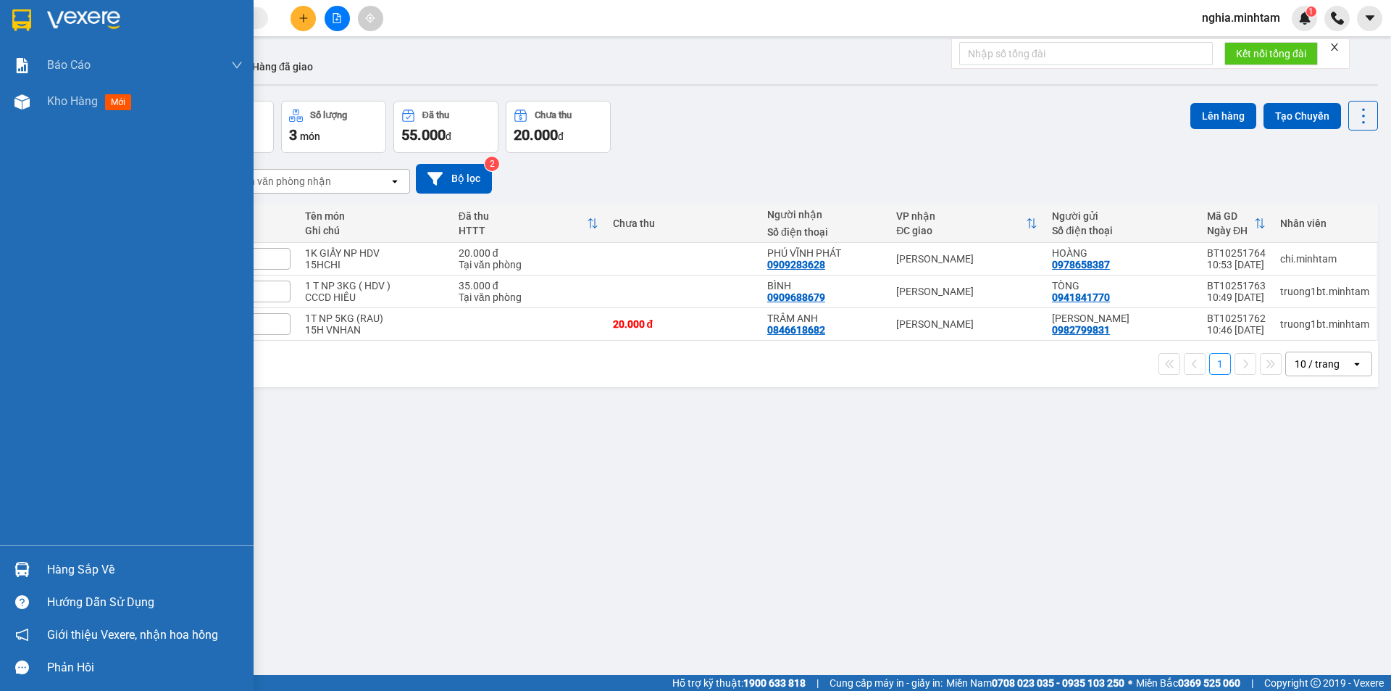
drag, startPoint x: 147, startPoint y: 557, endPoint x: 222, endPoint y: 551, distance: 75.6
click at [148, 557] on div "Hàng sắp về" at bounding box center [127, 569] width 254 height 33
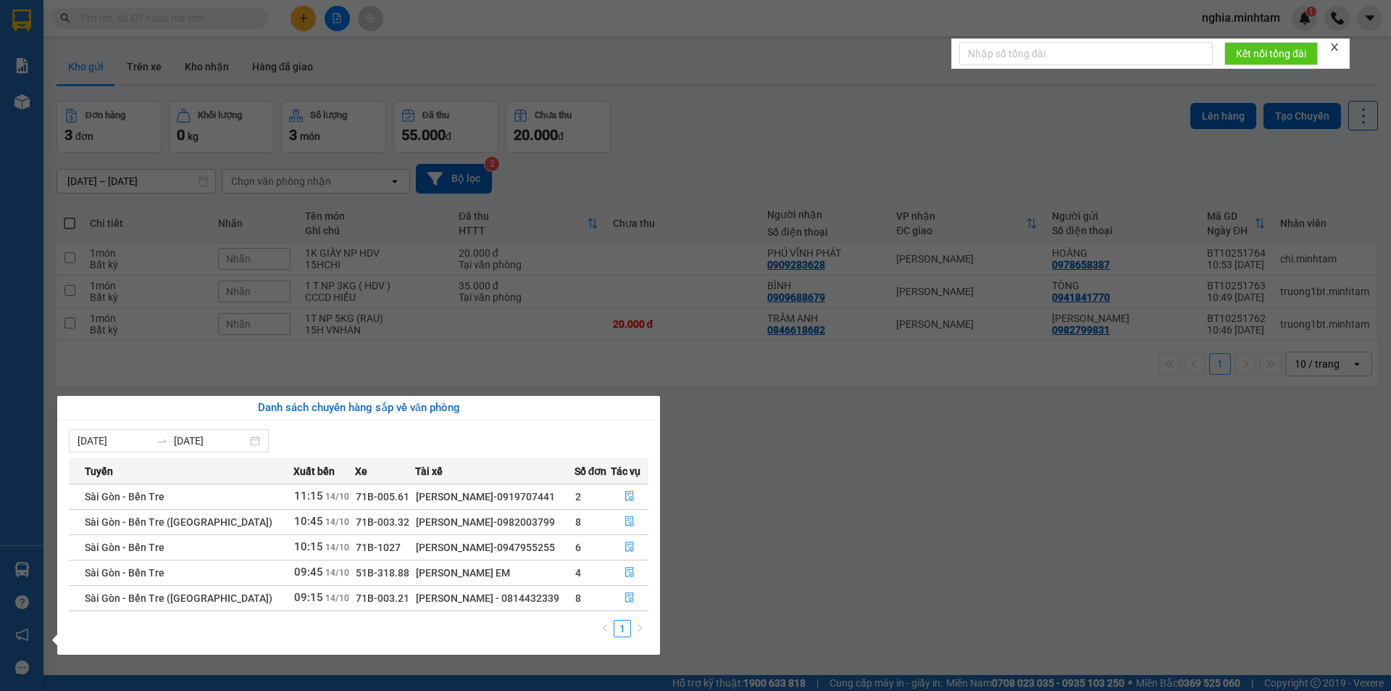
click at [772, 504] on div "ver 1.8.147 Kho gửi Trên xe Kho nhận Hàng đã giao Đơn hàng 3 đơn Khối lượng 0 k…" at bounding box center [717, 388] width 1333 height 691
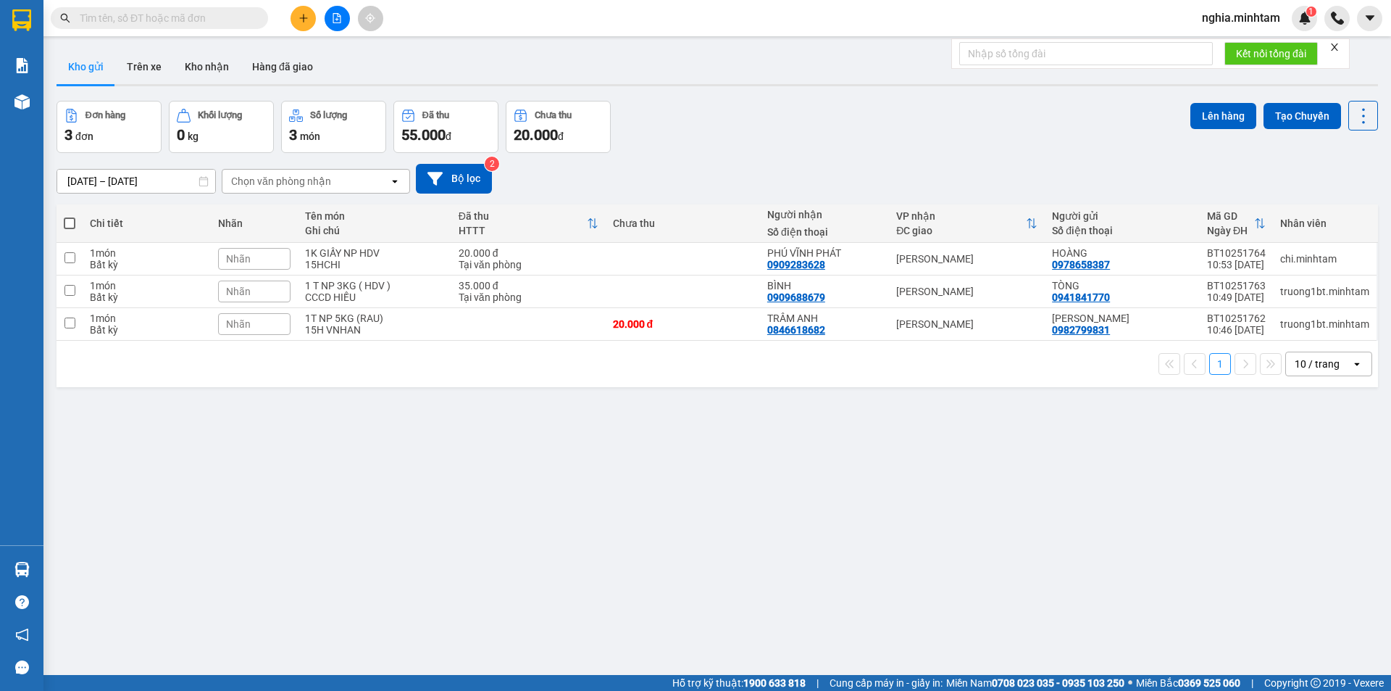
drag, startPoint x: 772, startPoint y: 504, endPoint x: 326, endPoint y: 541, distance: 447.8
click at [326, 541] on div "ver 1.8.147 Kho gửi Trên xe Kho nhận Hàng đã giao Đơn hàng 3 đơn Khối lượng 0 k…" at bounding box center [717, 388] width 1333 height 691
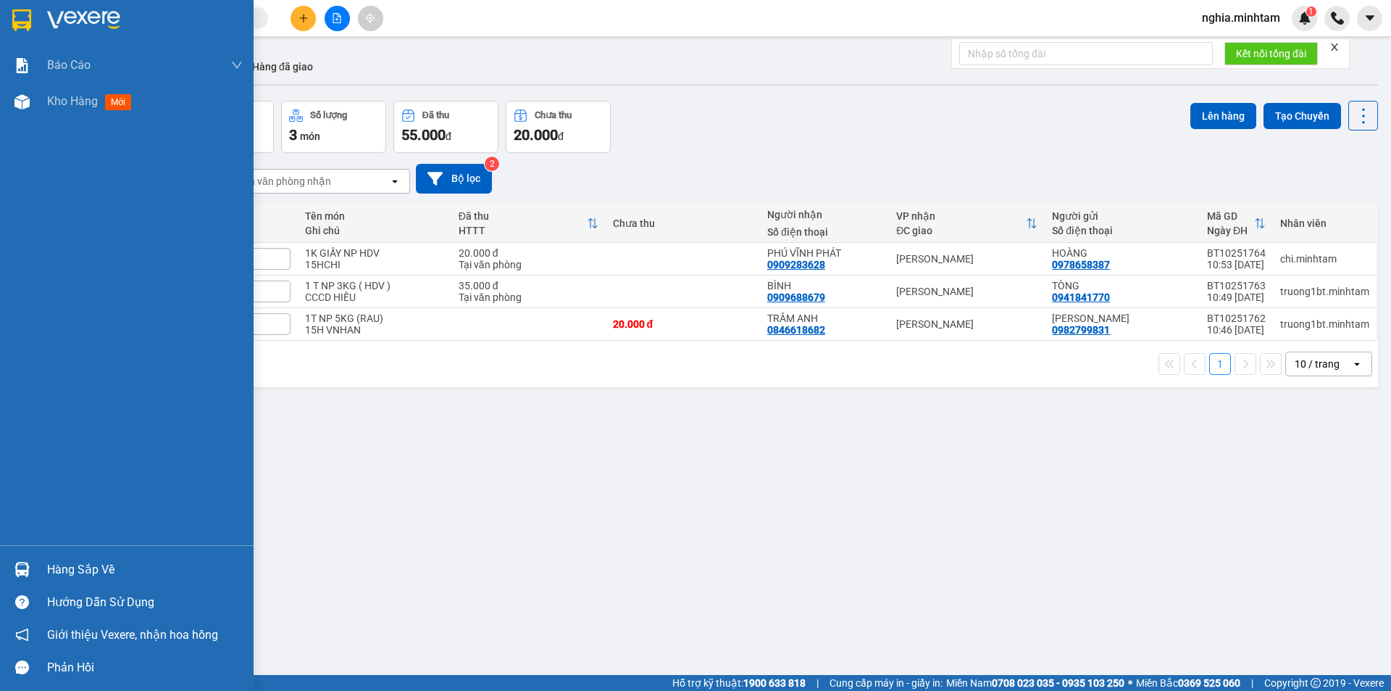
drag, startPoint x: 53, startPoint y: 570, endPoint x: 70, endPoint y: 567, distance: 16.9
click at [54, 570] on div "Hàng sắp về" at bounding box center [145, 570] width 196 height 22
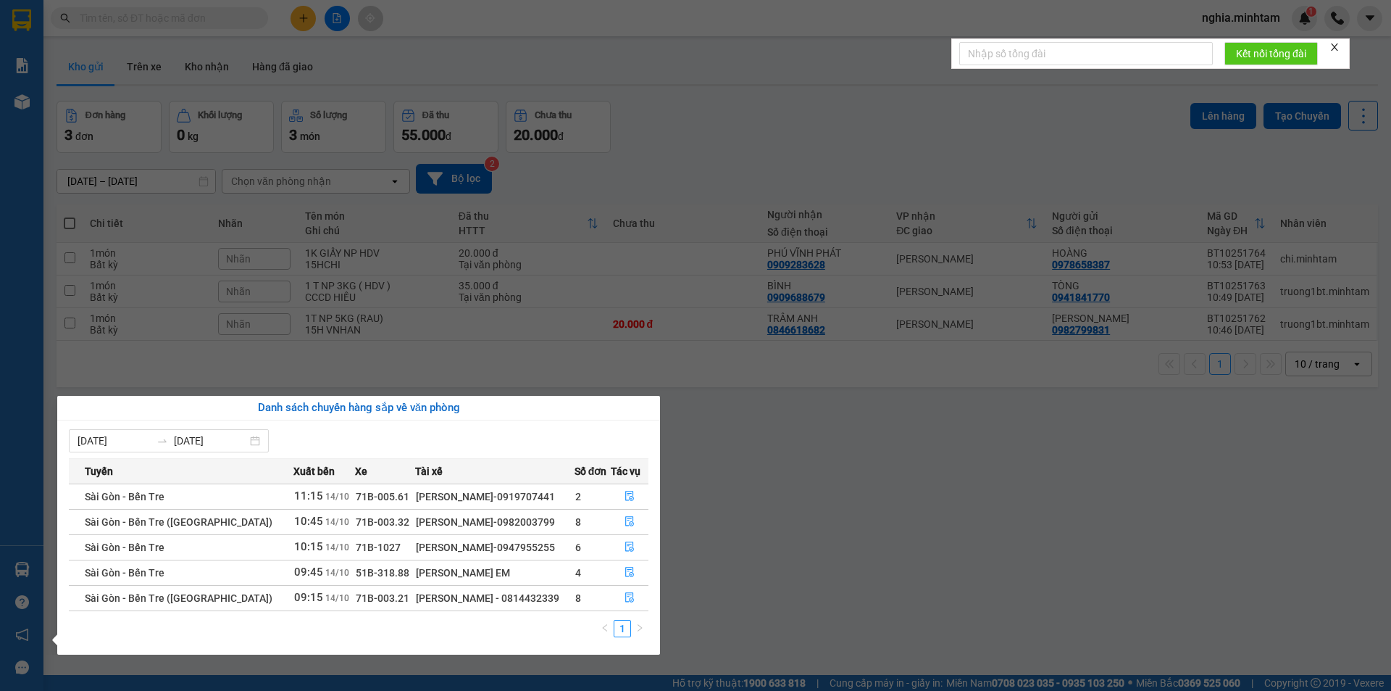
click at [849, 457] on section "Kết quả tìm kiếm ( 0 ) Bộ lọc No Data nghia.minhtam 1 Báo cáo BC giao hàng (nhâ…" at bounding box center [695, 345] width 1391 height 691
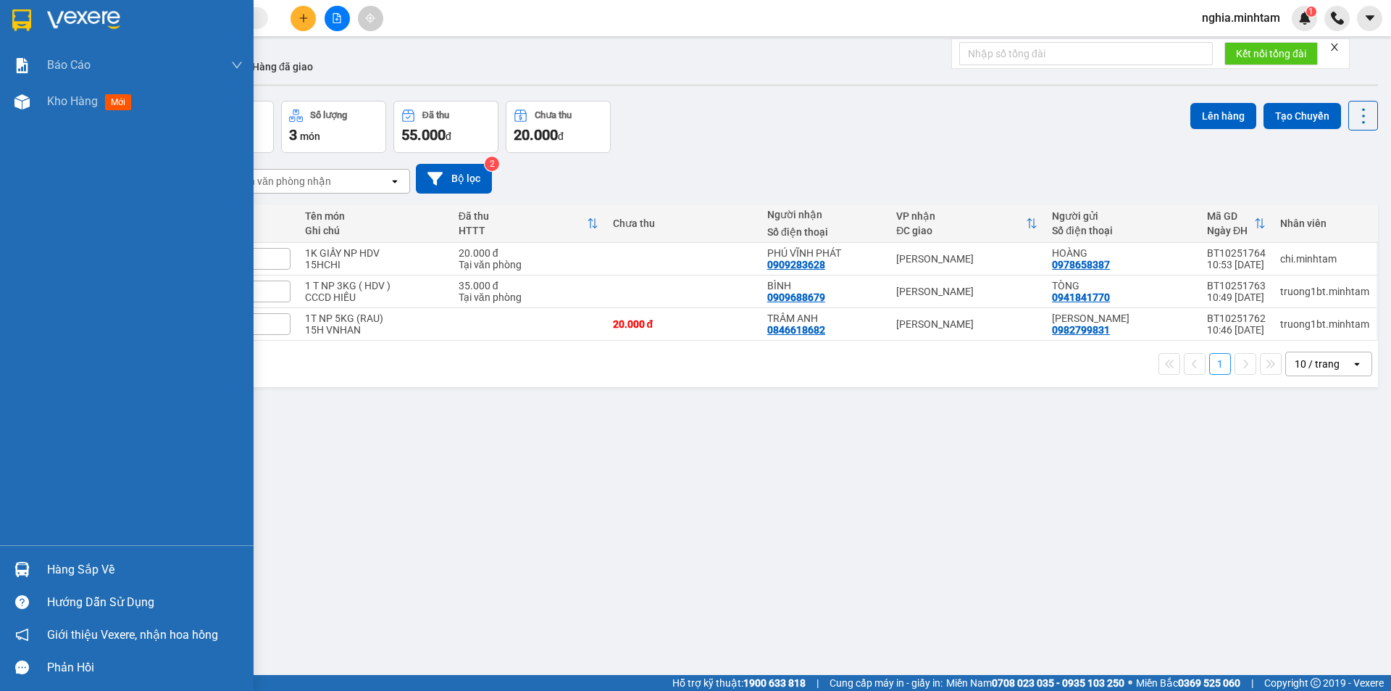
click at [88, 570] on div "Hàng sắp về" at bounding box center [145, 570] width 196 height 22
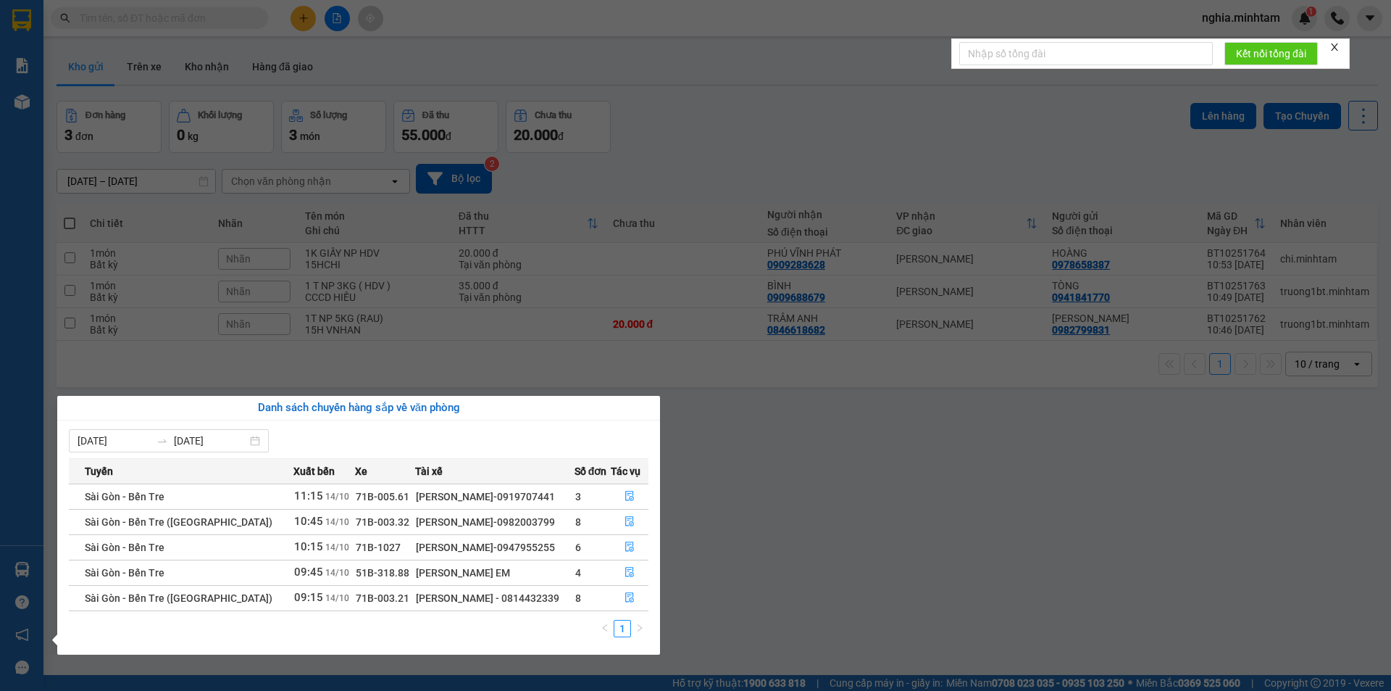
click at [733, 564] on section "Kết quả tìm kiếm ( 0 ) Bộ lọc No Data nghia.minhtam 1 Báo cáo BC giao hàng (nhâ…" at bounding box center [695, 345] width 1391 height 691
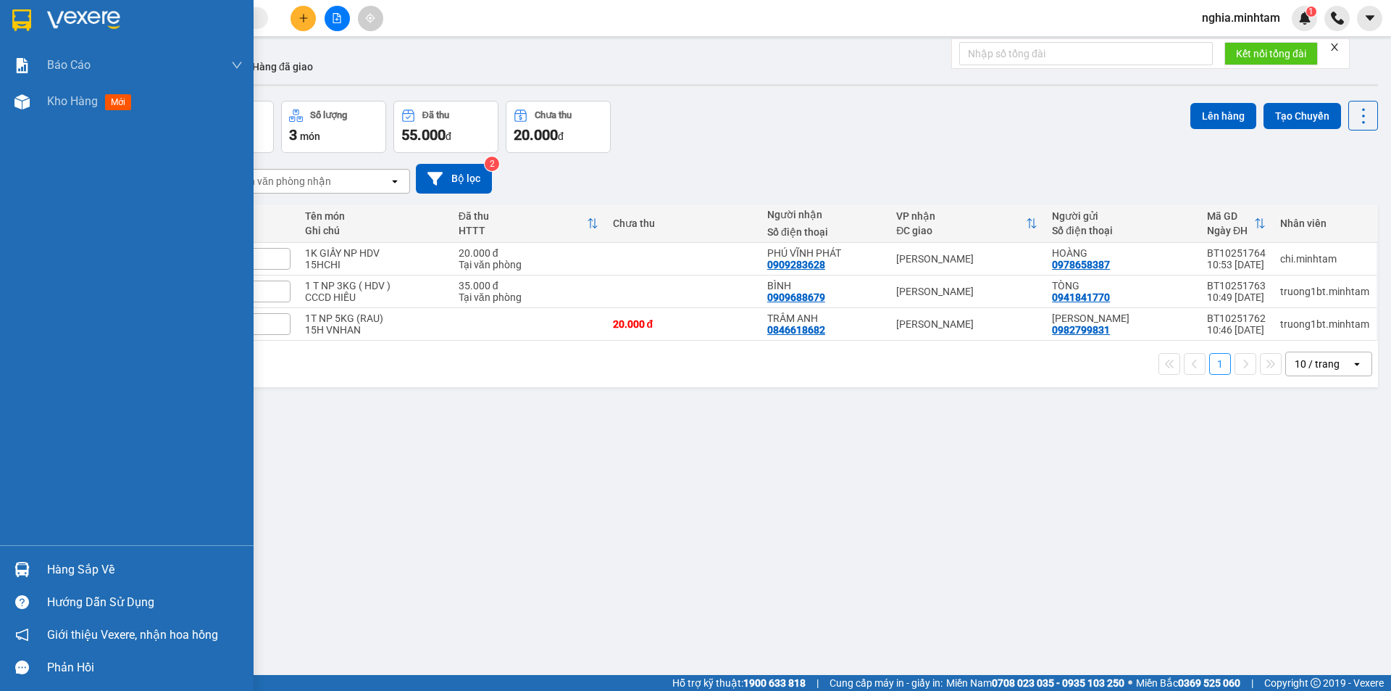
click at [73, 571] on div "Hàng sắp về" at bounding box center [145, 570] width 196 height 22
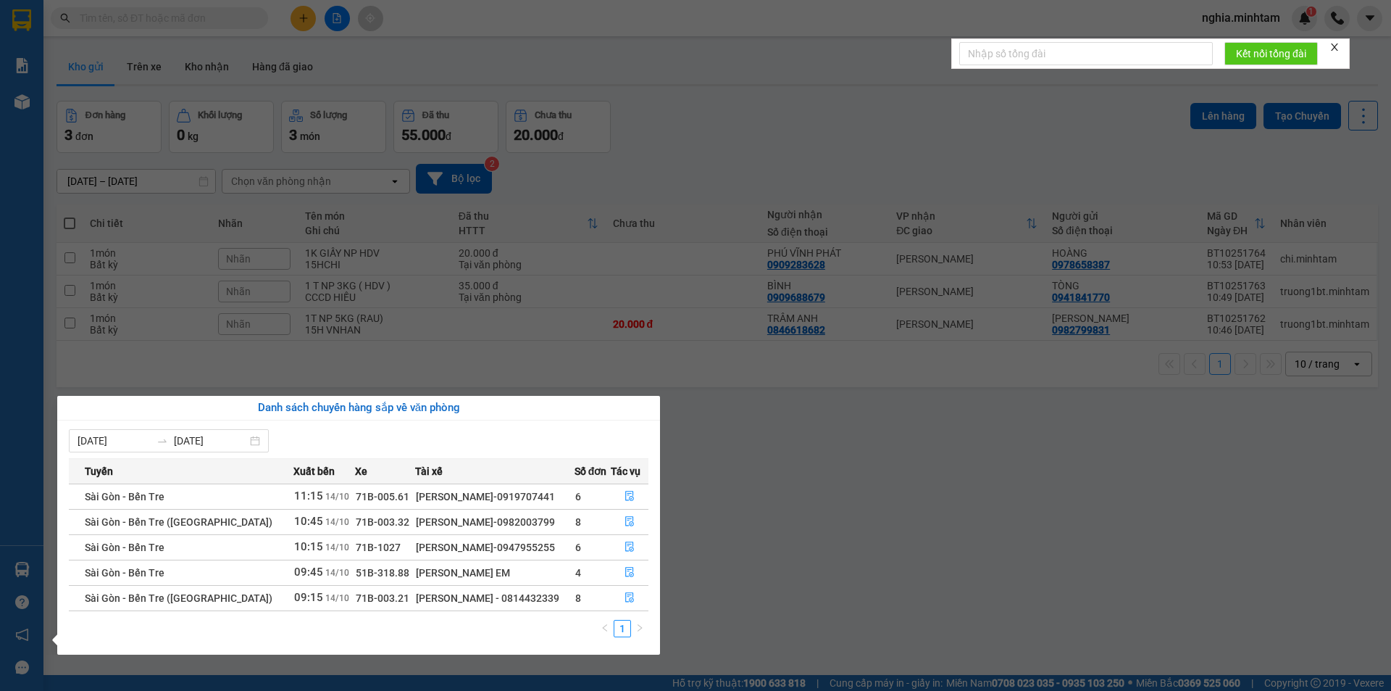
click at [1033, 538] on section "Kết quả tìm kiếm ( 0 ) Bộ lọc No Data nghia.minhtam 1 Báo cáo BC giao hàng (nhâ…" at bounding box center [695, 345] width 1391 height 691
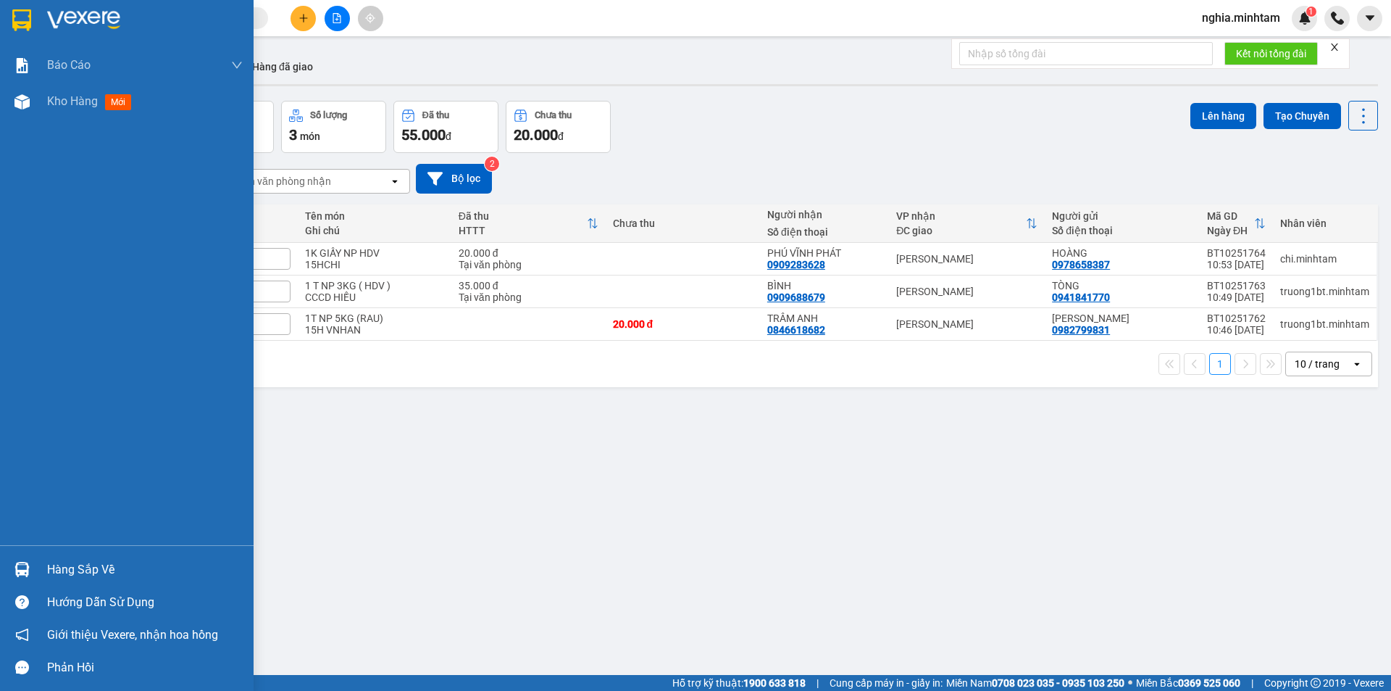
click at [9, 30] on div at bounding box center [21, 19] width 25 height 25
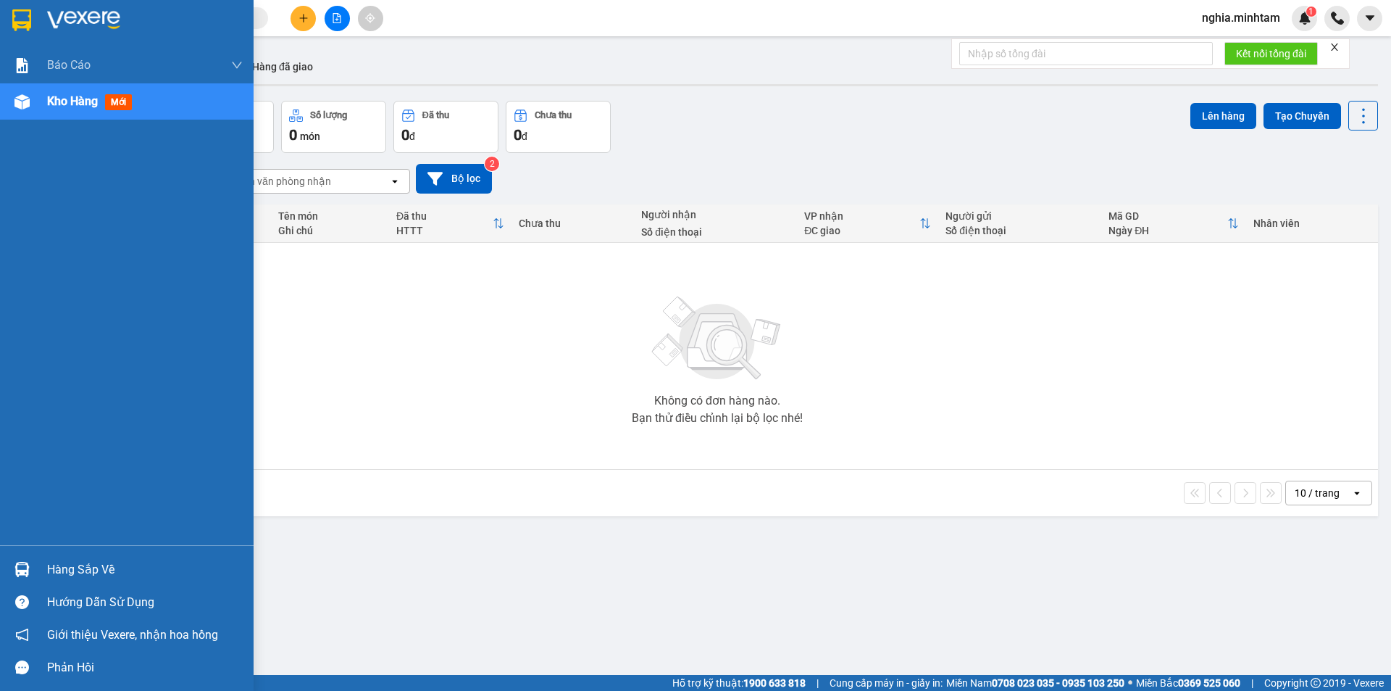
click at [45, 571] on div "Hàng sắp về" at bounding box center [127, 569] width 254 height 33
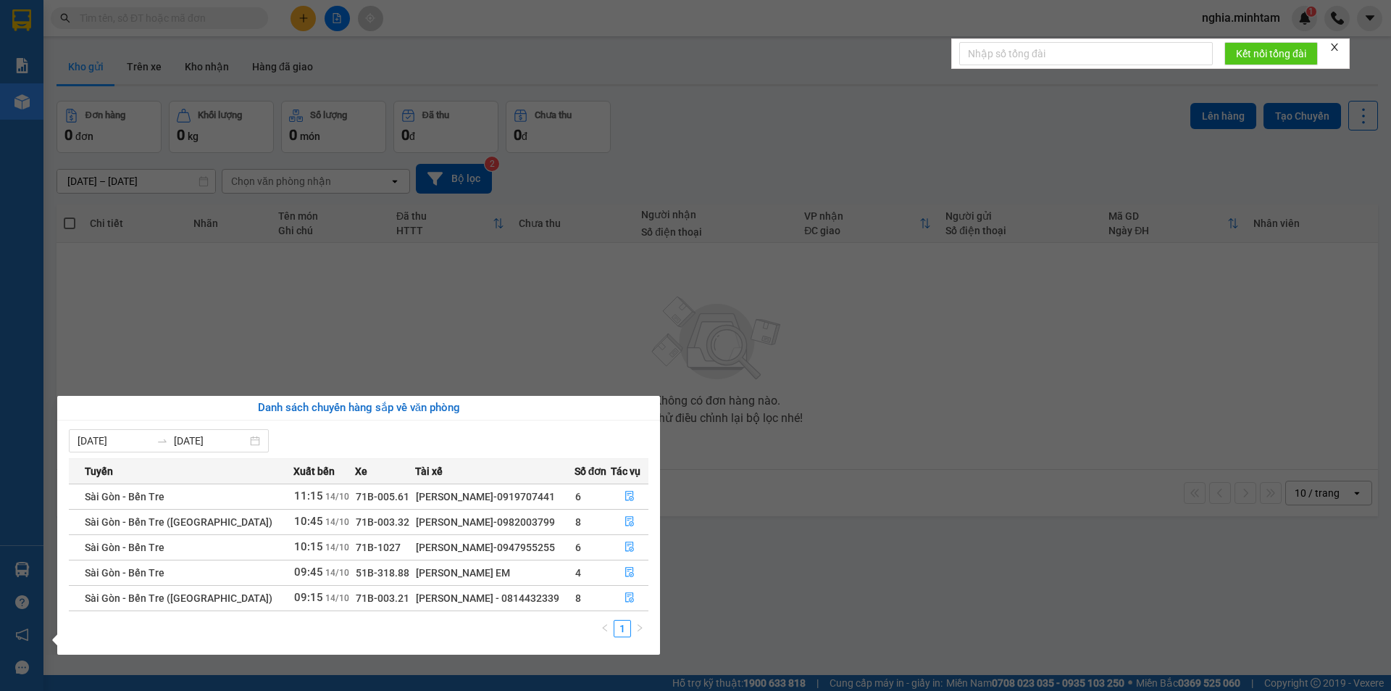
click at [669, 528] on section "Kết quả tìm kiếm ( 0 ) Bộ lọc No Data nghia.minhtam 1 Báo cáo BC giao hàng (nhâ…" at bounding box center [695, 345] width 1391 height 691
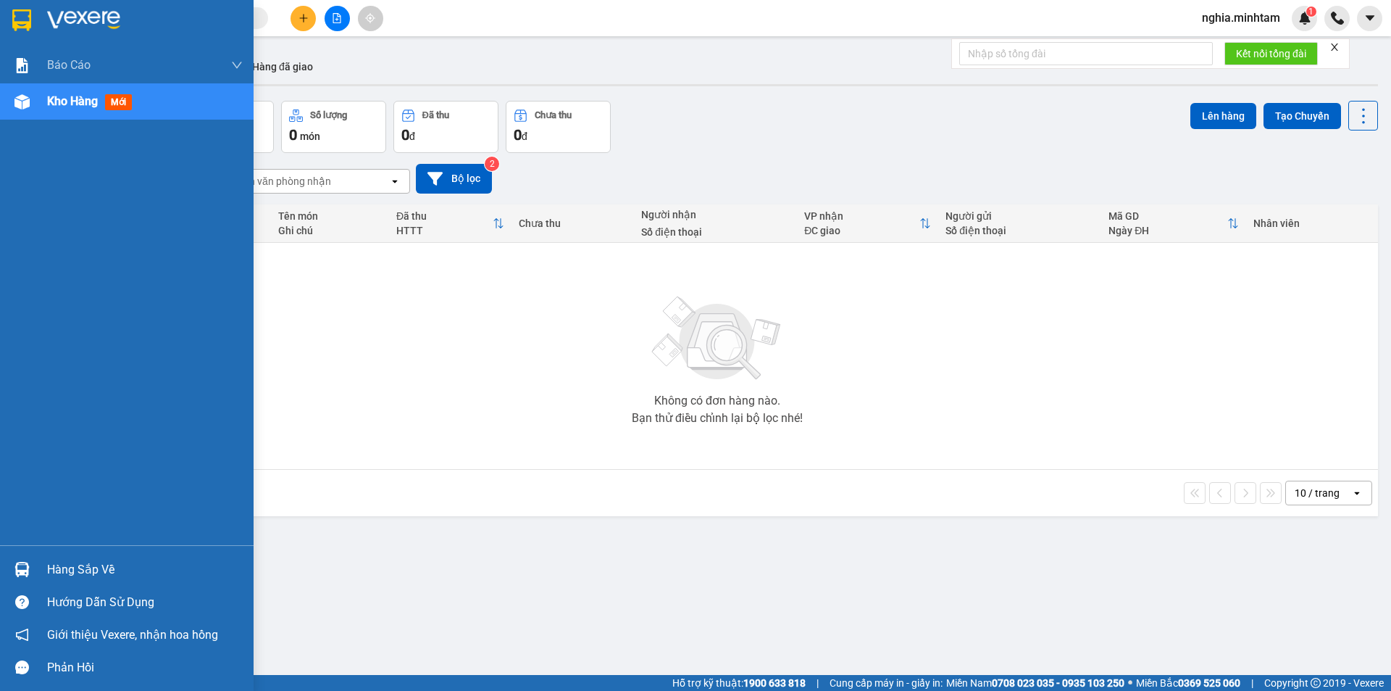
click at [73, 570] on div "Hàng sắp về" at bounding box center [145, 570] width 196 height 22
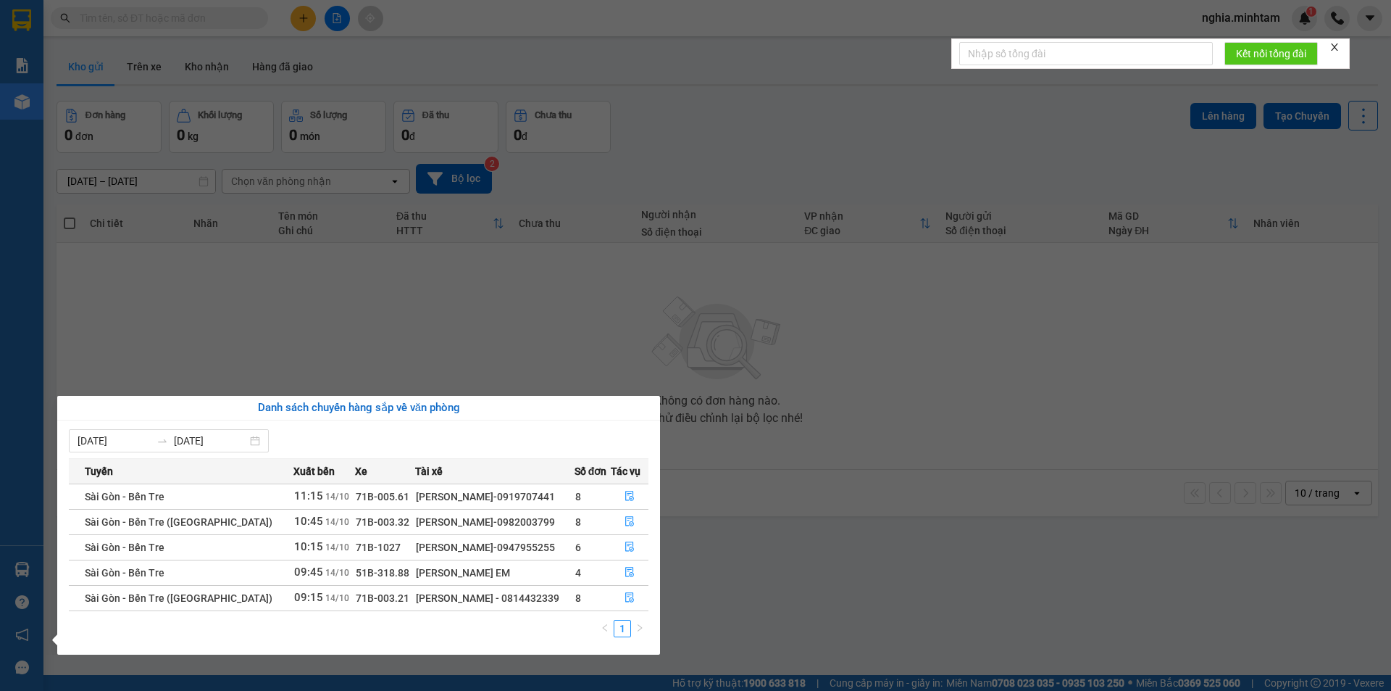
click at [723, 475] on section "Kết quả tìm kiếm ( 0 ) Bộ lọc No Data nghia.minhtam 1 Báo cáo BC giao hàng (nhâ…" at bounding box center [695, 345] width 1391 height 691
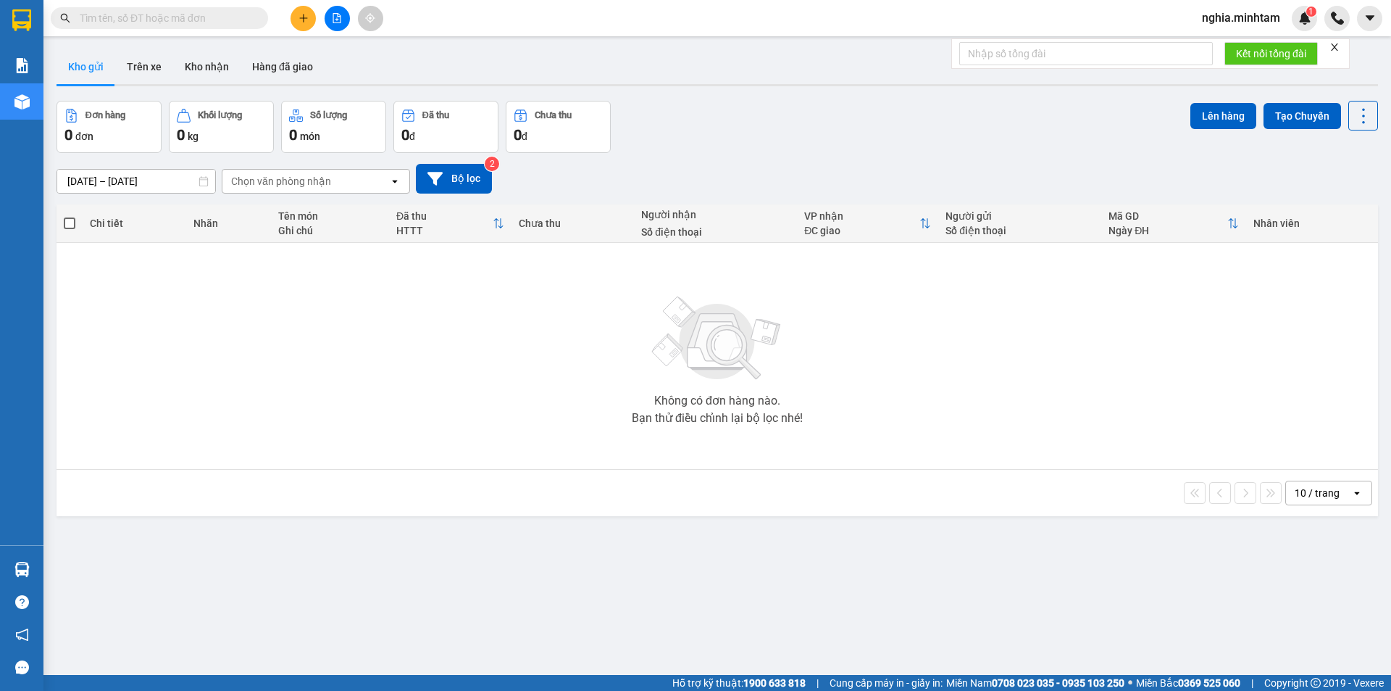
click at [724, 478] on div "10 / trang open" at bounding box center [718, 493] width 1322 height 46
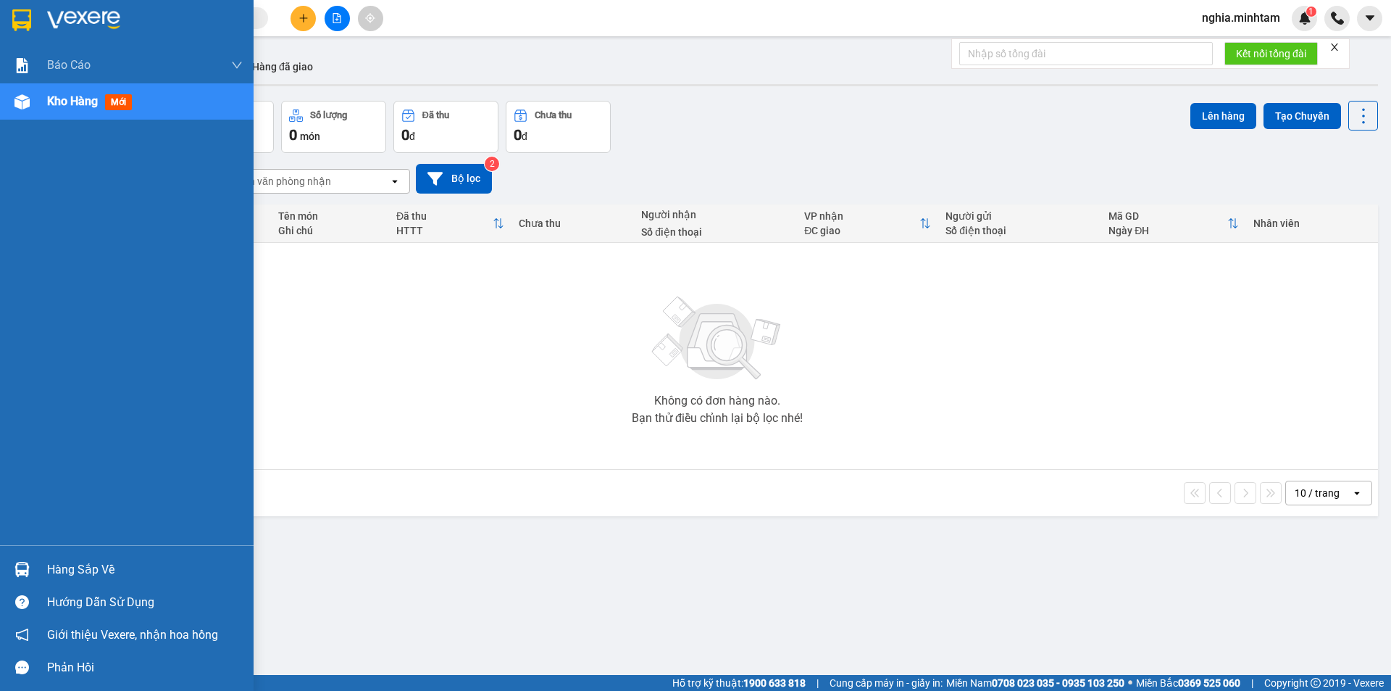
click at [88, 565] on div "Hàng sắp về" at bounding box center [145, 570] width 196 height 22
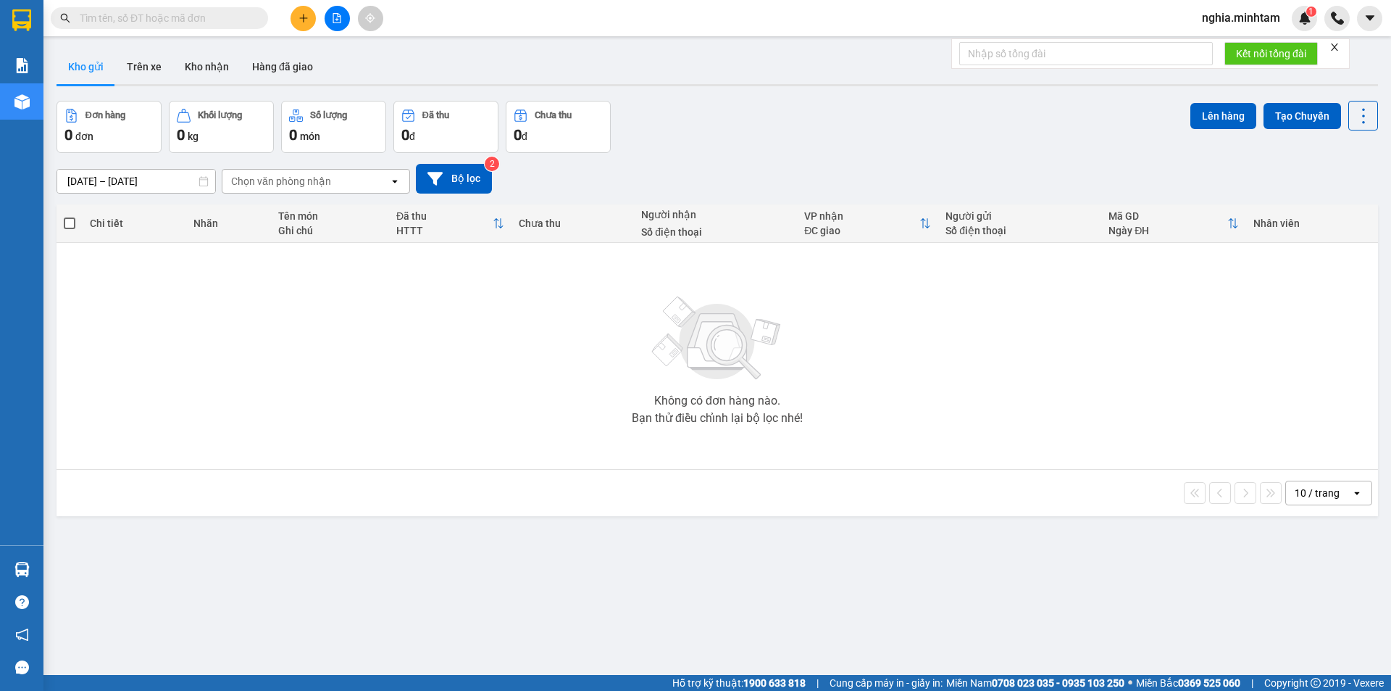
click at [836, 536] on section "Kết quả tìm kiếm ( 0 ) Bộ lọc No Data nghia.minhtam 1 Báo cáo BC giao hàng (nhâ…" at bounding box center [695, 345] width 1391 height 691
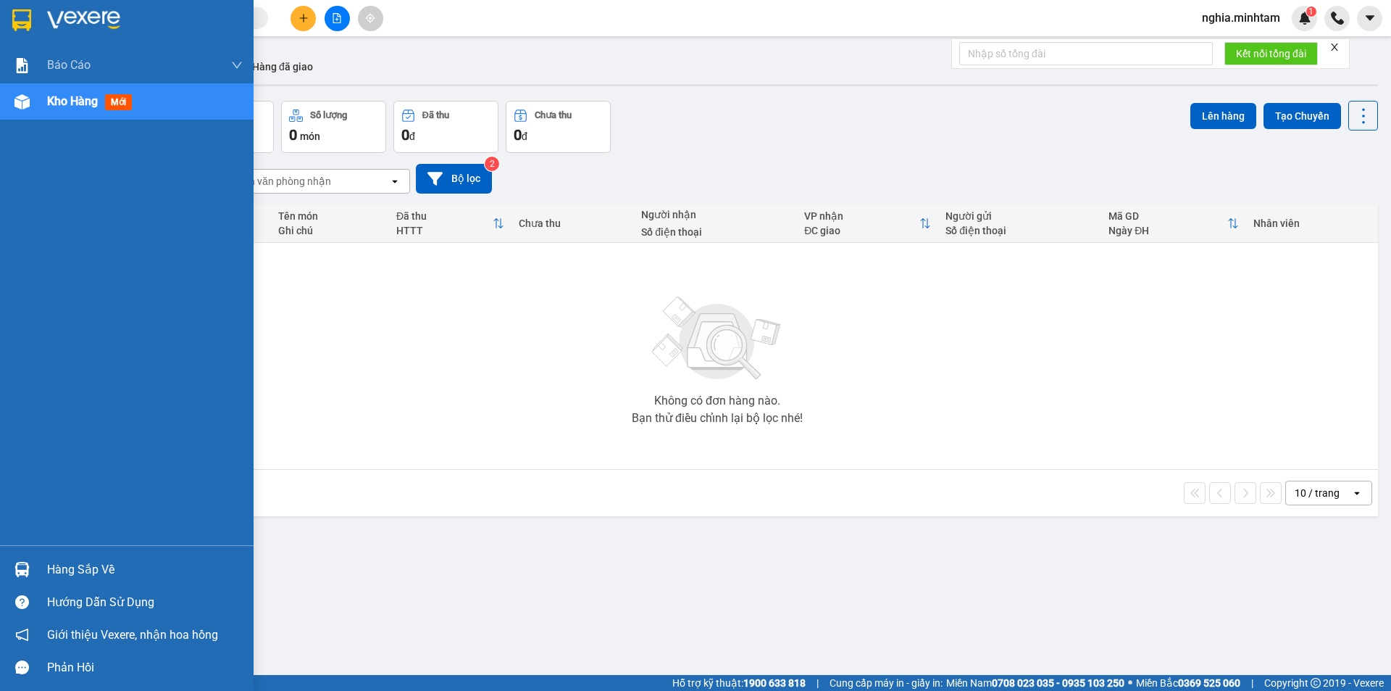
click at [64, 564] on div "Hàng sắp về" at bounding box center [145, 570] width 196 height 22
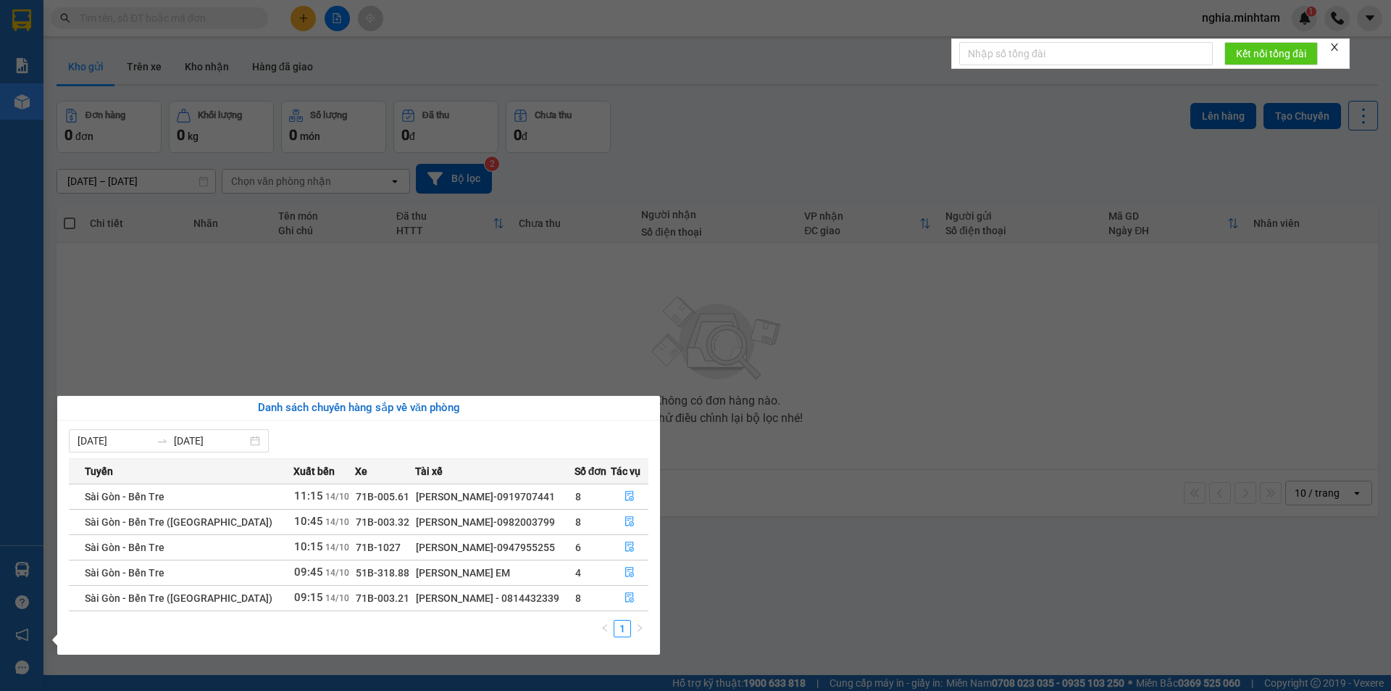
click at [959, 578] on section "Kết quả tìm kiếm ( 0 ) Bộ lọc No Data nghia.minhtam 1 Báo cáo BC giao hàng (nhâ…" at bounding box center [695, 345] width 1391 height 691
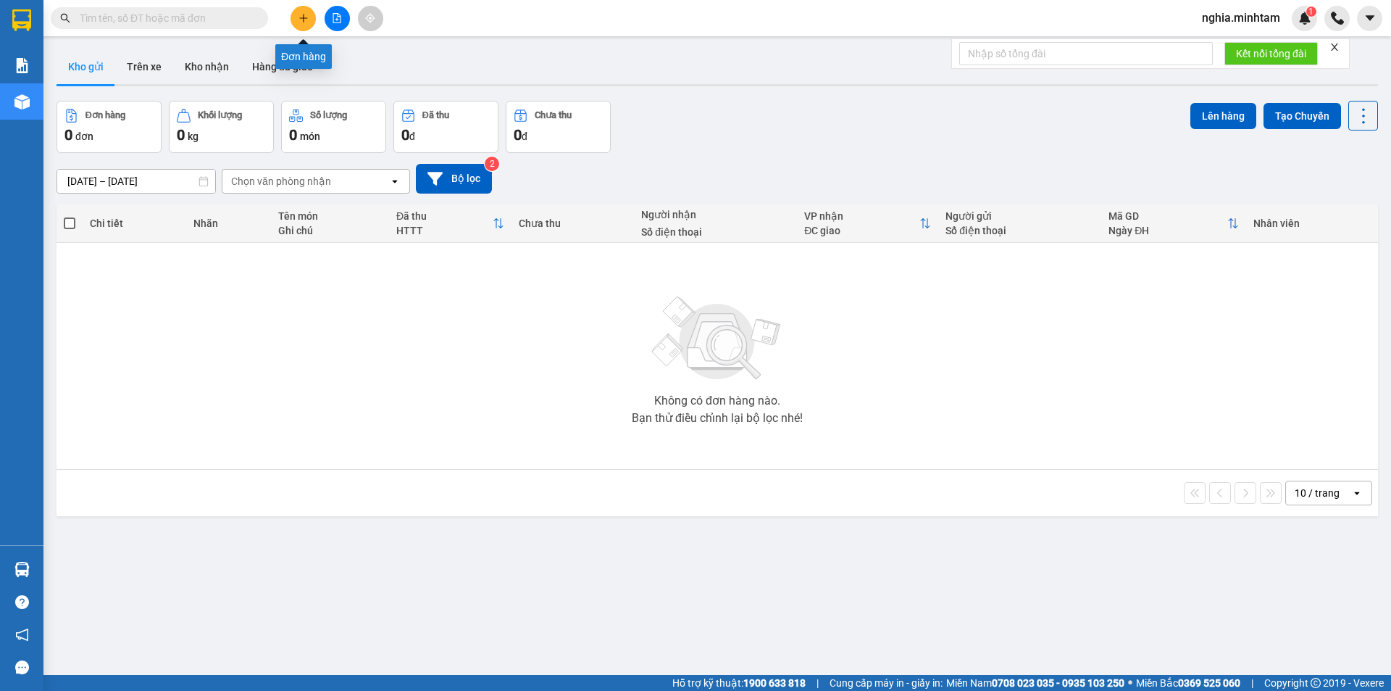
click at [301, 14] on icon "plus" at bounding box center [304, 18] width 10 height 10
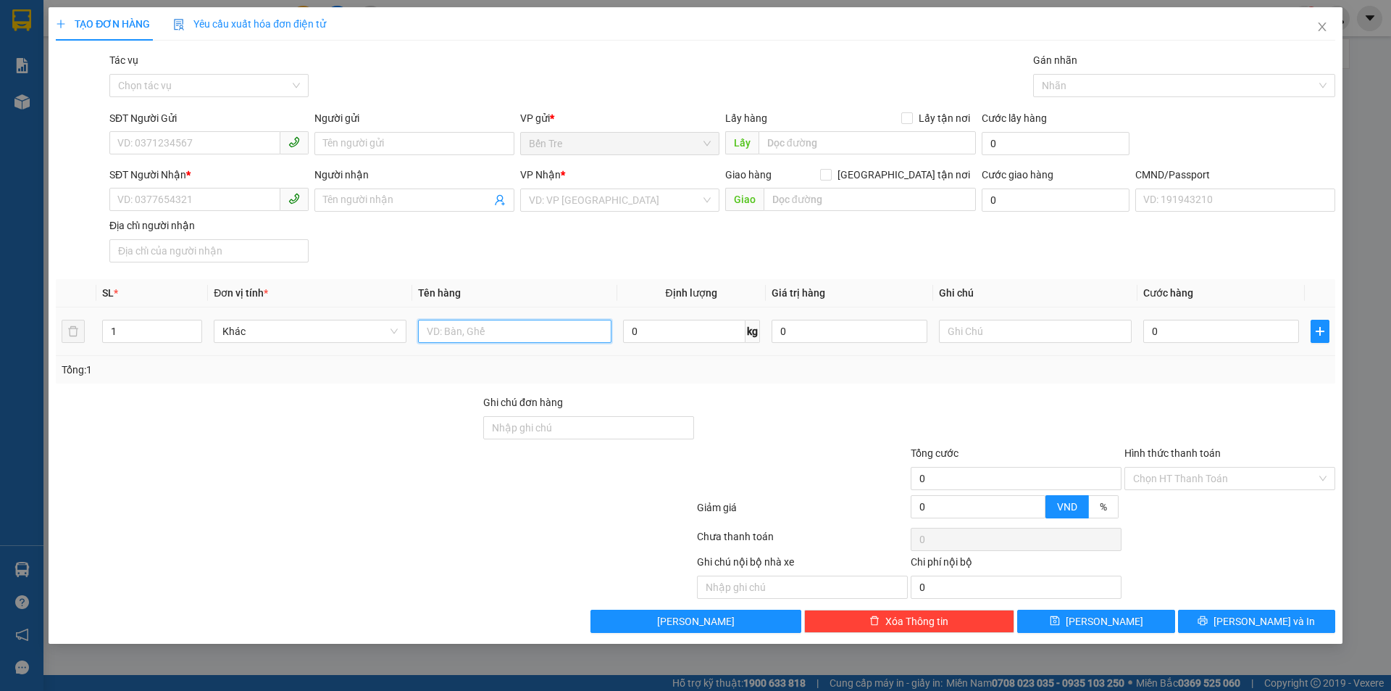
click at [475, 336] on input "text" at bounding box center [514, 331] width 193 height 23
type input "1 X THÙNG NP"
click at [634, 205] on input "search" at bounding box center [615, 200] width 172 height 22
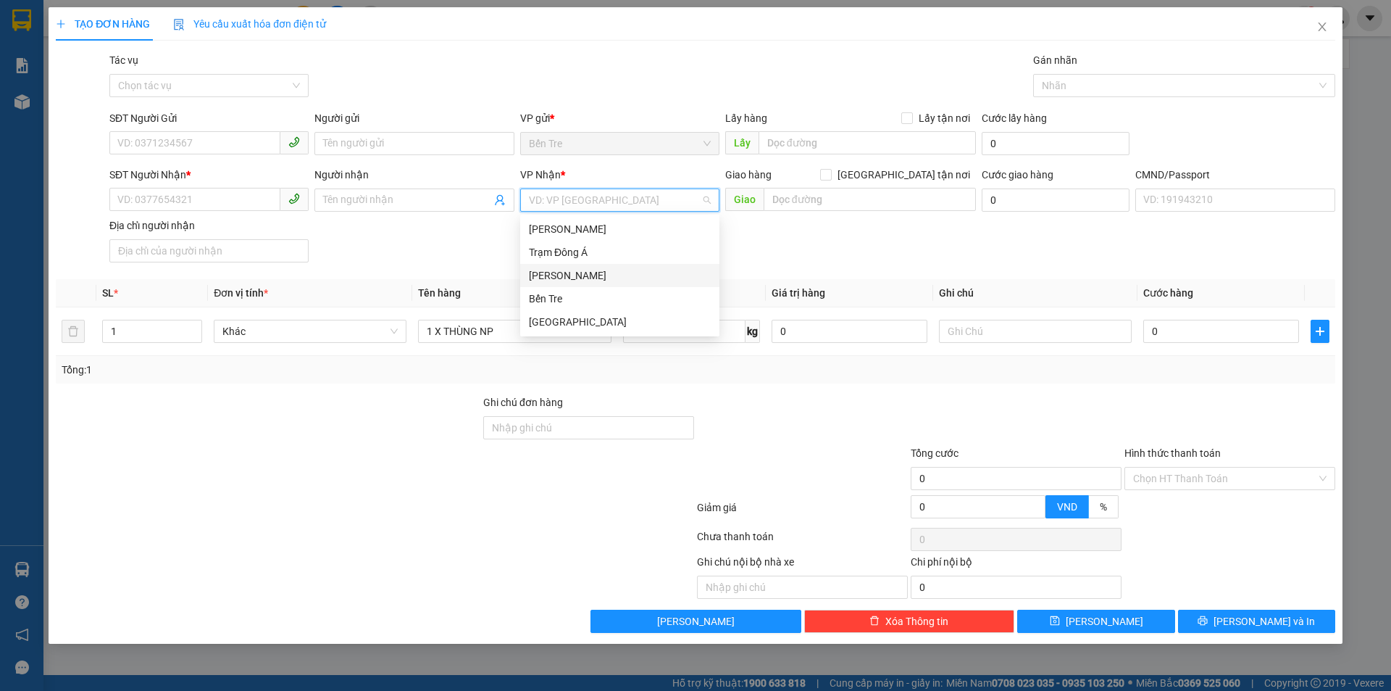
click at [604, 264] on div "[PERSON_NAME]" at bounding box center [619, 275] width 199 height 23
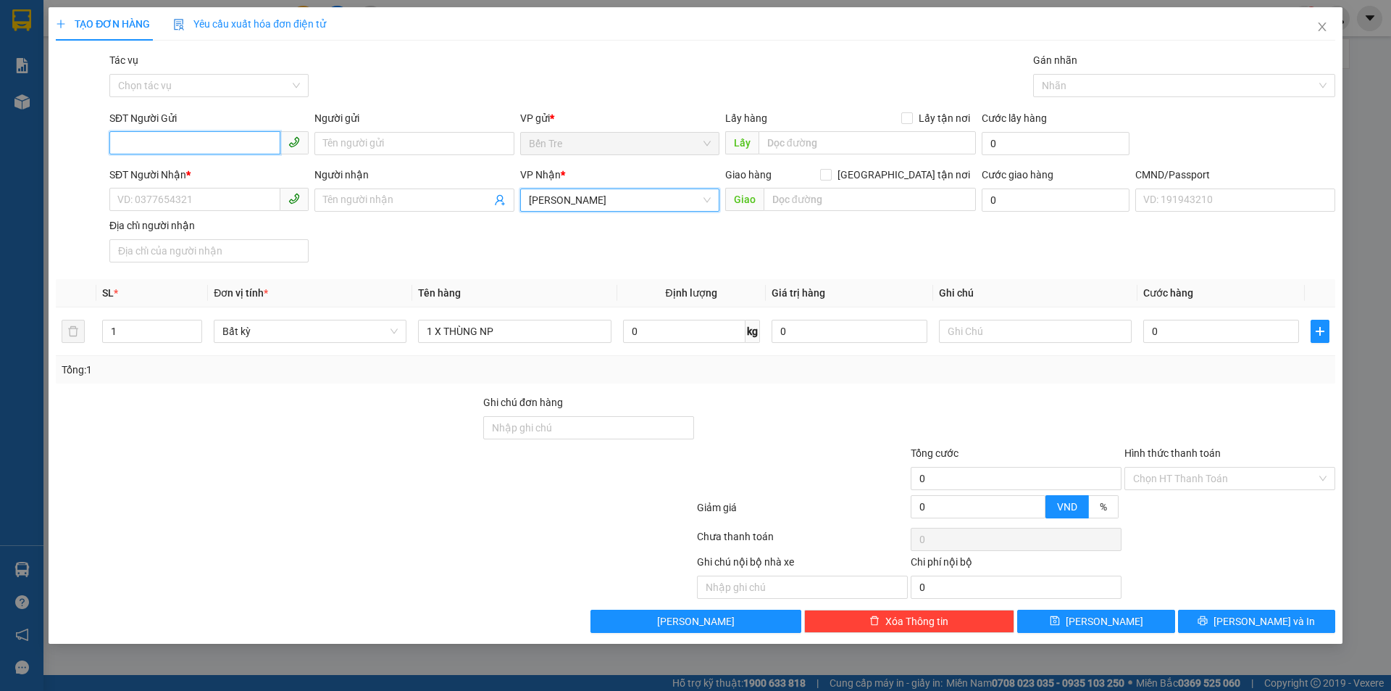
click at [197, 143] on input "SĐT Người Gửi" at bounding box center [194, 142] width 171 height 23
click at [404, 142] on input "Người gửi" at bounding box center [413, 143] width 199 height 23
type input "ANH"
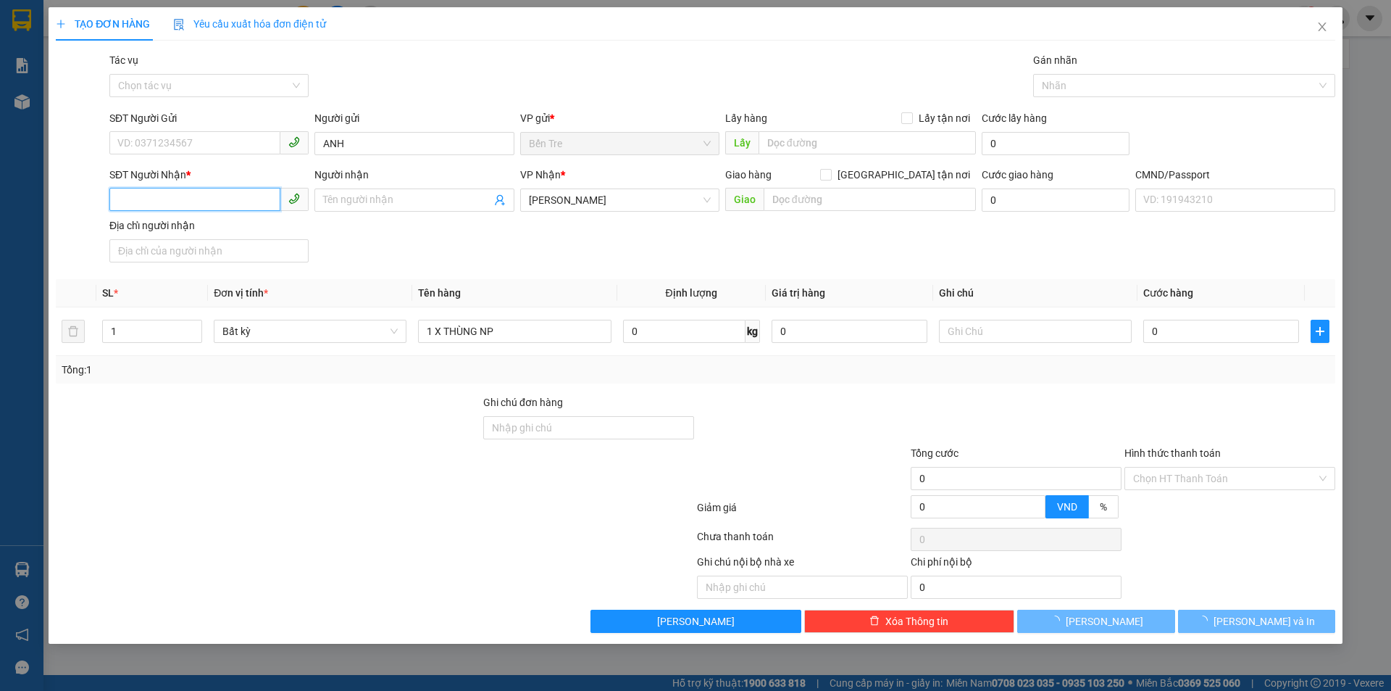
click at [174, 201] on input "SĐT Người Nhận *" at bounding box center [194, 199] width 171 height 23
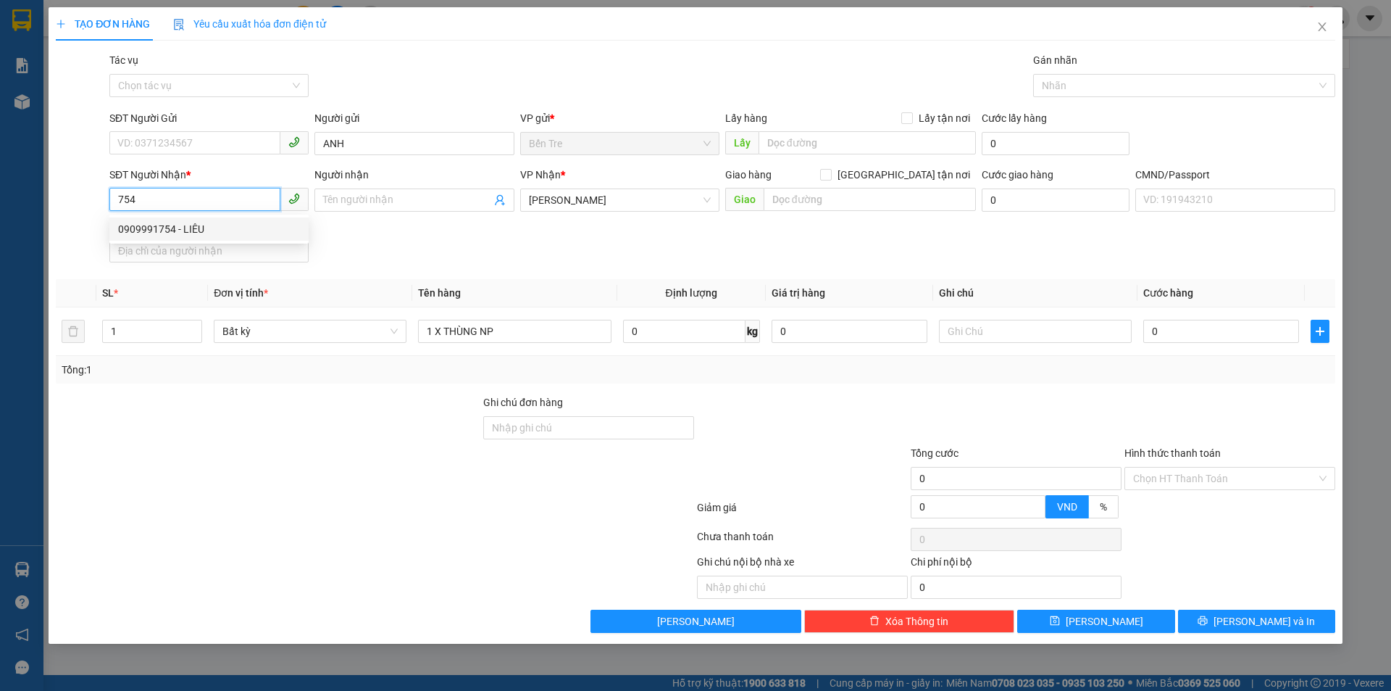
drag, startPoint x: 173, startPoint y: 229, endPoint x: 651, endPoint y: 381, distance: 501.9
click at [173, 228] on div "0909991754 - LIÊU" at bounding box center [209, 229] width 182 height 16
type input "0909991754"
type input "LIÊU"
type input "0909991754"
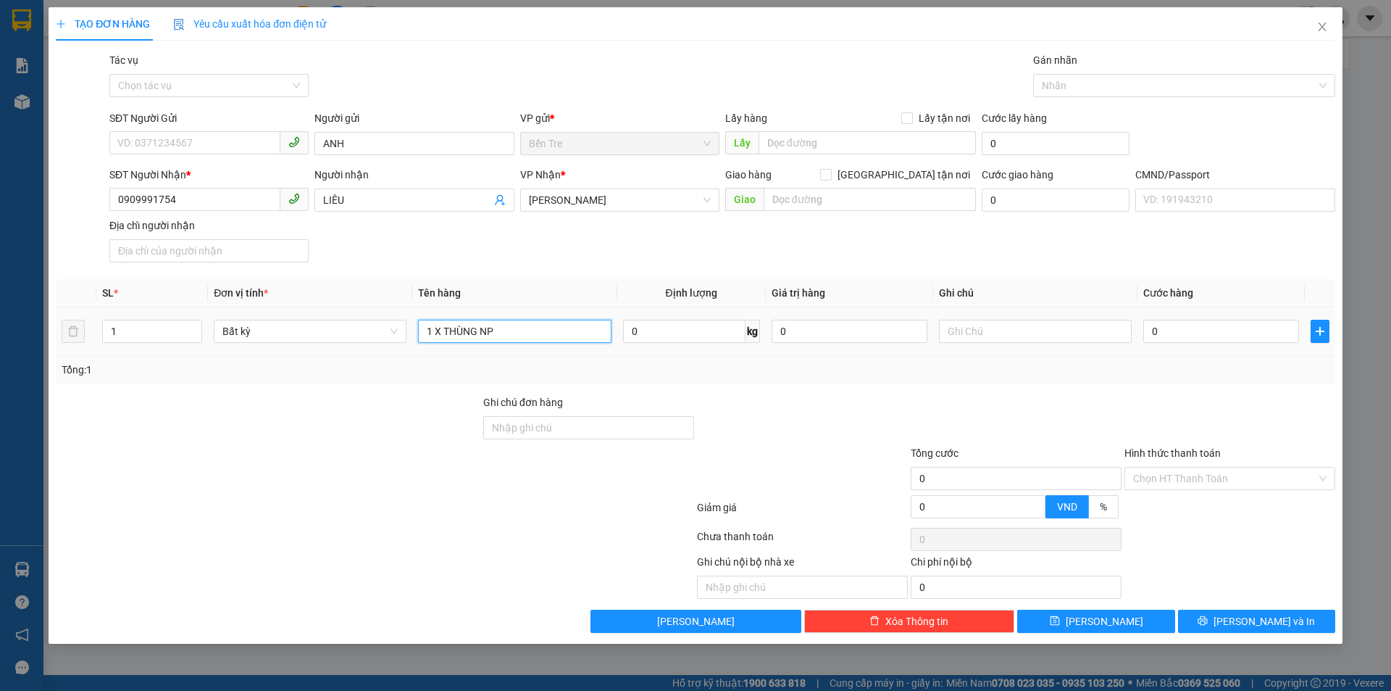
click at [560, 327] on input "1 X THÙNG NP" at bounding box center [514, 331] width 193 height 23
type input "1 X THÙNG NP 31 KG"
click at [983, 331] on input "text" at bounding box center [1035, 331] width 193 height 23
type input "15H THẢO"
type input "4"
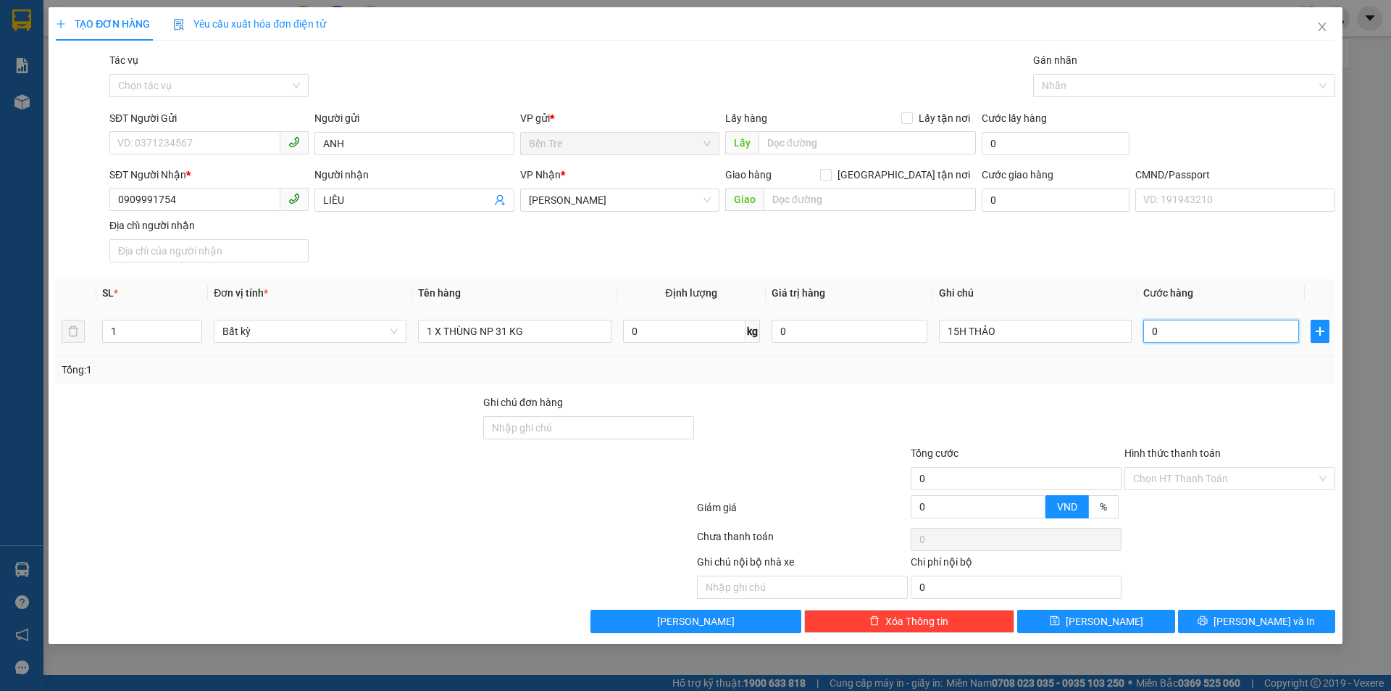
type input "4"
type input "45"
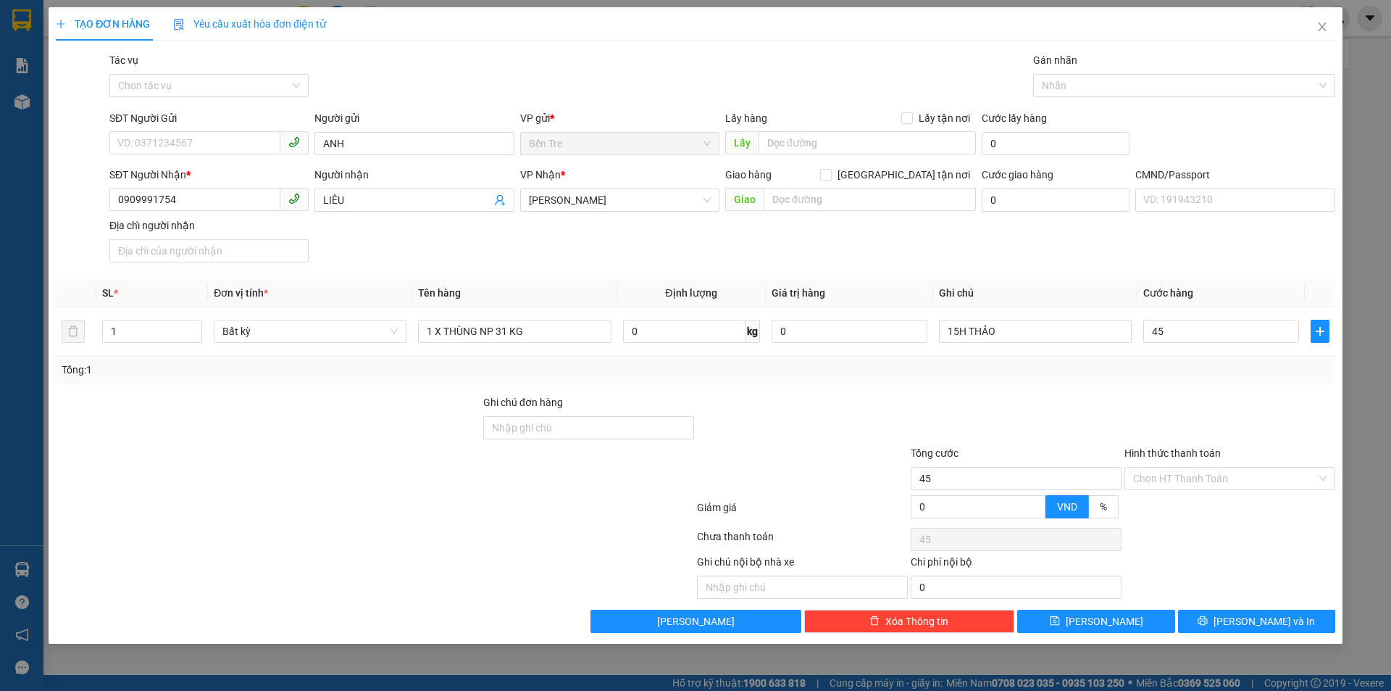
type input "45.000"
click at [1151, 439] on div at bounding box center [1230, 419] width 214 height 51
click at [1199, 491] on div "Hình thức thanh toán Chọn HT Thanh Toán" at bounding box center [1230, 470] width 211 height 51
click at [1204, 511] on div at bounding box center [1230, 511] width 214 height 25
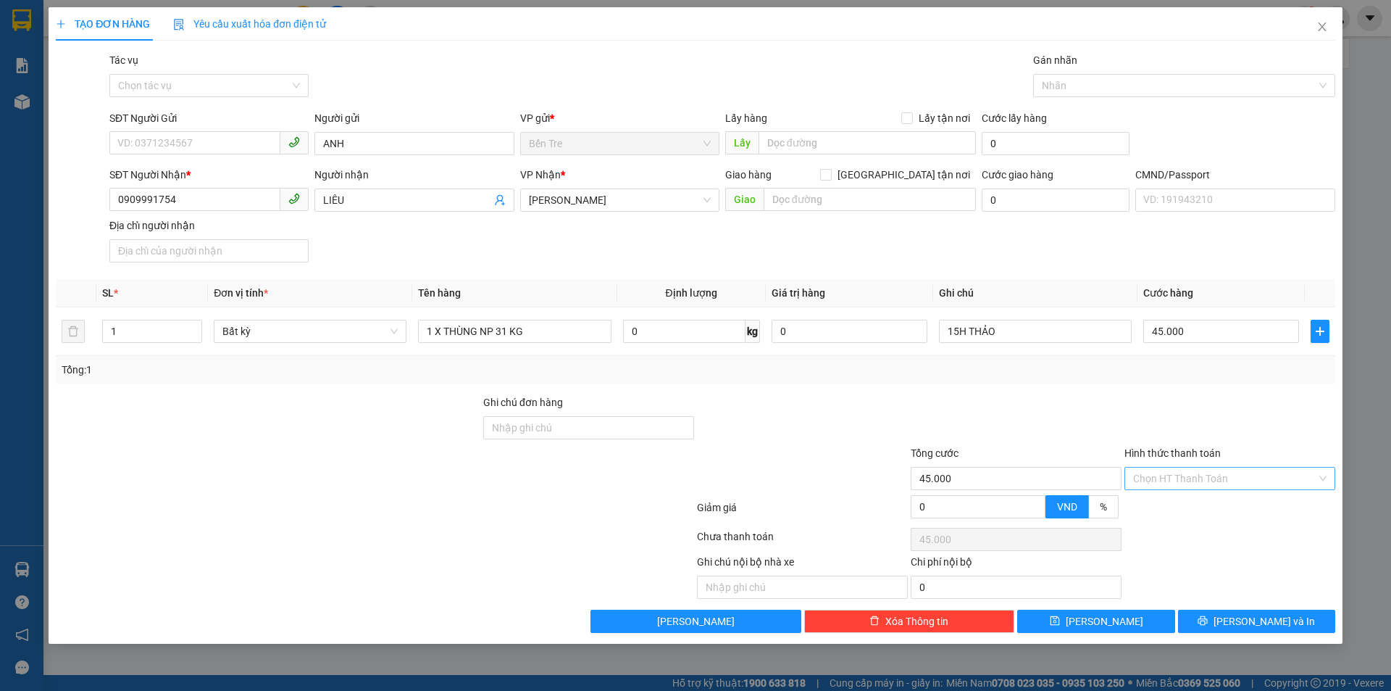
click at [1204, 478] on input "Hình thức thanh toán" at bounding box center [1224, 478] width 183 height 22
click at [1219, 508] on div "Tại văn phòng" at bounding box center [1229, 507] width 193 height 16
type input "0"
click at [1282, 622] on span "[PERSON_NAME] và In" at bounding box center [1264, 621] width 101 height 16
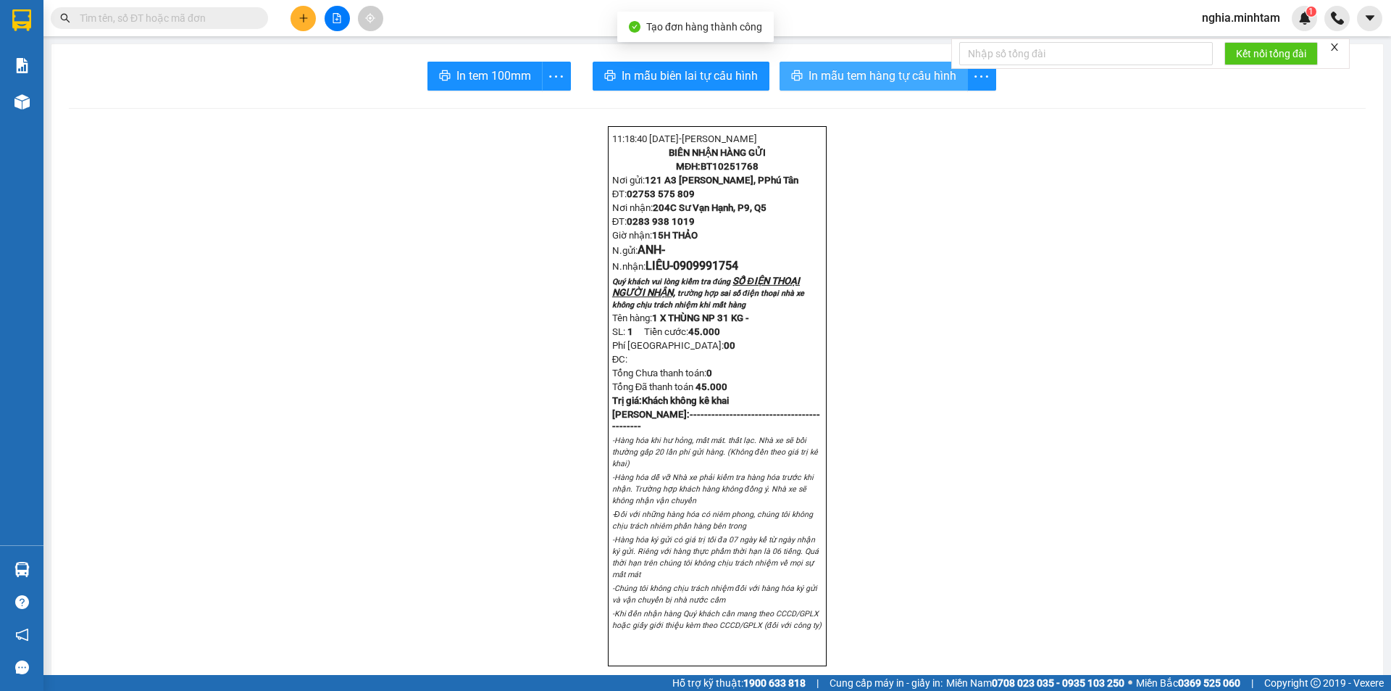
click at [856, 80] on span "In mẫu tem hàng tự cấu hình" at bounding box center [883, 76] width 148 height 18
click at [819, 83] on span "In mẫu tem hàng tự cấu hình" at bounding box center [883, 76] width 148 height 18
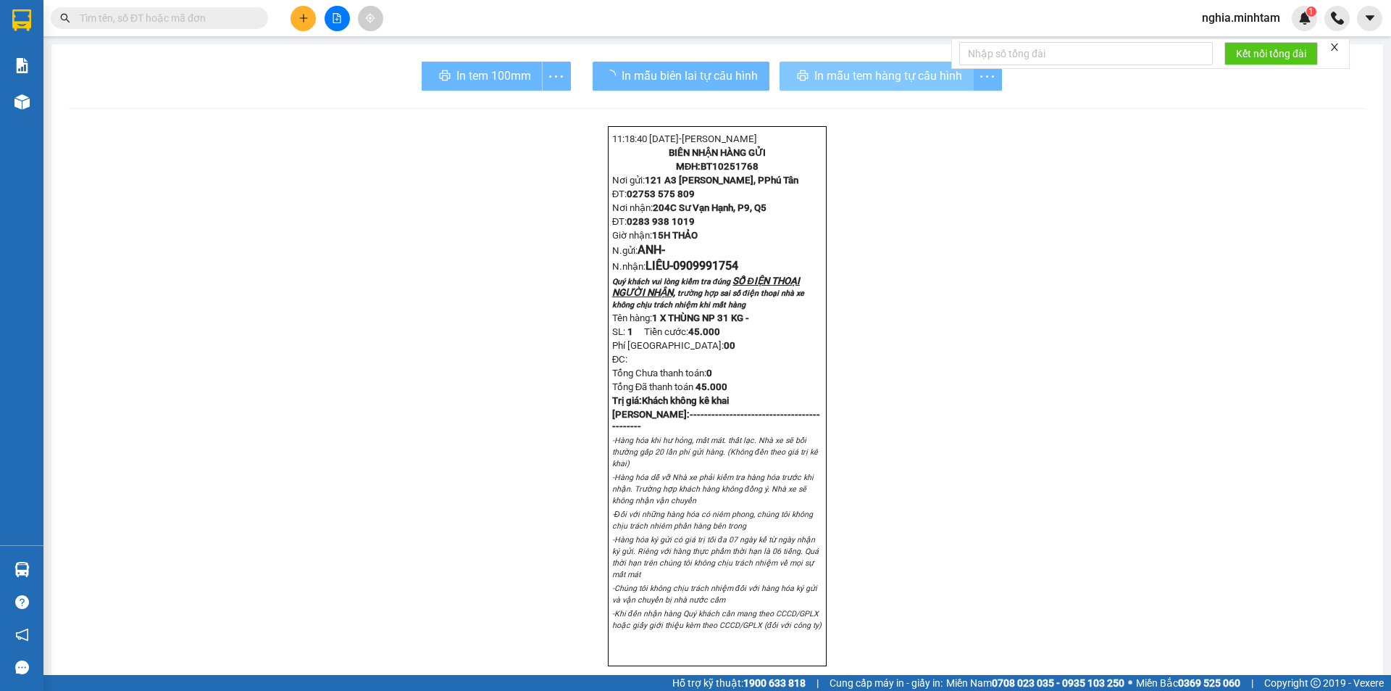
drag, startPoint x: 828, startPoint y: 81, endPoint x: 494, endPoint y: 70, distance: 334.2
click at [492, 70] on div "In tem 100mm" at bounding box center [496, 76] width 149 height 29
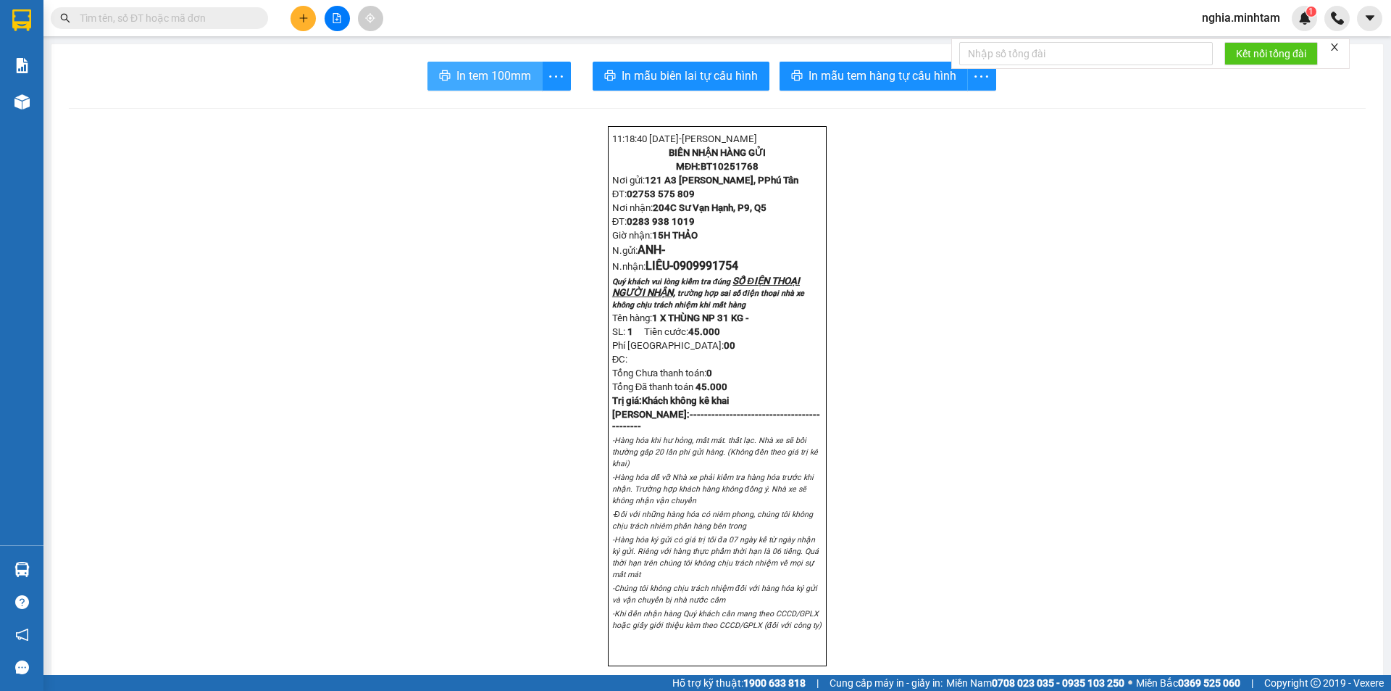
click at [464, 64] on button "In tem 100mm" at bounding box center [485, 76] width 115 height 29
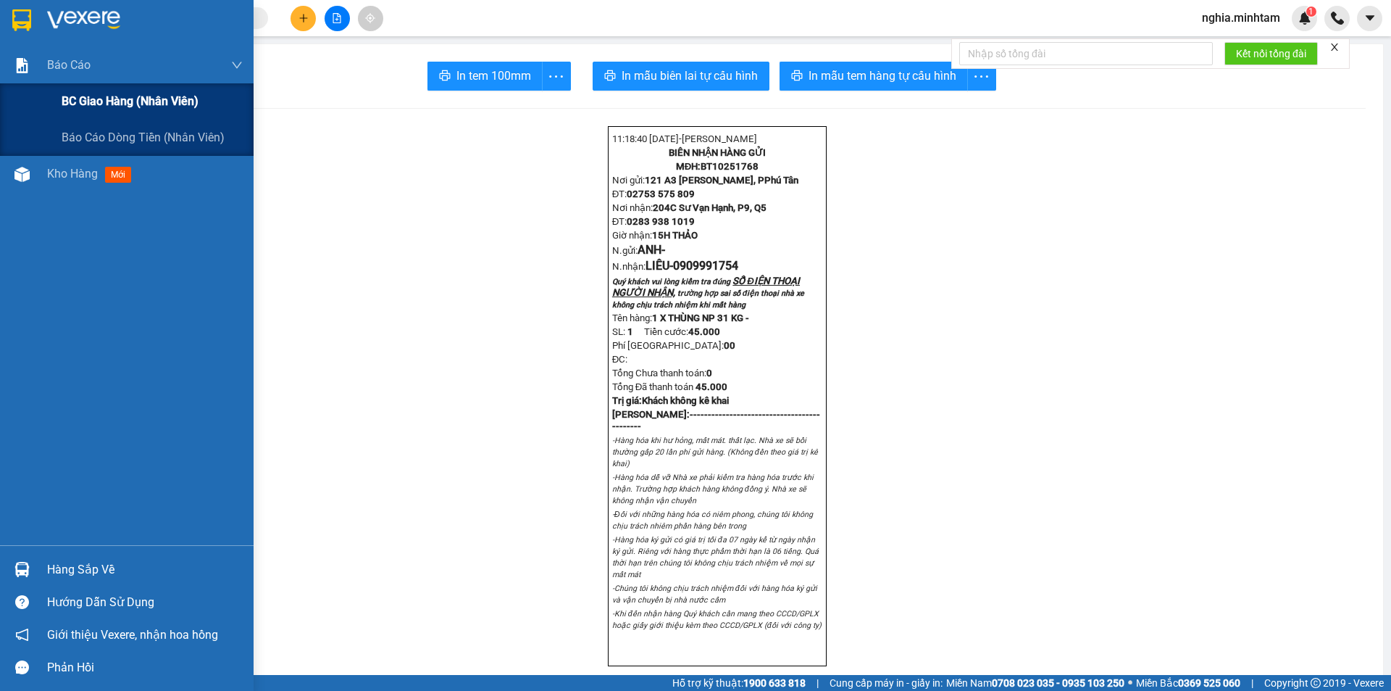
click at [97, 101] on span "BC giao hàng (nhân viên)" at bounding box center [130, 101] width 137 height 18
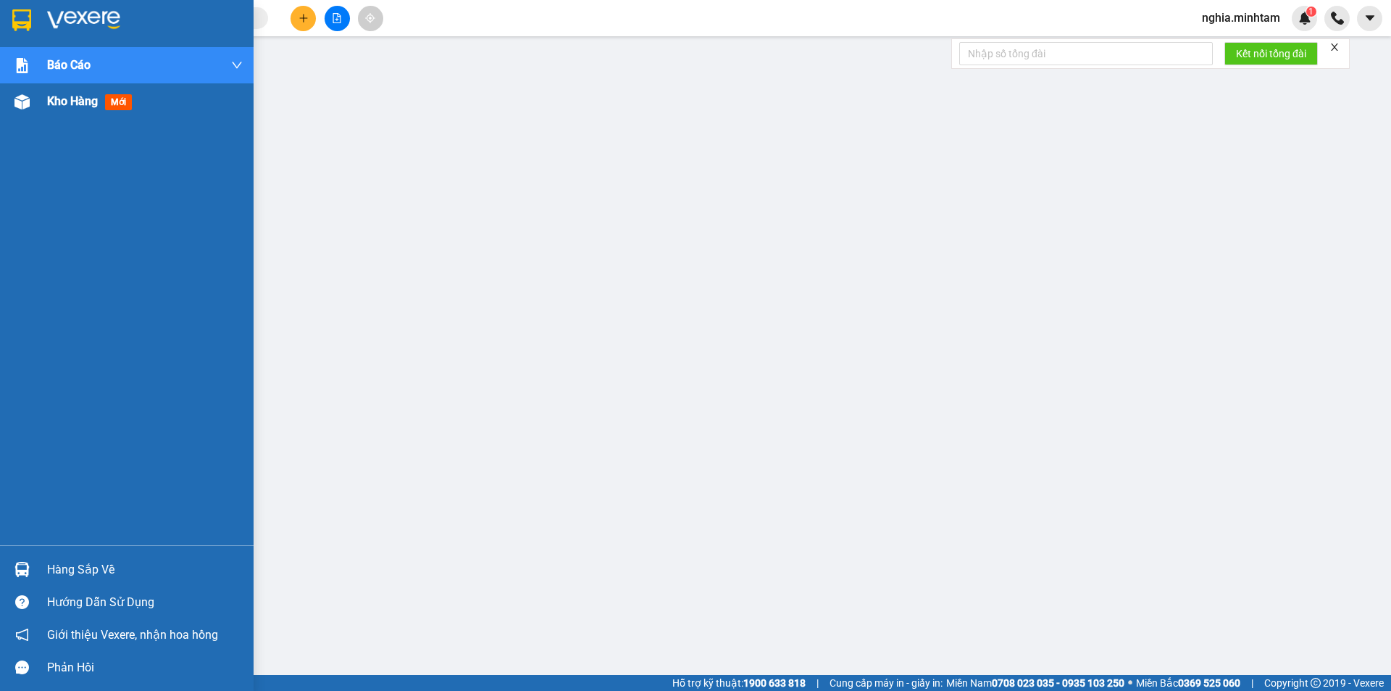
click at [68, 106] on span "Kho hàng" at bounding box center [72, 101] width 51 height 14
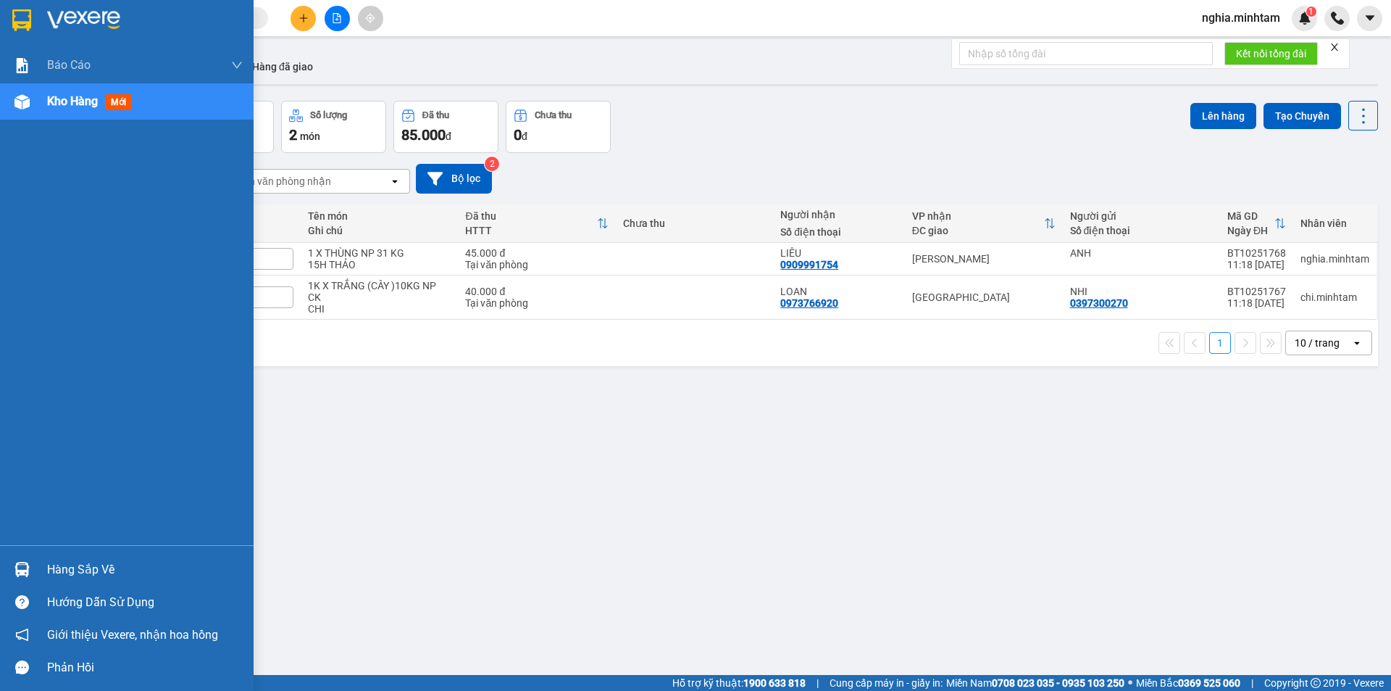
click at [90, 573] on div "Hàng sắp về" at bounding box center [145, 570] width 196 height 22
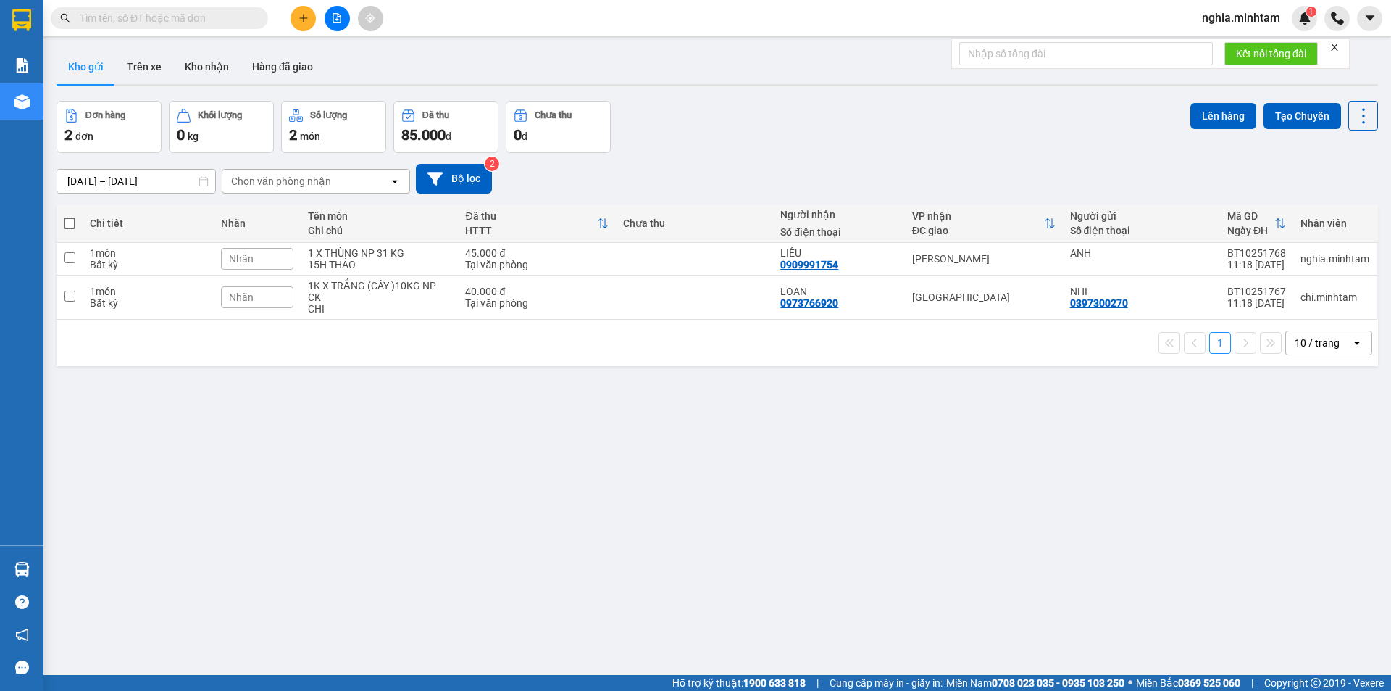
click at [845, 491] on section "Kết quả tìm kiếm ( 0 ) Bộ lọc No Data nghia.minhtam 1 Báo cáo BC giao hàng (nhâ…" at bounding box center [695, 345] width 1391 height 691
click at [304, 16] on icon "plus" at bounding box center [304, 18] width 10 height 10
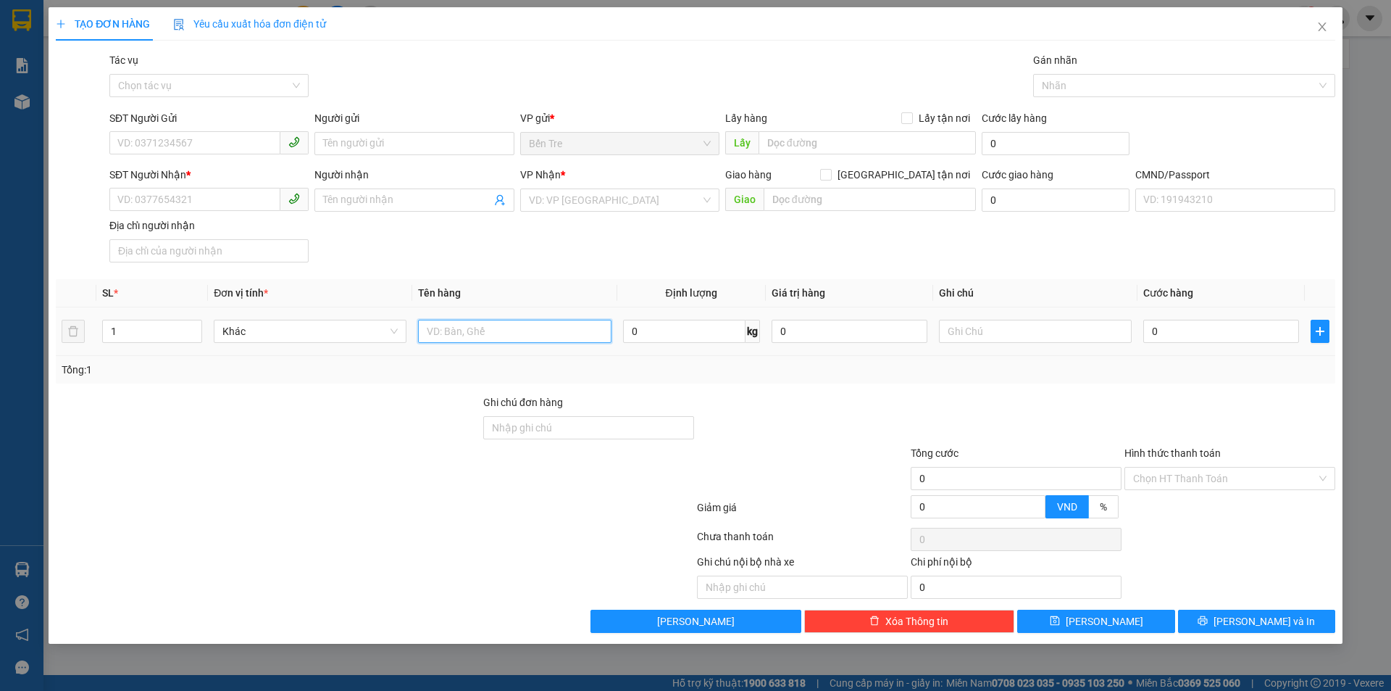
click at [448, 338] on input "text" at bounding box center [514, 331] width 193 height 23
type input "1 THÙNG MUS NP, 1 X TRẮNG NP 22 , 33 KG"
click at [169, 149] on input "SĐT Người Gửi" at bounding box center [194, 142] width 171 height 23
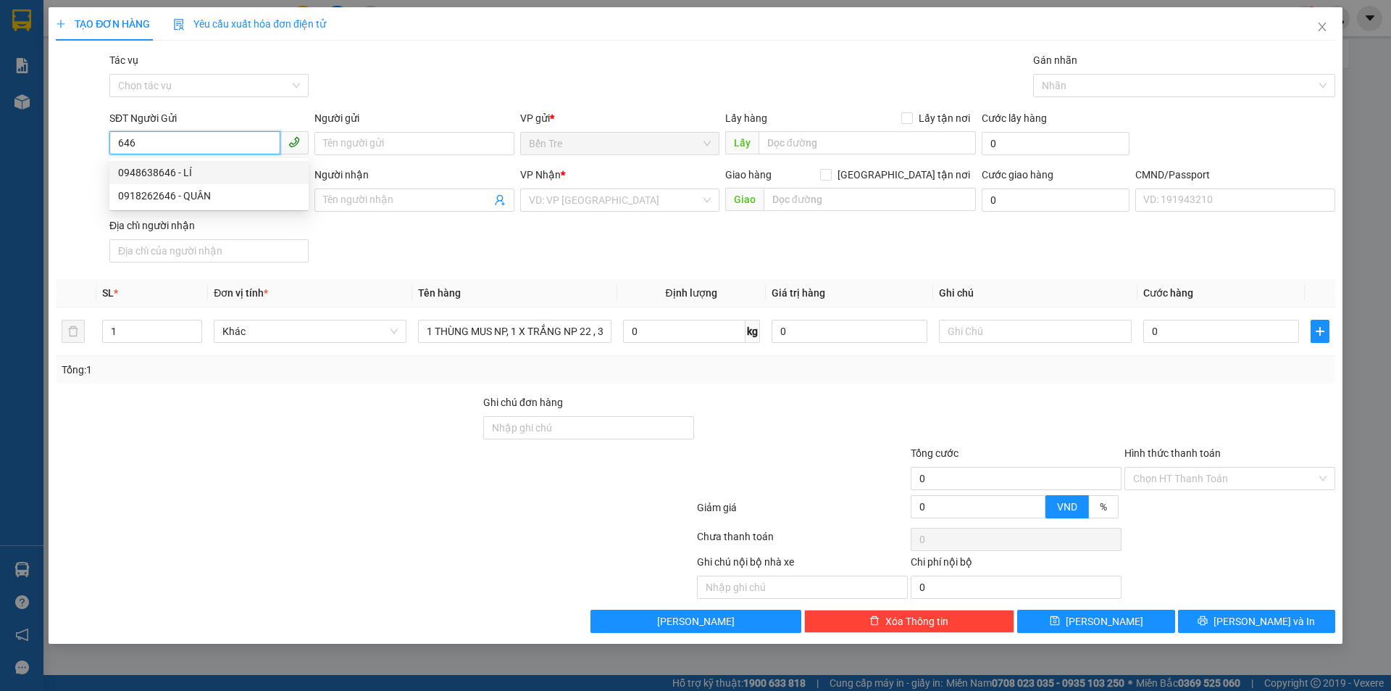
click at [160, 138] on input "646" at bounding box center [194, 142] width 171 height 23
type input "464"
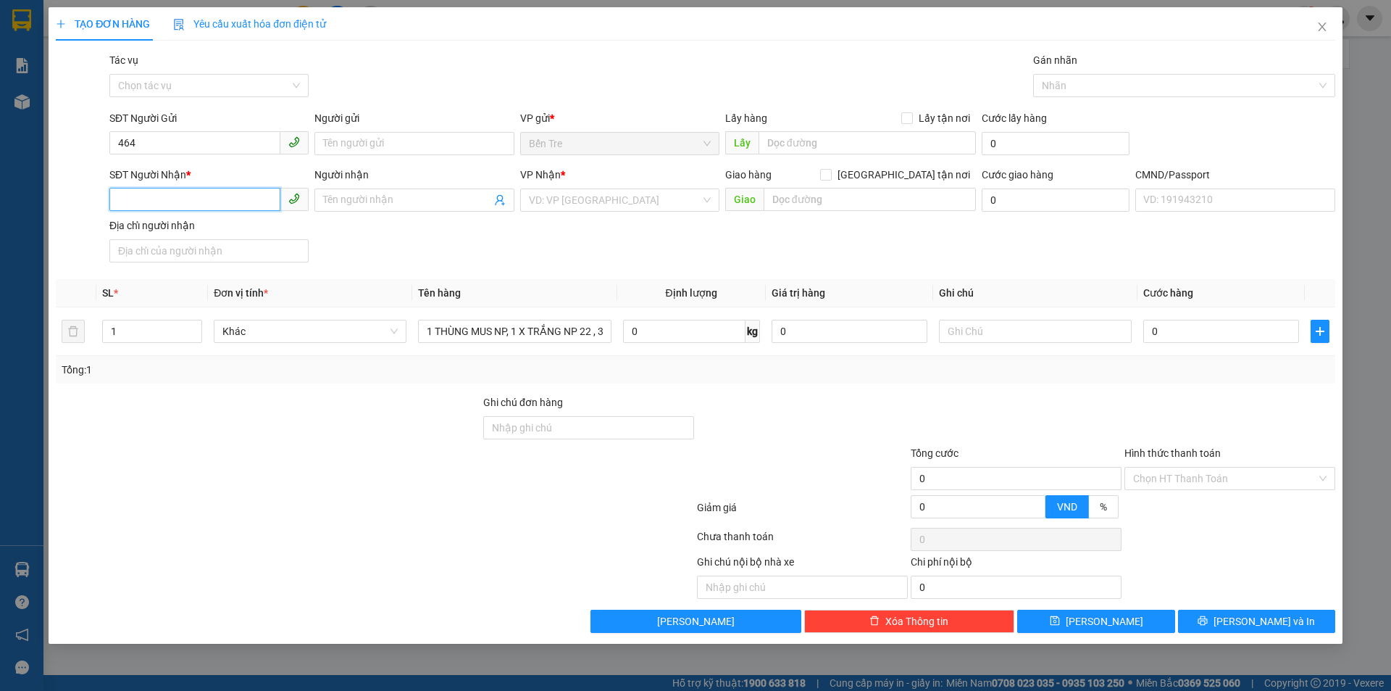
click at [175, 202] on input "SĐT Người Nhận *" at bounding box center [194, 199] width 171 height 23
type input "0966335713"
click at [382, 201] on input "Người nhận" at bounding box center [406, 200] width 167 height 16
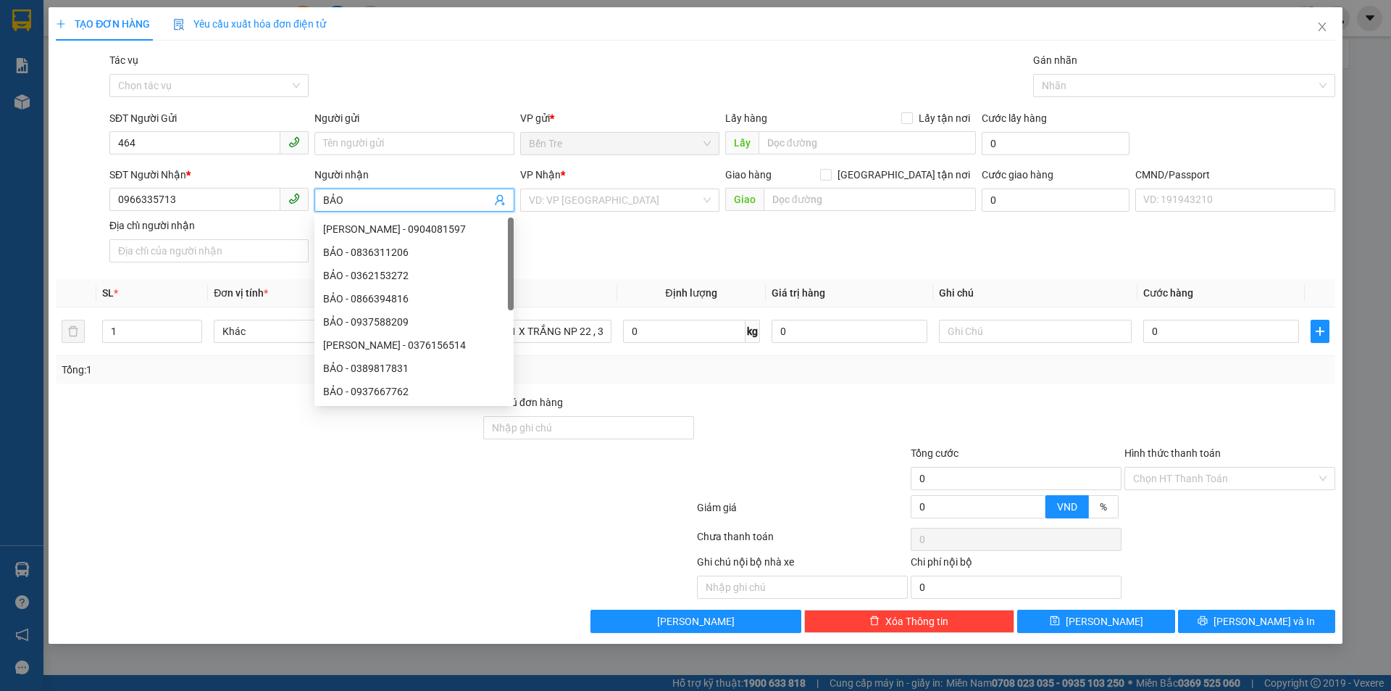
type input "BẢO"
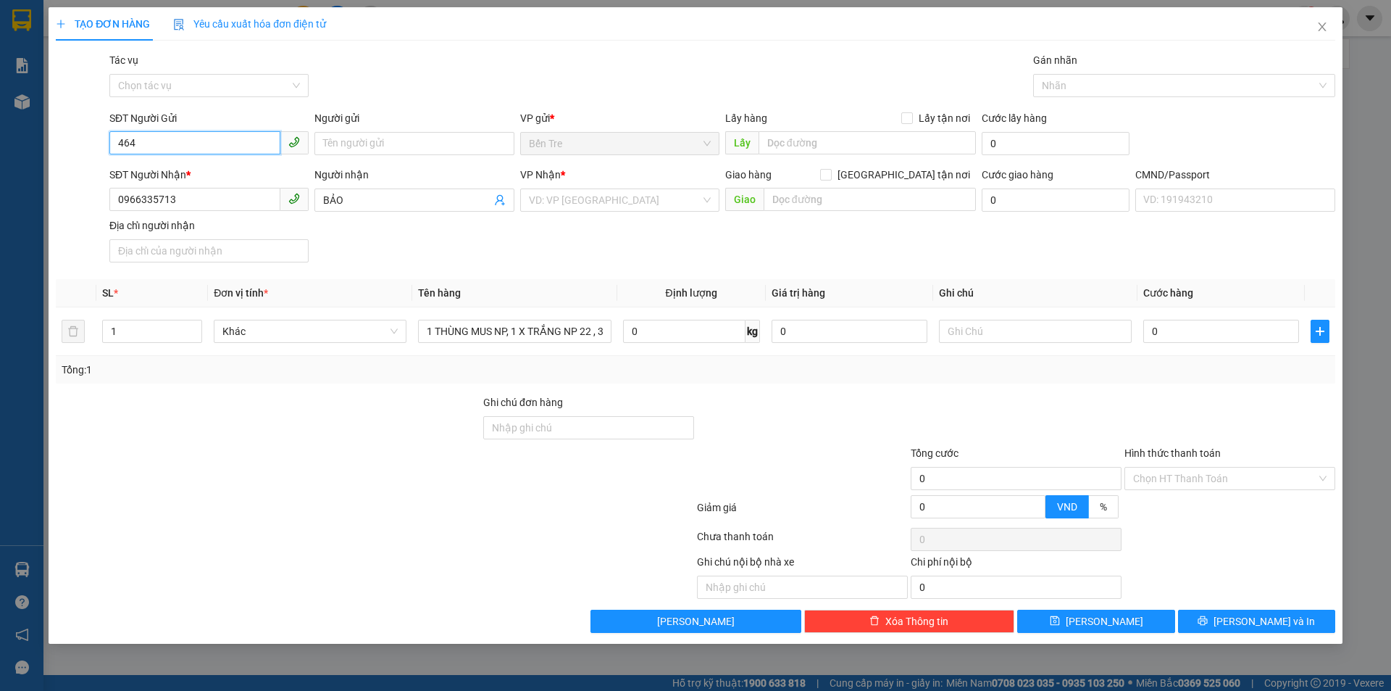
click at [197, 141] on input "464" at bounding box center [194, 142] width 171 height 23
paste input "0978644646"
type input "0978644646"
click at [356, 147] on input "Người gửi" at bounding box center [413, 143] width 199 height 23
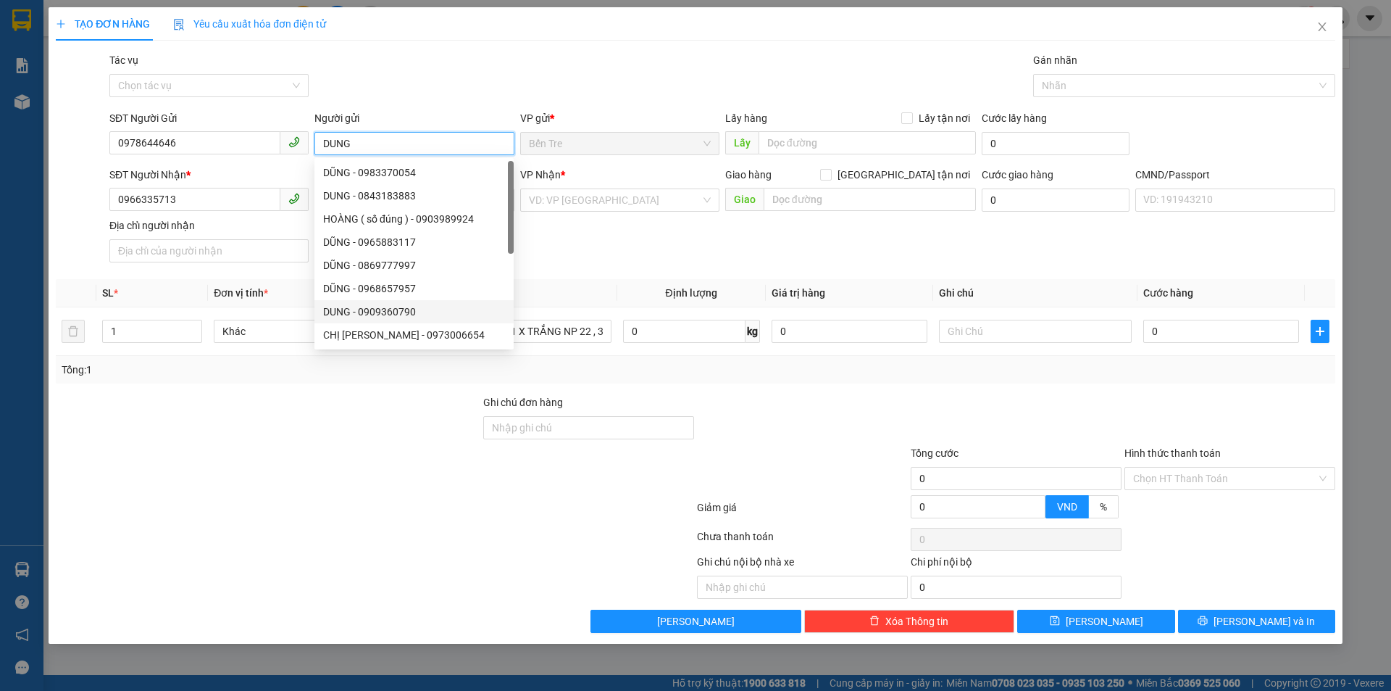
type input "DUNG"
click at [788, 437] on div at bounding box center [803, 419] width 214 height 51
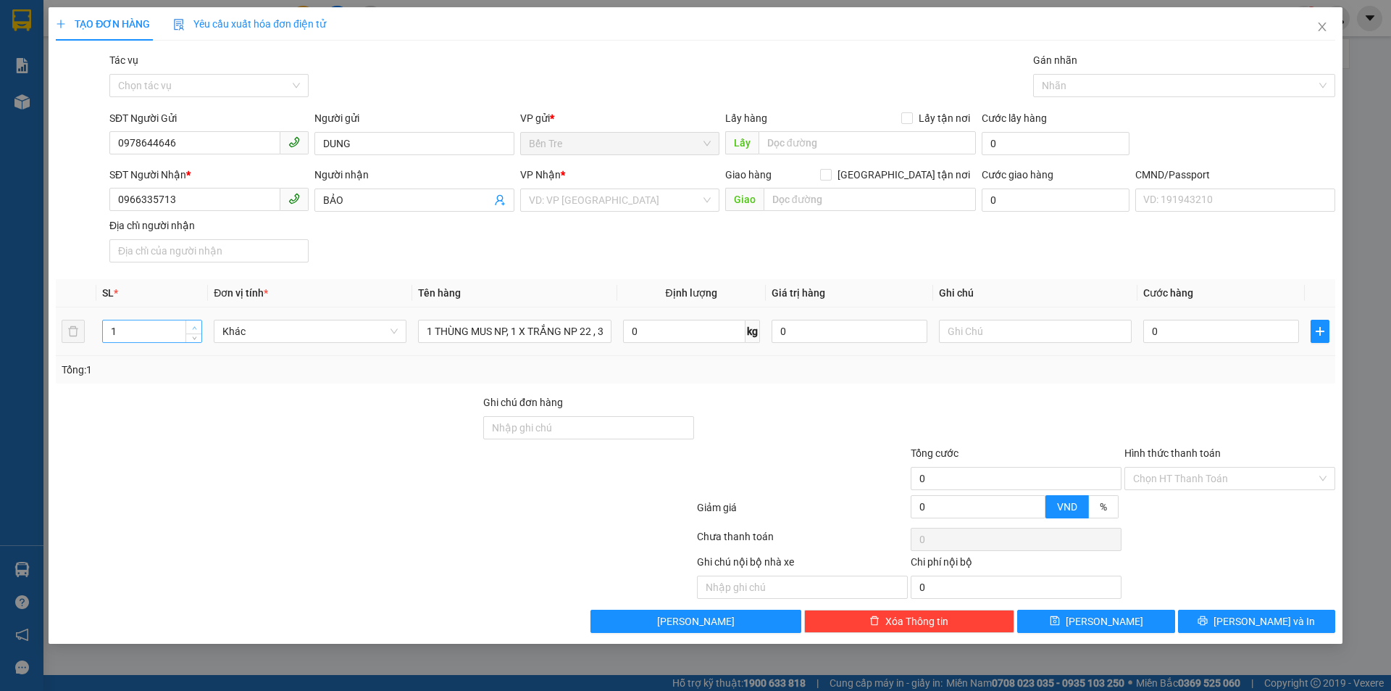
type input "2"
click at [188, 327] on span "Increase Value" at bounding box center [194, 326] width 16 height 13
click at [1016, 340] on input "text" at bounding box center [1035, 331] width 193 height 23
type input "15H THẢO"
type input "9"
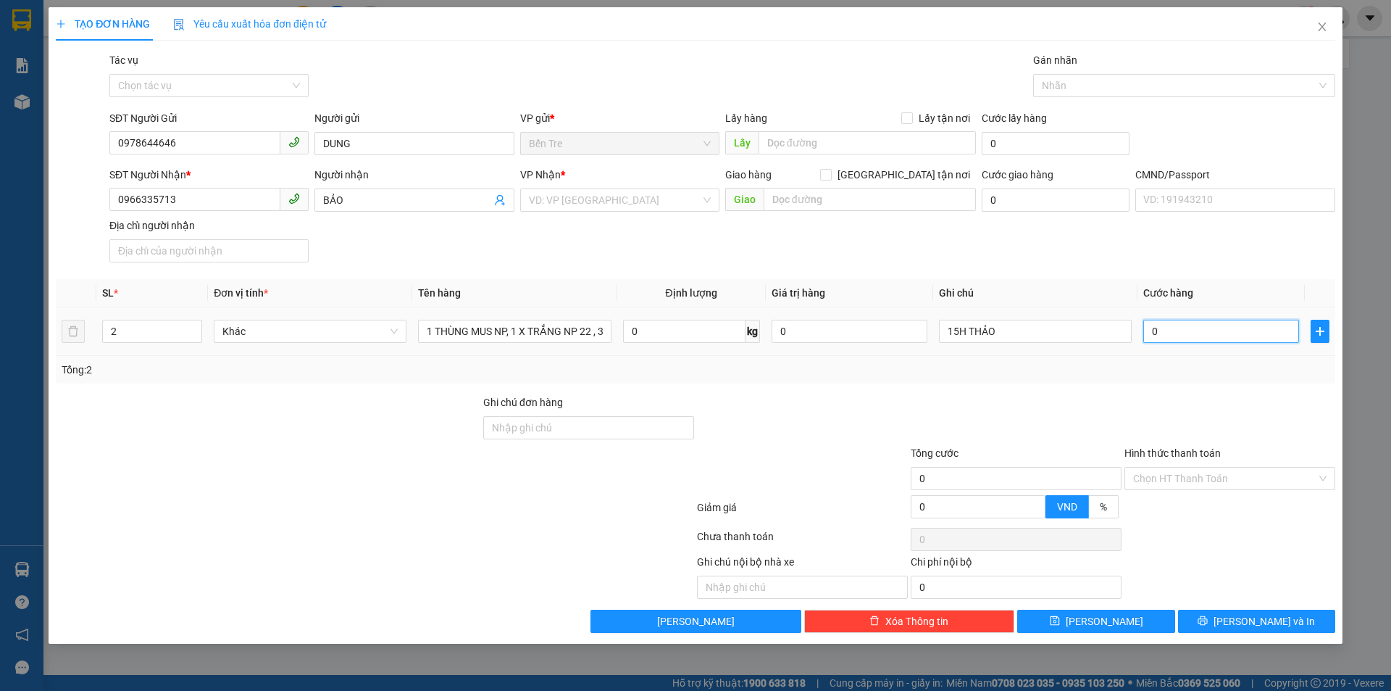
type input "9"
type input "90"
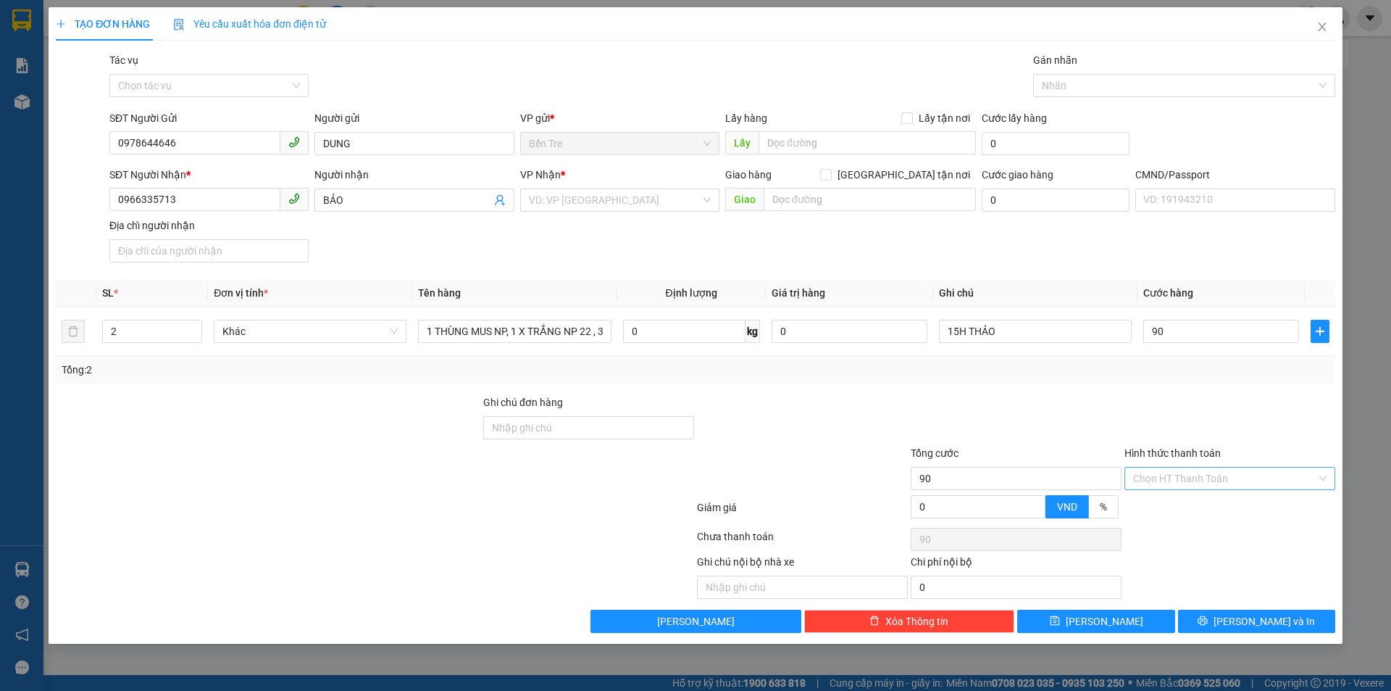
type input "90.000"
drag, startPoint x: 1213, startPoint y: 470, endPoint x: 1218, endPoint y: 491, distance: 21.6
click at [1213, 472] on input "Hình thức thanh toán" at bounding box center [1224, 478] width 183 height 22
click at [1217, 513] on div "Tại văn phòng" at bounding box center [1229, 507] width 193 height 16
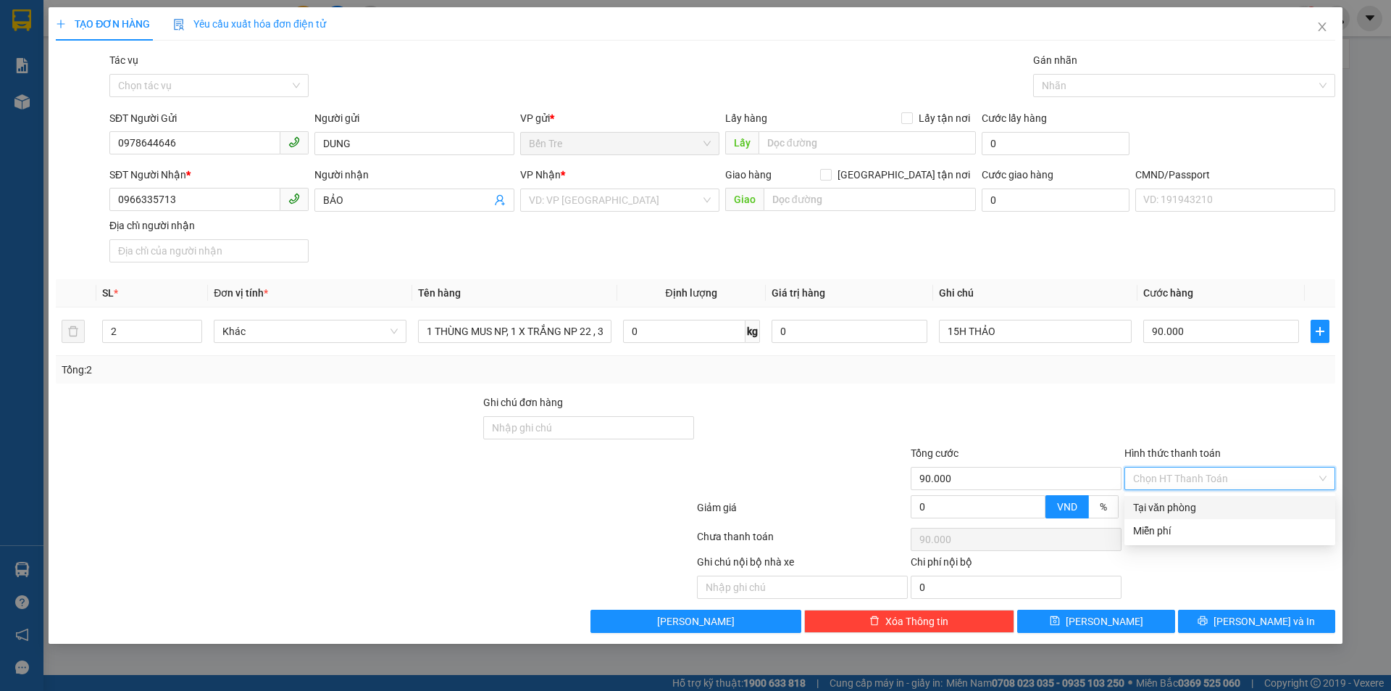
type input "0"
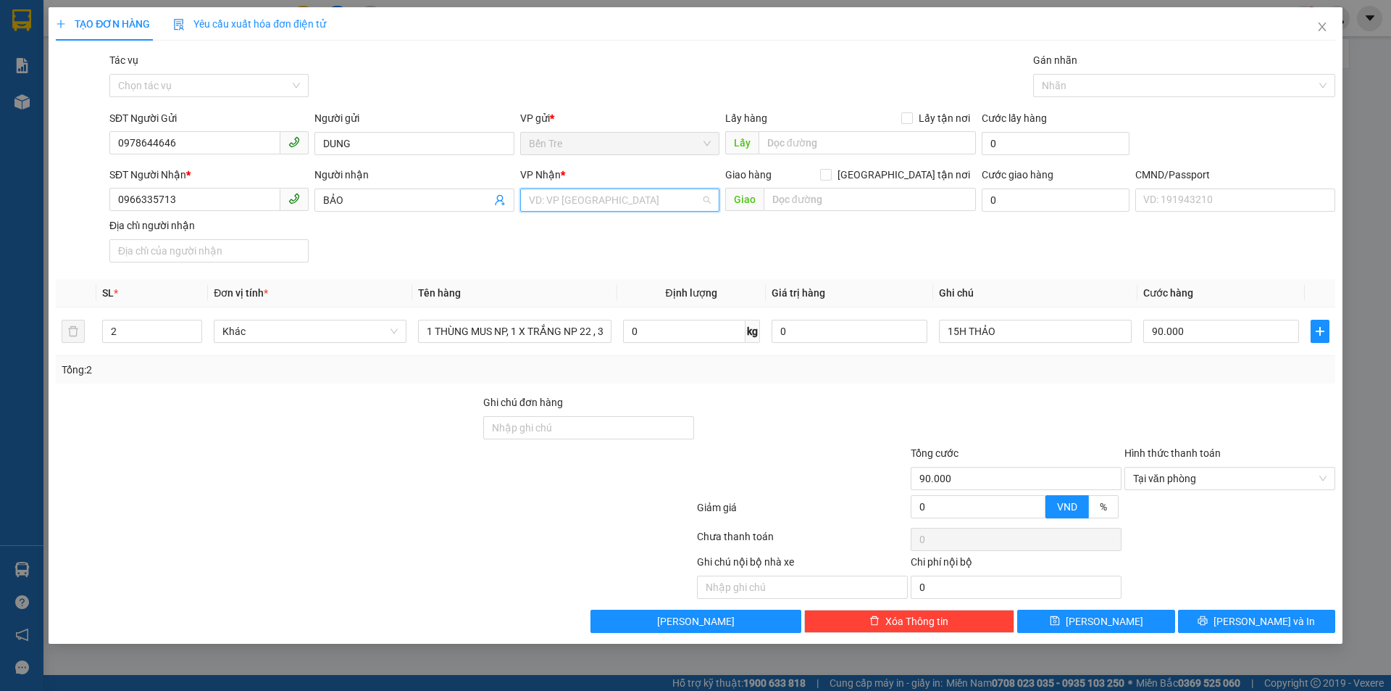
click at [608, 203] on input "search" at bounding box center [615, 200] width 172 height 22
click at [606, 277] on div "[PERSON_NAME]" at bounding box center [620, 275] width 182 height 16
click at [1254, 616] on span "[PERSON_NAME] và In" at bounding box center [1264, 621] width 101 height 16
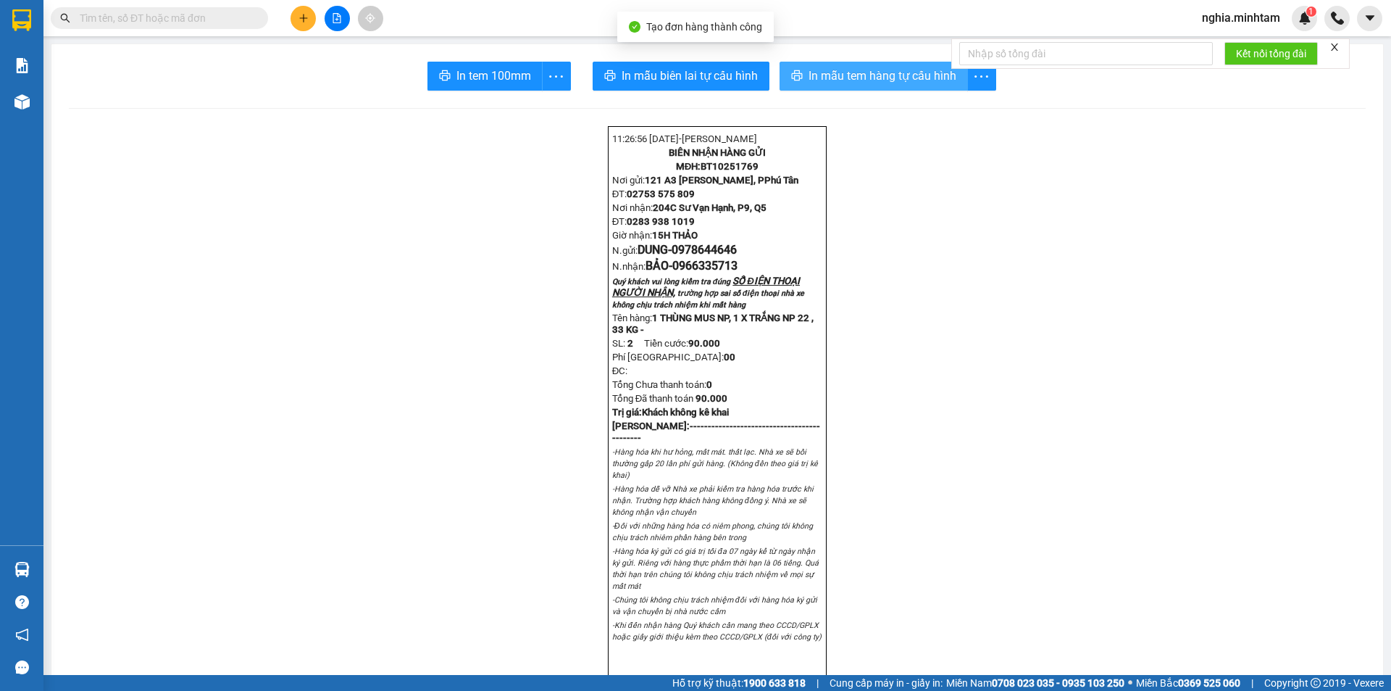
click at [841, 77] on span "In mẫu tem hàng tự cấu hình" at bounding box center [883, 76] width 148 height 18
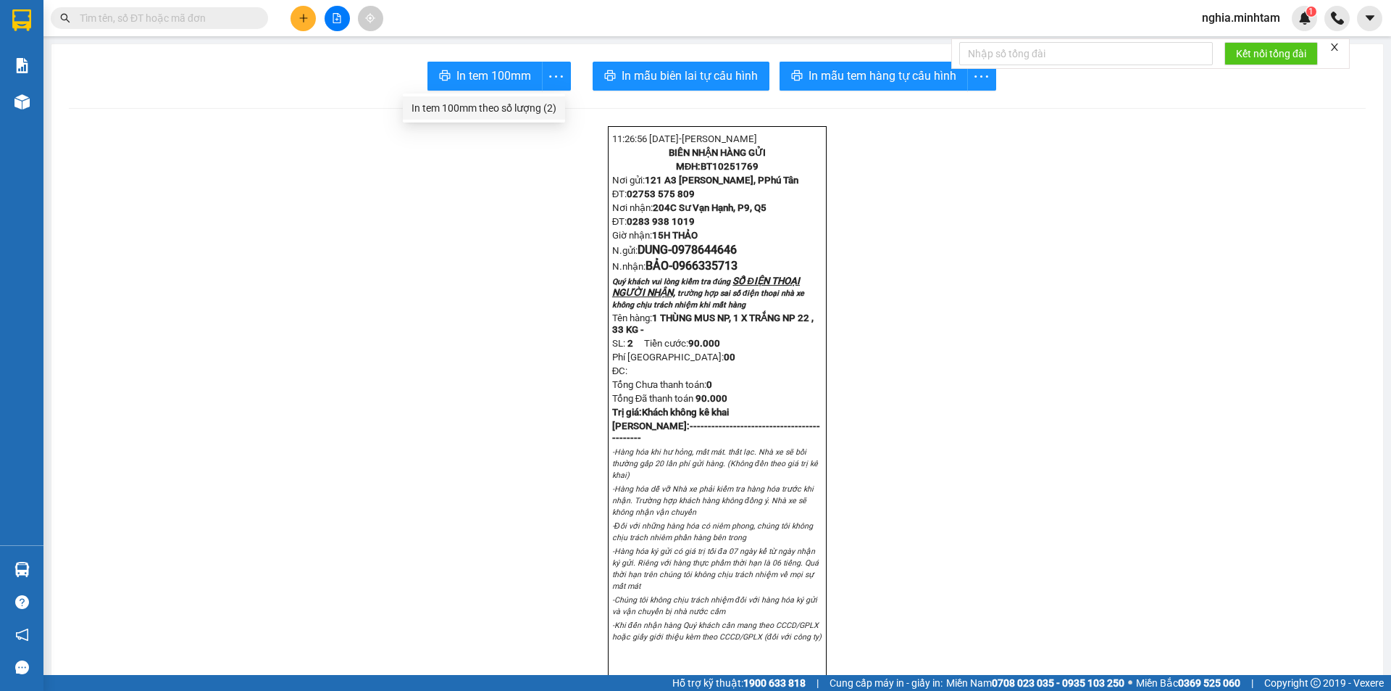
click at [522, 105] on div "In tem 100mm theo số lượng (2)" at bounding box center [484, 108] width 145 height 16
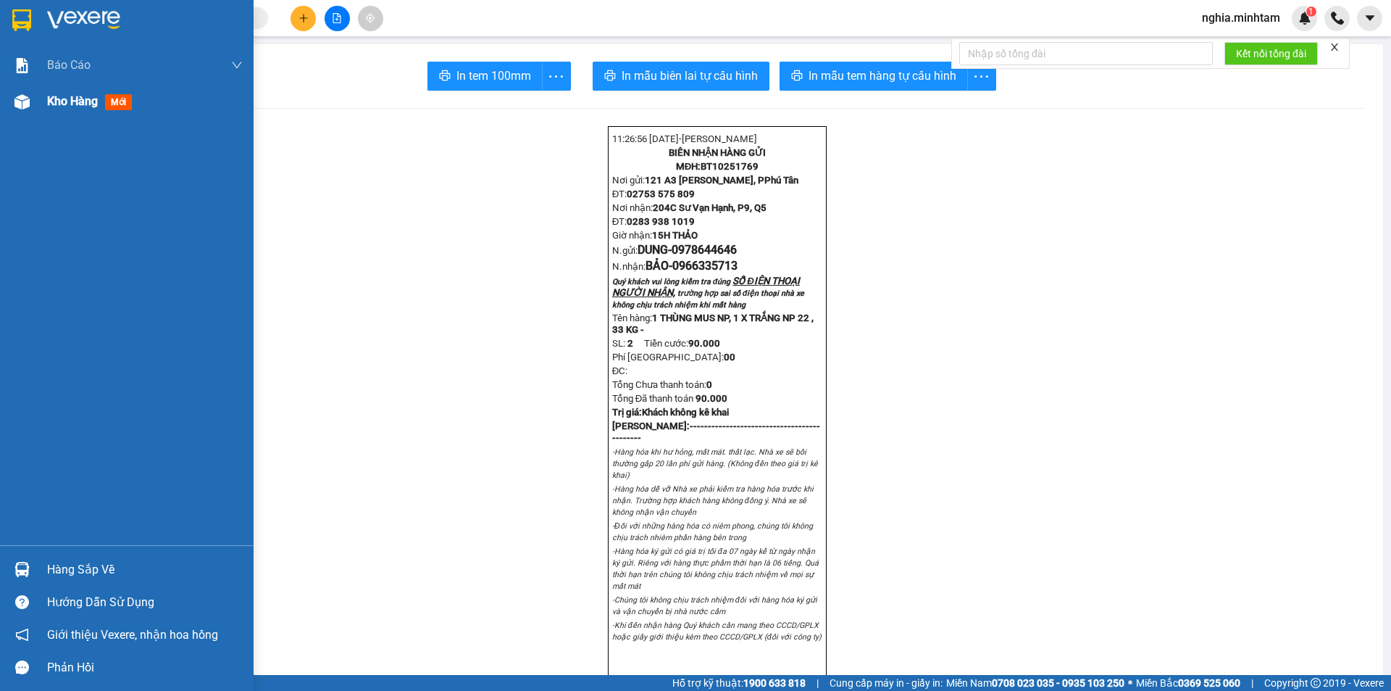
drag, startPoint x: 72, startPoint y: 103, endPoint x: 66, endPoint y: 110, distance: 9.3
click at [71, 104] on span "Kho hàng" at bounding box center [72, 101] width 51 height 14
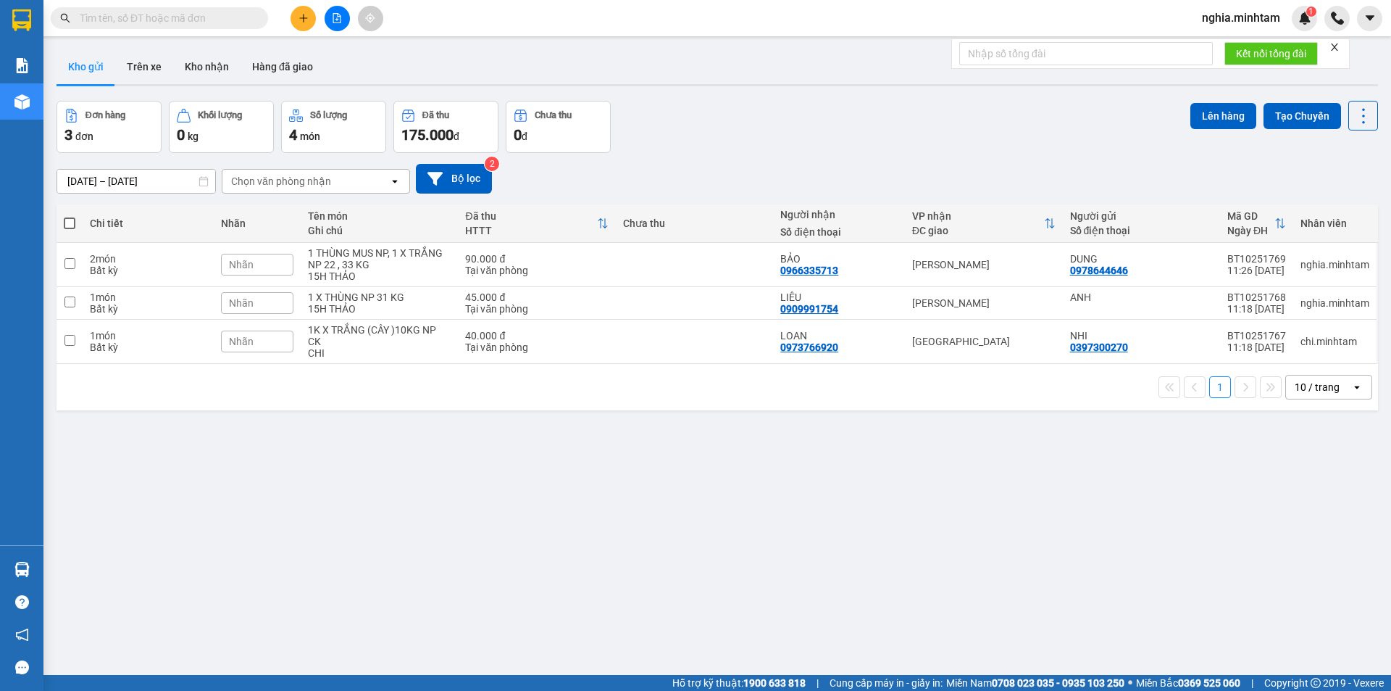
click at [130, 17] on input "text" at bounding box center [165, 18] width 171 height 16
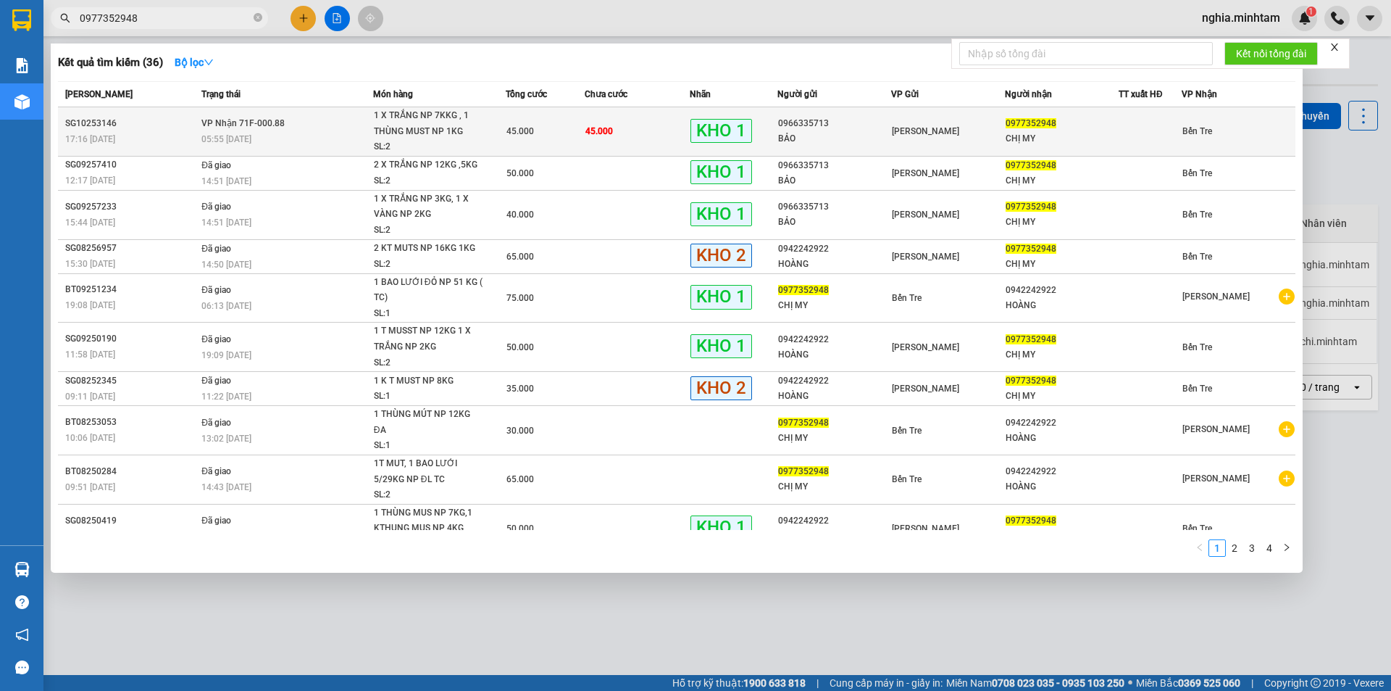
type input "0977352948"
click at [276, 117] on span "VP Nhận 71F-000.88" at bounding box center [242, 123] width 83 height 12
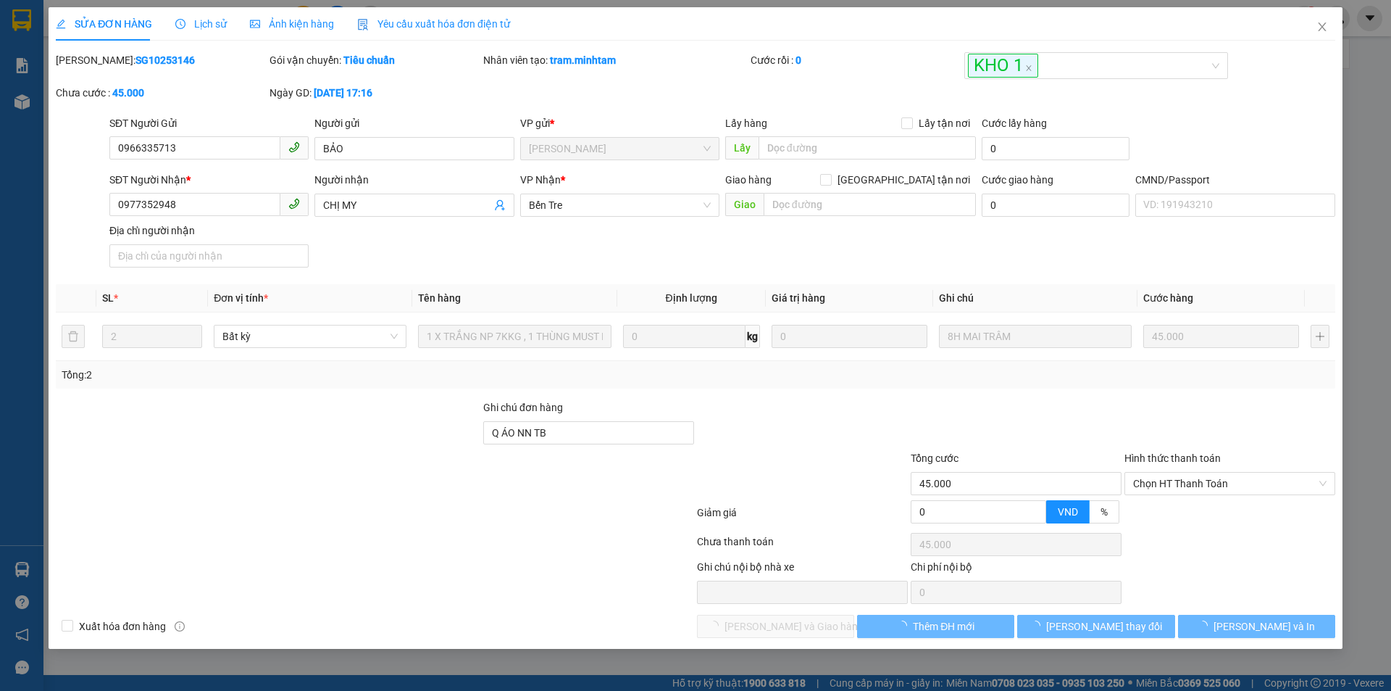
type input "0966335713"
type input "BẢO"
type input "0977352948"
type input "CHỊ MY"
type input "Q ÁO NN TB"
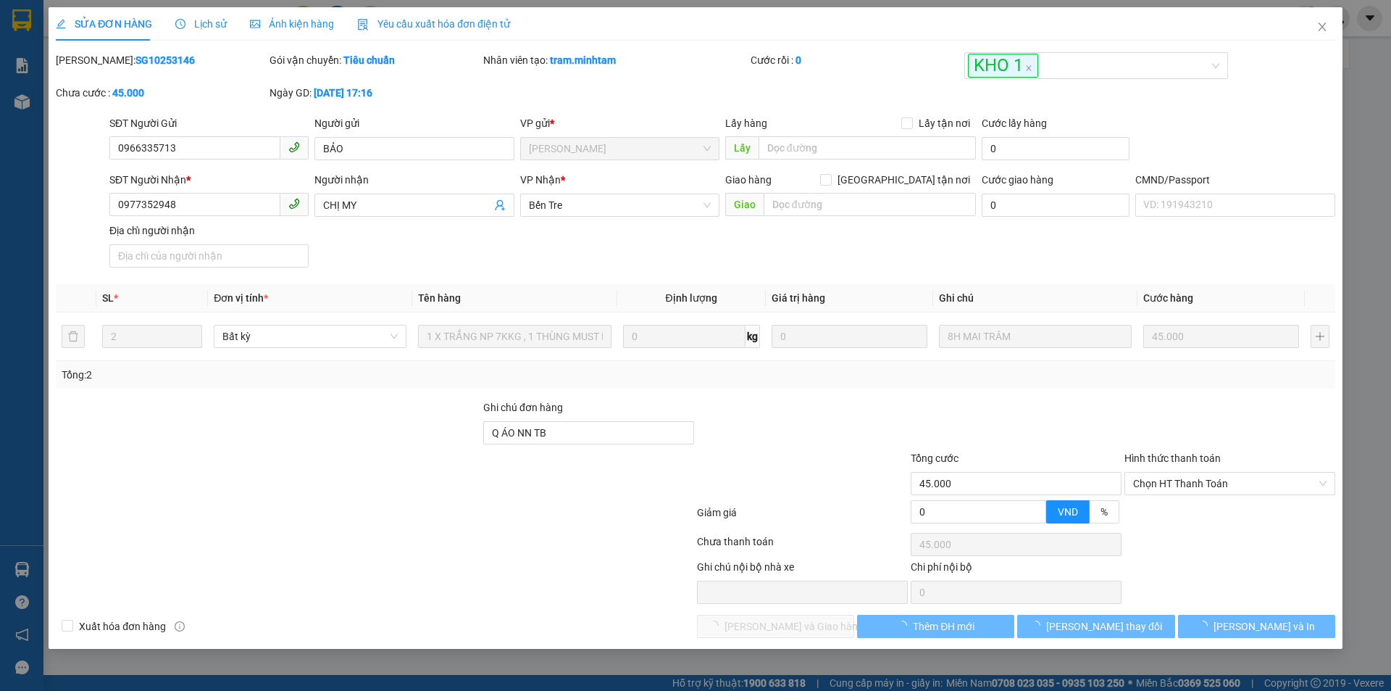
type input "45.000"
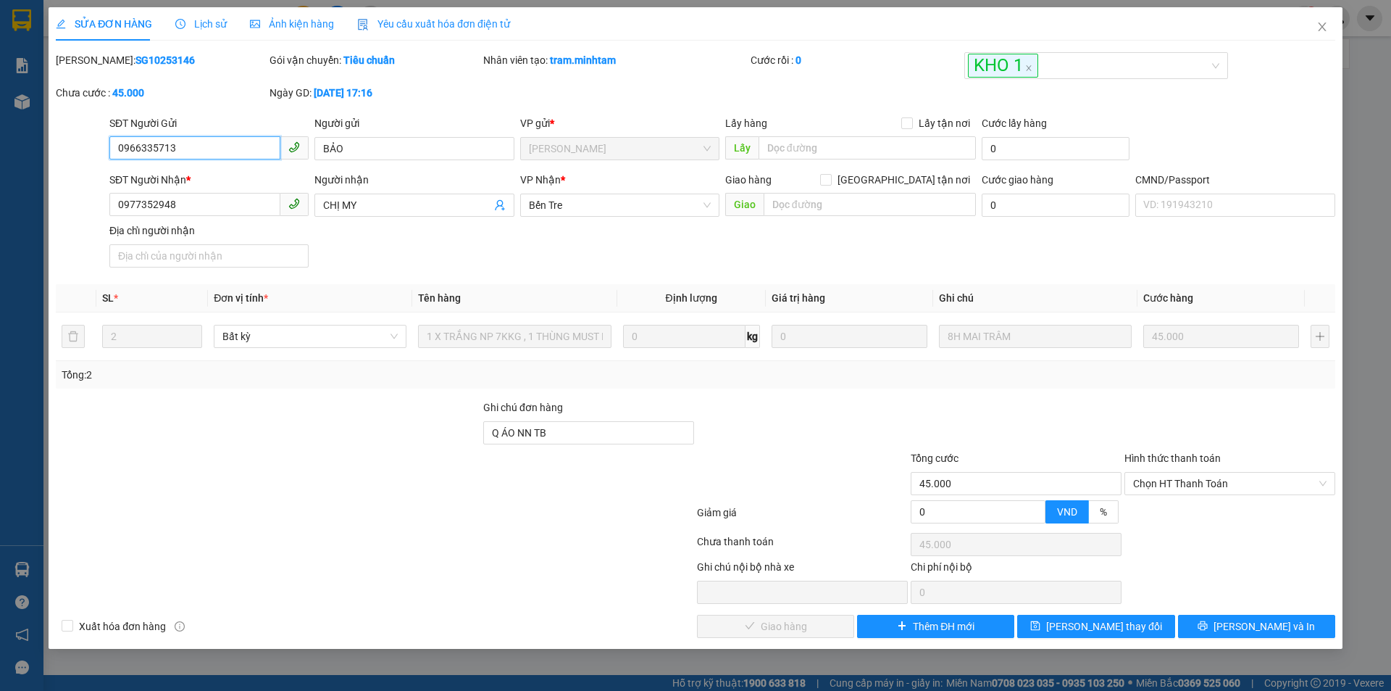
drag, startPoint x: 1204, startPoint y: 485, endPoint x: 1203, endPoint y: 496, distance: 11.7
click at [1203, 486] on span "Chọn HT Thanh Toán" at bounding box center [1229, 483] width 193 height 22
drag, startPoint x: 1202, startPoint y: 510, endPoint x: 1178, endPoint y: 534, distance: 34.3
click at [1201, 512] on div "Tại văn phòng" at bounding box center [1229, 512] width 193 height 16
type input "0"
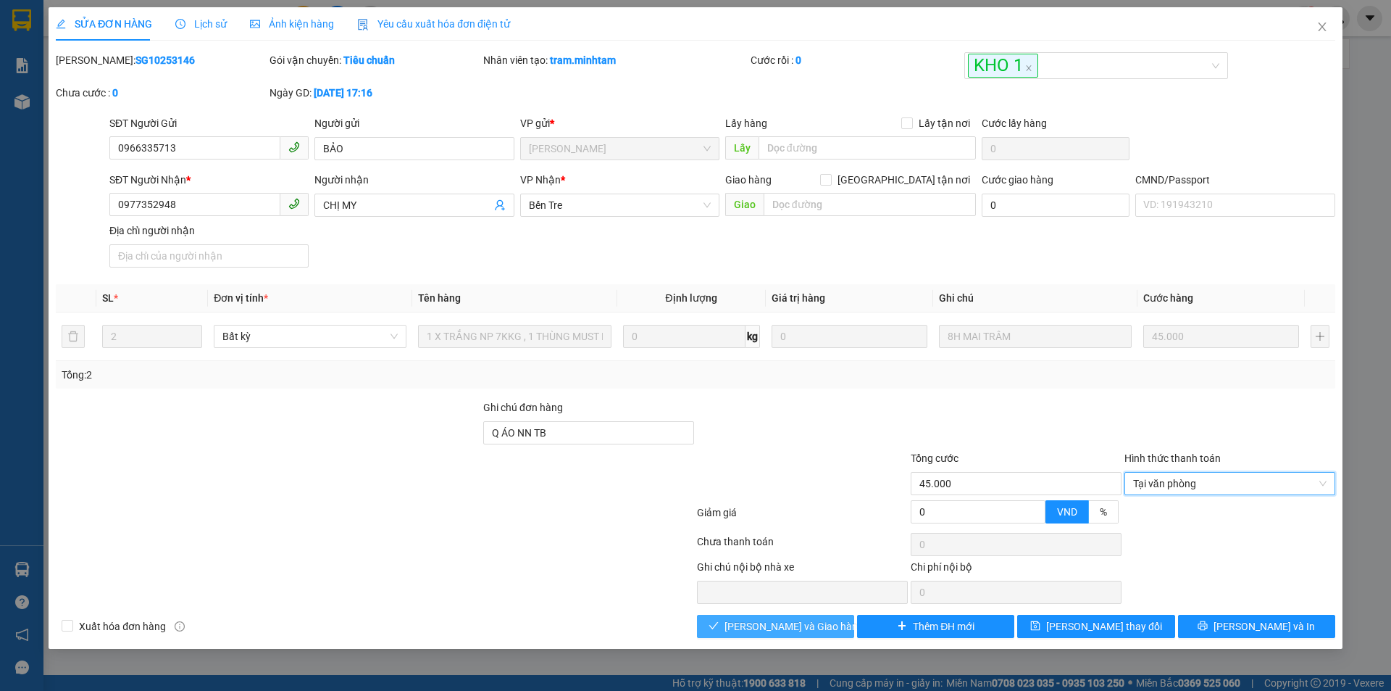
click at [800, 625] on span "[PERSON_NAME] và [PERSON_NAME] hàng" at bounding box center [794, 626] width 139 height 16
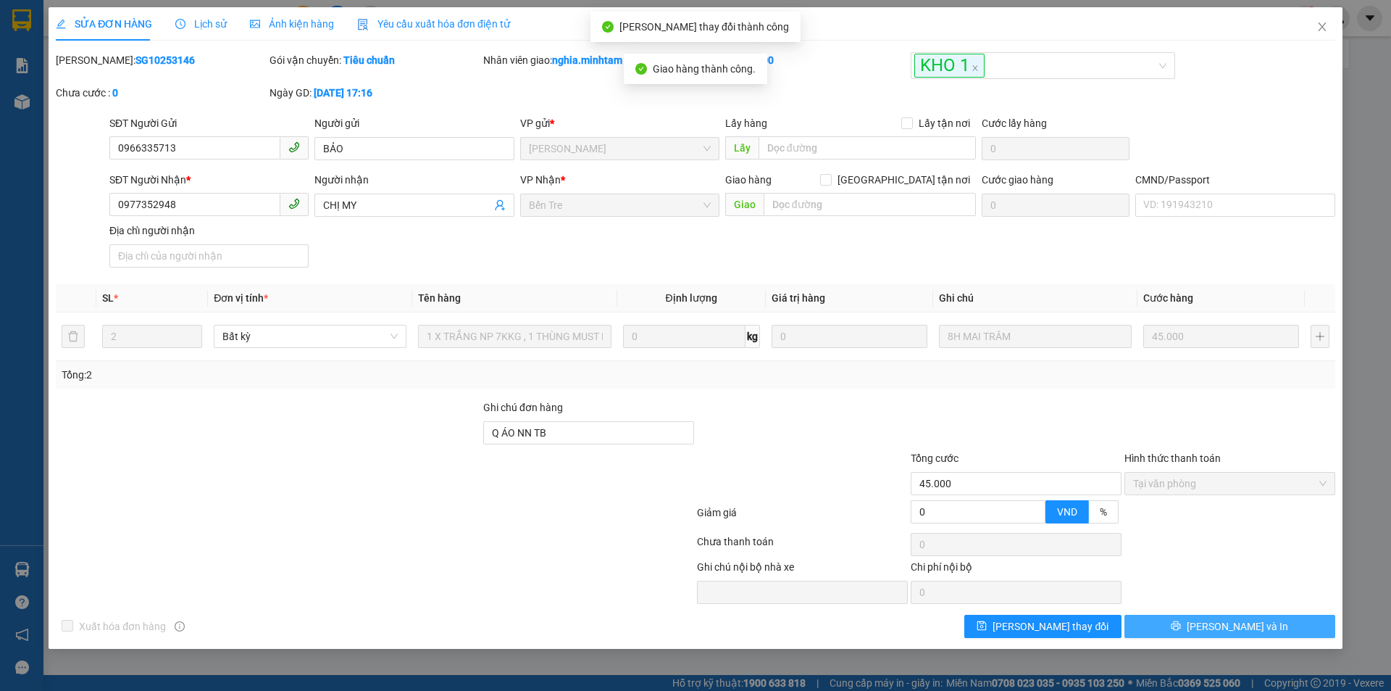
drag, startPoint x: 1249, startPoint y: 628, endPoint x: 1257, endPoint y: 621, distance: 10.3
click at [1253, 624] on span "[PERSON_NAME] và In" at bounding box center [1237, 626] width 101 height 16
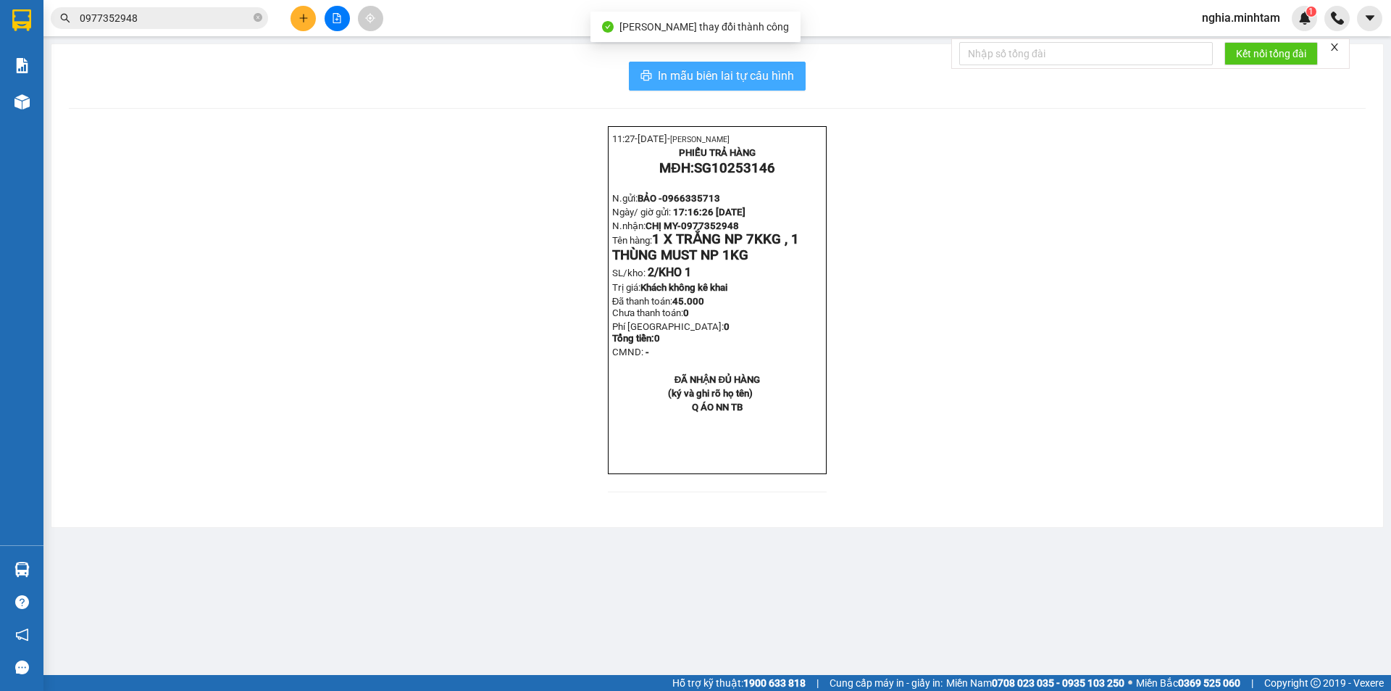
click at [746, 78] on span "In mẫu biên lai tự cấu hình" at bounding box center [726, 76] width 136 height 18
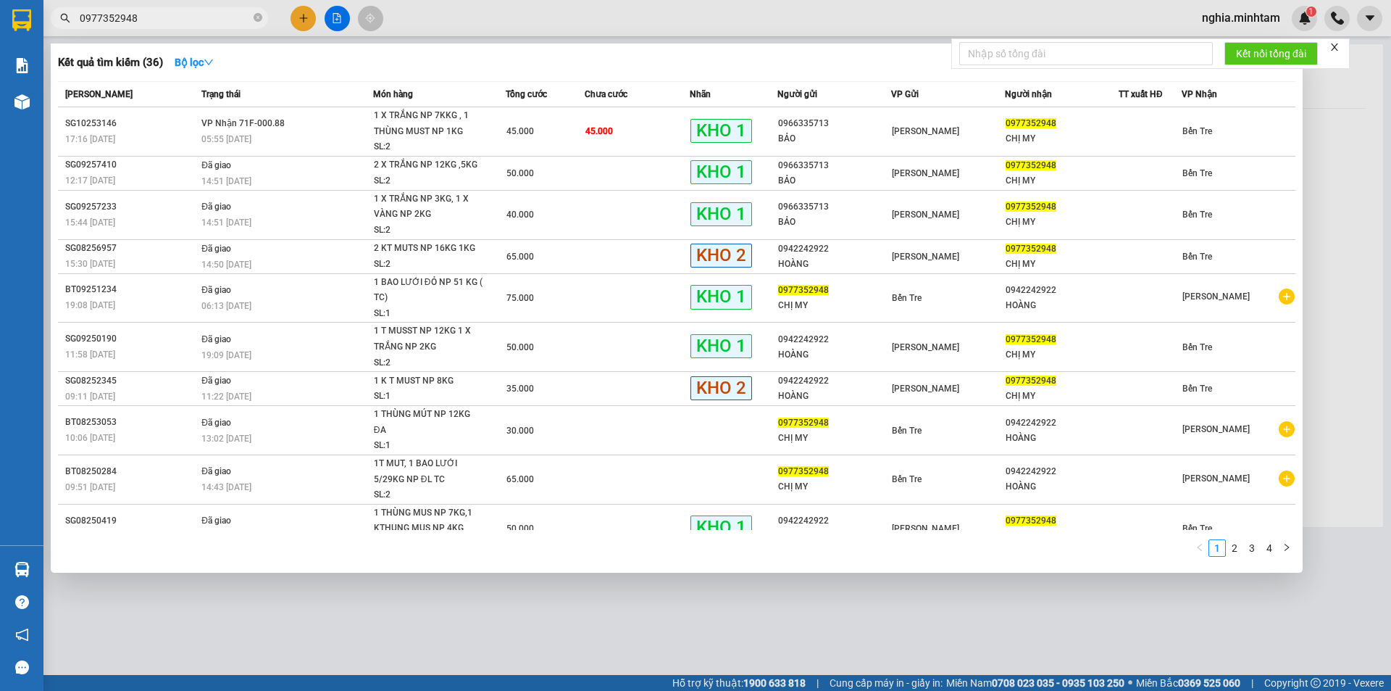
click at [150, 17] on input "0977352948" at bounding box center [165, 18] width 171 height 16
click at [451, 33] on div at bounding box center [695, 345] width 1391 height 691
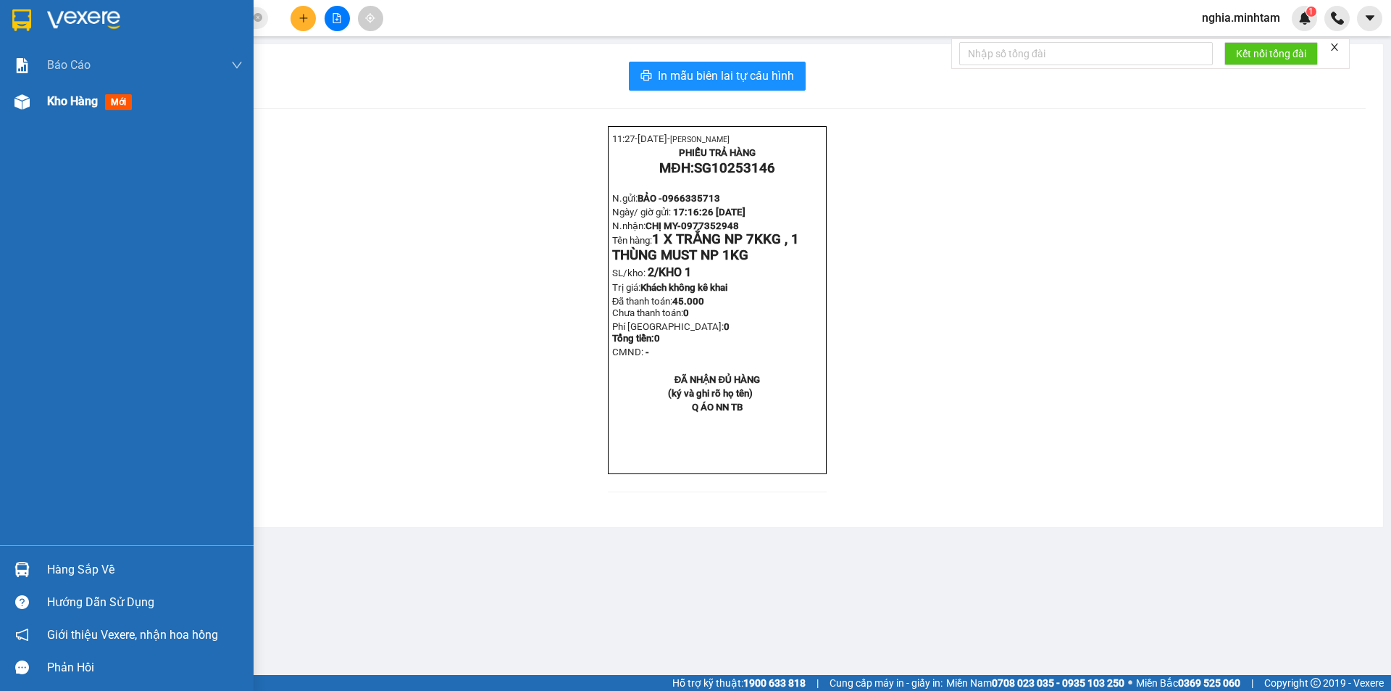
click at [54, 110] on div "Kho hàng mới" at bounding box center [92, 101] width 91 height 18
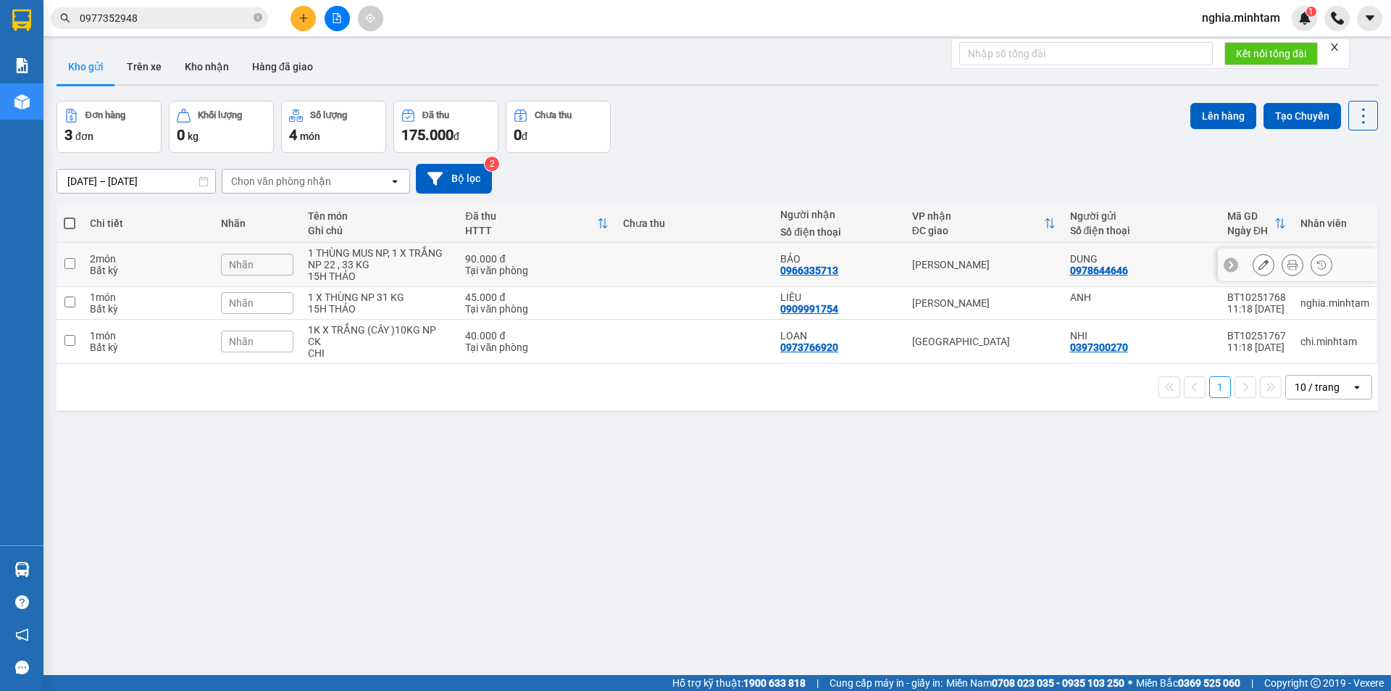
click at [1259, 260] on icon at bounding box center [1264, 264] width 10 height 10
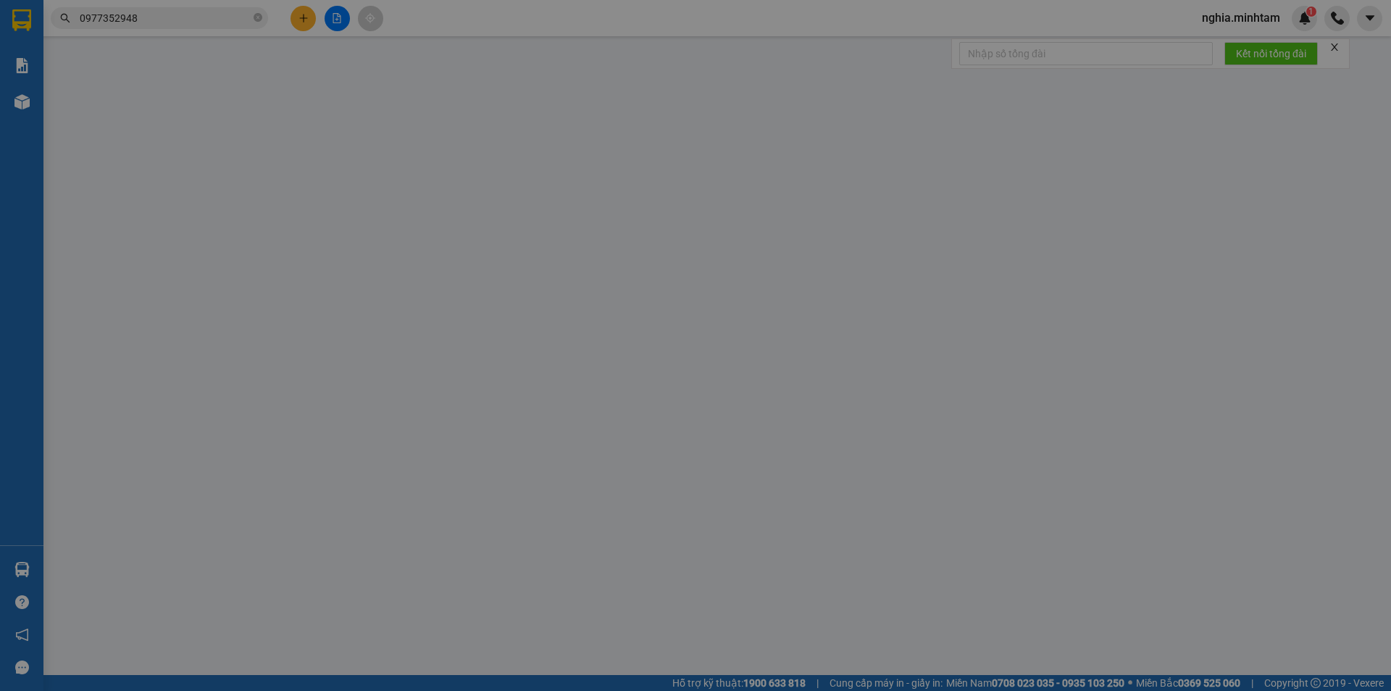
type input "0978644646"
type input "DUNG"
type input "0966335713"
type input "BẢO"
type input "90.000"
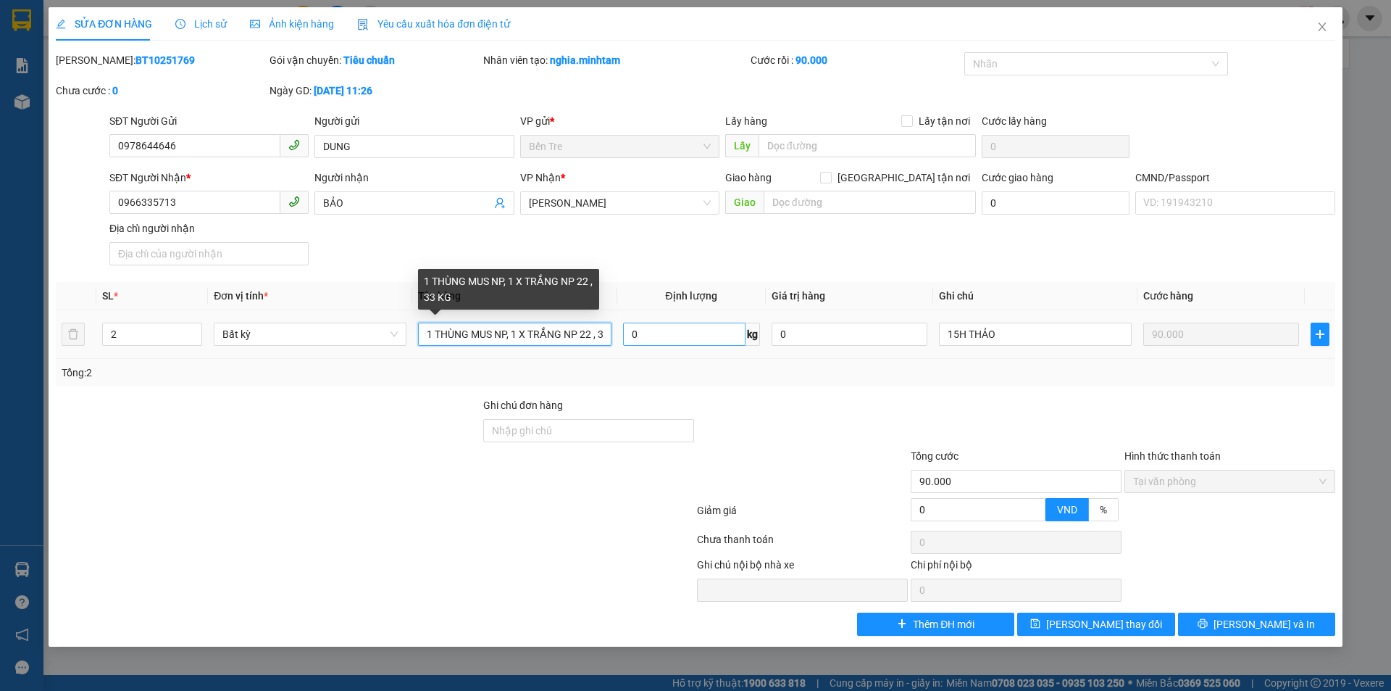
scroll to position [0, 28]
drag, startPoint x: 549, startPoint y: 333, endPoint x: 660, endPoint y: 333, distance: 111.6
click at [660, 333] on tr "2 Bất kỳ 1 THÙNG MUS NP, 1 X TRẮNG NP 22 , 33 KG 0 kg 0 15H THẢO 90.000" at bounding box center [696, 334] width 1280 height 49
click at [604, 325] on input "1 THÙNG MUS NP, 1 X TRẮNG NP 22 , 33 KG" at bounding box center [514, 333] width 193 height 23
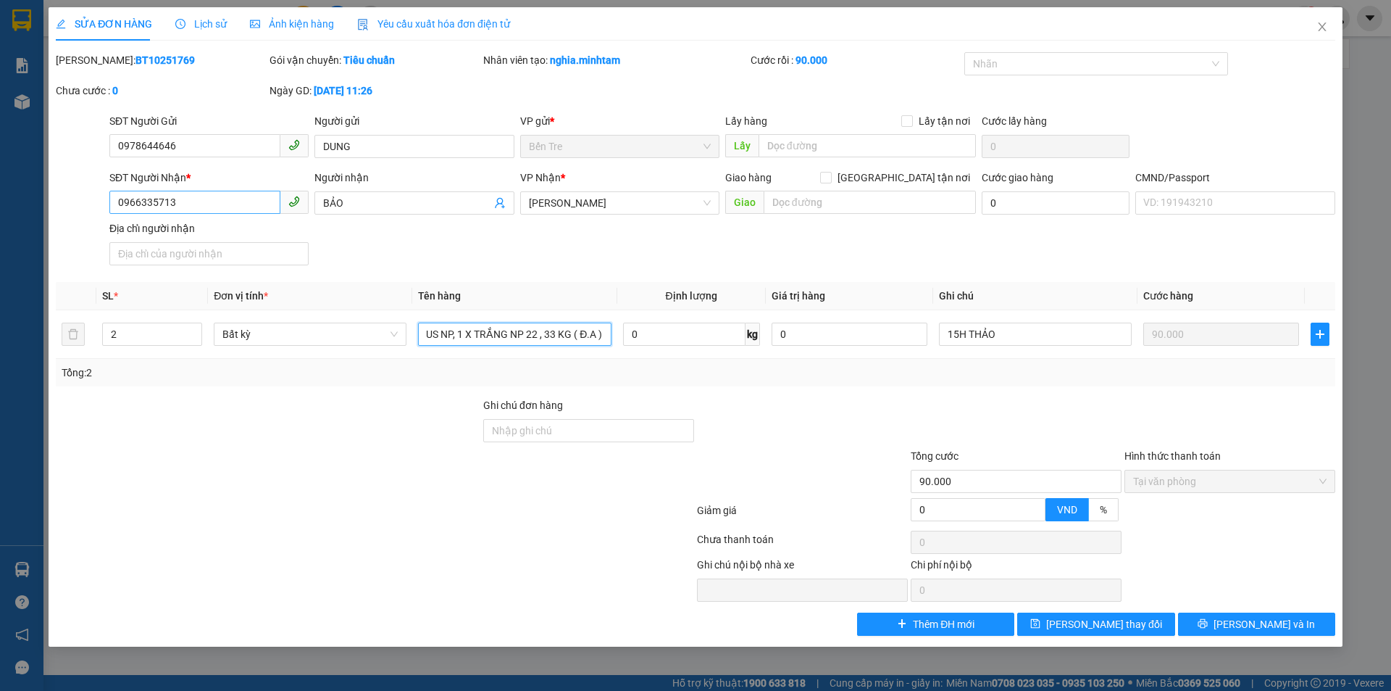
type input "1 THÙNG MUS NP, 1 X TRẮNG NP 22 , 33 KG ( Đ.A )"
click at [170, 202] on input "0966335713" at bounding box center [194, 202] width 171 height 23
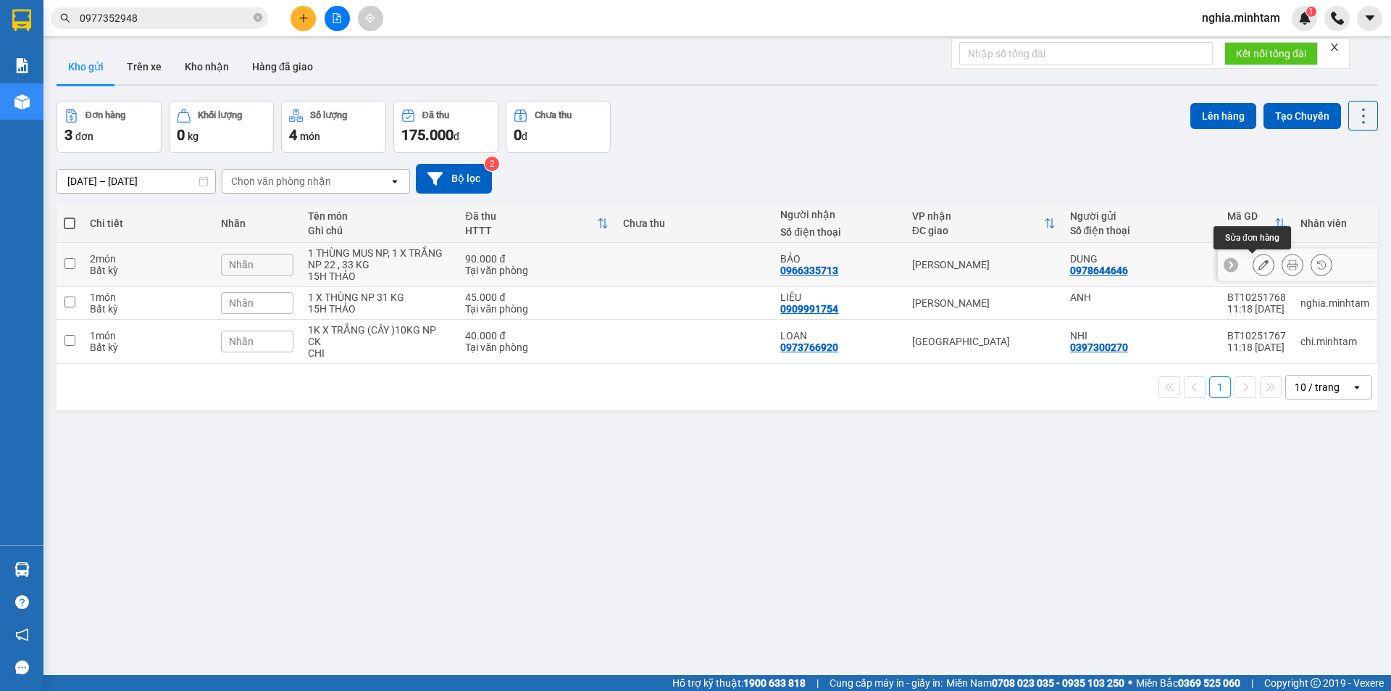
click at [1262, 264] on button at bounding box center [1264, 264] width 20 height 25
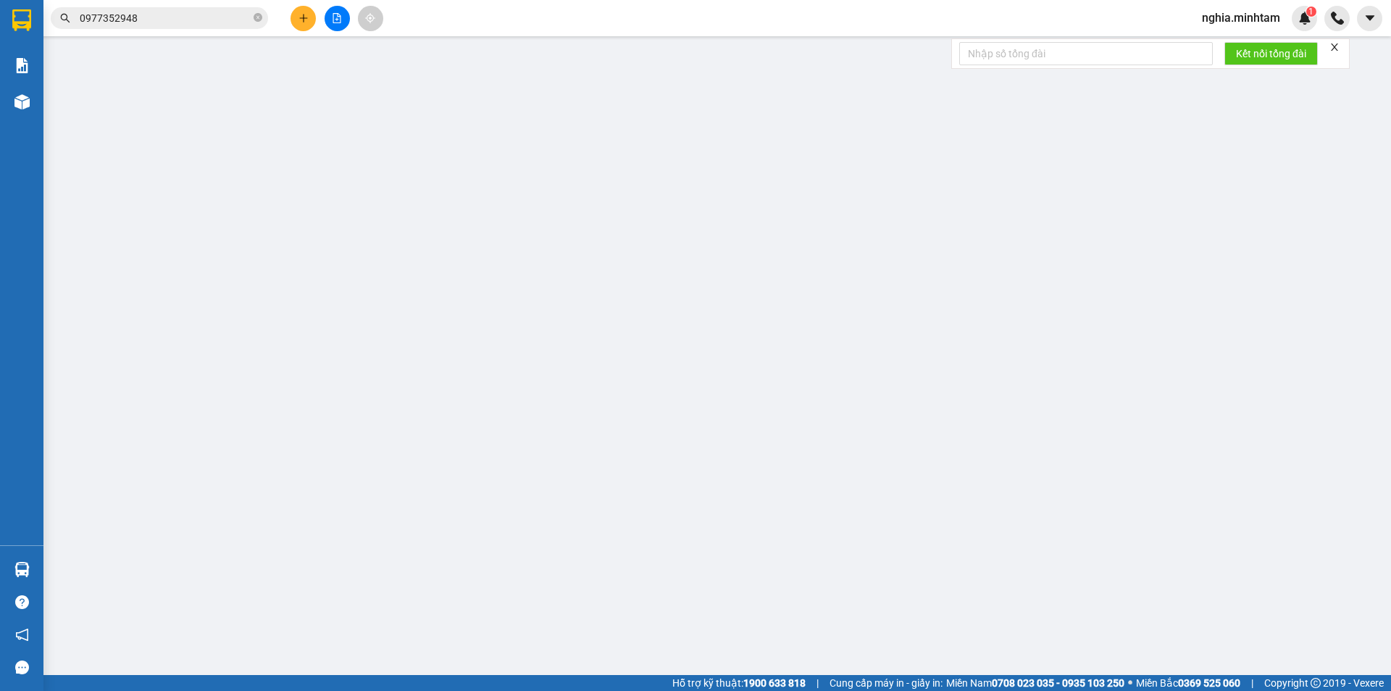
type input "0978644646"
type input "DUNG"
type input "0966335713"
type input "BẢO"
type input "90.000"
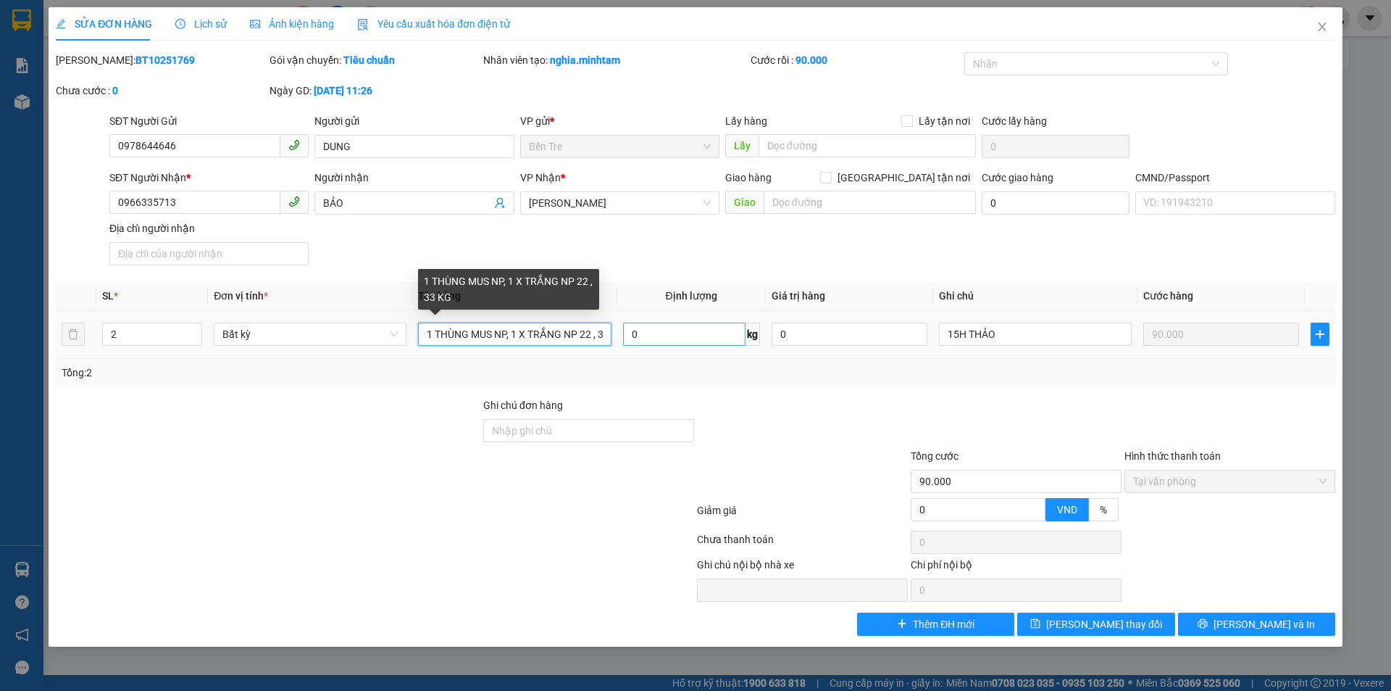
scroll to position [0, 28]
drag, startPoint x: 505, startPoint y: 328, endPoint x: 714, endPoint y: 338, distance: 209.6
click at [725, 337] on tr "2 Bất kỳ 1 THÙNG MUS NP, 1 X TRẮNG NP 22 , 33 KG 0 kg 0 15H THẢO 90.000" at bounding box center [696, 334] width 1280 height 49
click at [605, 329] on input "1 THÙNG MUS NP, 1 X TRẮNG NP 22 , 33 KG" at bounding box center [514, 333] width 193 height 23
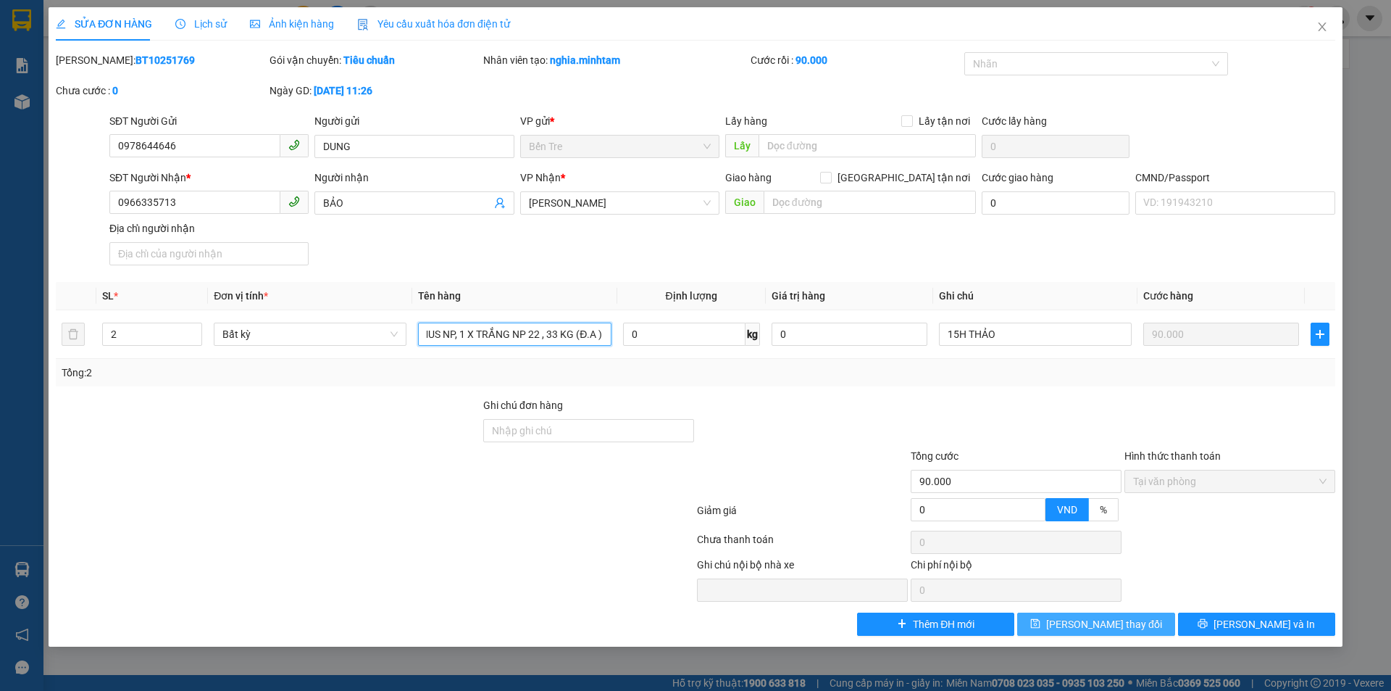
type input "1 THÙNG MUS NP, 1 X TRẮNG NP 22 , 33 KG (Đ.A )"
click at [1141, 625] on button "[PERSON_NAME] đổi" at bounding box center [1095, 623] width 157 height 23
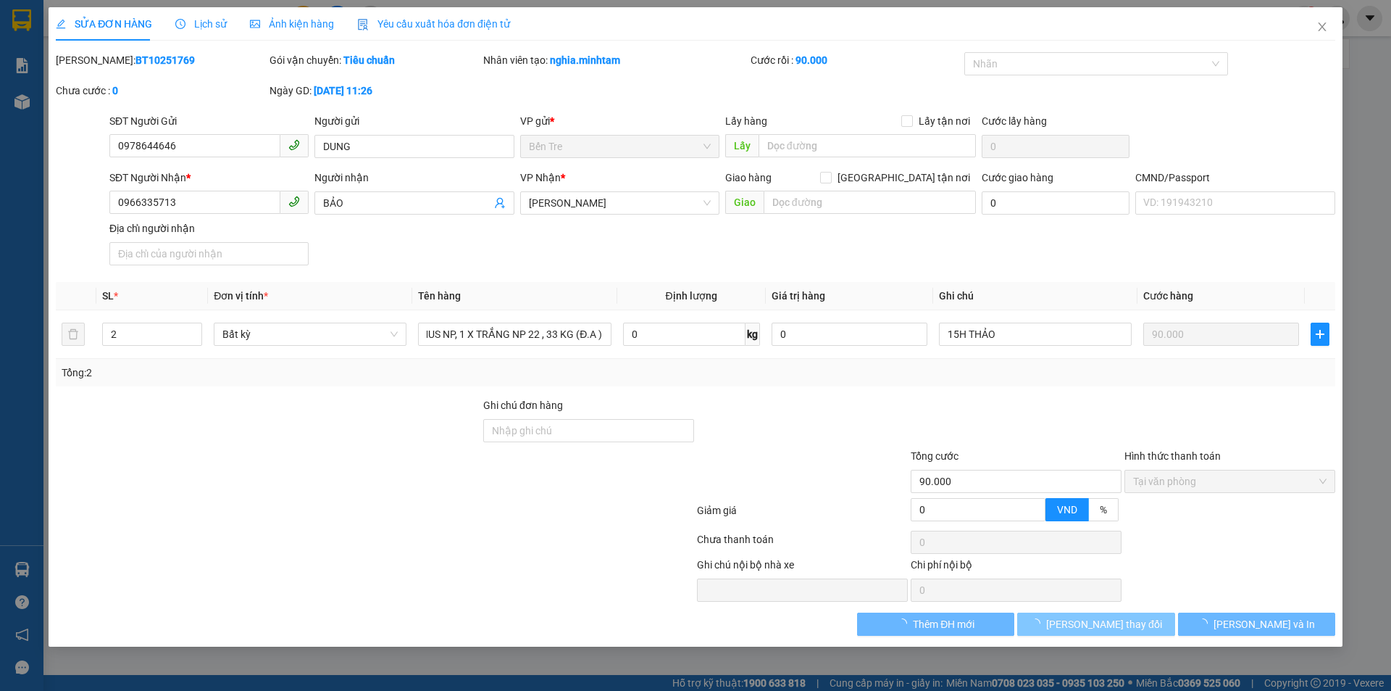
scroll to position [0, 0]
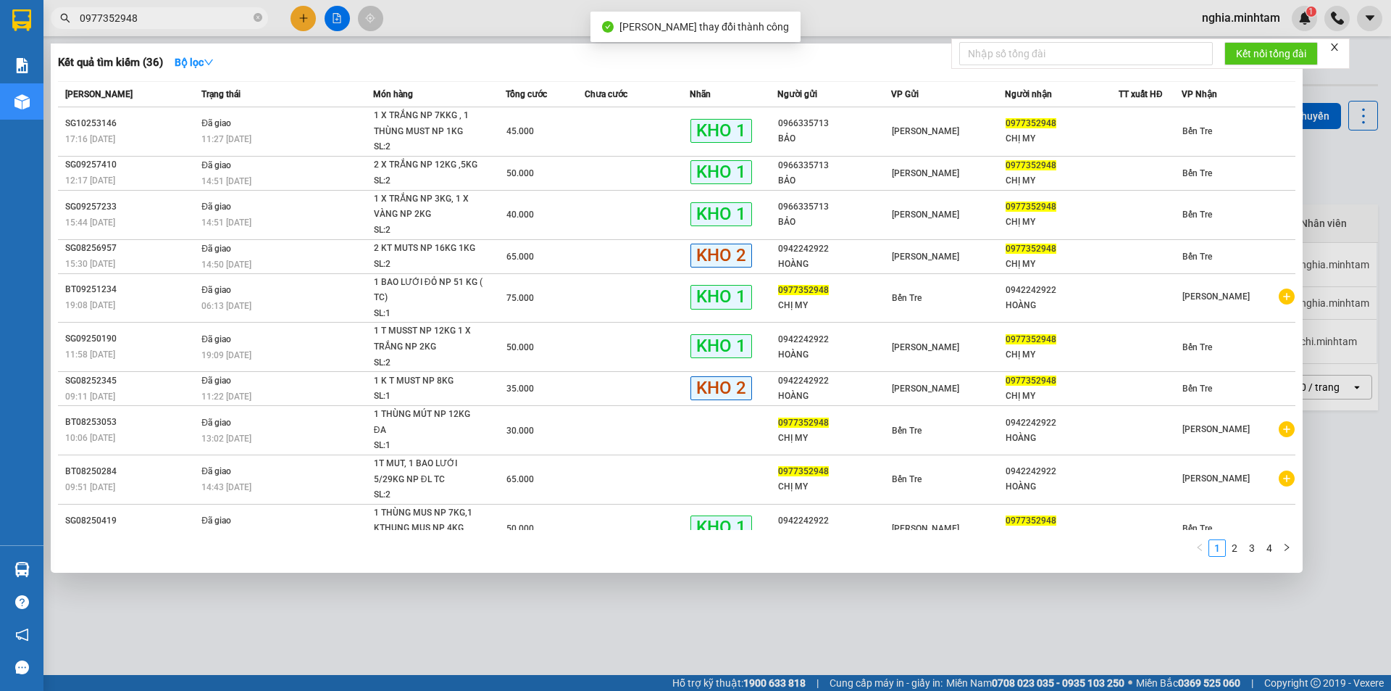
click at [149, 16] on input "0977352948" at bounding box center [165, 18] width 171 height 16
paste input "66335713"
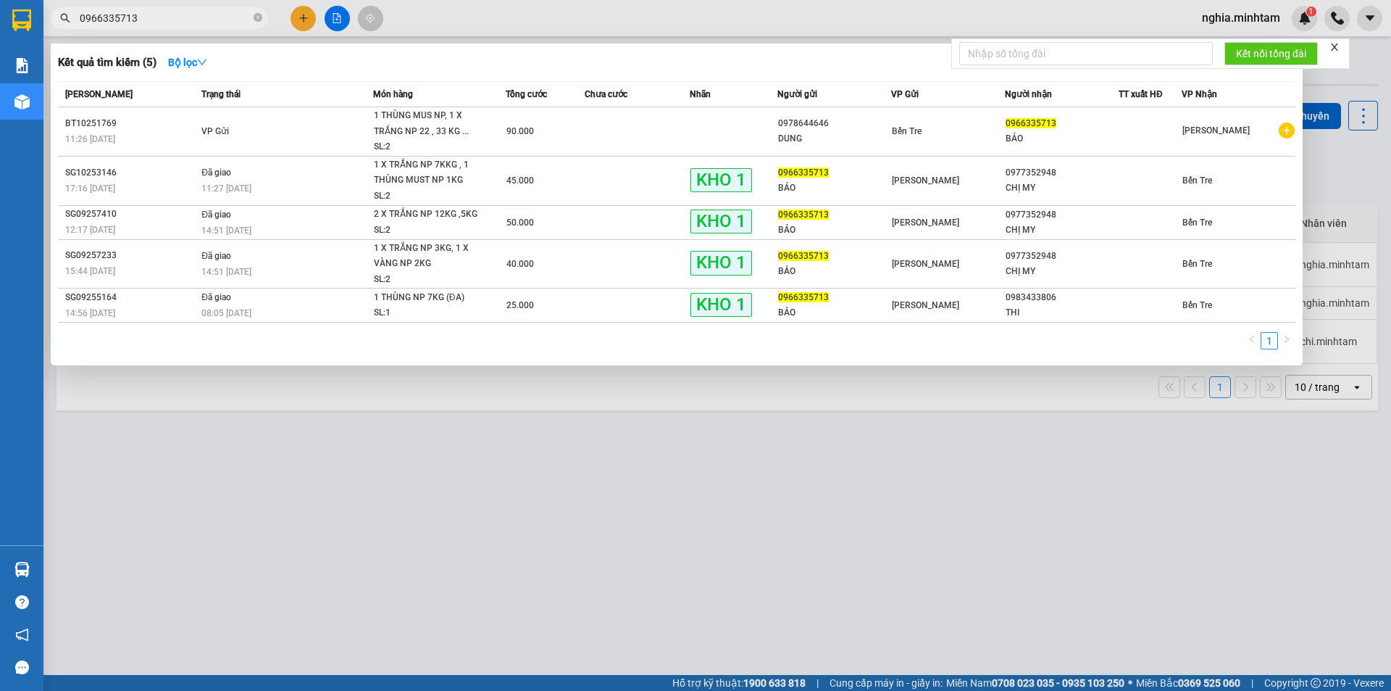
type input "0966335713"
click at [406, 15] on div at bounding box center [695, 345] width 1391 height 691
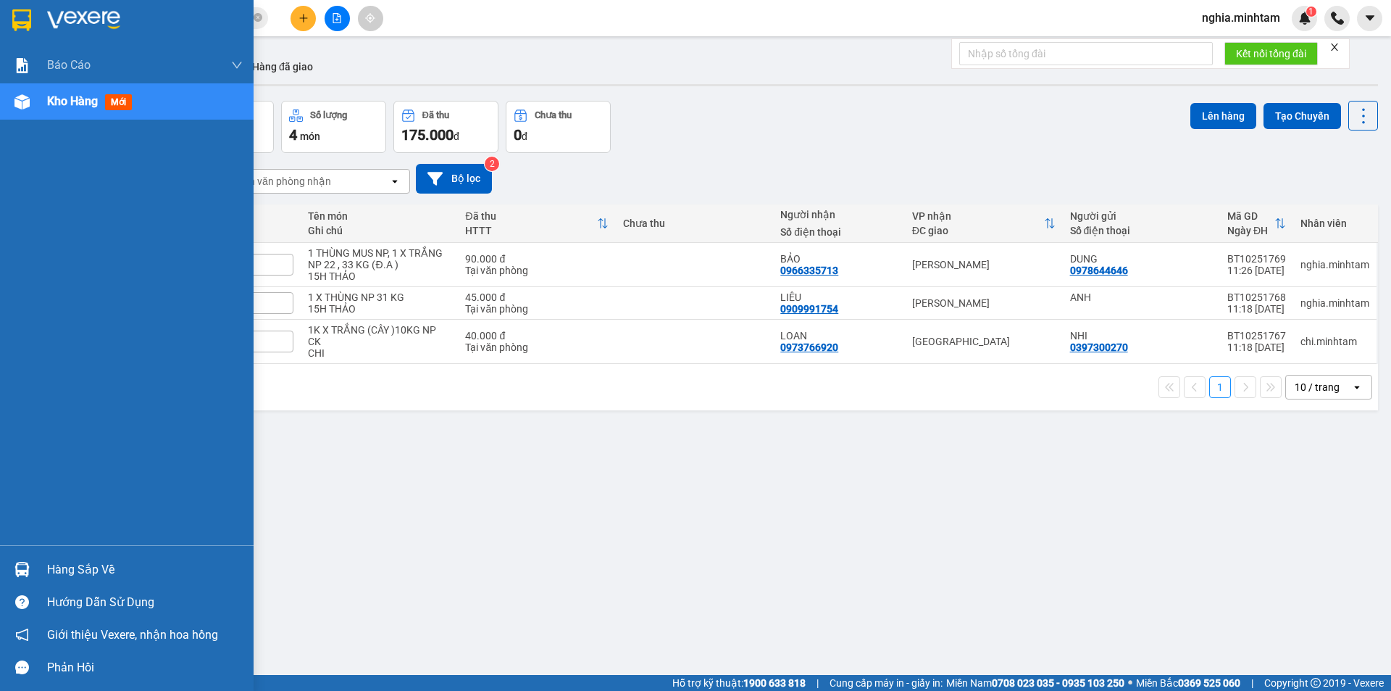
drag, startPoint x: 101, startPoint y: 554, endPoint x: 99, endPoint y: 567, distance: 13.8
click at [101, 560] on div "Hàng sắp về" at bounding box center [127, 569] width 254 height 33
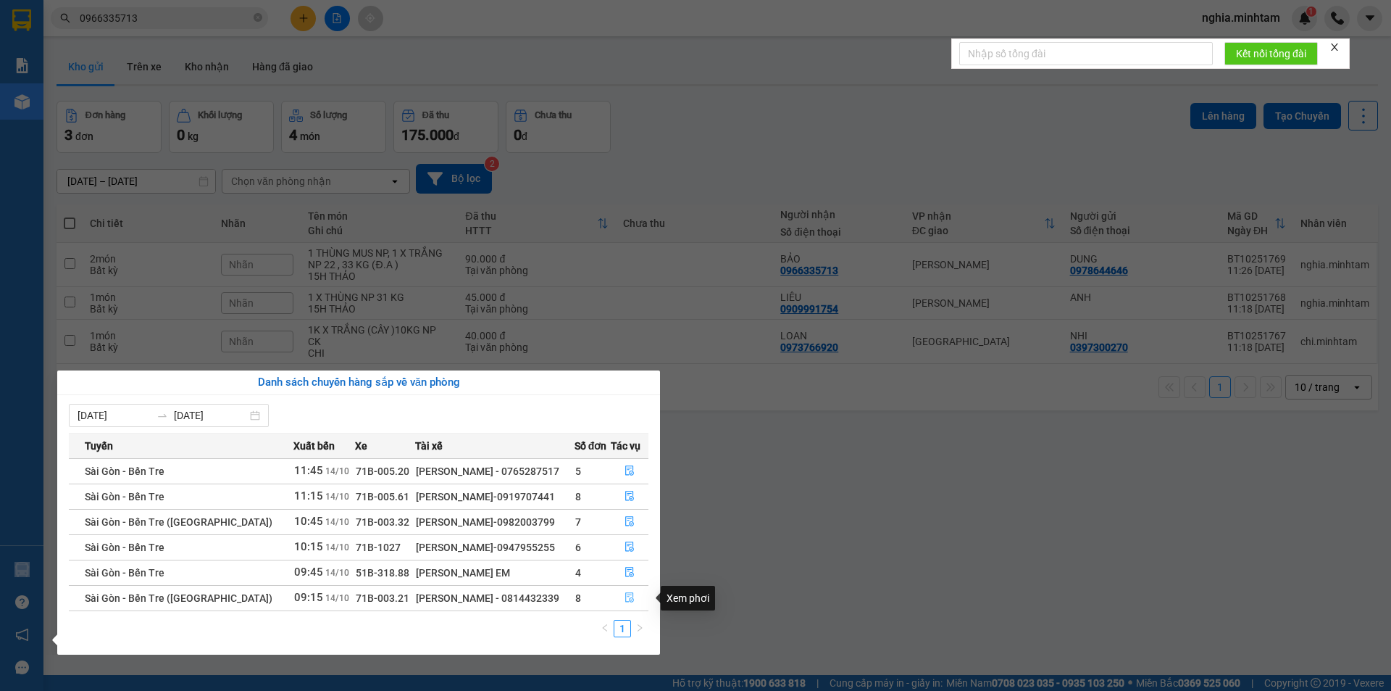
click at [626, 594] on icon "file-done" at bounding box center [630, 597] width 10 height 10
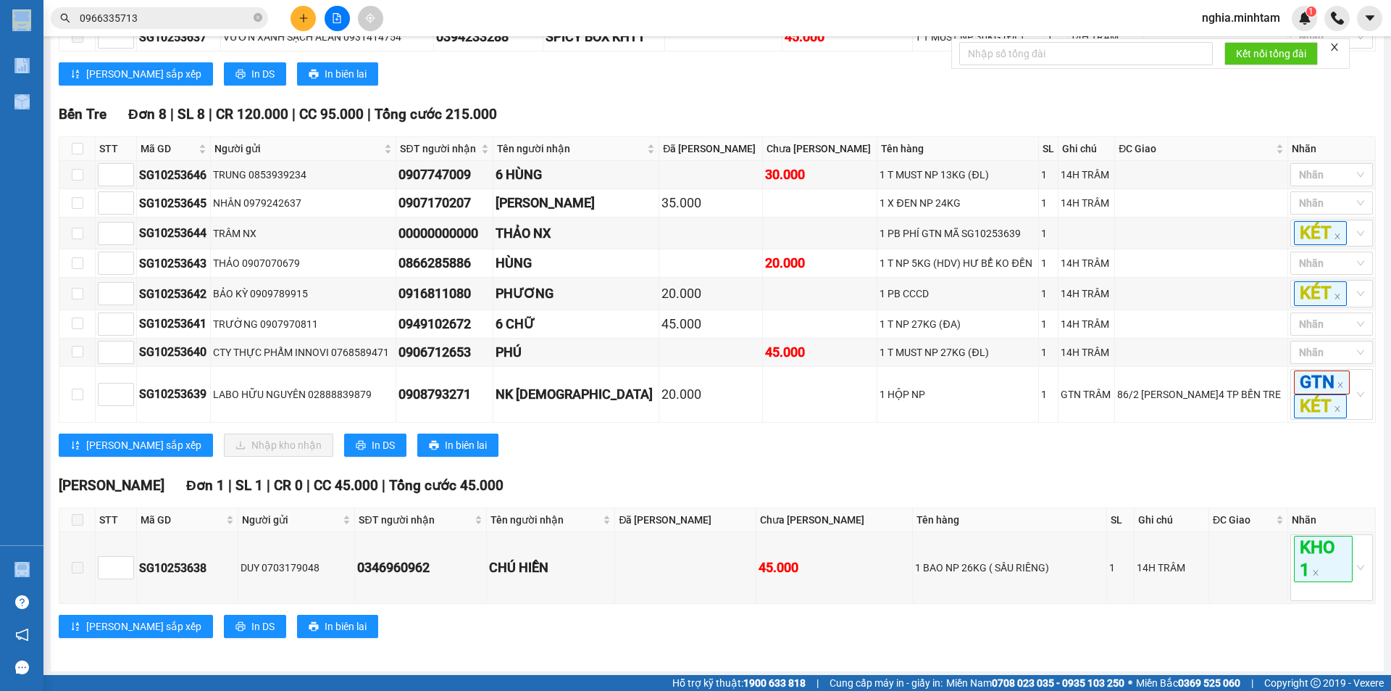
scroll to position [430, 0]
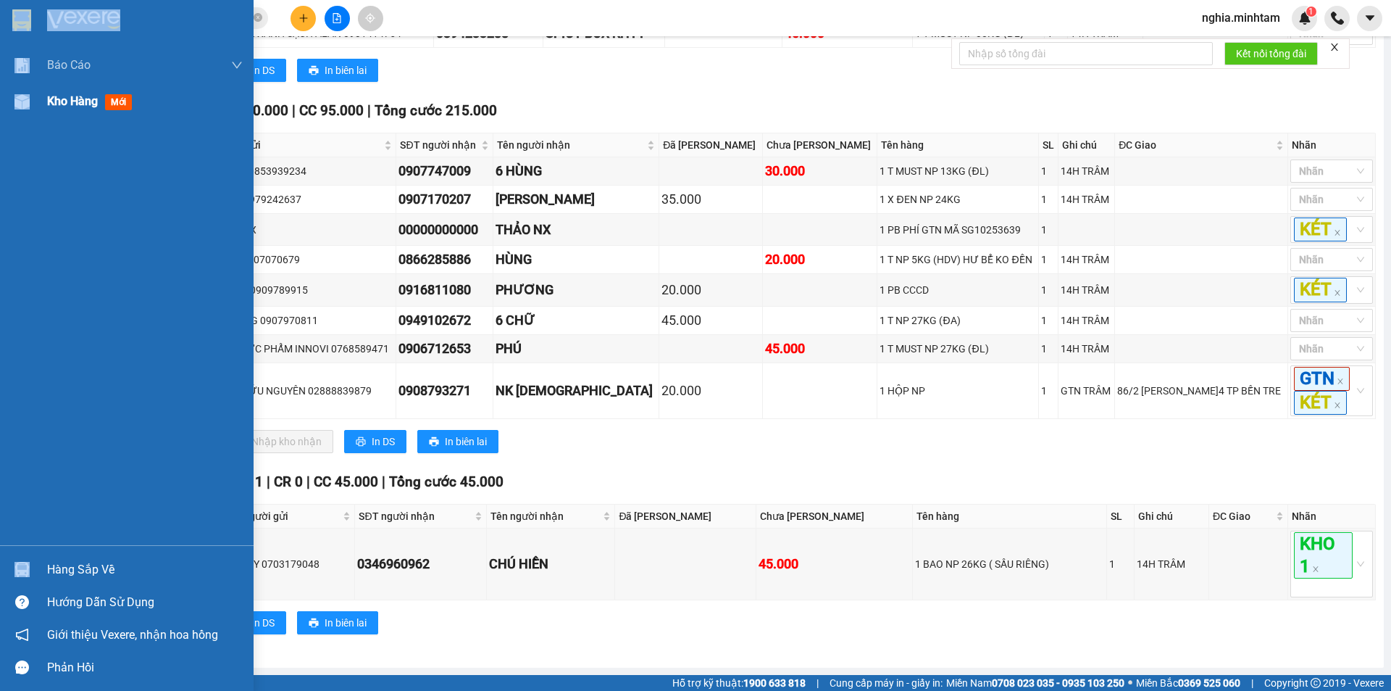
click at [72, 101] on span "Kho hàng" at bounding box center [72, 101] width 51 height 14
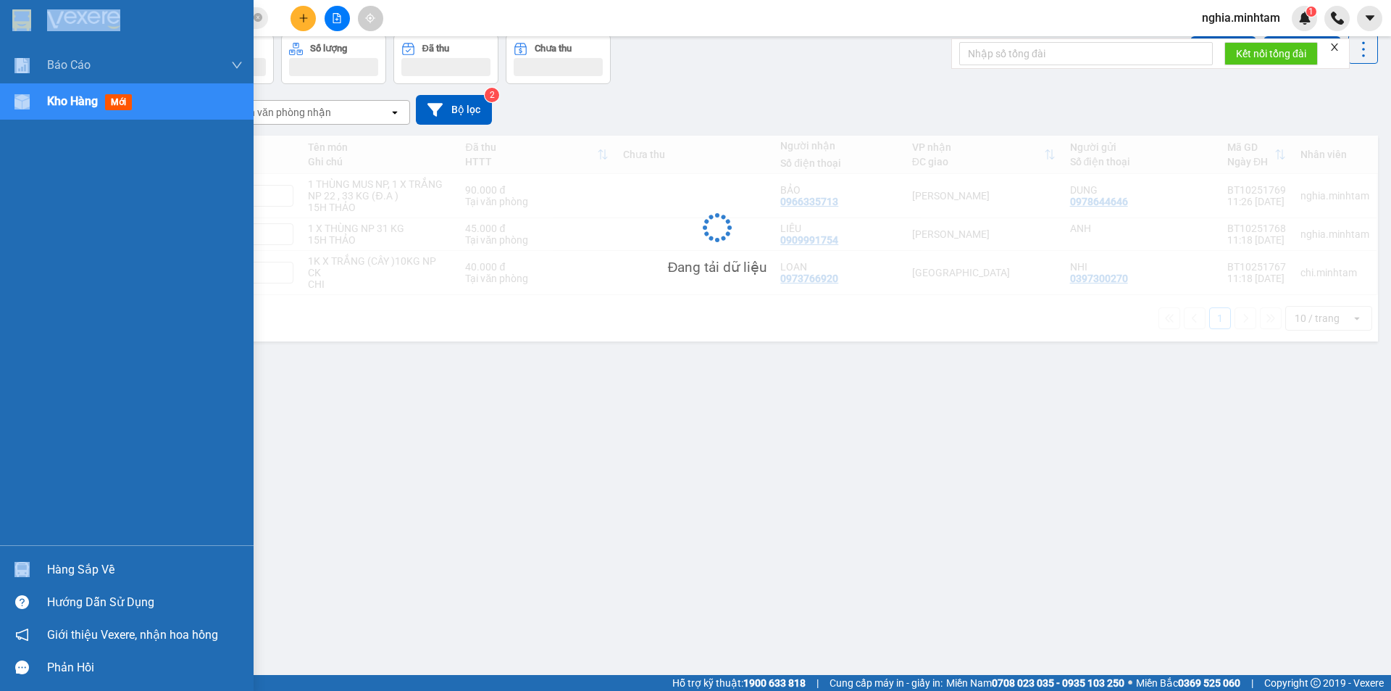
scroll to position [67, 0]
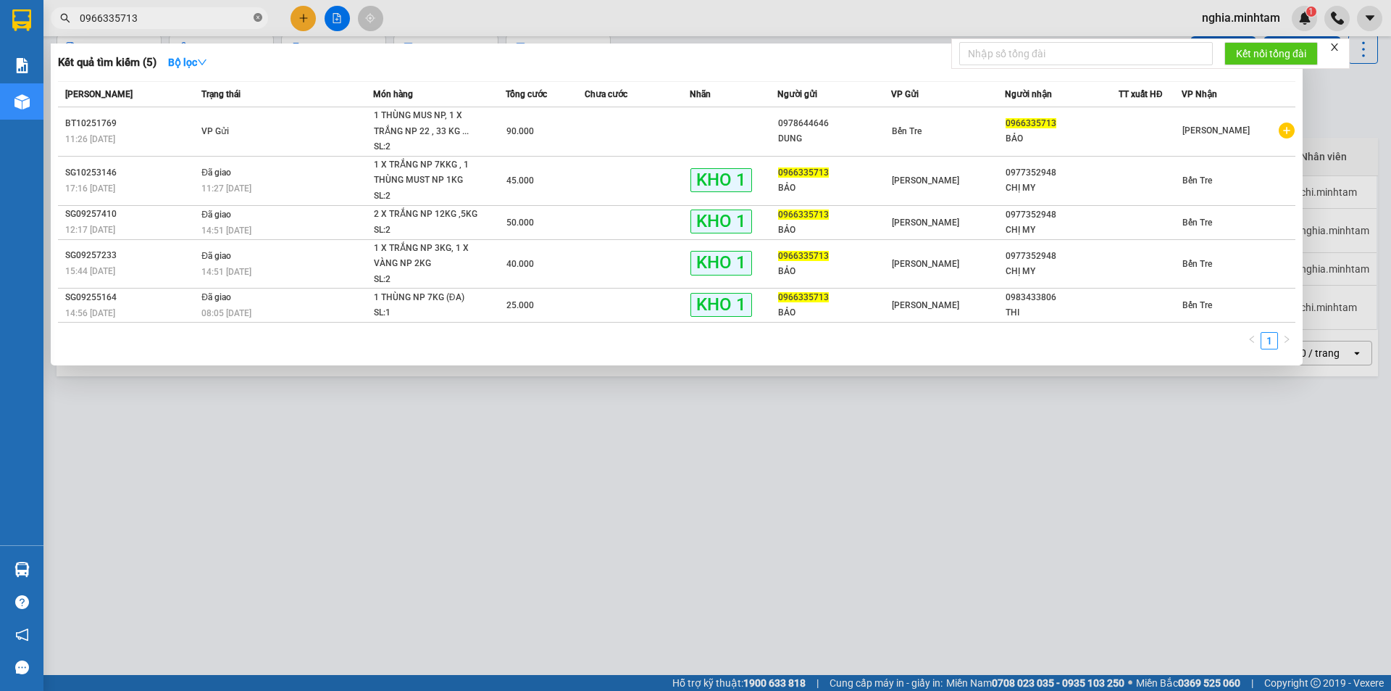
click at [262, 17] on icon "close-circle" at bounding box center [258, 17] width 9 height 9
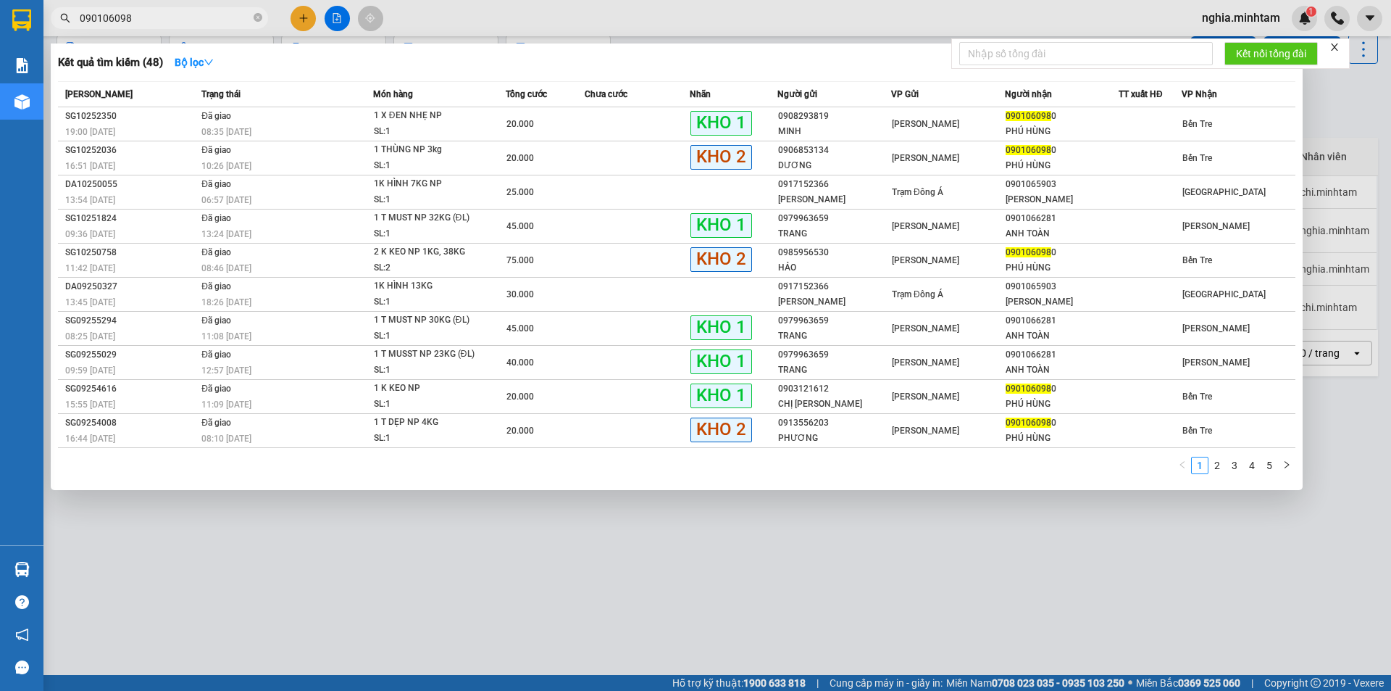
type input "0901060980"
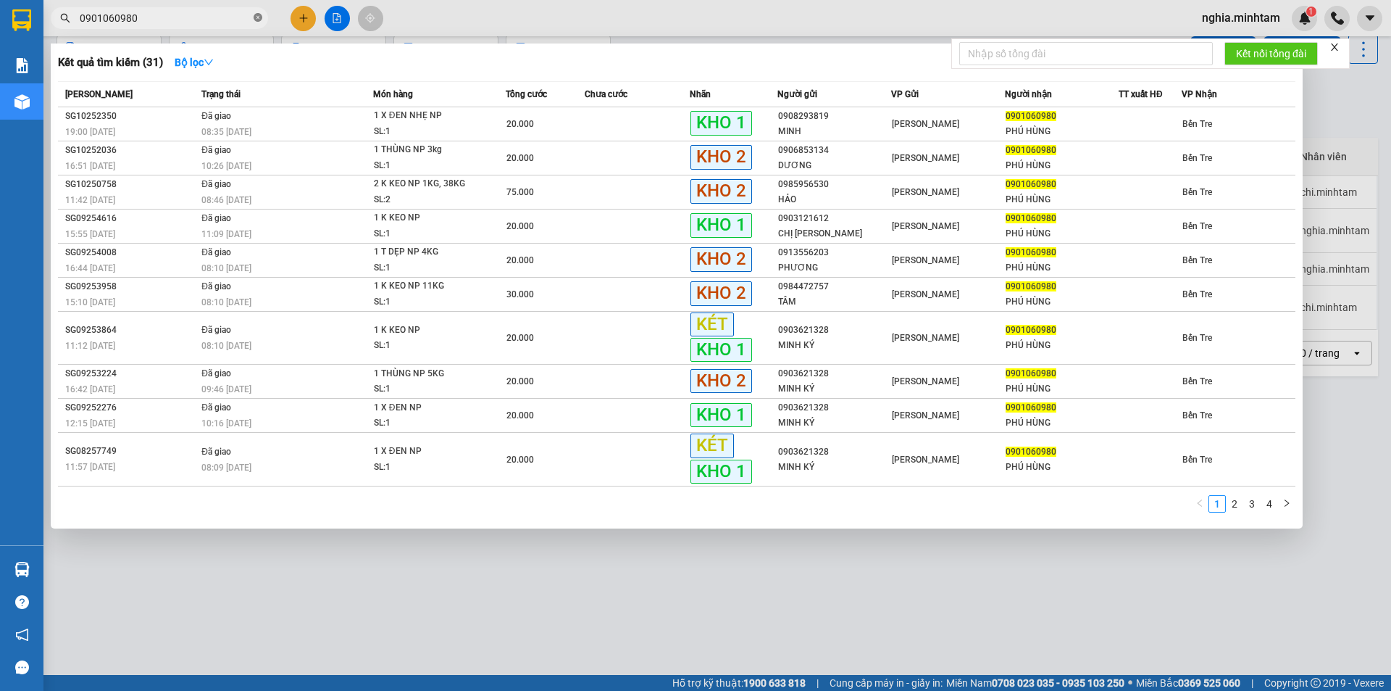
click at [258, 16] on icon "close-circle" at bounding box center [258, 17] width 9 height 9
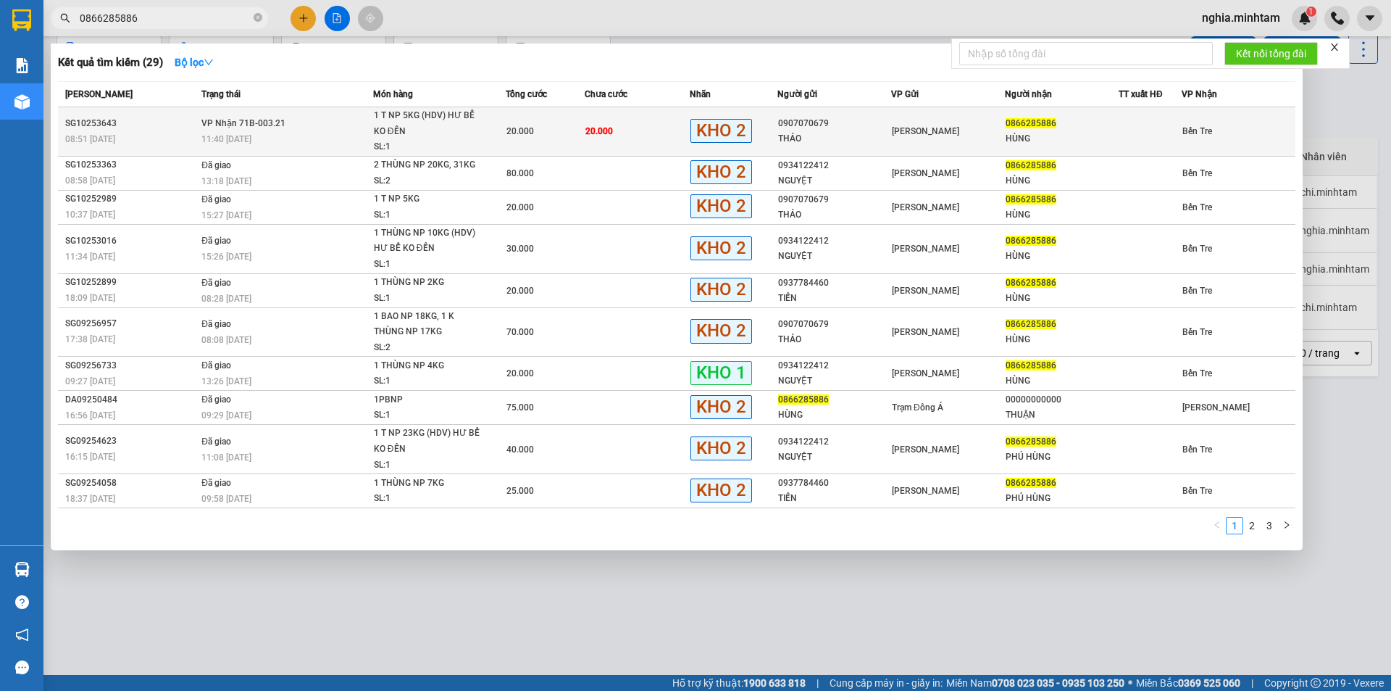
type input "0866285886"
click at [585, 138] on td "20.000" at bounding box center [637, 131] width 105 height 49
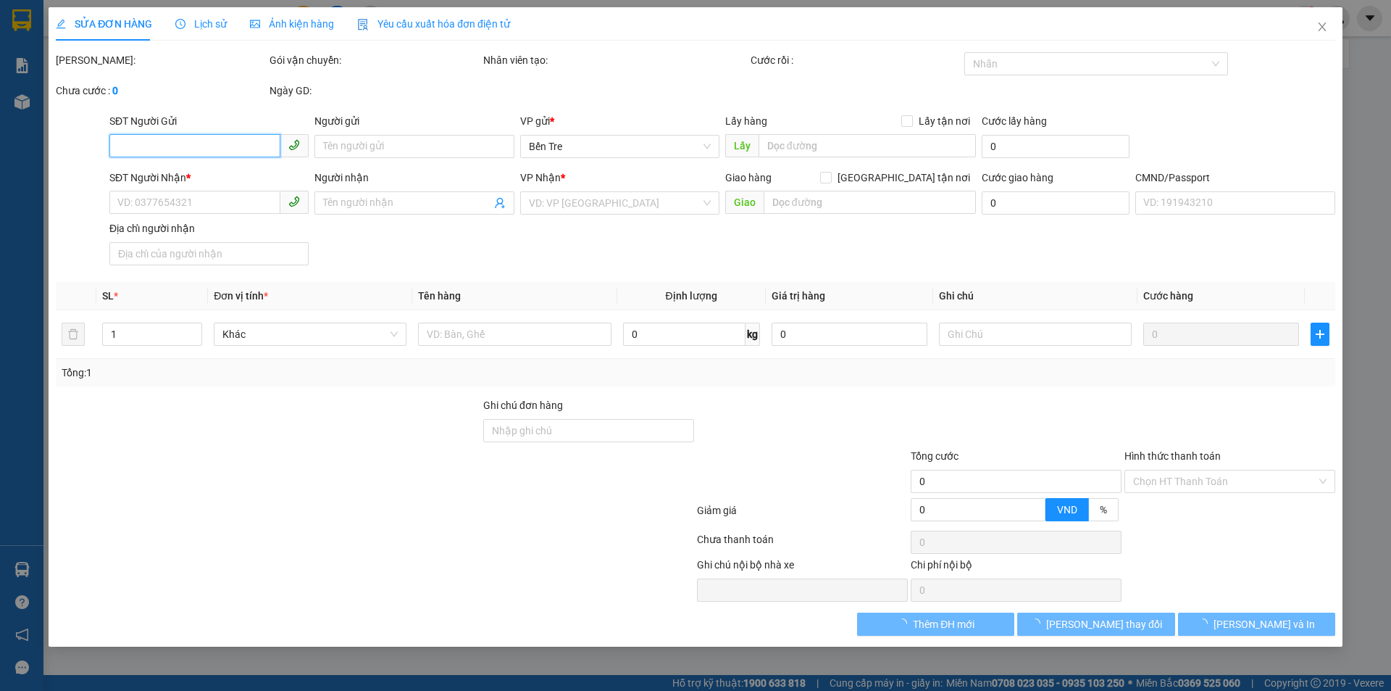
type input "0907070679"
type input "THẢO"
type input "0866285886"
type input "HÙNG"
type input "20.000"
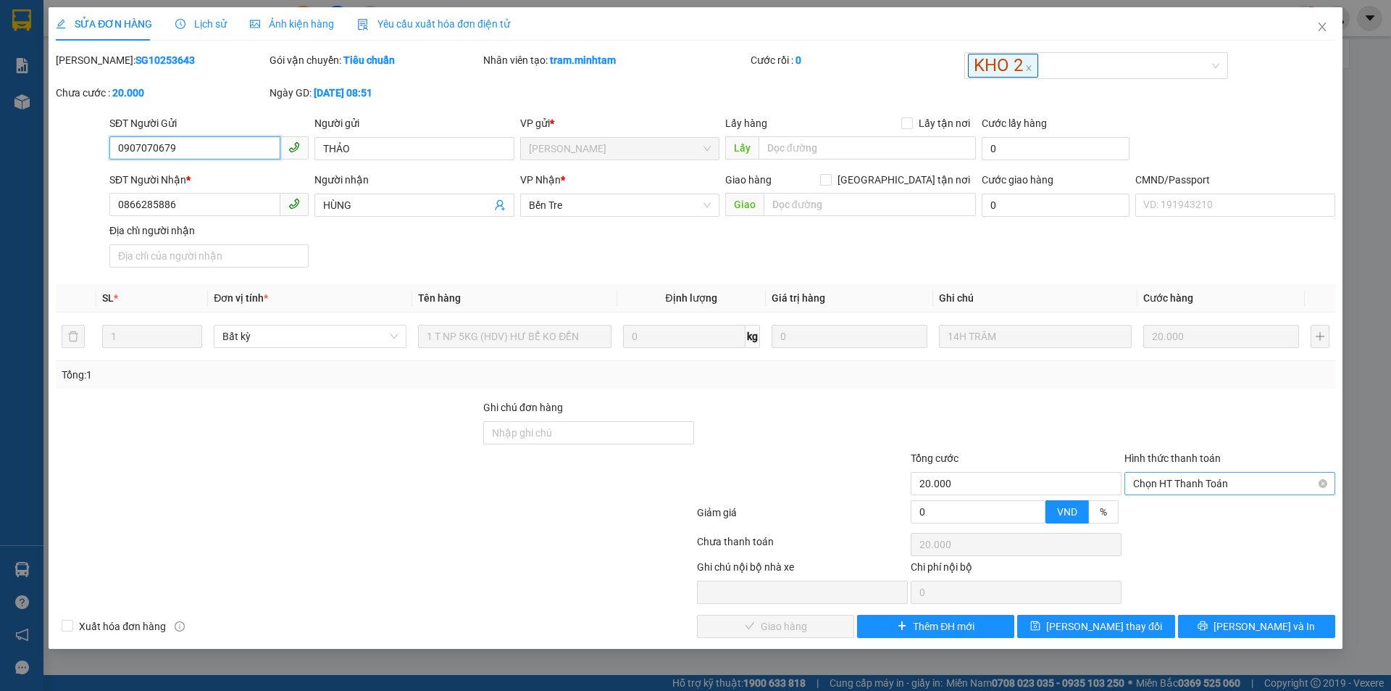
click at [1218, 488] on span "Chọn HT Thanh Toán" at bounding box center [1229, 483] width 193 height 22
click at [1156, 521] on div "Tại văn phòng" at bounding box center [1230, 512] width 211 height 23
type input "0"
click at [756, 630] on span "[PERSON_NAME] và [PERSON_NAME] hàng" at bounding box center [794, 626] width 139 height 16
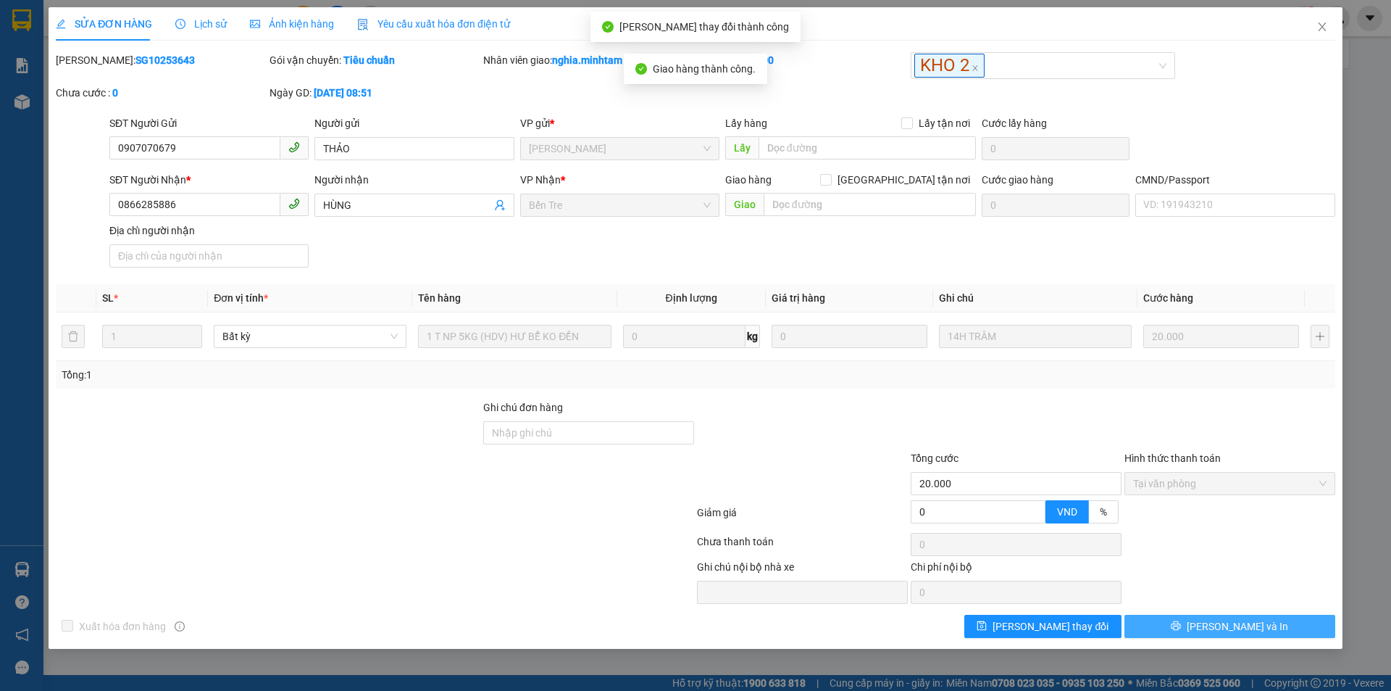
click at [1228, 630] on span "[PERSON_NAME] và In" at bounding box center [1237, 626] width 101 height 16
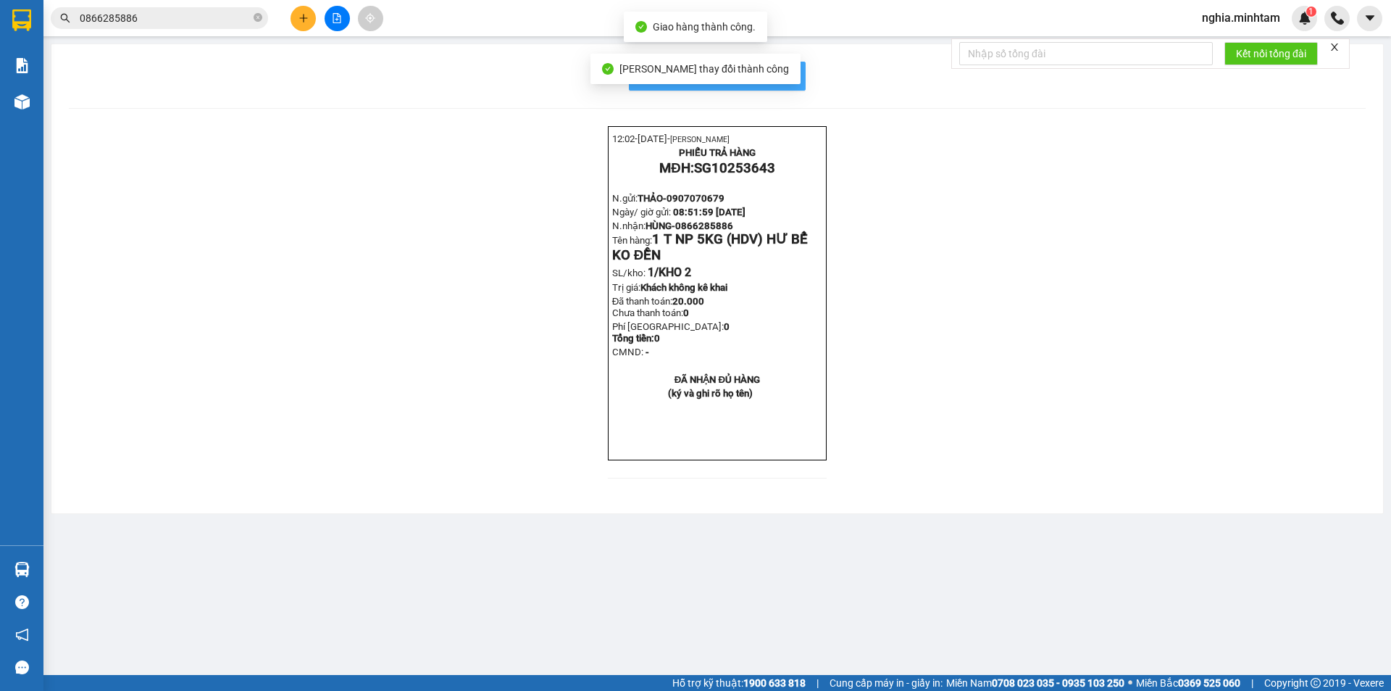
click at [784, 71] on span "In mẫu biên lai tự cấu hình" at bounding box center [726, 76] width 136 height 18
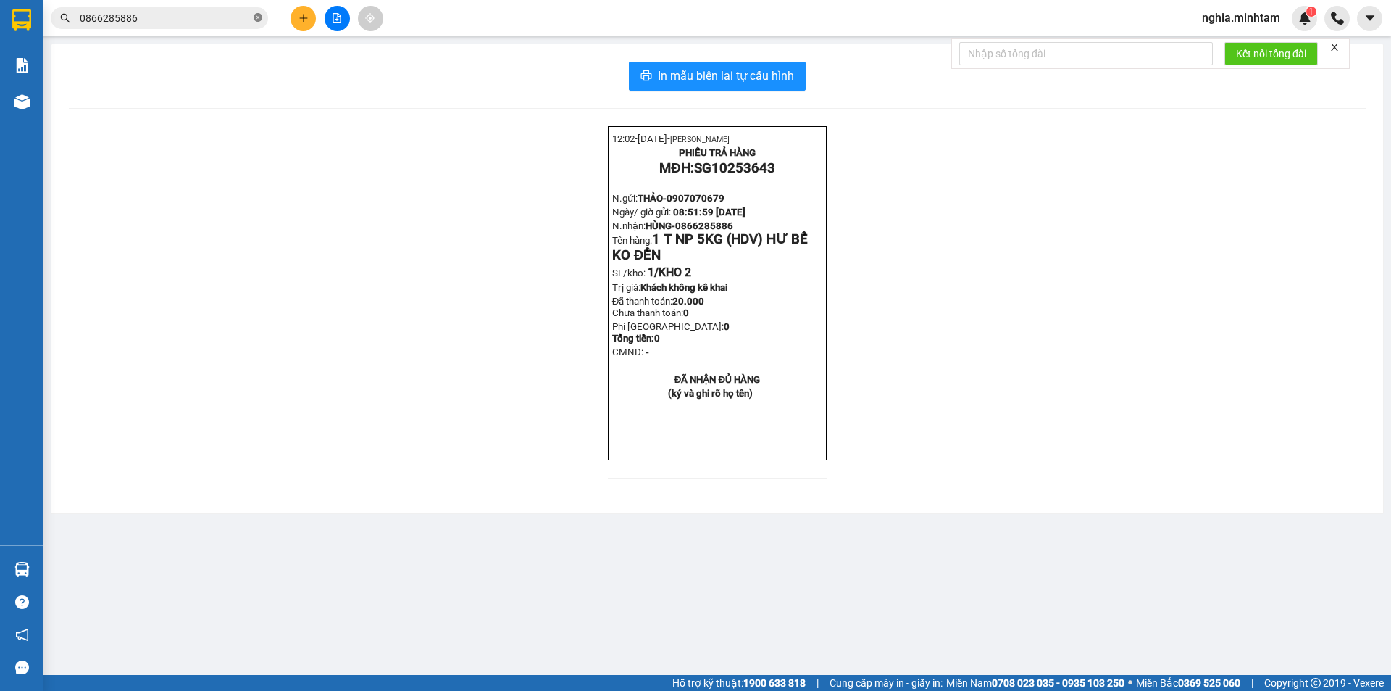
click at [257, 16] on icon "close-circle" at bounding box center [258, 17] width 9 height 9
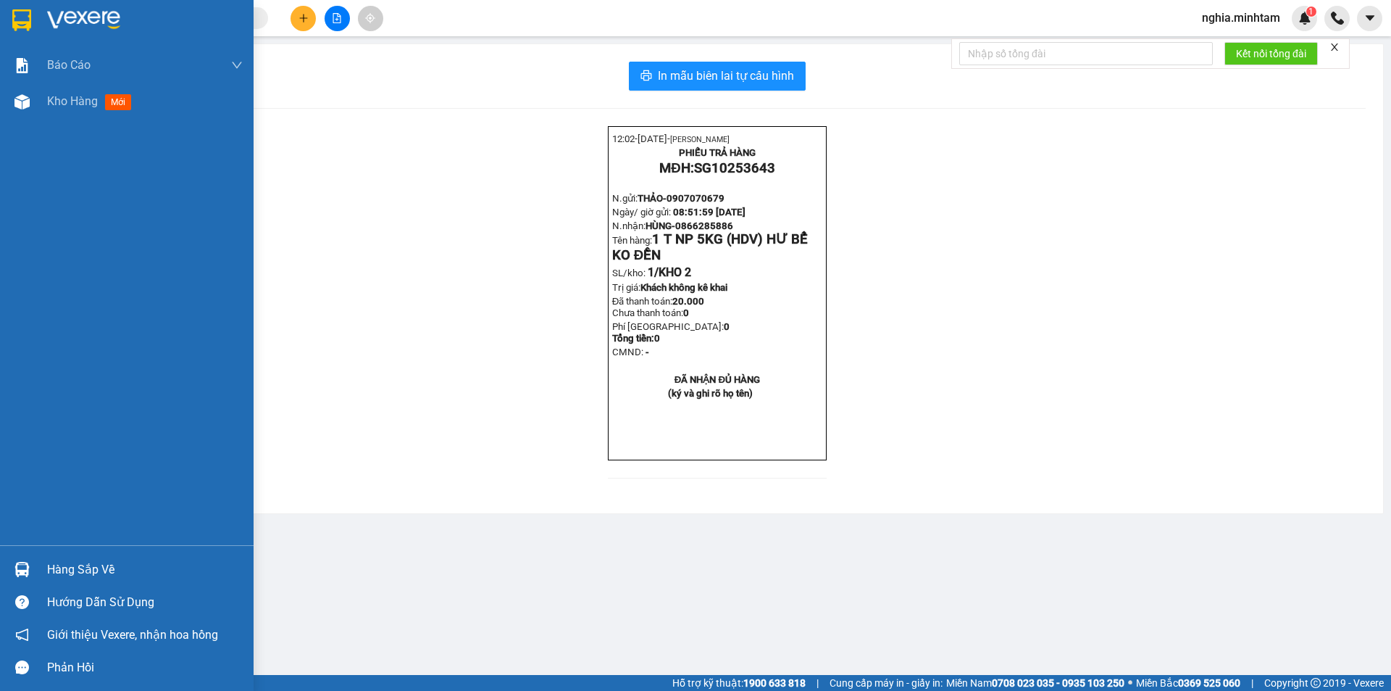
click at [19, 13] on img at bounding box center [21, 20] width 19 height 22
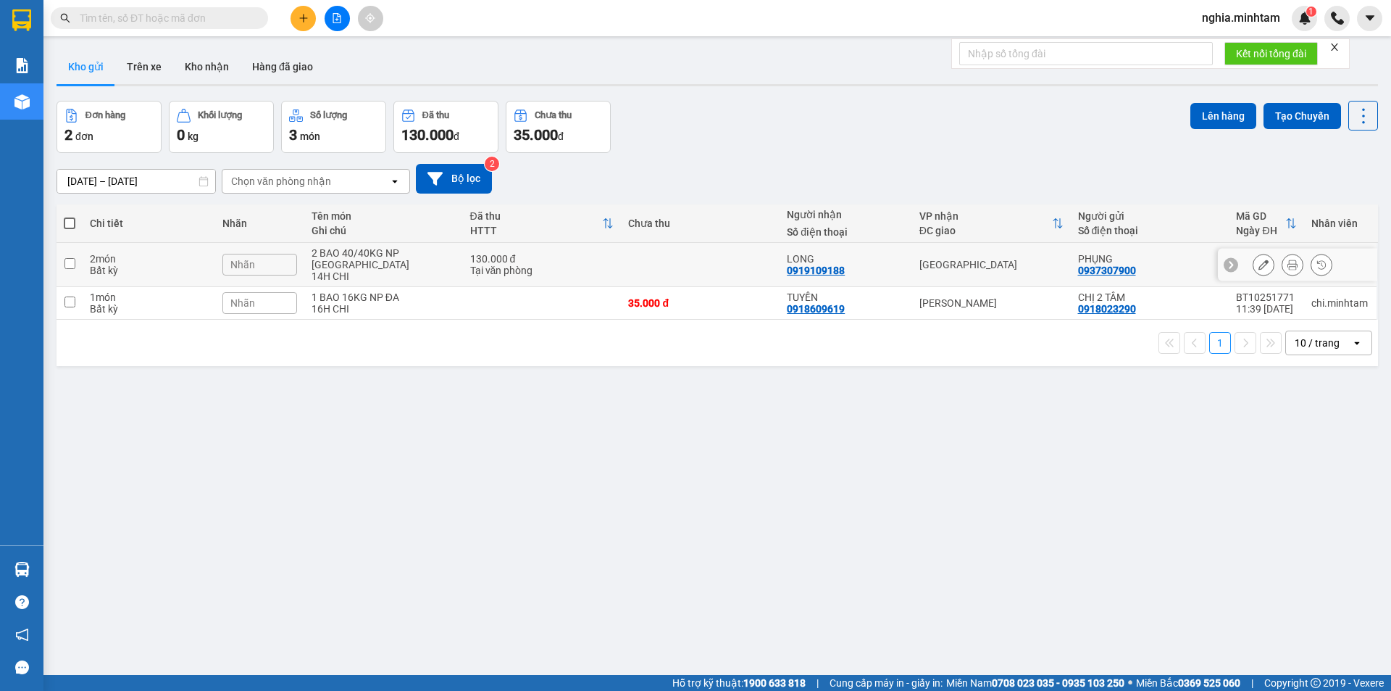
click at [71, 258] on input "checkbox" at bounding box center [69, 263] width 11 height 11
checkbox input "true"
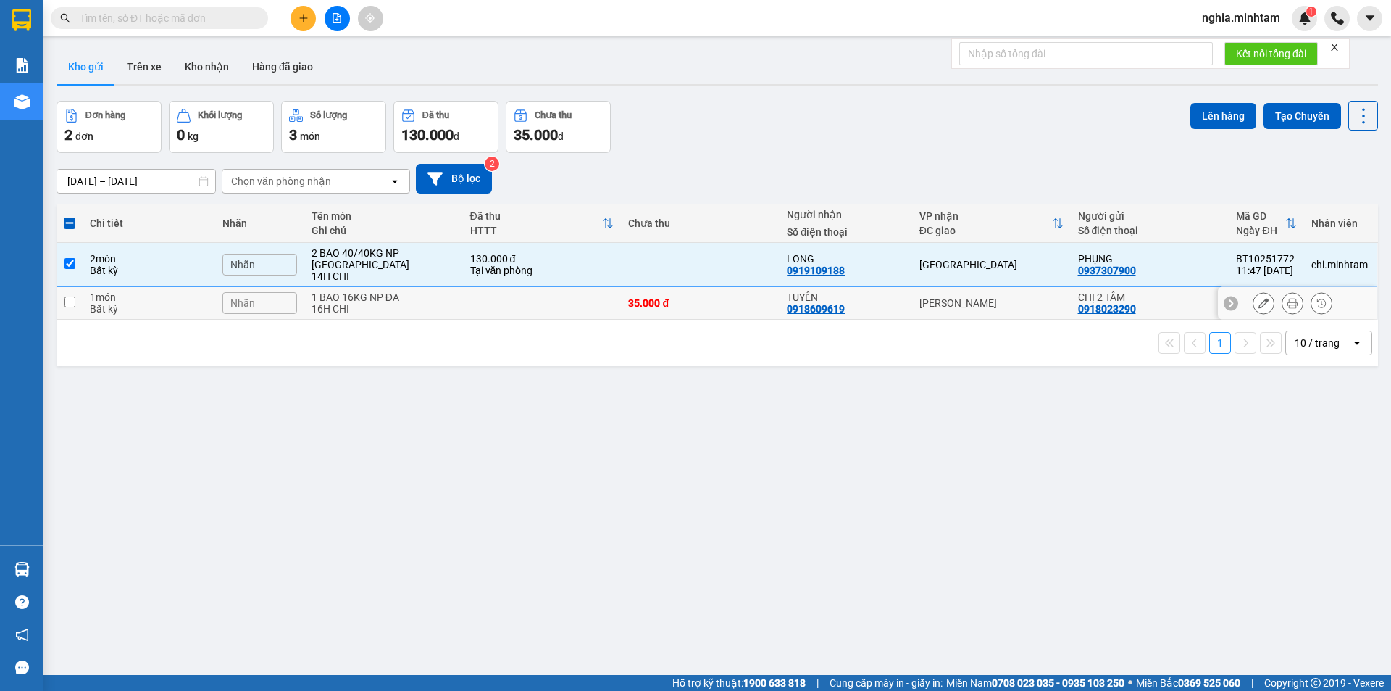
click at [61, 293] on td at bounding box center [70, 303] width 26 height 33
checkbox input "true"
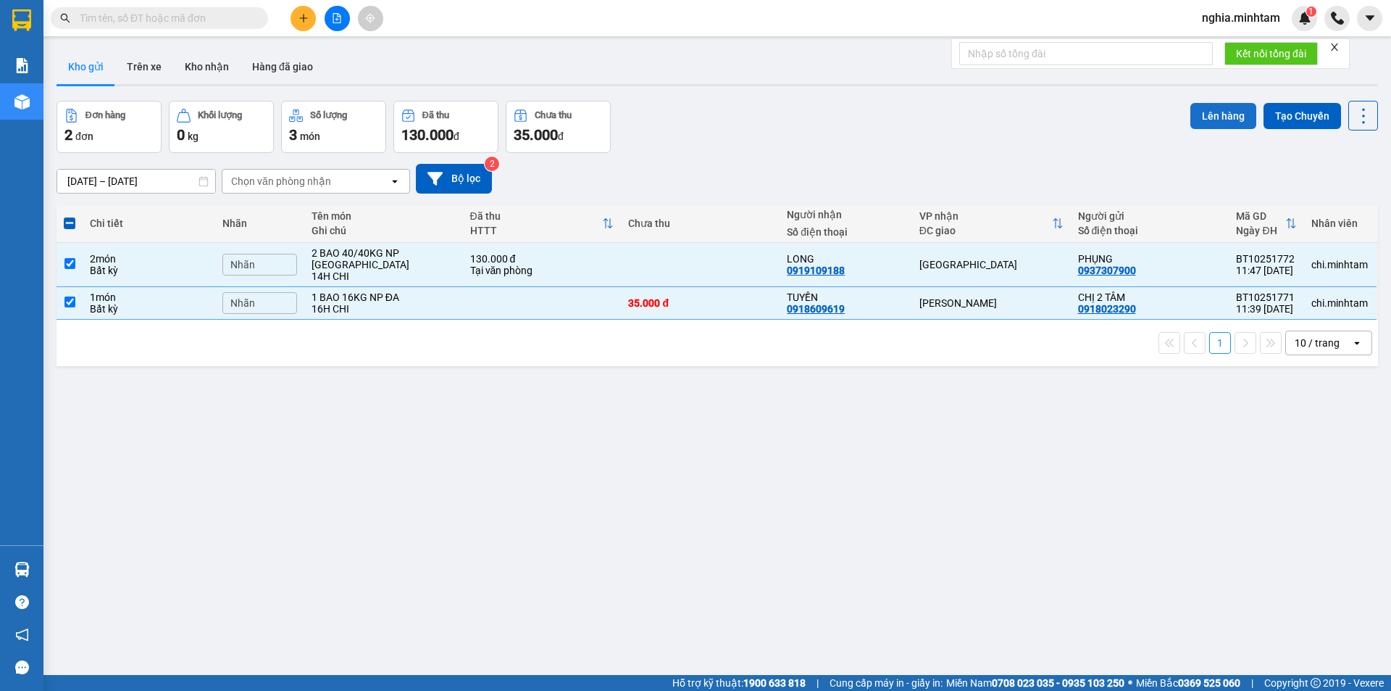
click at [1215, 120] on button "Lên hàng" at bounding box center [1224, 116] width 66 height 26
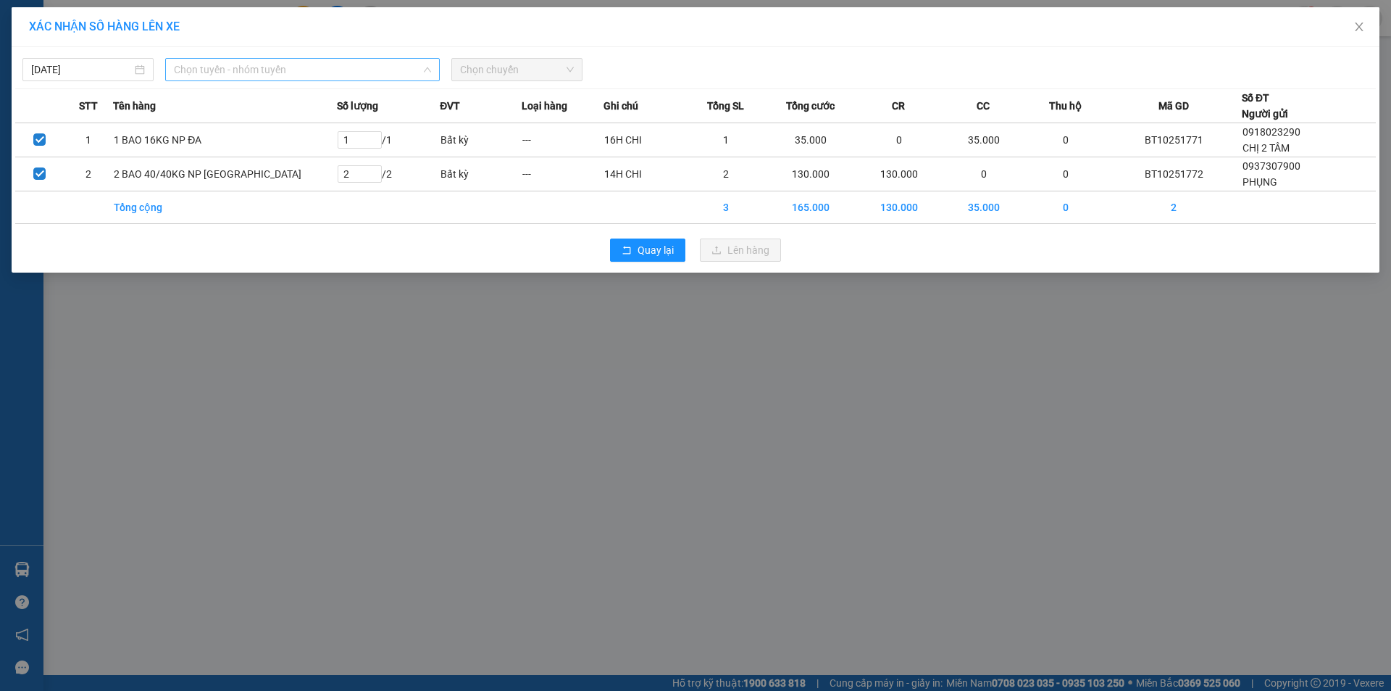
click at [340, 77] on span "Chọn tuyến - nhóm tuyến" at bounding box center [302, 70] width 257 height 22
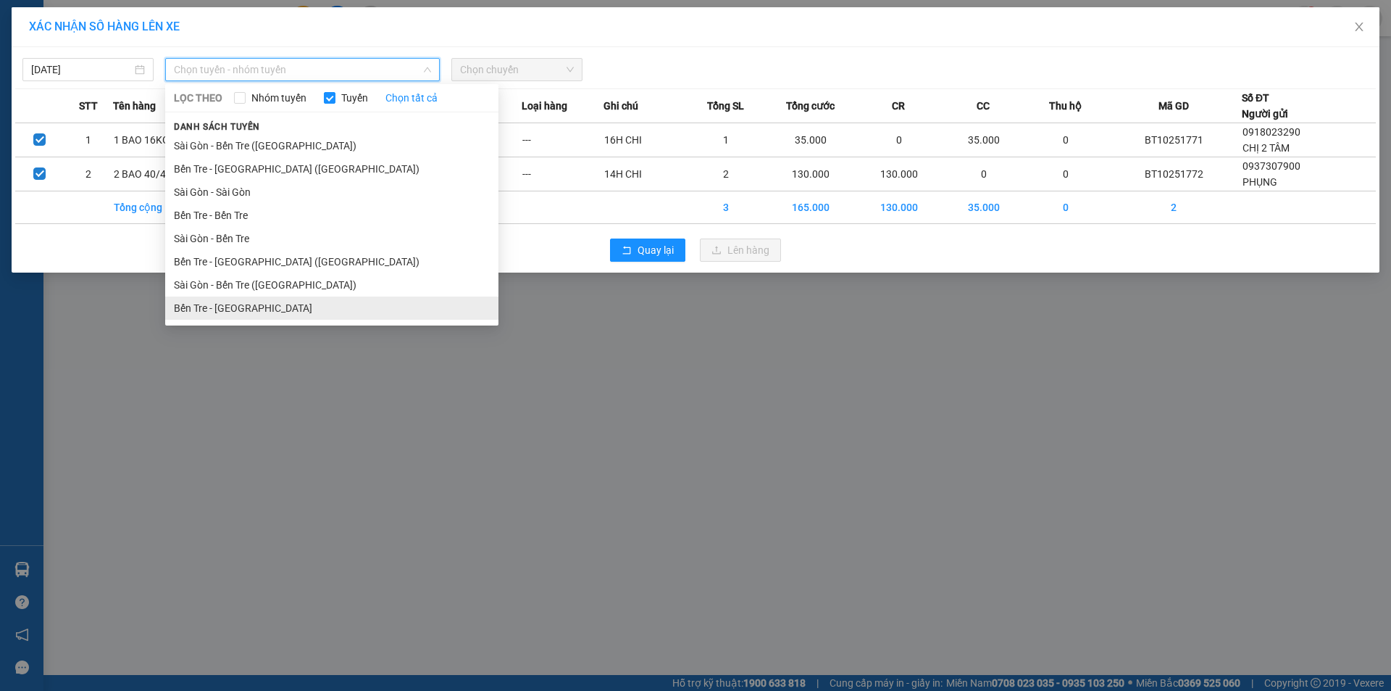
drag, startPoint x: 296, startPoint y: 307, endPoint x: 394, endPoint y: 171, distance: 167.1
click at [297, 302] on li "Bến Tre - Sài Gòn" at bounding box center [331, 307] width 333 height 23
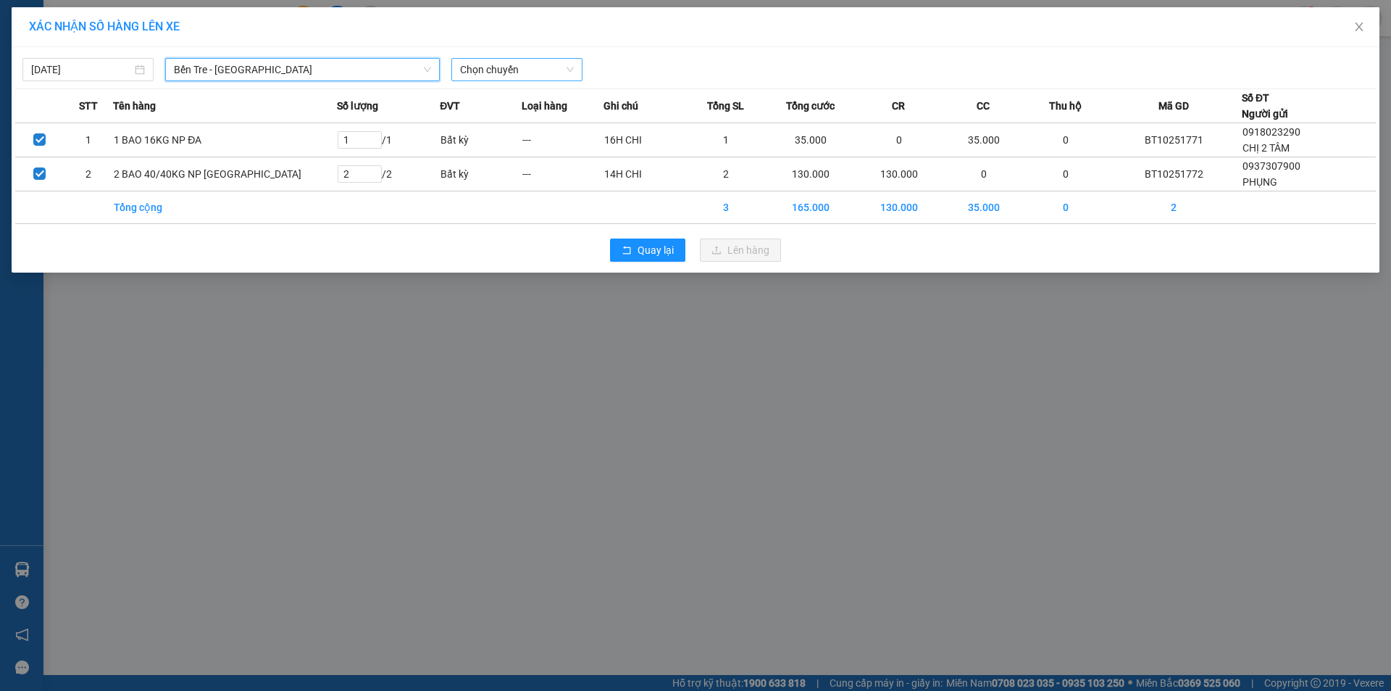
click at [521, 70] on span "Chọn chuyến" at bounding box center [517, 70] width 114 height 22
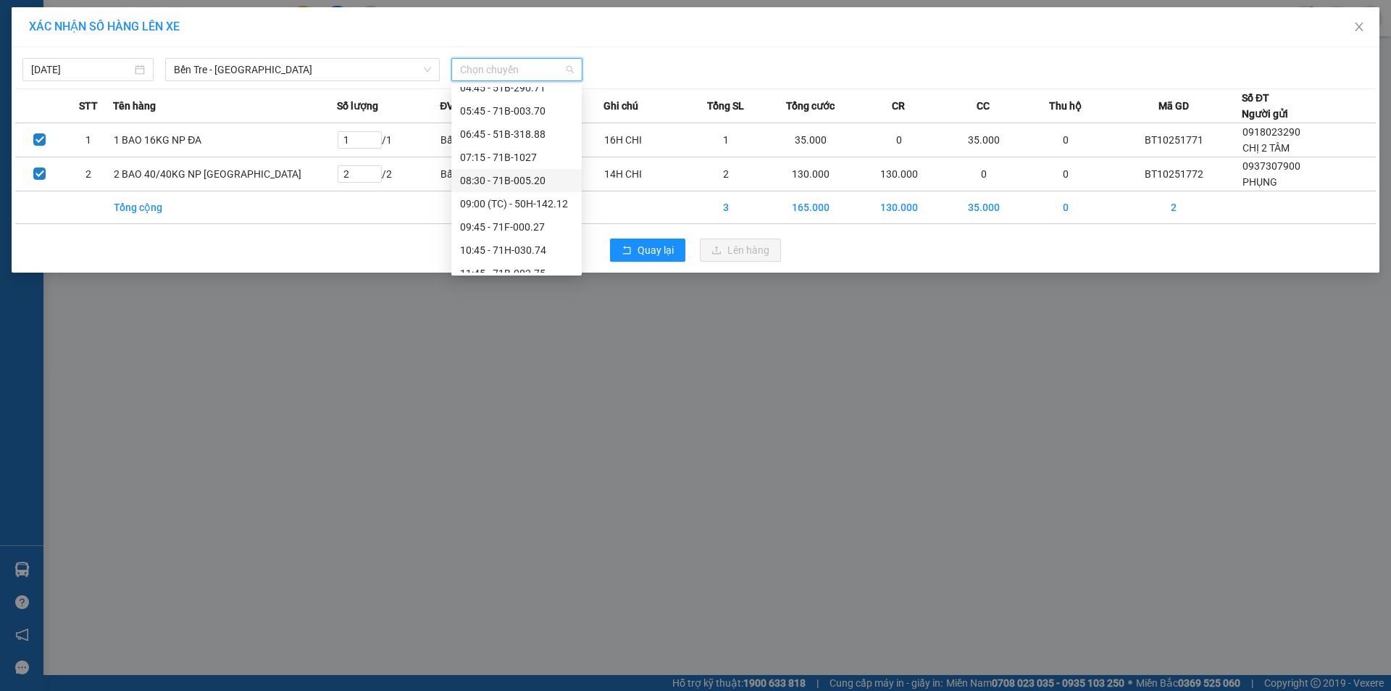
scroll to position [72, 0]
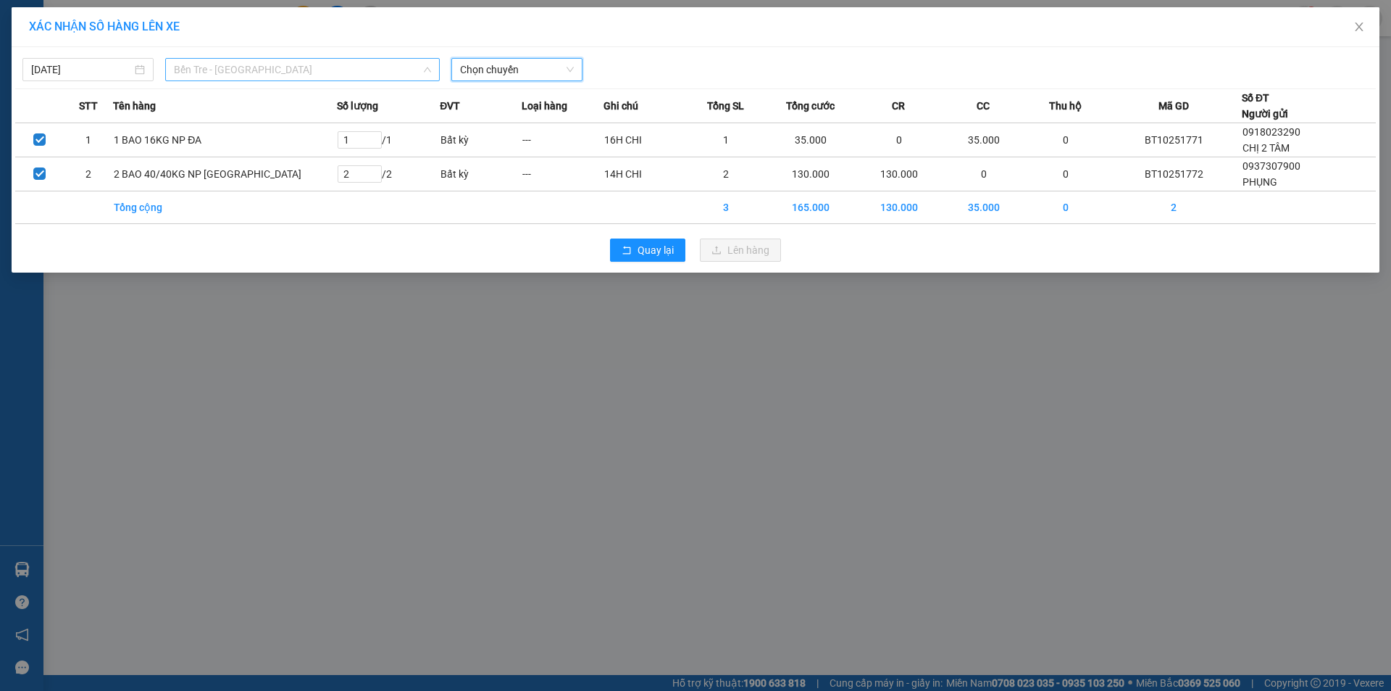
click at [275, 71] on span "Bến Tre - Sài Gòn" at bounding box center [302, 70] width 257 height 22
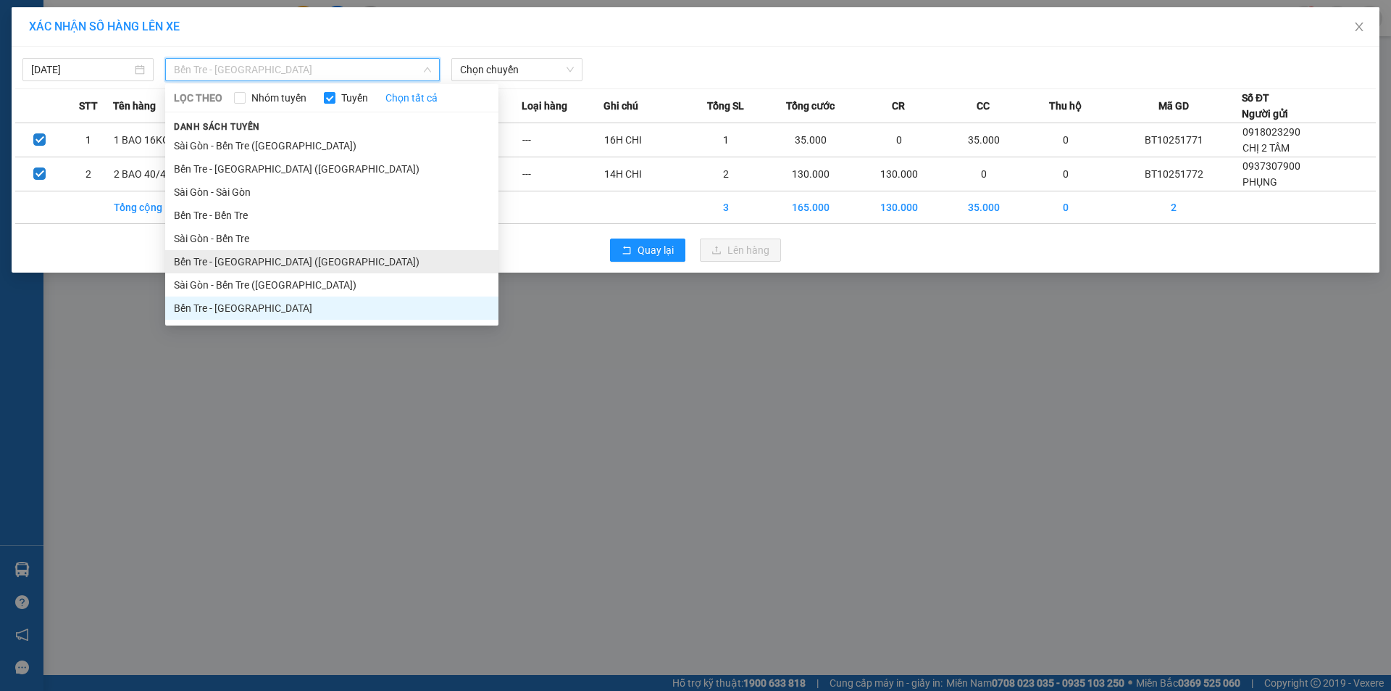
click at [251, 260] on li "Bến Tre - Sài Gòn (CT)" at bounding box center [331, 261] width 333 height 23
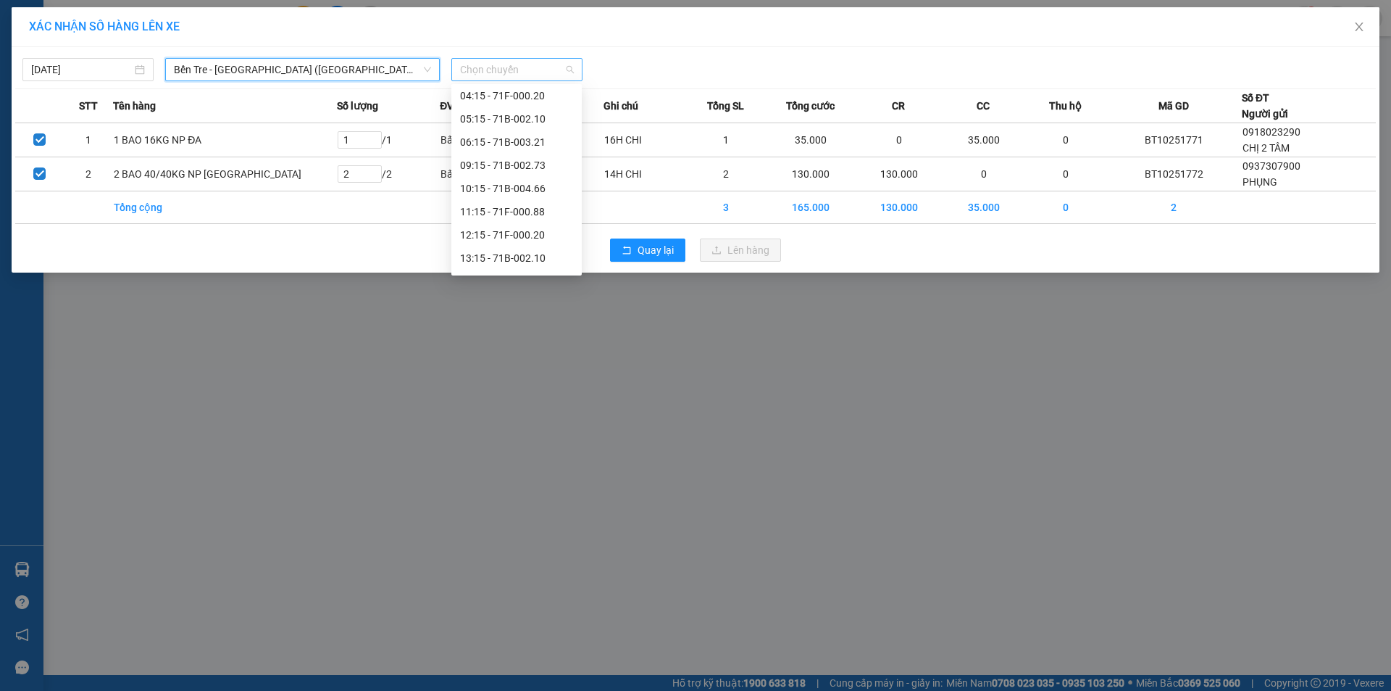
scroll to position [0, 0]
click at [541, 68] on span "Chọn chuyến" at bounding box center [517, 70] width 114 height 22
click at [522, 233] on div "12:15 - 71F-000.20" at bounding box center [516, 235] width 113 height 16
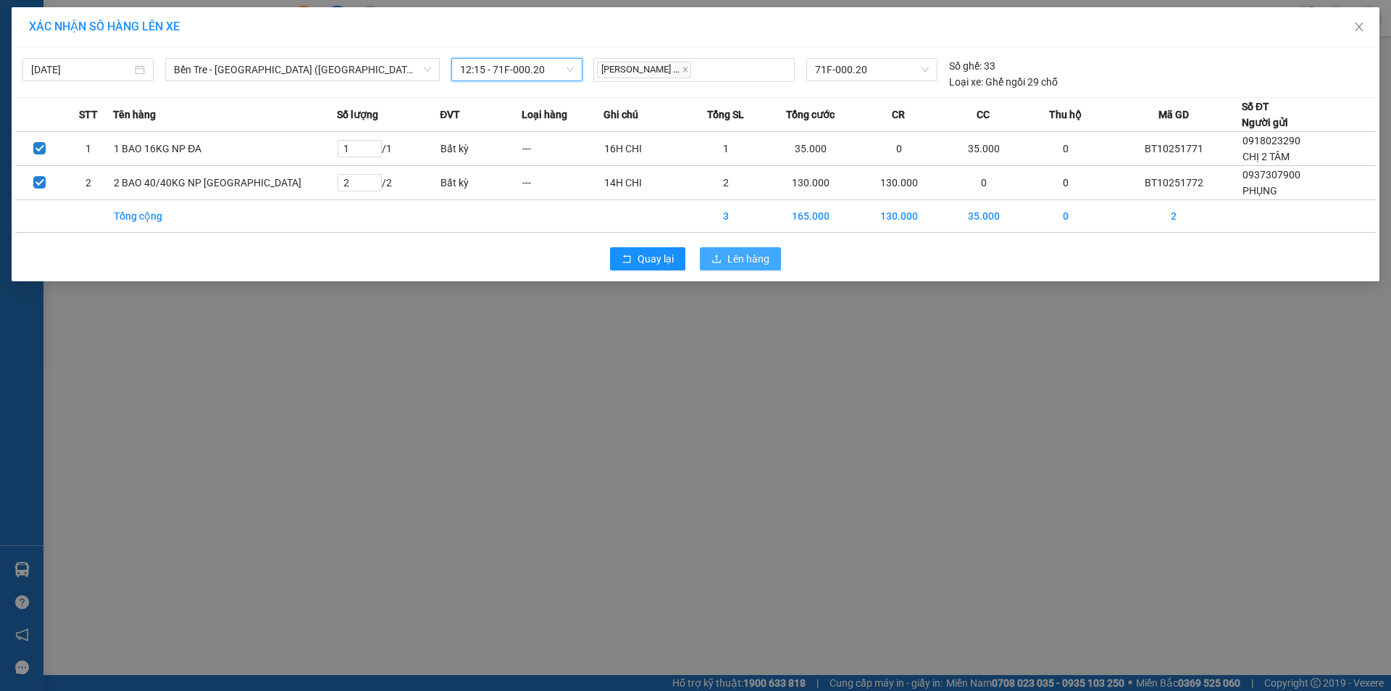
click at [728, 256] on span "Lên hàng" at bounding box center [749, 259] width 42 height 16
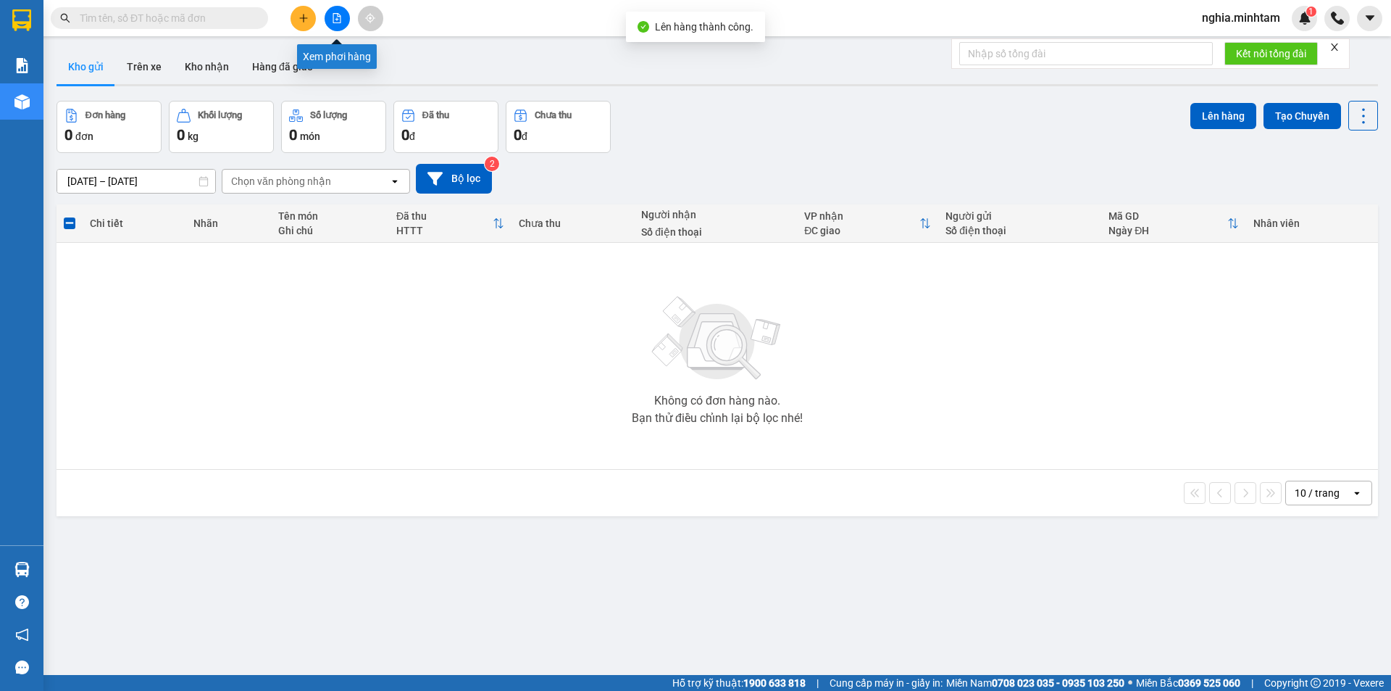
click at [329, 16] on button at bounding box center [337, 18] width 25 height 25
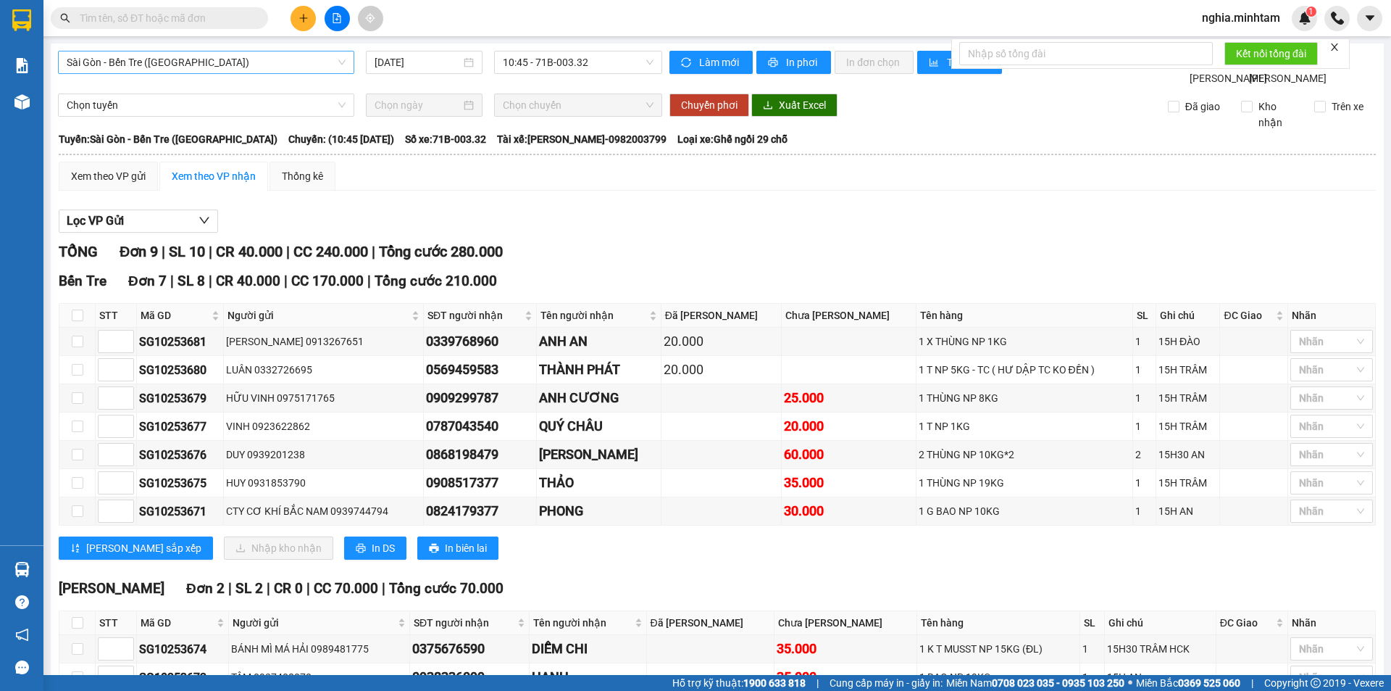
click at [304, 63] on span "Sài Gòn - Bến Tre (CN)" at bounding box center [206, 62] width 279 height 22
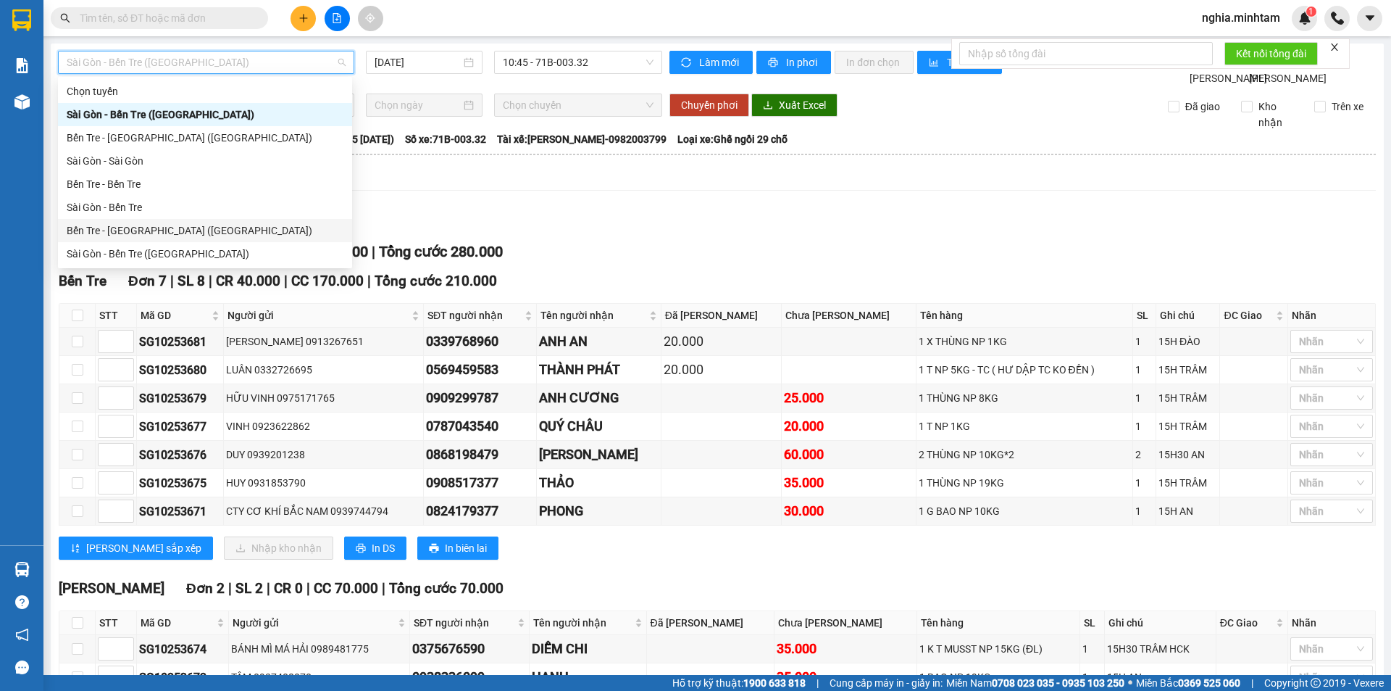
click at [214, 225] on div "Bến Tre - Sài Gòn (CT)" at bounding box center [205, 230] width 277 height 16
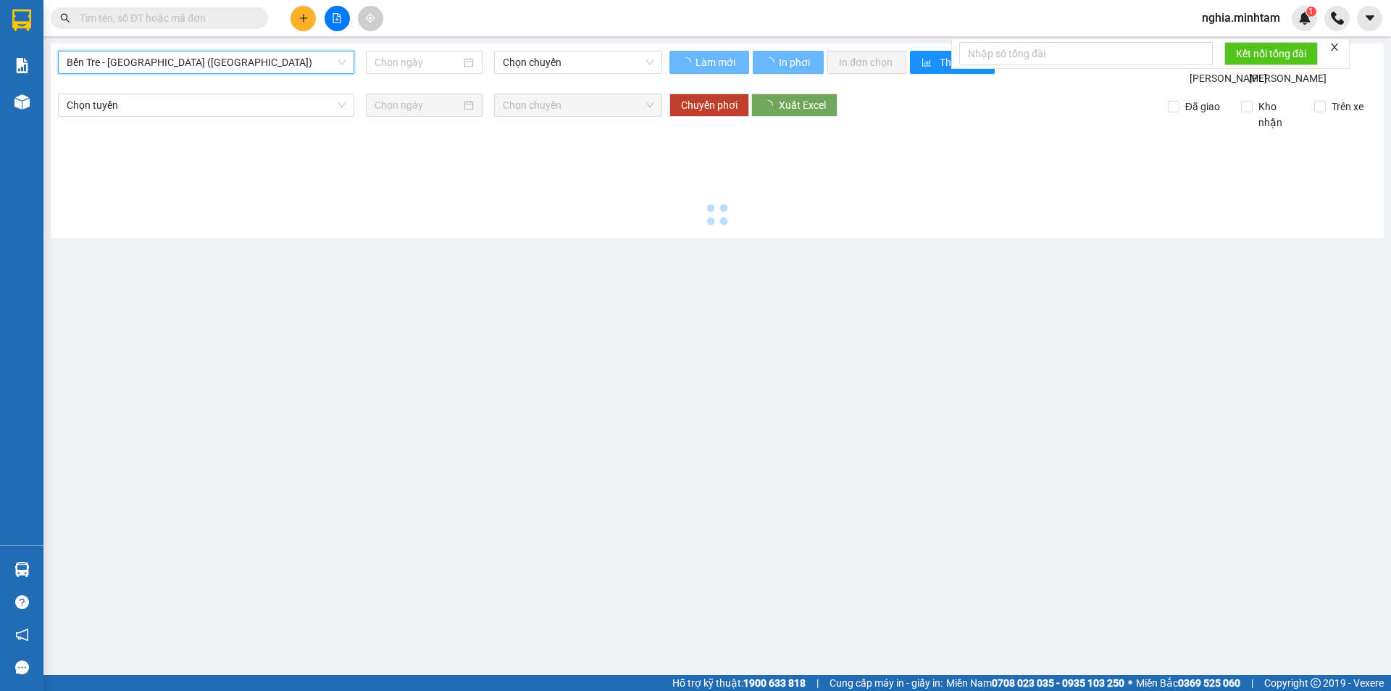
type input "14/10/2025"
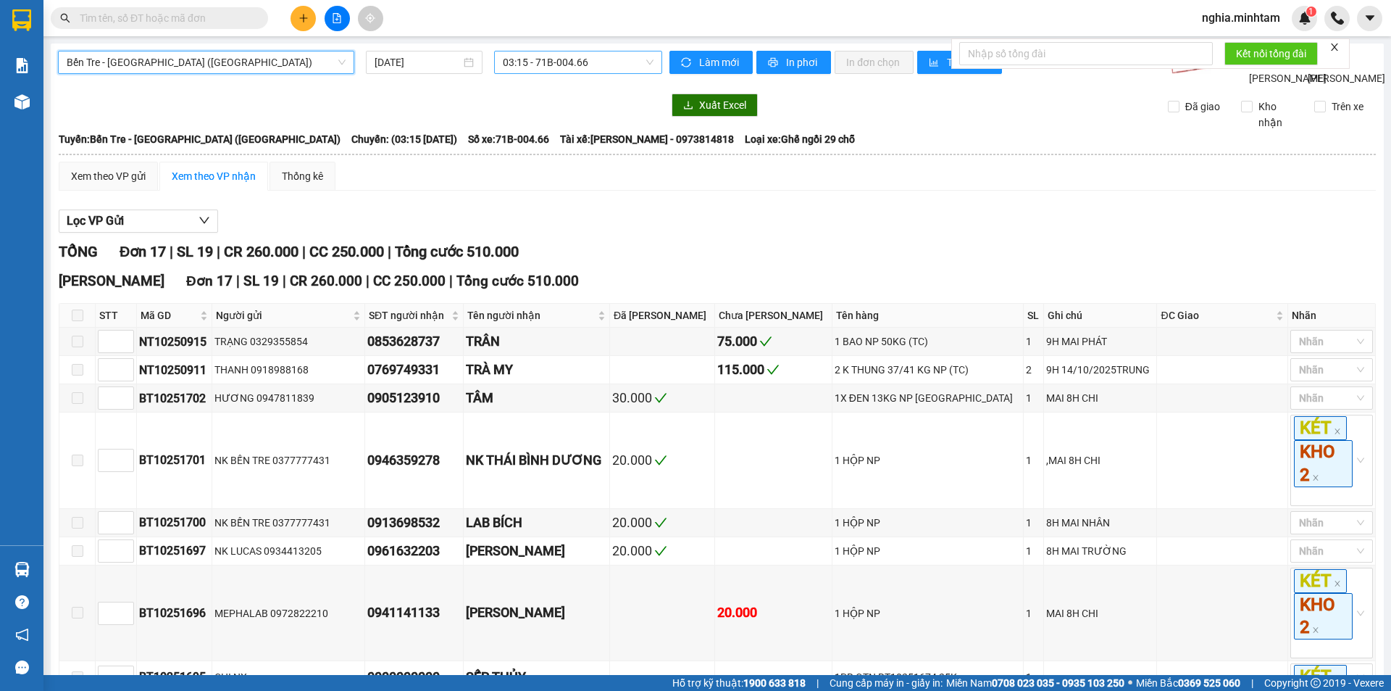
click at [525, 62] on span "03:15 - 71B-004.66" at bounding box center [578, 62] width 151 height 22
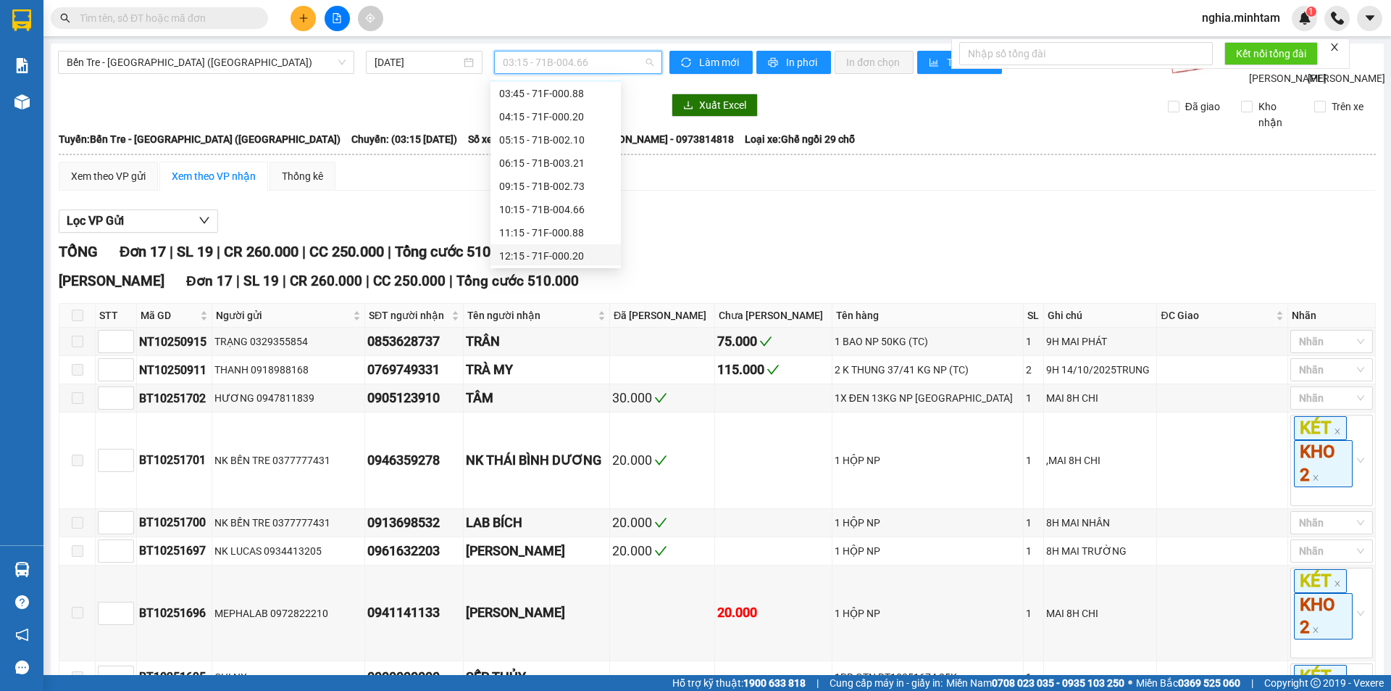
scroll to position [72, 0]
click at [522, 229] on div "12:15 - 71F-000.20" at bounding box center [555, 228] width 113 height 16
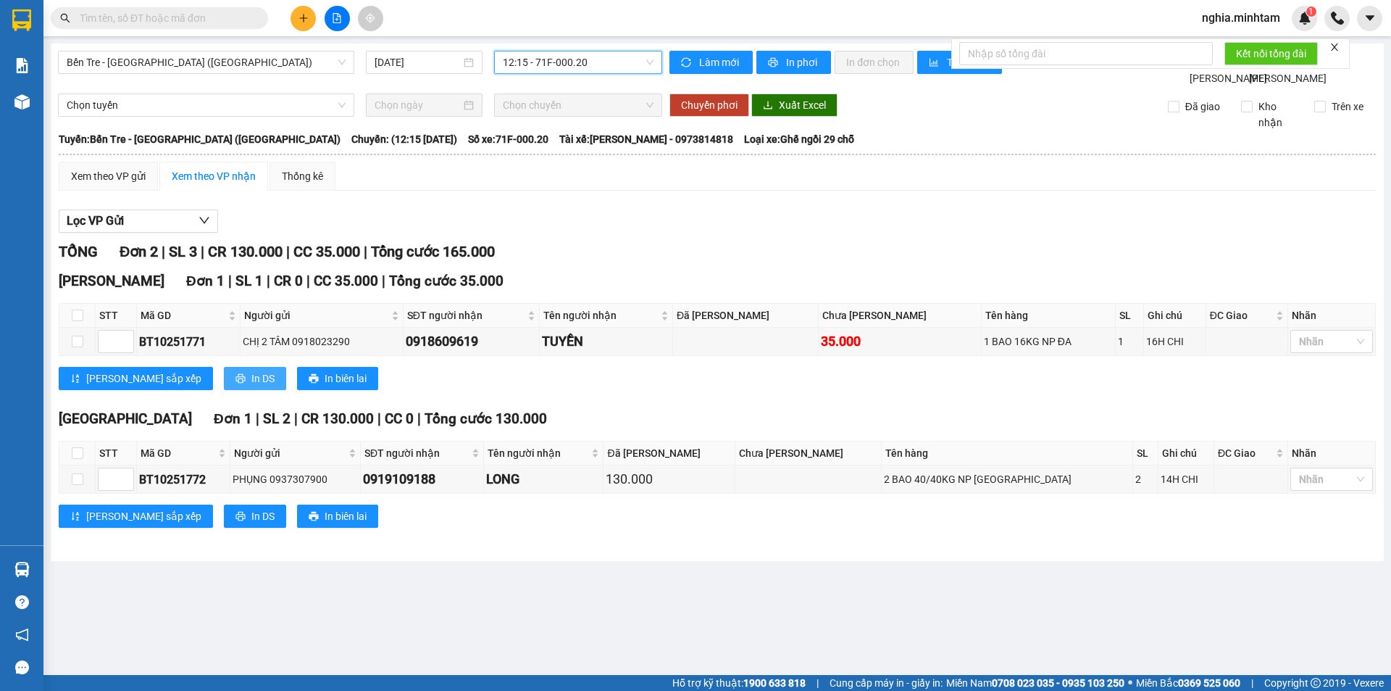
click at [251, 386] on span "In DS" at bounding box center [262, 378] width 23 height 16
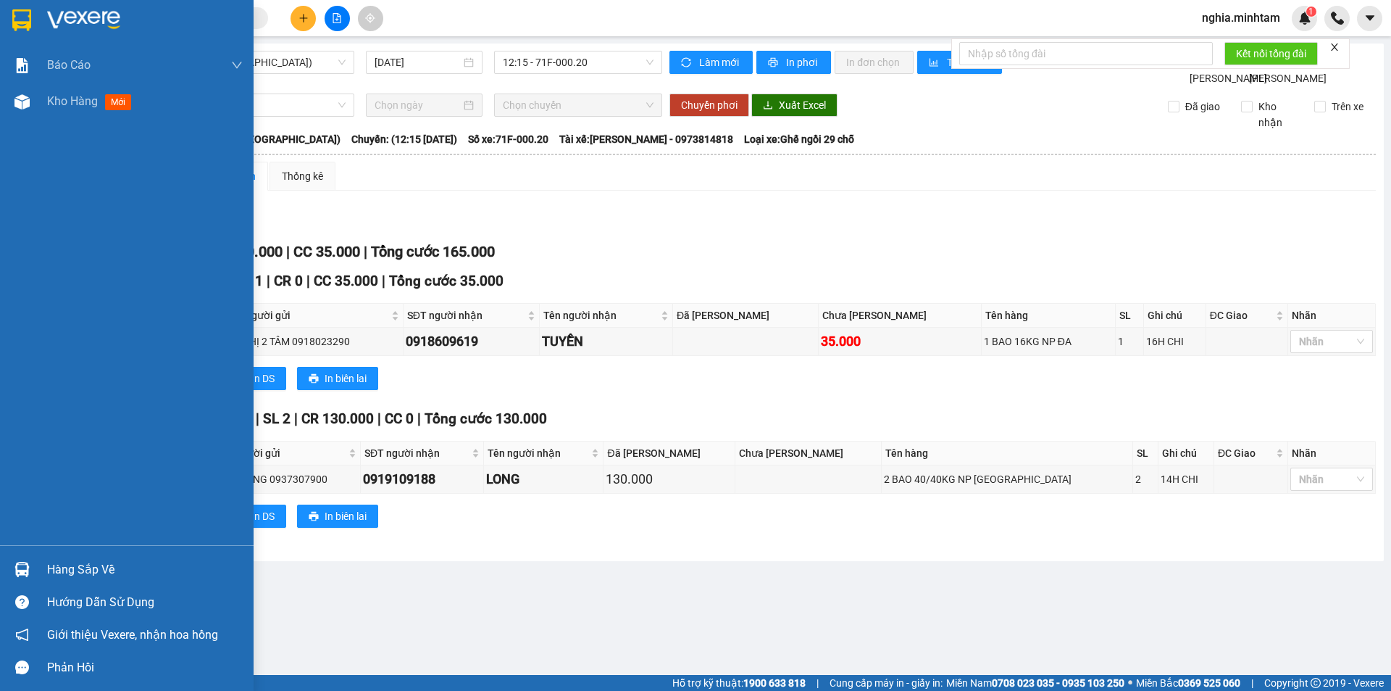
click at [14, 570] on img at bounding box center [21, 569] width 15 height 15
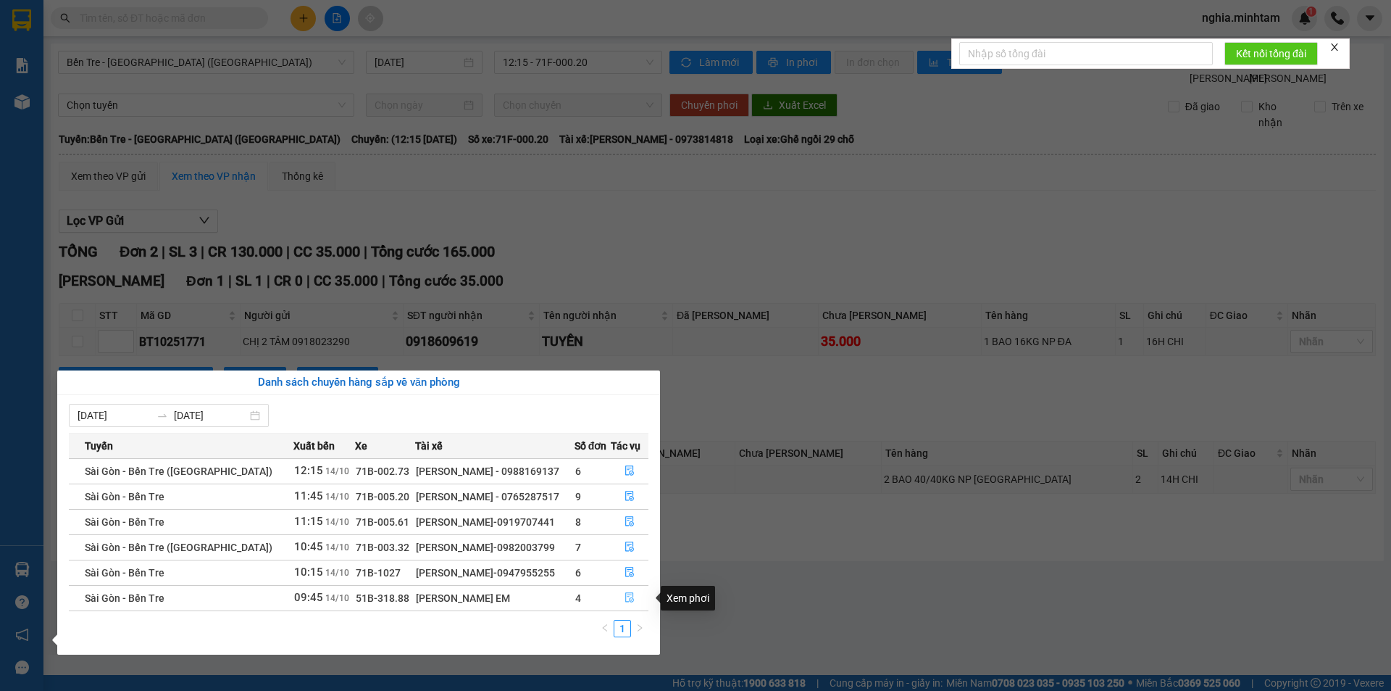
click at [625, 599] on icon "file-done" at bounding box center [630, 597] width 10 height 10
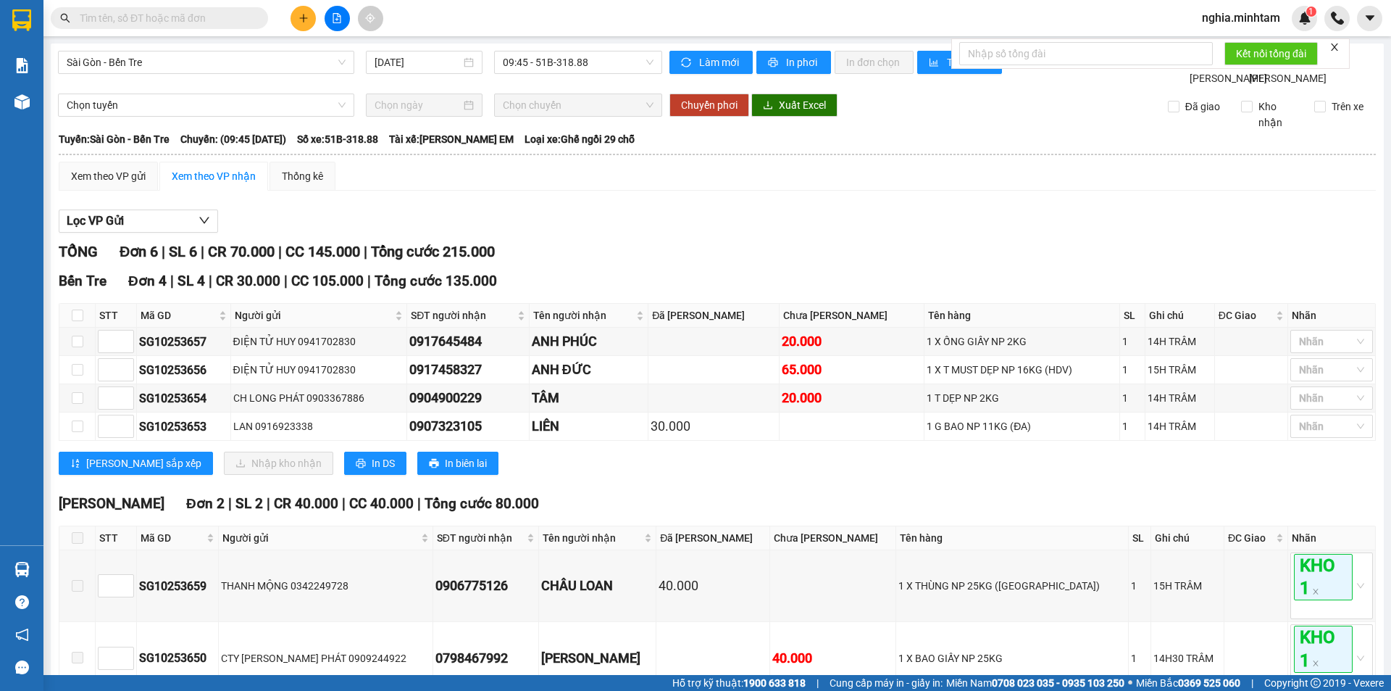
click at [70, 327] on th at bounding box center [77, 316] width 36 height 24
click at [80, 321] on input "checkbox" at bounding box center [78, 315] width 12 height 12
checkbox input "true"
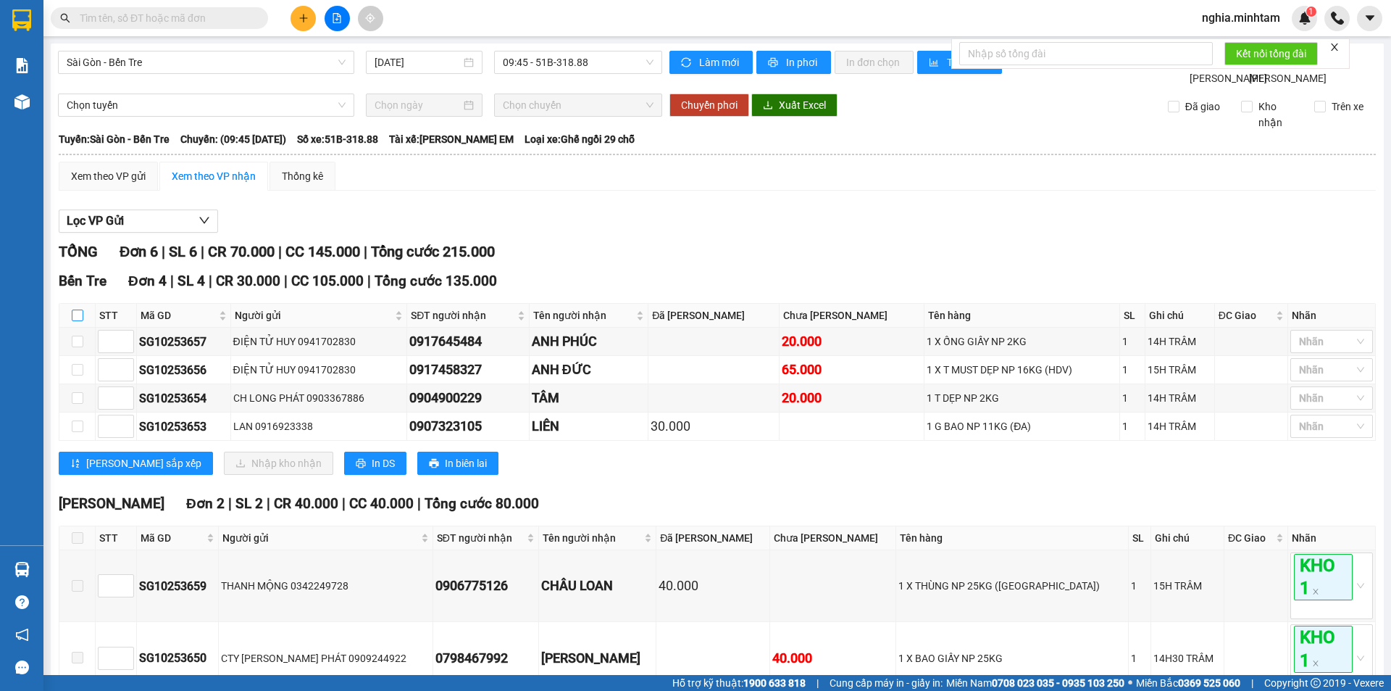
checkbox input "true"
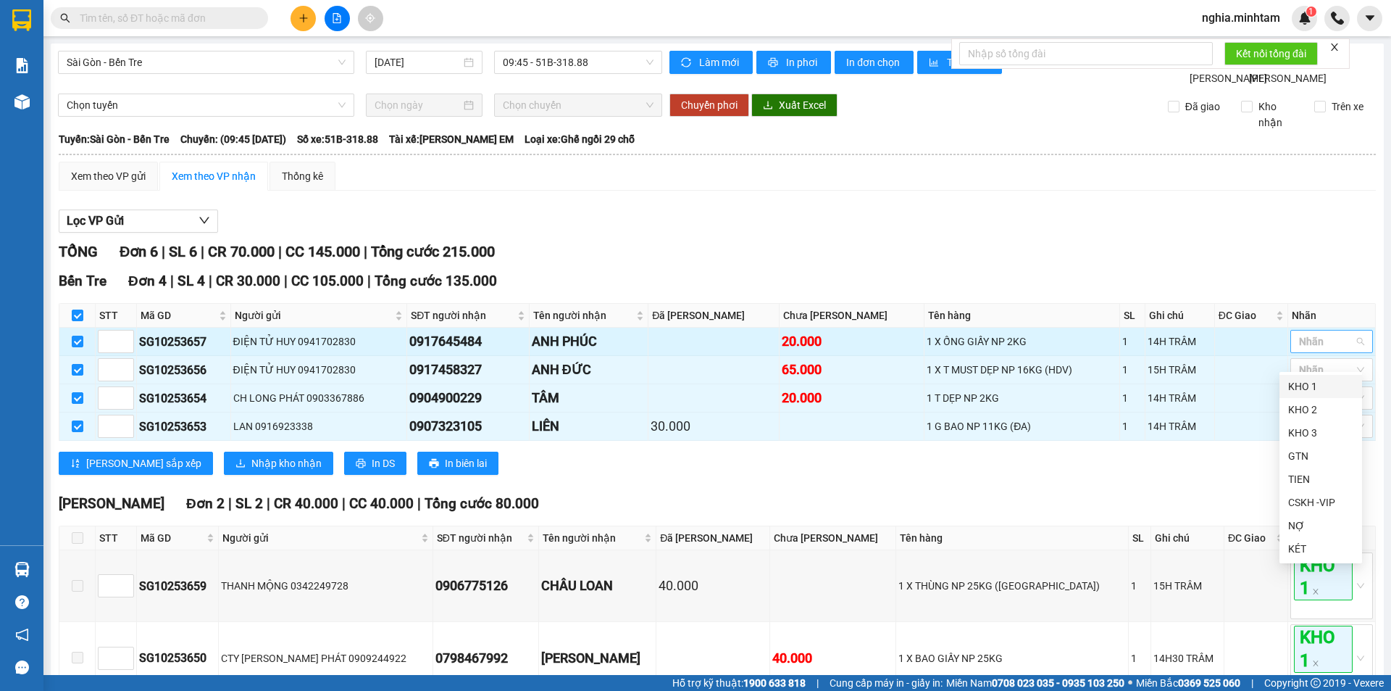
click at [1294, 350] on div at bounding box center [1324, 341] width 61 height 17
click at [1316, 412] on div "KHO 2" at bounding box center [1320, 409] width 65 height 16
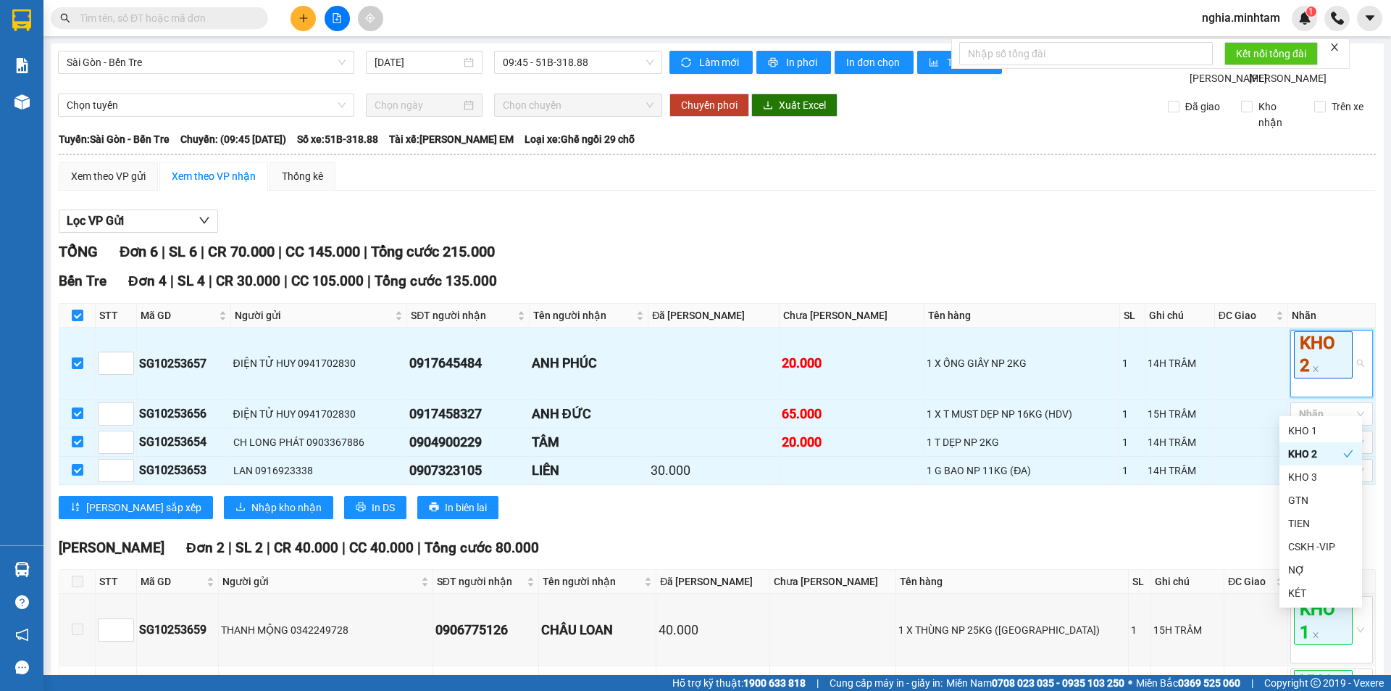
click at [1134, 262] on div "TỔNG Đơn 6 | SL 6 | CR 70.000 | CC 145.000 | Tổng cước 215.000" at bounding box center [717, 252] width 1317 height 22
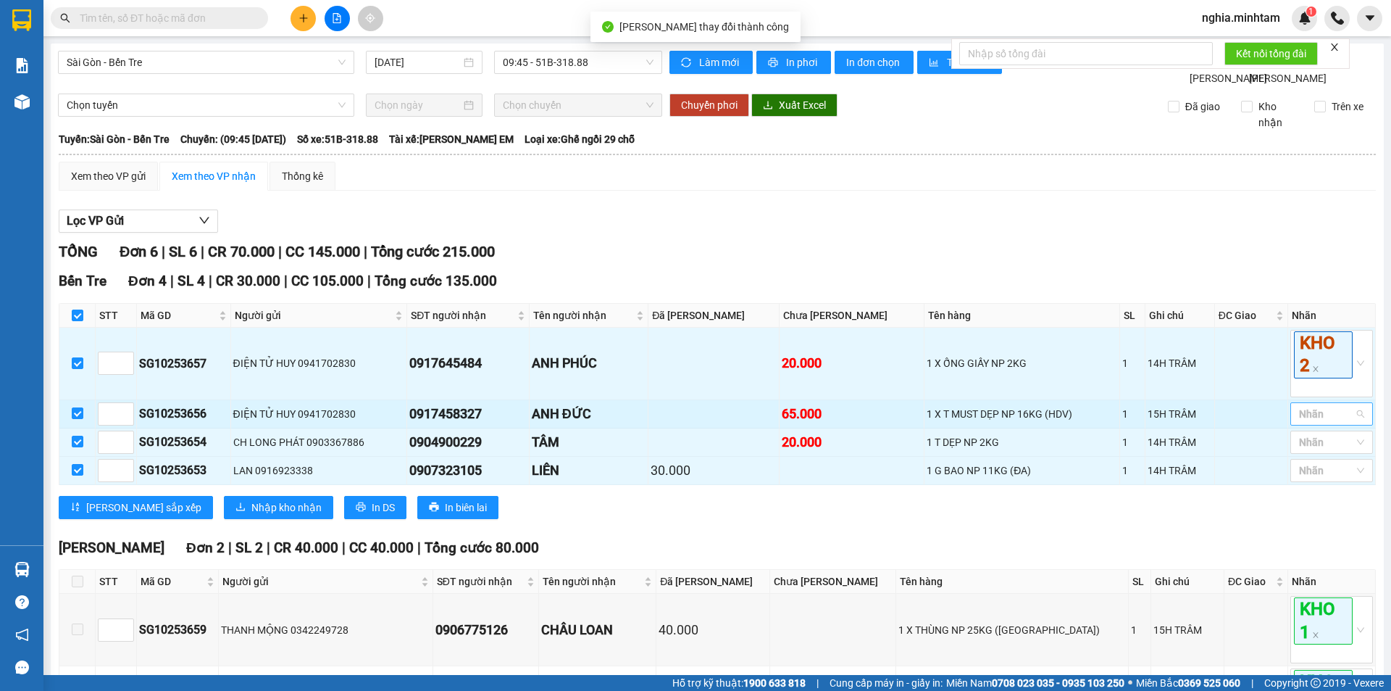
click at [1308, 422] on div at bounding box center [1324, 413] width 61 height 17
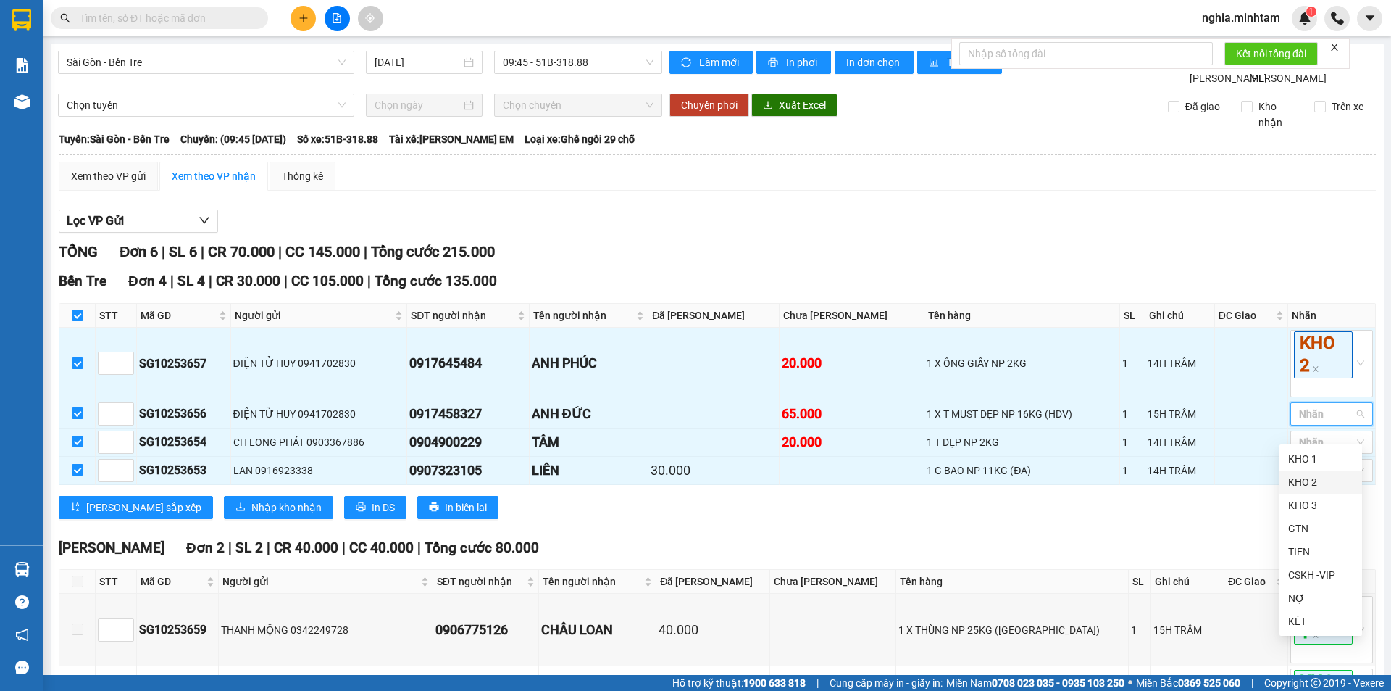
click at [1320, 483] on div "KHO 2" at bounding box center [1320, 482] width 65 height 16
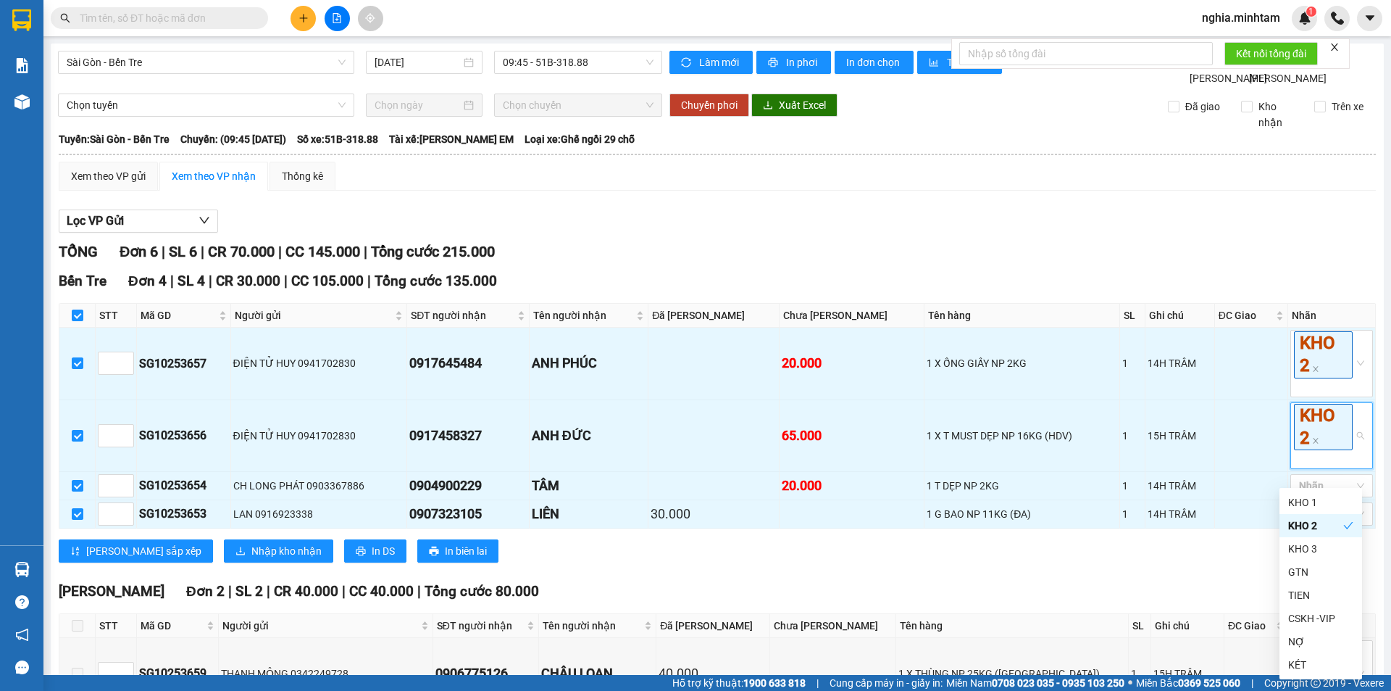
click at [1059, 191] on div "Xem theo VP gửi Xem theo VP nhận Thống kê" at bounding box center [717, 176] width 1317 height 29
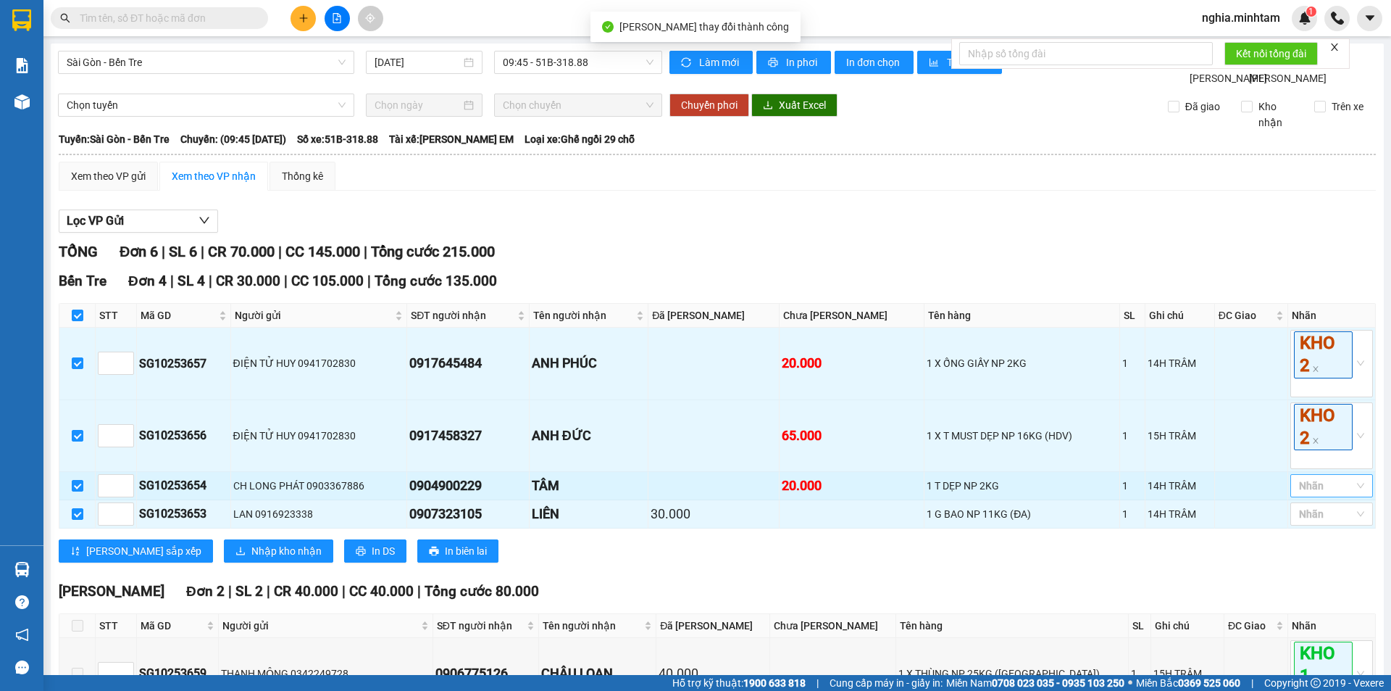
click at [1324, 494] on div at bounding box center [1324, 485] width 61 height 17
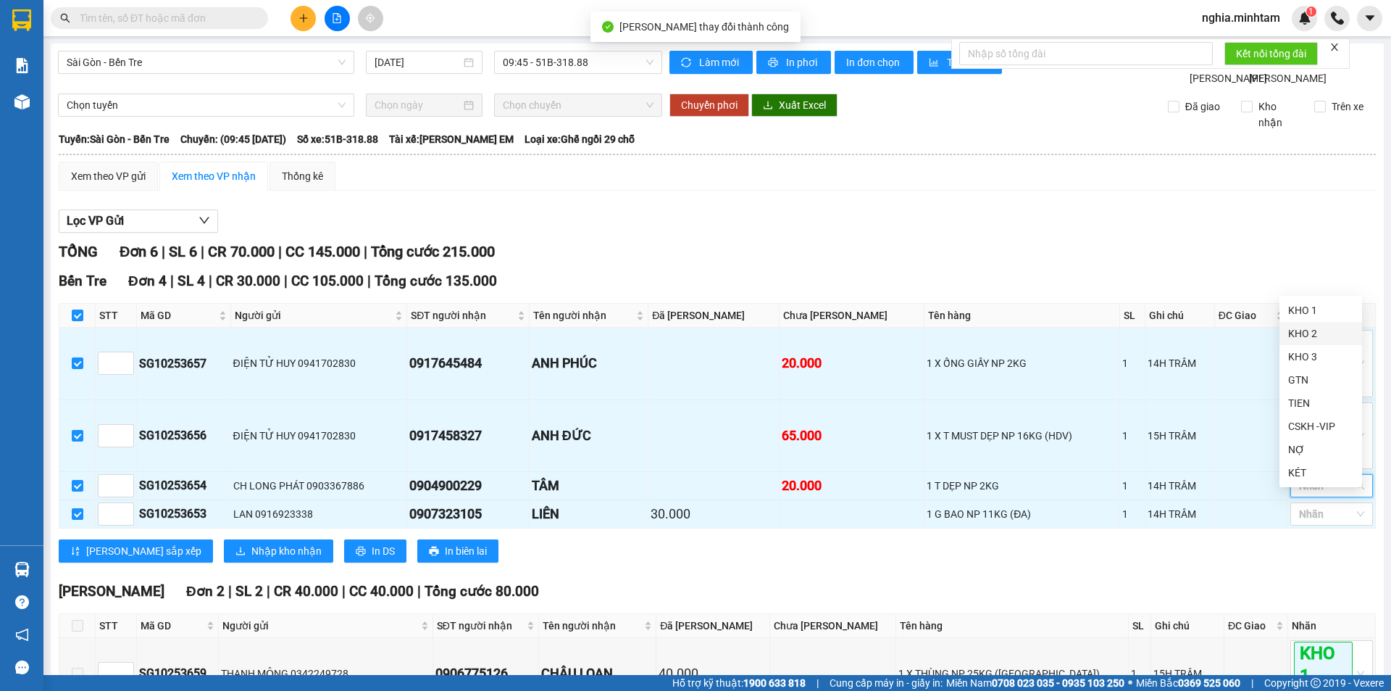
click at [1308, 333] on div "KHO 2" at bounding box center [1320, 333] width 65 height 16
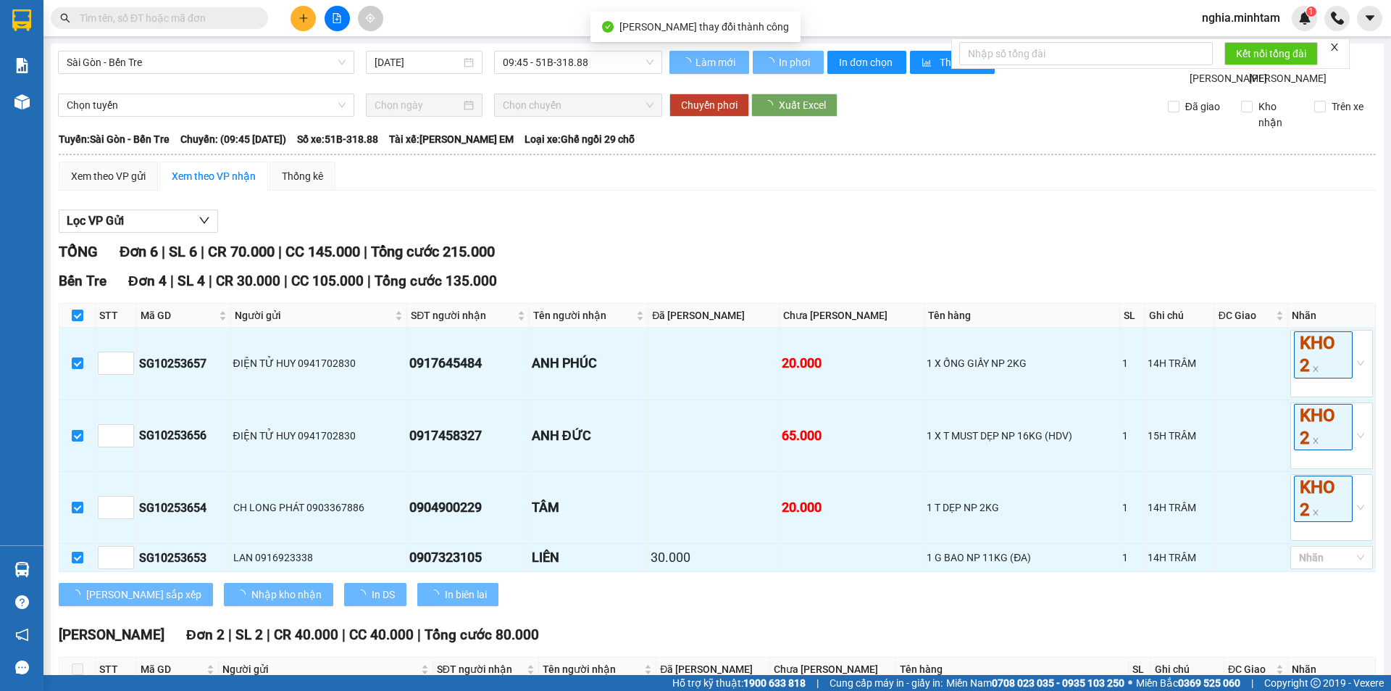
click at [1196, 233] on div "Lọc VP Gửi" at bounding box center [717, 221] width 1317 height 24
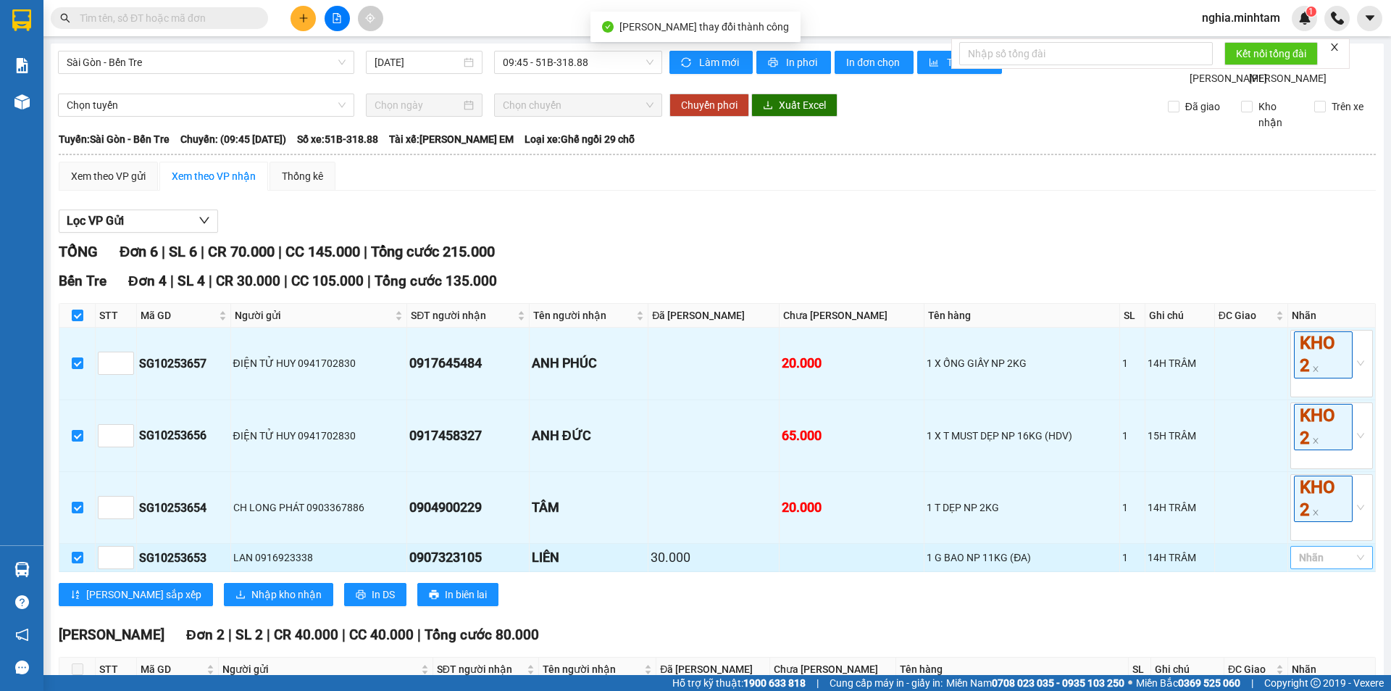
click at [1307, 566] on div at bounding box center [1324, 557] width 61 height 17
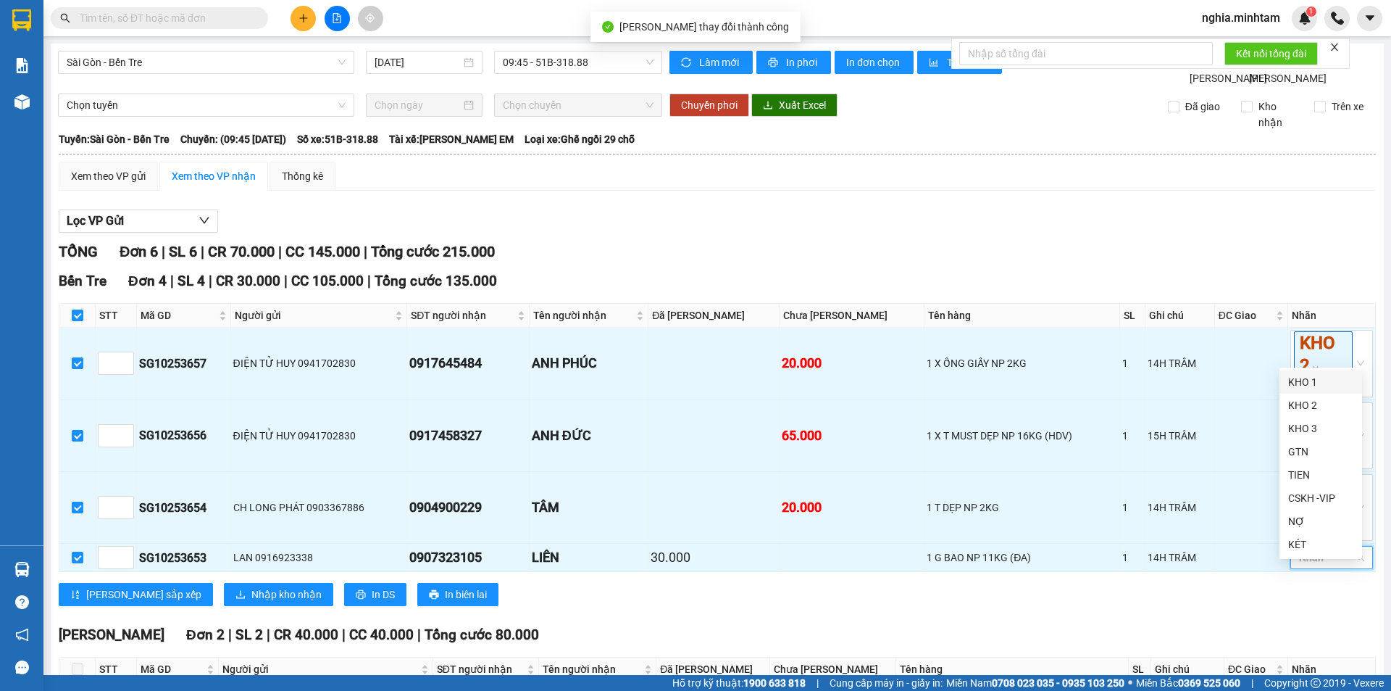
click at [1316, 380] on div "KHO 1" at bounding box center [1320, 382] width 65 height 16
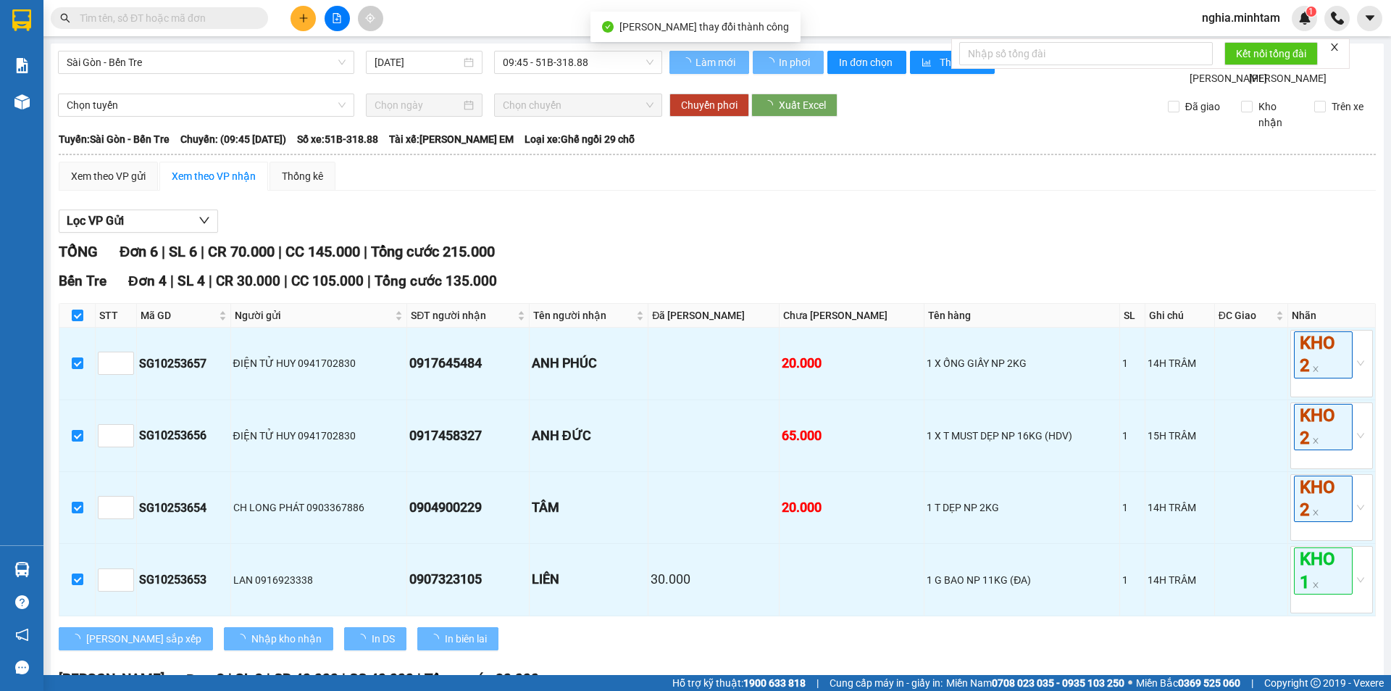
click at [1136, 231] on div "Lọc VP Gửi" at bounding box center [717, 221] width 1317 height 24
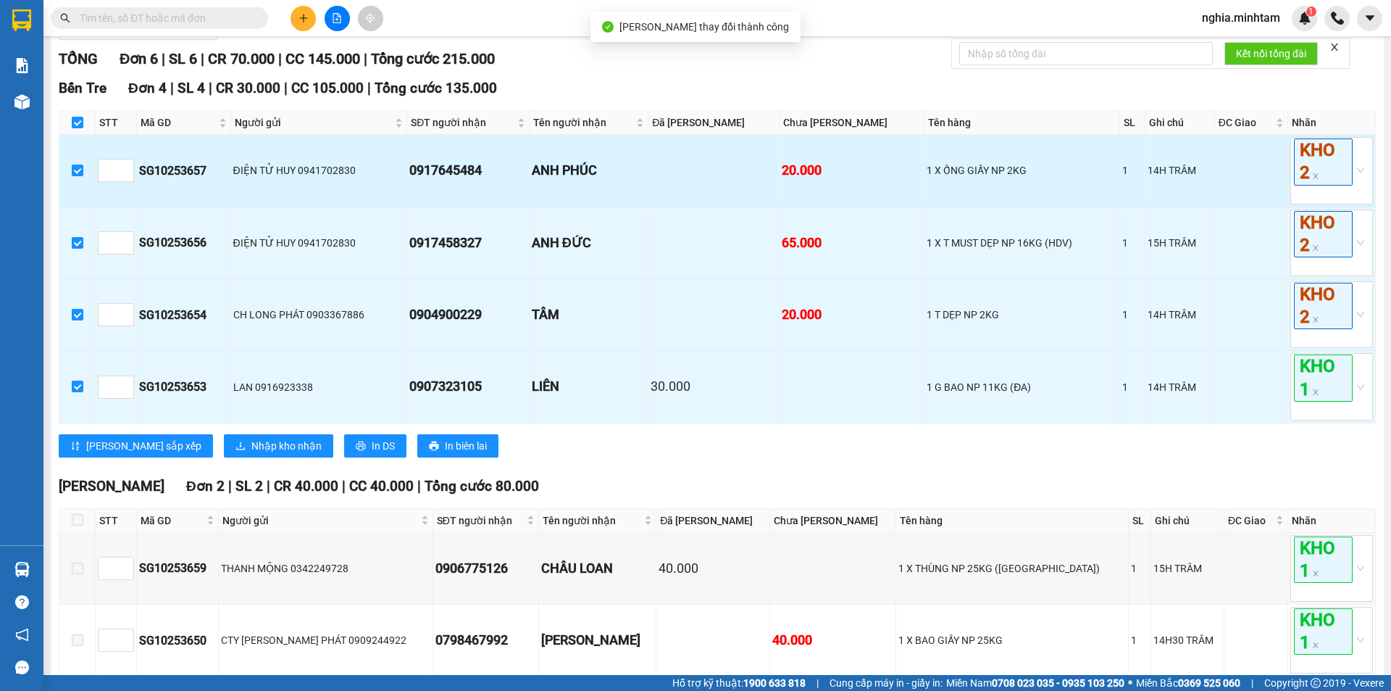
scroll to position [285, 0]
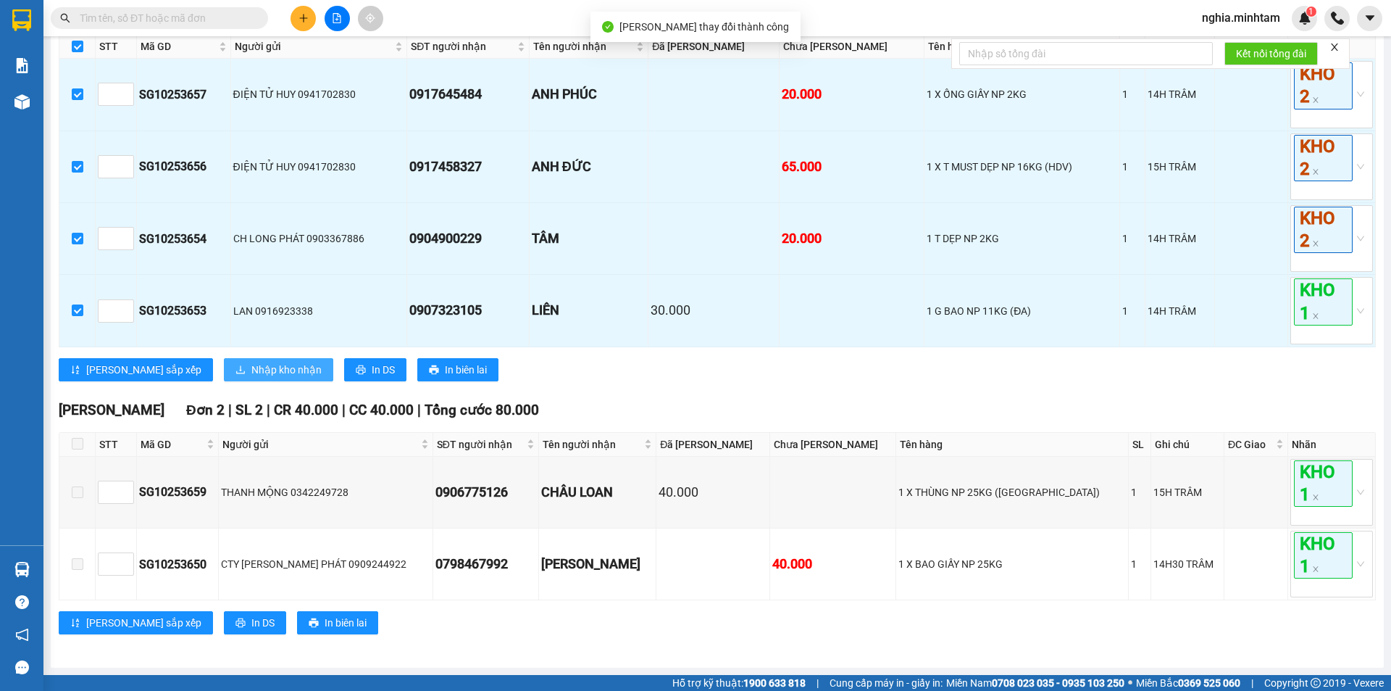
click at [251, 368] on span "Nhập kho nhận" at bounding box center [286, 370] width 70 height 16
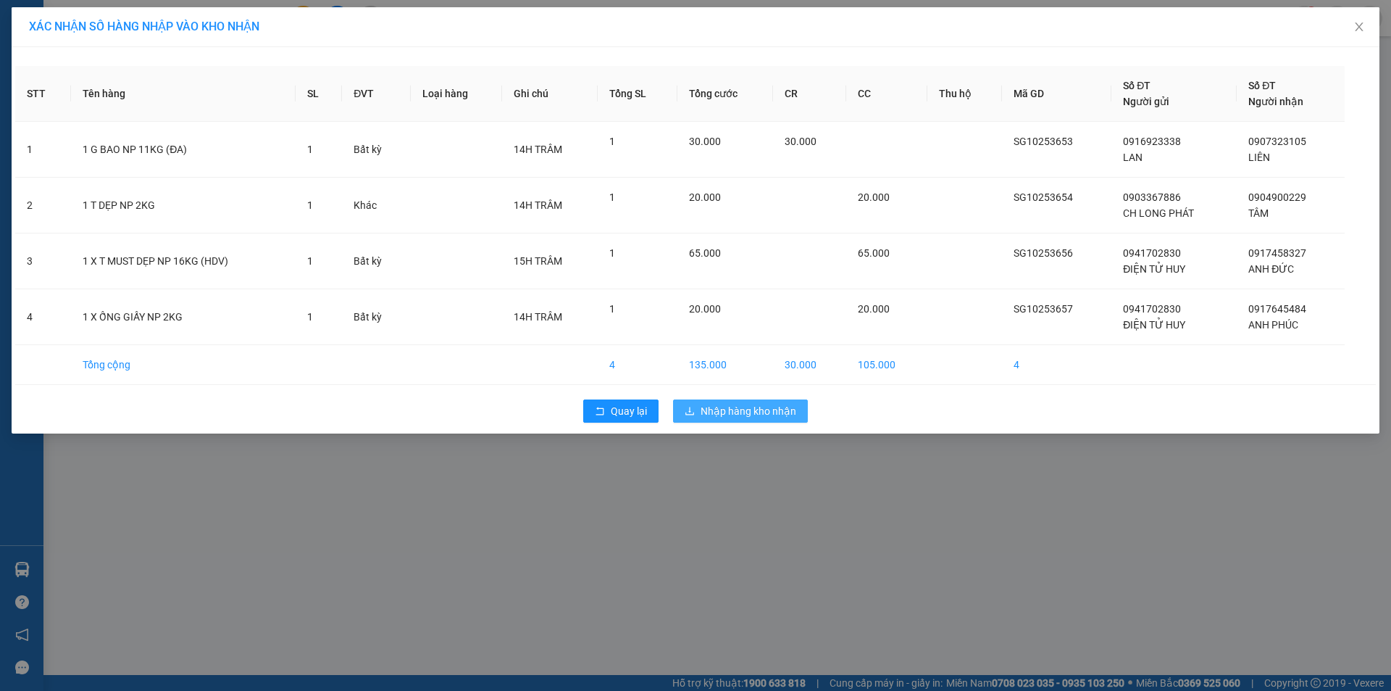
click at [696, 409] on button "Nhập hàng kho nhận" at bounding box center [740, 410] width 135 height 23
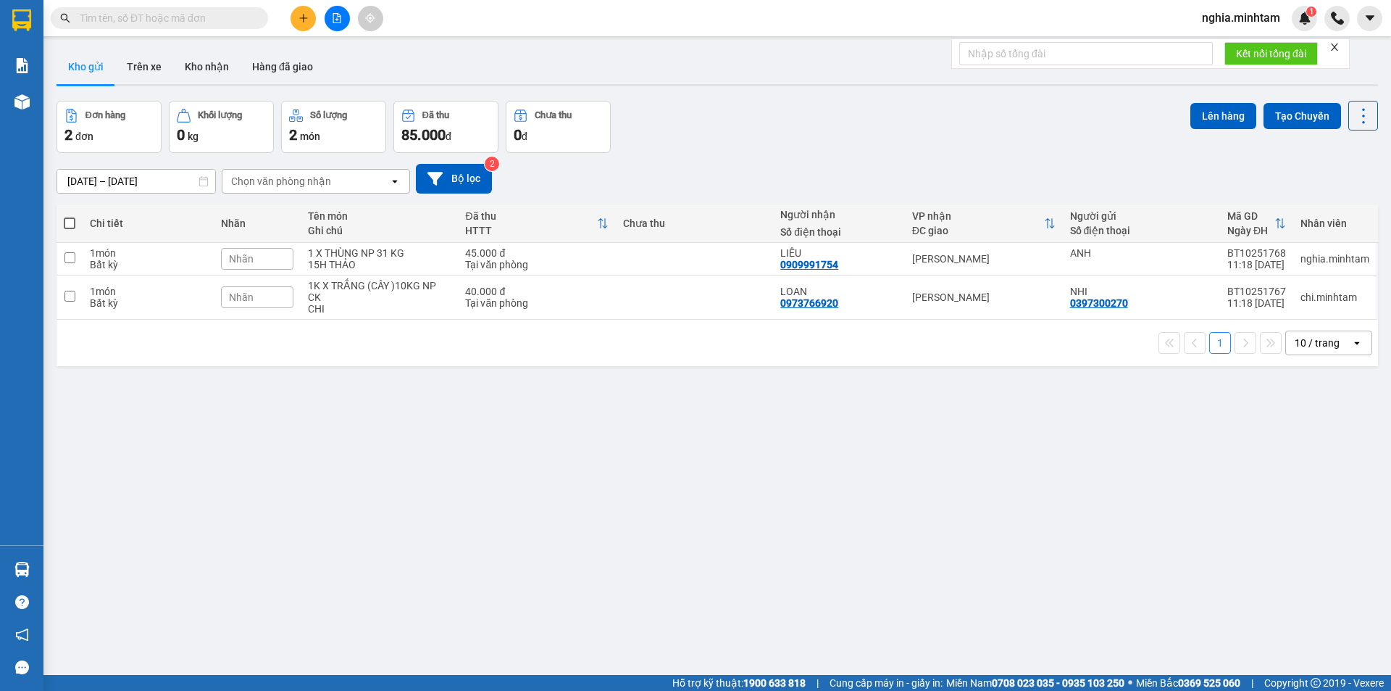
click at [187, 20] on input "text" at bounding box center [165, 18] width 171 height 16
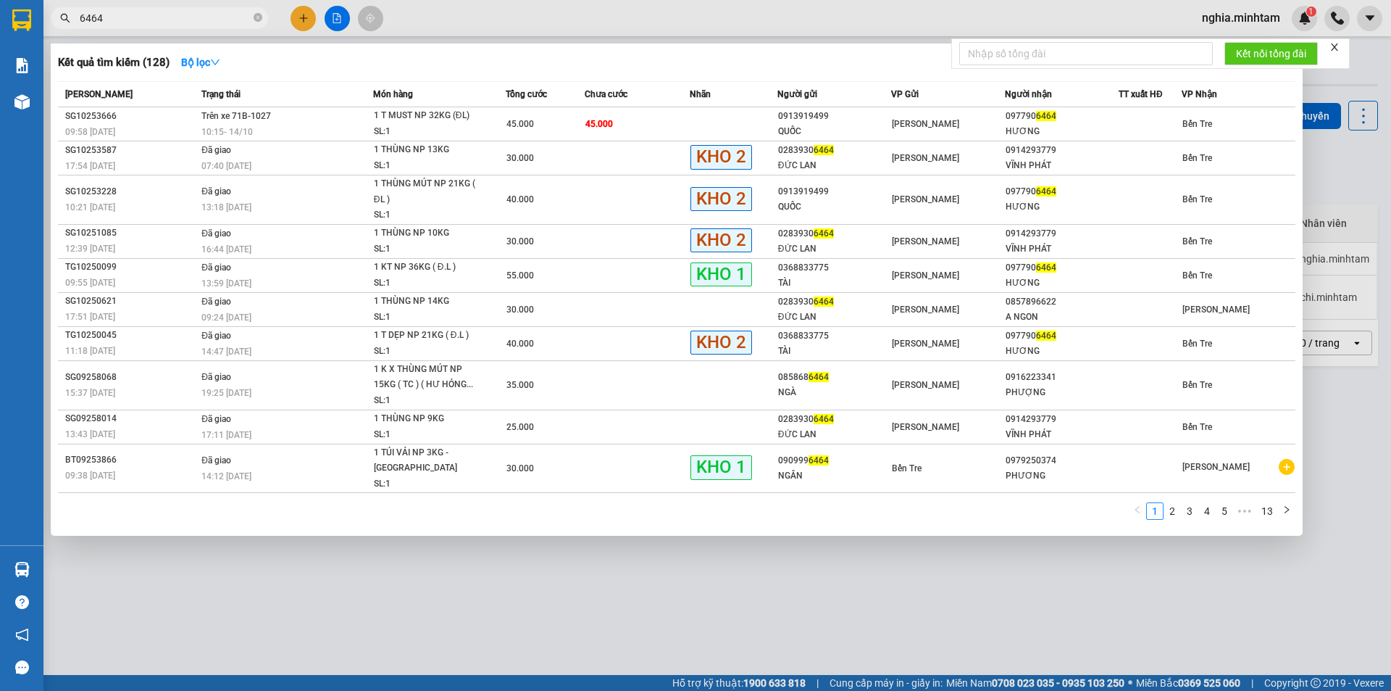
click at [151, 25] on input "6464" at bounding box center [165, 18] width 171 height 16
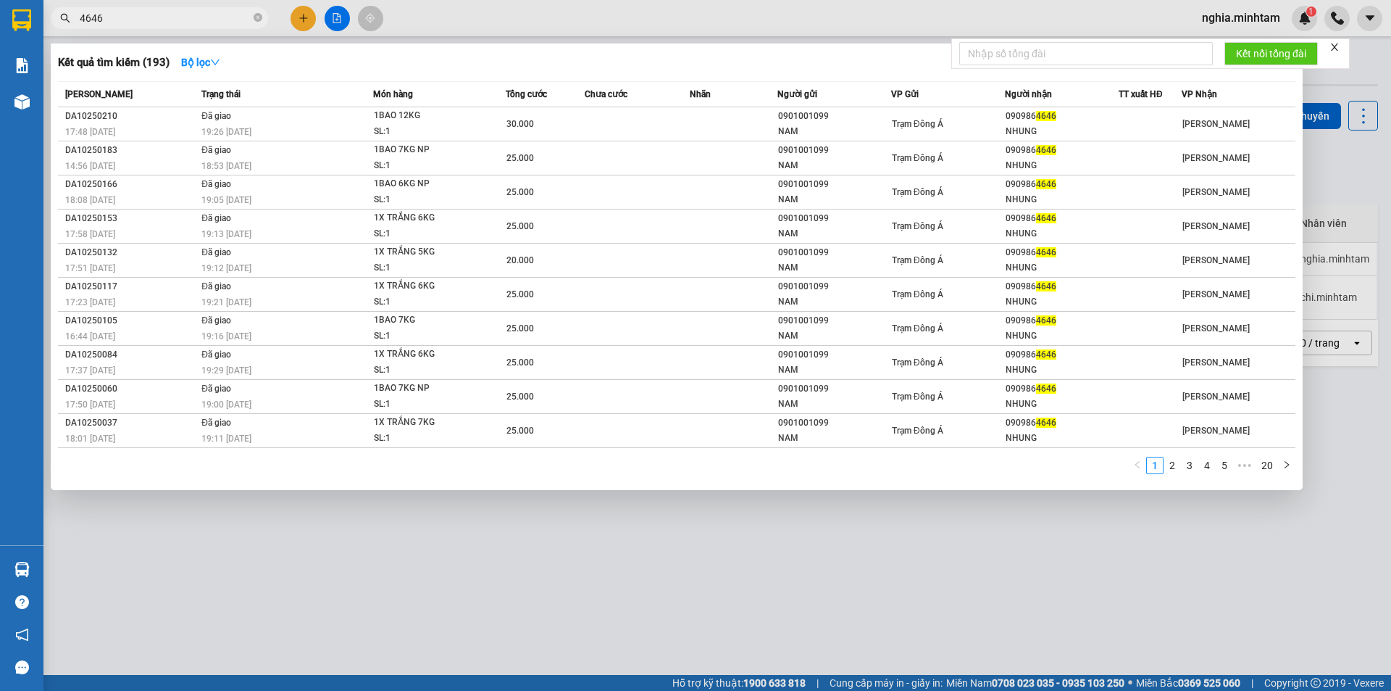
click at [128, 14] on input "4646" at bounding box center [165, 18] width 171 height 16
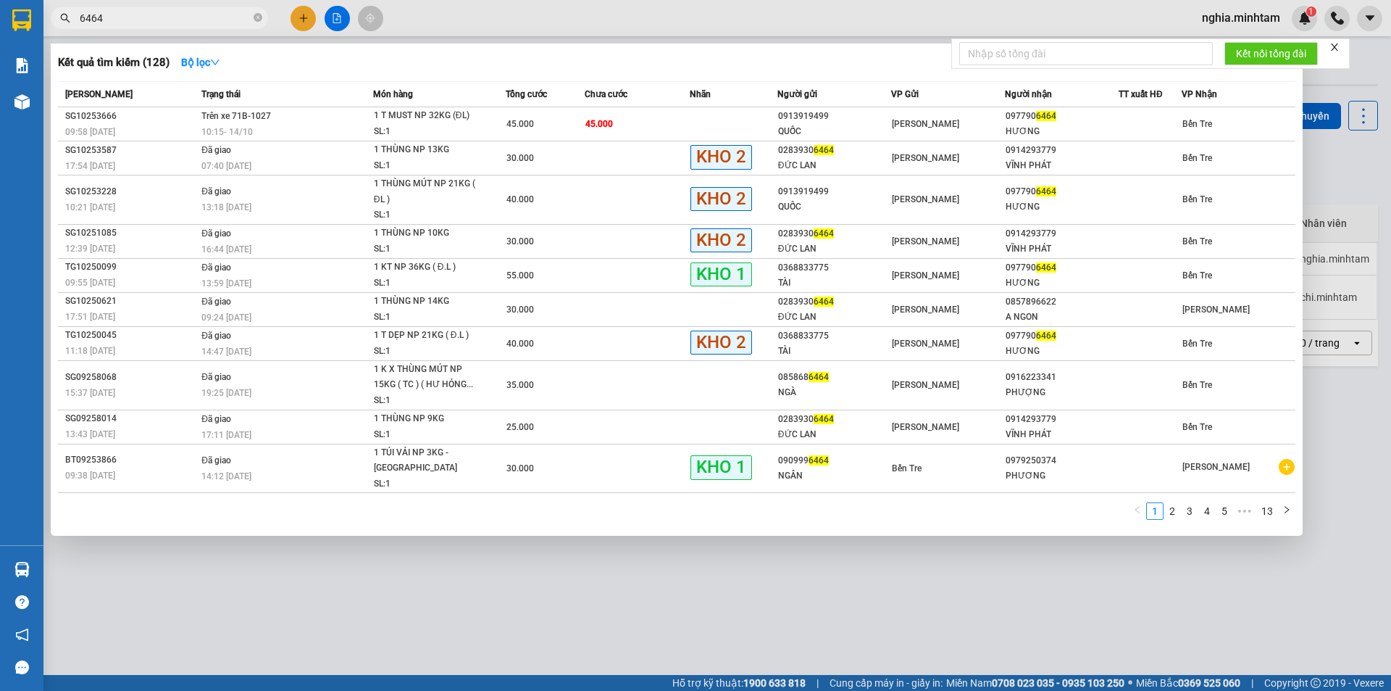
click at [120, 17] on input "6464" at bounding box center [165, 18] width 171 height 16
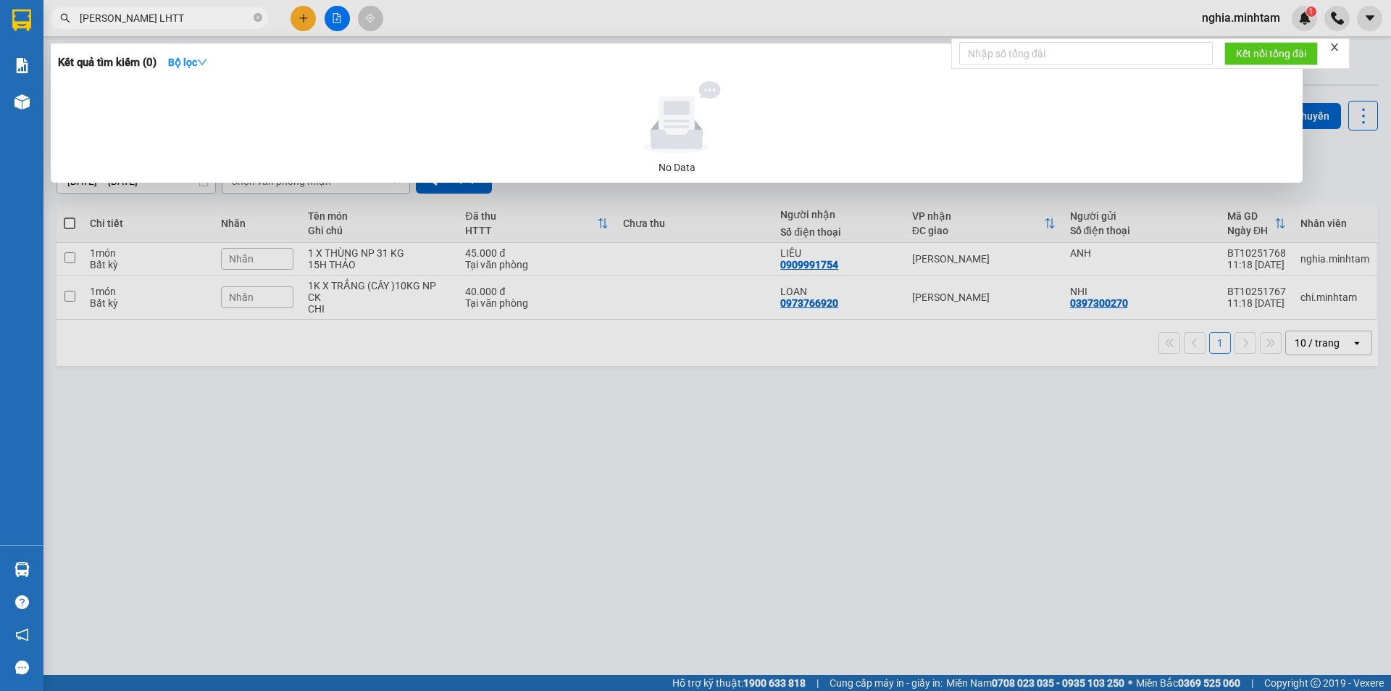
click at [115, 14] on input "[PERSON_NAME] LHTT" at bounding box center [165, 18] width 171 height 16
drag, startPoint x: 152, startPoint y: 18, endPoint x: 109, endPoint y: 31, distance: 45.4
click at [109, 31] on div "Kết quả [PERSON_NAME] ( 0 ) Bộ lọc No Data [PERSON_NAME] KHTT" at bounding box center [141, 18] width 283 height 25
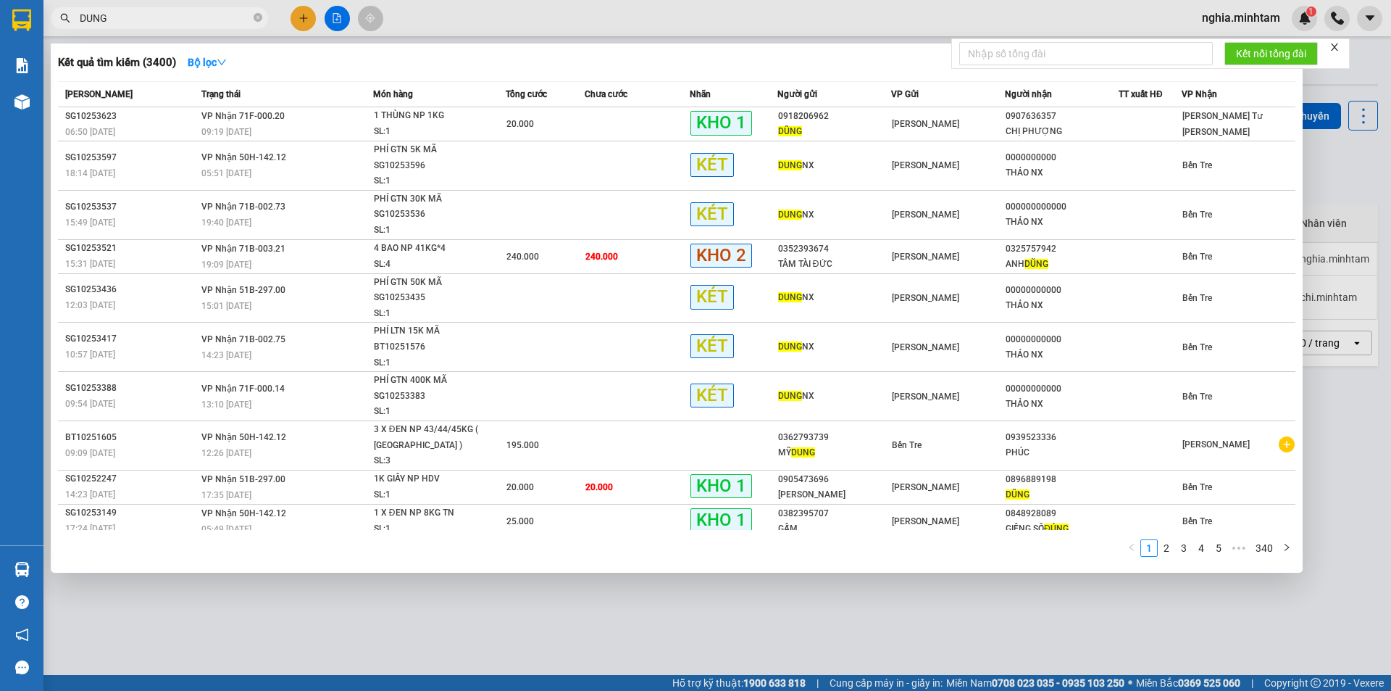
click at [135, 19] on input "DUNG" at bounding box center [165, 18] width 171 height 16
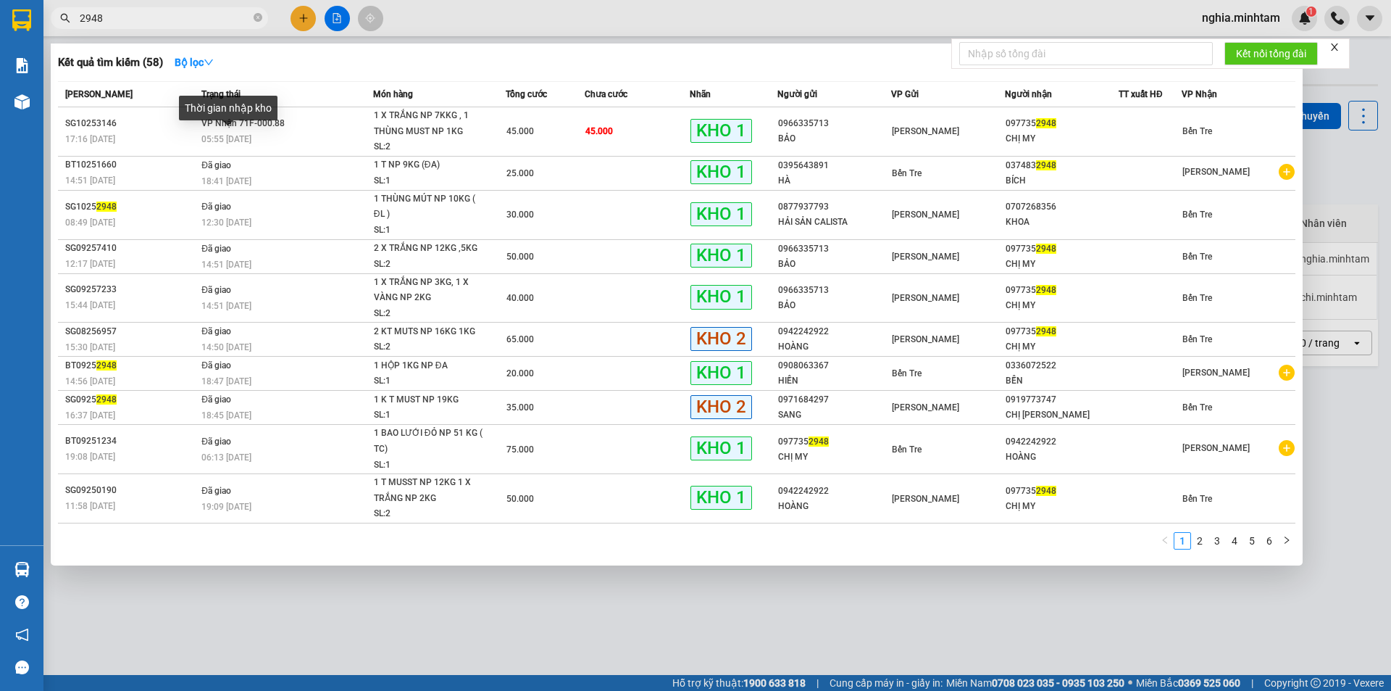
type input "2948"
click at [238, 130] on div "Thời gian nhập kho" at bounding box center [228, 113] width 99 height 35
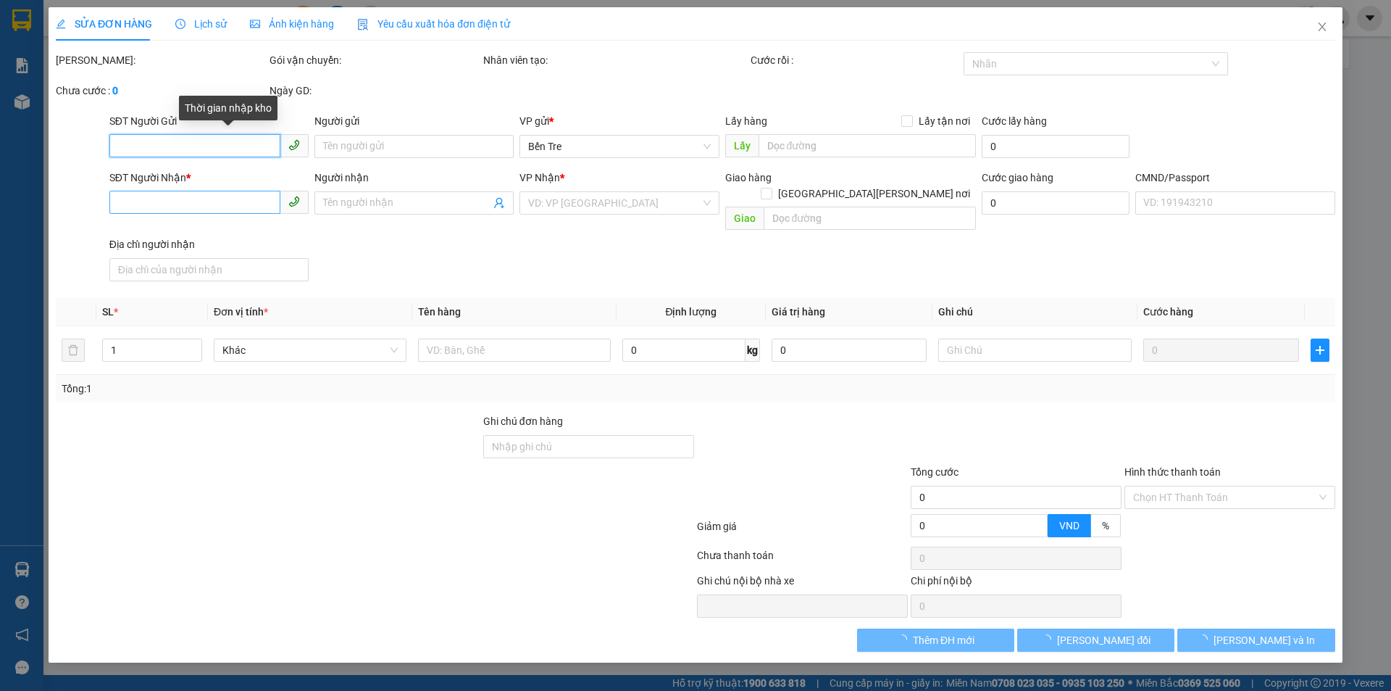
type input "0966335713"
type input "BẢO"
type input "0977352948"
type input "CHỊ MY"
type input "Q ÁO NN TB"
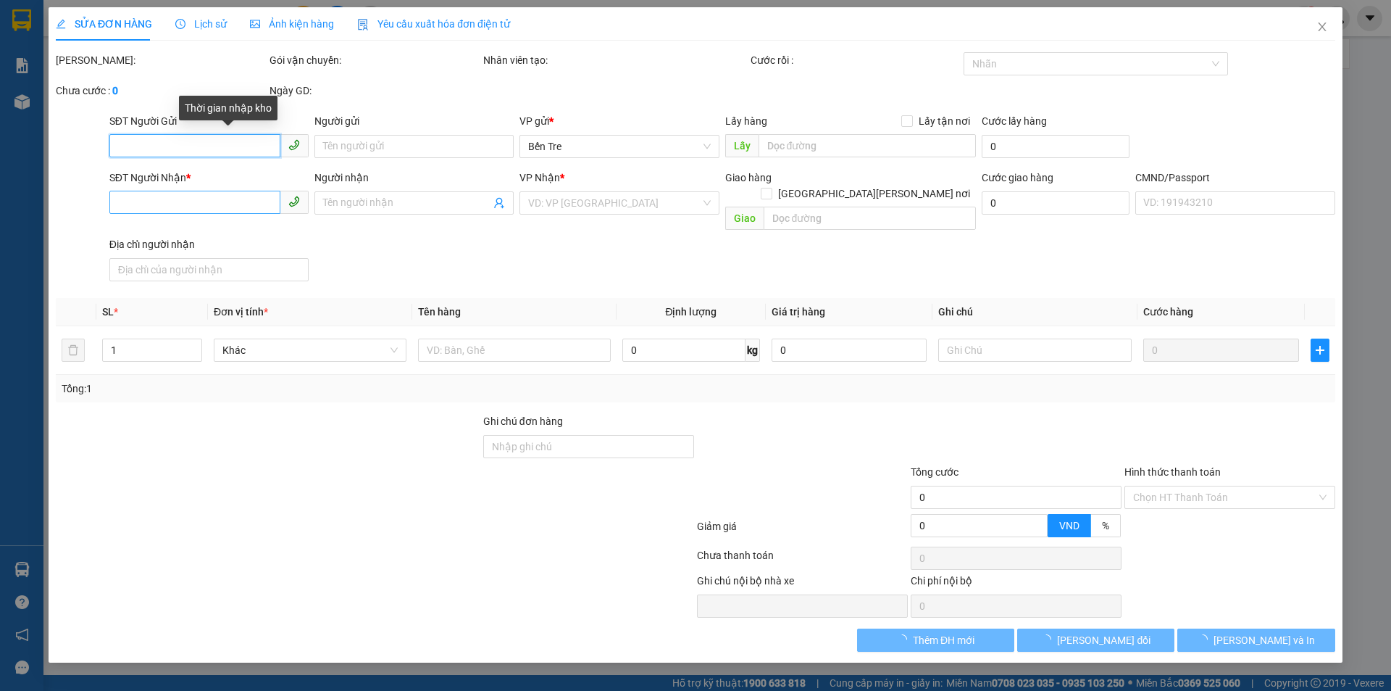
type input "45.000"
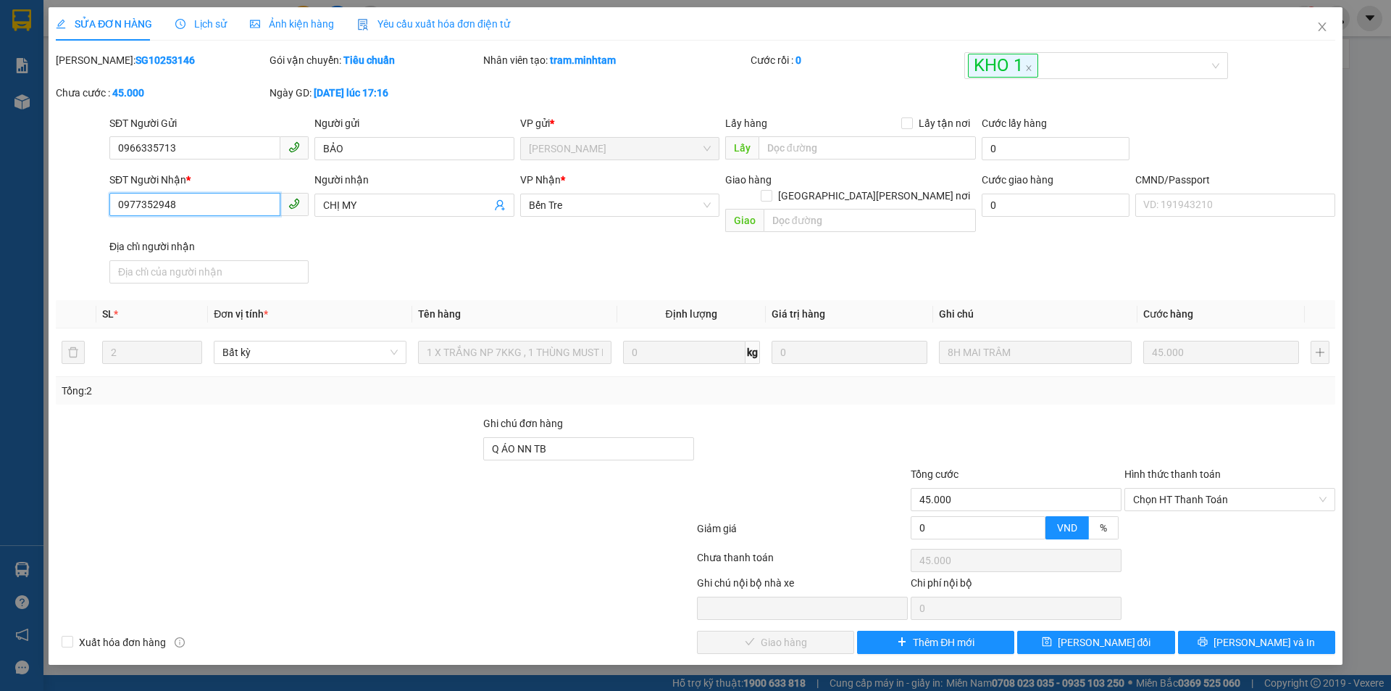
drag, startPoint x: 196, startPoint y: 207, endPoint x: 12, endPoint y: 198, distance: 184.3
click at [4, 207] on div "SỬA ĐƠN HÀNG Lịch sử [PERSON_NAME] hàng Yêu cầu xuất [PERSON_NAME] điện tử Tota…" at bounding box center [695, 345] width 1391 height 691
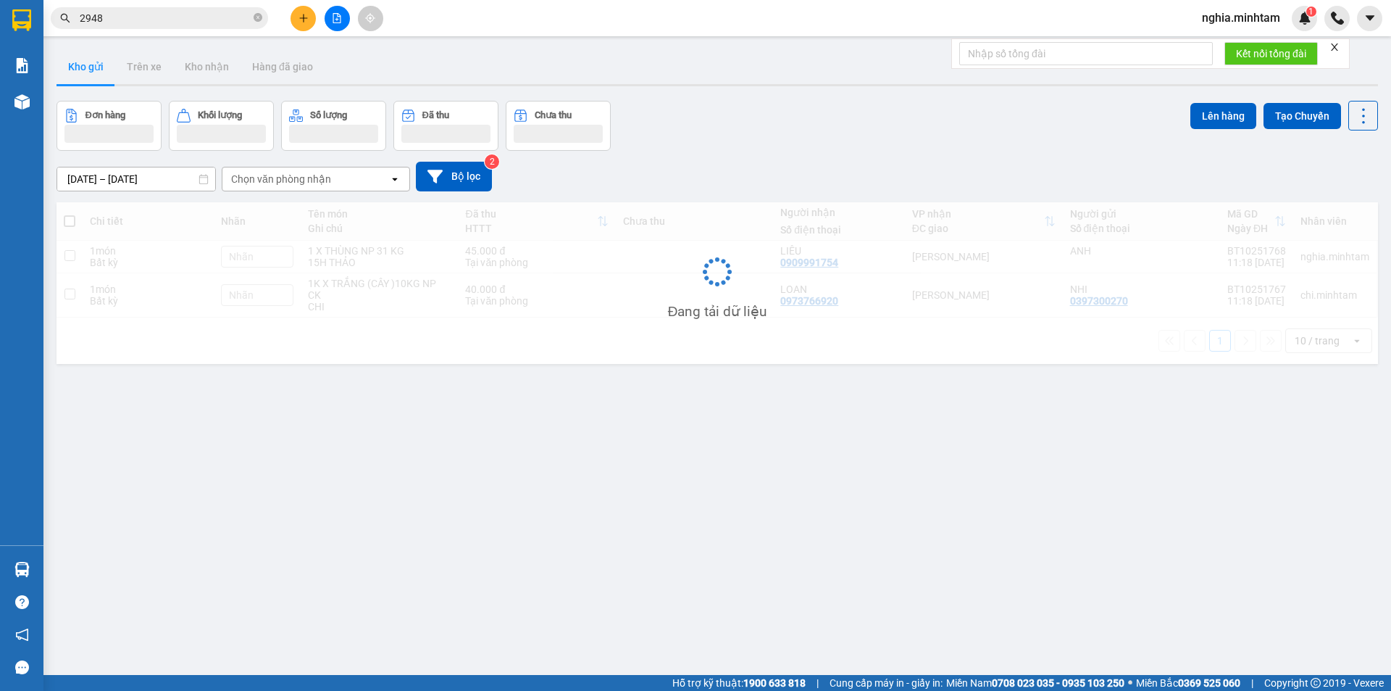
click at [150, 27] on span "2948" at bounding box center [159, 18] width 217 height 22
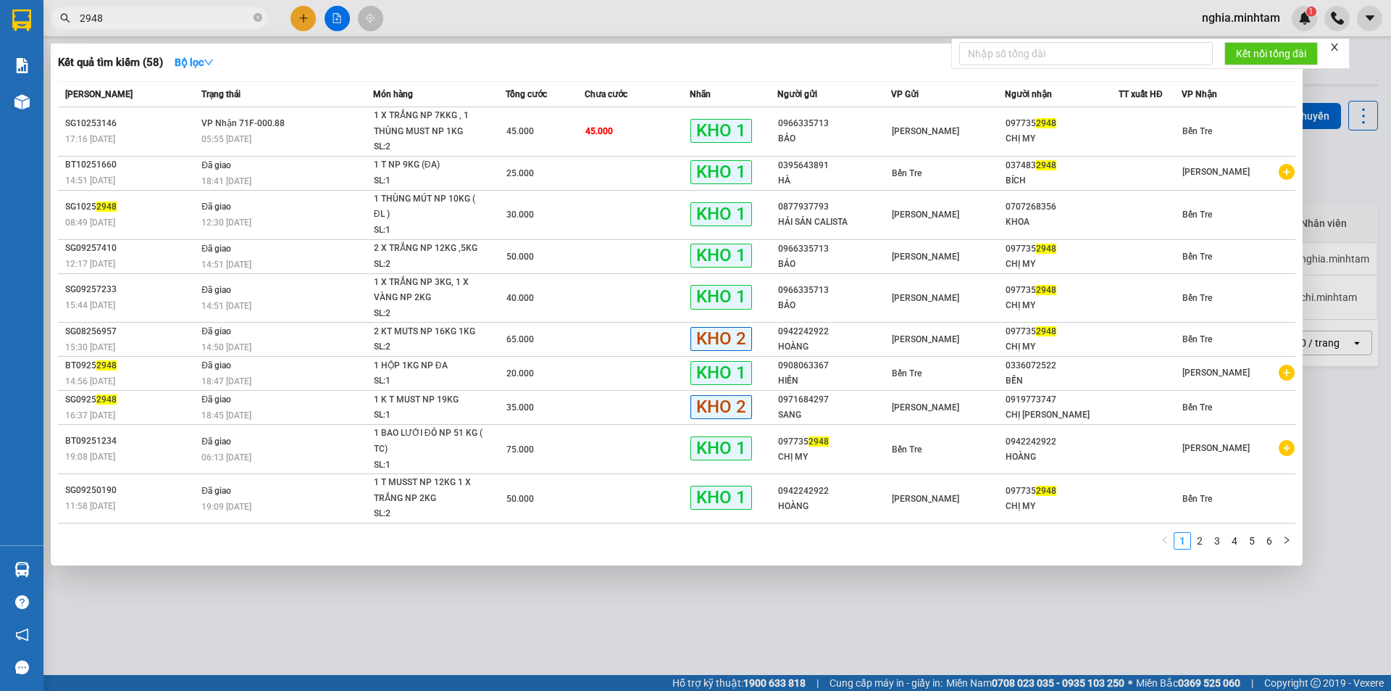
drag, startPoint x: 150, startPoint y: 27, endPoint x: 147, endPoint y: 20, distance: 7.8
click at [150, 24] on span "2948" at bounding box center [159, 18] width 217 height 22
click at [147, 20] on input "2948" at bounding box center [165, 18] width 171 height 16
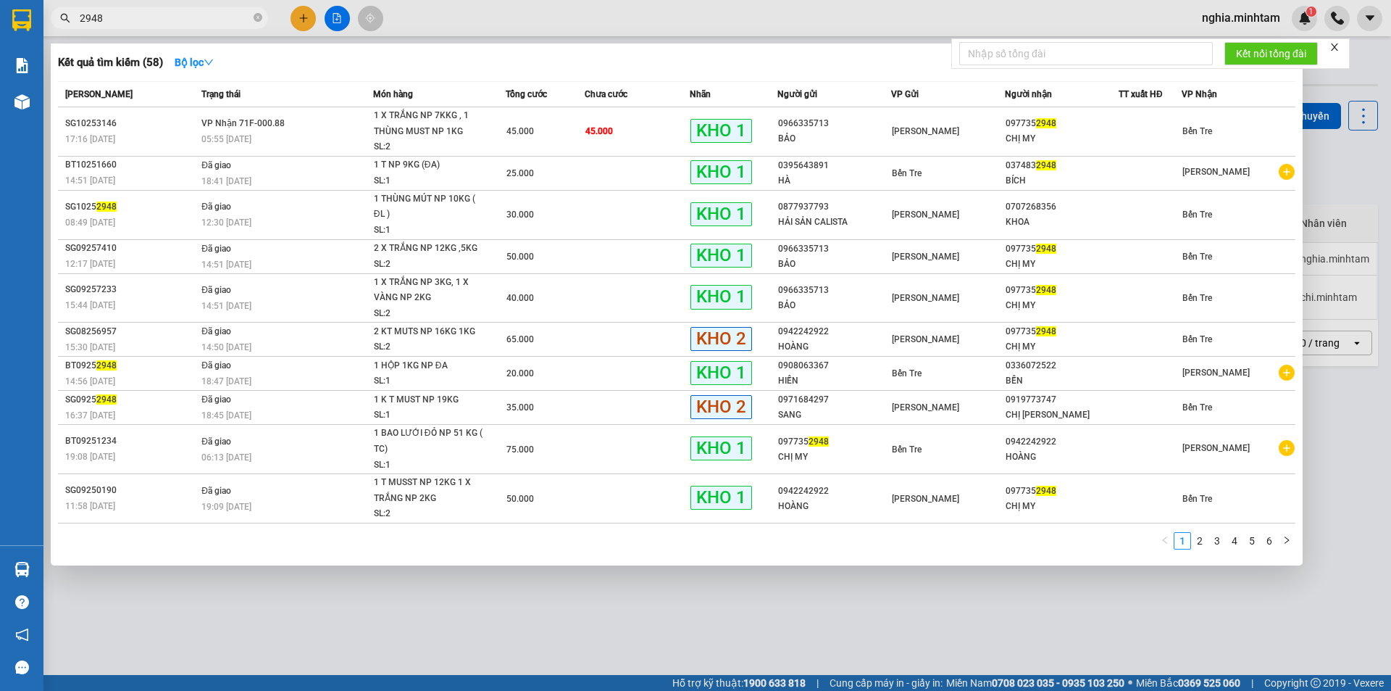
paste input "097735"
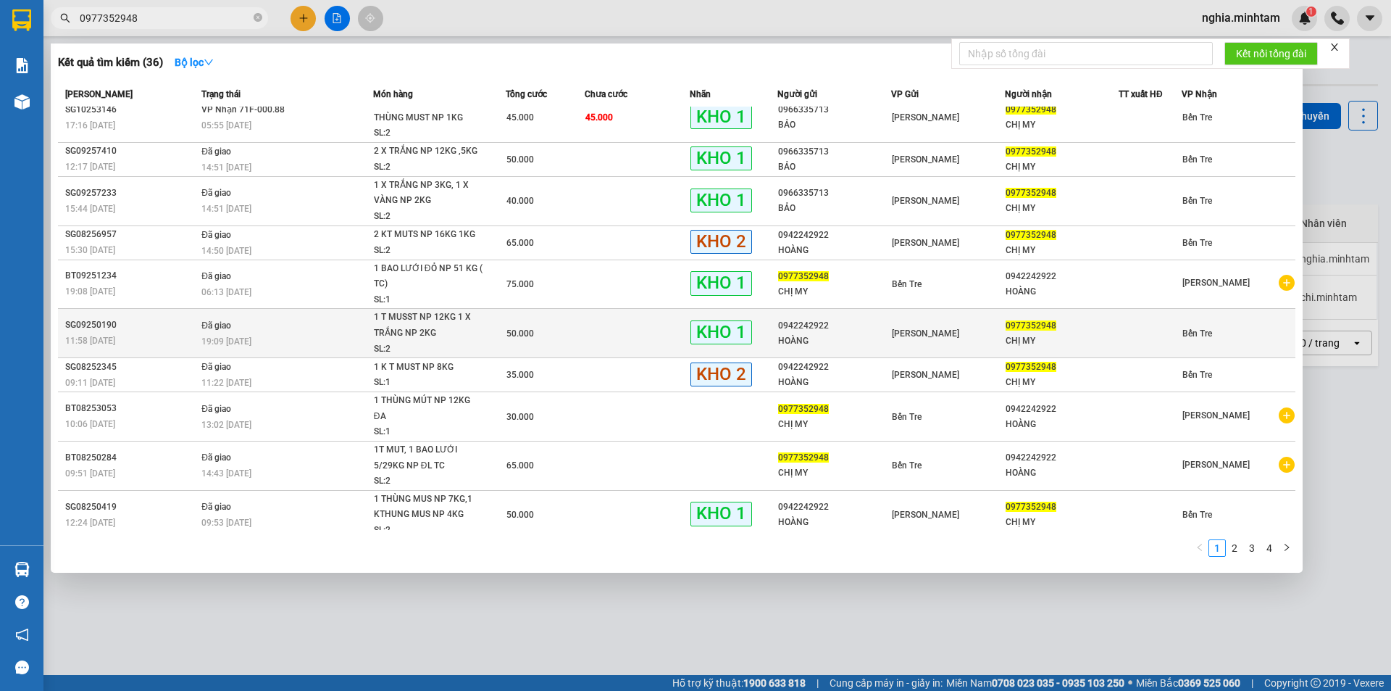
scroll to position [23, 0]
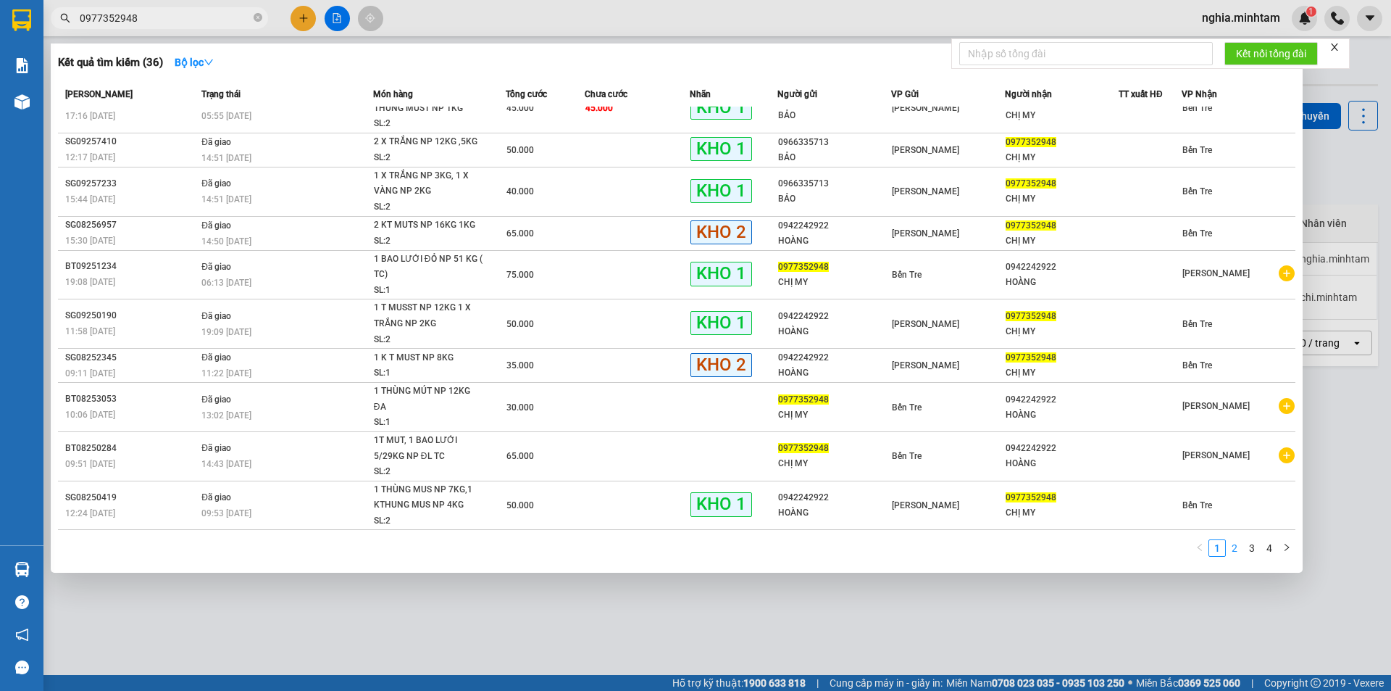
type input "0977352948"
click at [1233, 545] on link "2" at bounding box center [1235, 548] width 16 height 16
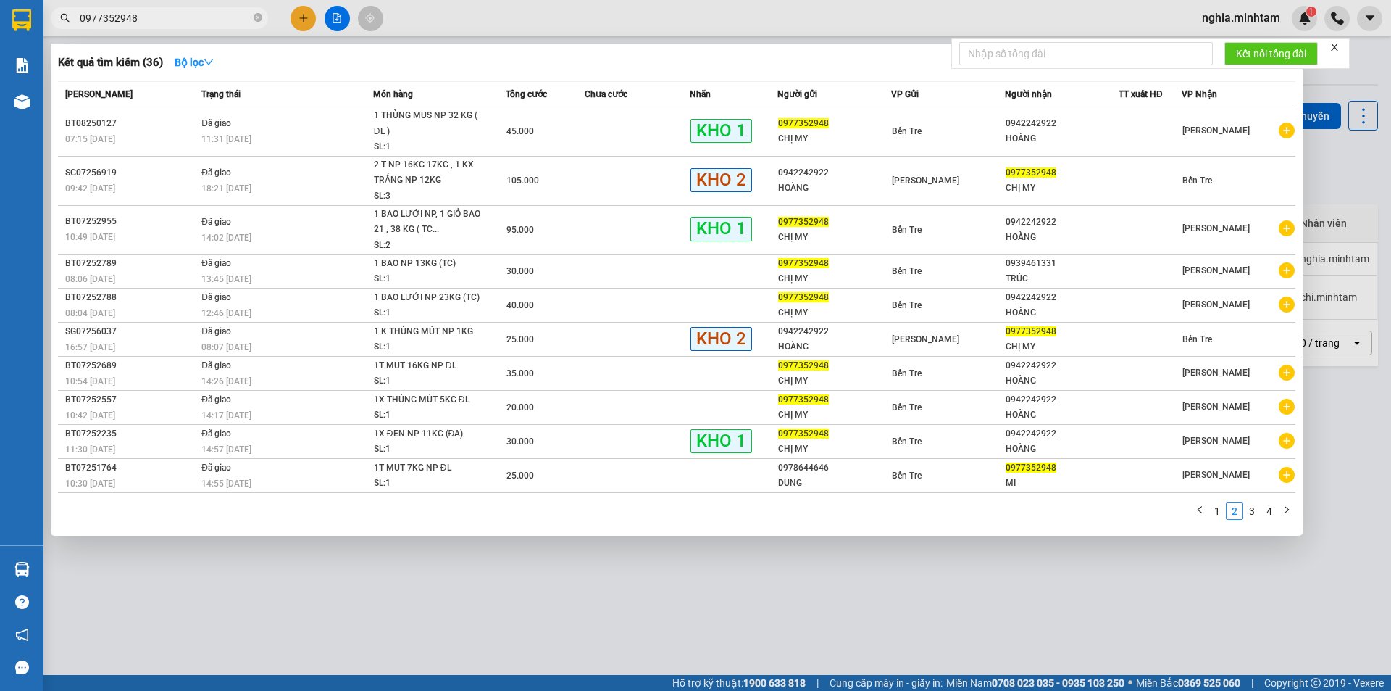
scroll to position [0, 0]
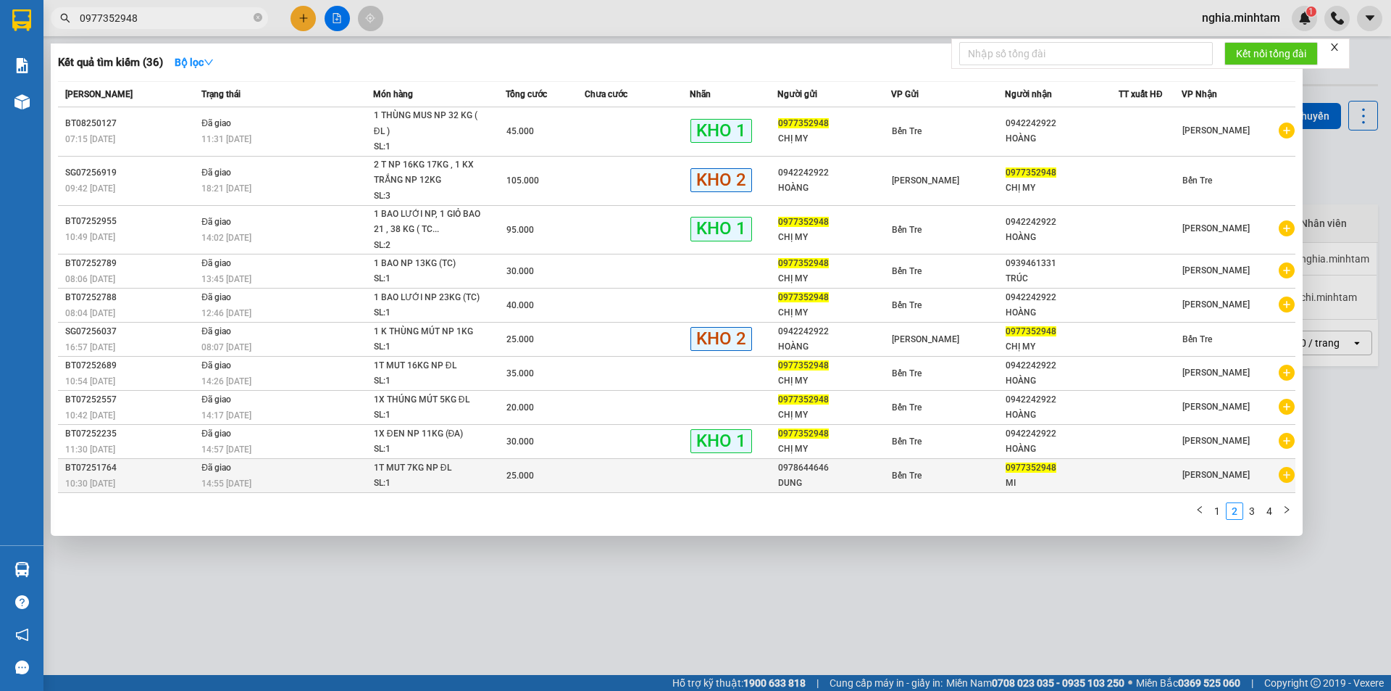
click at [592, 472] on td at bounding box center [637, 476] width 105 height 34
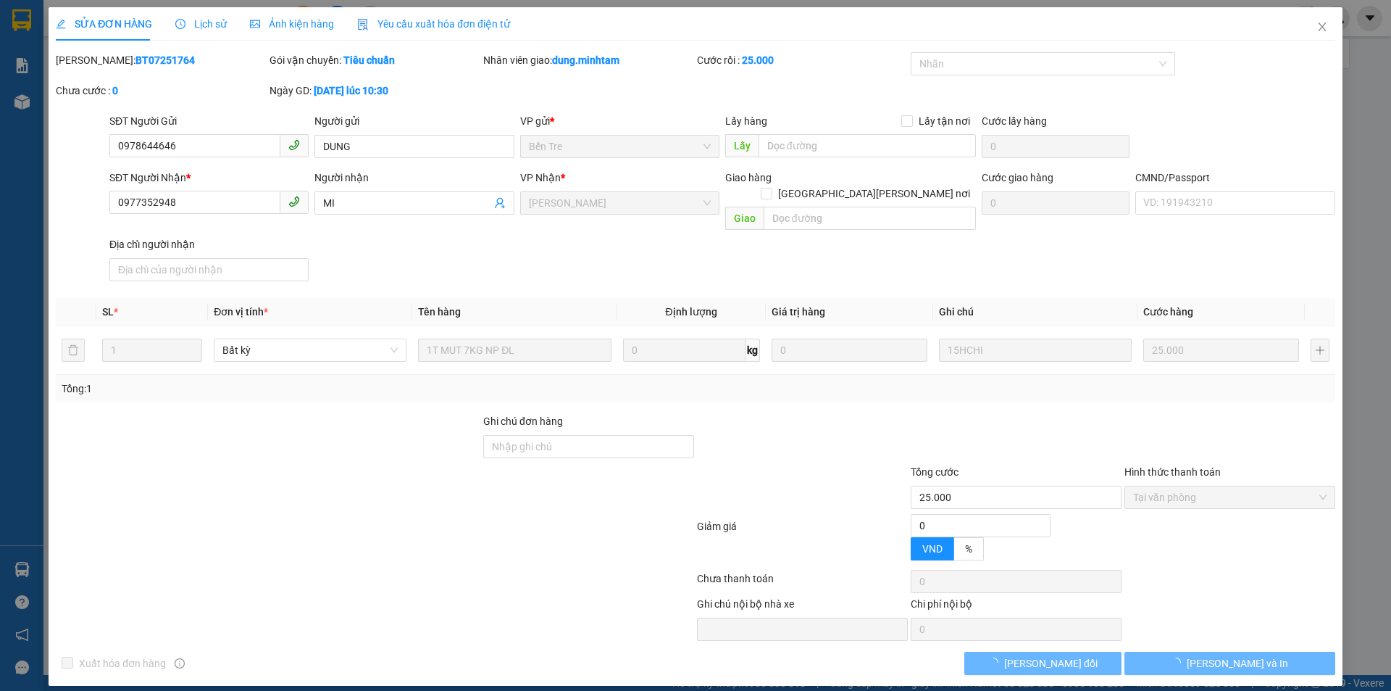
type input "0978644646"
type input "DUNG"
type input "0977352948"
type input "MI"
type input "25.000"
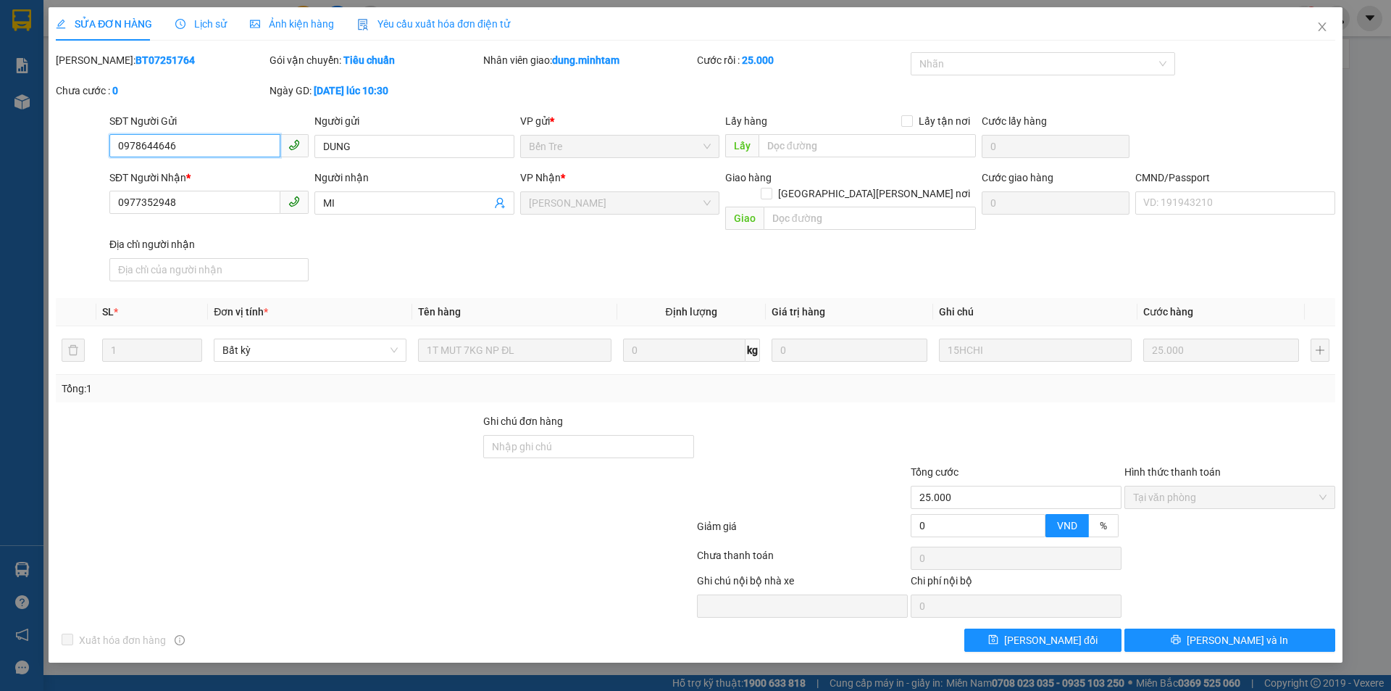
drag, startPoint x: 202, startPoint y: 145, endPoint x: 0, endPoint y: 157, distance: 202.5
click at [0, 154] on div "SỬA ĐƠN HÀNG Lịch sử [PERSON_NAME] hàng Yêu cầu xuất [PERSON_NAME] điện tử Tota…" at bounding box center [695, 345] width 1391 height 691
